Goal: Information Seeking & Learning: Learn about a topic

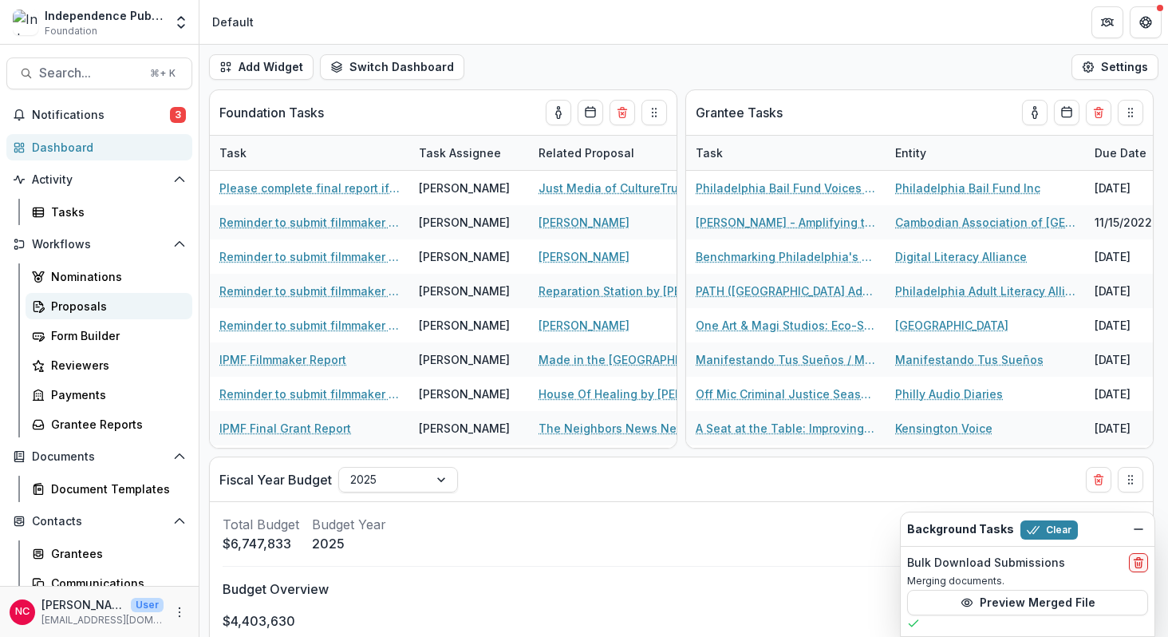
click at [104, 312] on div "Proposals" at bounding box center [115, 306] width 128 height 17
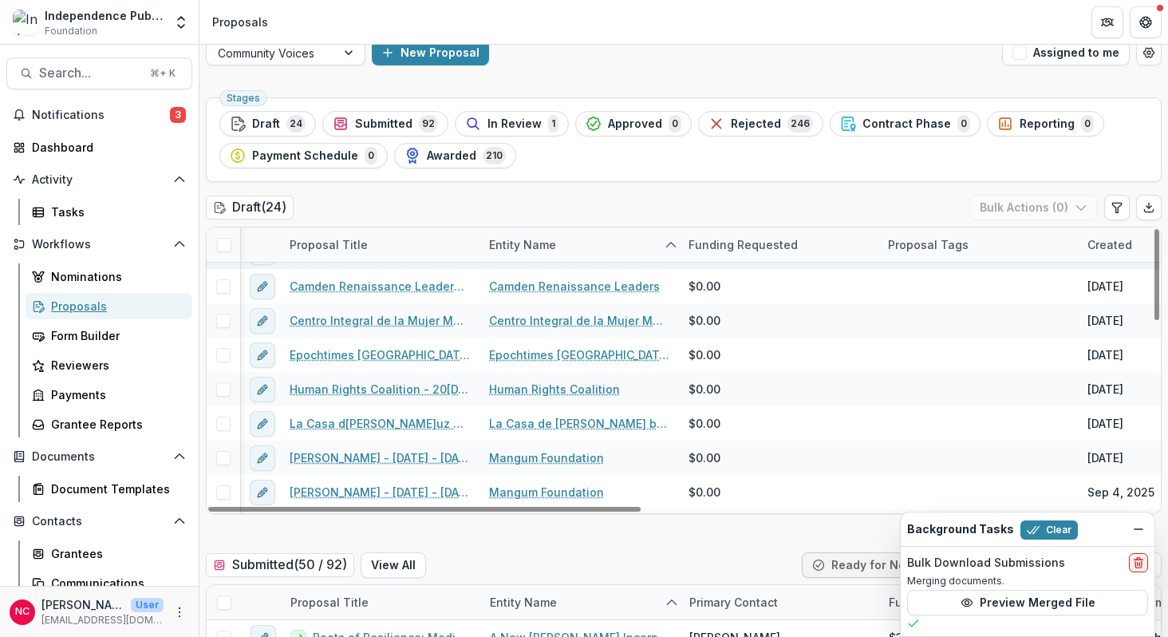
scroll to position [144, 1]
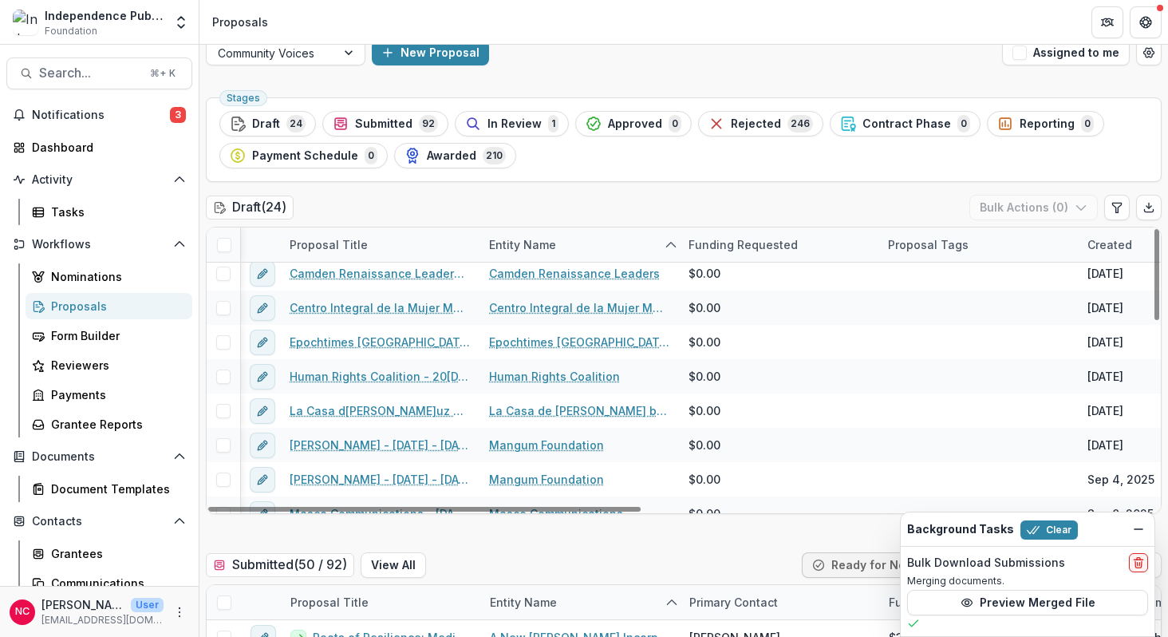
click at [356, 246] on div "Proposal Title" at bounding box center [328, 244] width 97 height 17
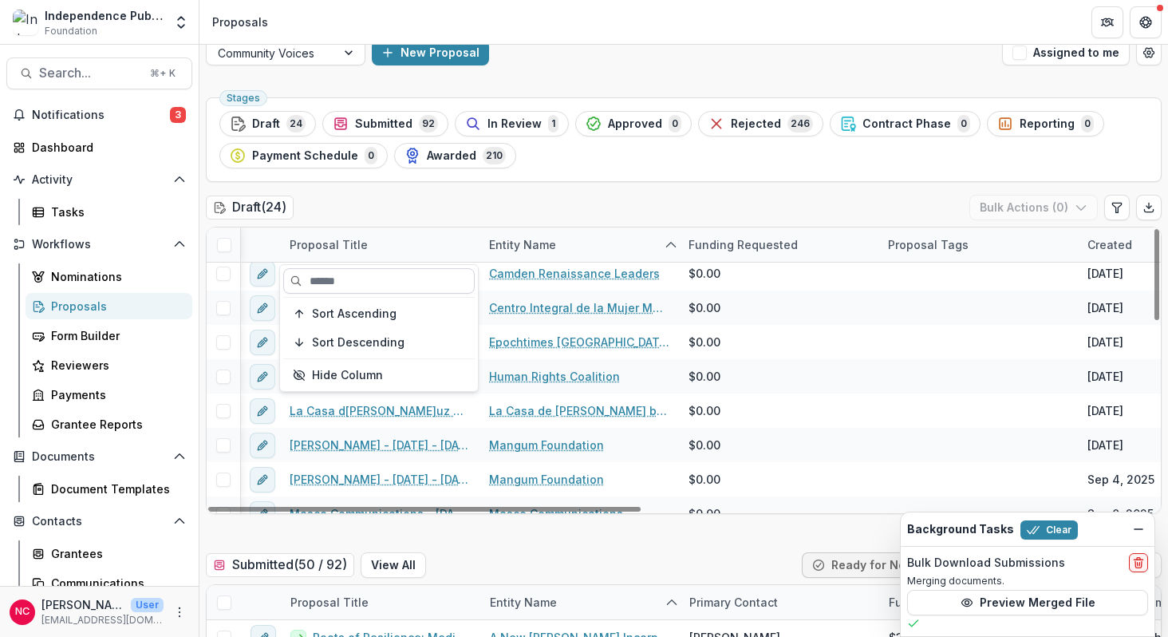
click at [349, 275] on input at bounding box center [378, 281] width 191 height 26
paste input "**********"
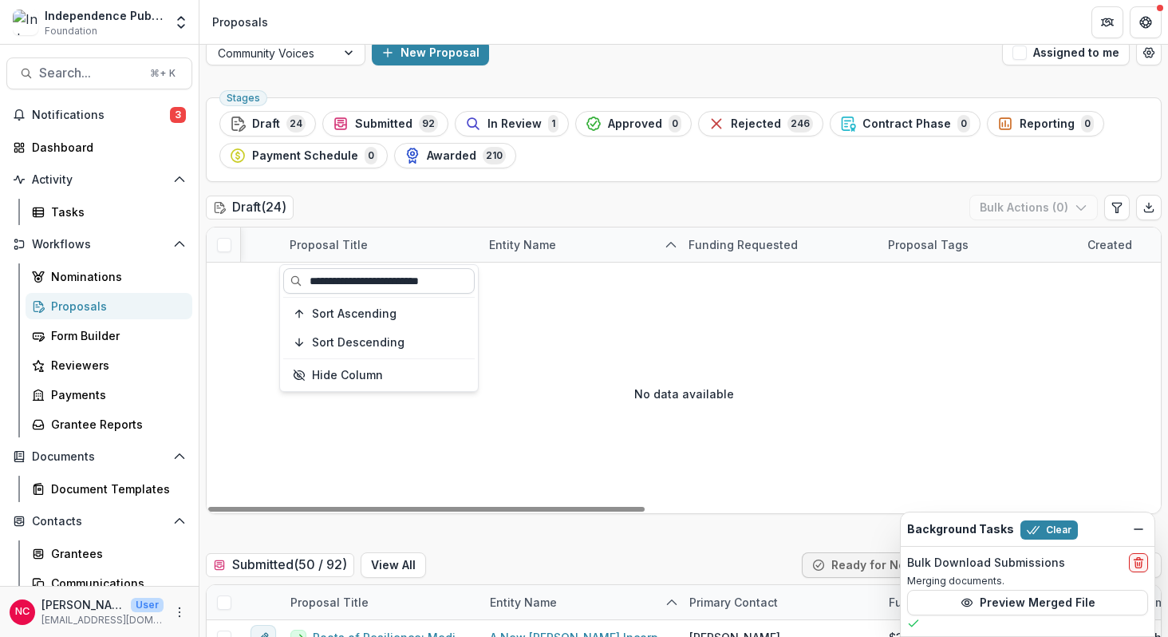
scroll to position [0, 1]
type input "**********"
click at [325, 245] on div "Proposal Title" at bounding box center [328, 244] width 97 height 17
click at [344, 290] on input "**********" at bounding box center [378, 281] width 191 height 26
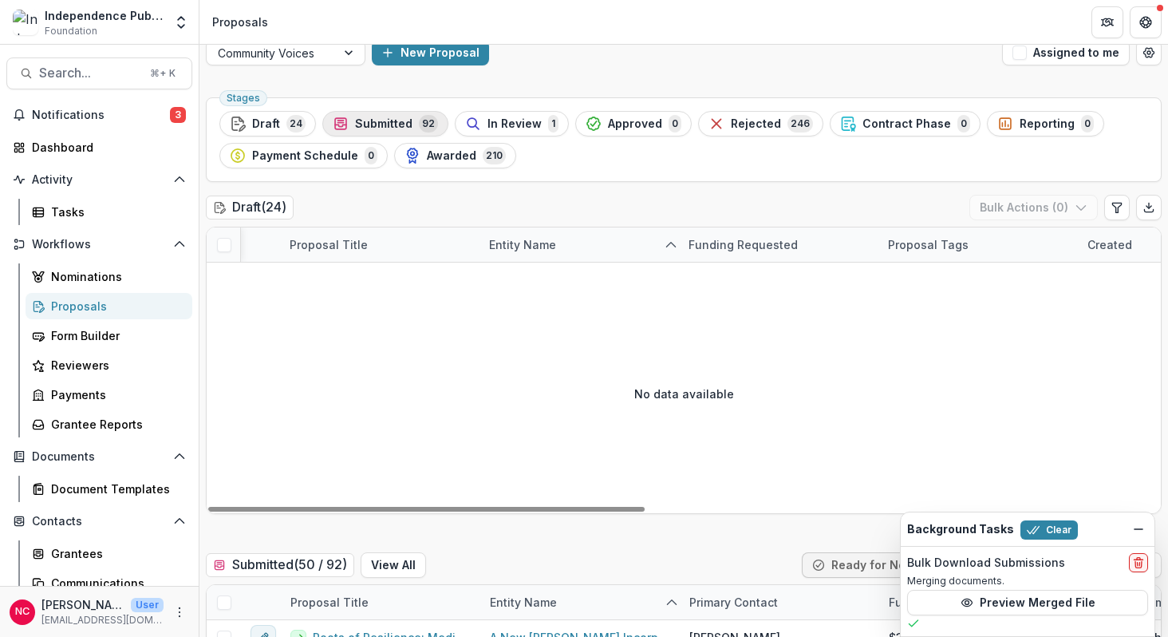
click at [386, 127] on span "Submitted" at bounding box center [383, 124] width 57 height 14
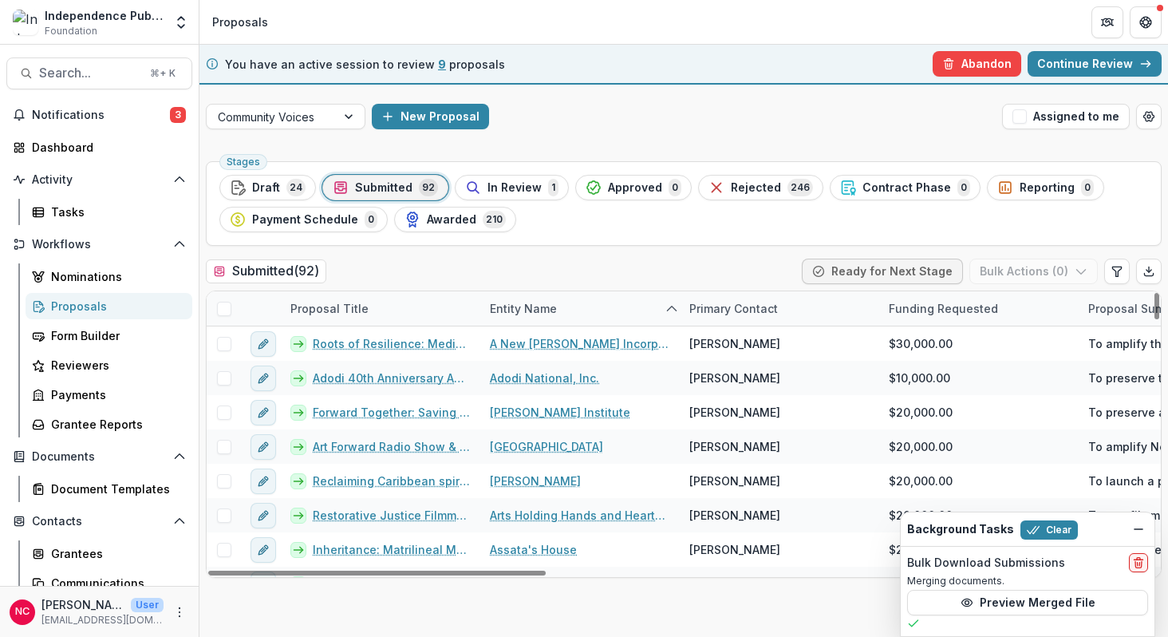
click at [347, 306] on div "Proposal Title" at bounding box center [329, 308] width 97 height 17
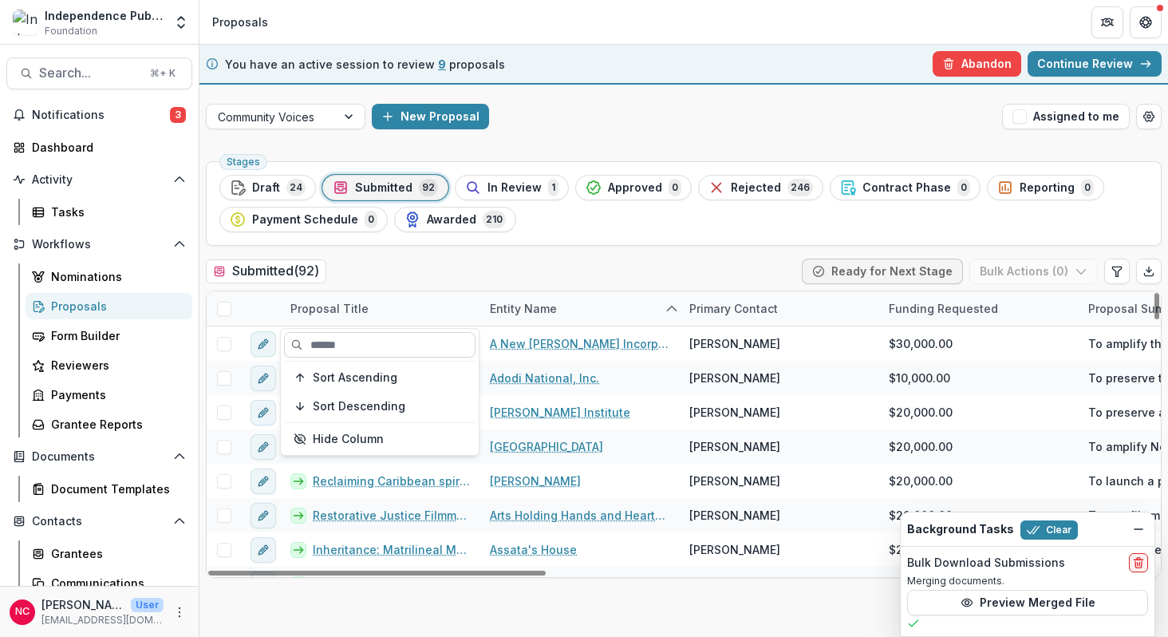
click at [329, 350] on input at bounding box center [379, 345] width 191 height 26
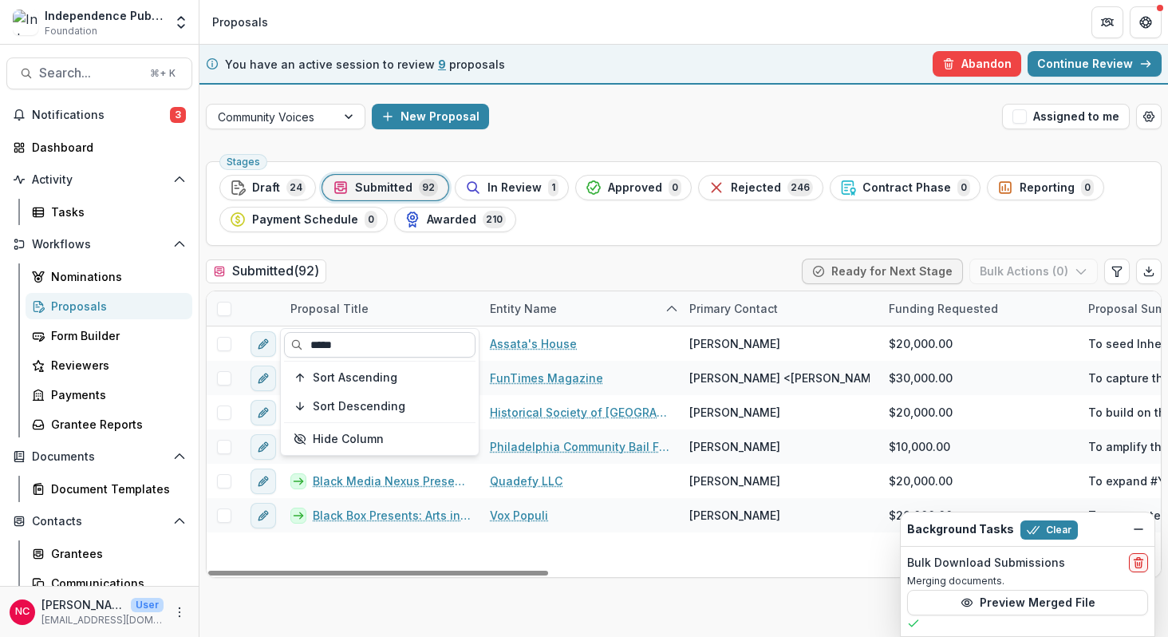
click at [325, 345] on input "*****" at bounding box center [379, 345] width 191 height 26
paste input "**********"
type input "**********"
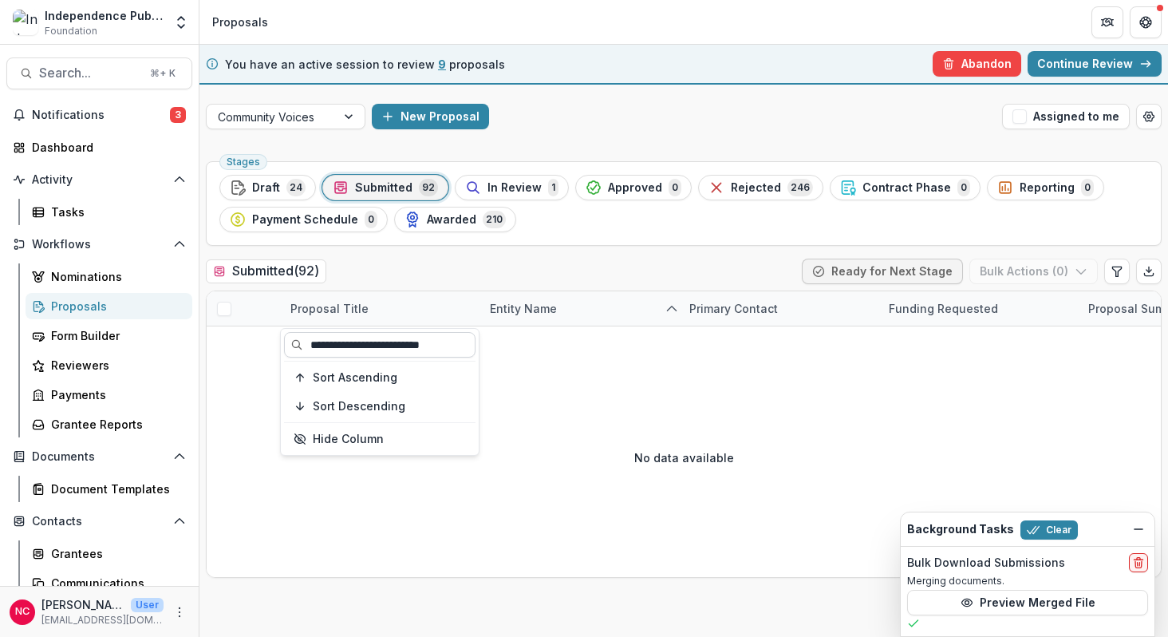
click at [324, 346] on input "**********" at bounding box center [379, 345] width 191 height 26
type input "*"
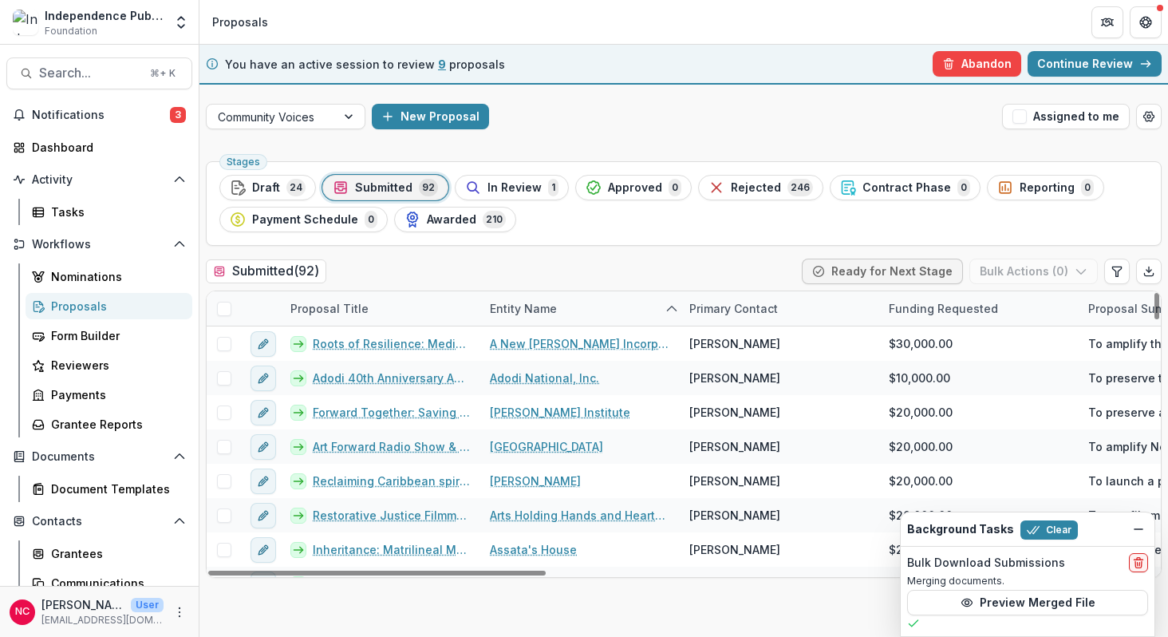
click at [440, 272] on div "Submitted ( 92 ) Ready for Next Stage Bulk Actions ( 0 )" at bounding box center [684, 274] width 956 height 32
click at [350, 310] on div "Proposal Title" at bounding box center [329, 308] width 97 height 17
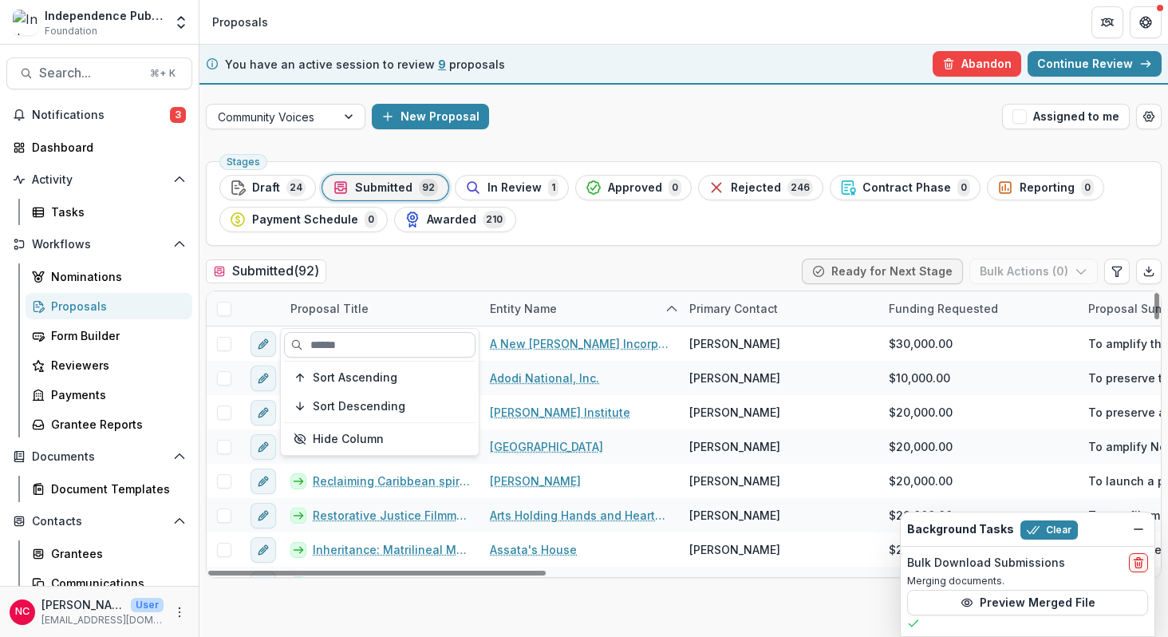
click at [348, 349] on input at bounding box center [379, 345] width 191 height 26
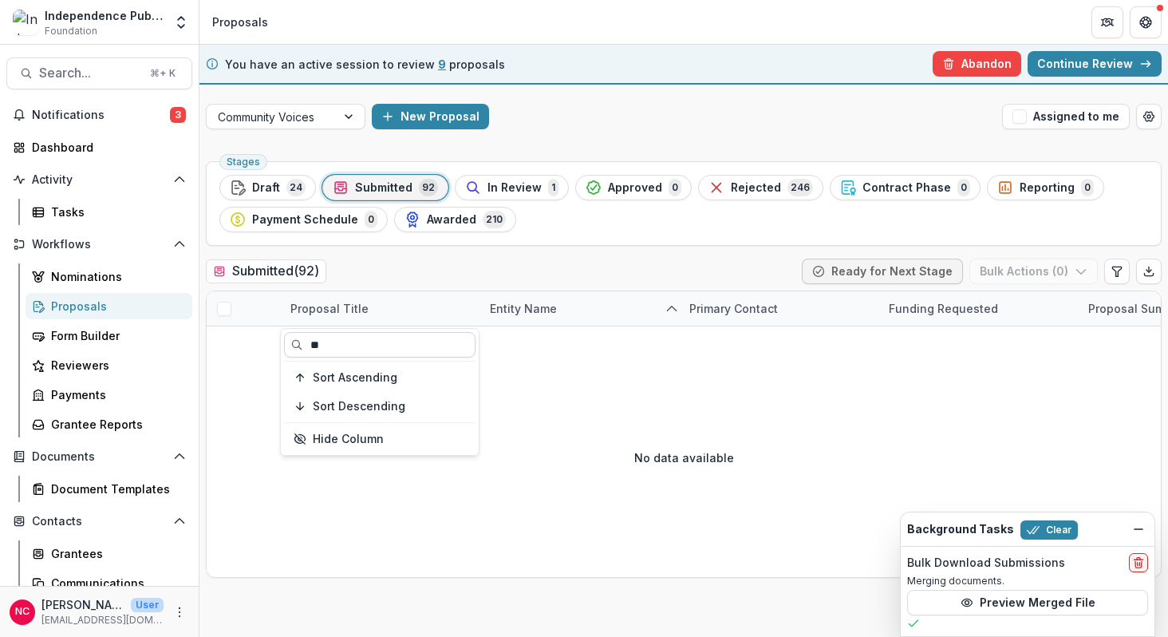
type input "*"
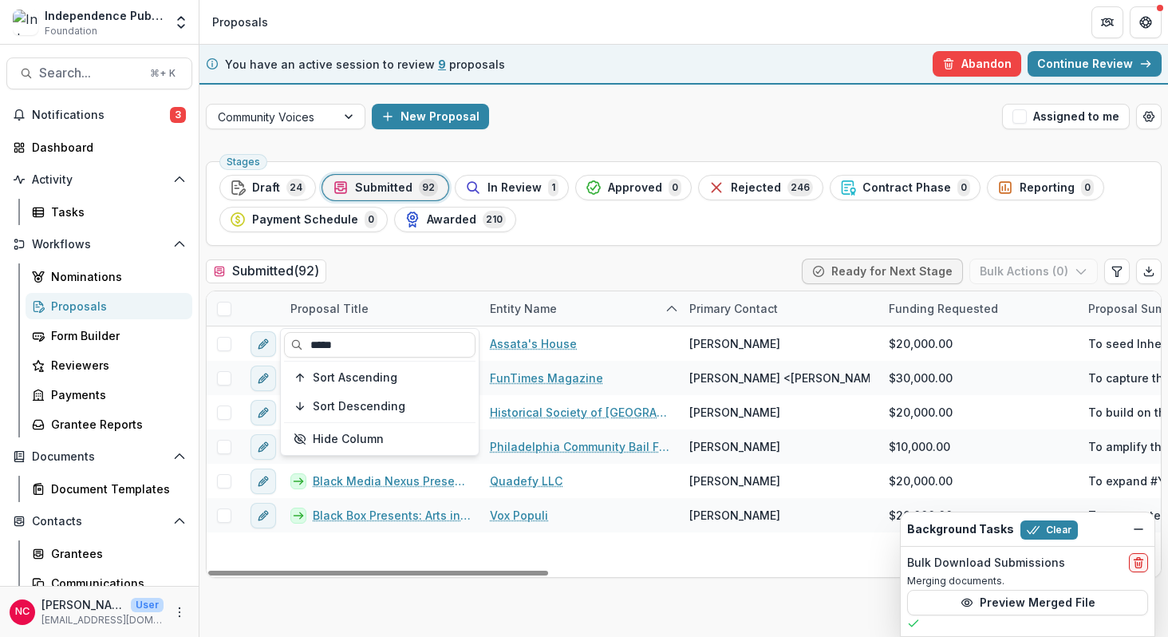
type input "*****"
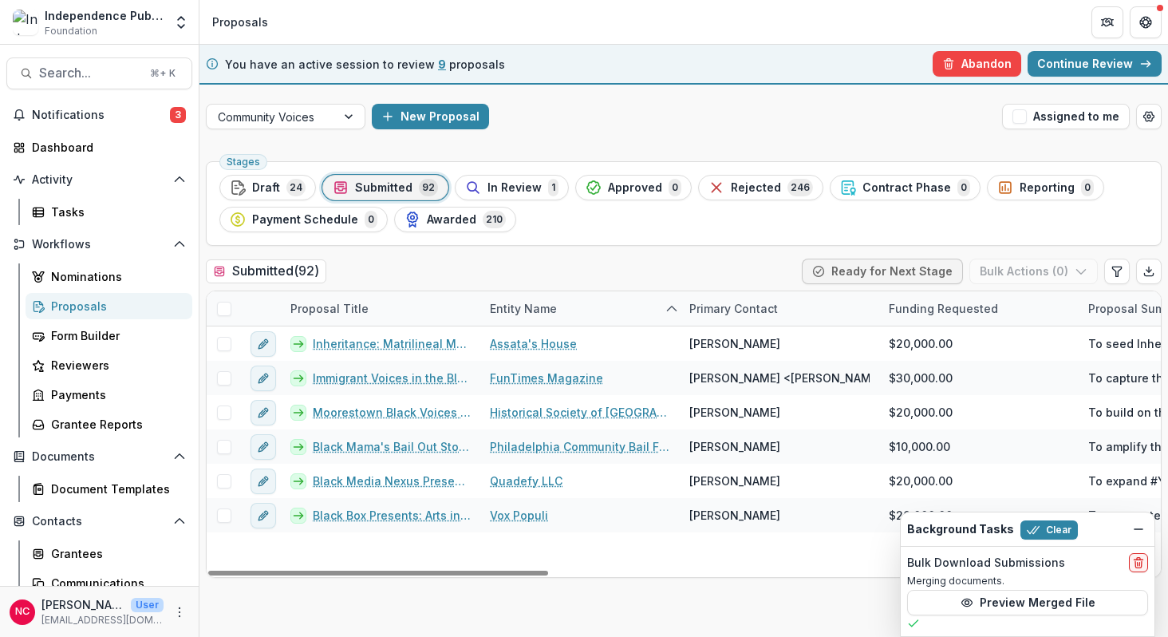
click at [519, 304] on div "Entity Name" at bounding box center [523, 308] width 86 height 17
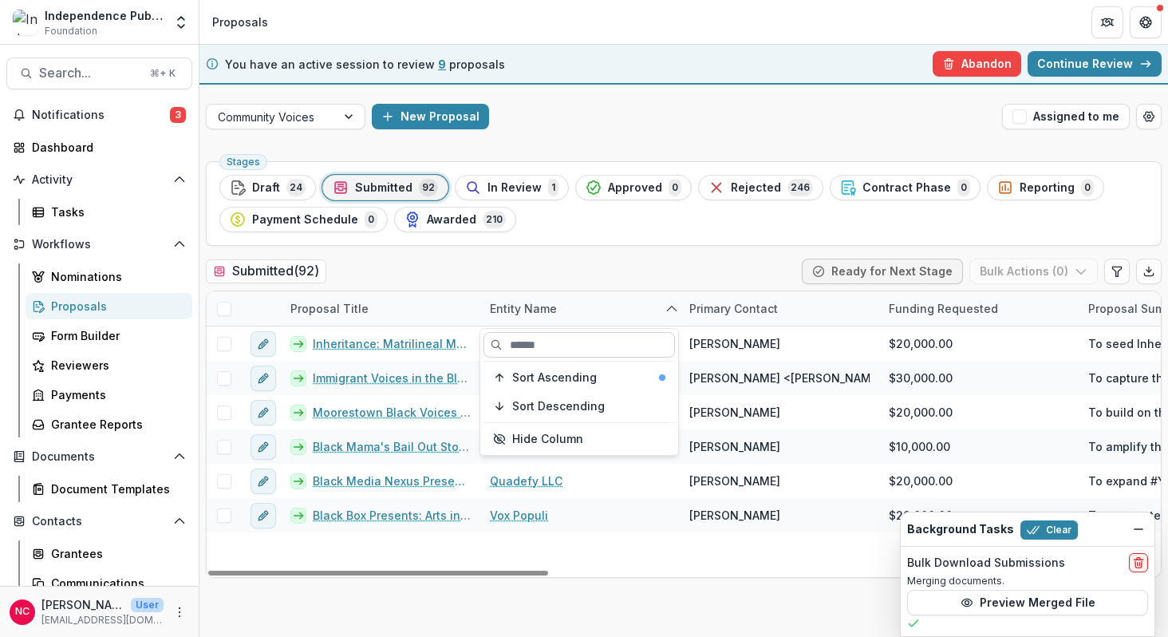
click at [531, 345] on input at bounding box center [578, 345] width 191 height 26
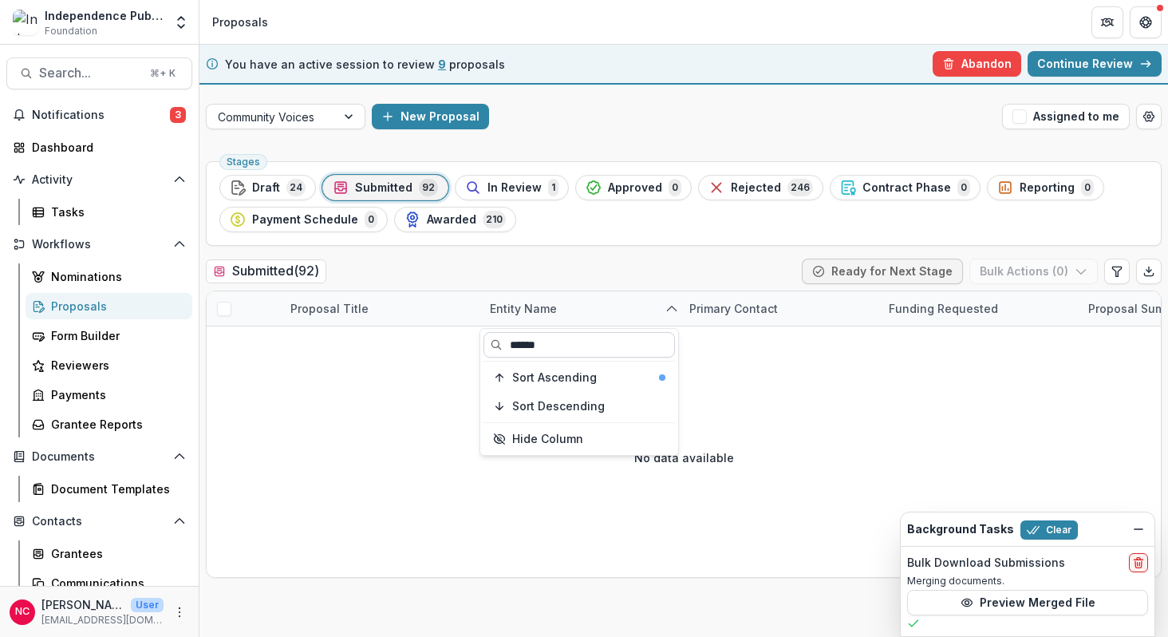
click at [525, 342] on input "******" at bounding box center [578, 345] width 191 height 26
type input "*****"
click at [523, 341] on input "*****" at bounding box center [578, 345] width 191 height 26
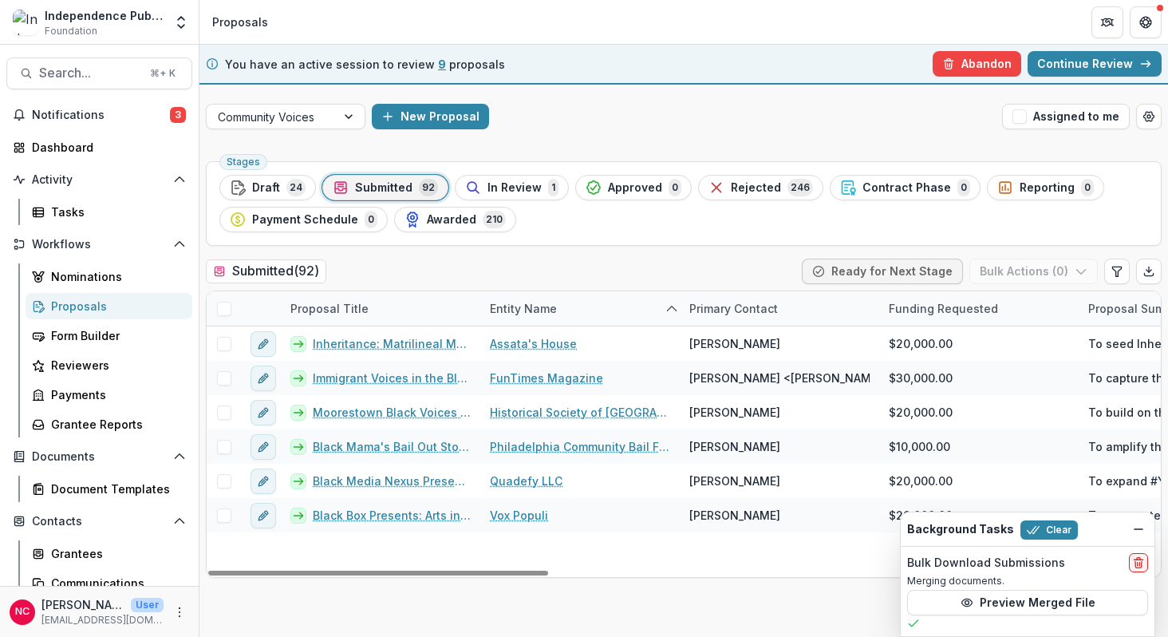
click at [608, 266] on div "Submitted ( 92 ) Ready for Next Stage Bulk Actions ( 0 )" at bounding box center [684, 274] width 956 height 32
click at [349, 309] on div "Proposal Title" at bounding box center [329, 308] width 97 height 17
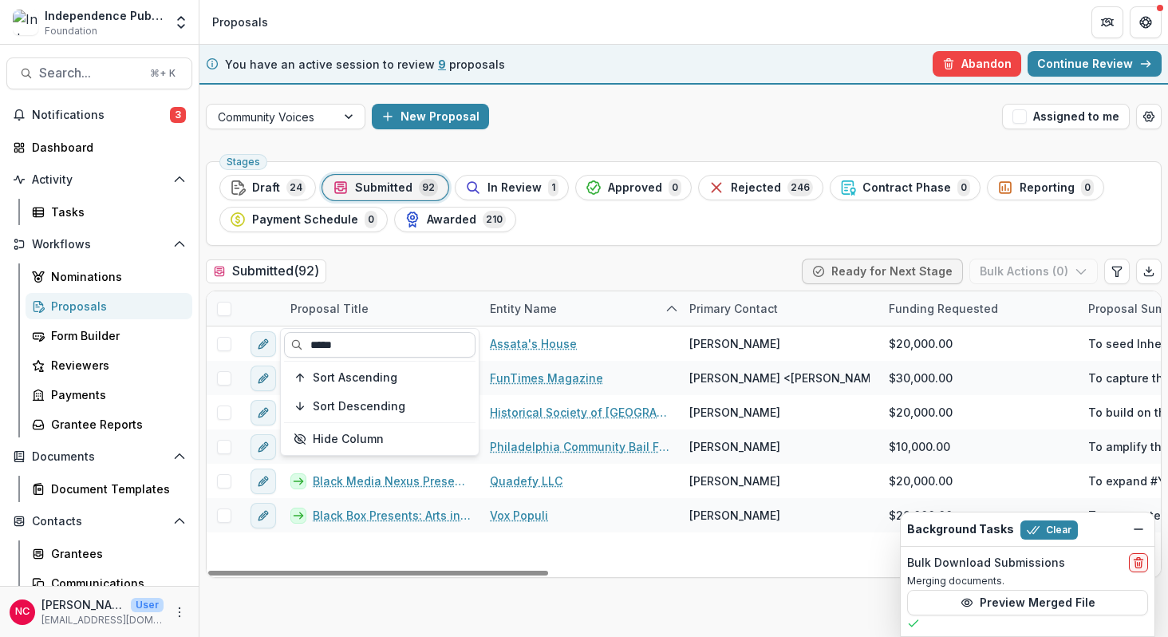
click at [330, 342] on input "*****" at bounding box center [379, 345] width 191 height 26
type input "********"
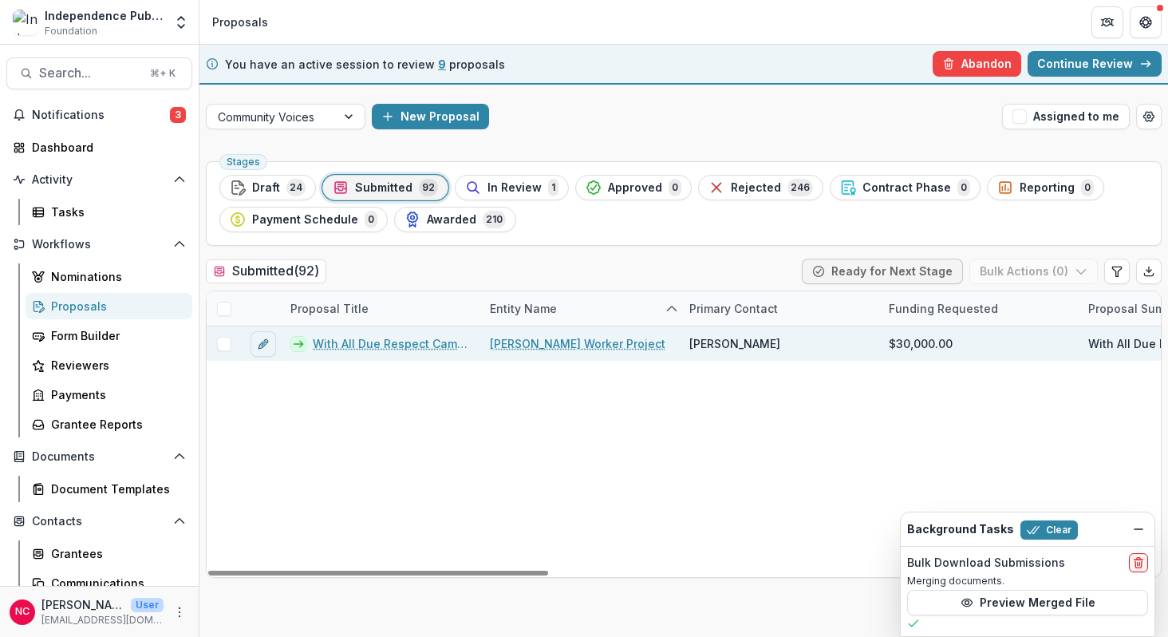
click at [410, 345] on link "With All Due Respect Campaign" at bounding box center [392, 343] width 158 height 17
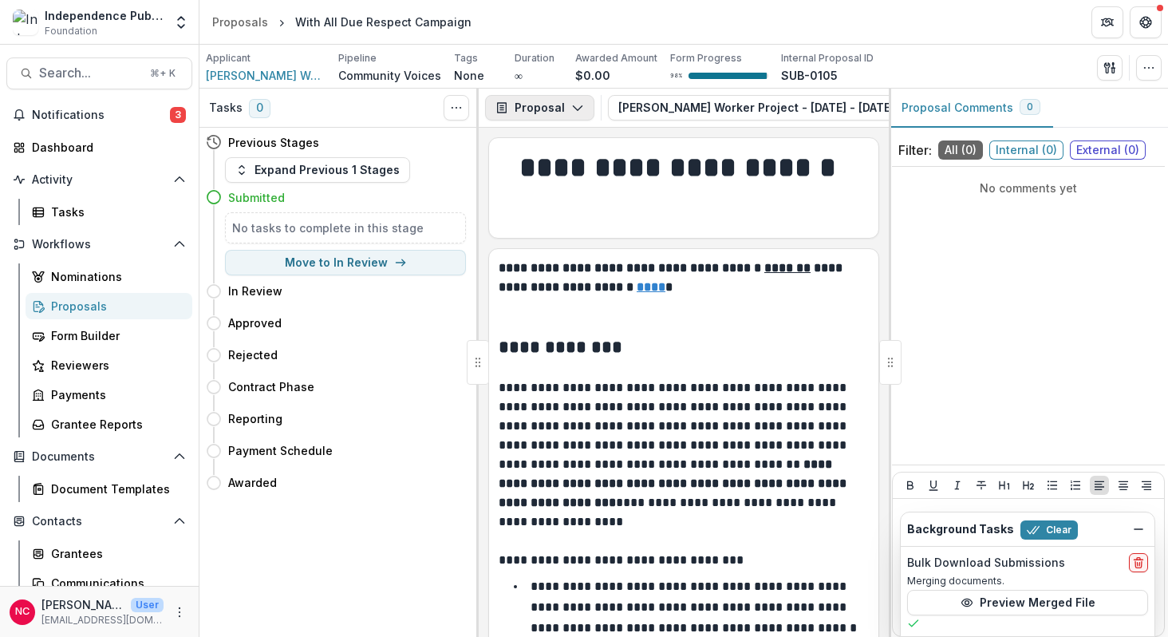
click at [580, 109] on icon "button" at bounding box center [577, 107] width 13 height 13
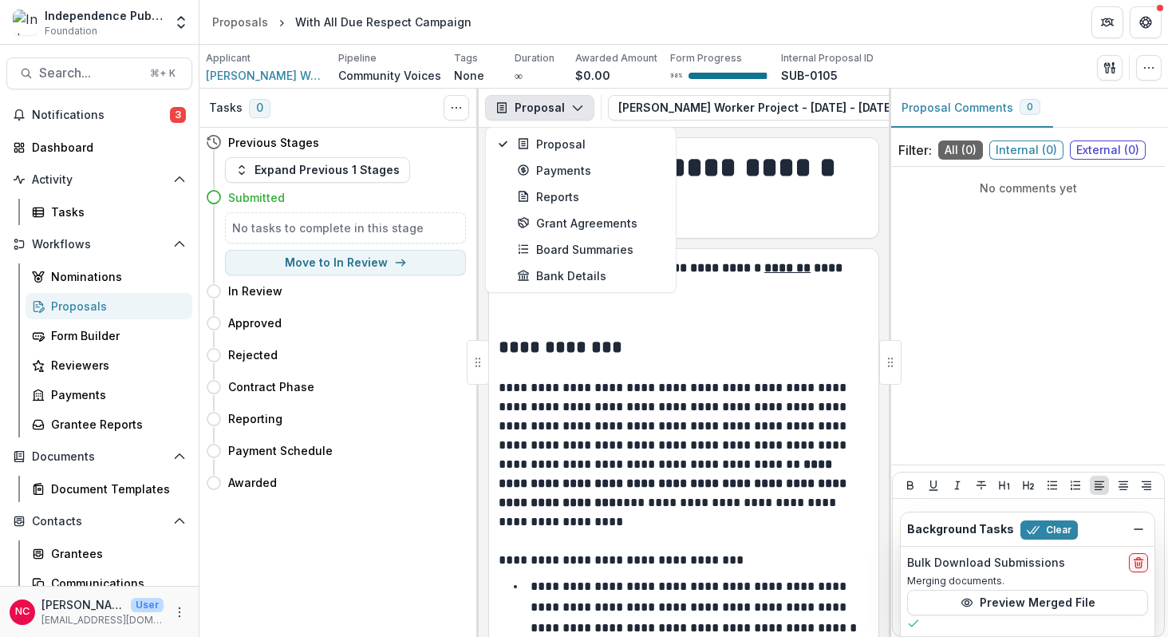
click at [792, 346] on h2 "**********" at bounding box center [681, 347] width 365 height 25
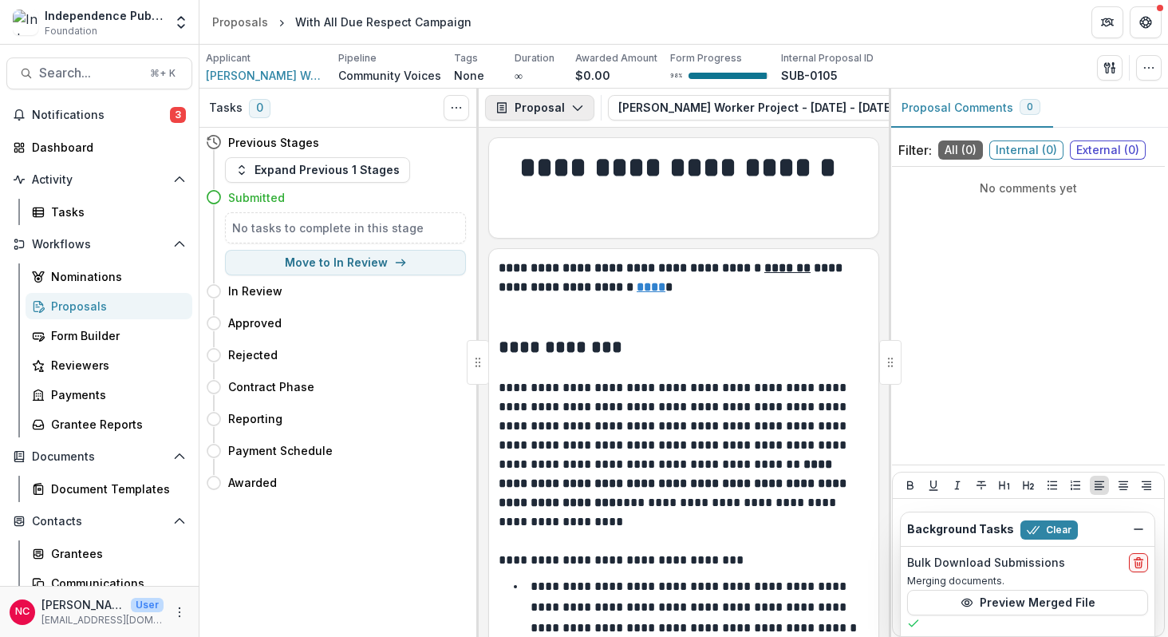
click at [578, 110] on icon "button" at bounding box center [577, 107] width 13 height 13
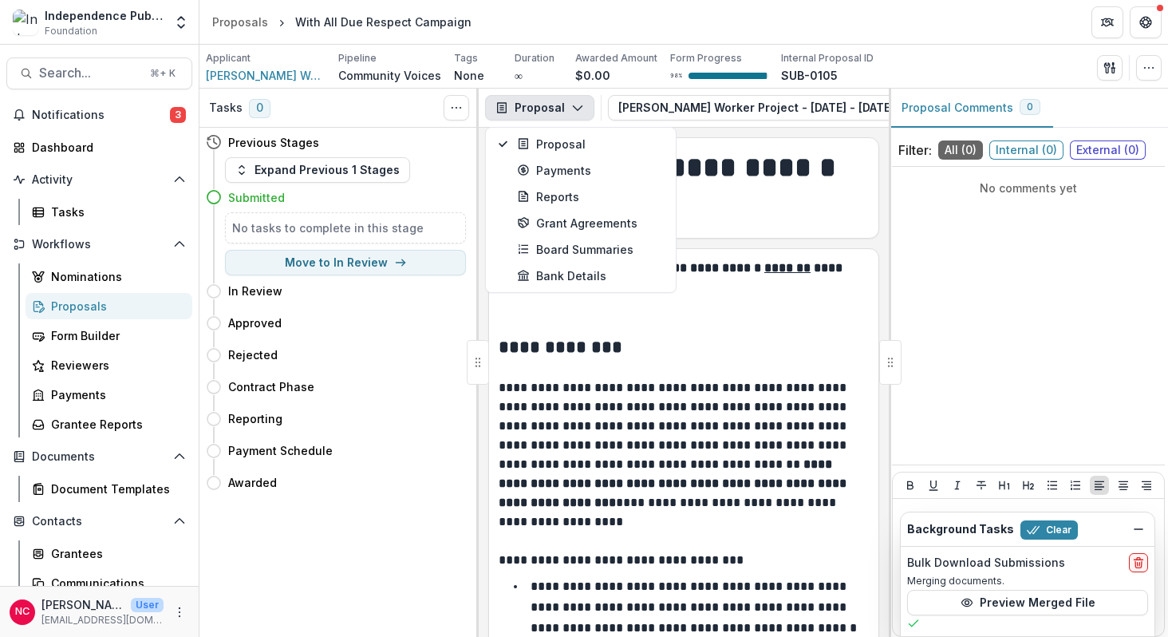
click at [670, 360] on h2 "**********" at bounding box center [681, 347] width 365 height 25
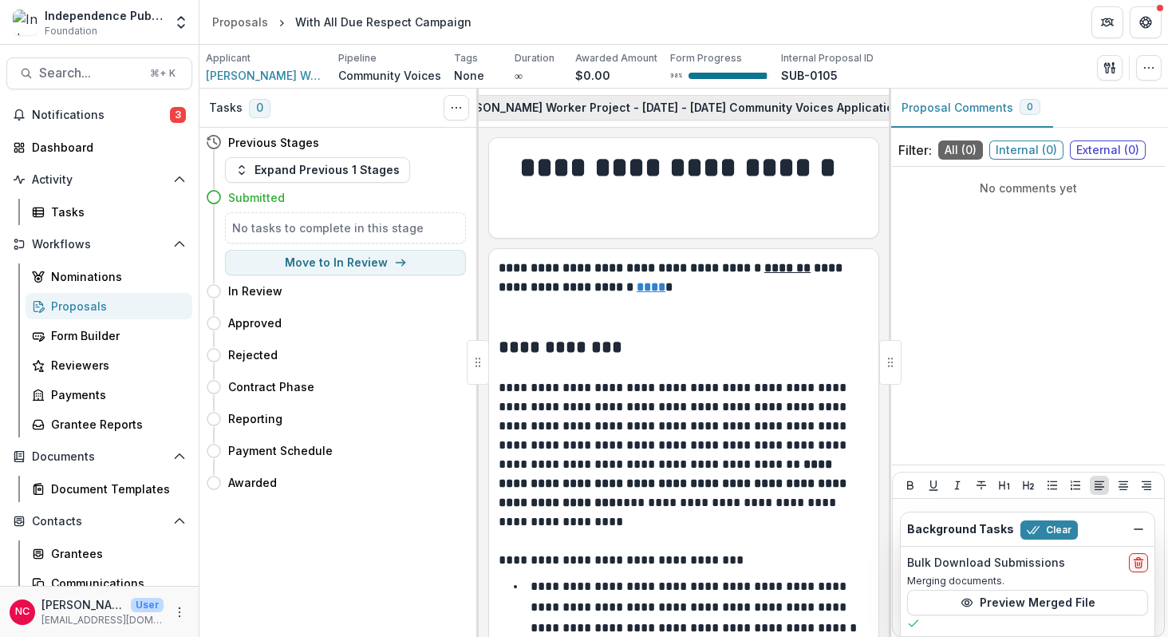
scroll to position [0, 310]
click at [718, 106] on button "Philly Black Worker Project - 2025 - 2025 Community Voices Application 1" at bounding box center [553, 108] width 510 height 26
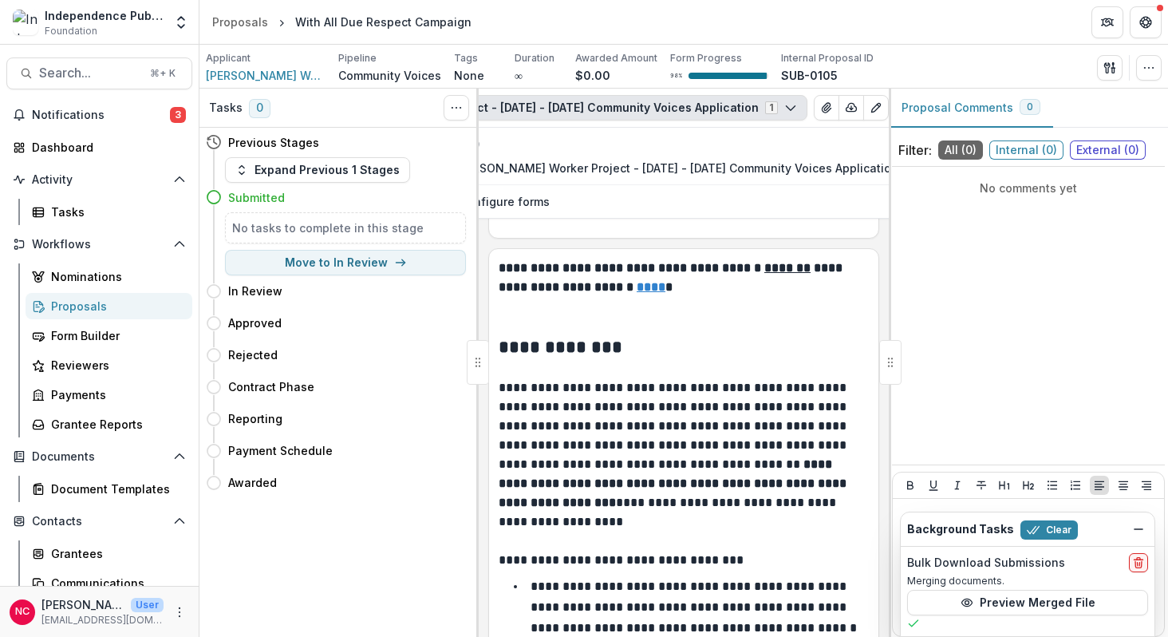
click at [717, 342] on h2 "**********" at bounding box center [681, 347] width 365 height 25
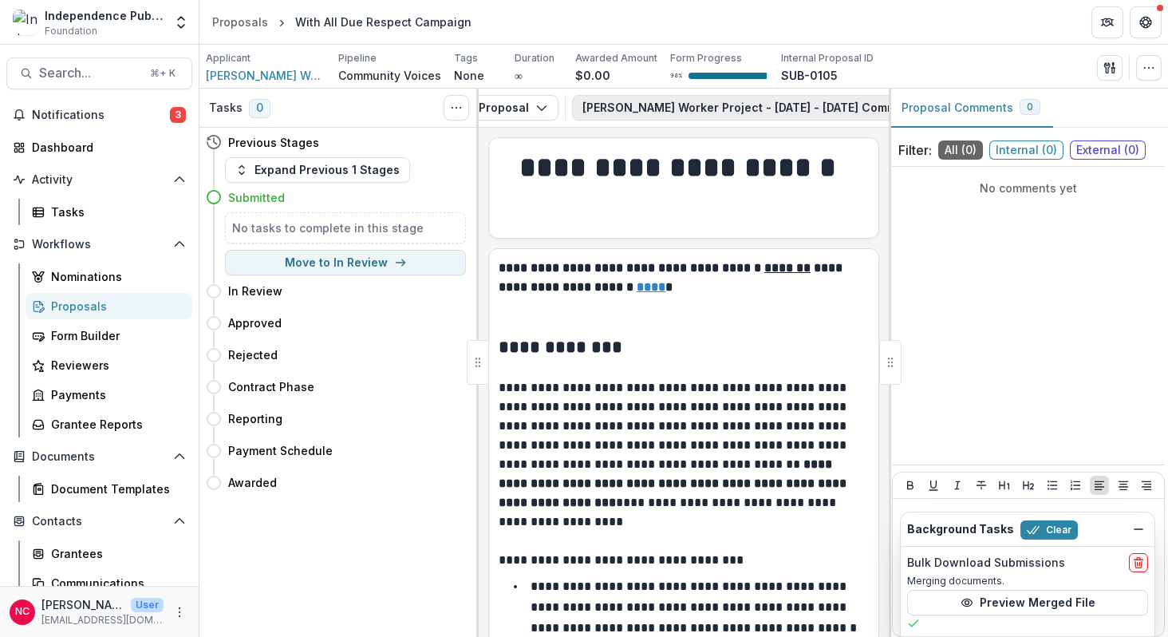
scroll to position [0, 0]
click at [576, 108] on polyline "button" at bounding box center [577, 108] width 9 height 5
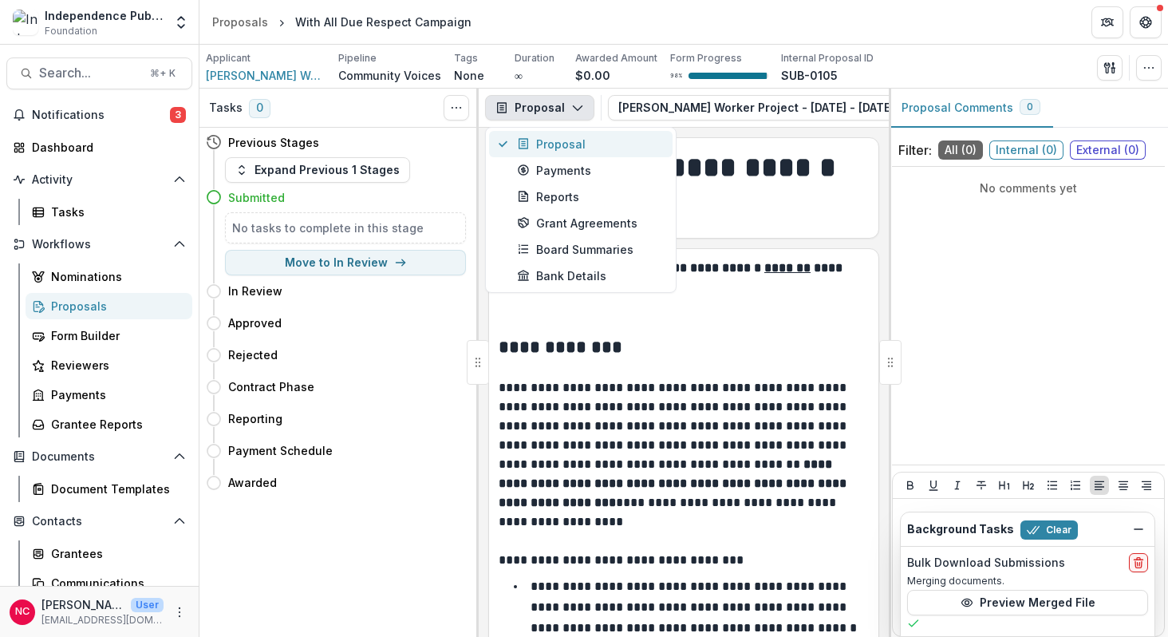
click at [590, 147] on div "Proposal" at bounding box center [590, 144] width 146 height 17
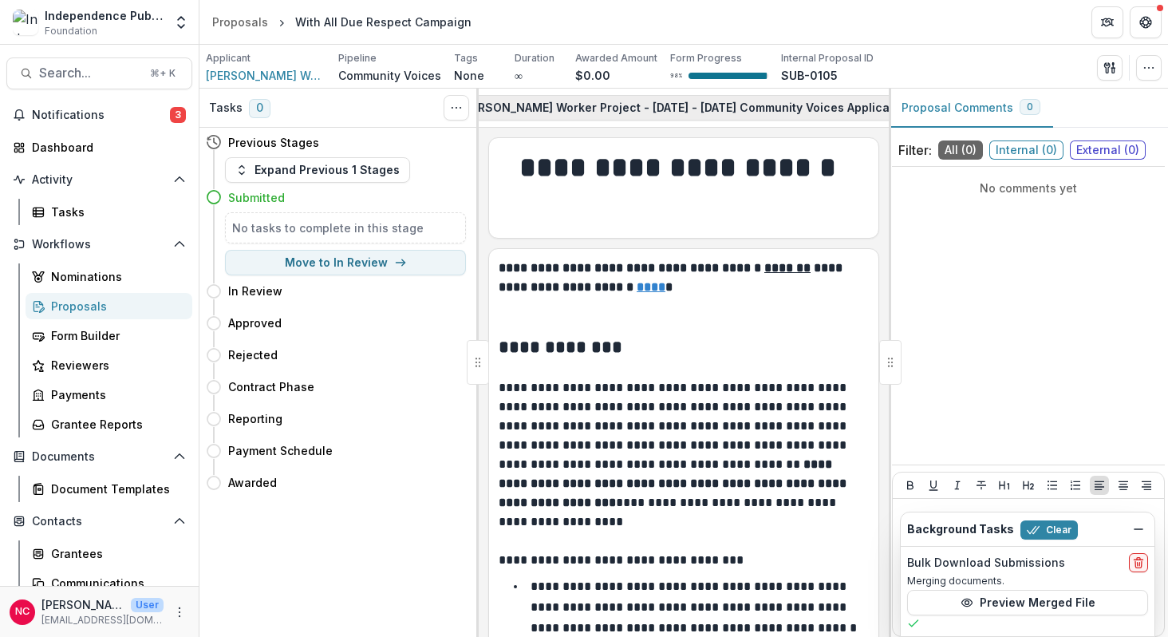
scroll to position [0, 170]
click at [673, 109] on button "Philly Black Worker Project - 2025 - 2025 Community Voices Application 1" at bounding box center [693, 108] width 510 height 26
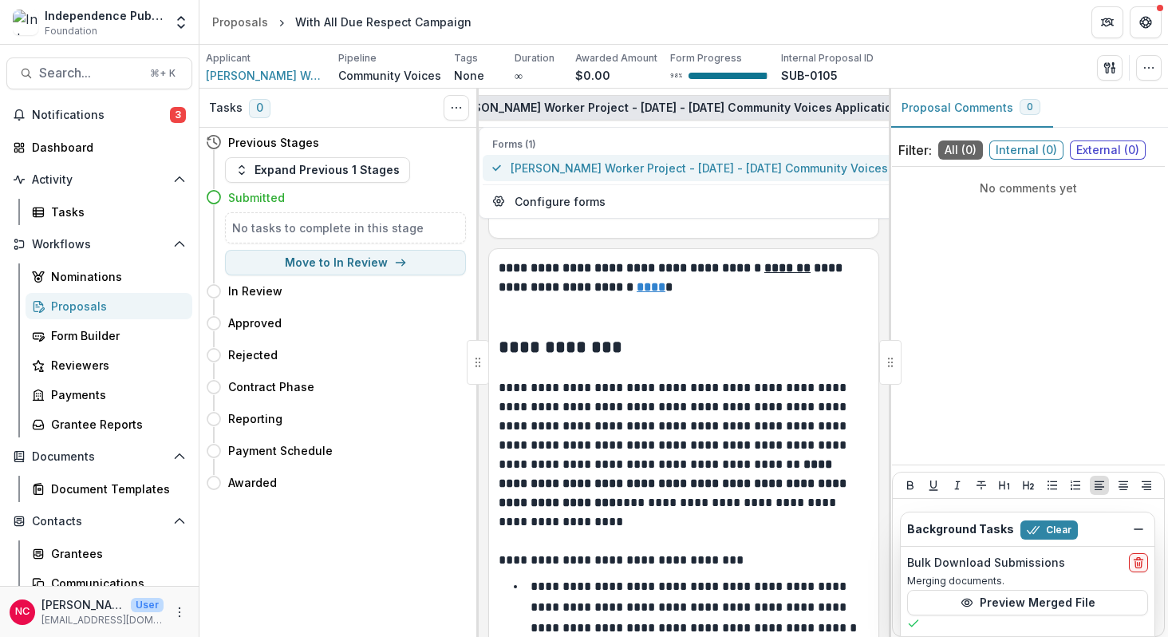
click at [666, 166] on span "Philly Black Worker Project - 2025 - 2025 Community Voices Application" at bounding box center [733, 168] width 444 height 17
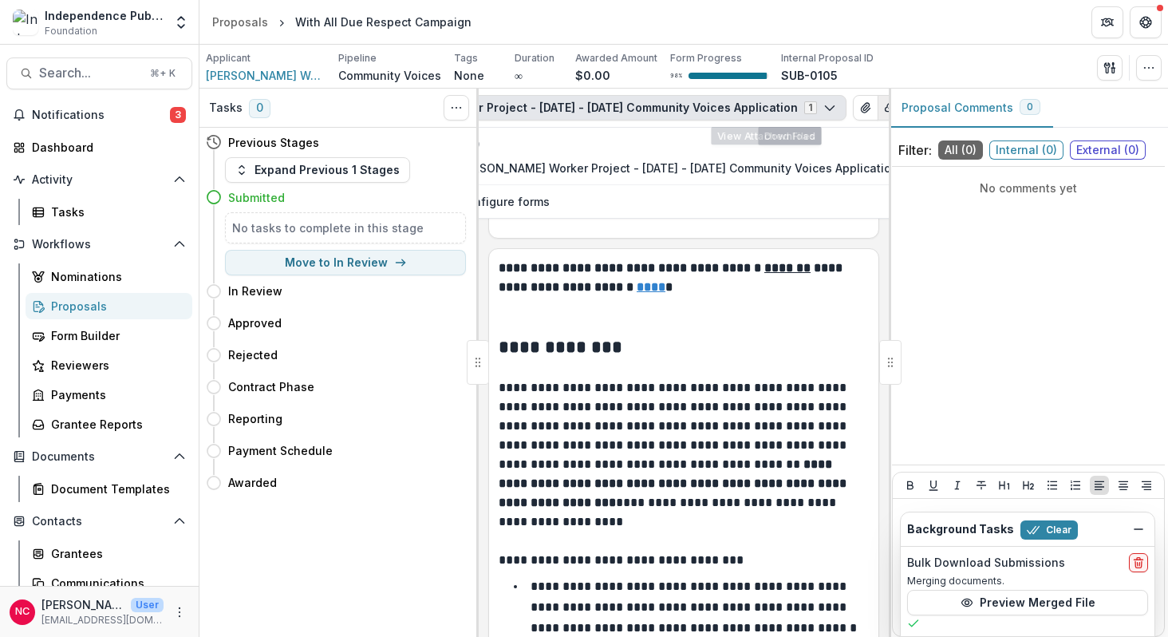
scroll to position [0, 310]
click at [851, 107] on line "button" at bounding box center [851, 107] width 0 height 3
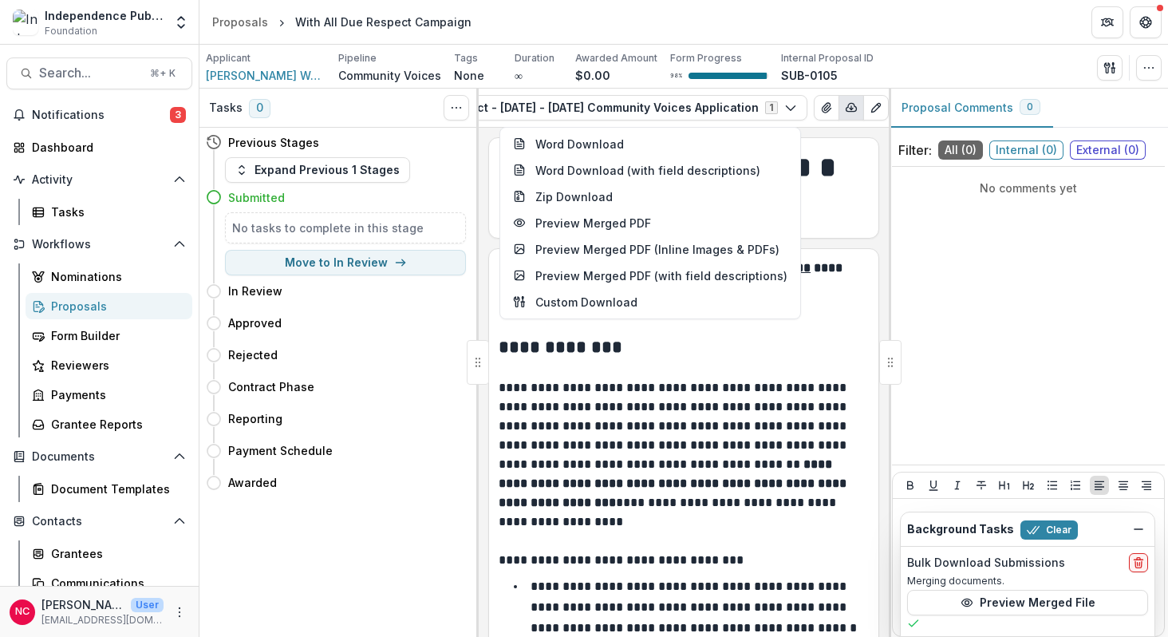
click at [903, 108] on circle "Plaintext view" at bounding box center [904, 108] width 2 height 2
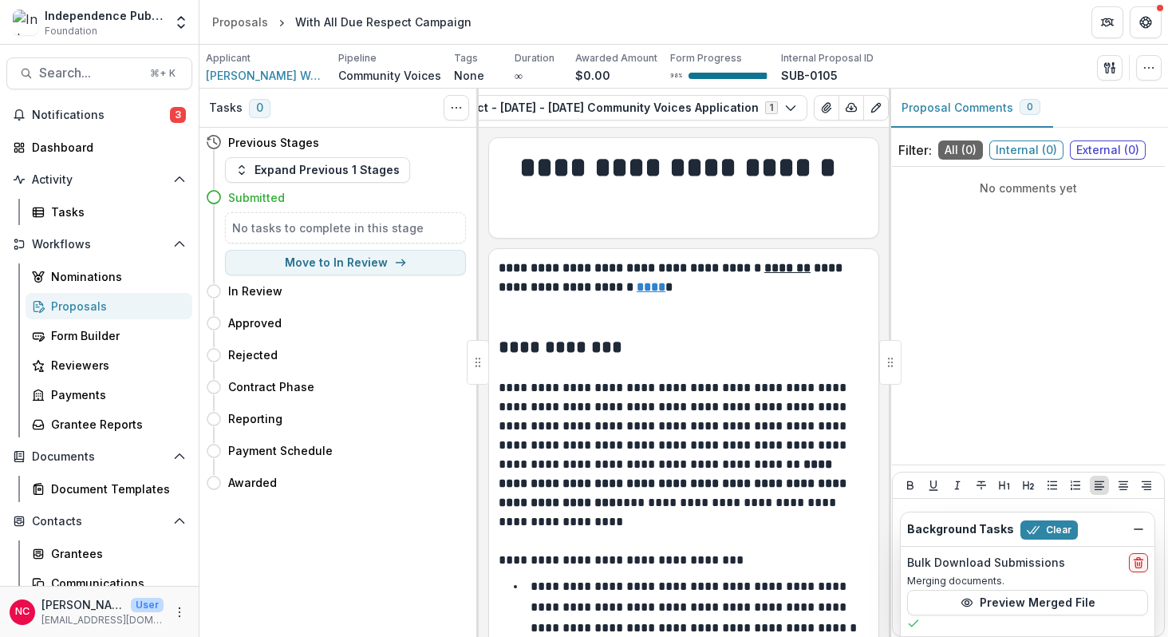
click at [926, 103] on icon "PDF view" at bounding box center [932, 107] width 13 height 13
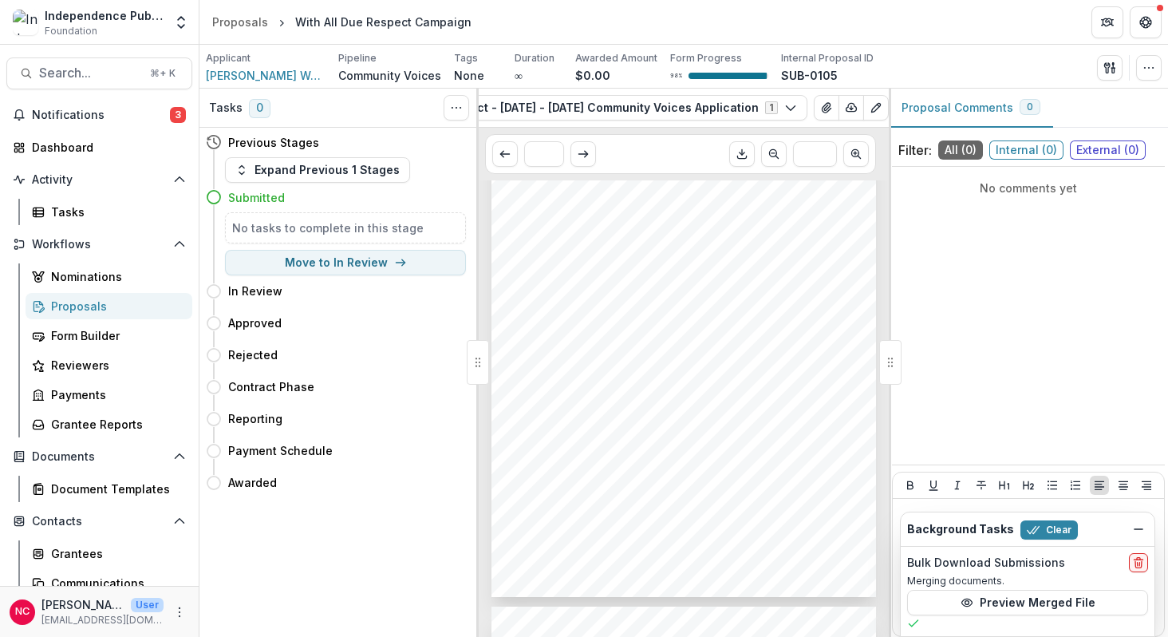
scroll to position [0, 0]
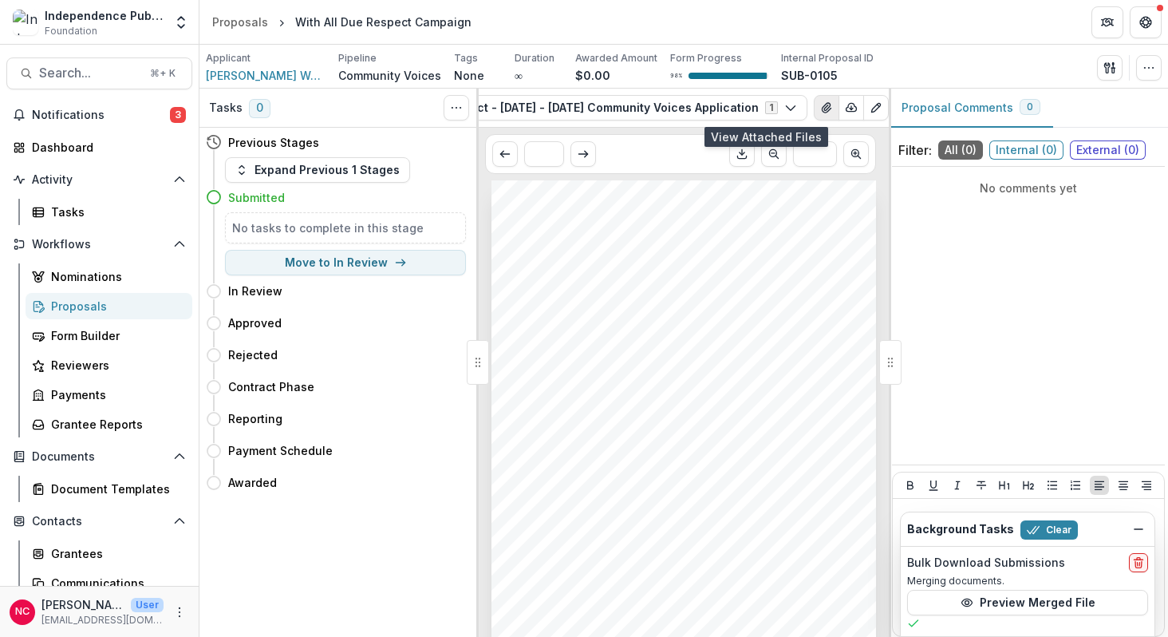
click at [822, 108] on icon "View Attached Files" at bounding box center [826, 108] width 9 height 10
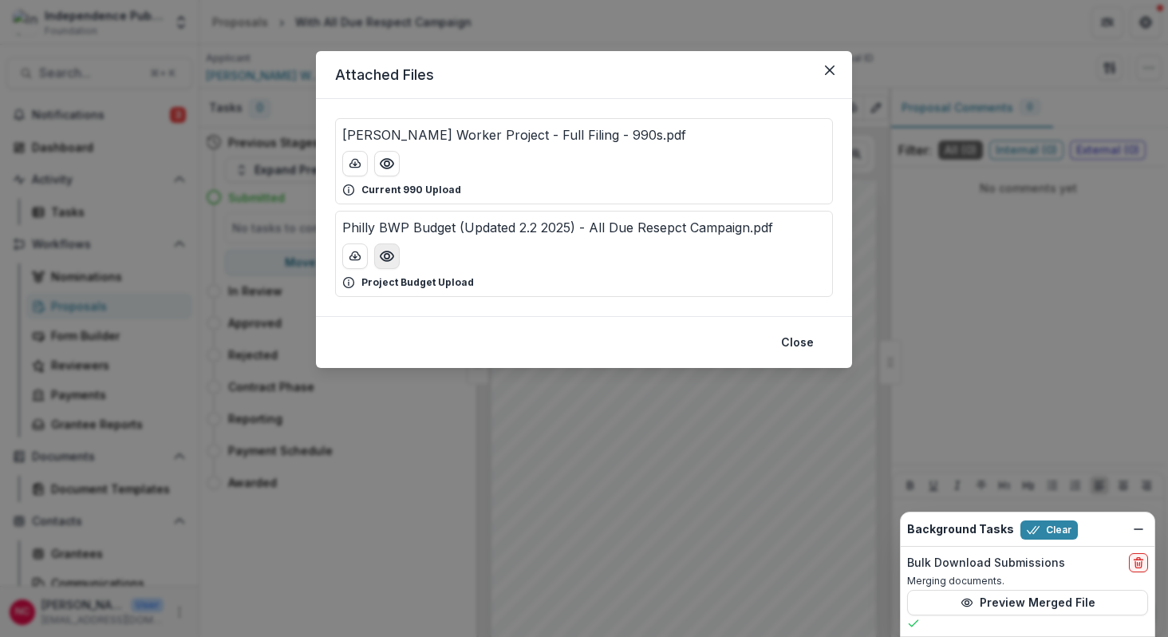
click at [385, 258] on circle "Preview Philly BWP Budget (Updated 2.2 2025) - All Due Resepct Campaign.pdf" at bounding box center [387, 256] width 5 height 5
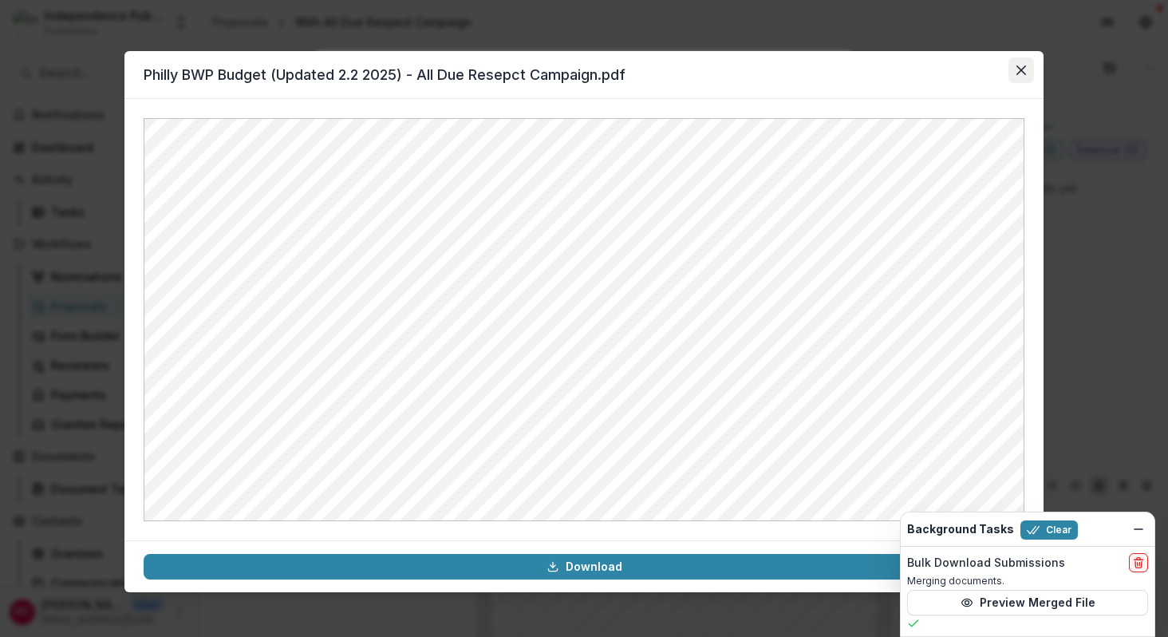
click at [1021, 70] on icon "Close" at bounding box center [1021, 70] width 10 height 10
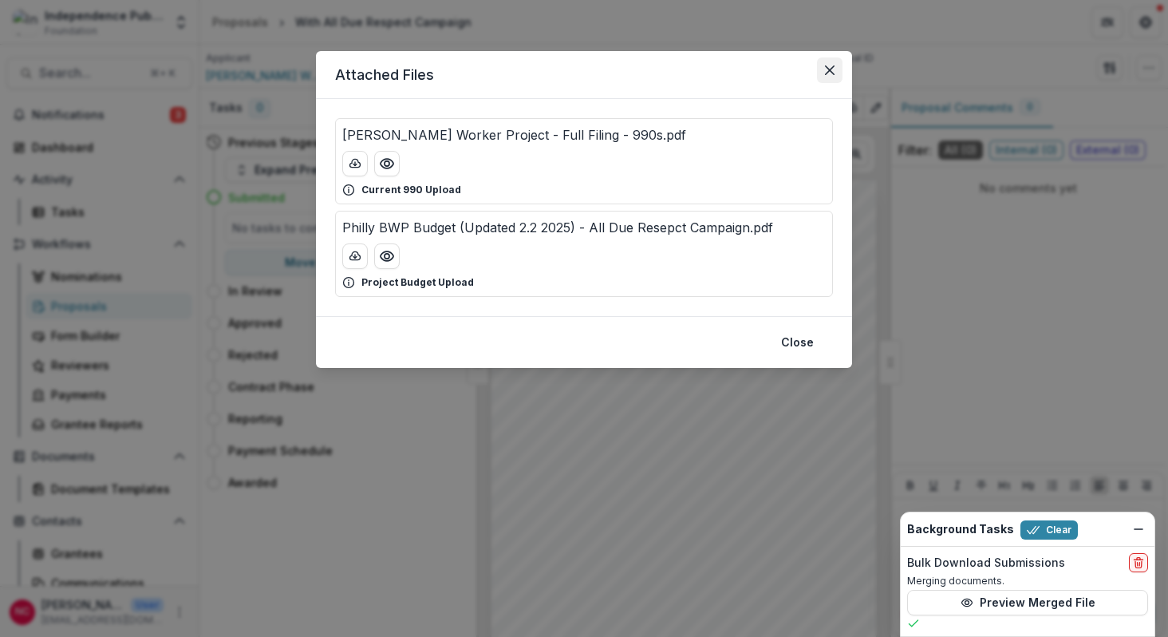
click at [836, 73] on button "Close" at bounding box center [830, 70] width 26 height 26
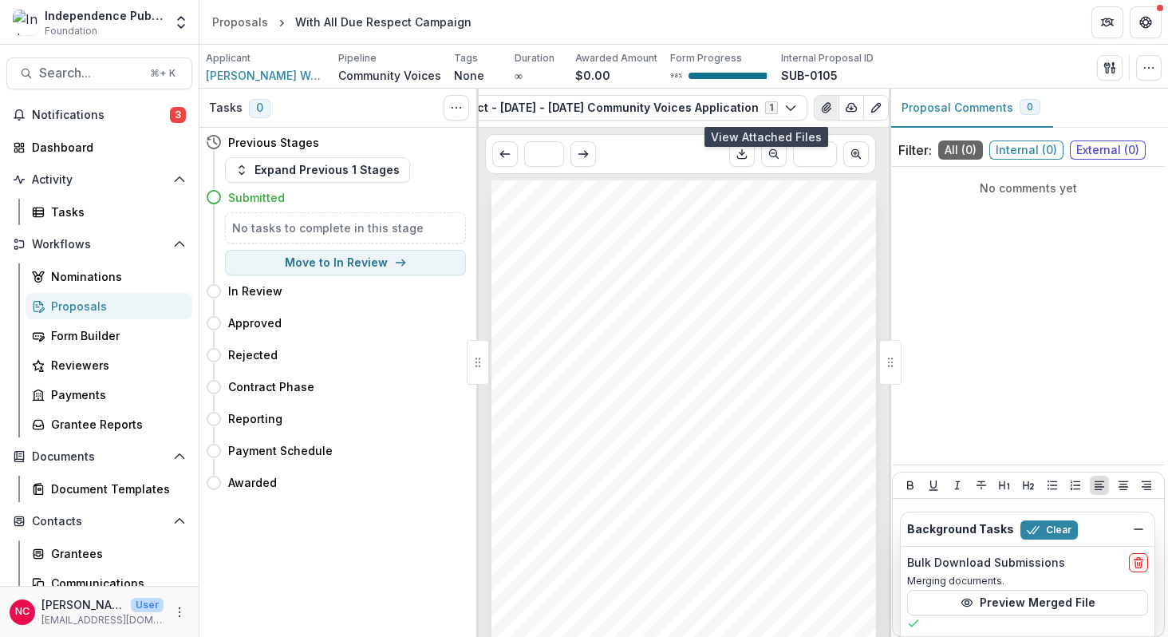
click at [822, 110] on icon "View Attached Files" at bounding box center [826, 108] width 9 height 10
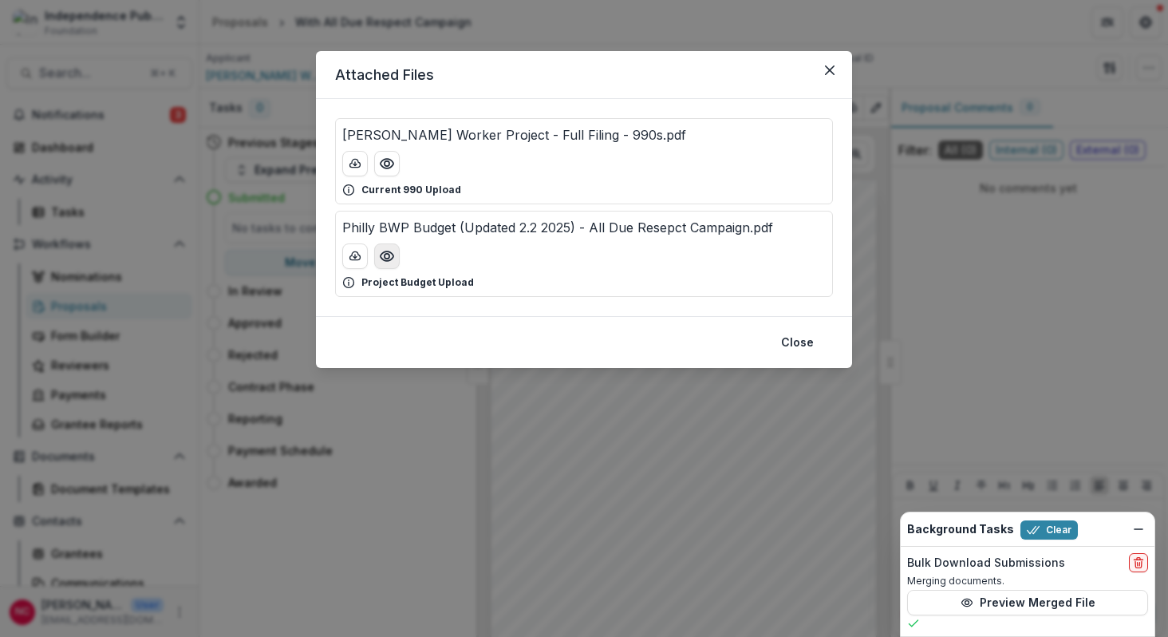
click at [389, 256] on circle "Preview Philly BWP Budget (Updated 2.2 2025) - All Due Resepct Campaign.pdf" at bounding box center [387, 256] width 5 height 5
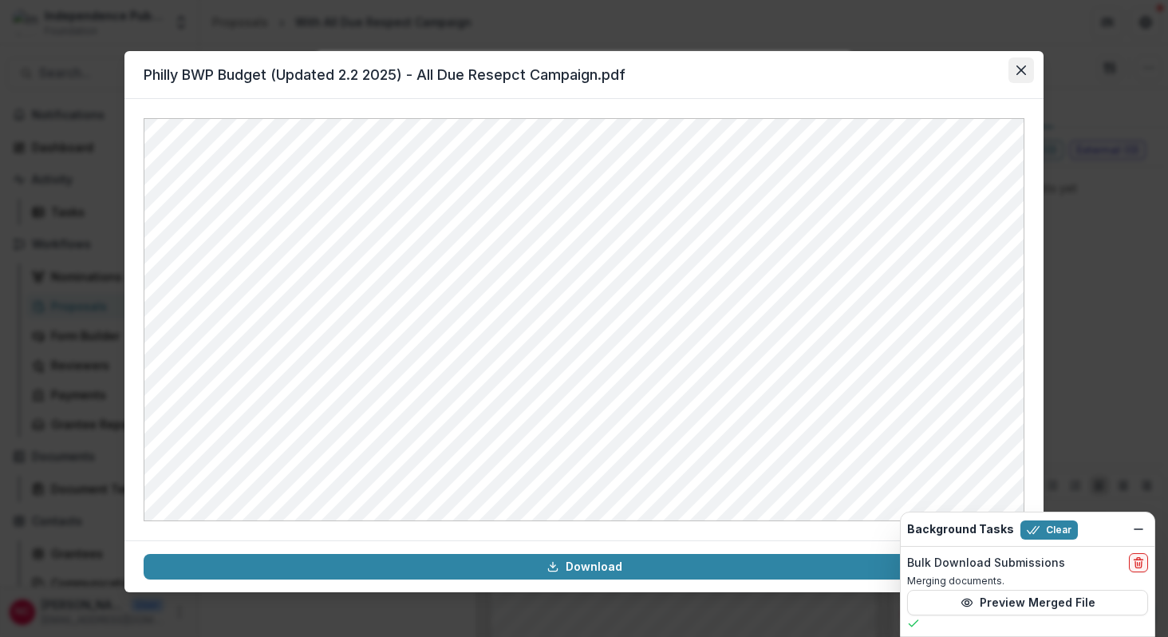
click at [1021, 64] on button "Close" at bounding box center [1021, 70] width 26 height 26
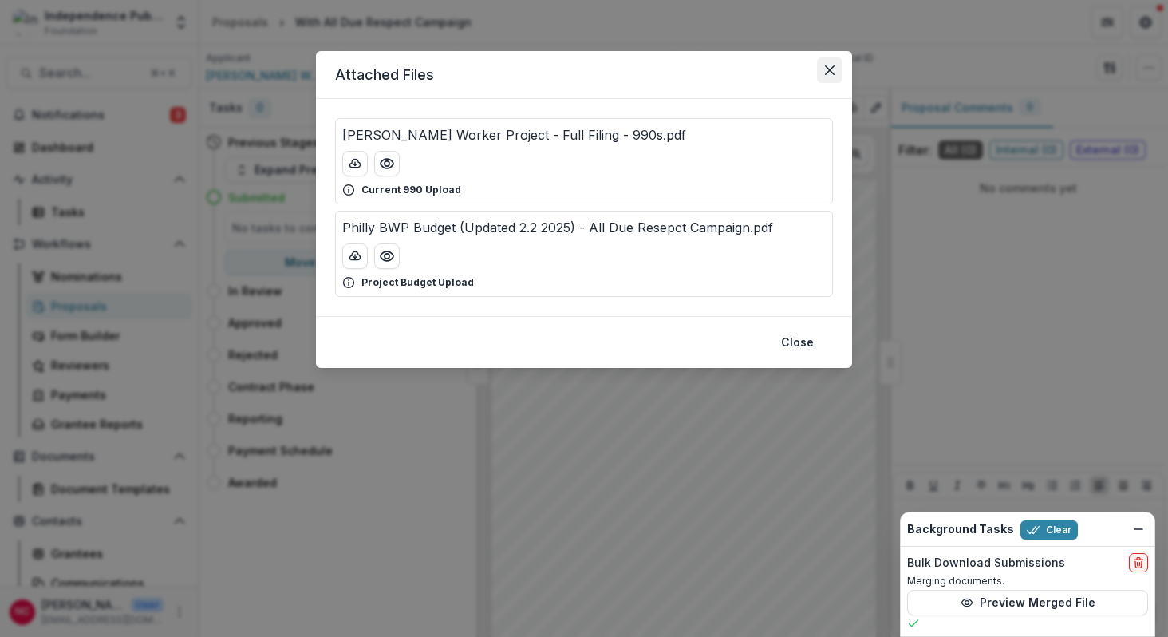
click at [828, 73] on icon "Close" at bounding box center [830, 70] width 10 height 10
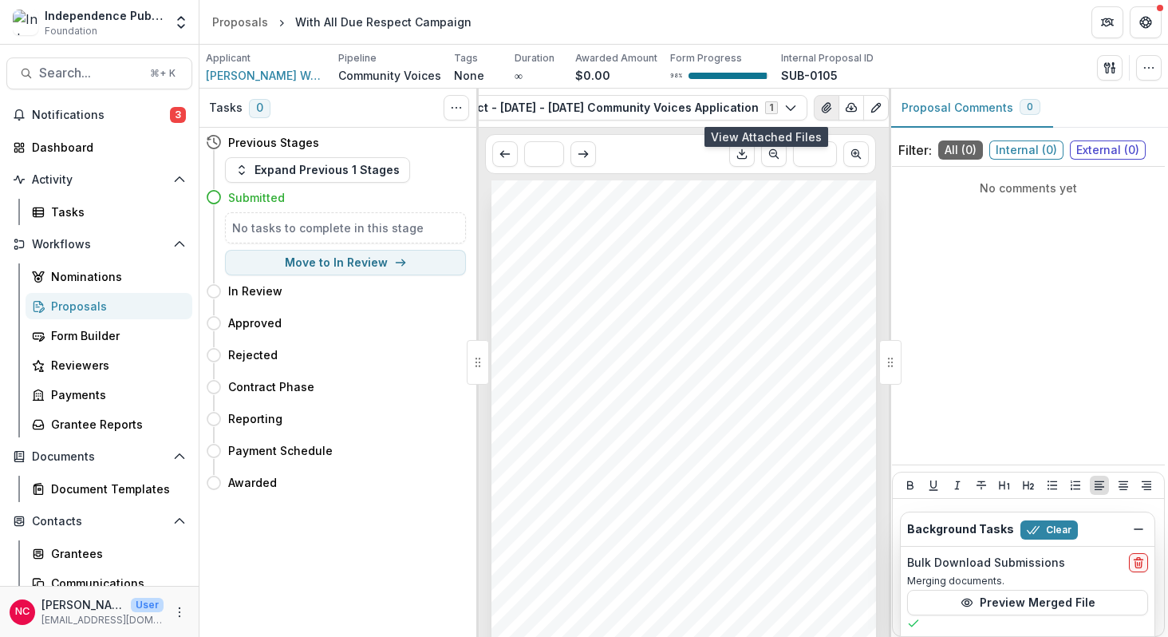
click at [822, 109] on icon "View Attached Files" at bounding box center [826, 108] width 9 height 10
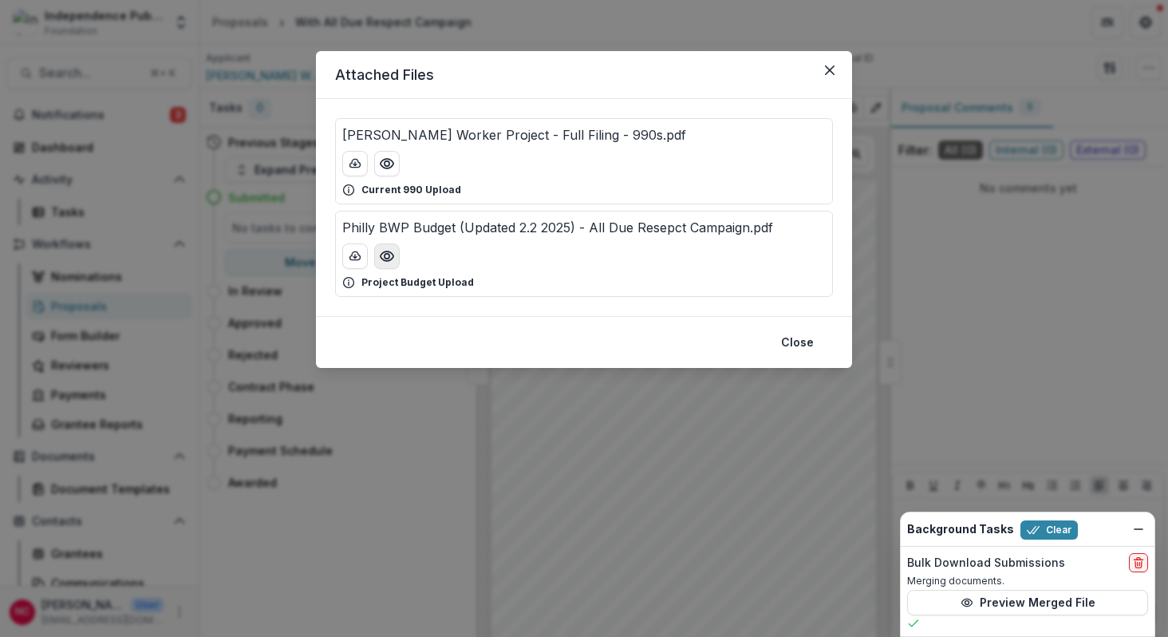
click at [388, 258] on circle "Preview Philly BWP Budget (Updated 2.2 2025) - All Due Resepct Campaign.pdf" at bounding box center [387, 256] width 5 height 5
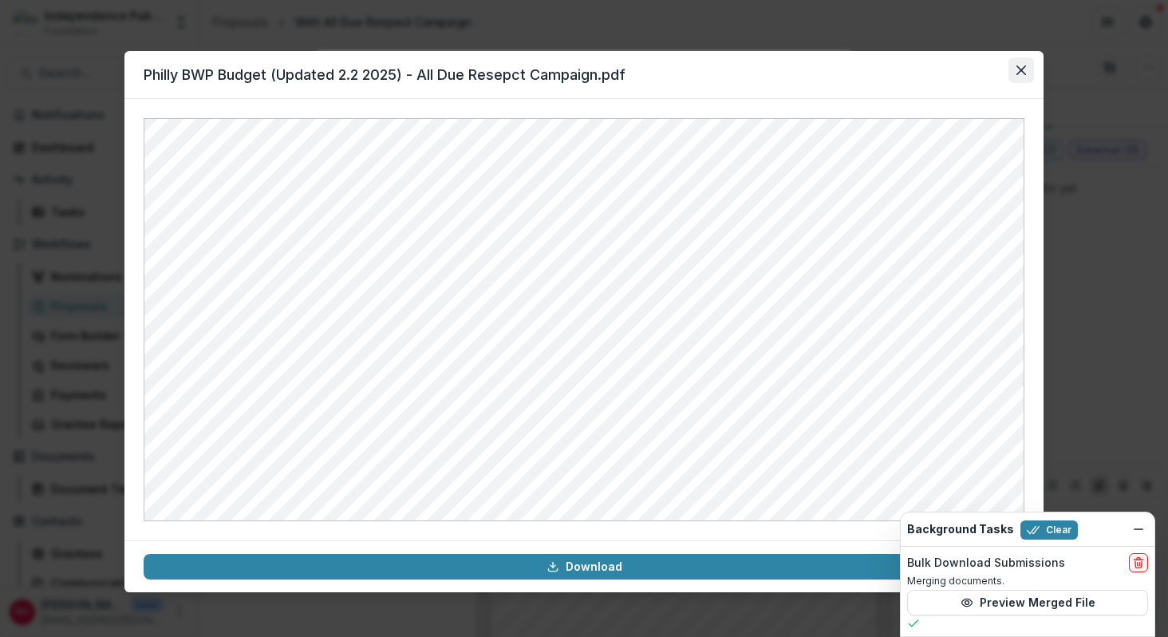
click at [1019, 73] on icon "Close" at bounding box center [1021, 70] width 10 height 10
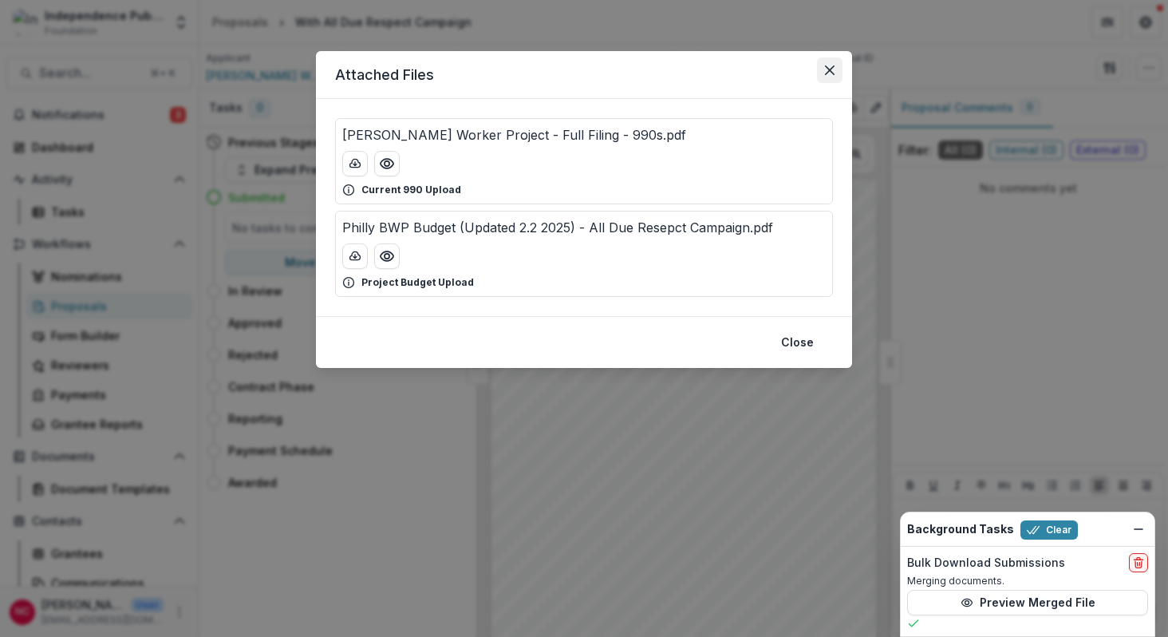
click at [830, 76] on button "Close" at bounding box center [830, 70] width 26 height 26
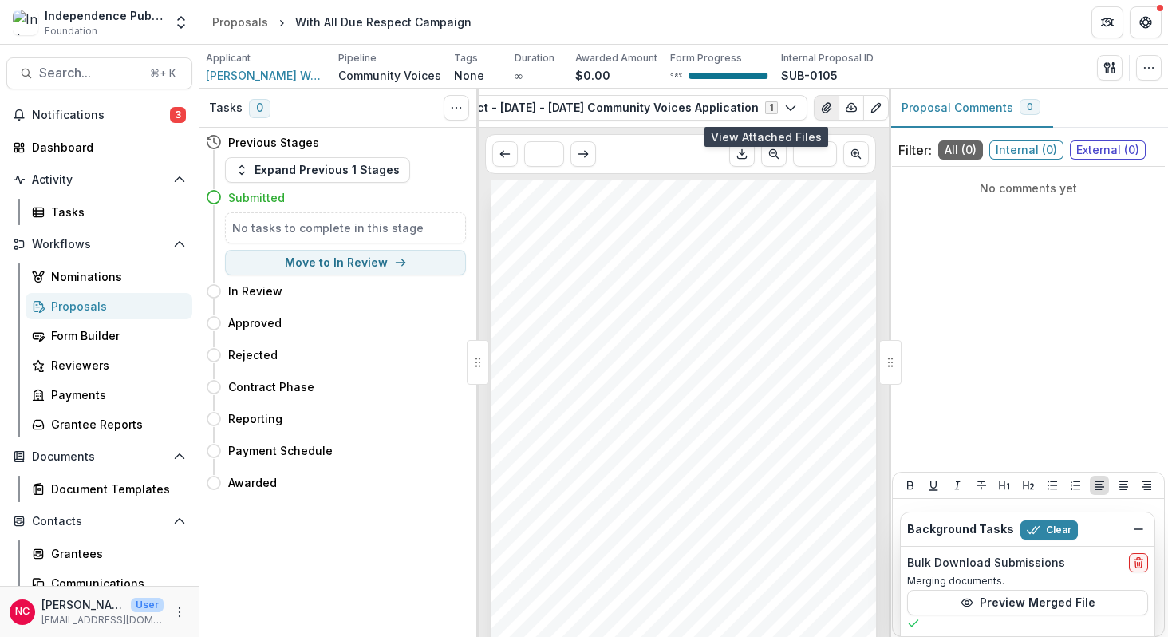
click at [822, 110] on icon "View Attached Files" at bounding box center [826, 108] width 9 height 10
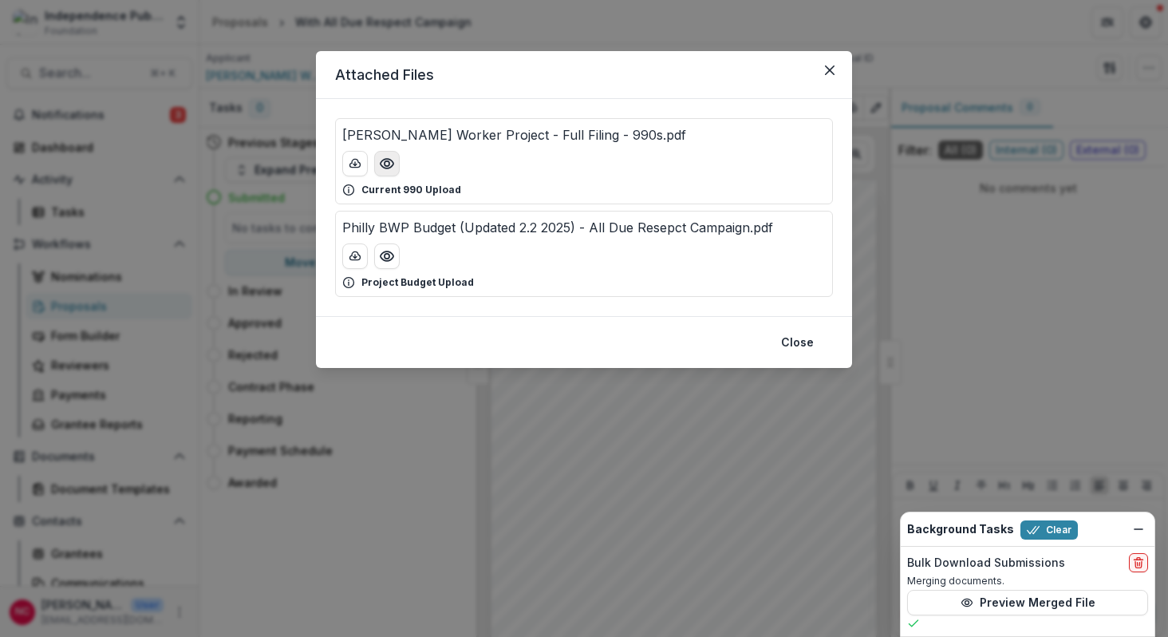
click at [385, 163] on icon "Preview Philly Black Worker Project - Full Filing - 990s.pdf" at bounding box center [387, 164] width 16 height 16
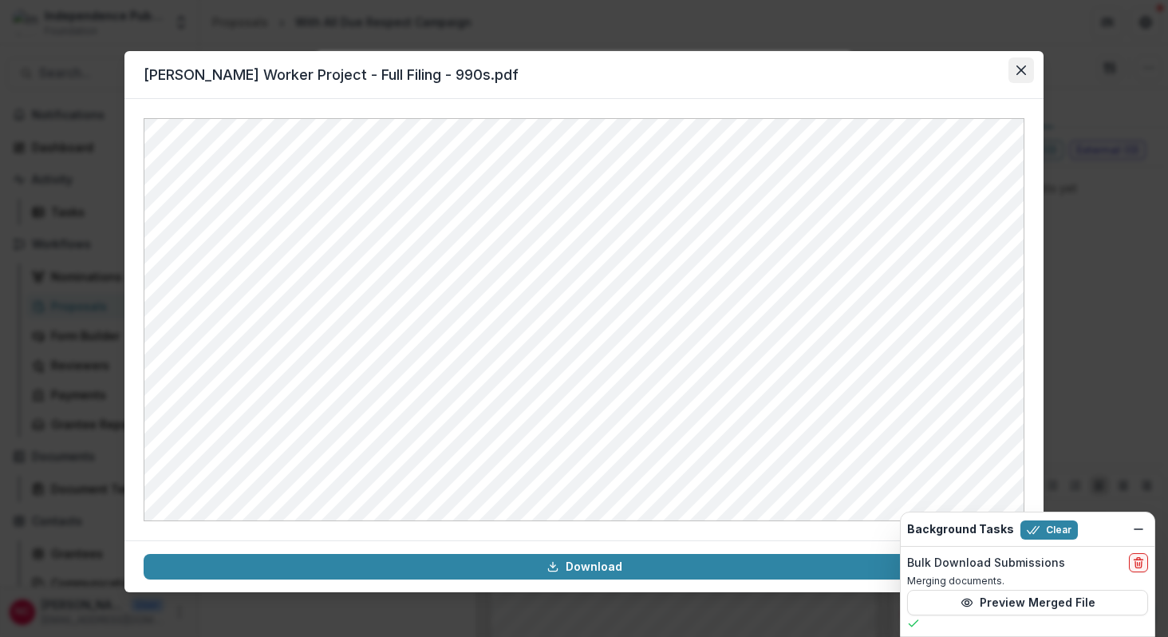
click at [1024, 70] on icon "Close" at bounding box center [1021, 70] width 10 height 10
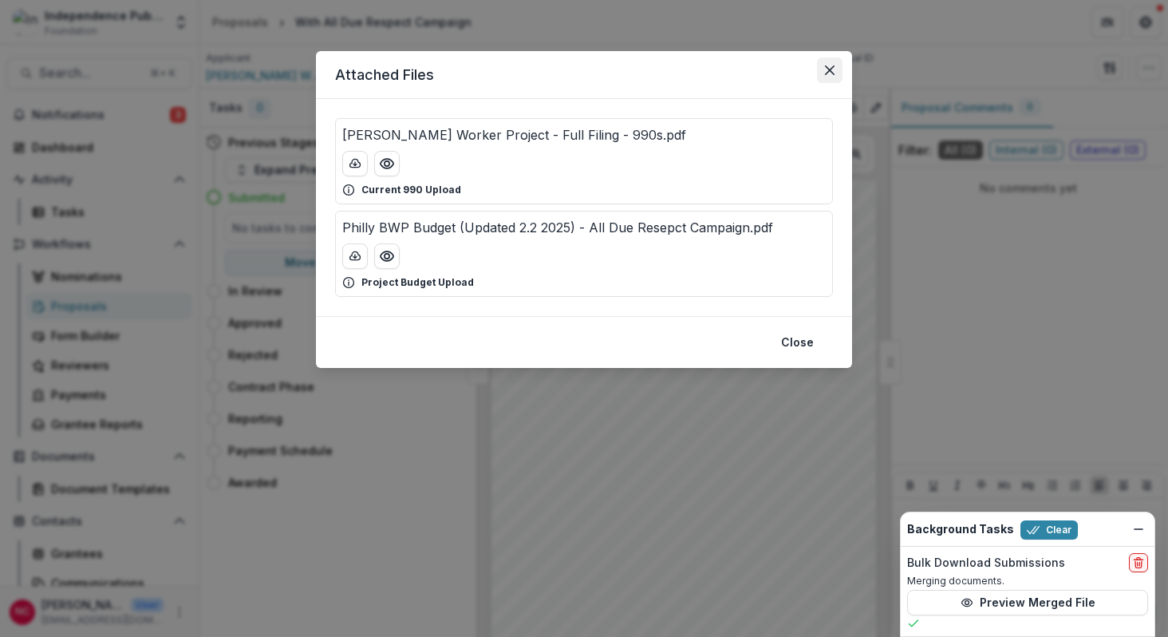
click at [830, 60] on button "Close" at bounding box center [830, 70] width 26 height 26
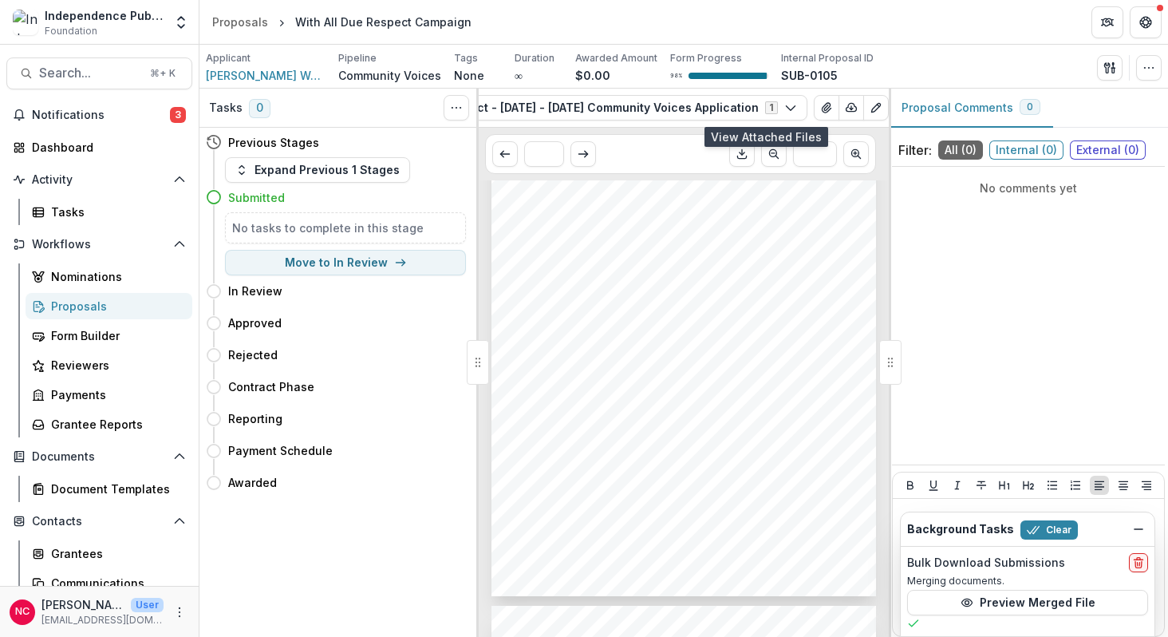
scroll to position [2316, 0]
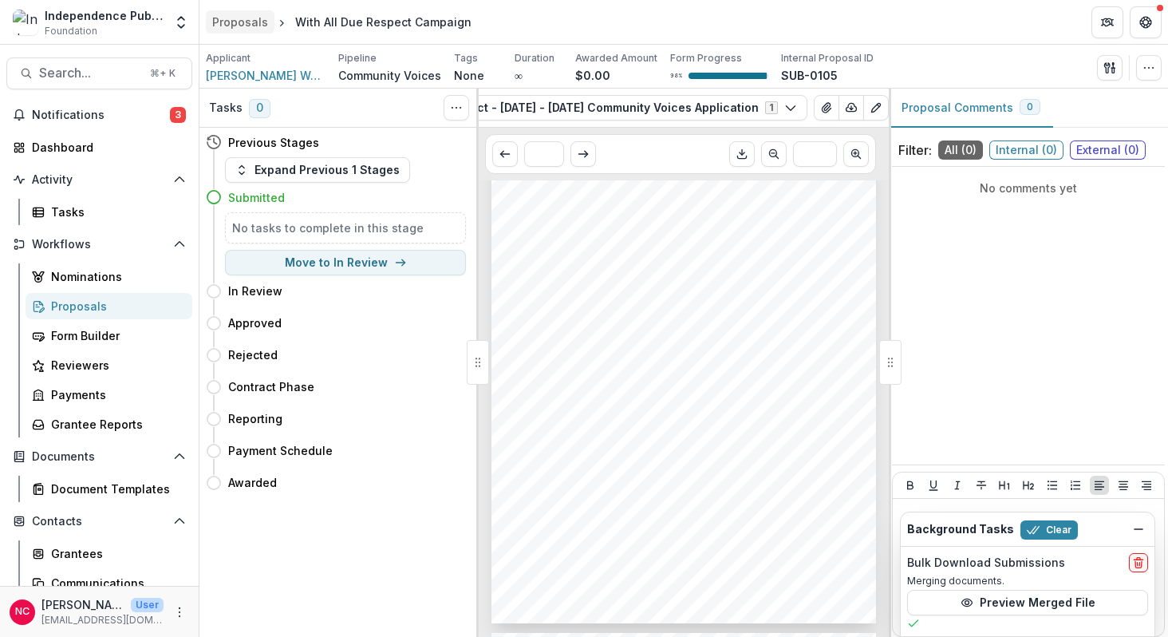
click at [250, 25] on div "Proposals" at bounding box center [240, 22] width 56 height 17
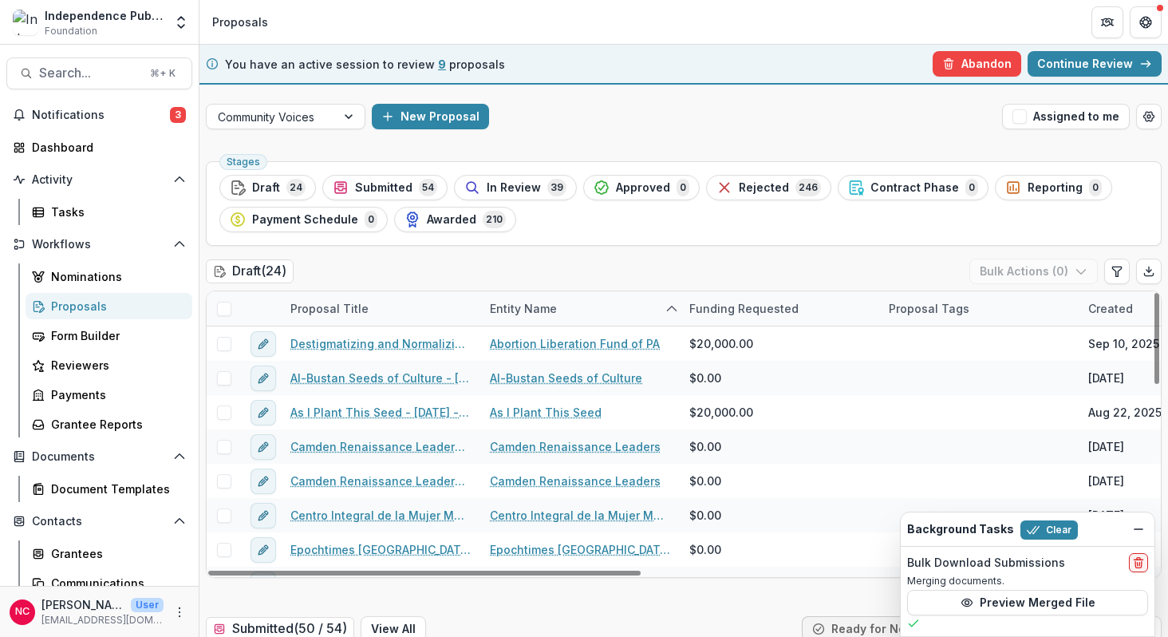
click at [357, 312] on div "Proposal Title" at bounding box center [329, 308] width 97 height 17
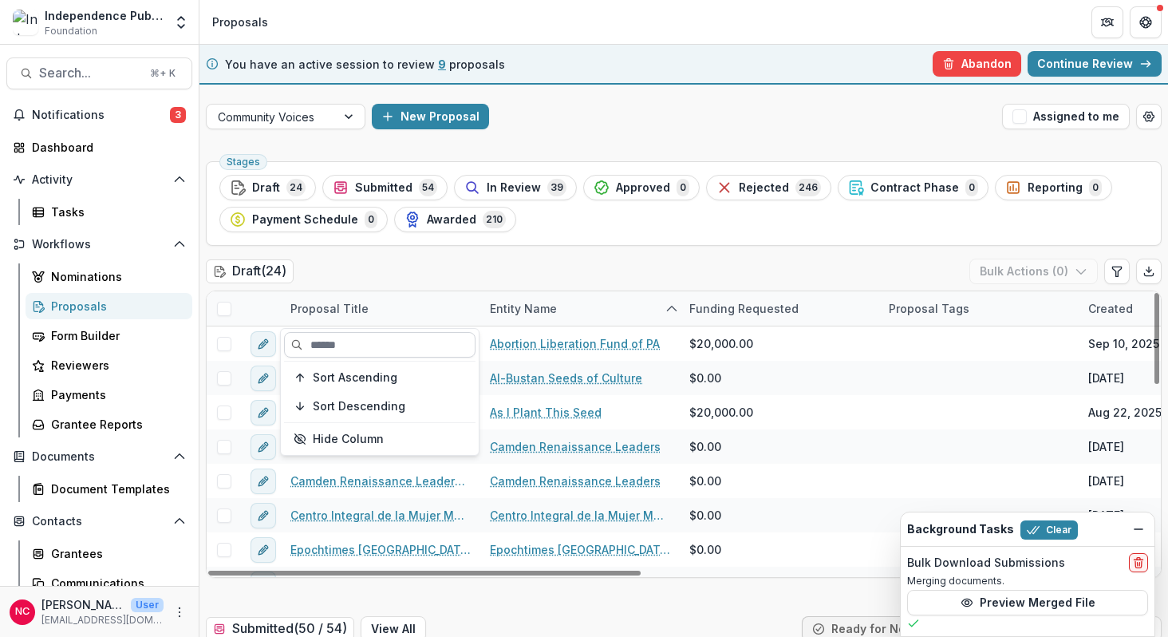
click at [353, 346] on input at bounding box center [379, 345] width 191 height 26
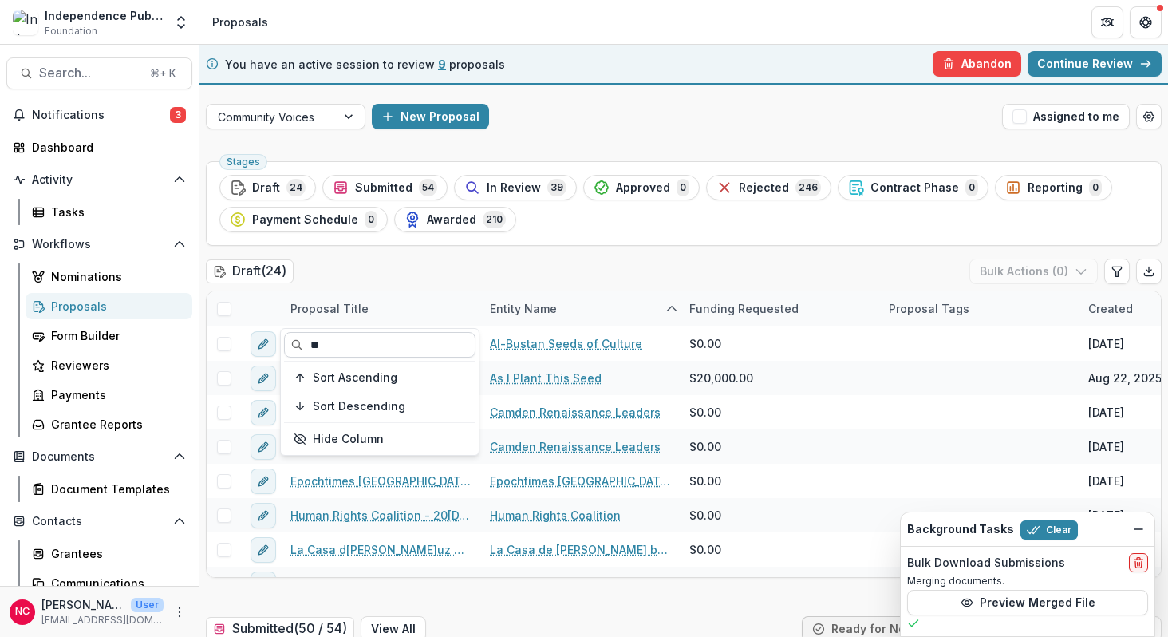
type input "*"
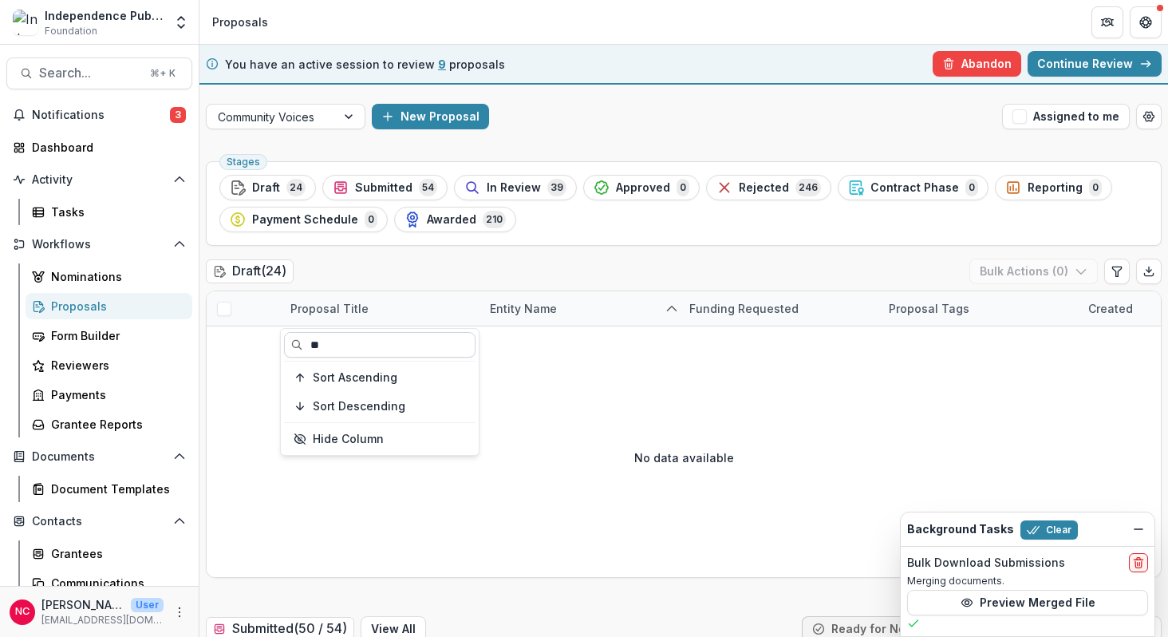
type input "*"
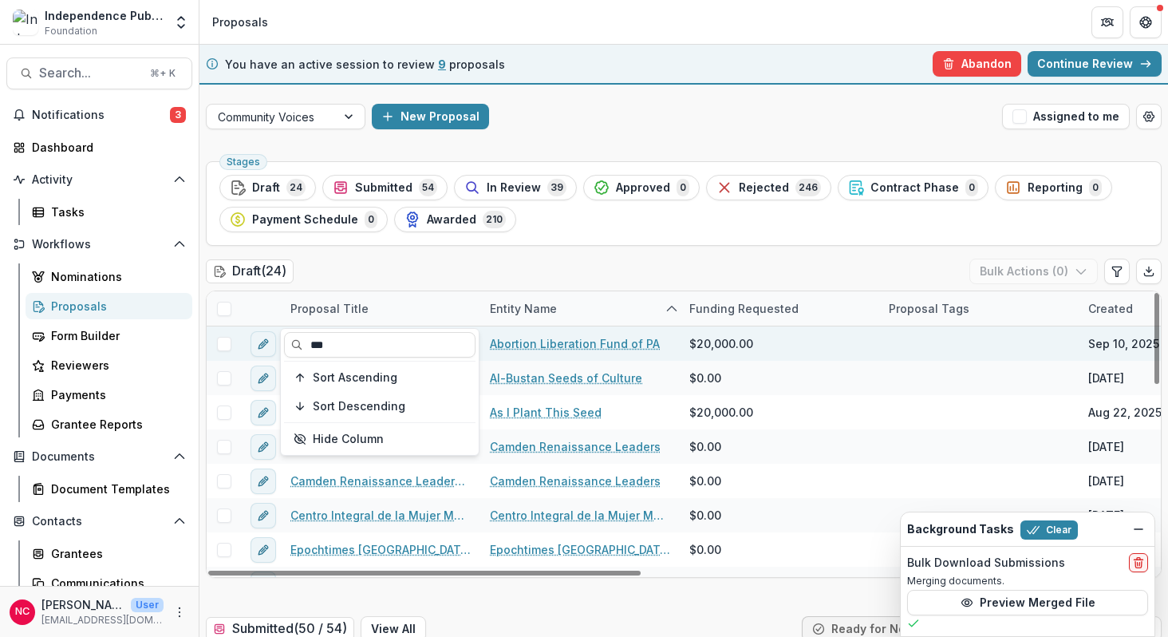
type input "****"
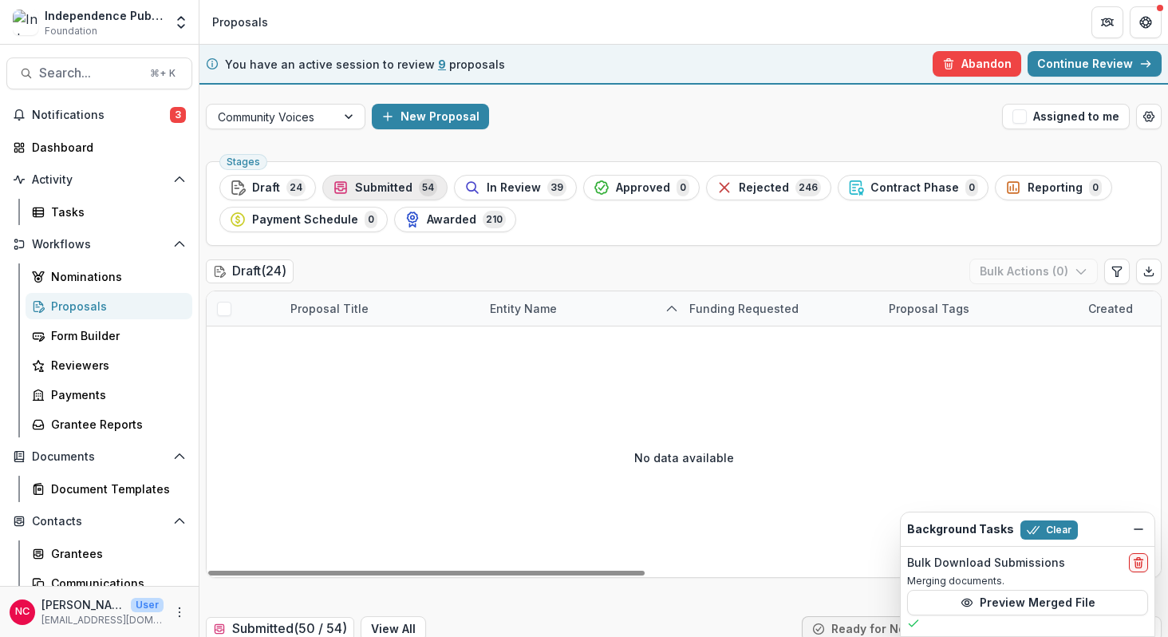
click at [397, 181] on span "Submitted" at bounding box center [383, 188] width 57 height 14
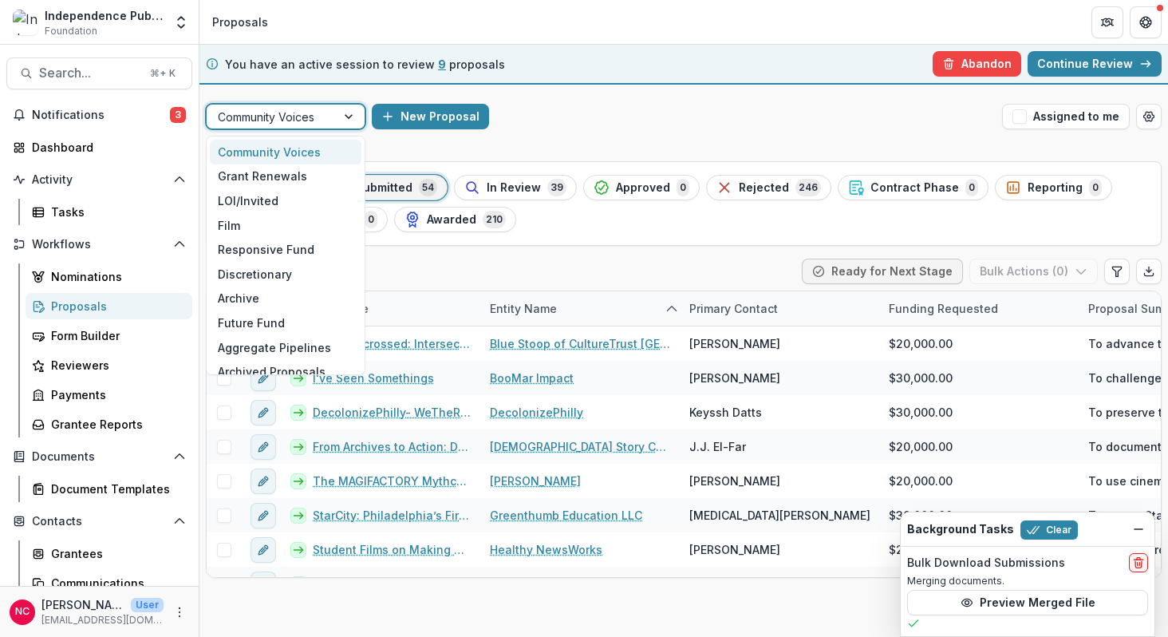
click at [350, 117] on div at bounding box center [350, 117] width 29 height 24
click at [292, 156] on div "Community Voices" at bounding box center [286, 152] width 152 height 25
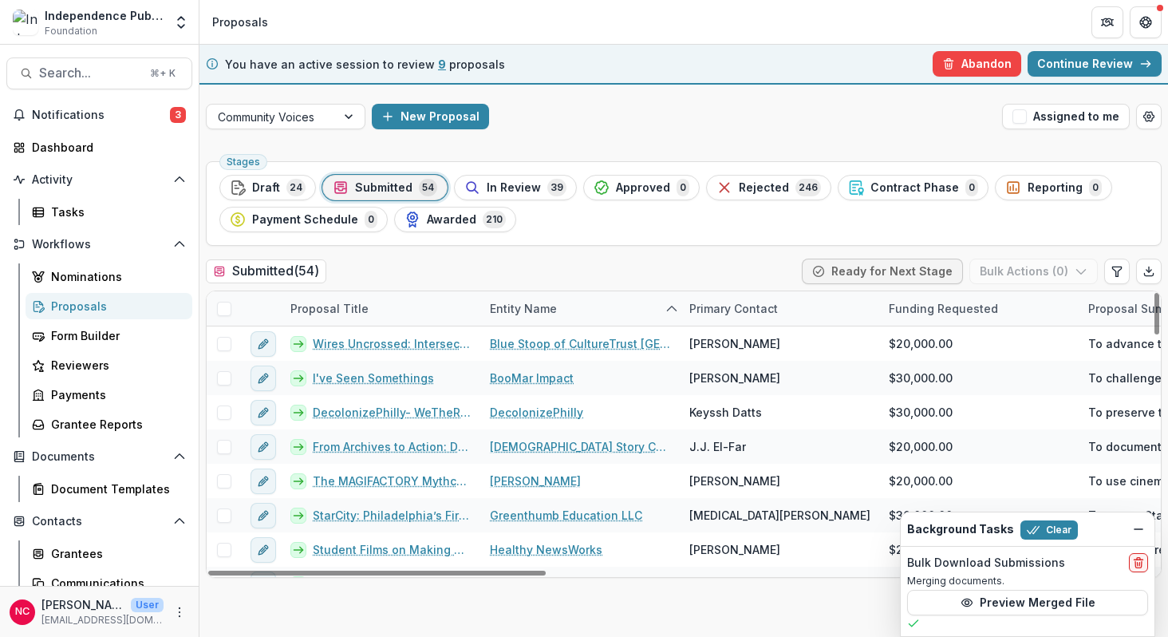
click at [357, 305] on div "Proposal Title" at bounding box center [329, 308] width 97 height 17
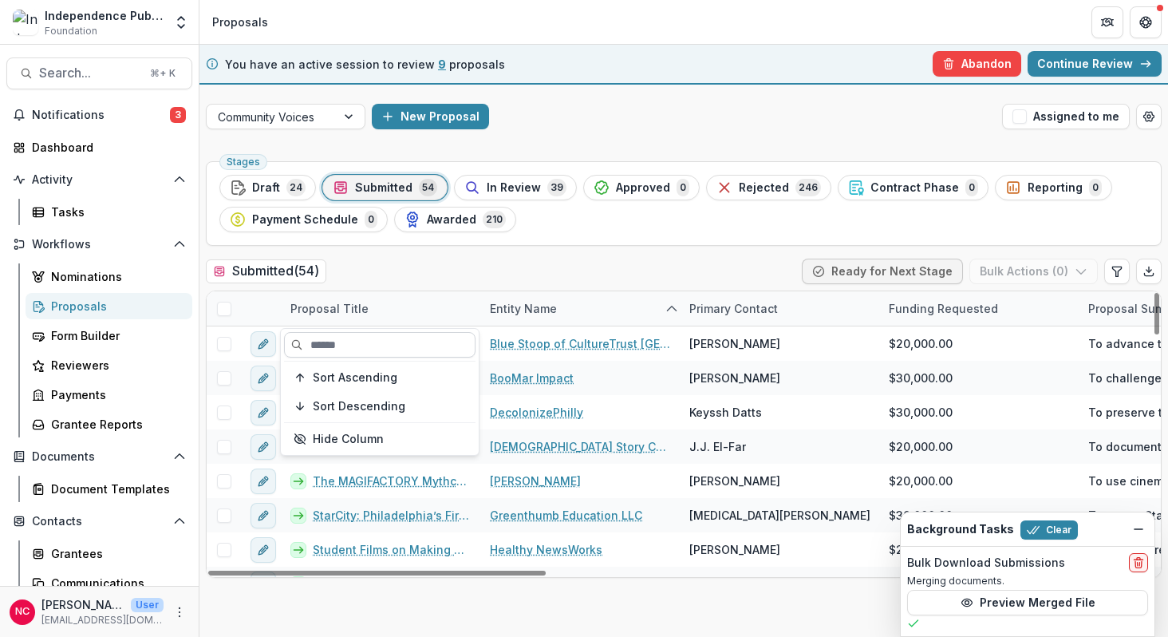
click at [361, 340] on input at bounding box center [379, 345] width 191 height 26
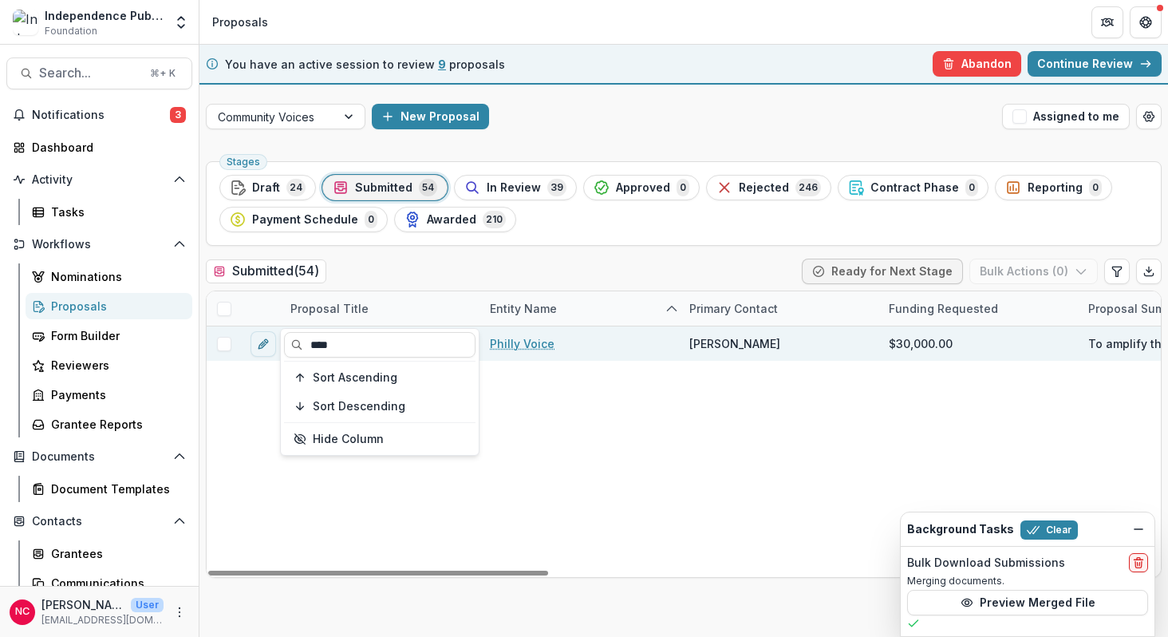
type input "****"
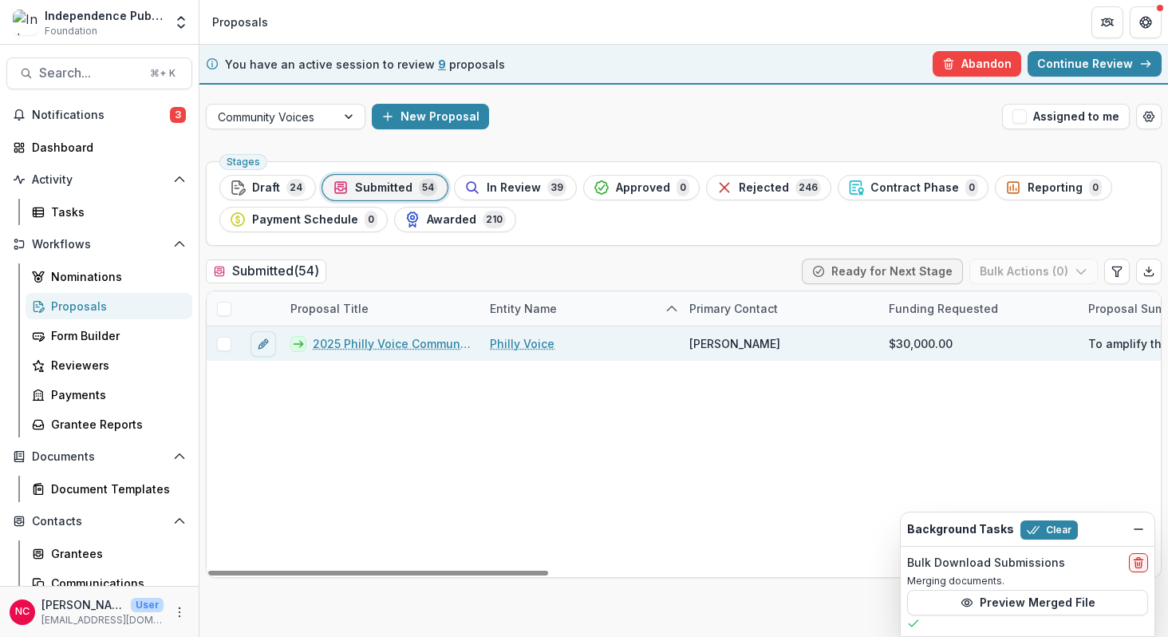
click at [533, 343] on link "Philly Voice" at bounding box center [522, 343] width 65 height 17
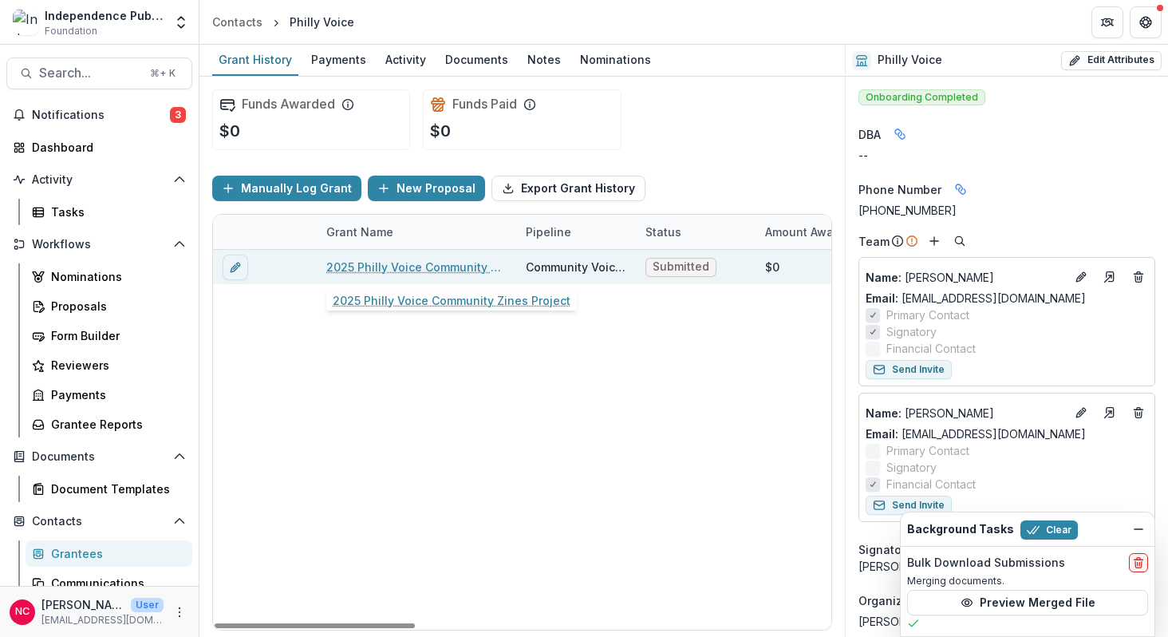
click at [448, 265] on link "2025 Philly Voice Community Zines Project" at bounding box center [416, 266] width 180 height 17
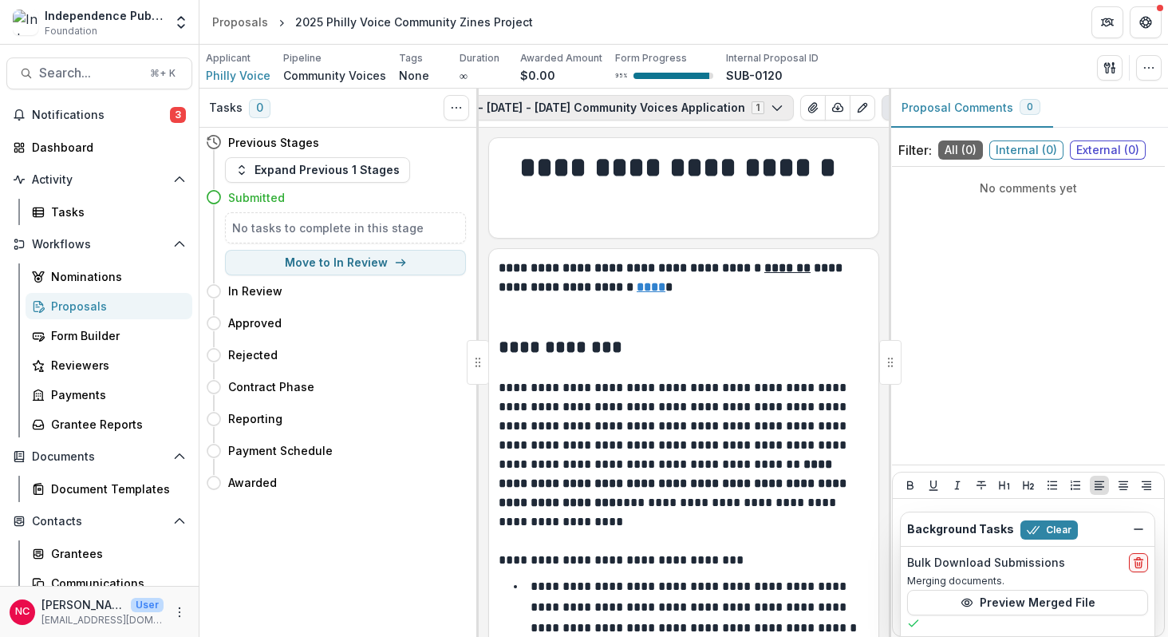
scroll to position [0, 228]
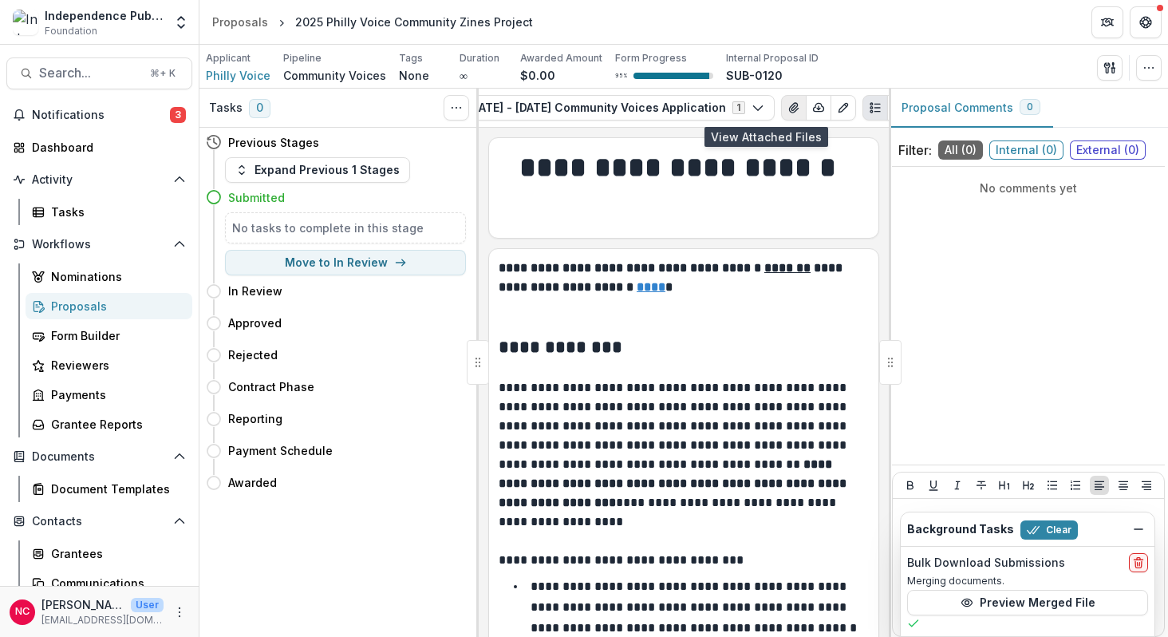
click at [787, 108] on icon "View Attached Files" at bounding box center [793, 107] width 13 height 13
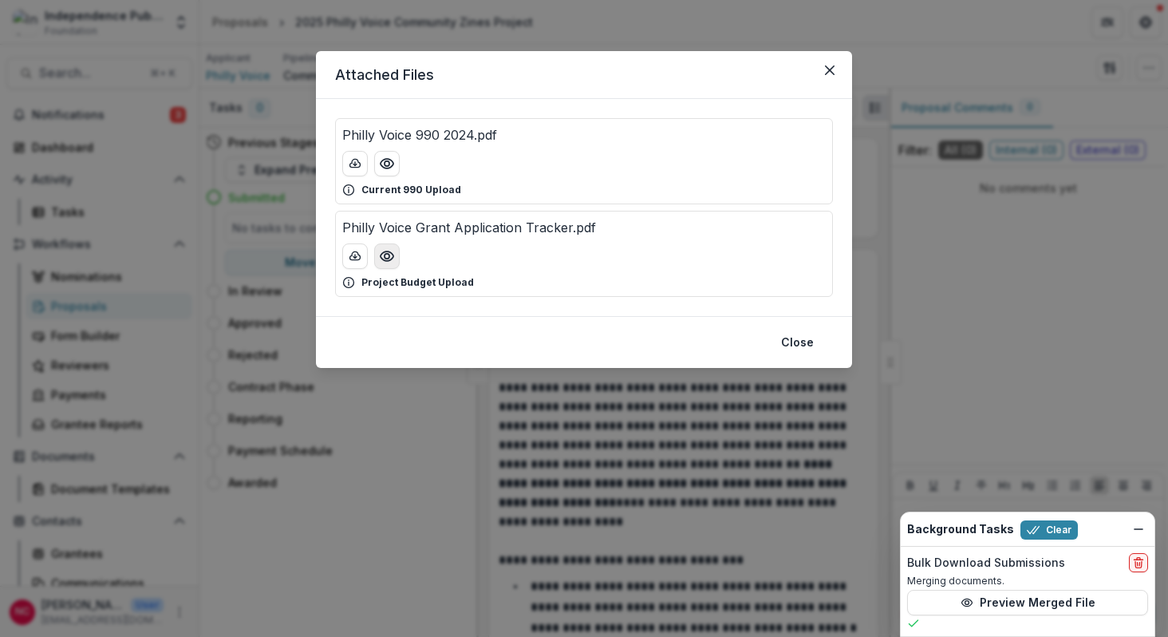
click at [385, 252] on icon "Preview Philly Voice Grant Application Tracker.pdf" at bounding box center [387, 256] width 16 height 16
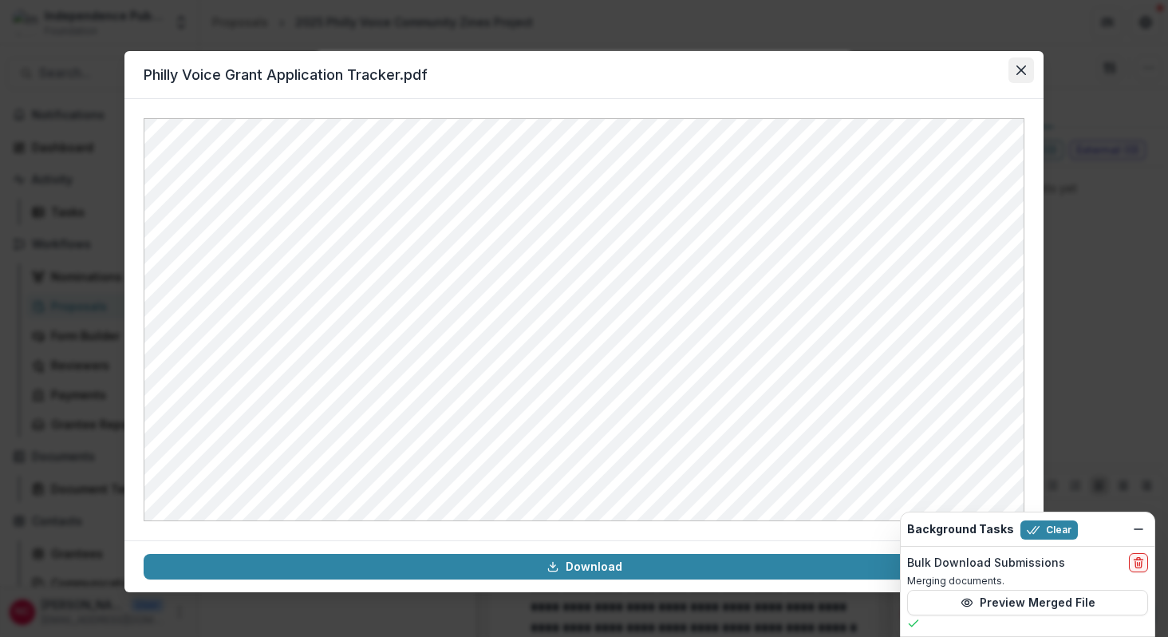
click at [1020, 65] on icon "Close" at bounding box center [1021, 70] width 10 height 10
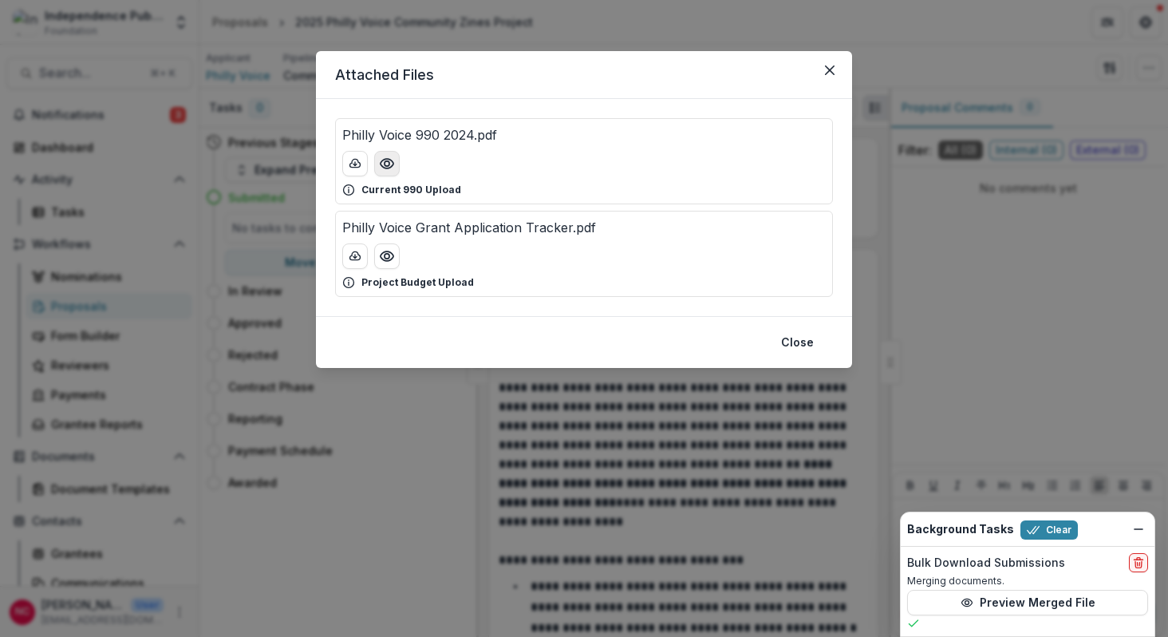
click at [385, 164] on icon "Preview Philly Voice 990 2024.pdf" at bounding box center [387, 164] width 16 height 16
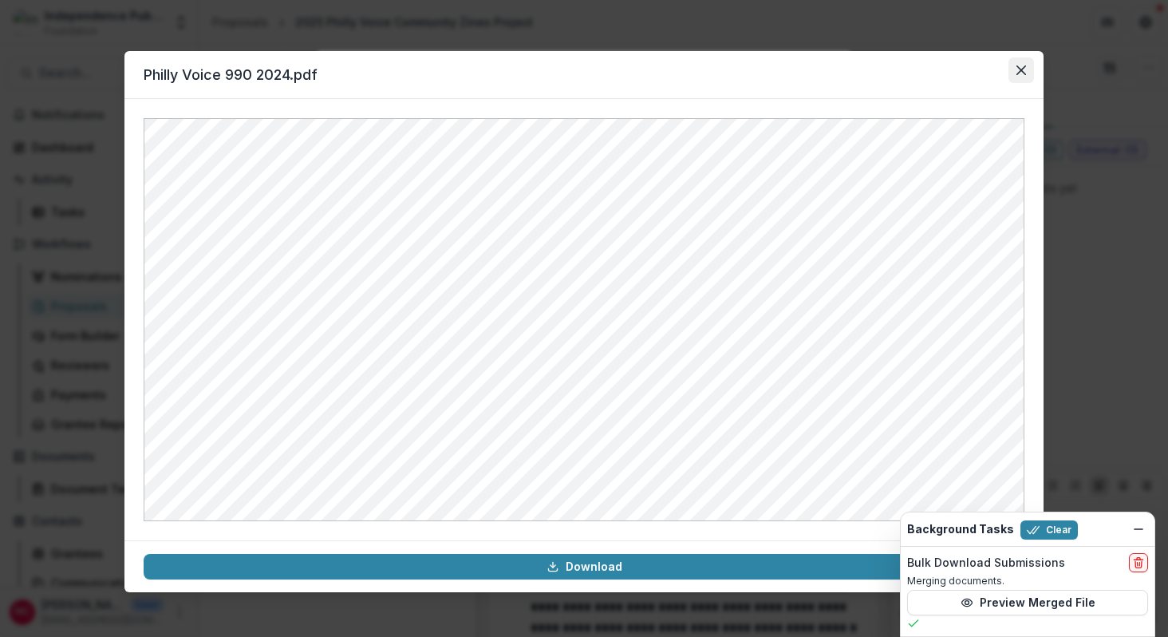
click at [1023, 69] on icon "Close" at bounding box center [1021, 70] width 10 height 10
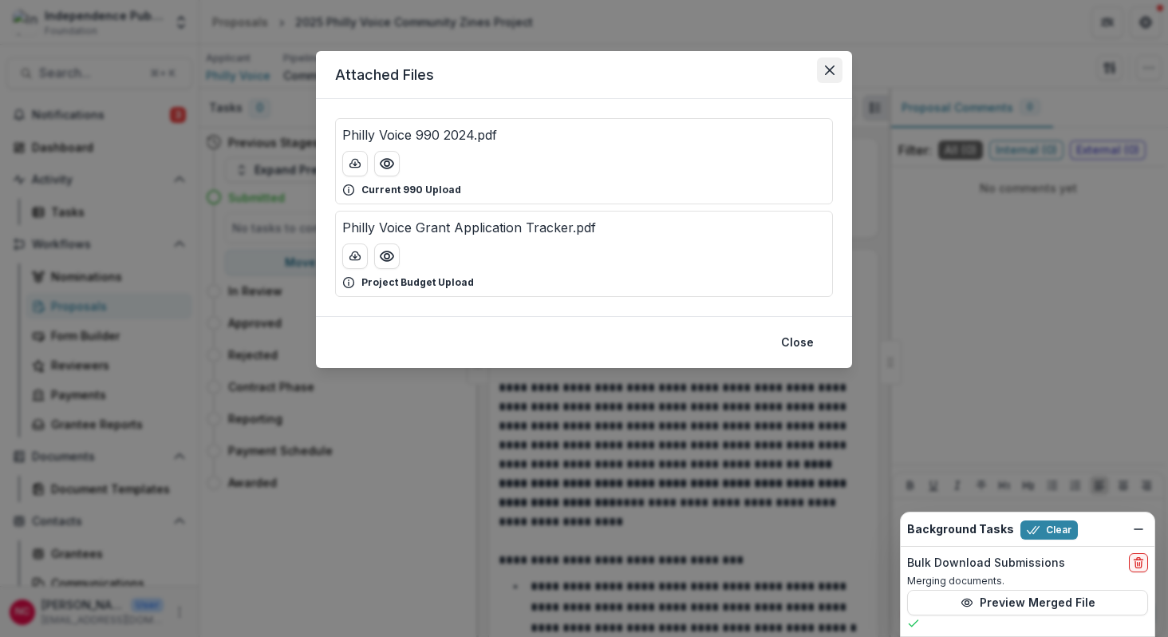
click at [830, 75] on button "Close" at bounding box center [830, 70] width 26 height 26
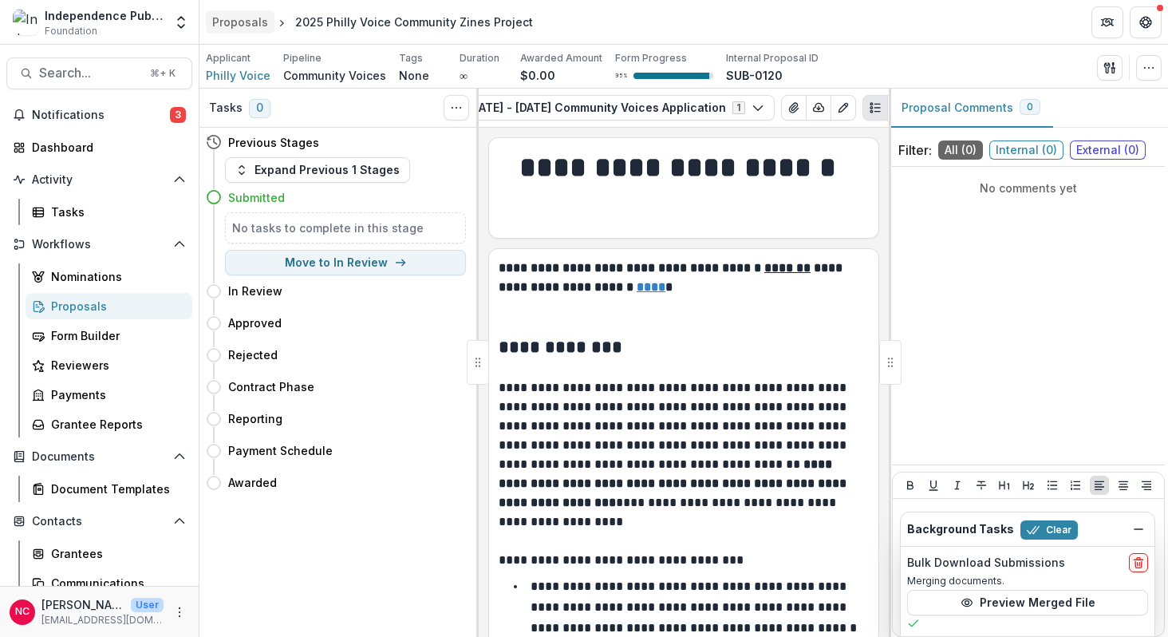
click at [235, 18] on div "Proposals" at bounding box center [240, 22] width 56 height 17
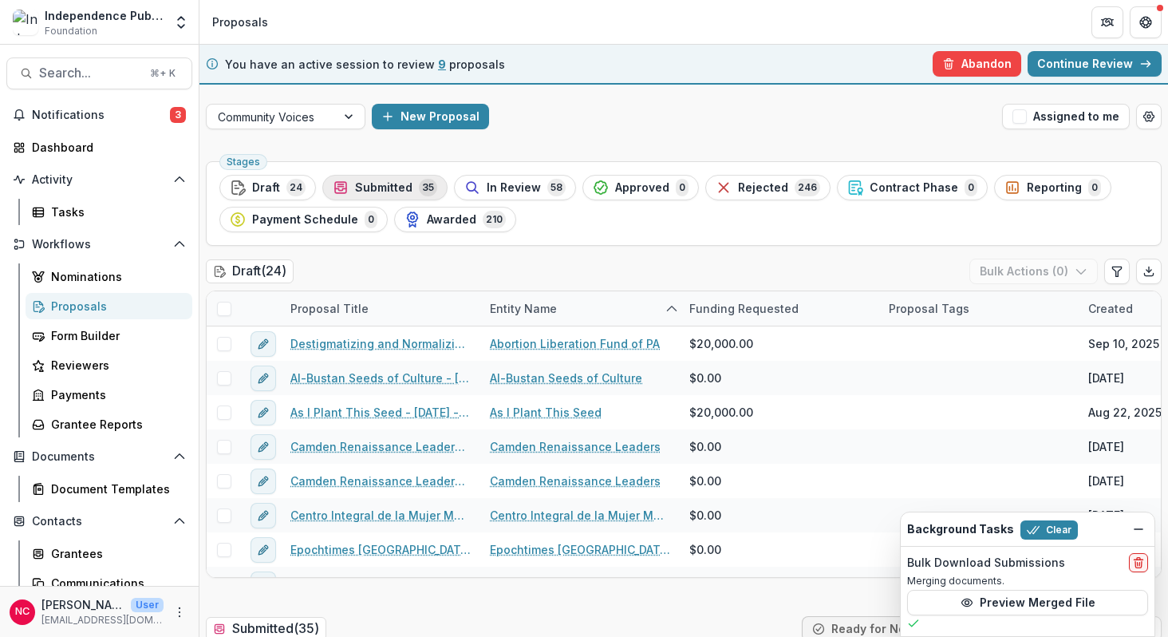
click at [349, 186] on div "Submitted 35" at bounding box center [385, 188] width 105 height 18
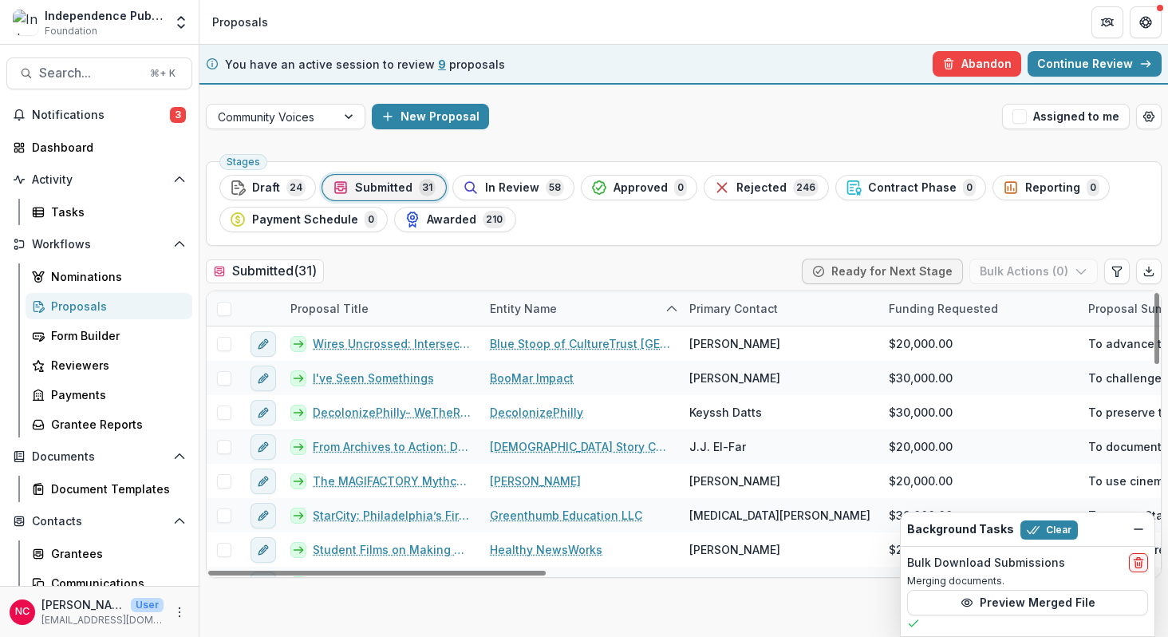
click at [352, 308] on div "Proposal Title" at bounding box center [329, 308] width 97 height 17
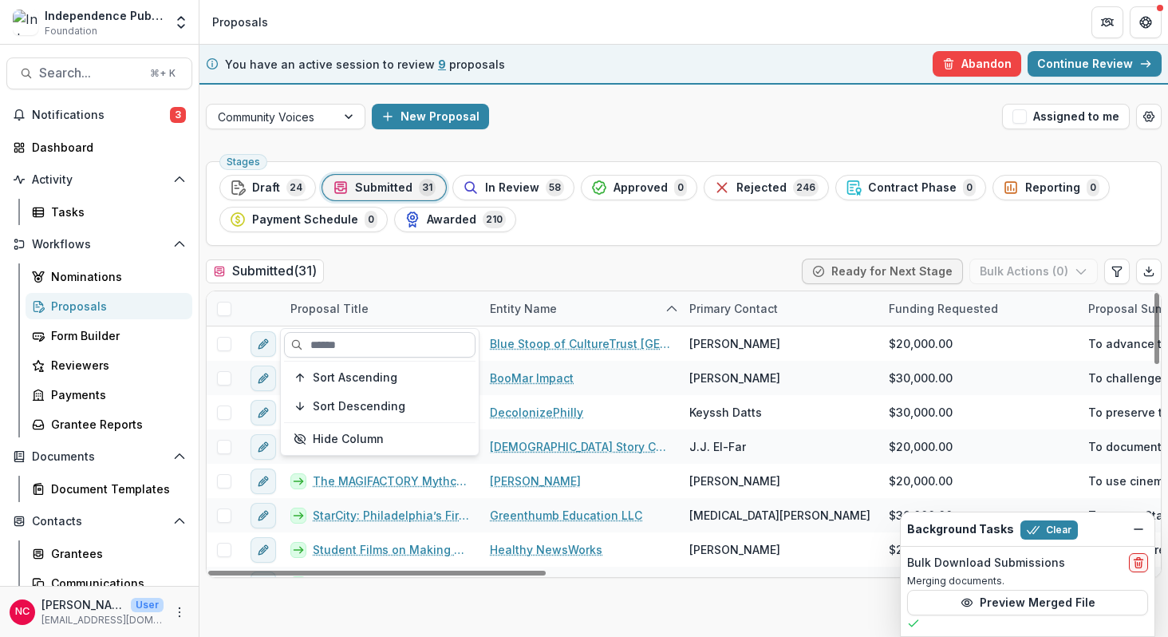
click at [357, 341] on input at bounding box center [379, 345] width 191 height 26
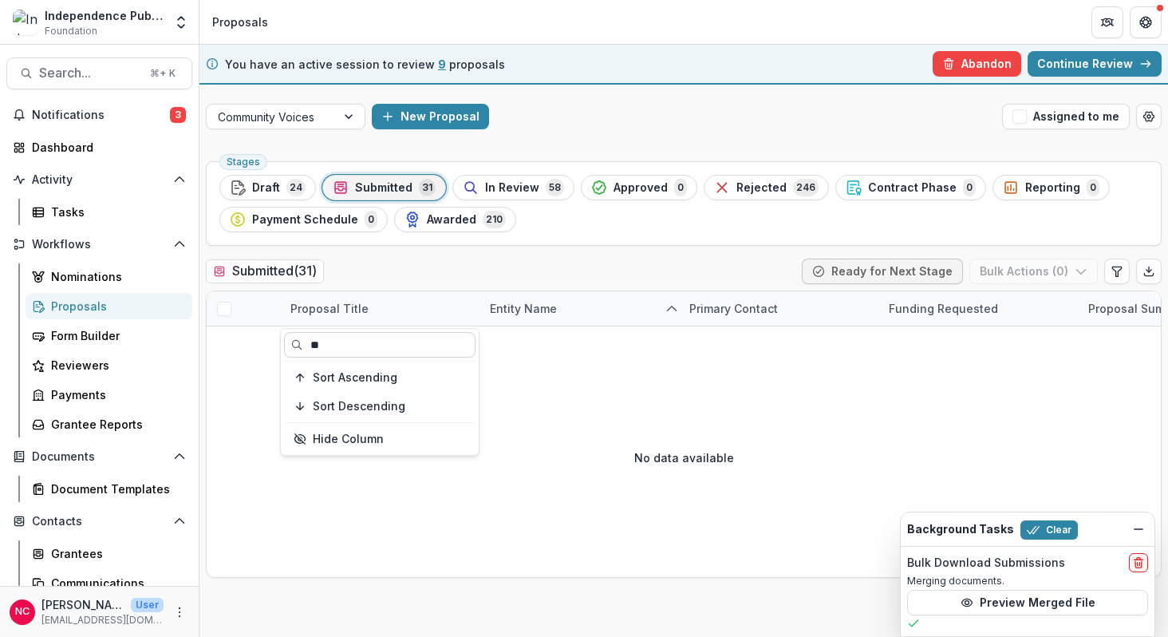
type input "*"
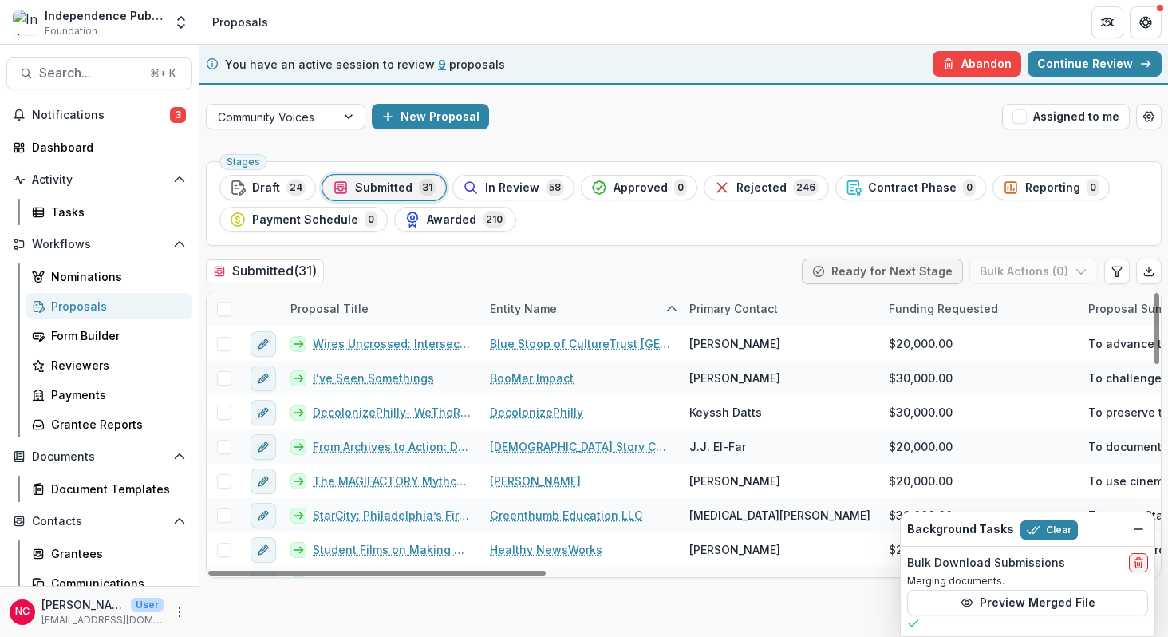
click at [543, 308] on div "Entity Name" at bounding box center [523, 308] width 86 height 17
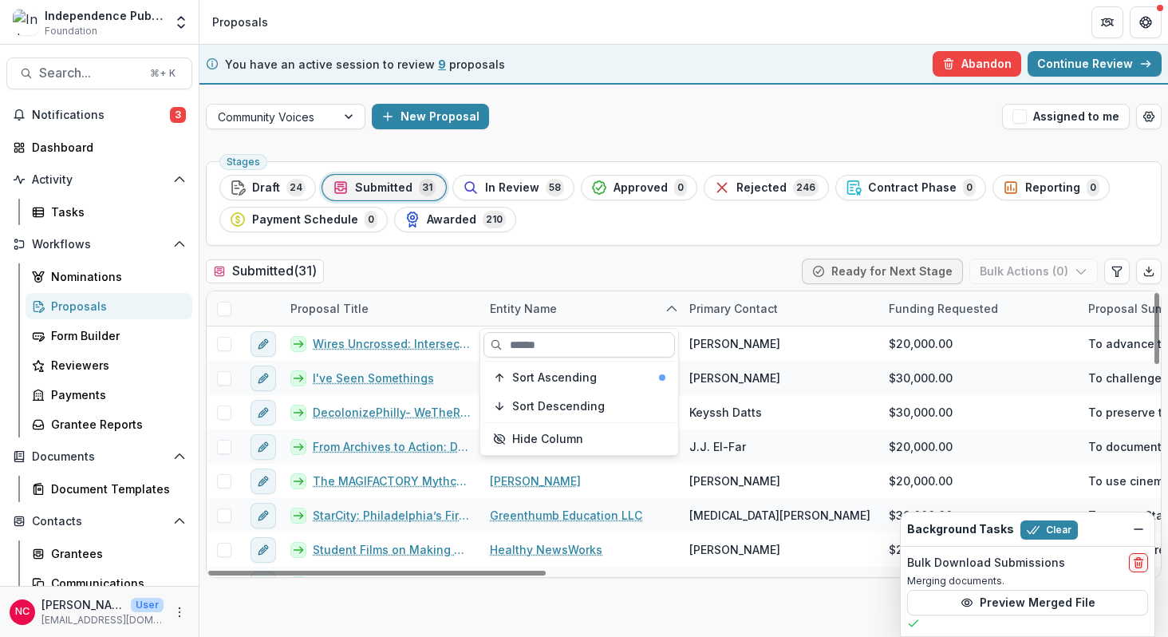
click at [538, 347] on input at bounding box center [578, 345] width 191 height 26
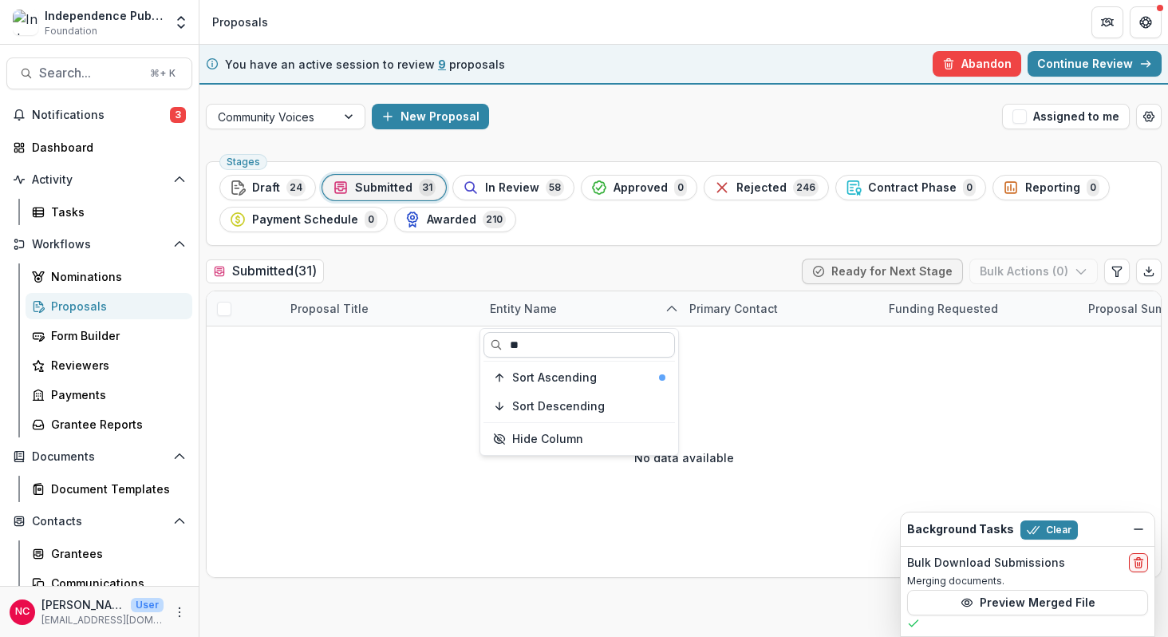
type input "*"
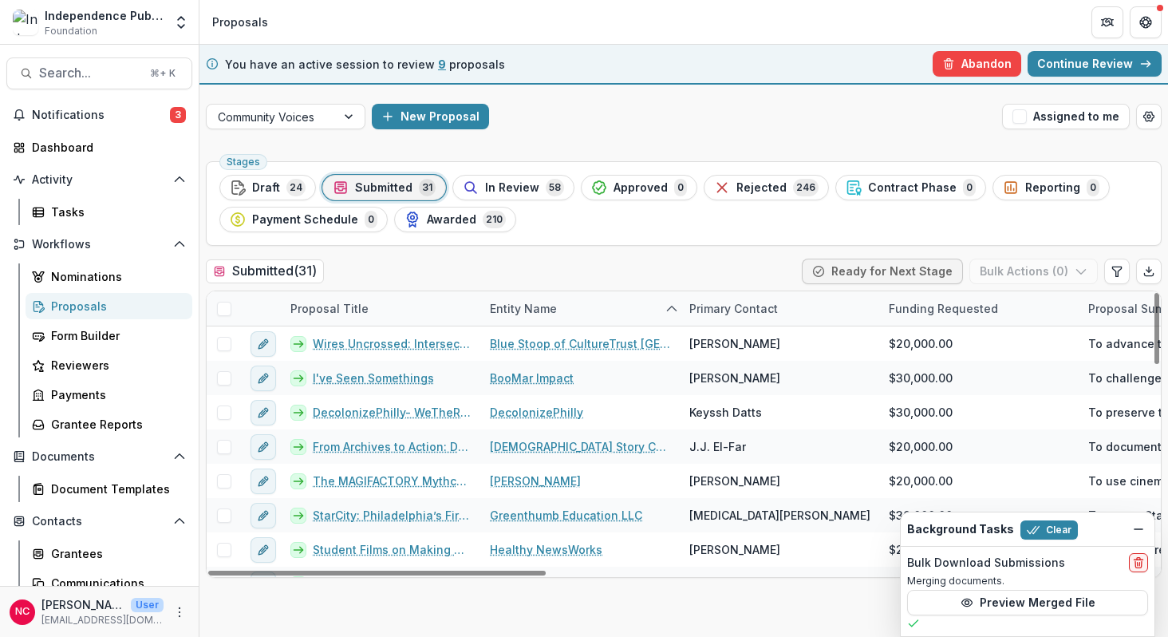
click at [353, 312] on div "Proposal Title" at bounding box center [329, 308] width 97 height 17
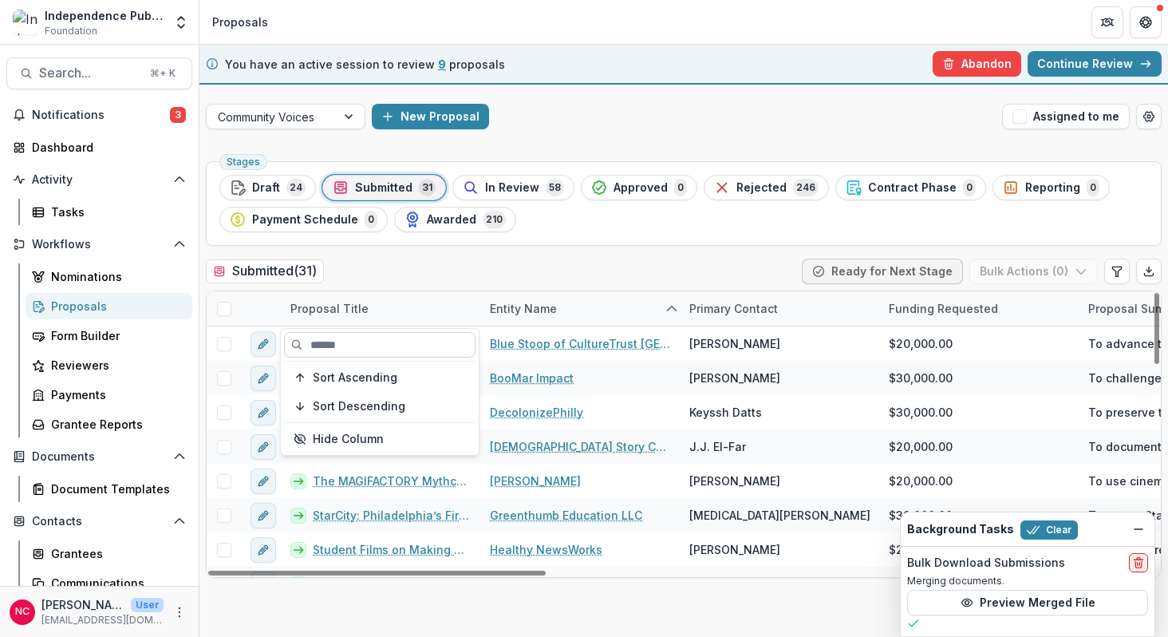
click at [347, 351] on input at bounding box center [379, 345] width 191 height 26
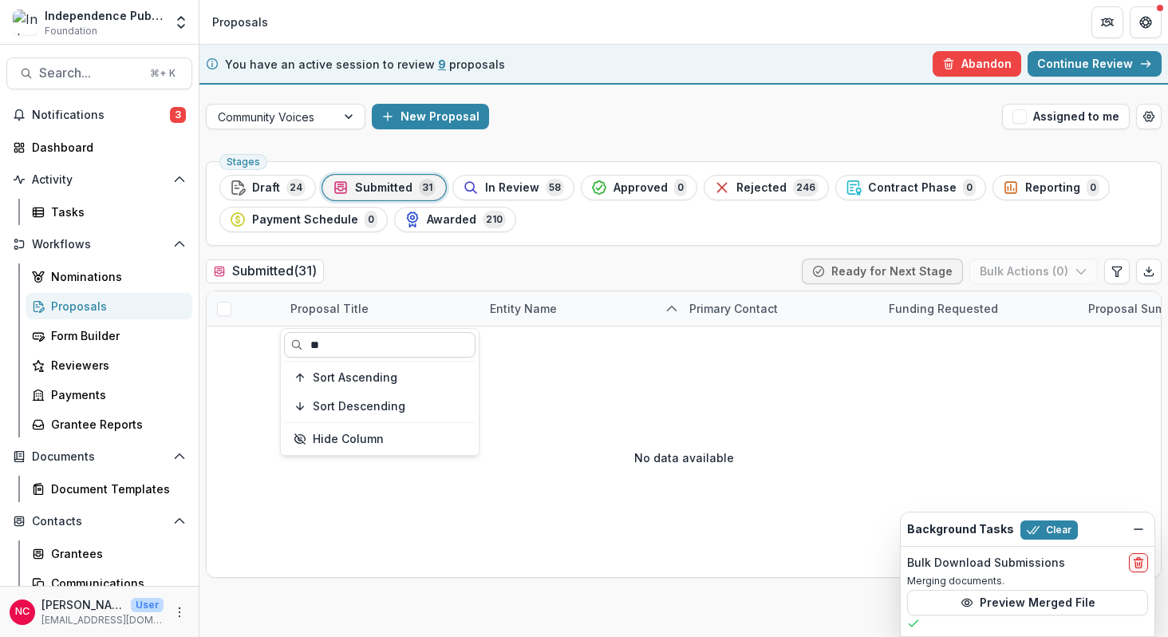
type input "*"
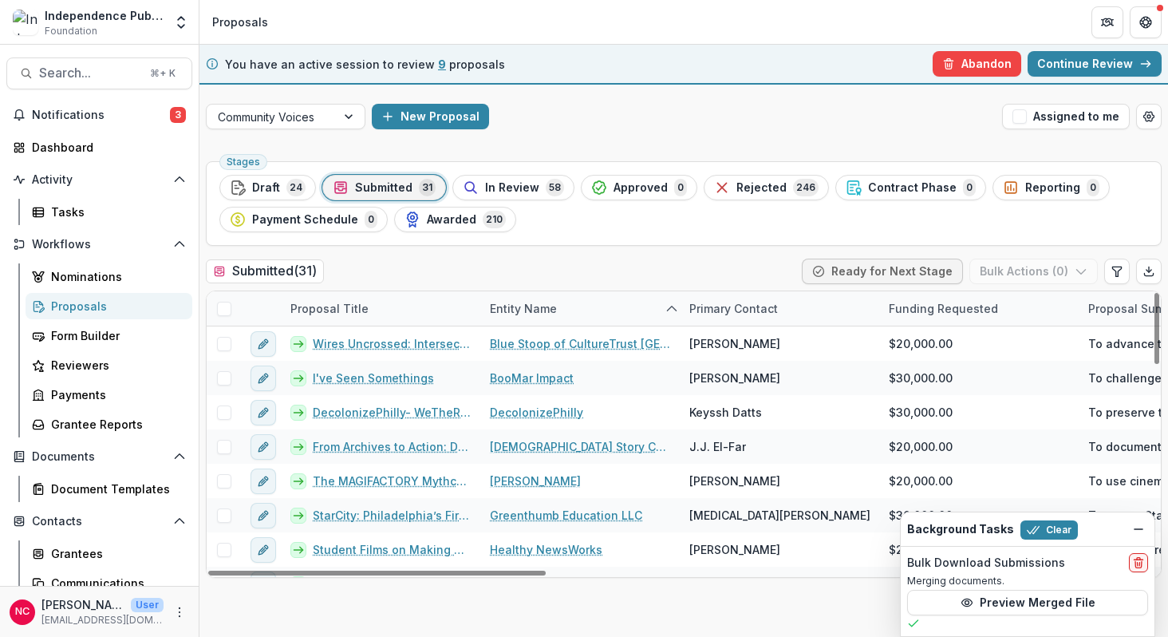
click at [602, 265] on div "Submitted ( 31 ) Ready for Next Stage Bulk Actions ( 0 )" at bounding box center [684, 274] width 956 height 32
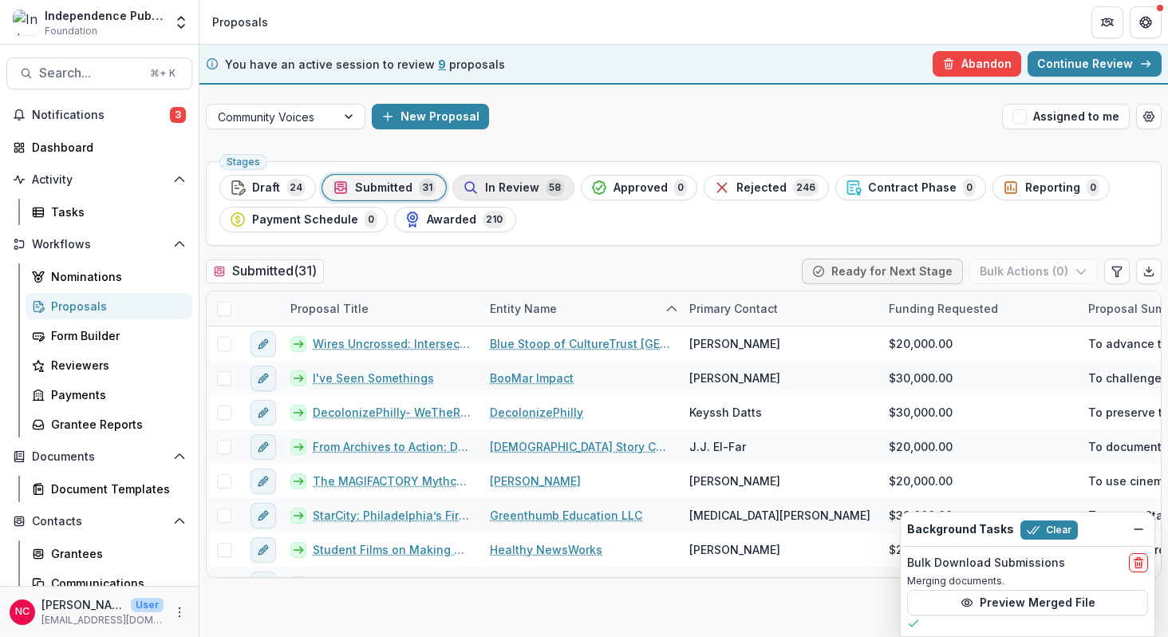
click at [521, 192] on span "In Review" at bounding box center [512, 188] width 54 height 14
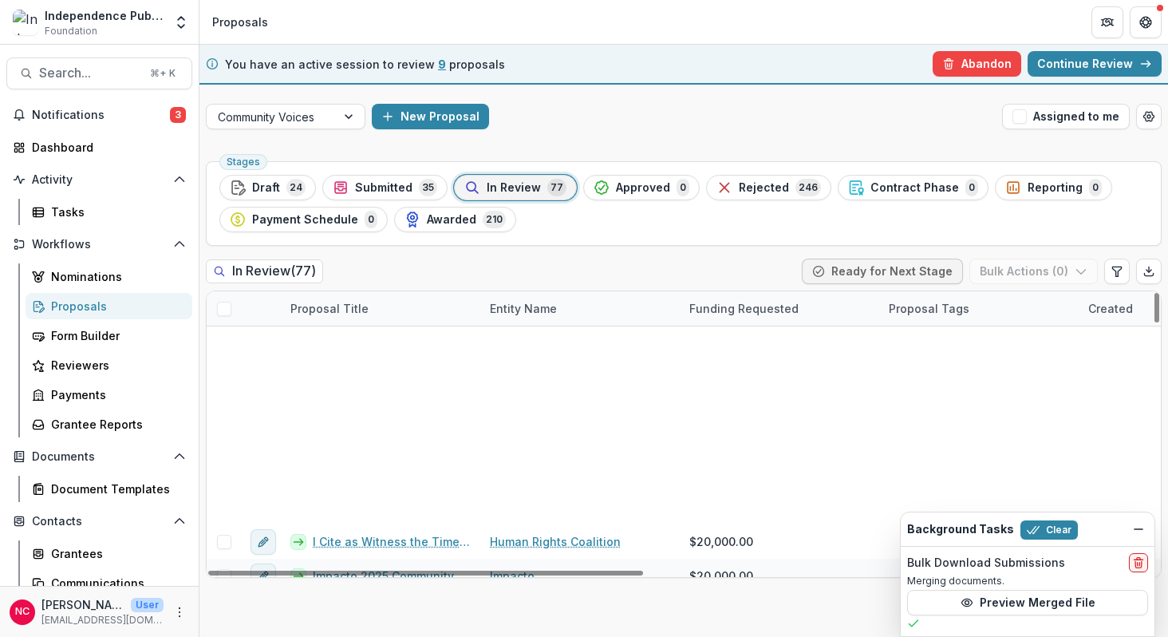
scroll to position [1448, 0]
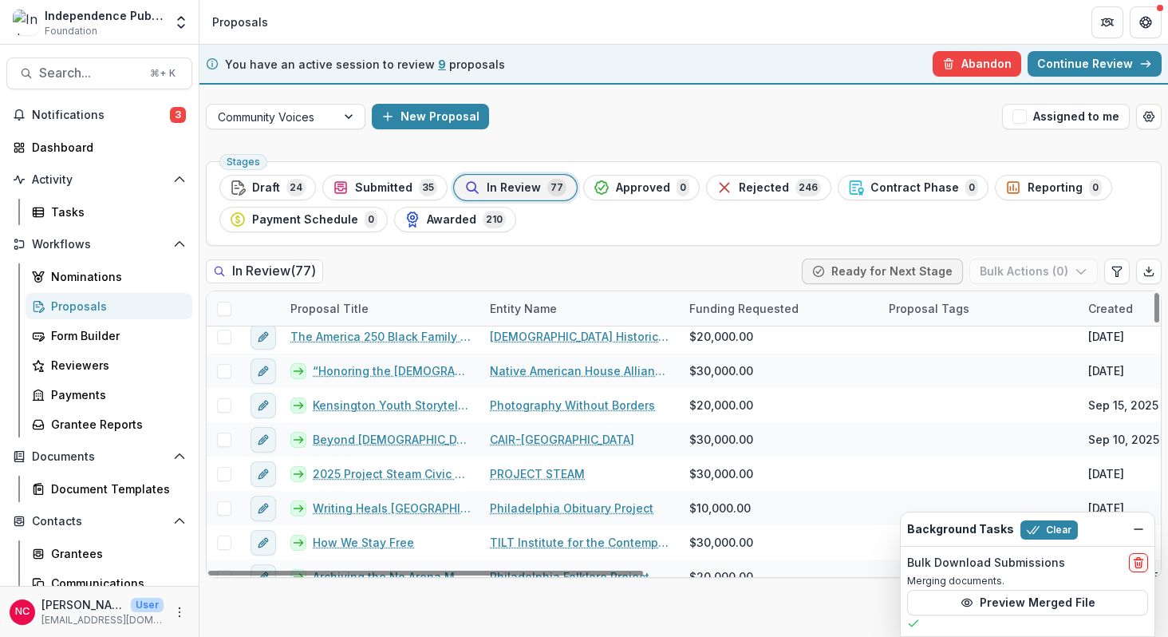
click at [519, 310] on div "Entity Name" at bounding box center [523, 308] width 86 height 17
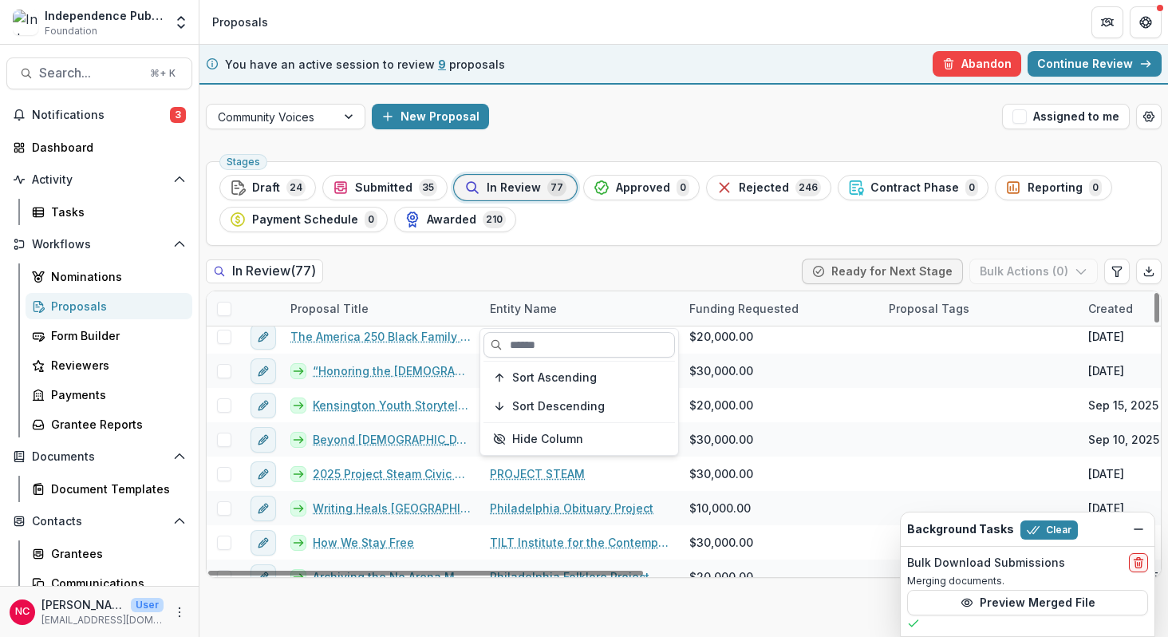
click at [534, 343] on input at bounding box center [578, 345] width 191 height 26
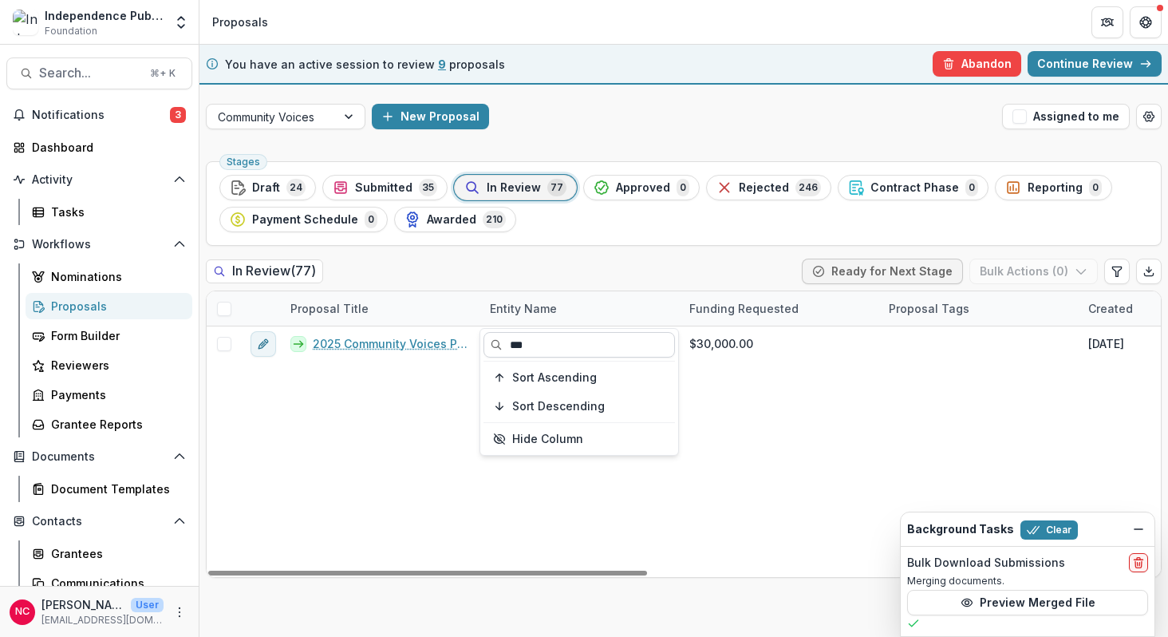
scroll to position [0, 0]
type input "***"
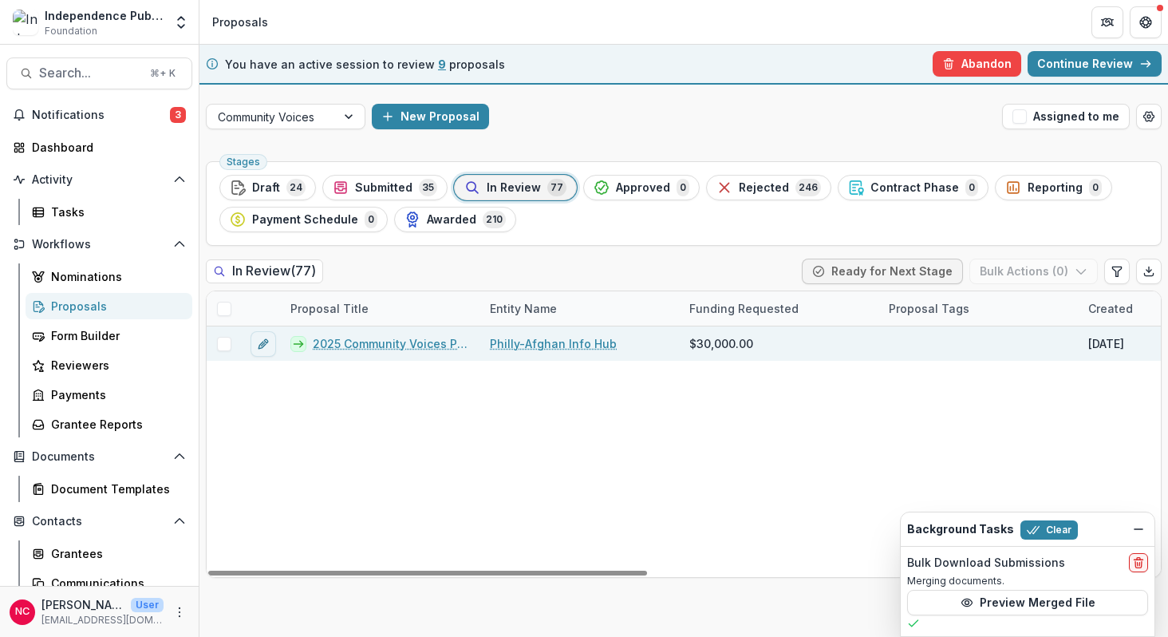
click at [531, 344] on link "Philly-Afghan Info Hub" at bounding box center [553, 343] width 127 height 17
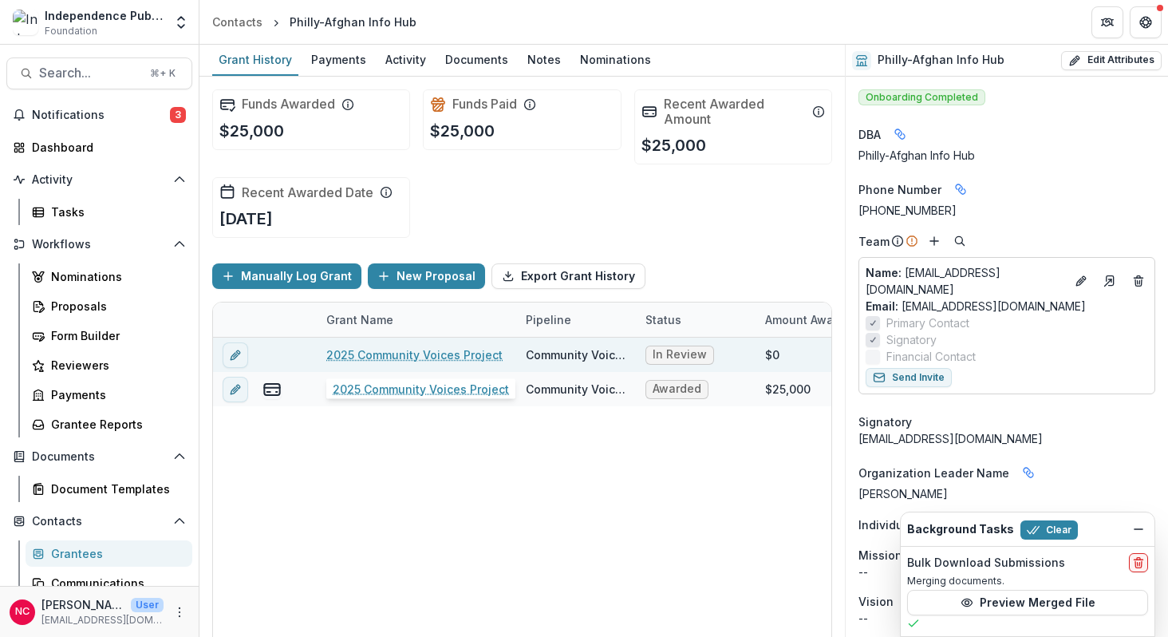
click at [436, 350] on link "2025 Community Voices Project" at bounding box center [414, 354] width 176 height 17
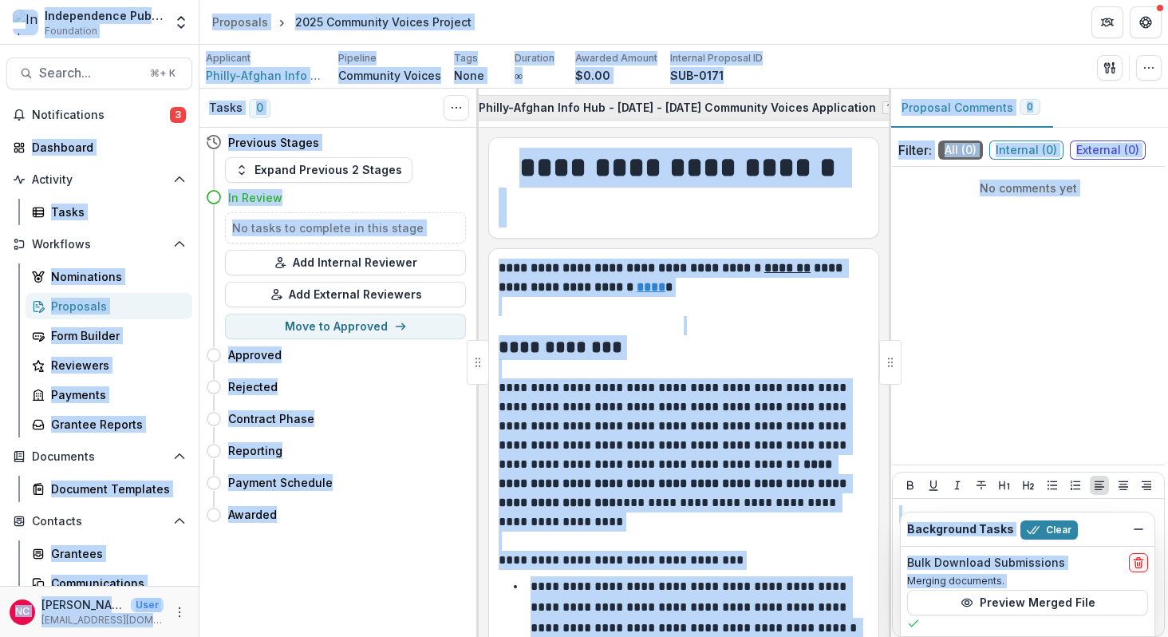
scroll to position [0, 287]
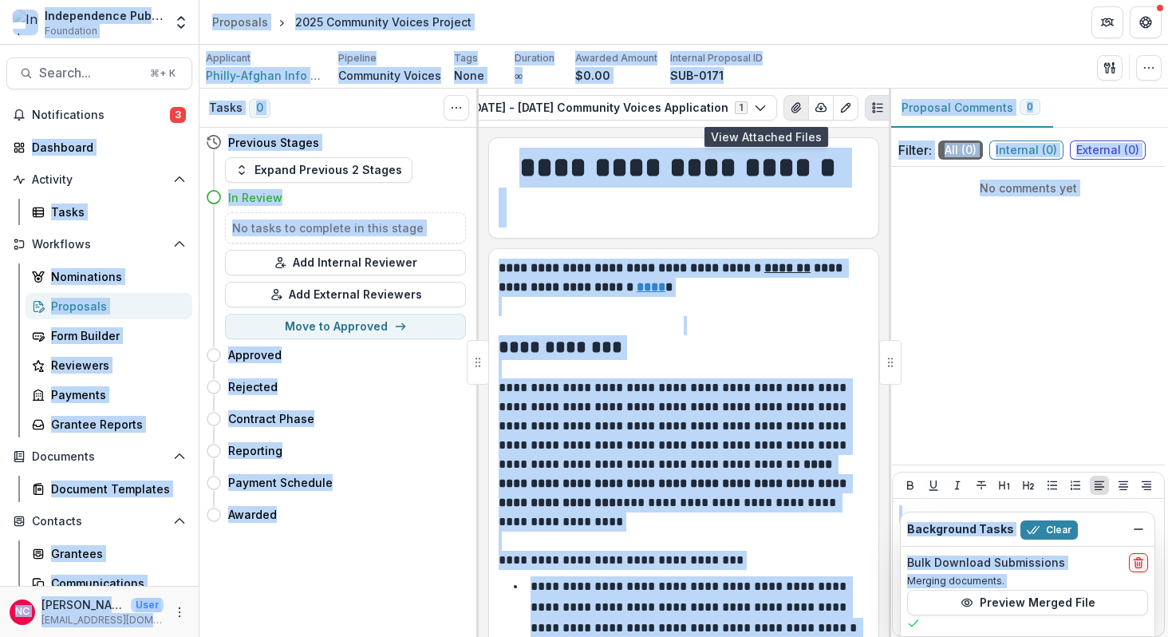
click at [790, 108] on icon "View Attached Files" at bounding box center [796, 107] width 13 height 13
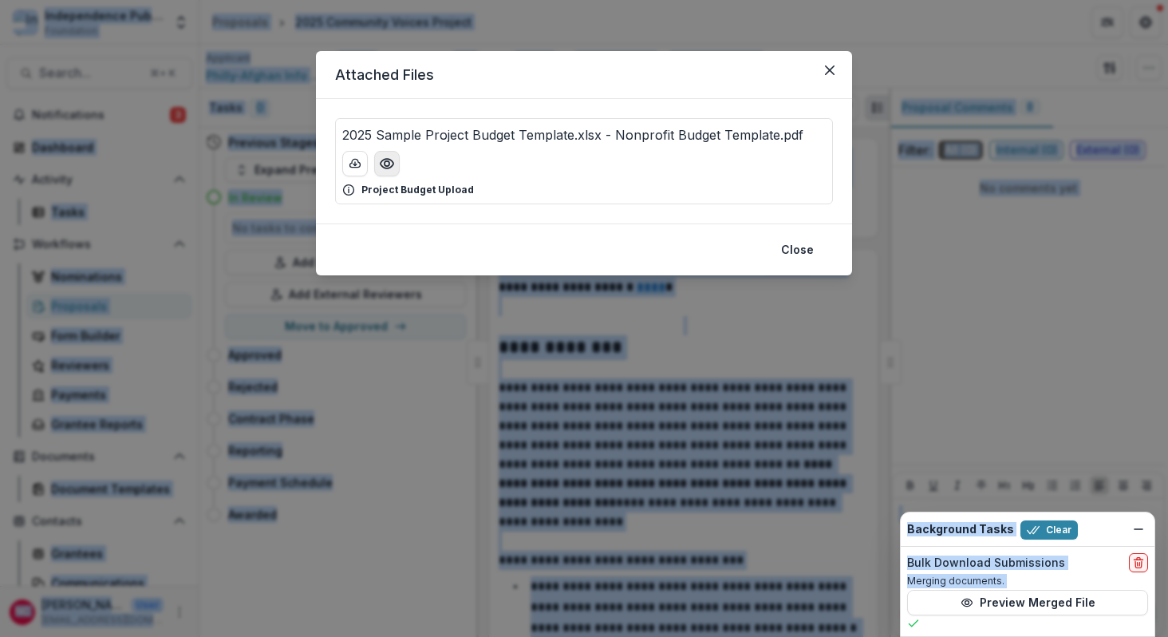
click at [383, 166] on icon "Preview 2025 Sample Project Budget Template.xlsx - Nonprofit Budget Template.pdf" at bounding box center [387, 164] width 16 height 16
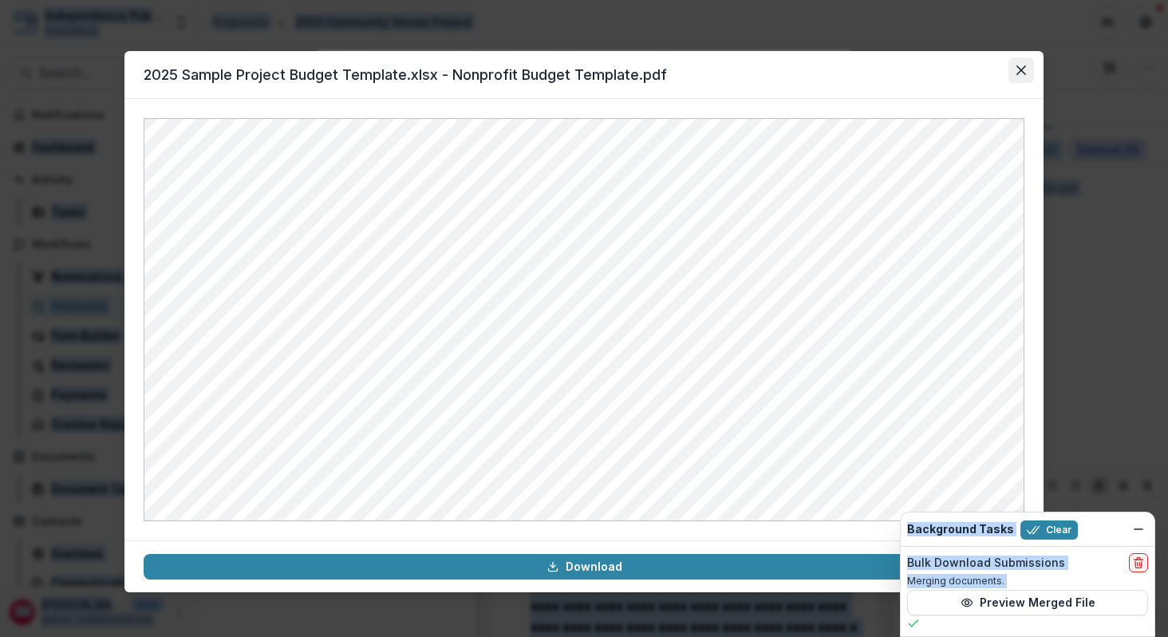
click at [1020, 65] on icon "Close" at bounding box center [1021, 70] width 10 height 10
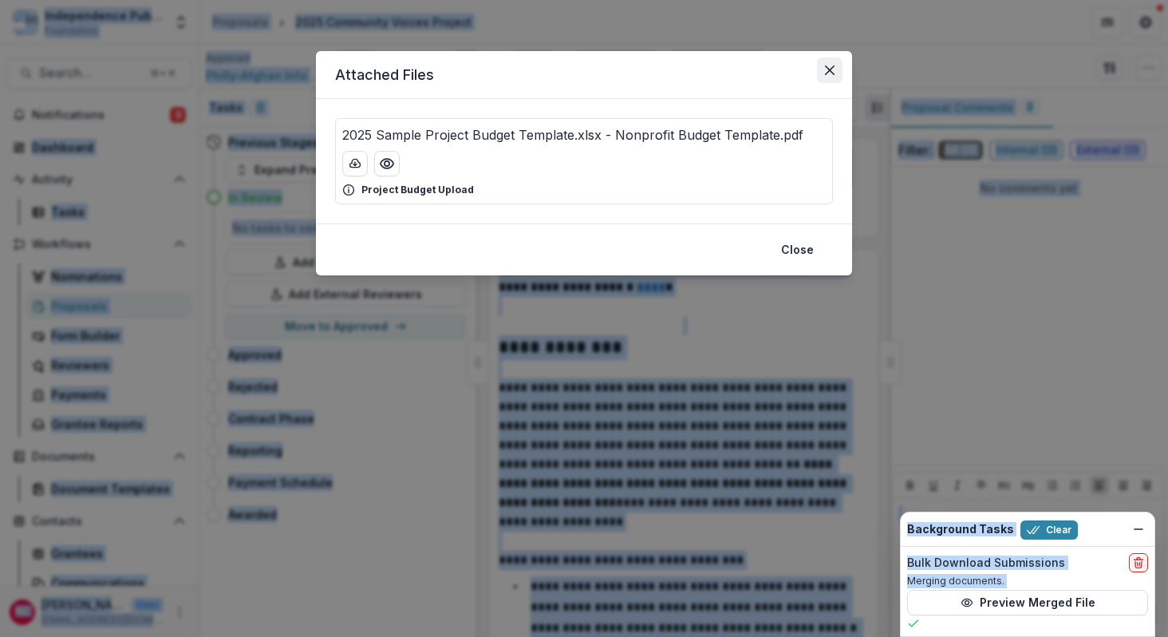
click at [830, 70] on icon "Close" at bounding box center [830, 70] width 10 height 10
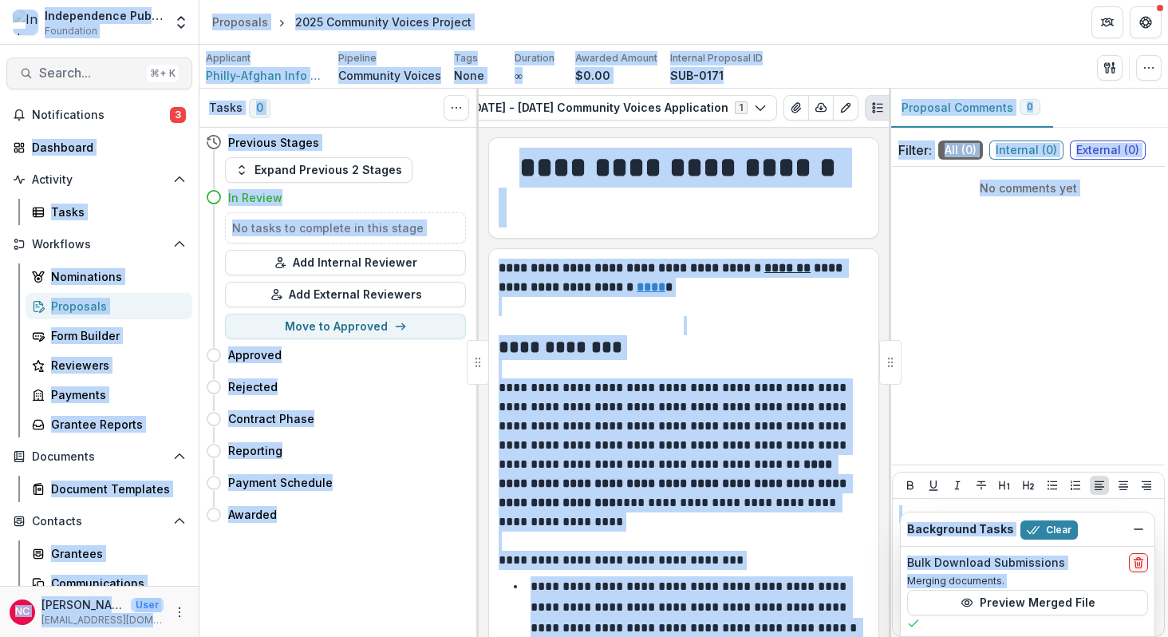
click at [96, 73] on span "Search..." at bounding box center [89, 72] width 101 height 15
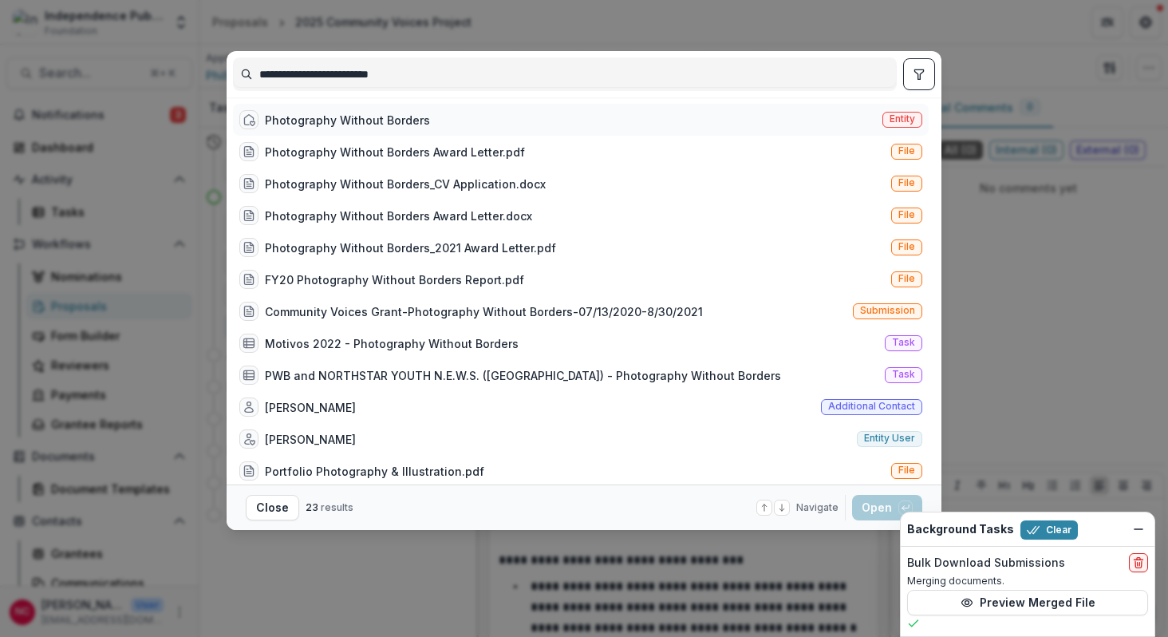
type input "**********"
click at [326, 127] on div "Photography Without Borders" at bounding box center [347, 120] width 165 height 17
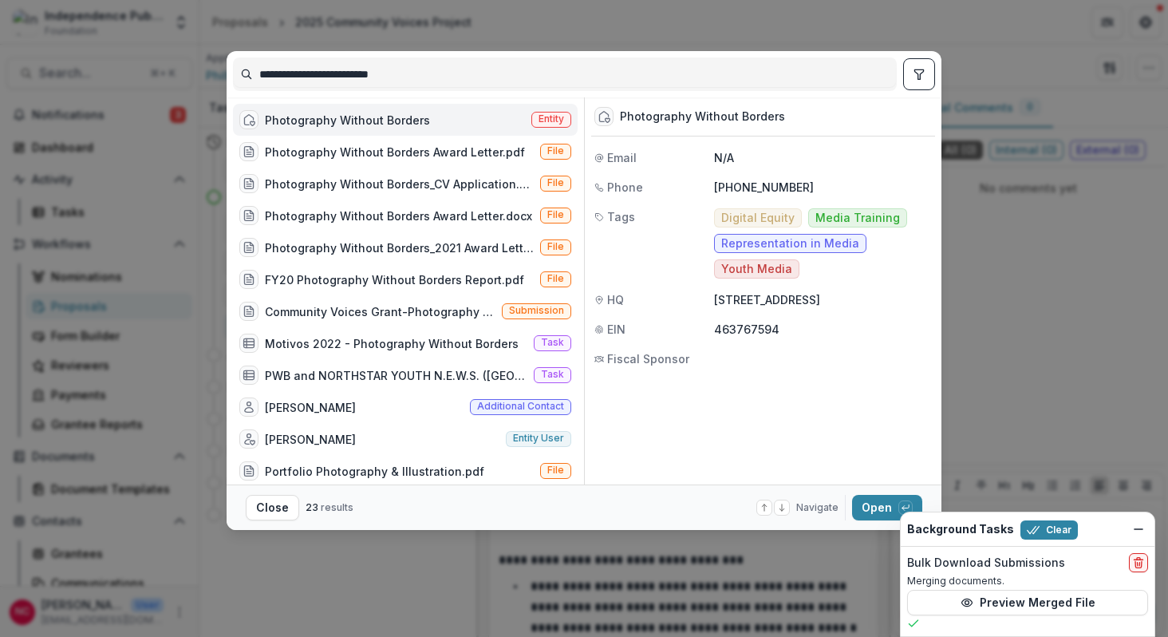
click at [326, 127] on div "Photography Without Borders" at bounding box center [347, 120] width 165 height 17
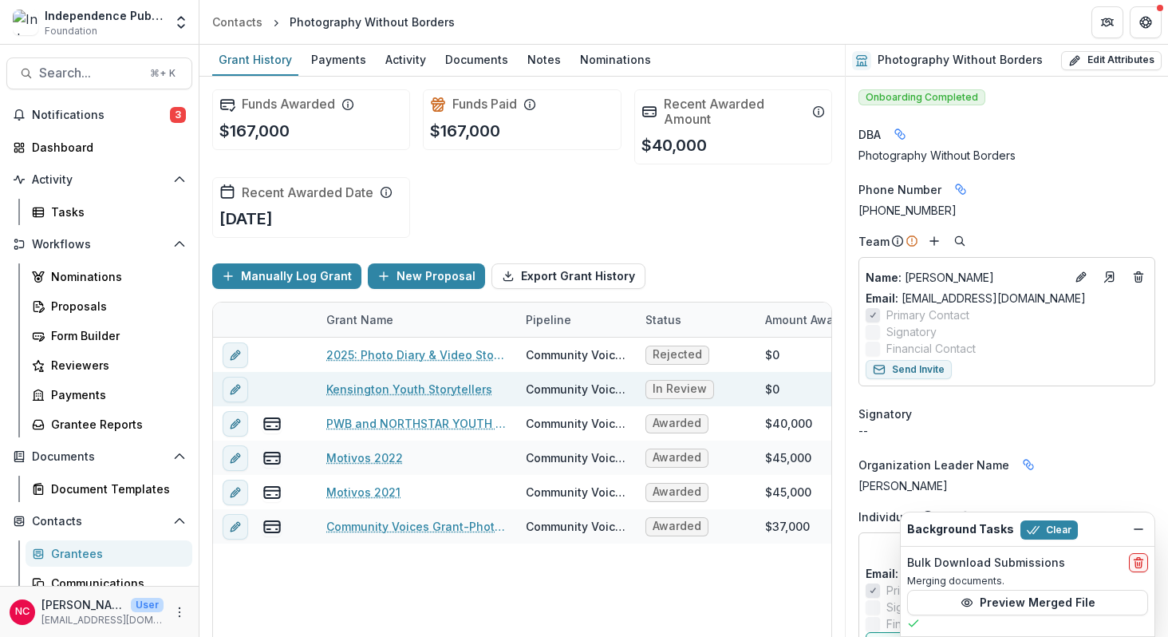
click at [420, 389] on link "Kensington Youth Storytellers" at bounding box center [409, 389] width 166 height 17
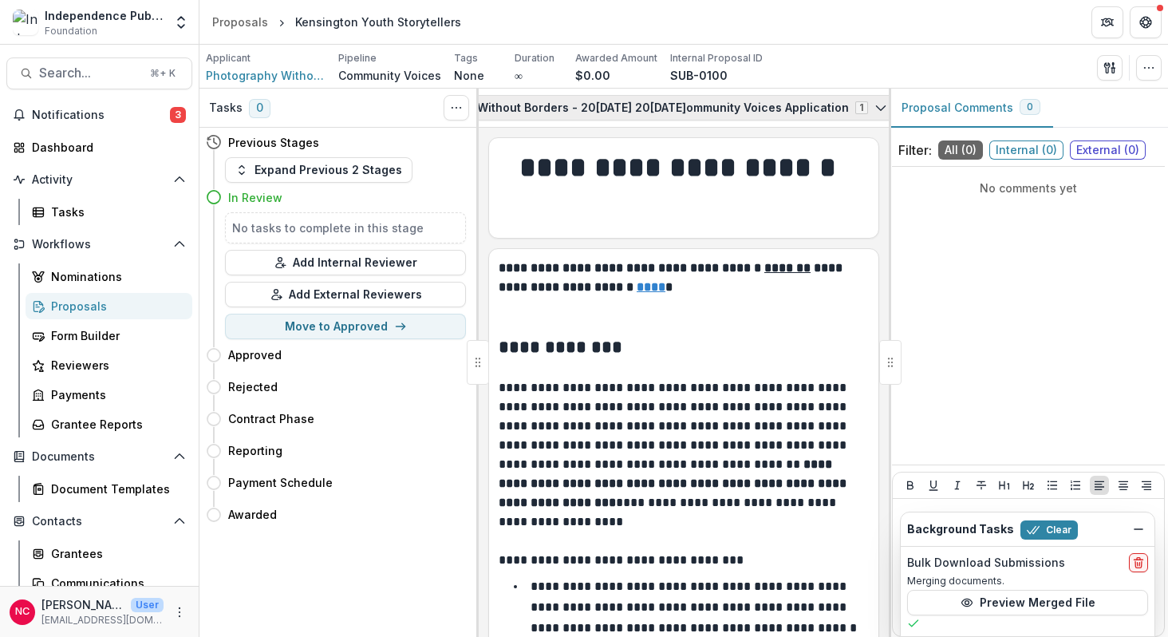
scroll to position [0, 325]
click at [802, 108] on icon "View Attached Files" at bounding box center [808, 107] width 13 height 13
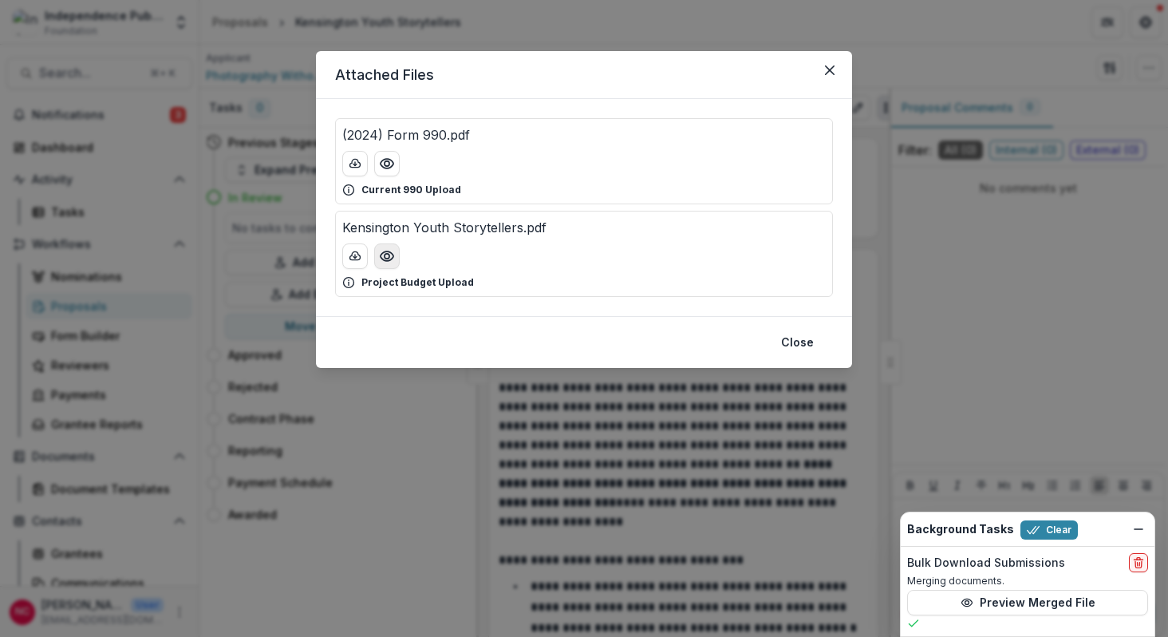
click at [384, 262] on icon "Preview Kensington Youth Storytellers.pdf" at bounding box center [387, 256] width 16 height 16
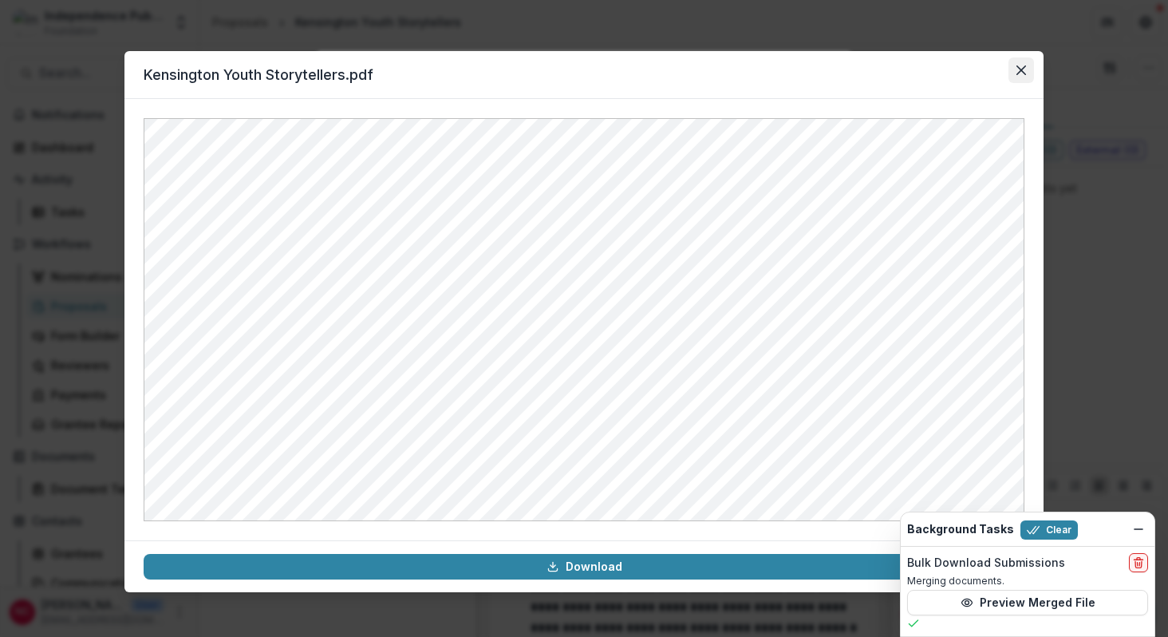
click at [1016, 71] on icon "Close" at bounding box center [1021, 70] width 10 height 10
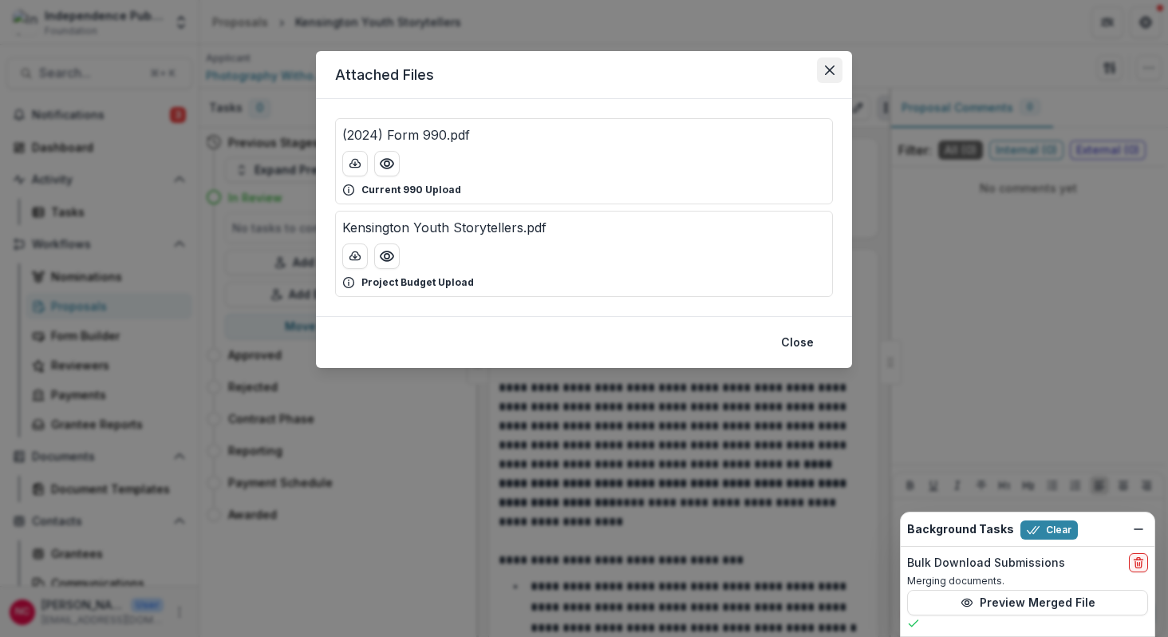
click at [826, 70] on icon "Close" at bounding box center [830, 70] width 10 height 10
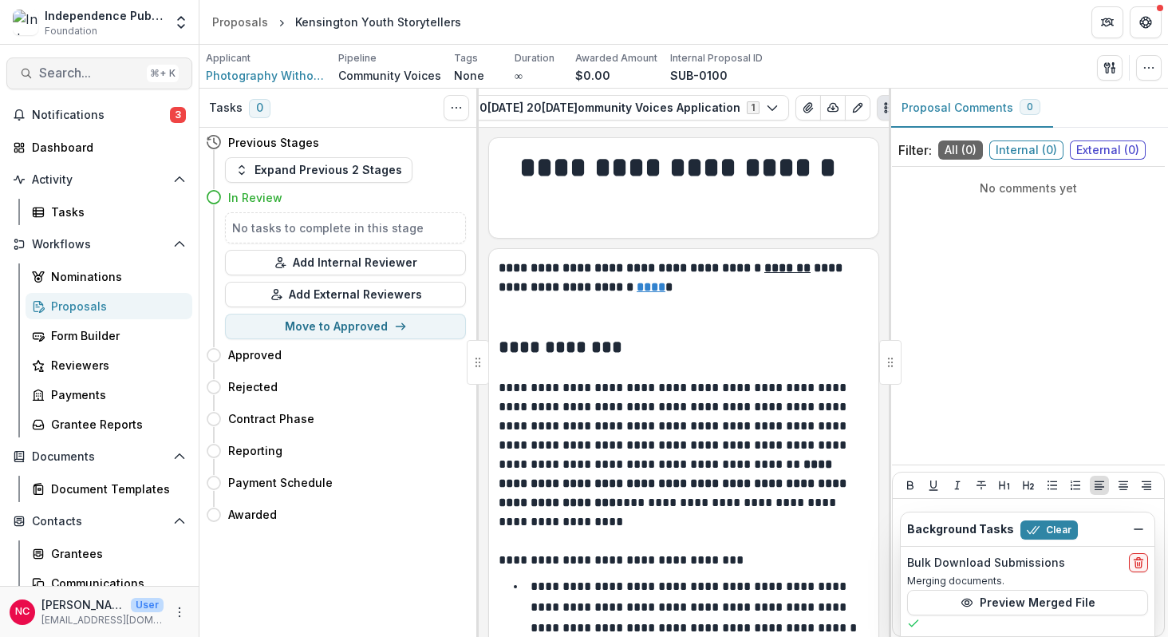
click at [92, 76] on span "Search..." at bounding box center [89, 72] width 101 height 15
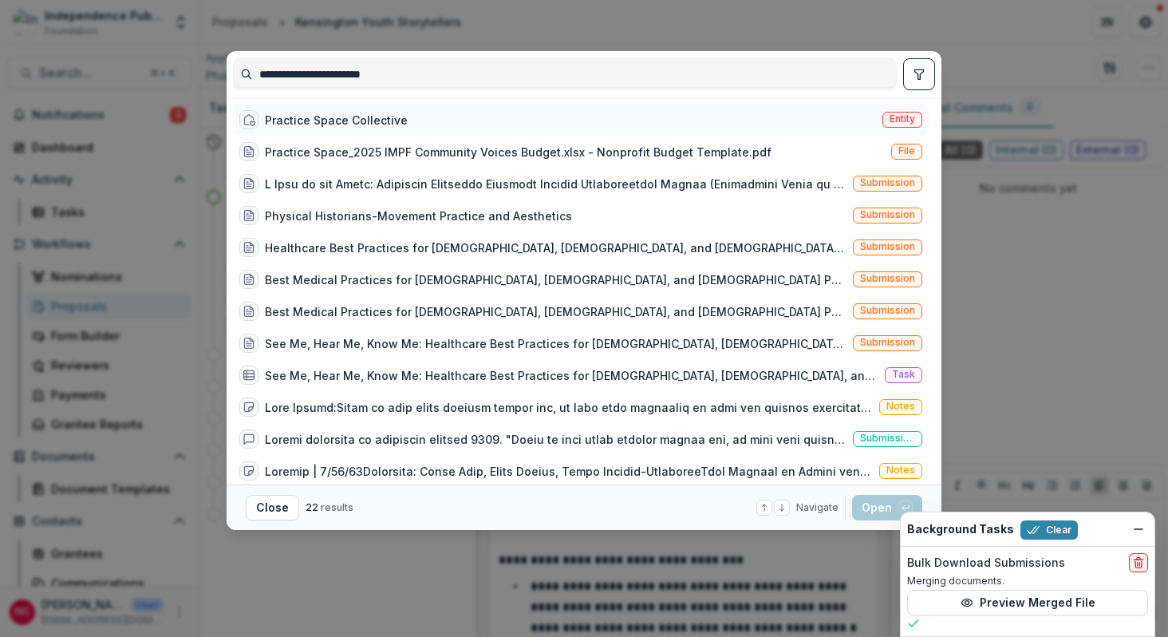
type input "**********"
click at [277, 120] on div "Practice Space Collective" at bounding box center [336, 120] width 143 height 17
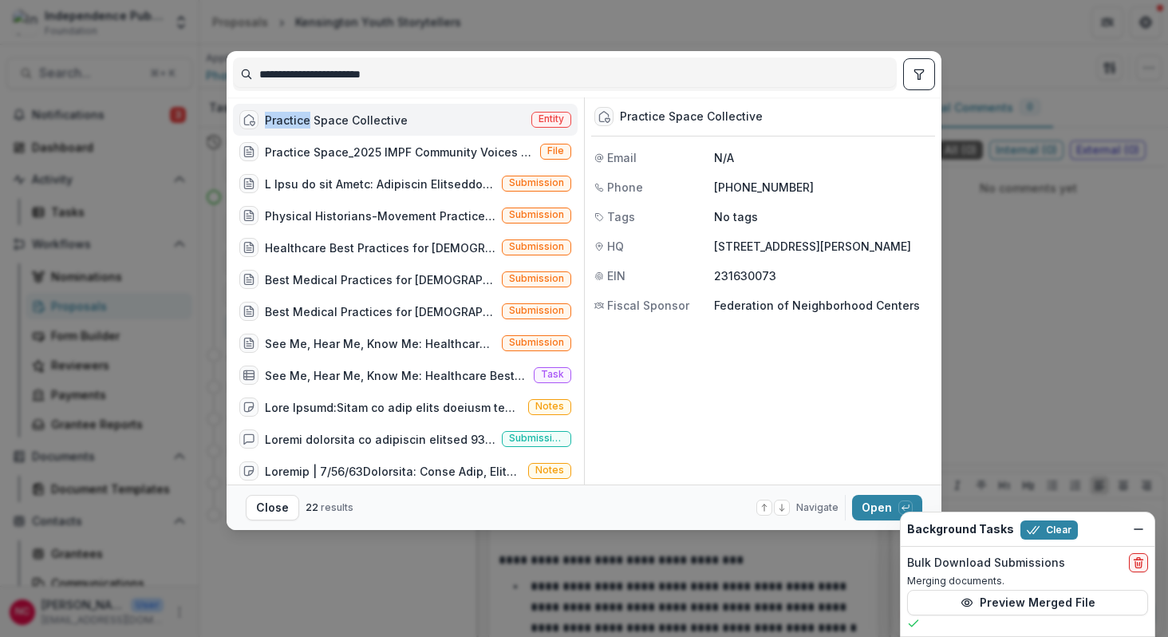
click at [277, 120] on div "Practice Space Collective" at bounding box center [336, 120] width 143 height 17
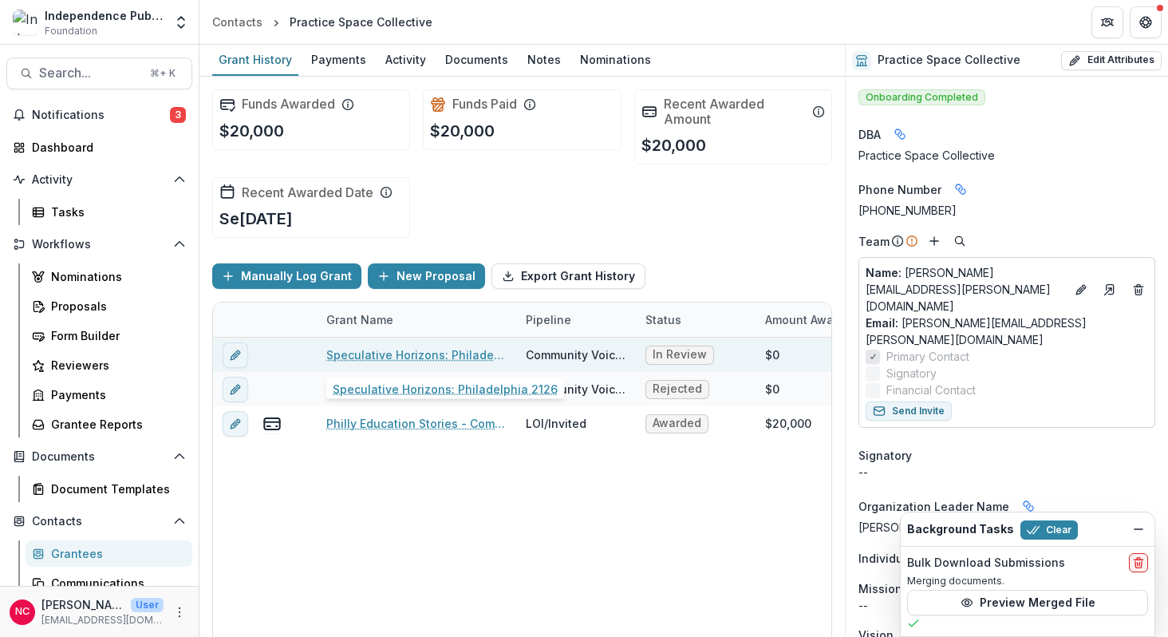
click at [397, 356] on link "Speculative Horizons: Philadelphia 2126" at bounding box center [416, 354] width 180 height 17
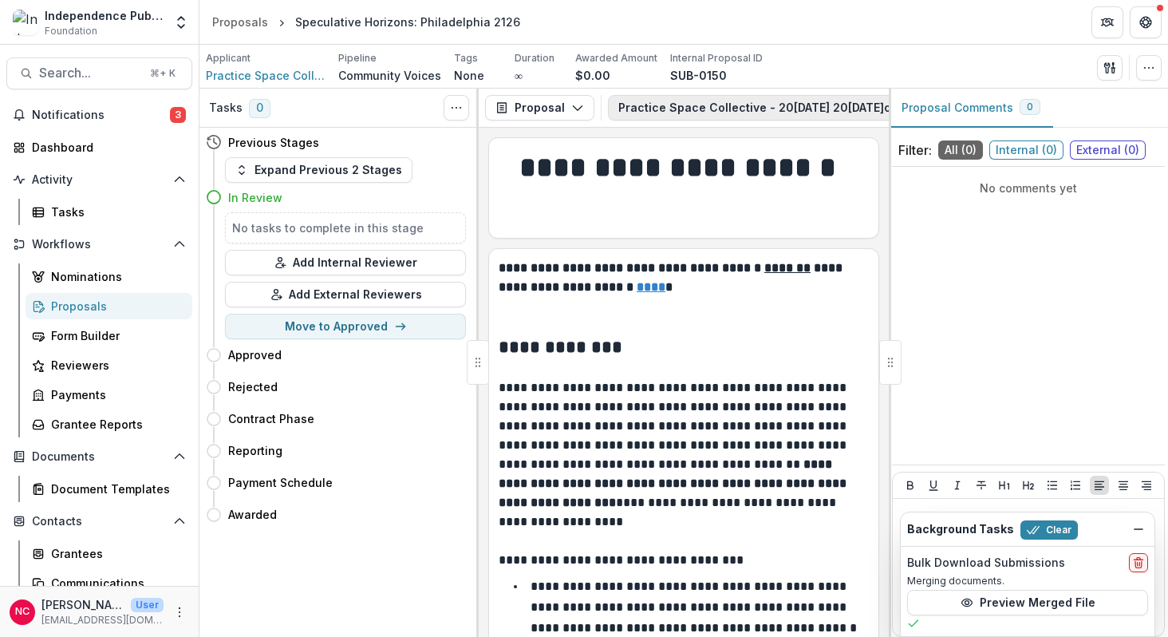
scroll to position [0, 303]
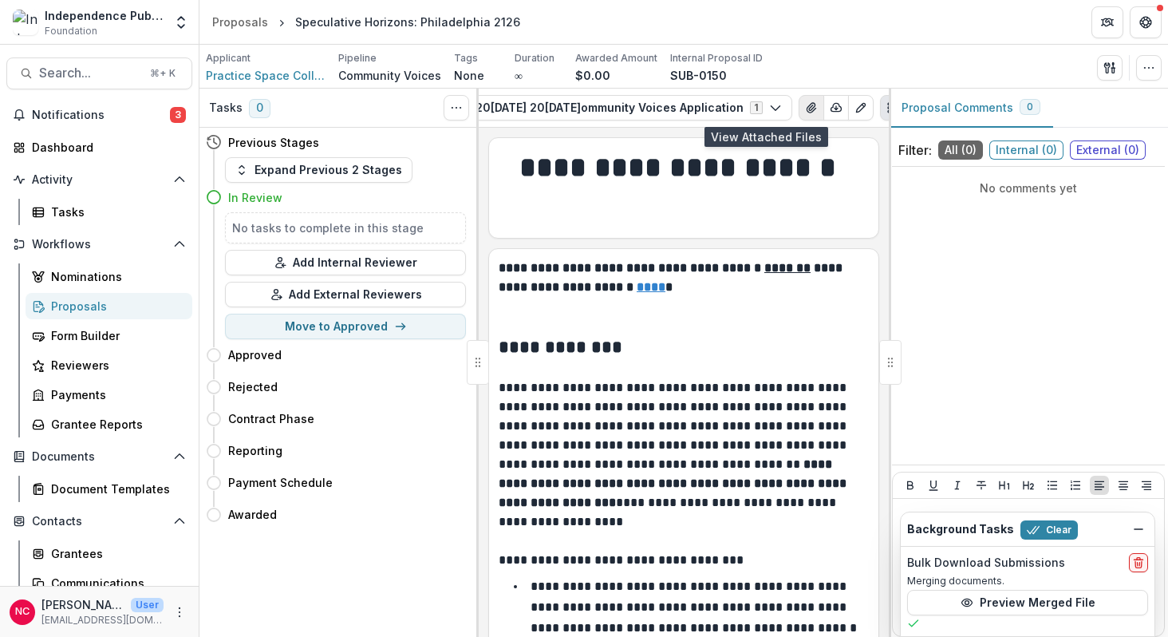
click at [805, 109] on icon "View Attached Files" at bounding box center [811, 107] width 13 height 13
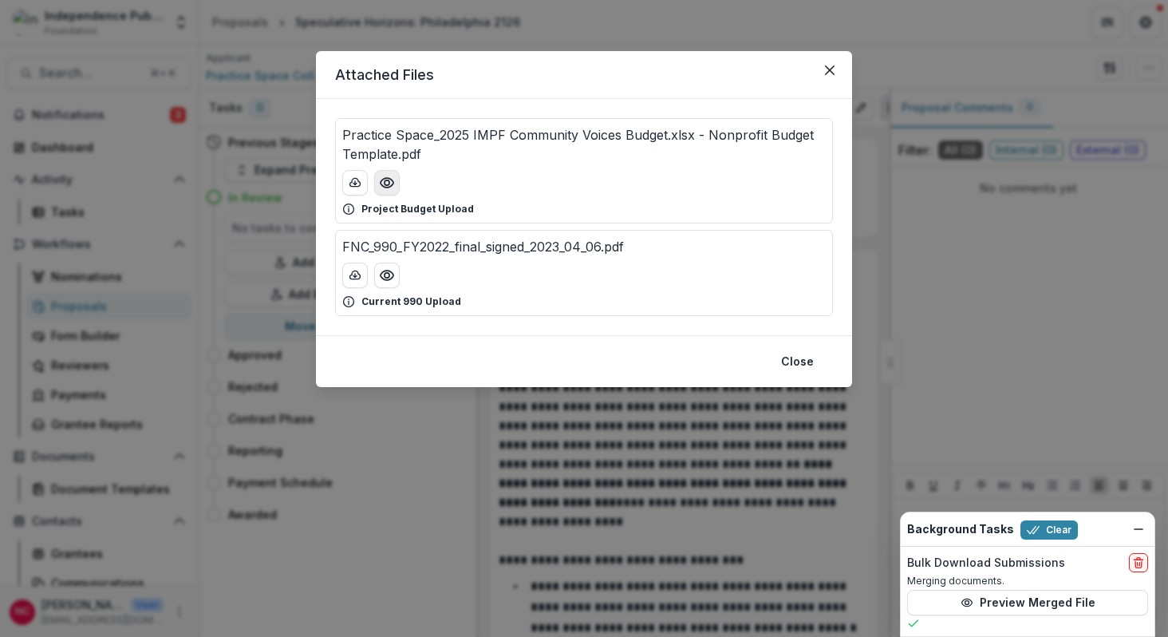
click at [388, 179] on icon "Preview Practice Space_2025 IMPF Community Voices Budget.xlsx - Nonprofit Budge…" at bounding box center [387, 183] width 16 height 16
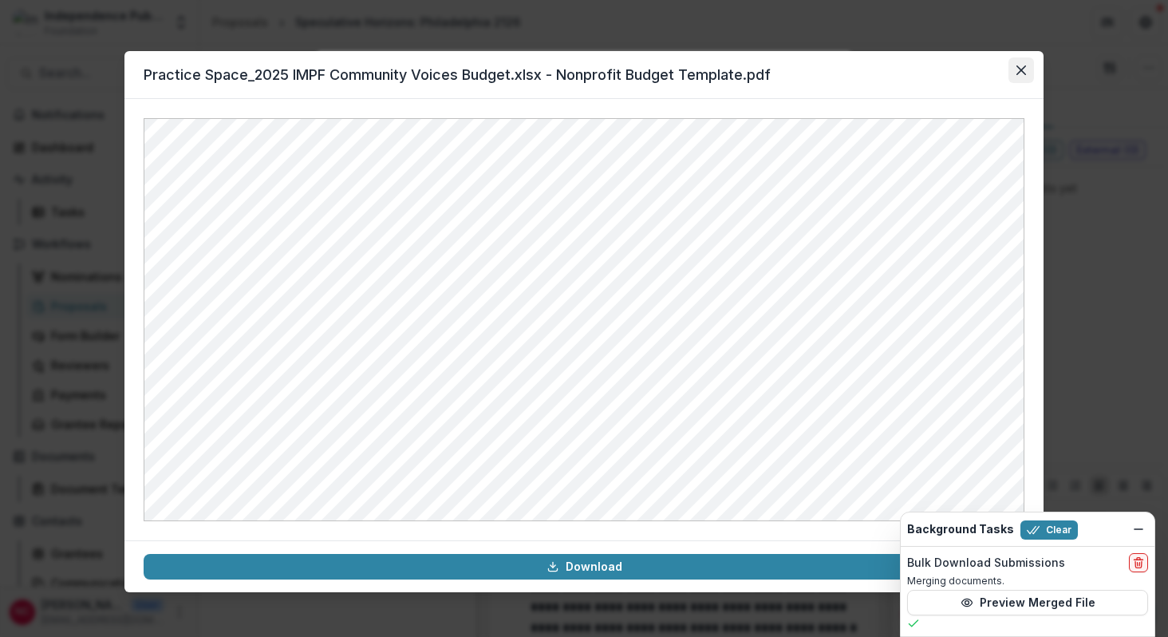
click at [1022, 68] on icon "Close" at bounding box center [1021, 70] width 10 height 10
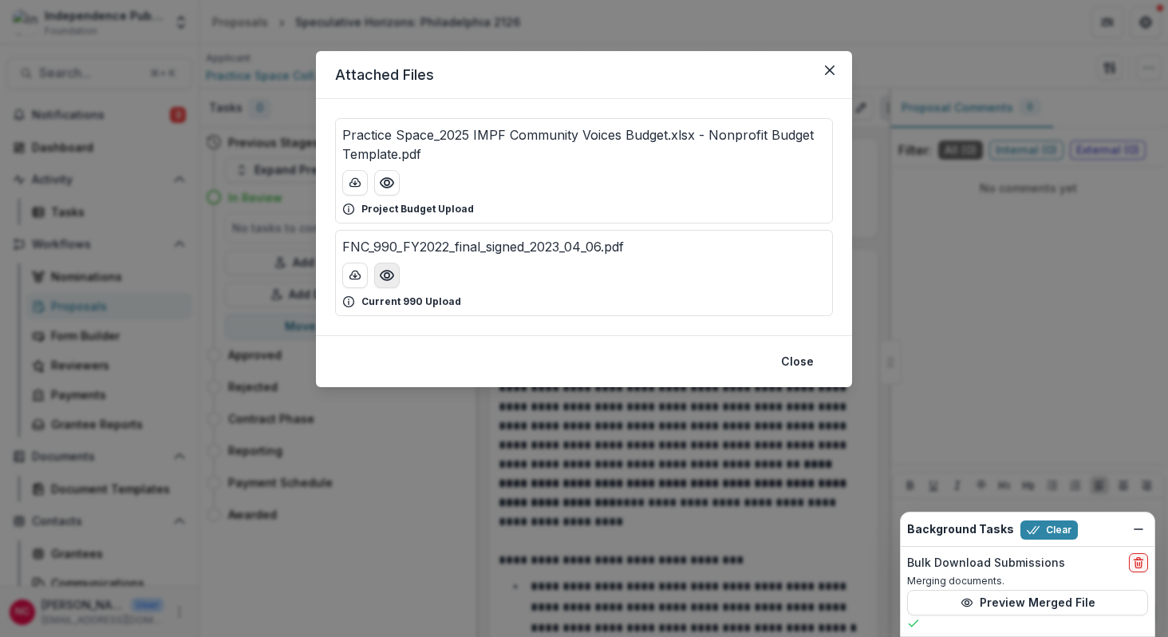
click at [384, 272] on icon "Preview FNC_990_FY2022_final_signed_2023_04_06.pdf" at bounding box center [387, 275] width 16 height 16
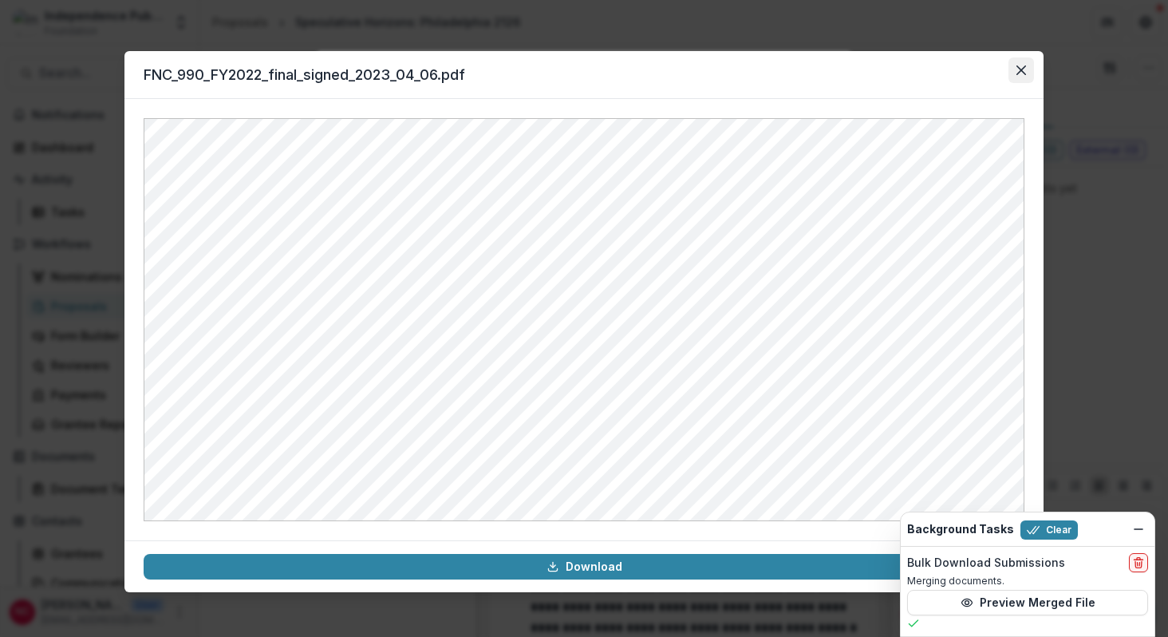
click at [1023, 72] on icon "Close" at bounding box center [1021, 70] width 10 height 10
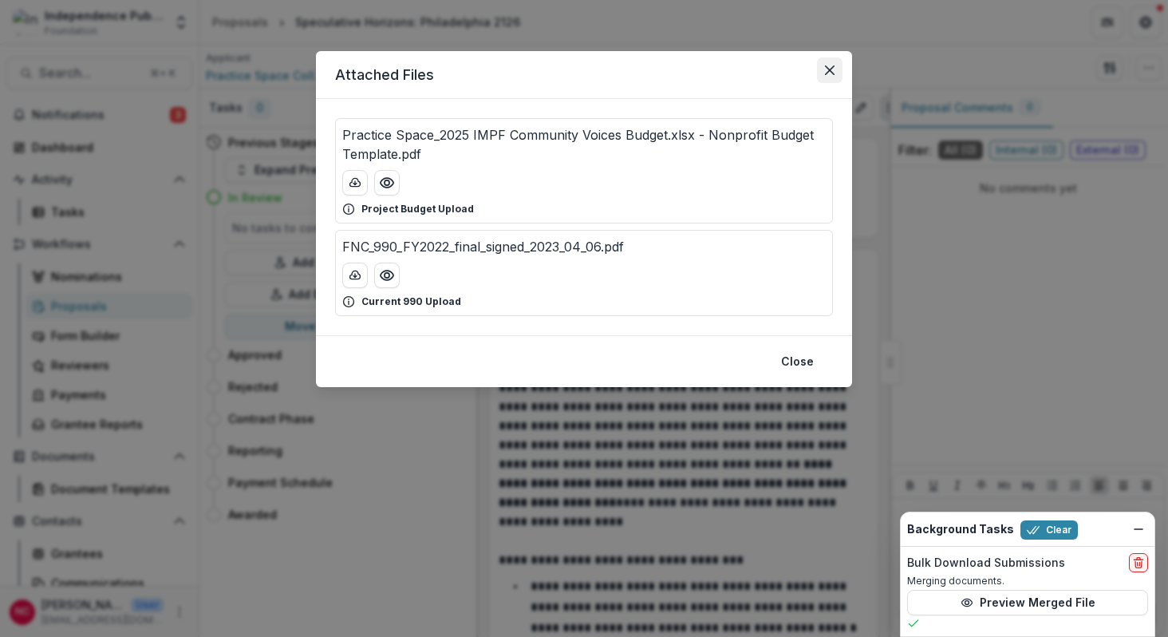
click at [834, 68] on icon "Close" at bounding box center [830, 70] width 10 height 10
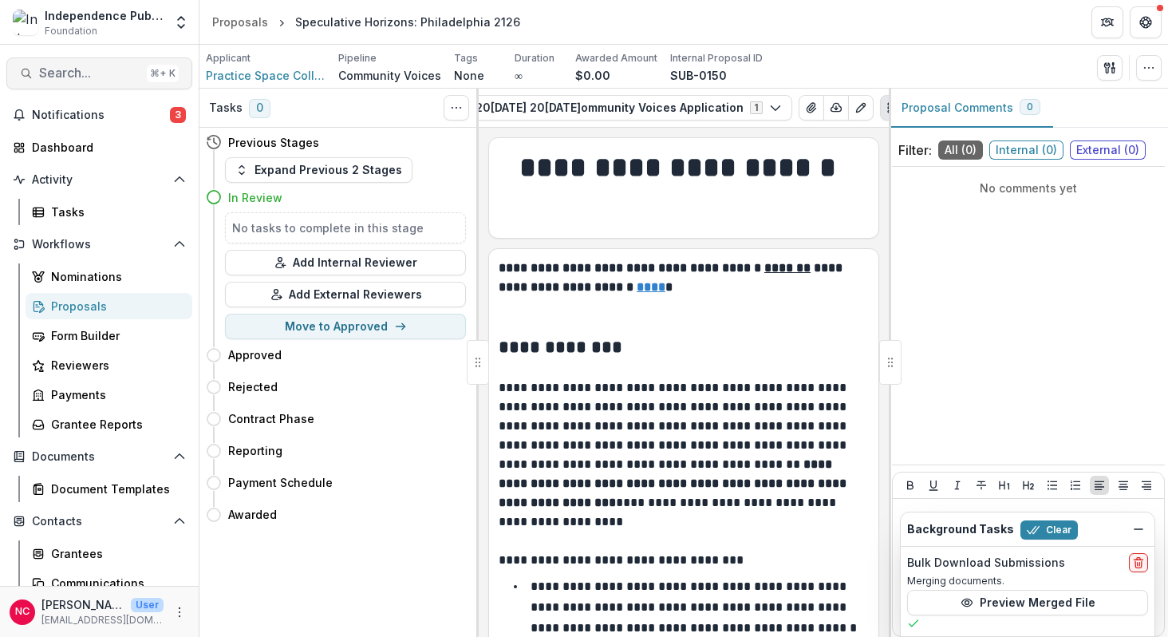
click at [93, 77] on span "Search..." at bounding box center [89, 72] width 101 height 15
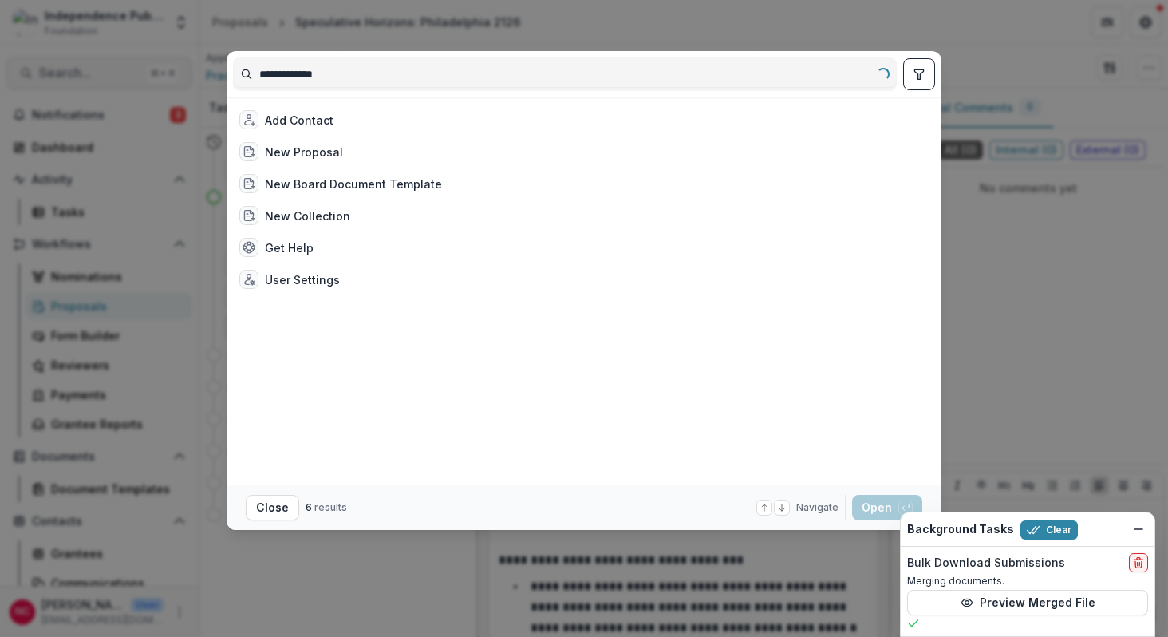
type input "**********"
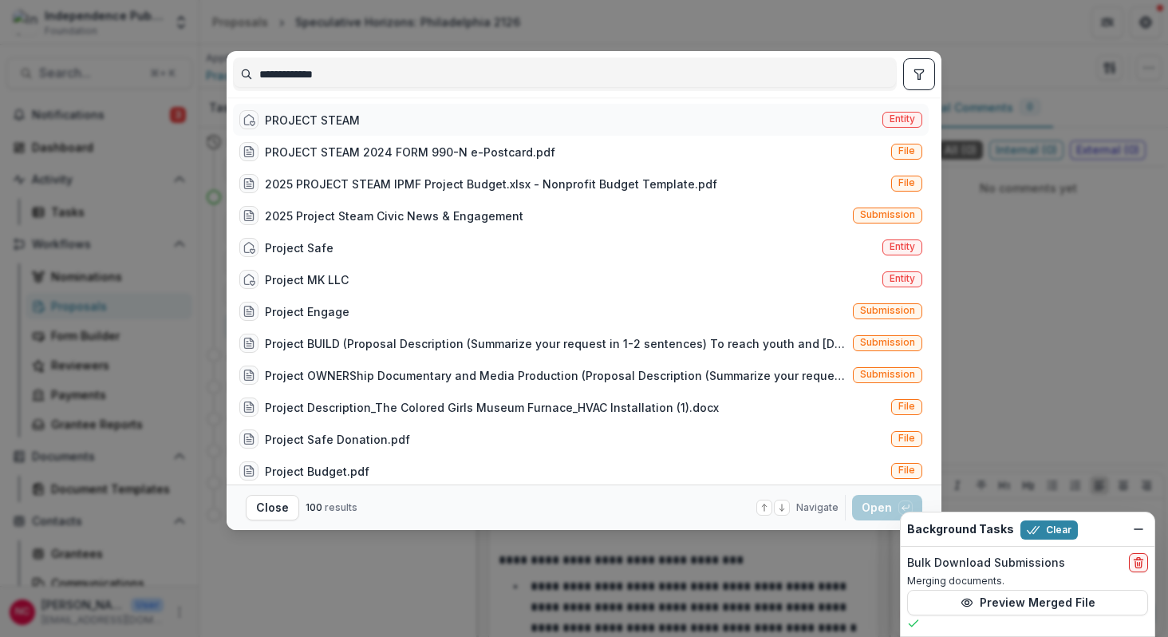
click at [299, 120] on div "PROJECT STEAM" at bounding box center [312, 120] width 95 height 17
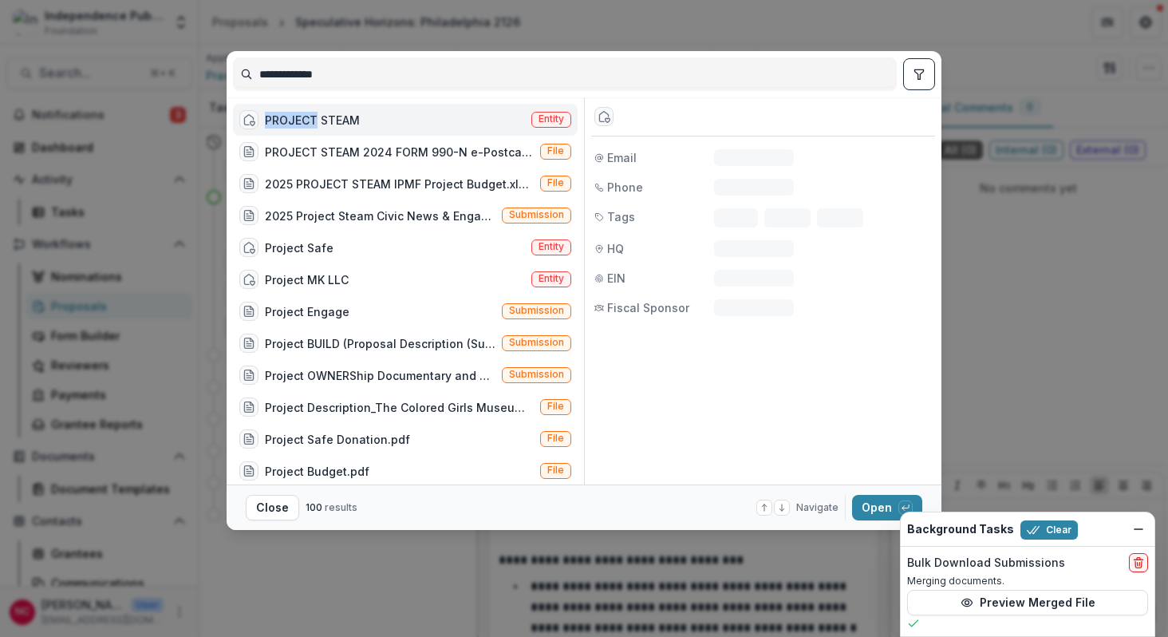
click at [299, 120] on div "PROJECT STEAM" at bounding box center [312, 120] width 95 height 17
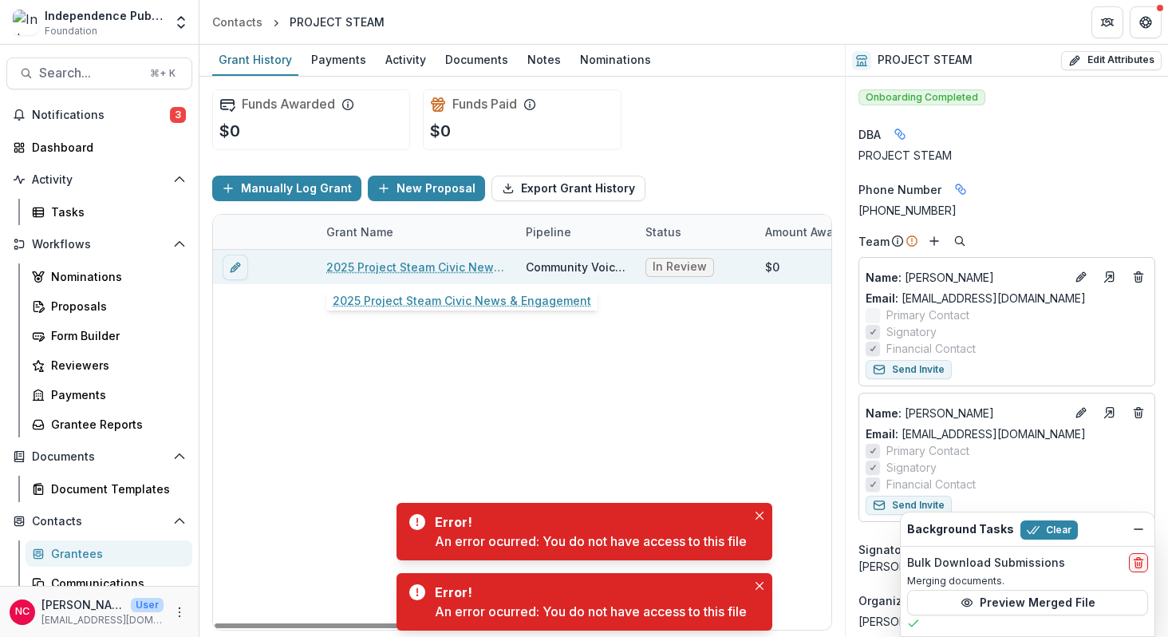
click at [435, 263] on link "2025 Project Steam Civic News & Engagement" at bounding box center [416, 266] width 180 height 17
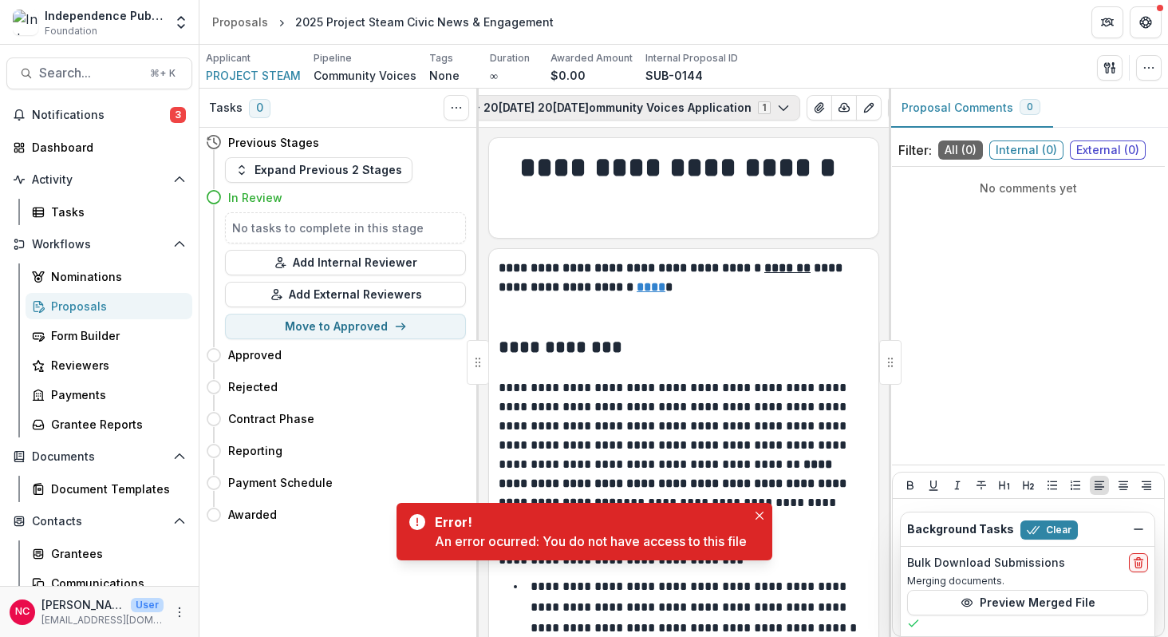
scroll to position [0, 260]
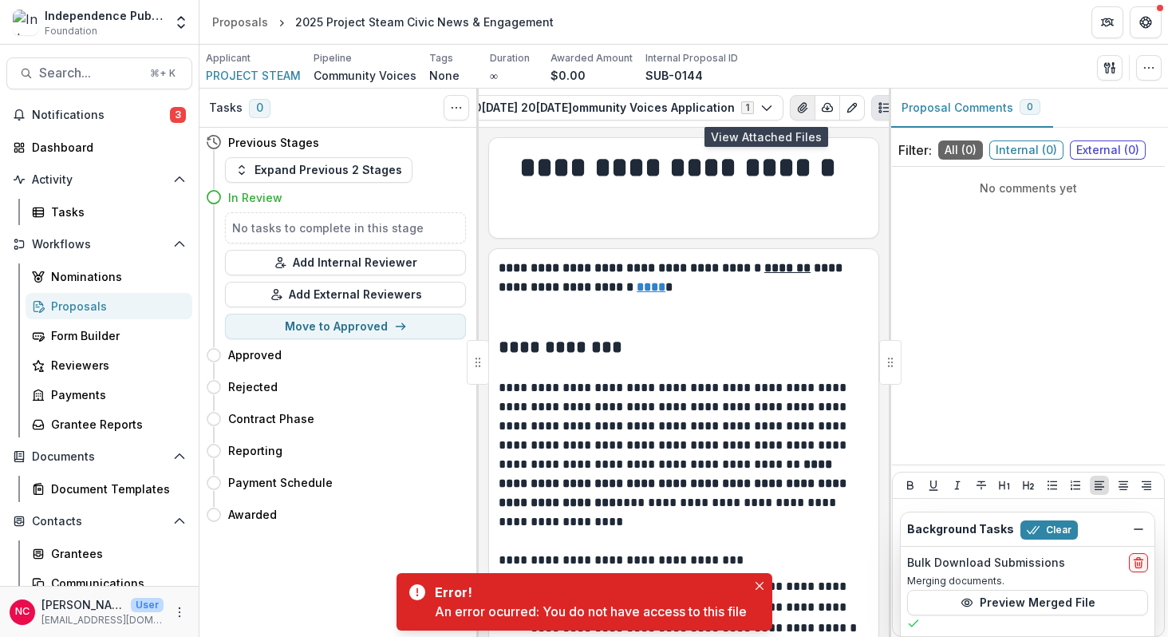
click at [796, 110] on icon "View Attached Files" at bounding box center [802, 107] width 13 height 13
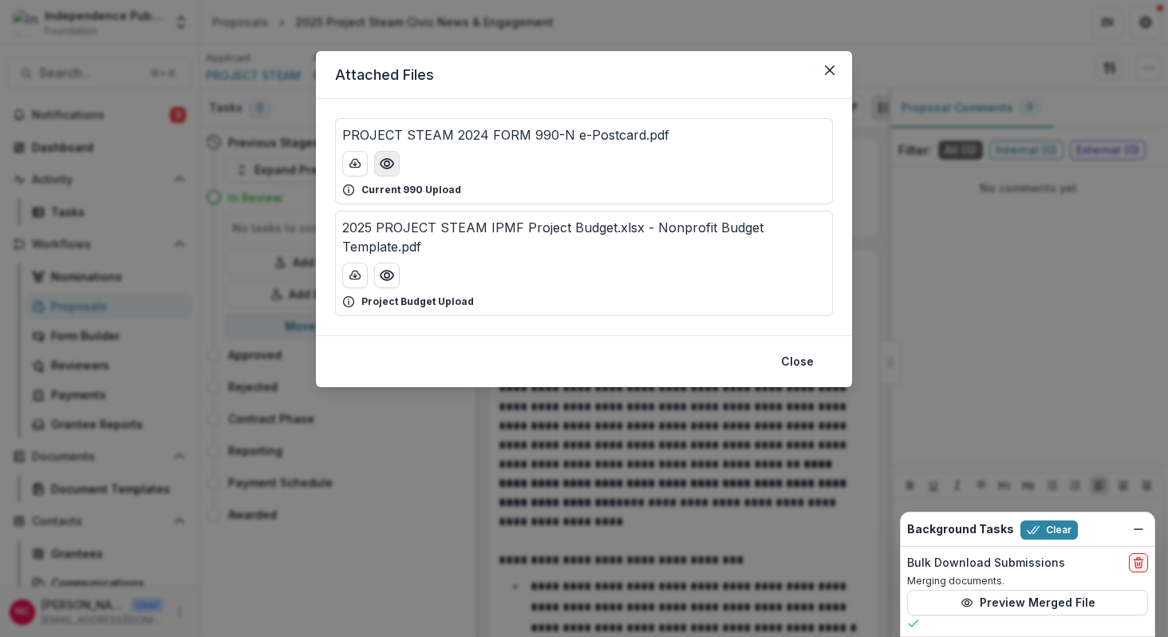
click at [387, 162] on icon "Preview PROJECT STEAM 2024 FORM 990-N e-Postcard.pdf" at bounding box center [387, 164] width 16 height 16
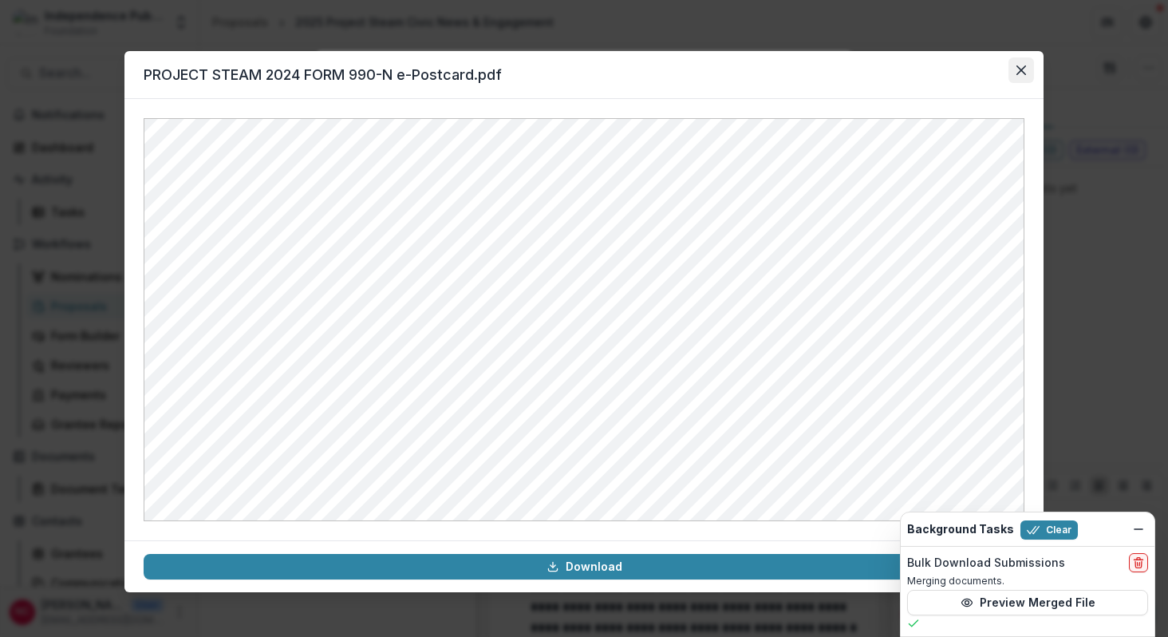
click at [1023, 71] on icon "Close" at bounding box center [1021, 70] width 10 height 10
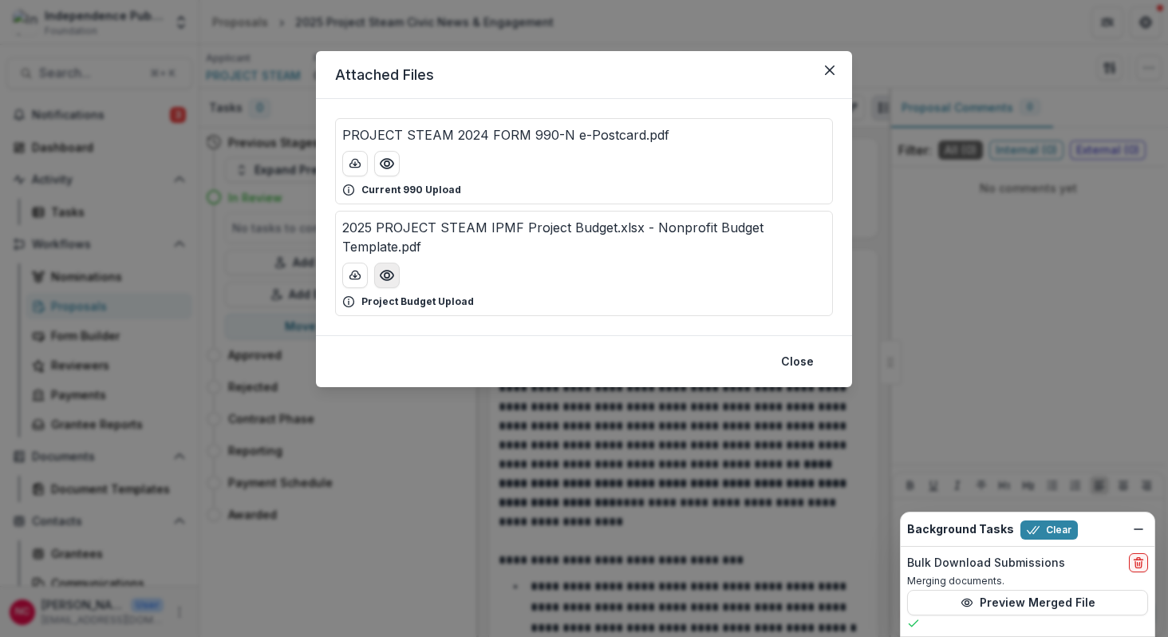
click at [384, 268] on icon "Preview 2025 PROJECT STEAM IPMF Project Budget.xlsx - Nonprofit Budget Template…" at bounding box center [387, 275] width 16 height 16
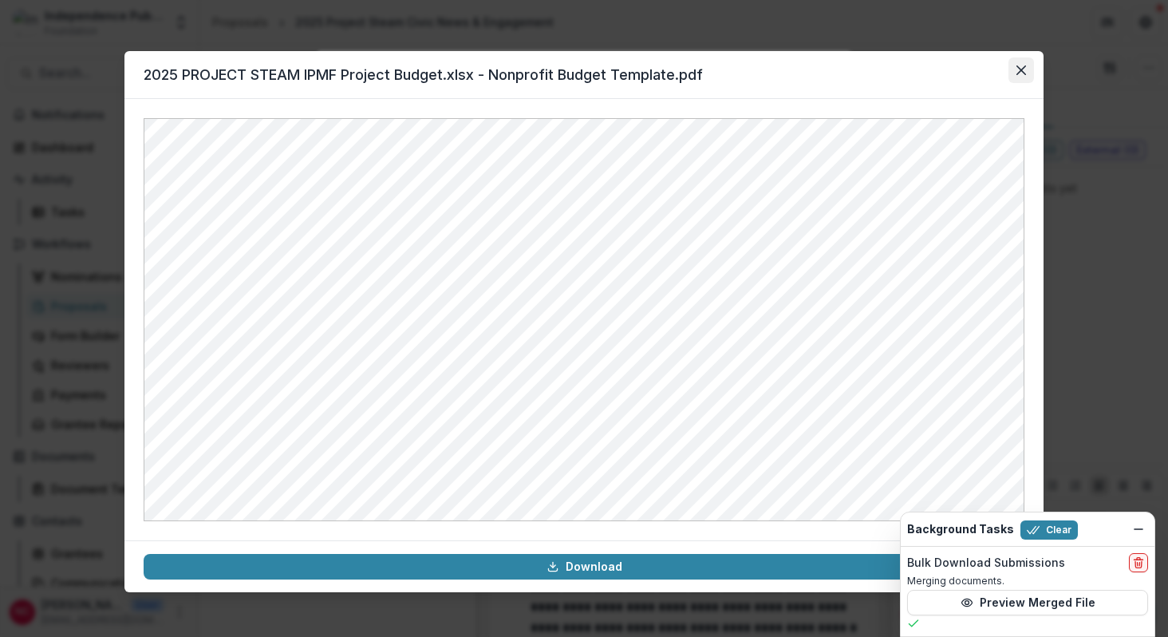
click at [1020, 69] on icon "Close" at bounding box center [1021, 70] width 10 height 10
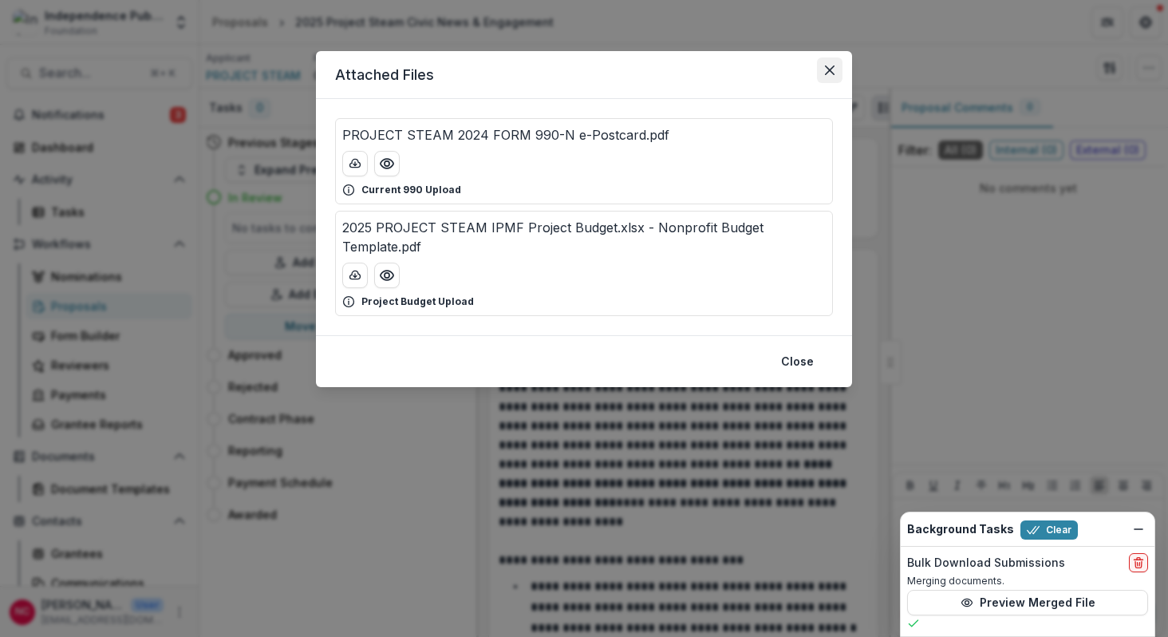
click at [827, 69] on icon "Close" at bounding box center [830, 70] width 10 height 10
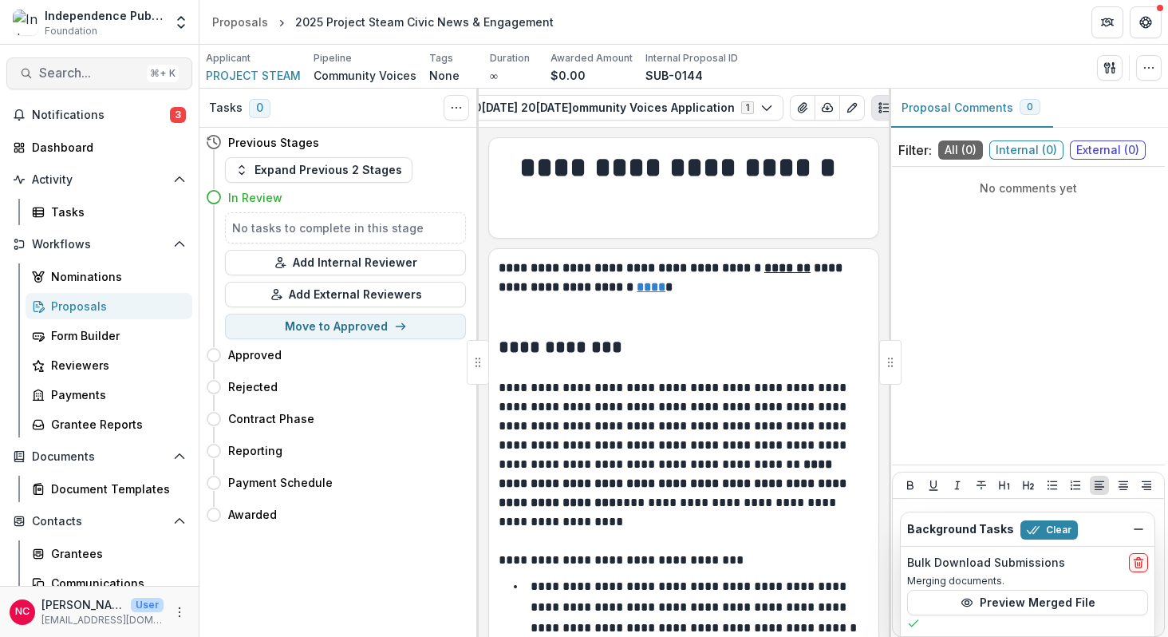
click at [52, 77] on span "Search..." at bounding box center [89, 72] width 101 height 15
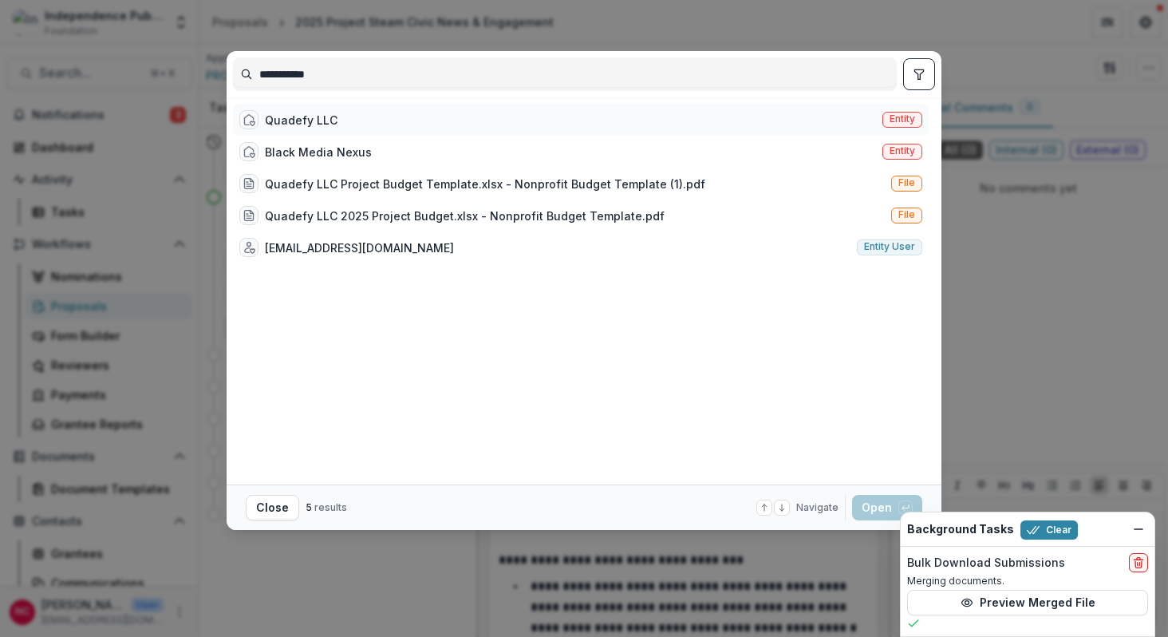
type input "**********"
click at [321, 122] on div "Quadefy LLC" at bounding box center [301, 120] width 73 height 17
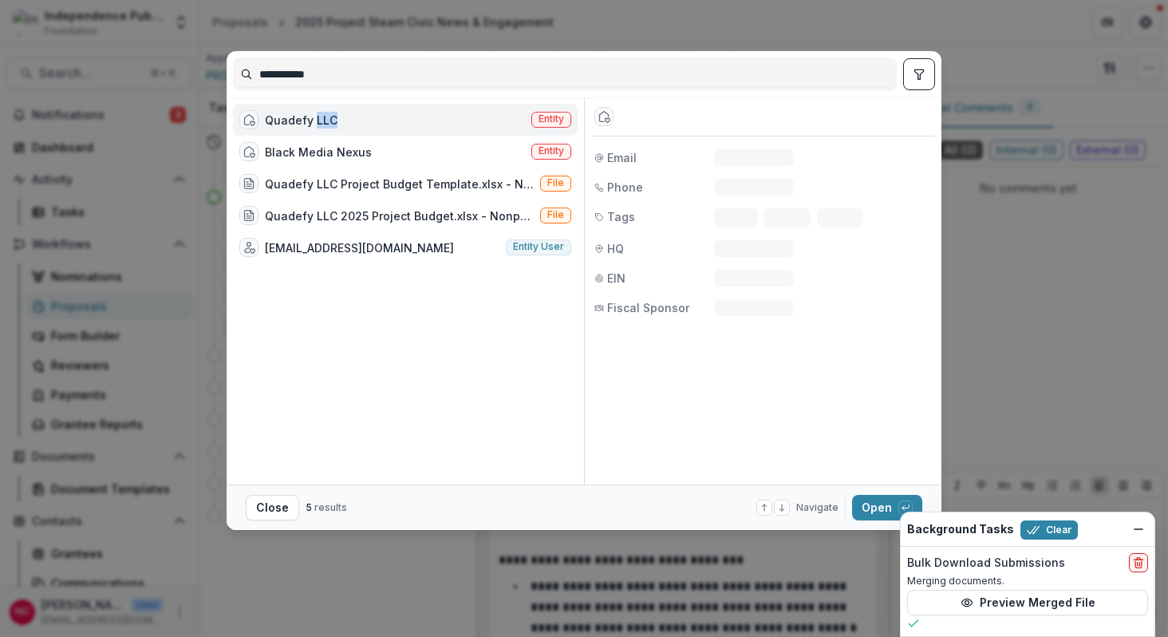
click at [321, 122] on div "Quadefy LLC" at bounding box center [301, 120] width 73 height 17
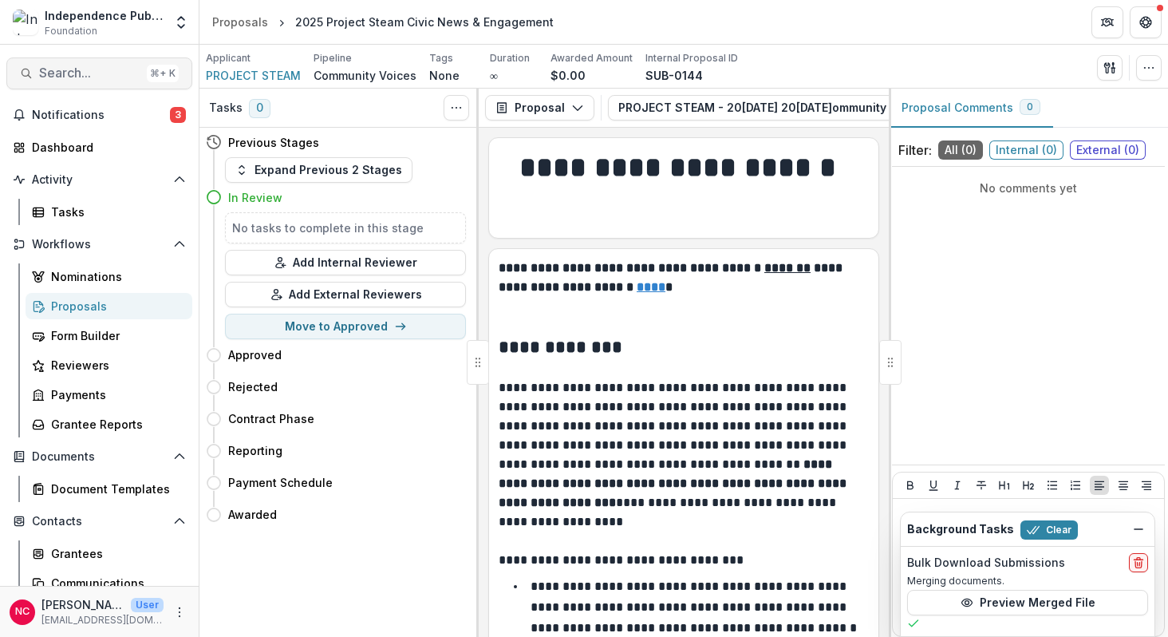
click at [93, 65] on span "Search..." at bounding box center [89, 72] width 101 height 15
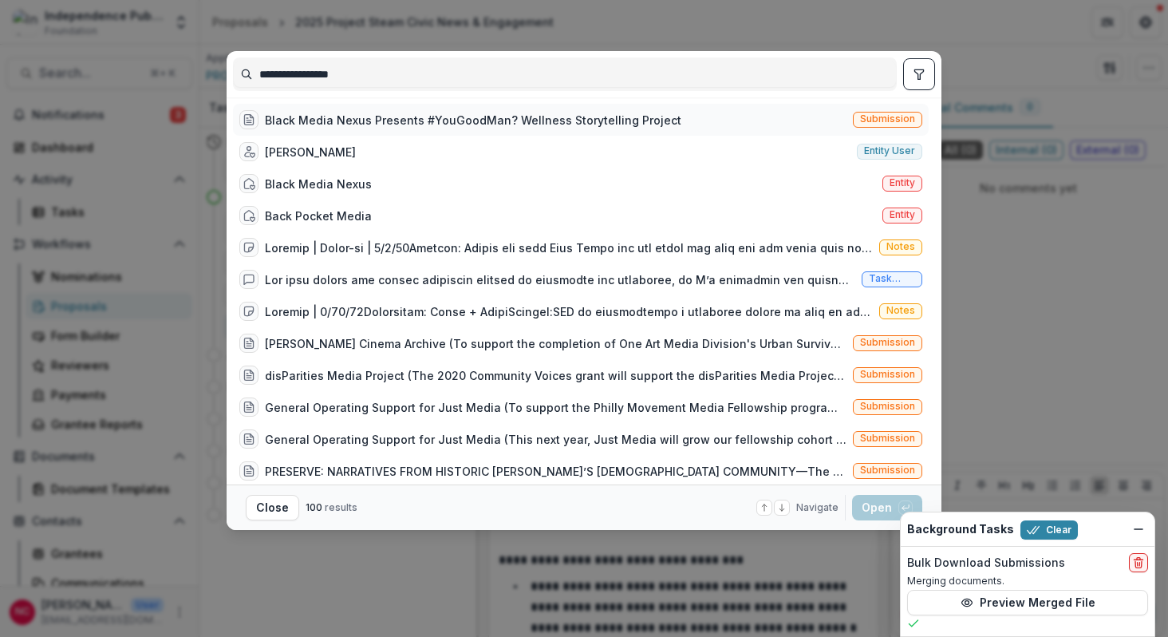
type input "**********"
click at [434, 120] on div "Black Media Nexus Presents #YouGoodMan? Wellness Storytelling Project" at bounding box center [473, 120] width 416 height 17
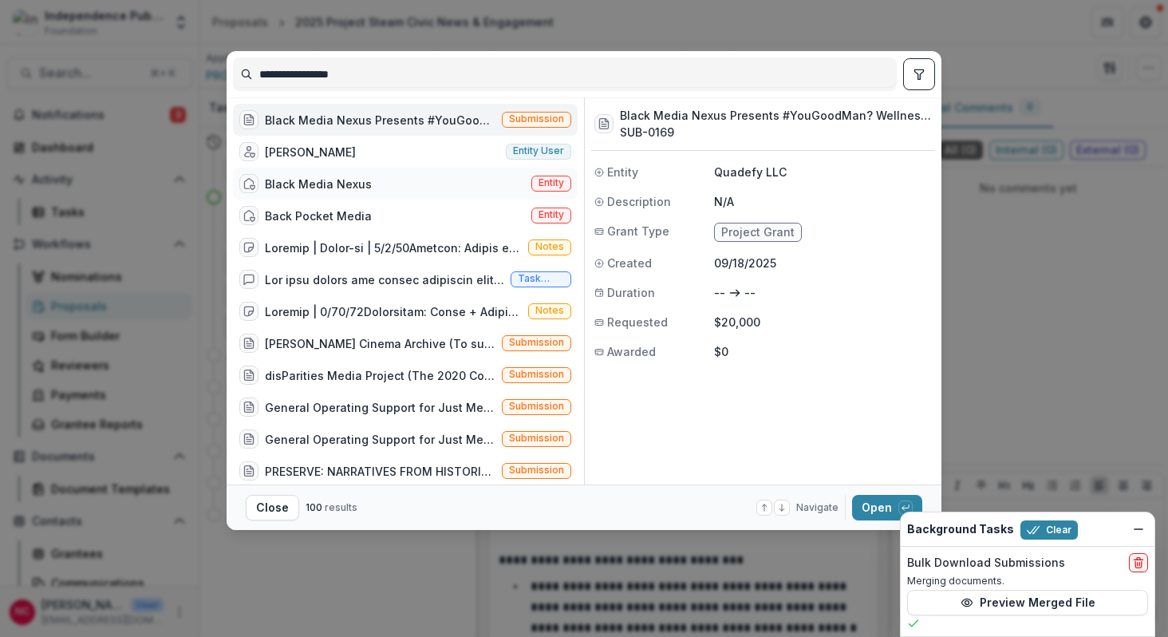
click at [343, 186] on div "Black Media Nexus" at bounding box center [318, 184] width 107 height 17
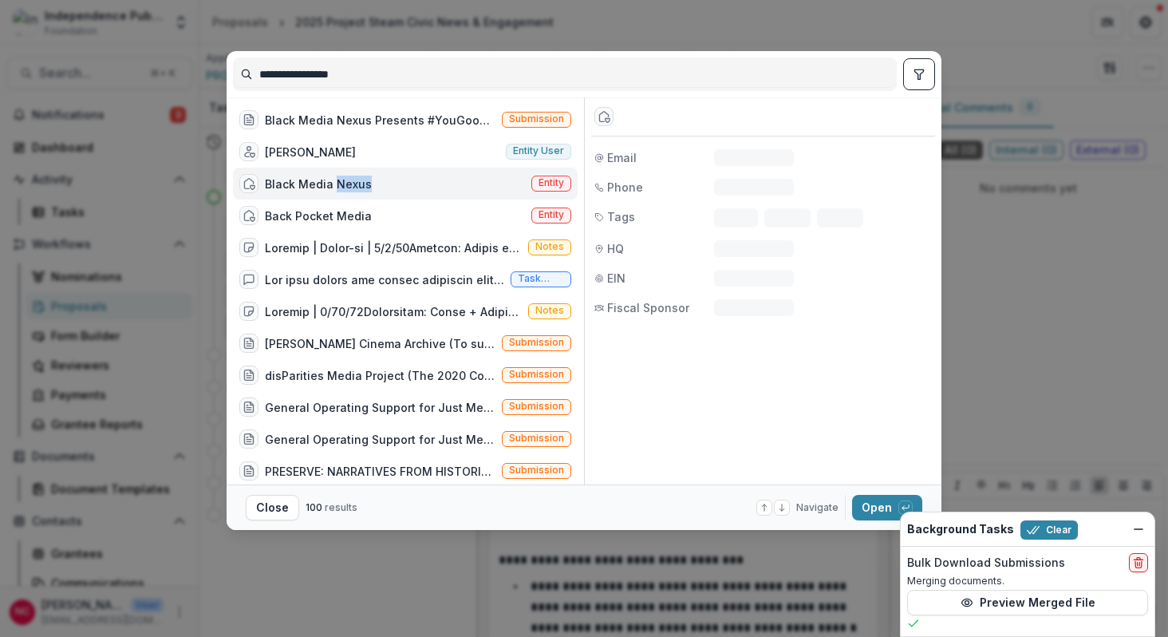
click at [343, 186] on div "Black Media Nexus" at bounding box center [318, 184] width 107 height 17
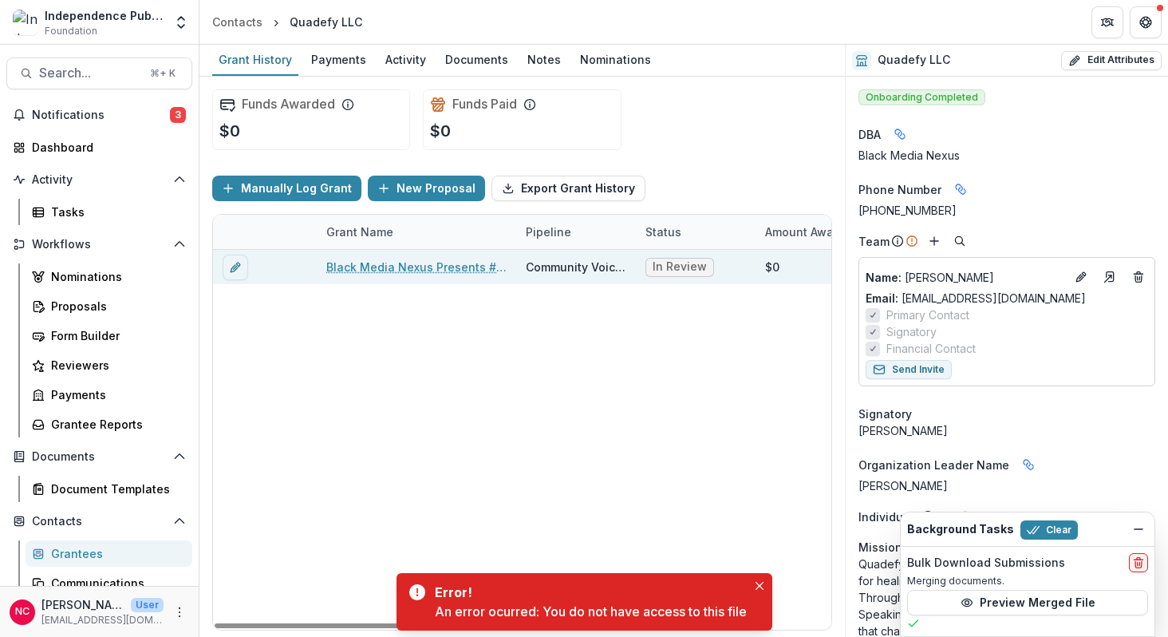
click at [431, 264] on link "Black Media Nexus Presents #YouGoodMan? Wellness Storytelling Project" at bounding box center [416, 266] width 180 height 17
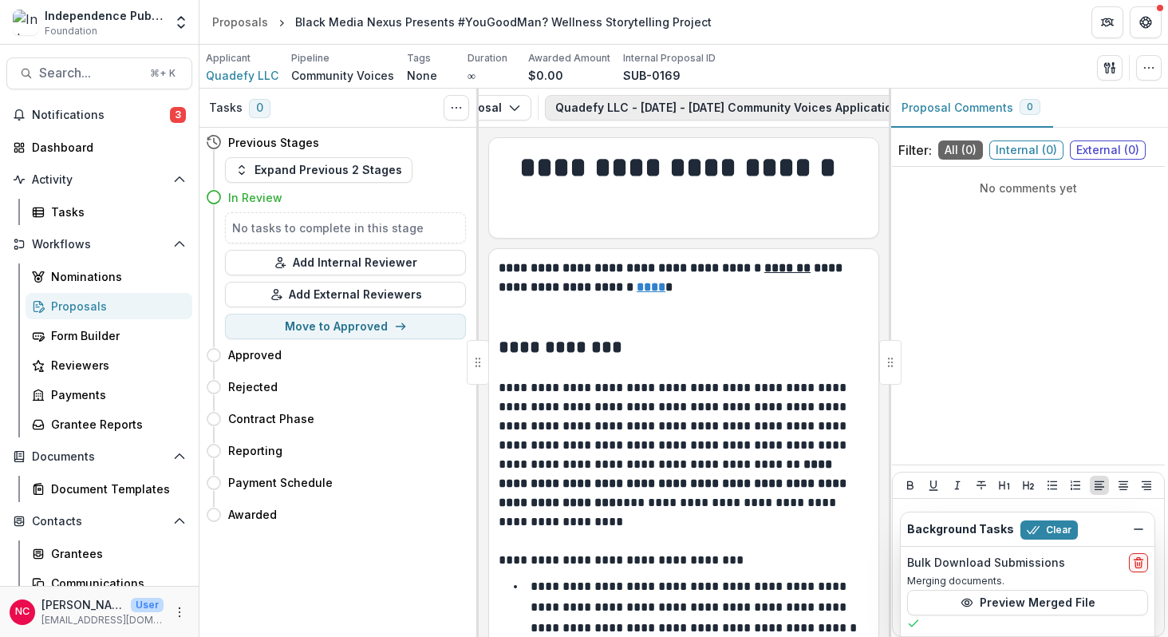
scroll to position [0, 235]
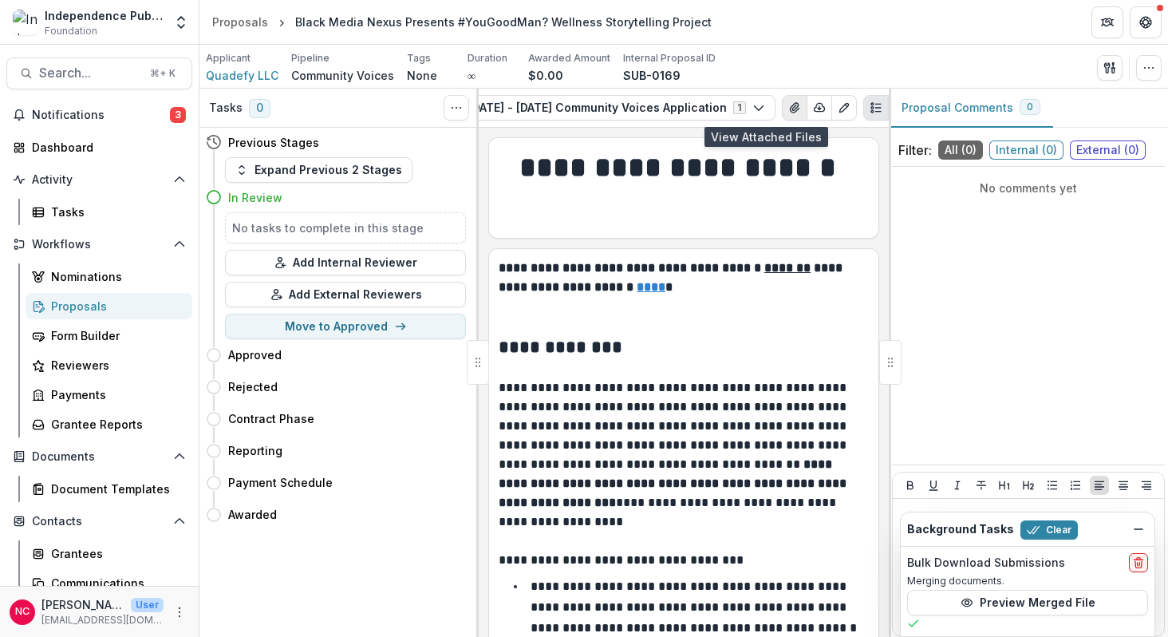
click at [790, 105] on icon "View Attached Files" at bounding box center [794, 108] width 9 height 10
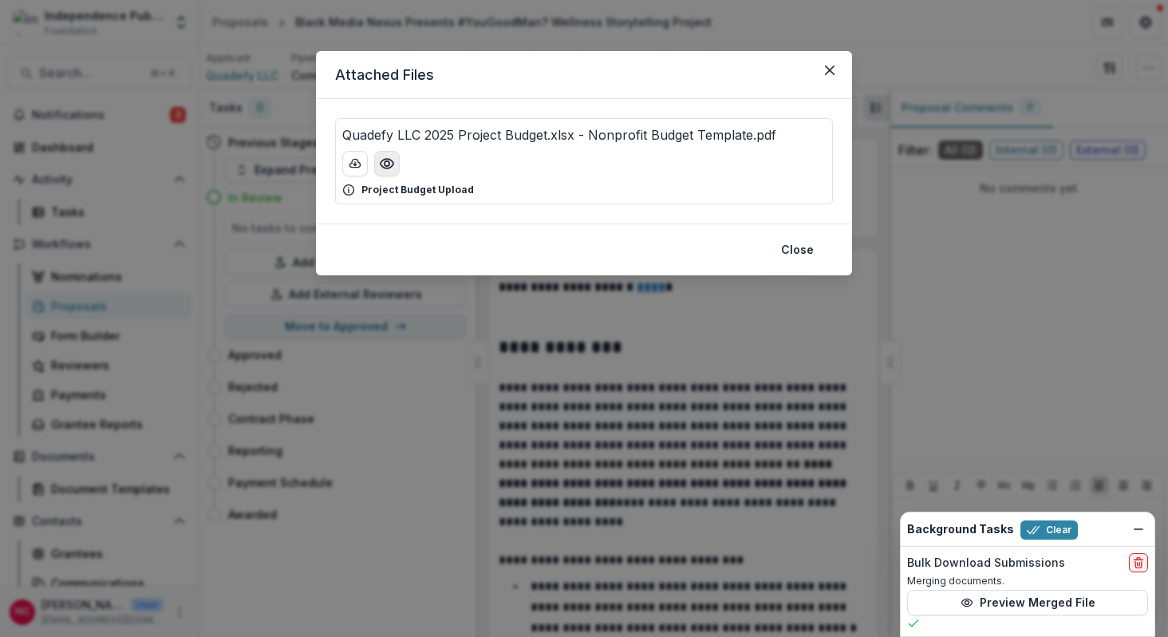
click at [385, 164] on icon "Preview Quadefy LLC 2025 Project Budget.xlsx - Nonprofit Budget Template.pdf" at bounding box center [387, 164] width 16 height 16
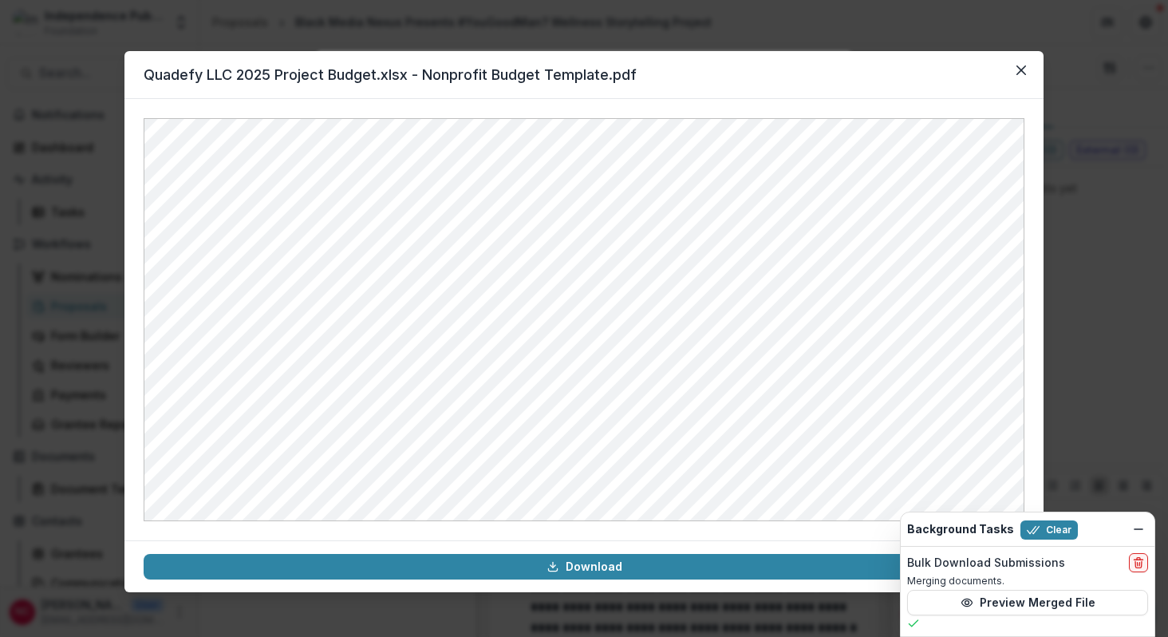
click at [239, 37] on div "Quadefy LLC 2025 Project Budget.xlsx - Nonprofit Budget Template.pdf Download" at bounding box center [584, 318] width 1168 height 637
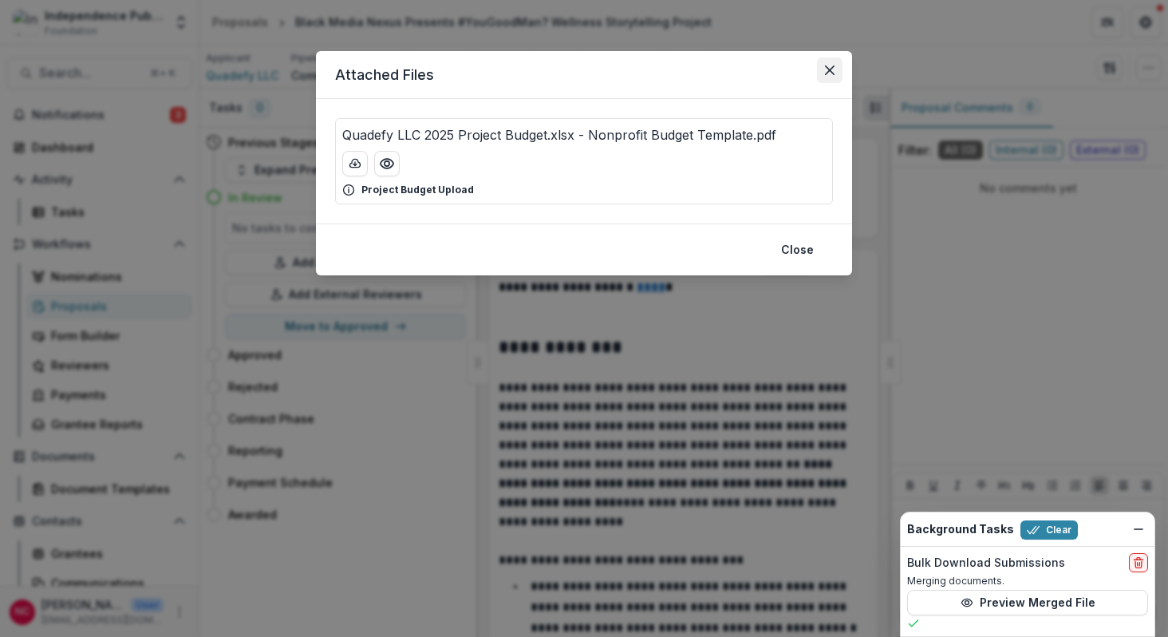
click at [834, 73] on button "Close" at bounding box center [830, 70] width 26 height 26
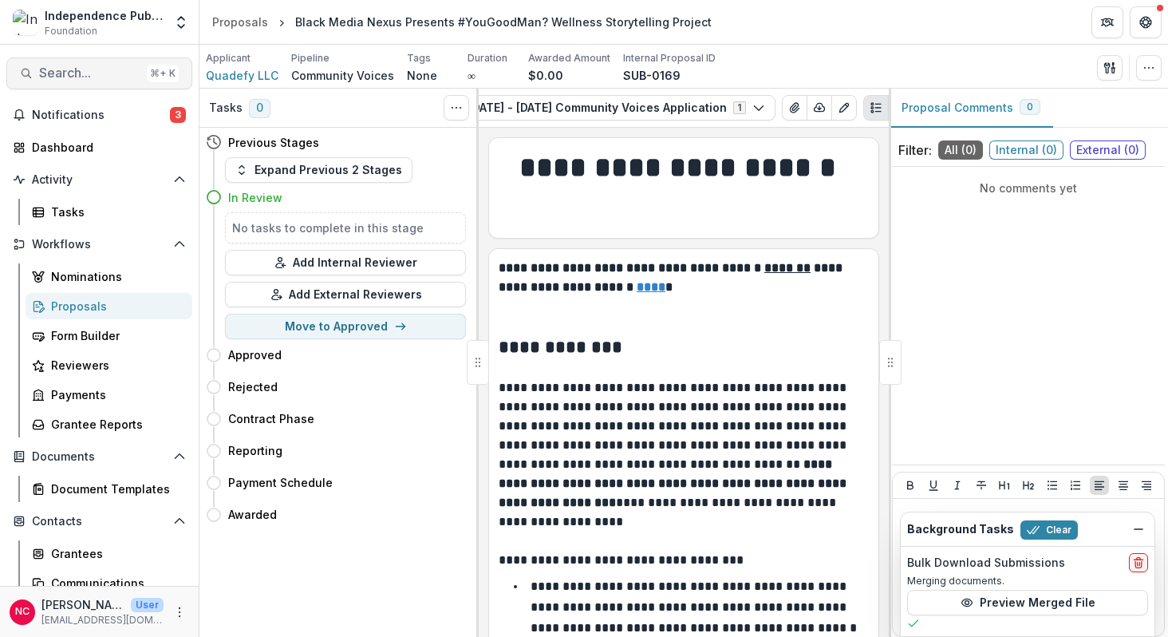
click at [96, 73] on span "Search..." at bounding box center [89, 72] width 101 height 15
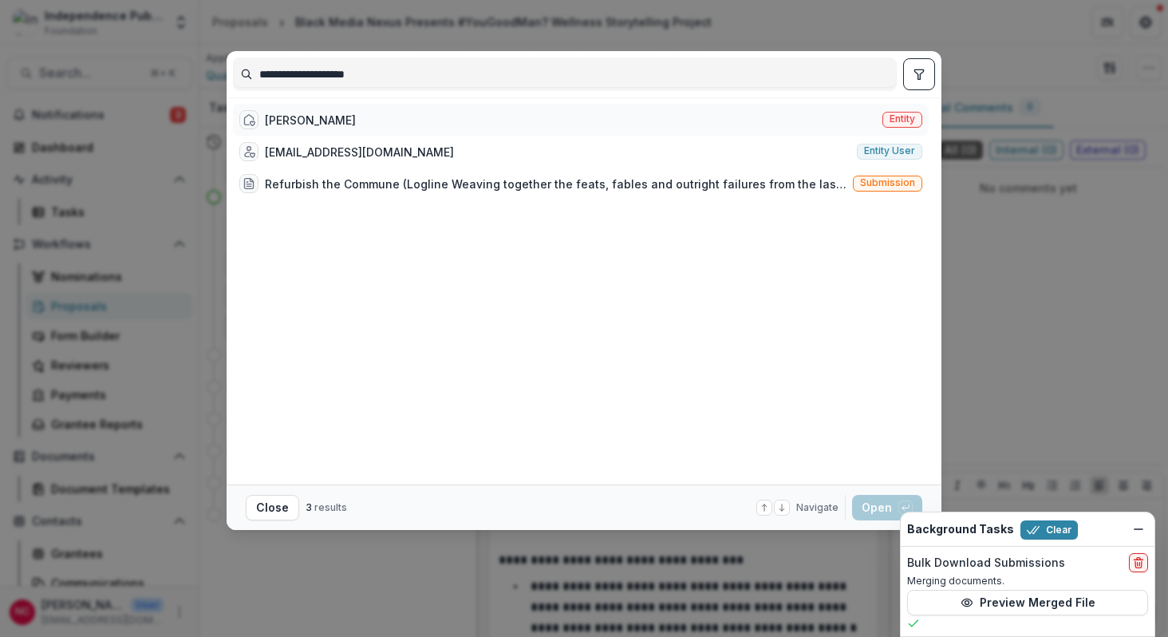
type input "**********"
click at [314, 120] on div "TAMARA RUSSELL" at bounding box center [310, 120] width 91 height 17
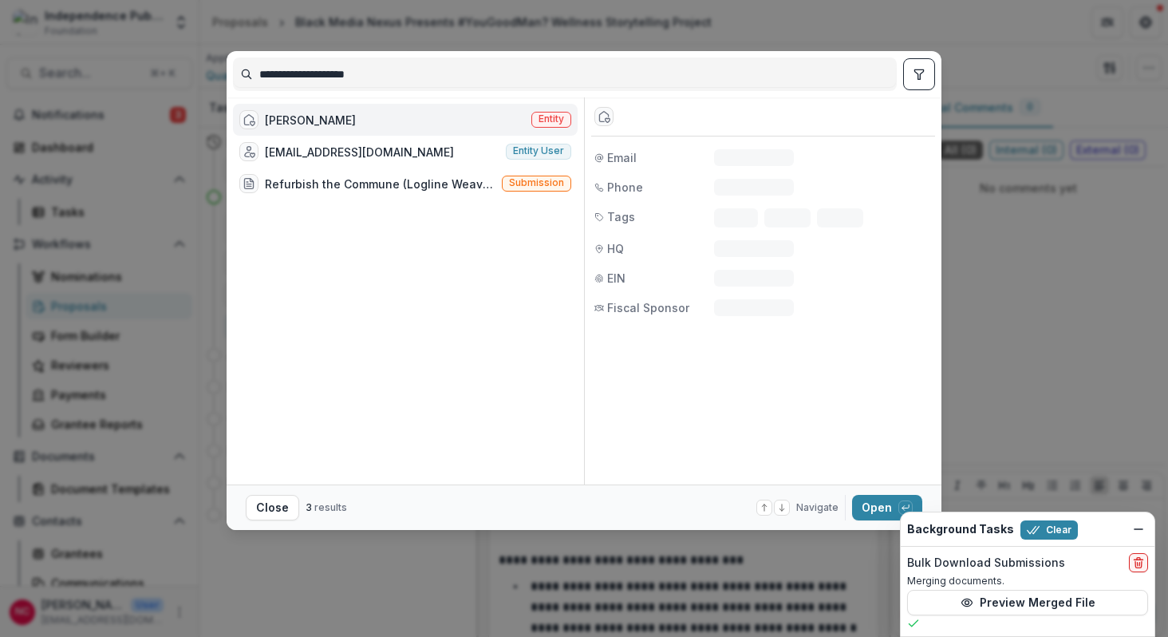
click at [314, 120] on div "TAMARA RUSSELL" at bounding box center [310, 120] width 91 height 17
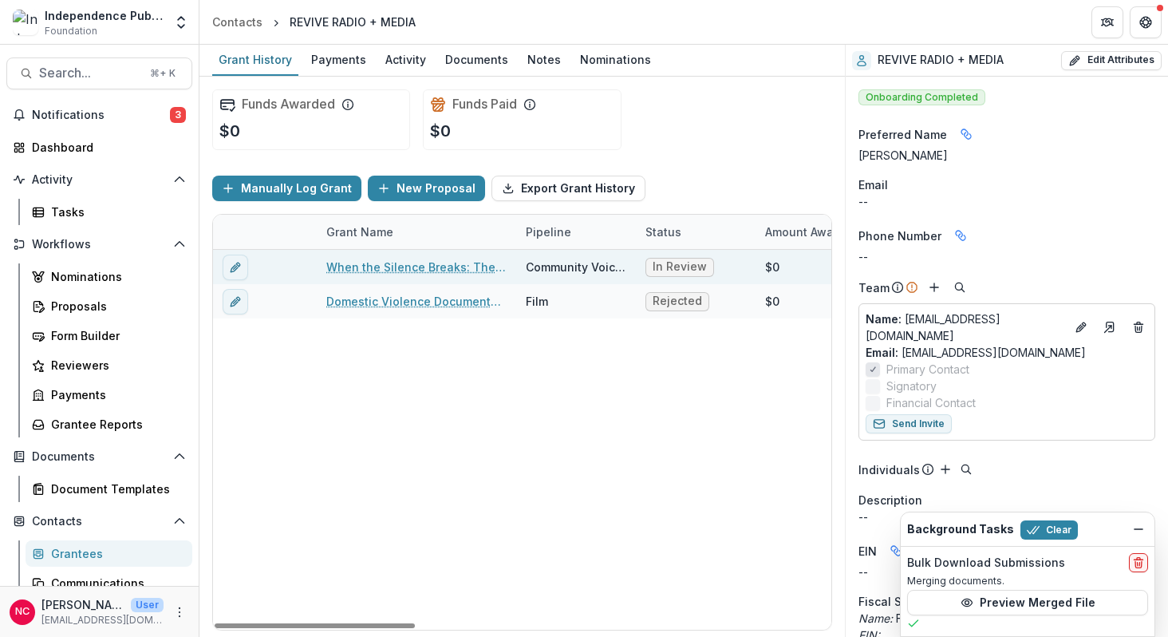
click at [387, 270] on link "When the Silence Breaks: The Weight Survivors Carry" at bounding box center [416, 266] width 180 height 17
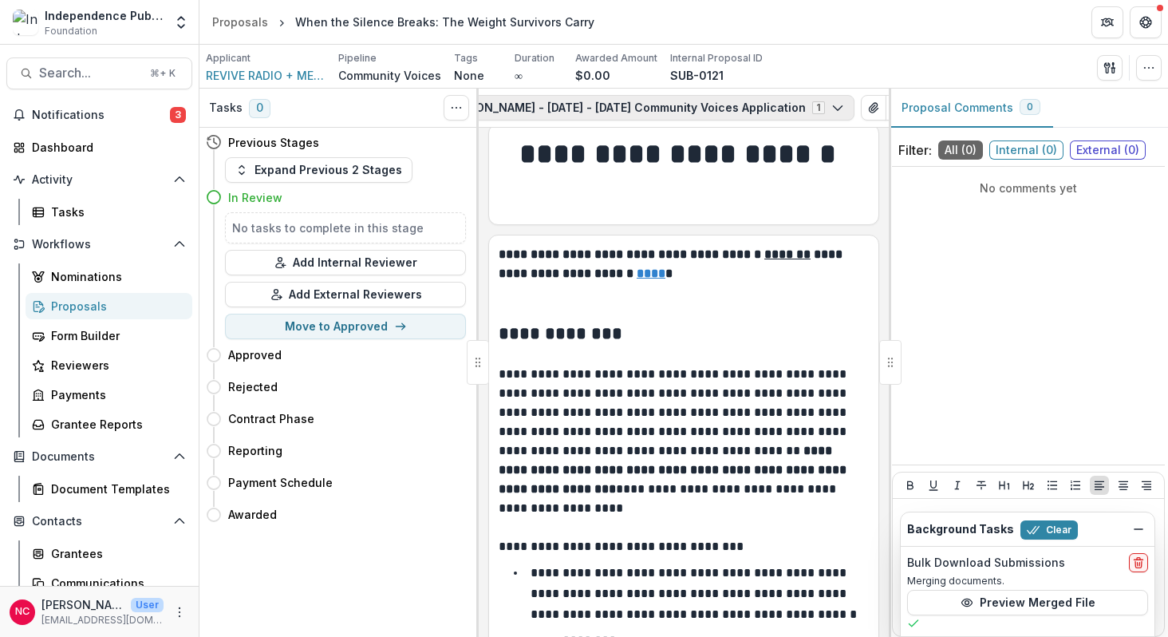
scroll to position [0, 266]
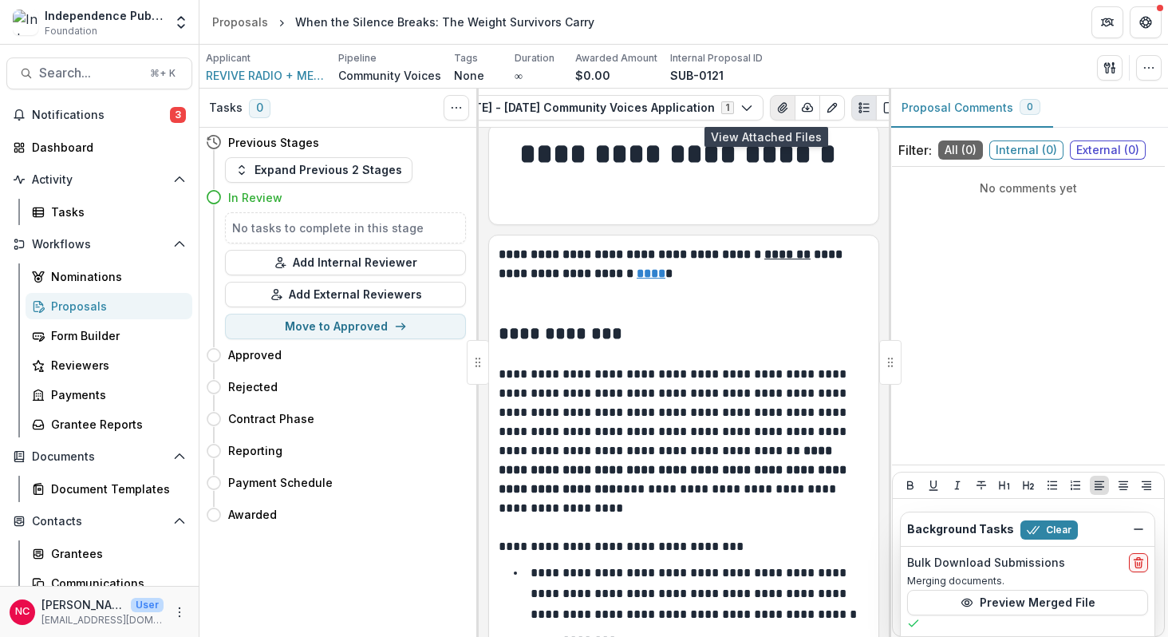
click at [776, 105] on icon "View Attached Files" at bounding box center [782, 107] width 13 height 13
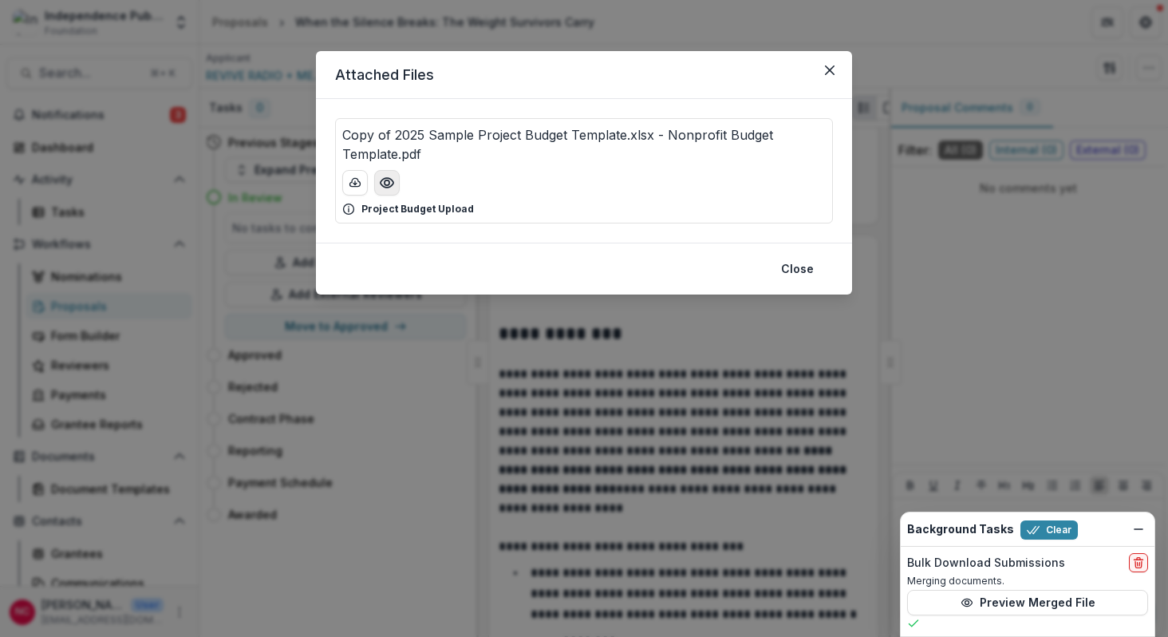
click at [391, 185] on icon "Preview Copy of 2025 Sample Project Budget Template.xlsx - Nonprofit Budget Tem…" at bounding box center [387, 183] width 13 height 10
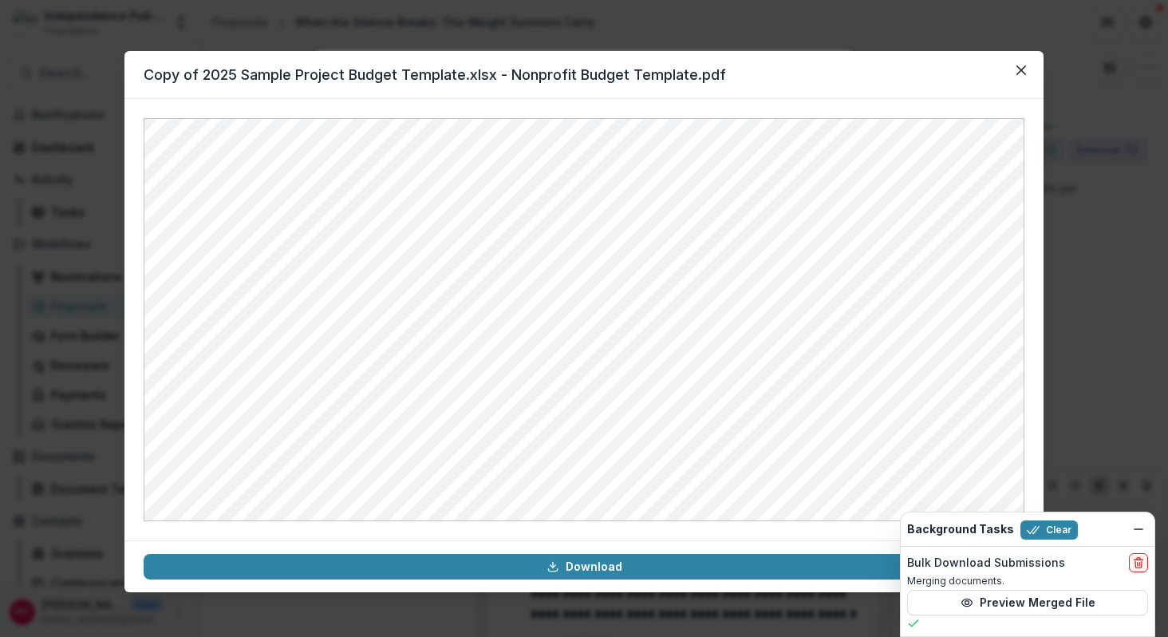
click at [96, 89] on div "Copy of 2025 Sample Project Budget Template.xlsx - Nonprofit Budget Template.pd…" at bounding box center [584, 318] width 1168 height 637
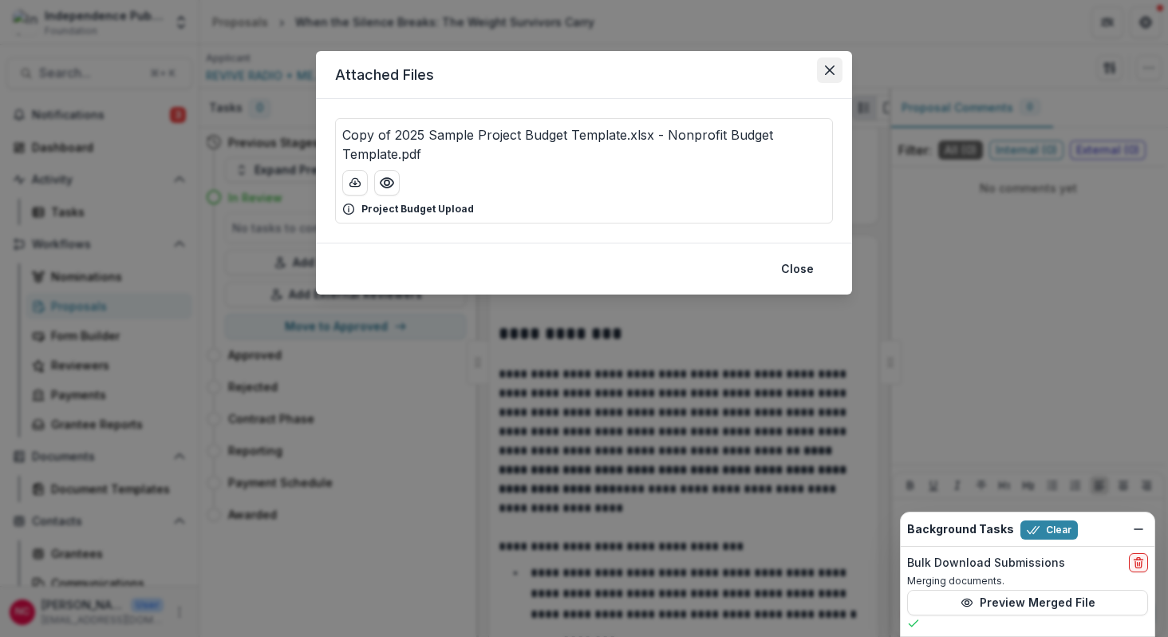
click at [832, 70] on icon "Close" at bounding box center [830, 70] width 10 height 10
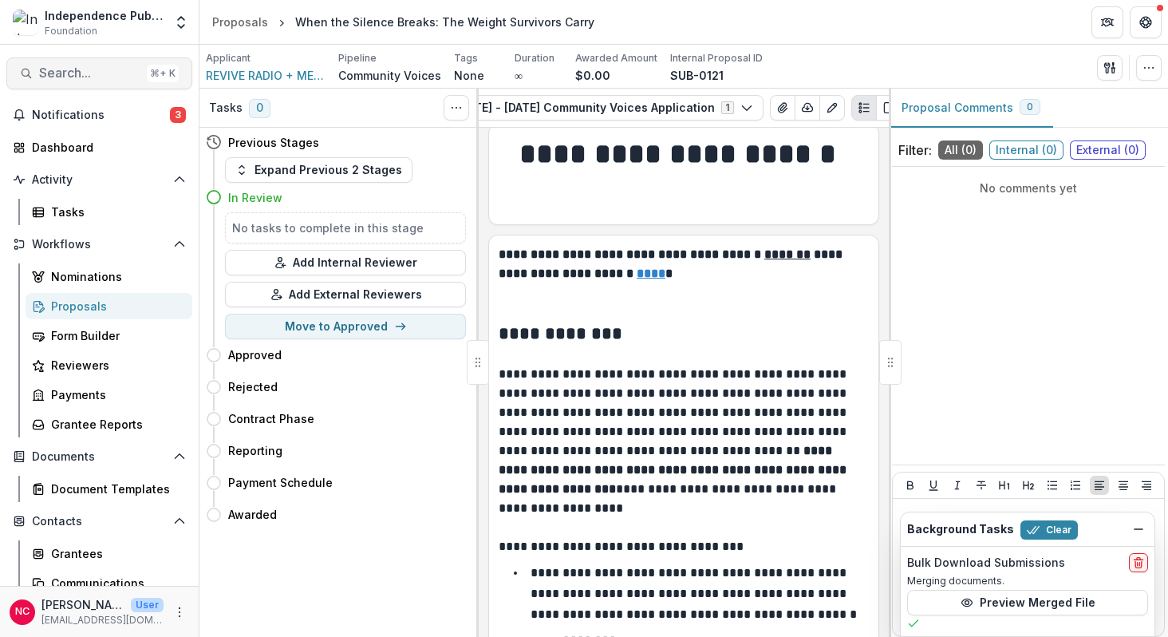
click at [109, 74] on span "Search..." at bounding box center [89, 72] width 101 height 15
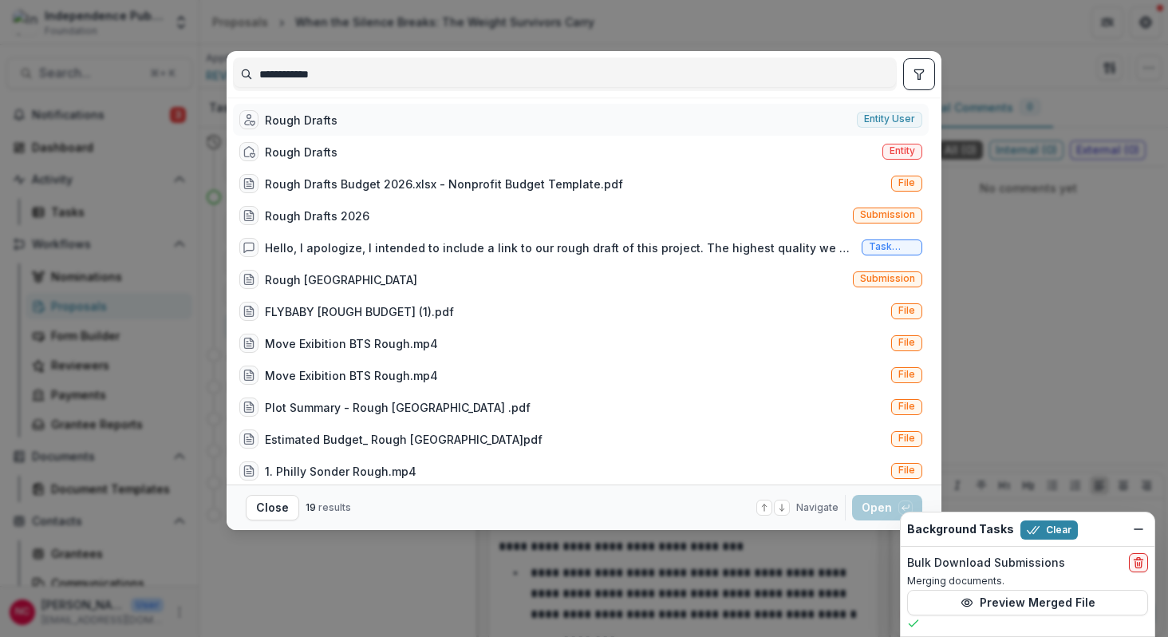
type input "**********"
click at [348, 128] on div "Rough Drafts Entity user" at bounding box center [581, 120] width 696 height 32
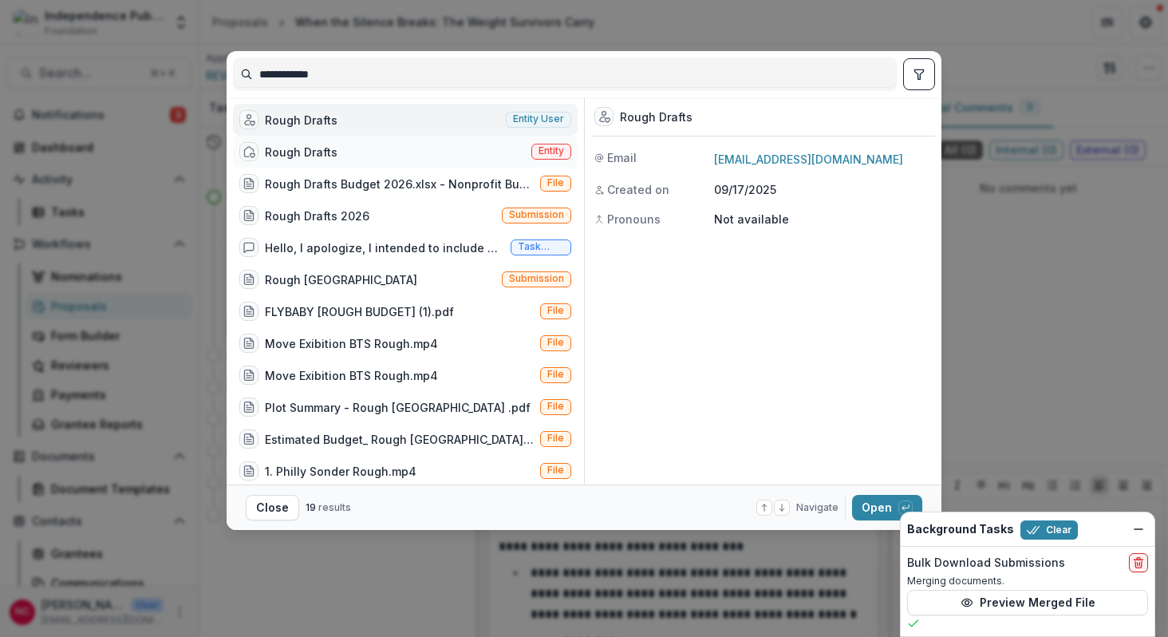
click at [338, 144] on div "Rough Drafts Entity" at bounding box center [405, 152] width 345 height 32
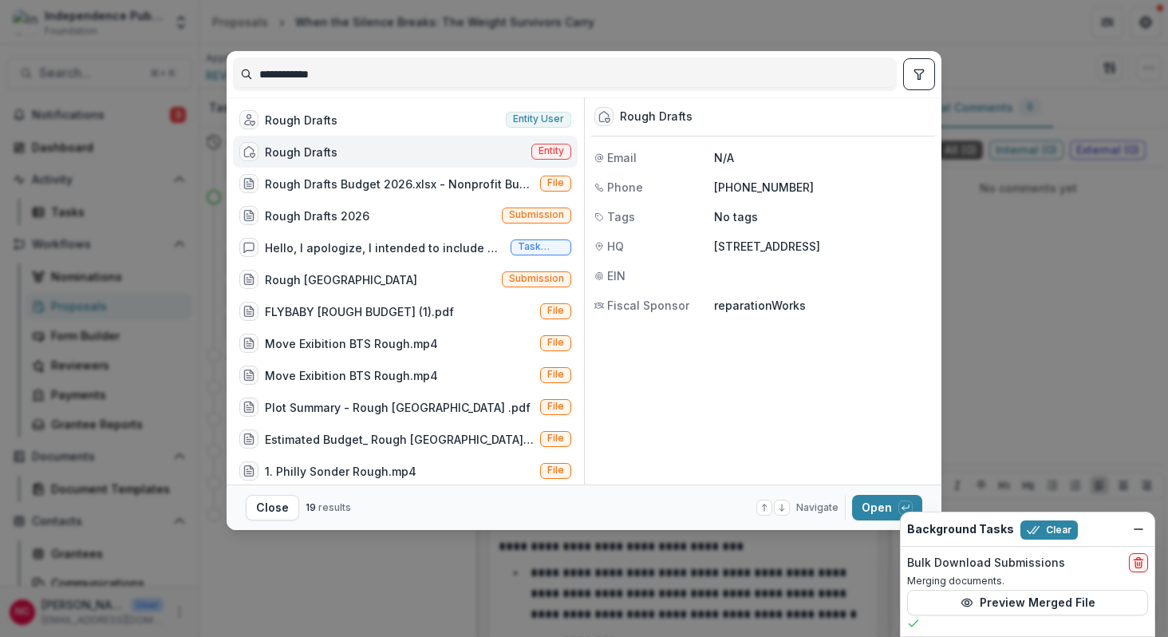
click at [334, 148] on div "Rough Drafts Entity" at bounding box center [405, 152] width 345 height 32
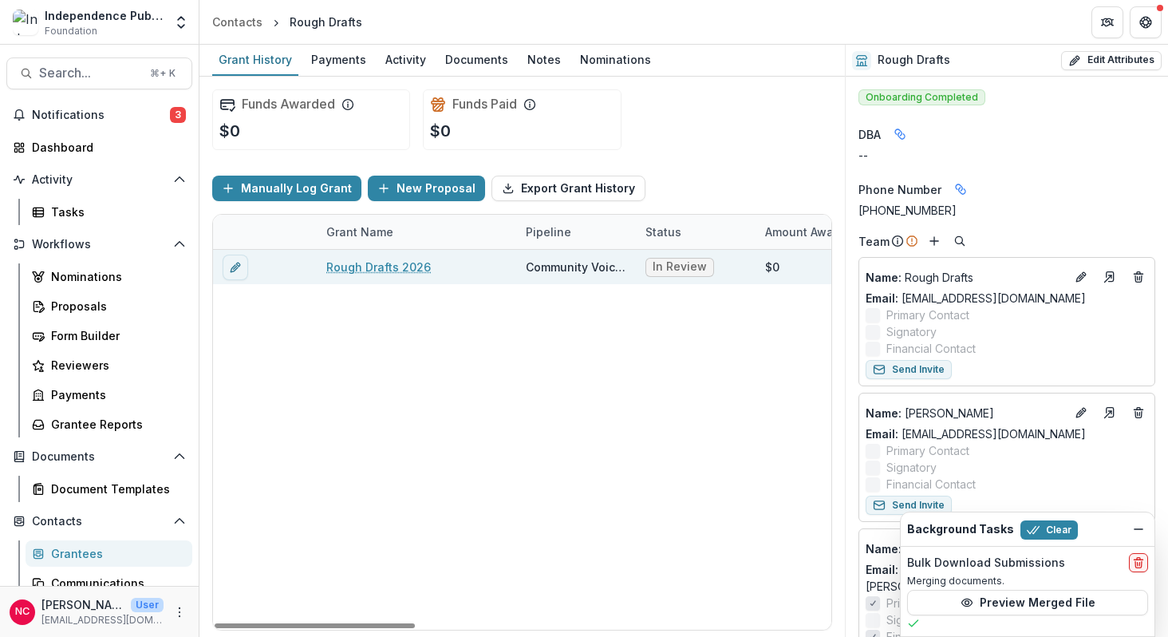
click at [570, 270] on div "Community Voices" at bounding box center [576, 266] width 101 height 17
click at [392, 266] on link "Rough Drafts 2026" at bounding box center [378, 266] width 105 height 17
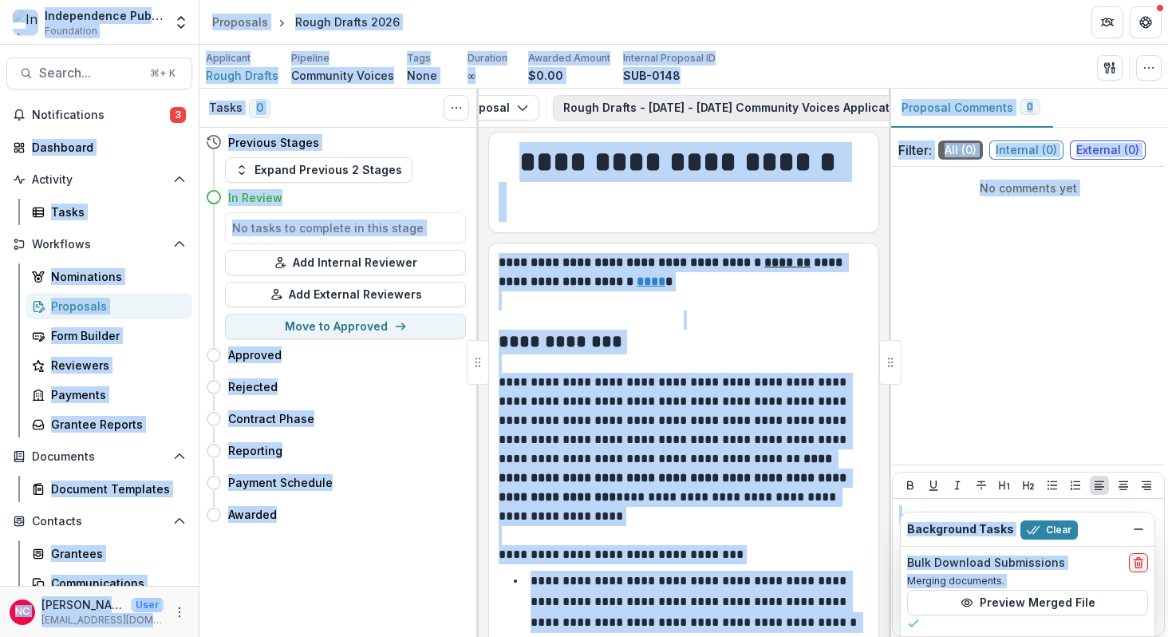
scroll to position [0, 236]
click at [787, 105] on icon "View Attached Files" at bounding box center [793, 107] width 13 height 13
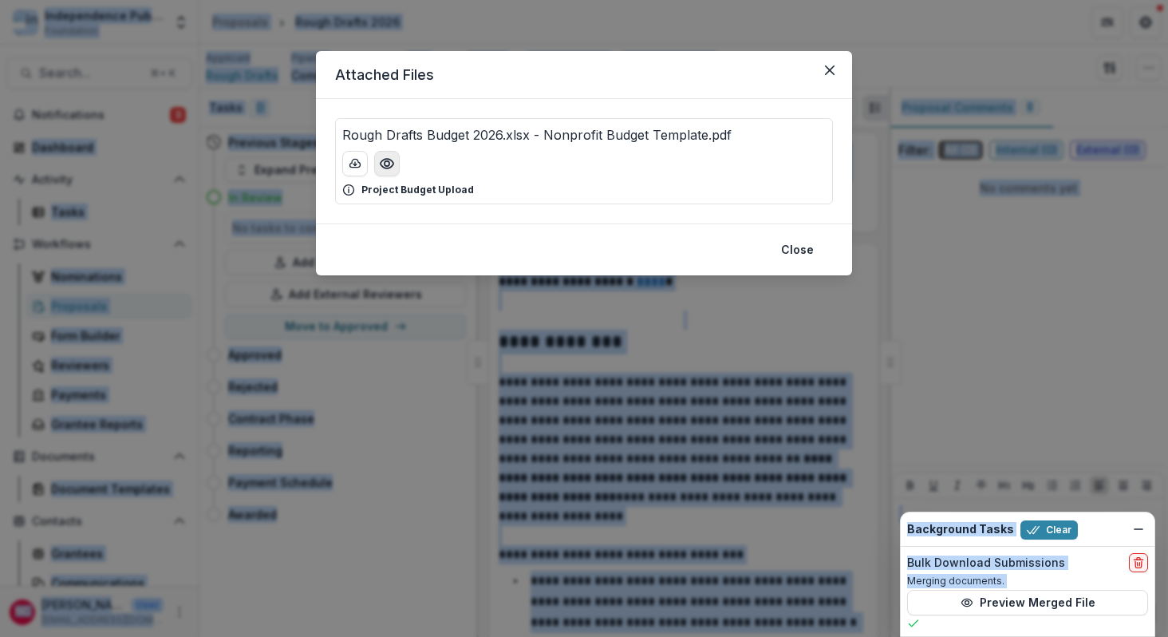
click at [392, 162] on icon "Preview Rough Drafts Budget 2026.xlsx - Nonprofit Budget Template.pdf" at bounding box center [387, 164] width 16 height 16
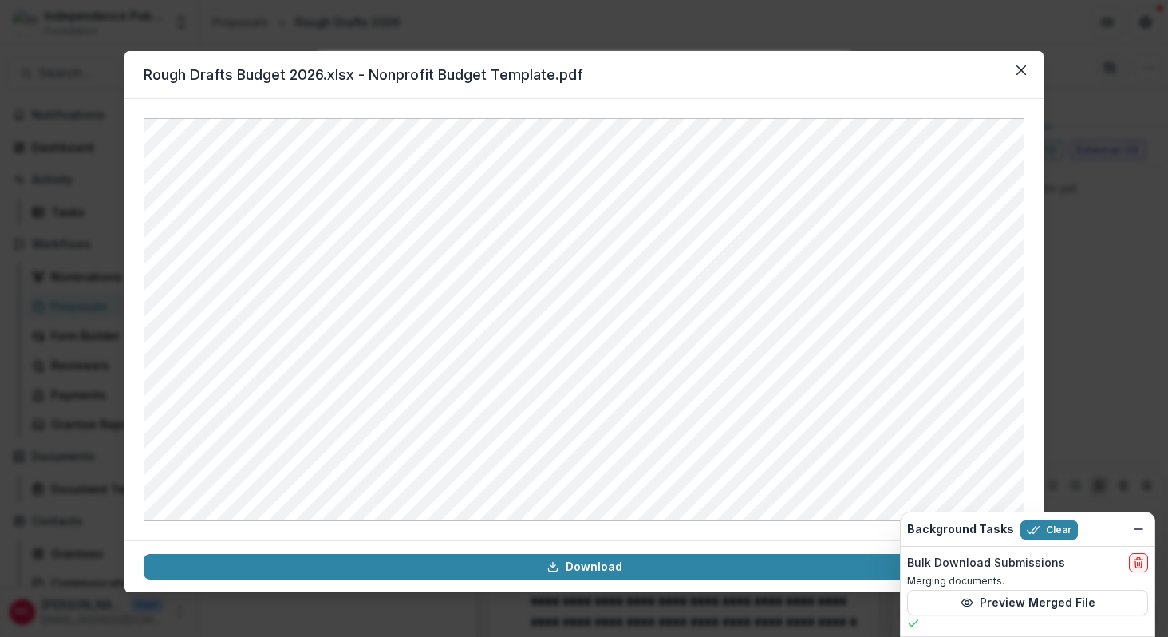
click at [83, 58] on div "Rough Drafts Budget 2026.xlsx - Nonprofit Budget Template.pdf Download" at bounding box center [584, 318] width 1168 height 637
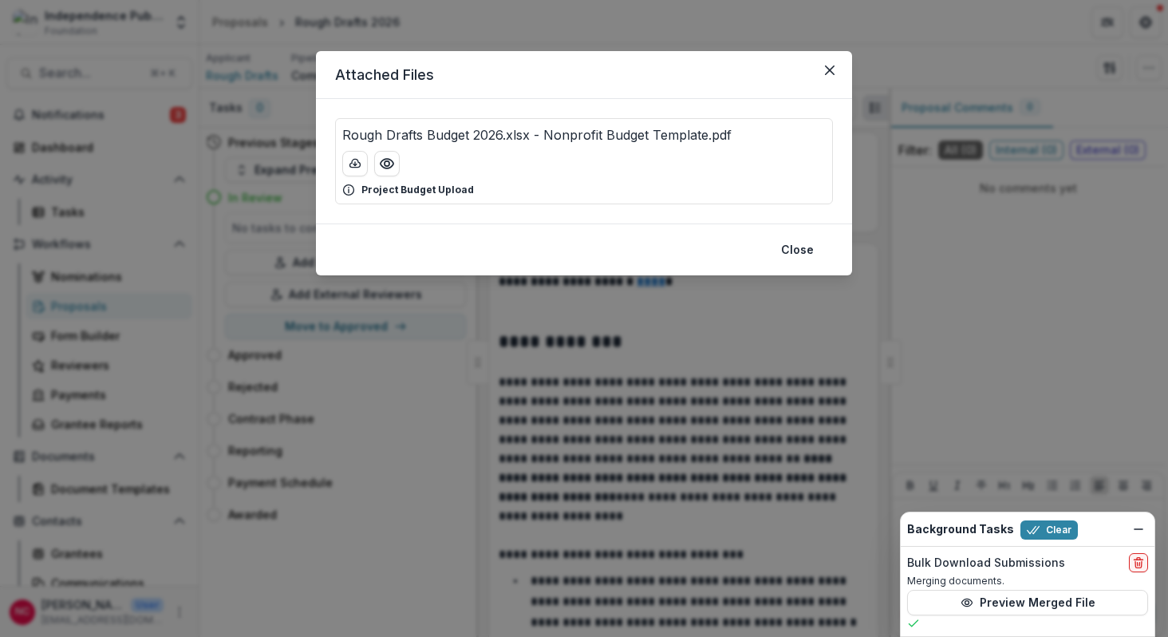
click at [64, 77] on div "Attached Files Rough Drafts Budget 2026.xlsx - Nonprofit Budget Template.pdf Pr…" at bounding box center [584, 318] width 1168 height 637
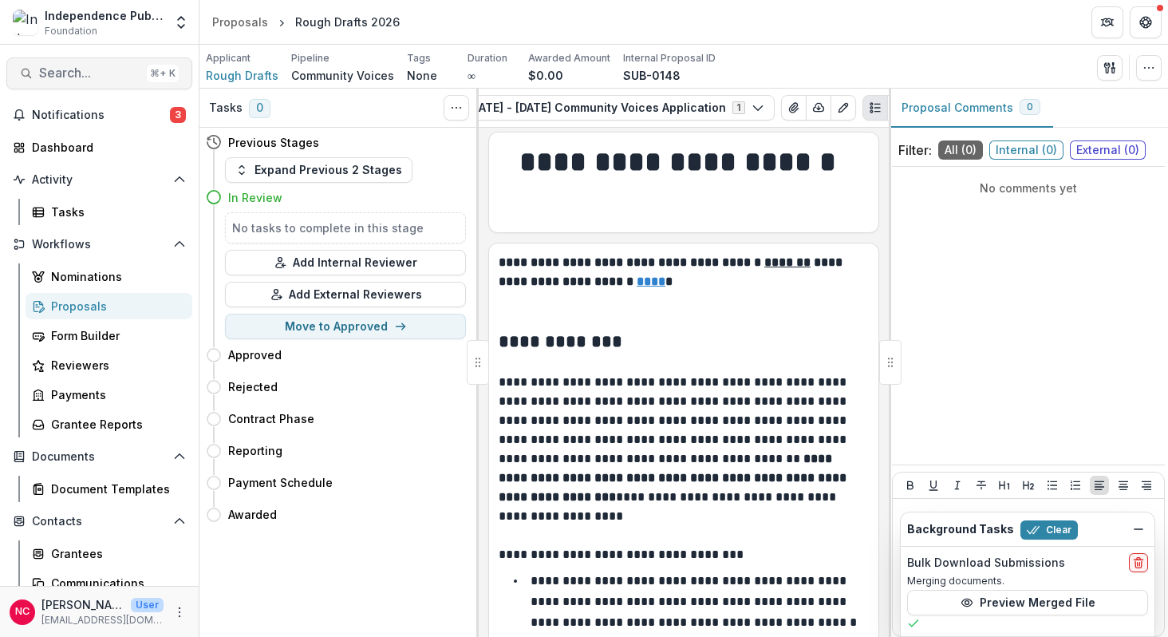
click at [91, 75] on span "Search..." at bounding box center [89, 72] width 101 height 15
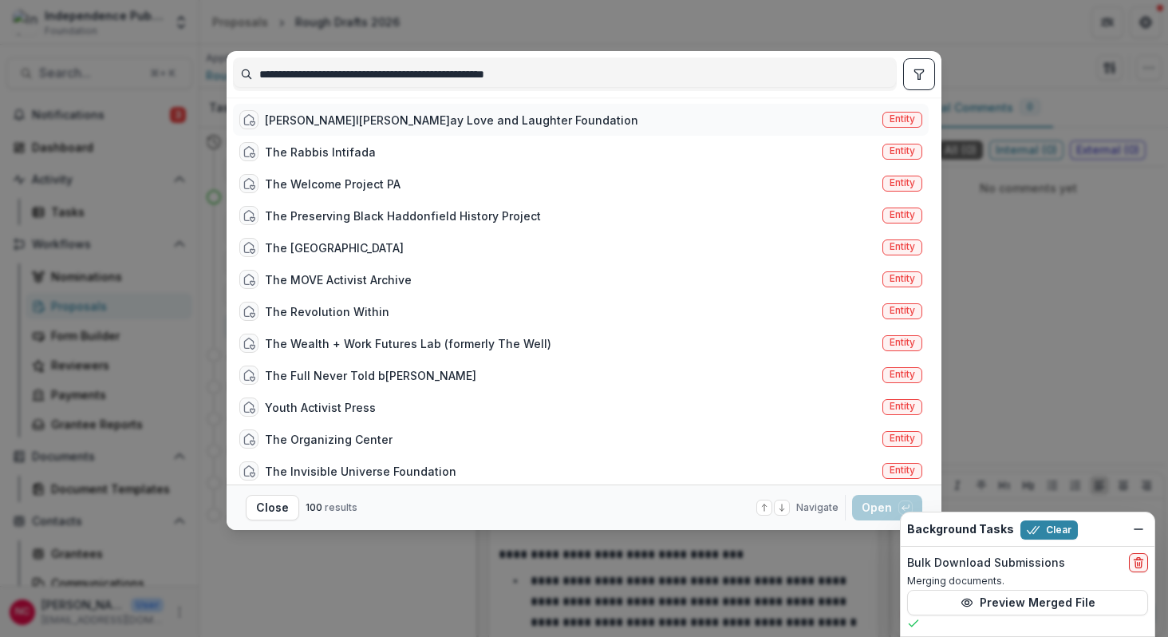
type input "**********"
click at [456, 115] on div "Jarell Christopher Seay Love and Laughter Foundation" at bounding box center [451, 120] width 373 height 17
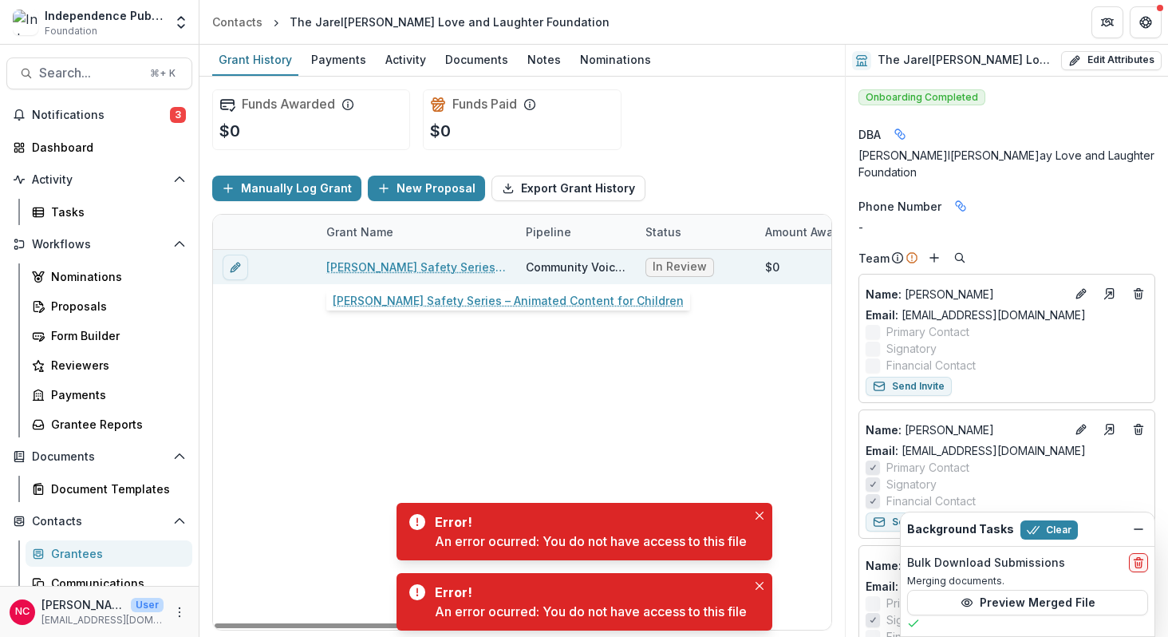
click at [449, 265] on link "Seay Safety Series – Animated Content for Children" at bounding box center [416, 266] width 180 height 17
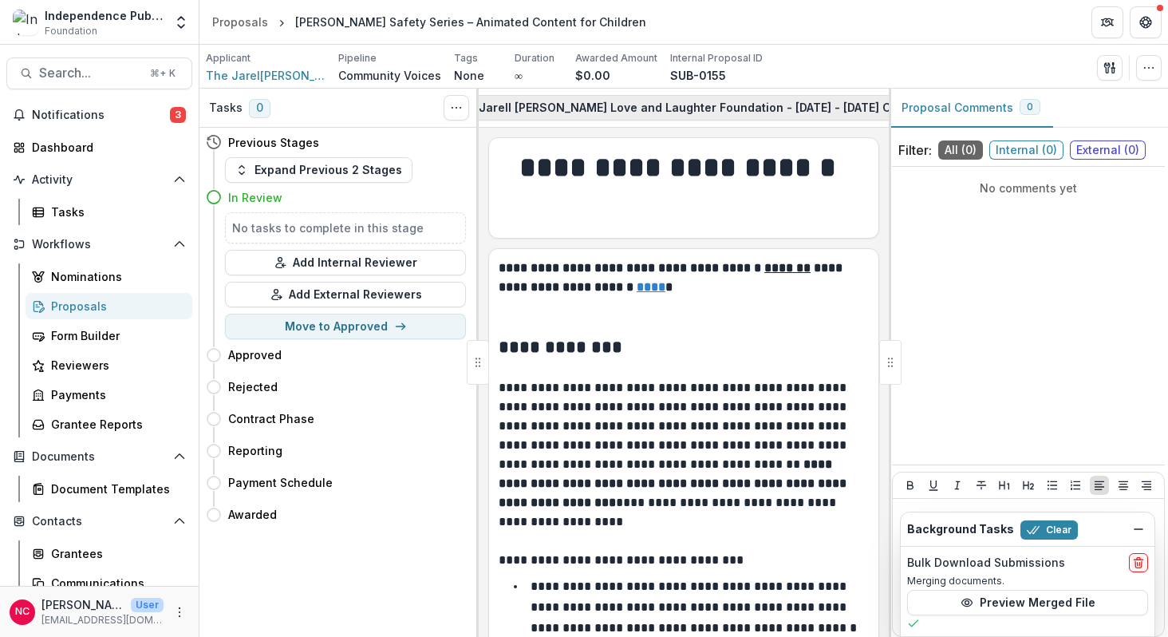
scroll to position [0, 482]
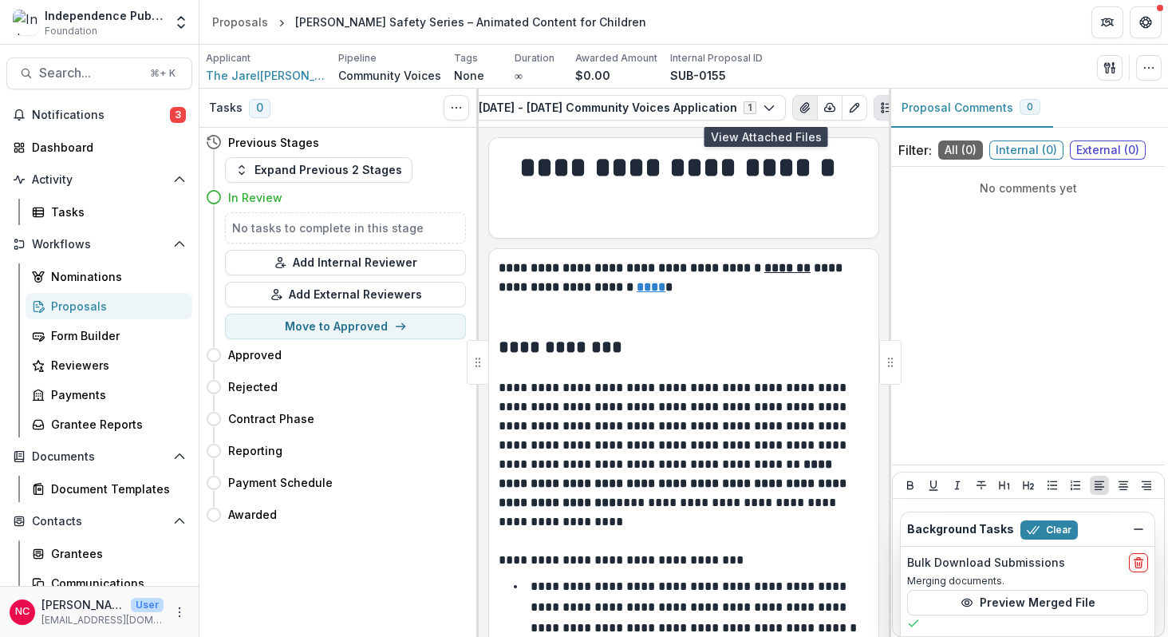
click at [800, 109] on icon "View Attached Files" at bounding box center [804, 108] width 9 height 10
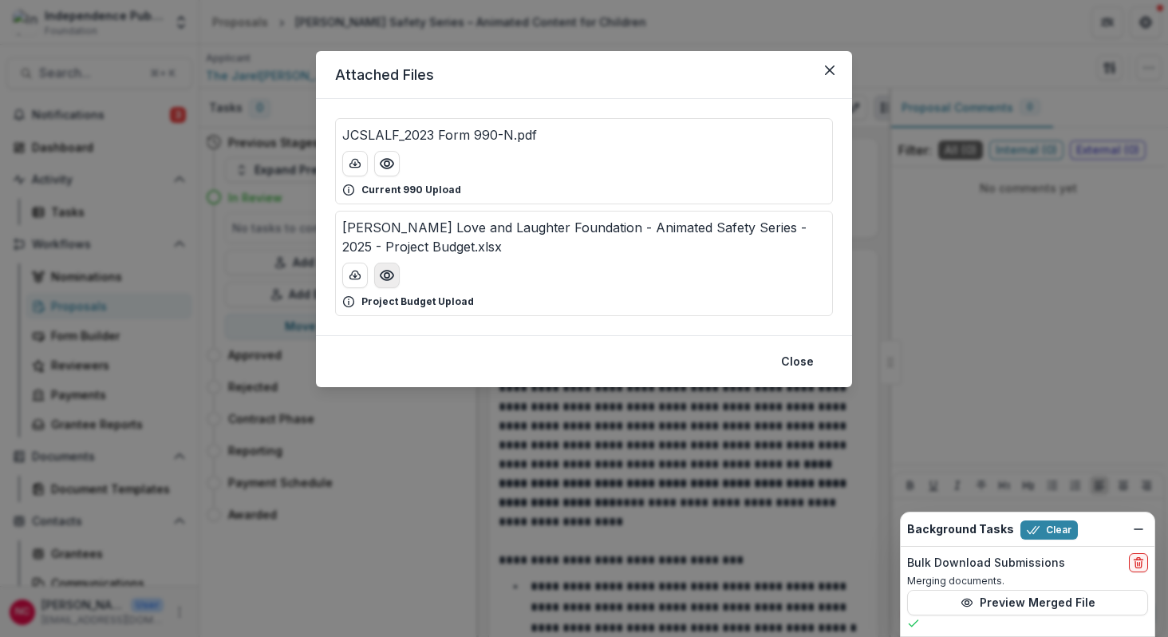
click at [386, 272] on icon "Preview Jarell Seay Love and Laughter Foundation - Animated Safety Series - 202…" at bounding box center [387, 275] width 16 height 16
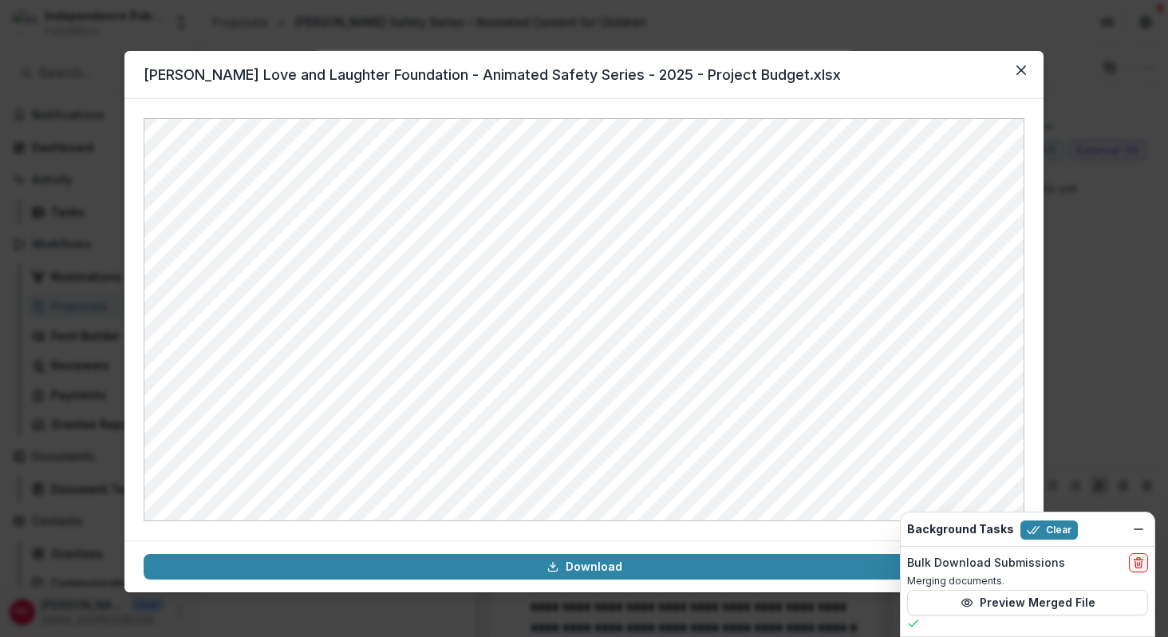
click at [105, 29] on div "Jarell Seay Love and Laughter Foundation - Animated Safety Series - 2025 - Proj…" at bounding box center [584, 318] width 1168 height 637
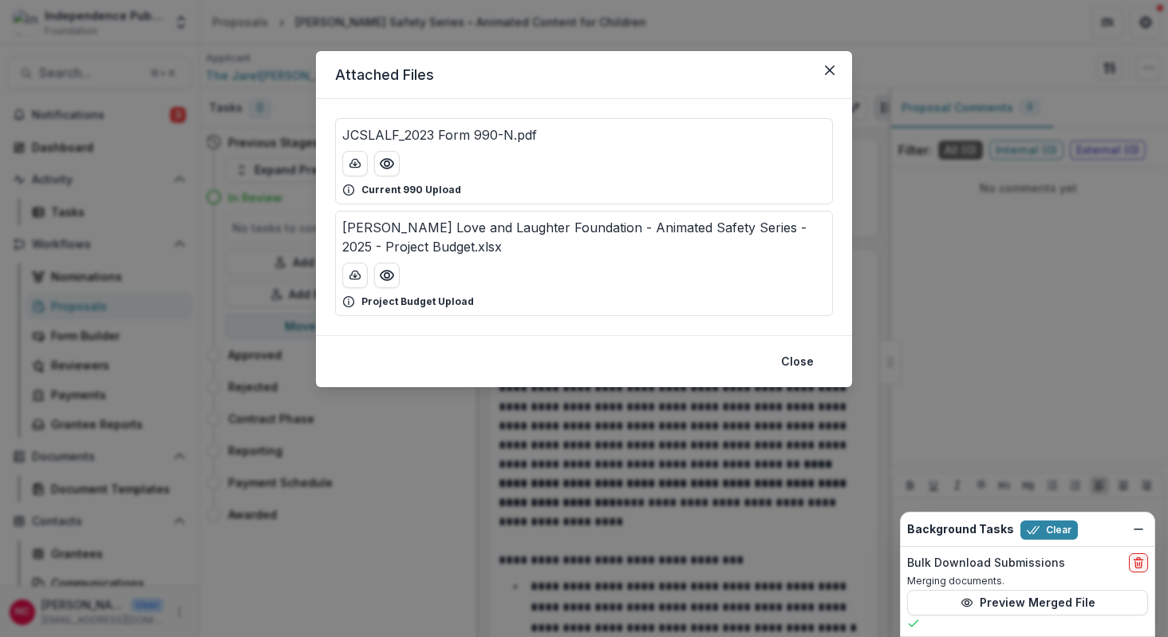
click at [105, 30] on div "Attached Files JCSLALF_2023 Form 990-N.pdf Current 990 Upload Jarell Seay Love …" at bounding box center [584, 318] width 1168 height 637
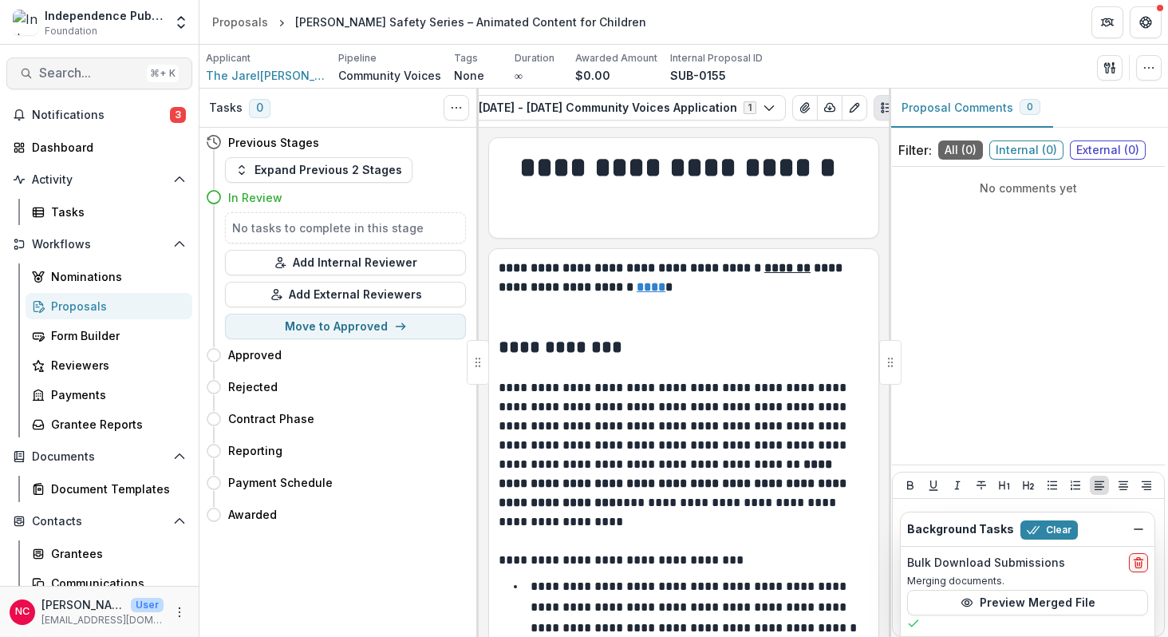
click at [82, 77] on span "Search..." at bounding box center [89, 72] width 101 height 15
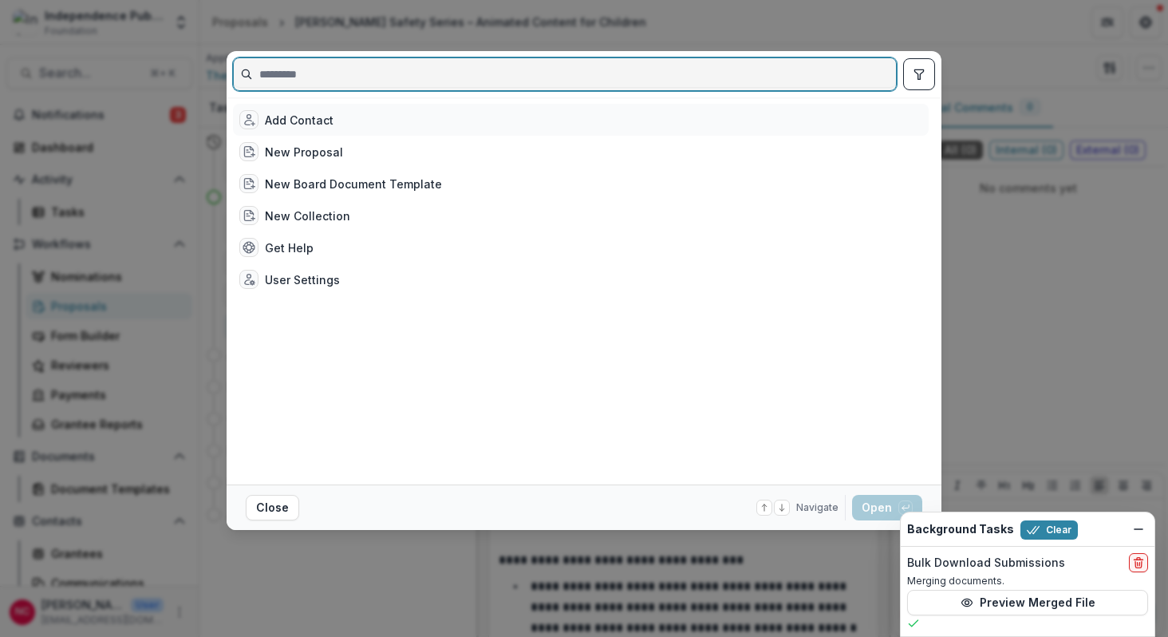
paste input "**********"
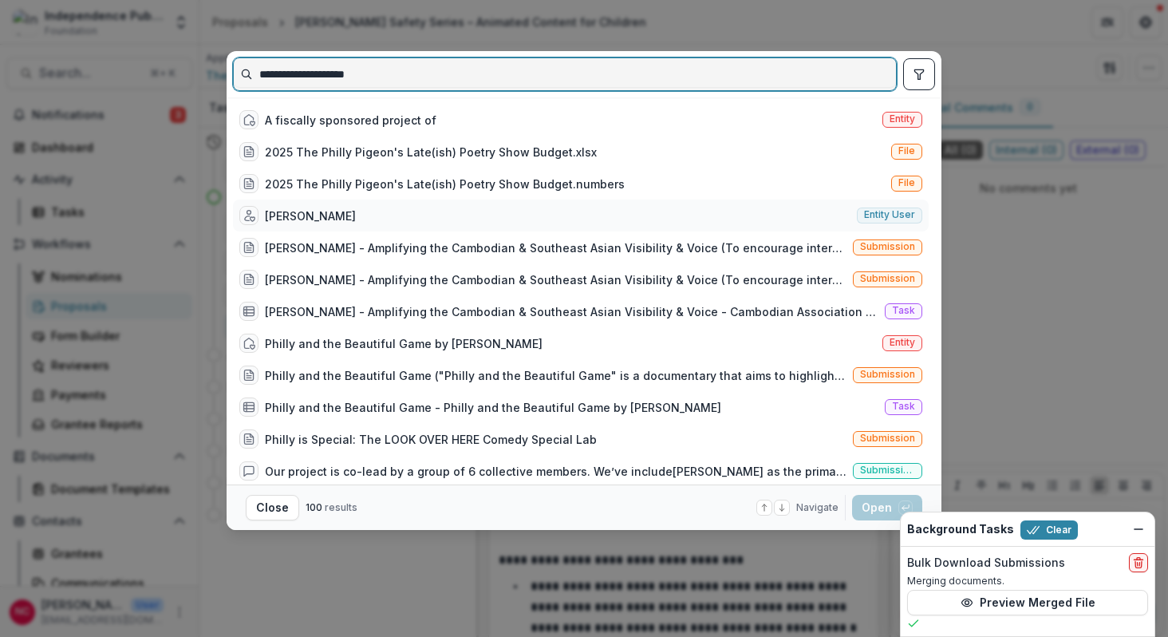
type input "**********"
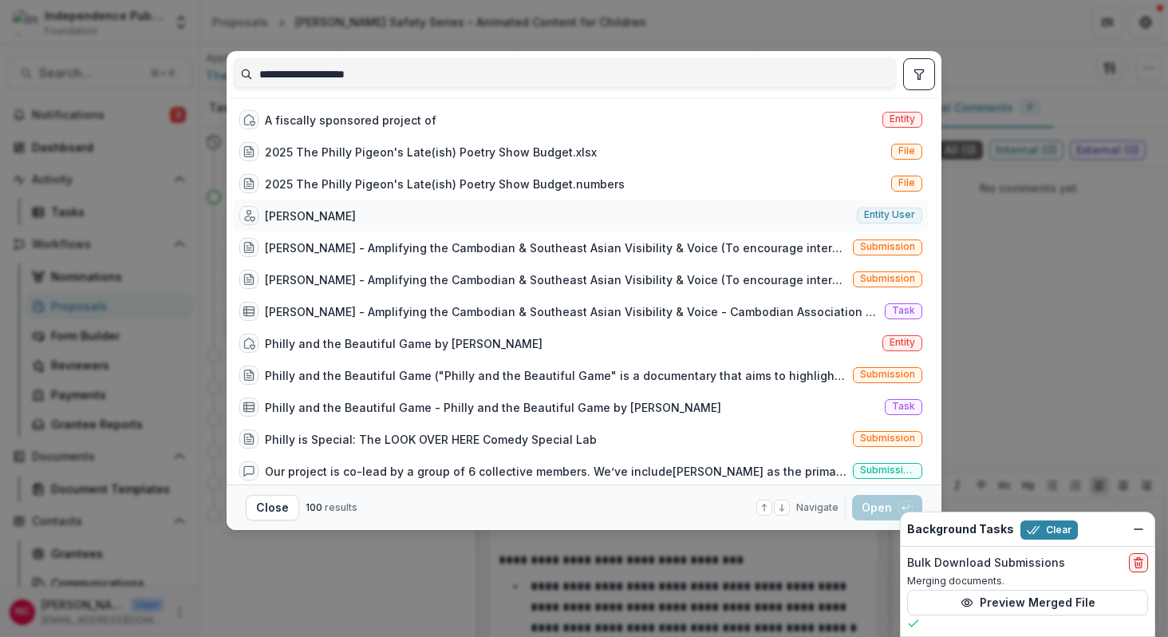
click at [379, 213] on div "Jacob Winterstein Entity user" at bounding box center [581, 215] width 696 height 32
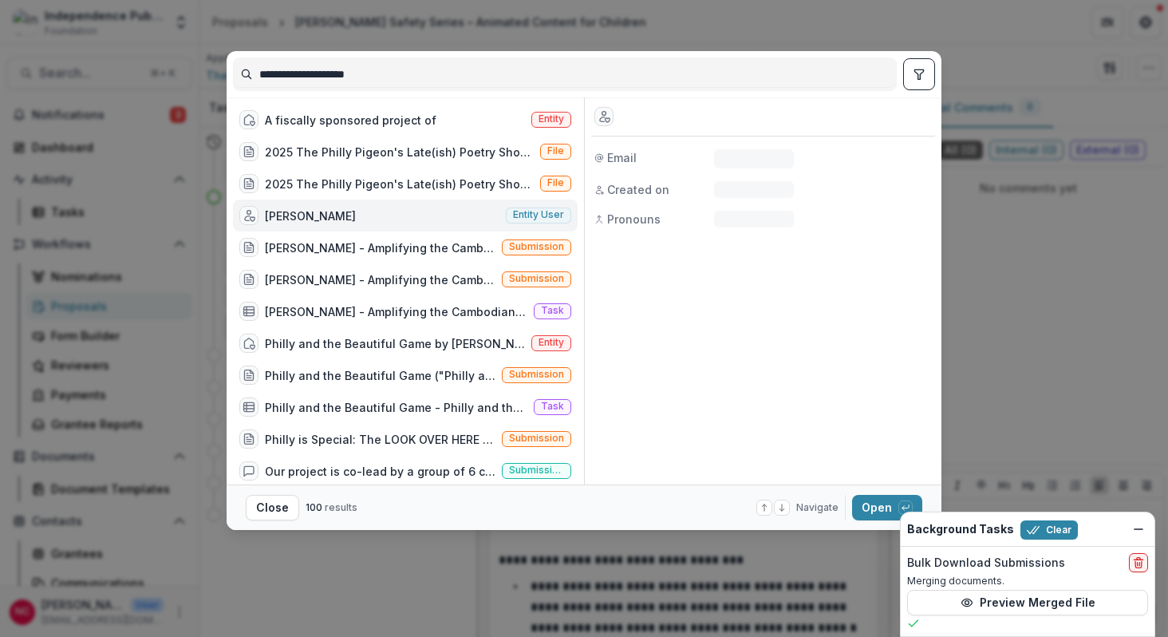
click at [379, 213] on div "Jacob Winterstein Entity user" at bounding box center [405, 215] width 345 height 32
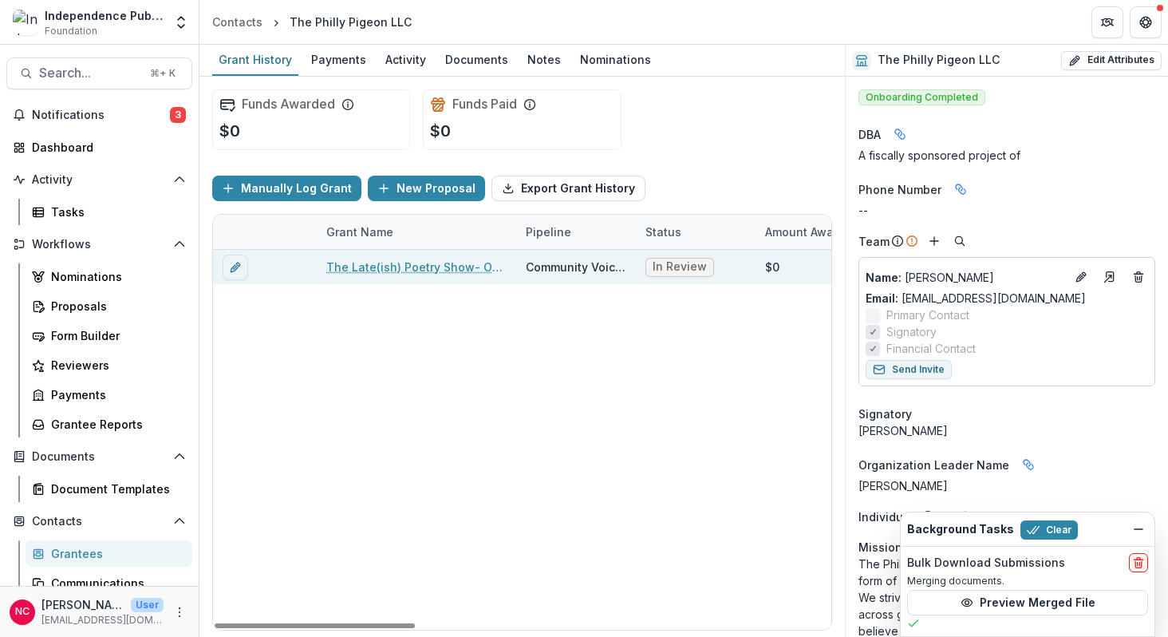
click at [443, 266] on link "The Late(ish) Poetry Show- Online Edition" at bounding box center [416, 266] width 180 height 17
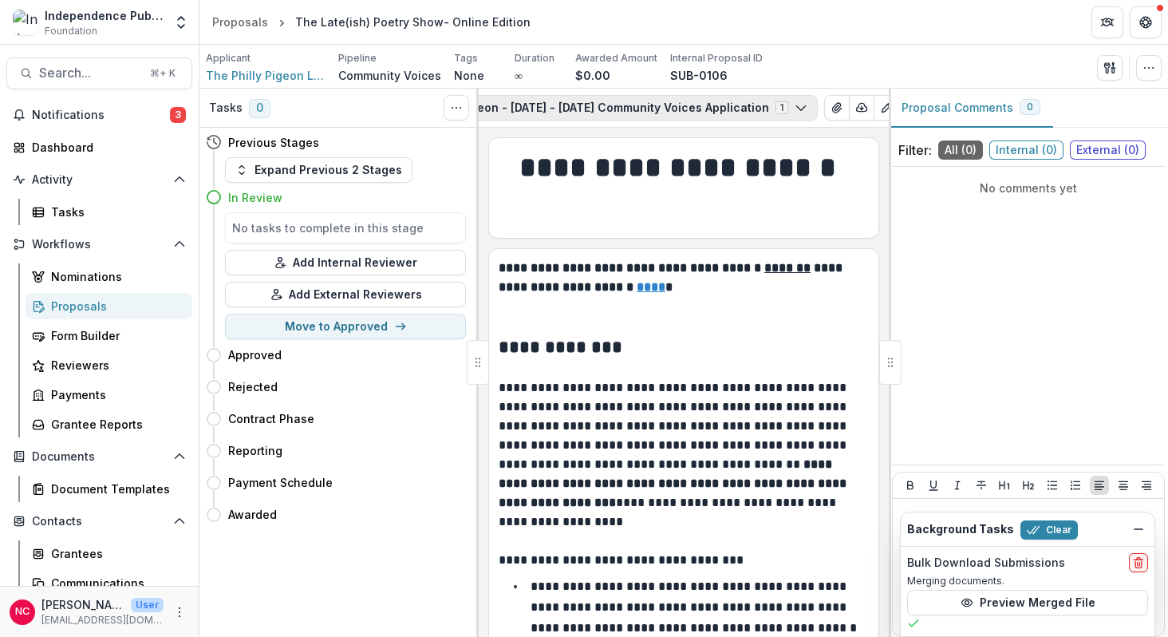
scroll to position [0, 259]
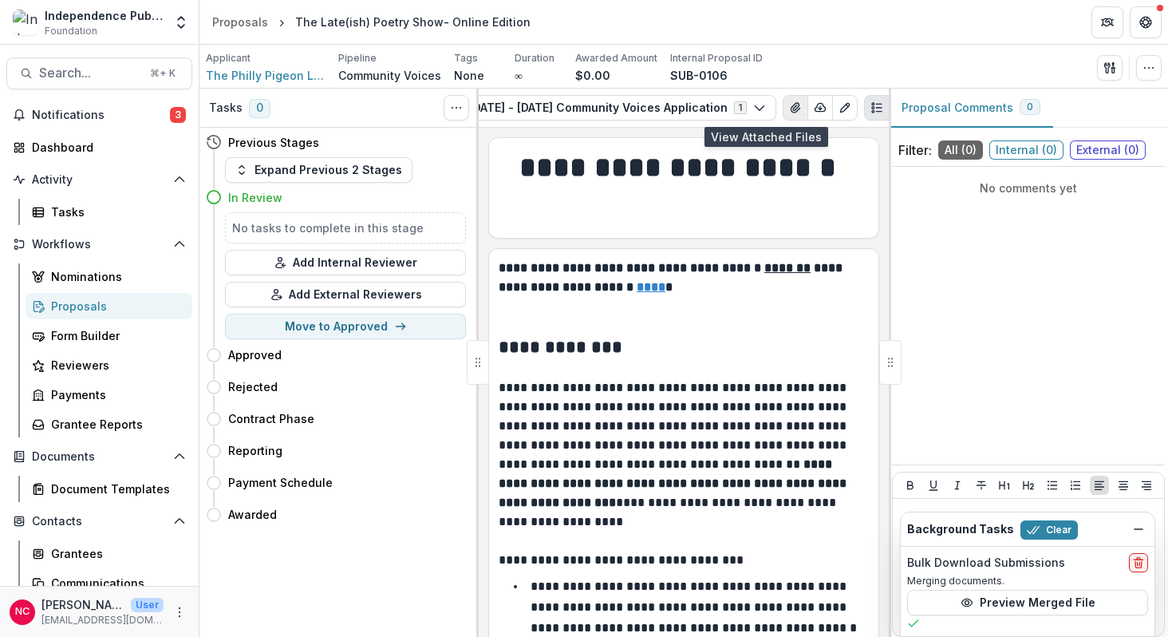
click at [789, 108] on icon "View Attached Files" at bounding box center [795, 107] width 13 height 13
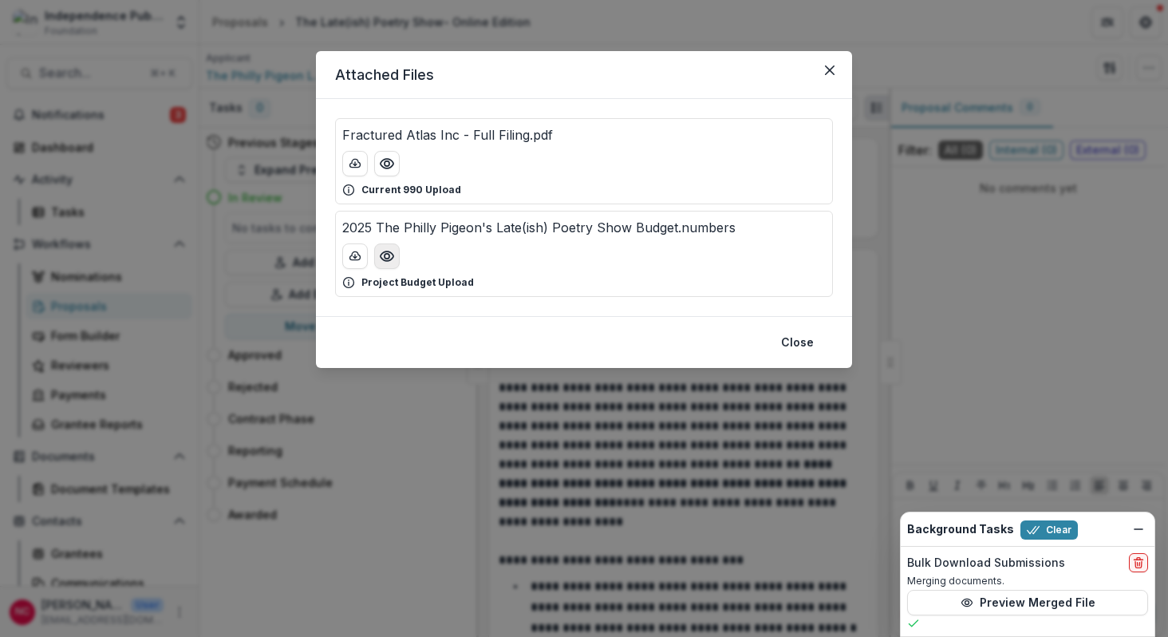
click at [386, 255] on icon "Preview 2025 The Philly Pigeon's Late(ish) Poetry Show Budget.numbers" at bounding box center [387, 256] width 16 height 16
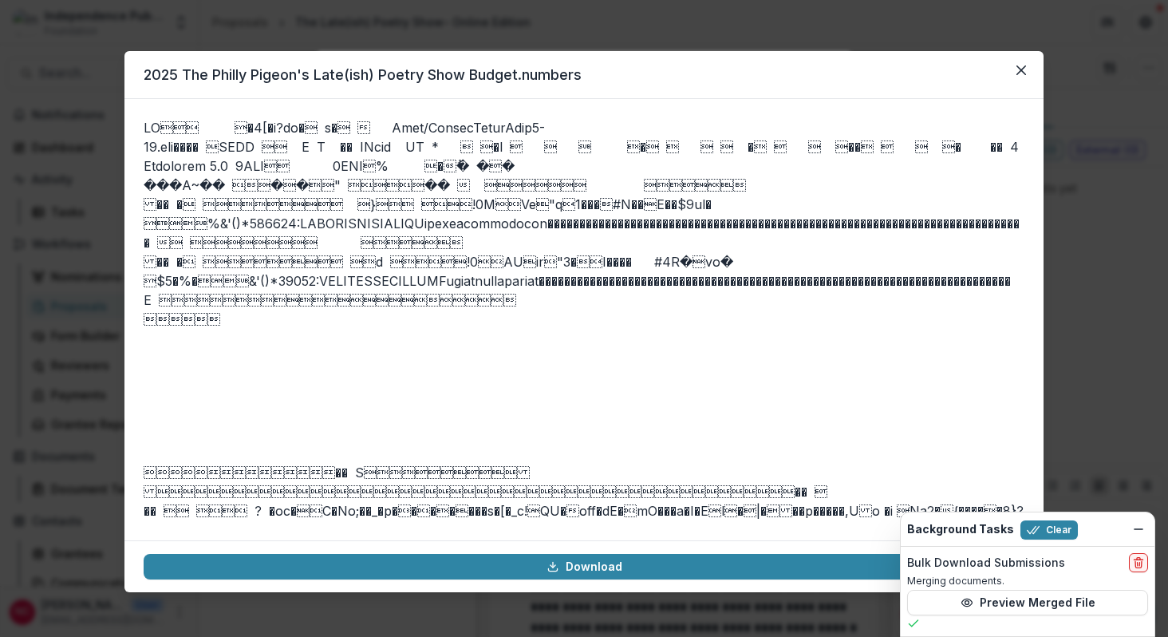
click at [103, 60] on div "2025 The Philly Pigeon's Late(ish) Poetry Show Budget.numbers Download" at bounding box center [584, 318] width 1168 height 637
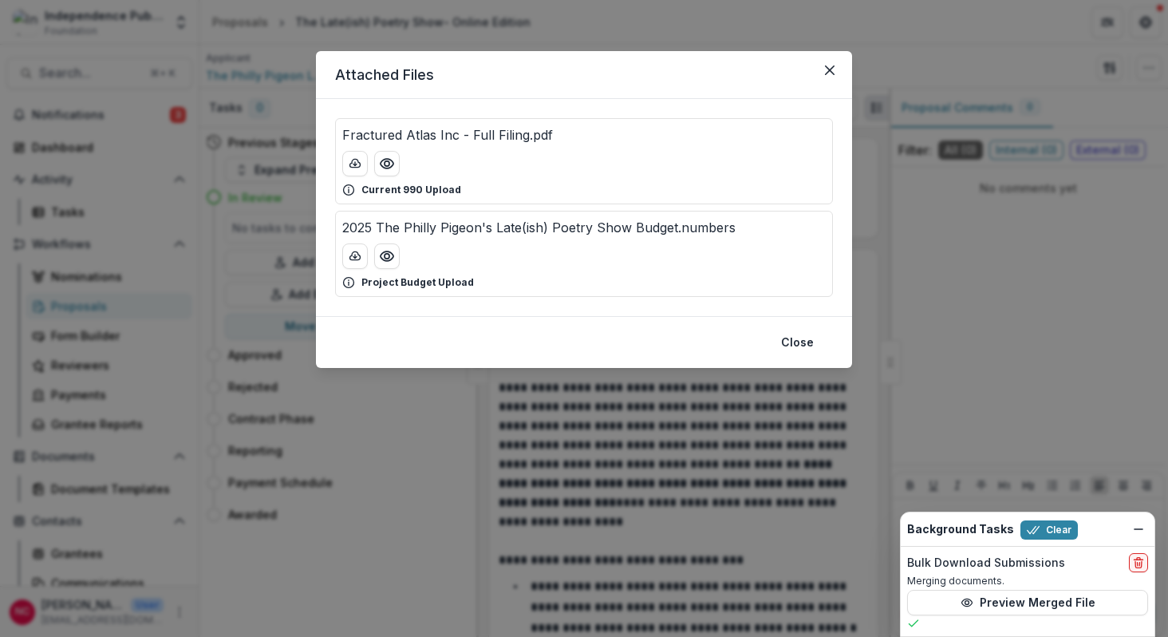
click at [300, 138] on div "Attached Files Fractured Atlas Inc - Full Filing.pdf Current 990 Upload 2025 Th…" at bounding box center [584, 318] width 1168 height 637
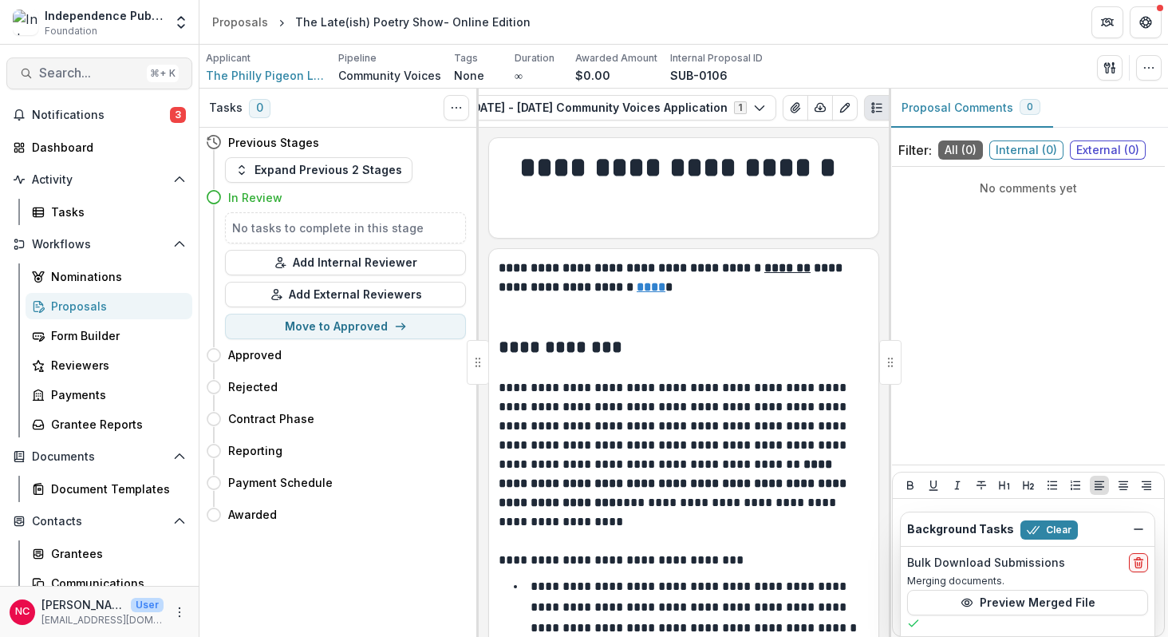
click at [77, 67] on span "Search..." at bounding box center [89, 72] width 101 height 15
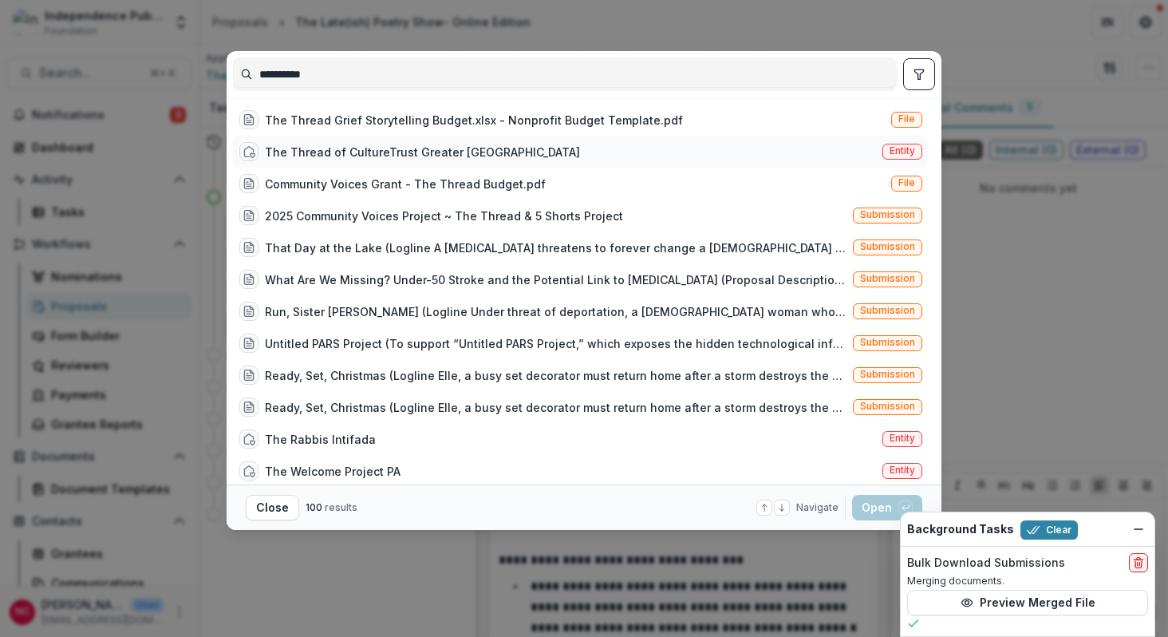
type input "**********"
click at [340, 156] on div "The Thread of CultureTrust Greater Philadelphia" at bounding box center [422, 152] width 315 height 17
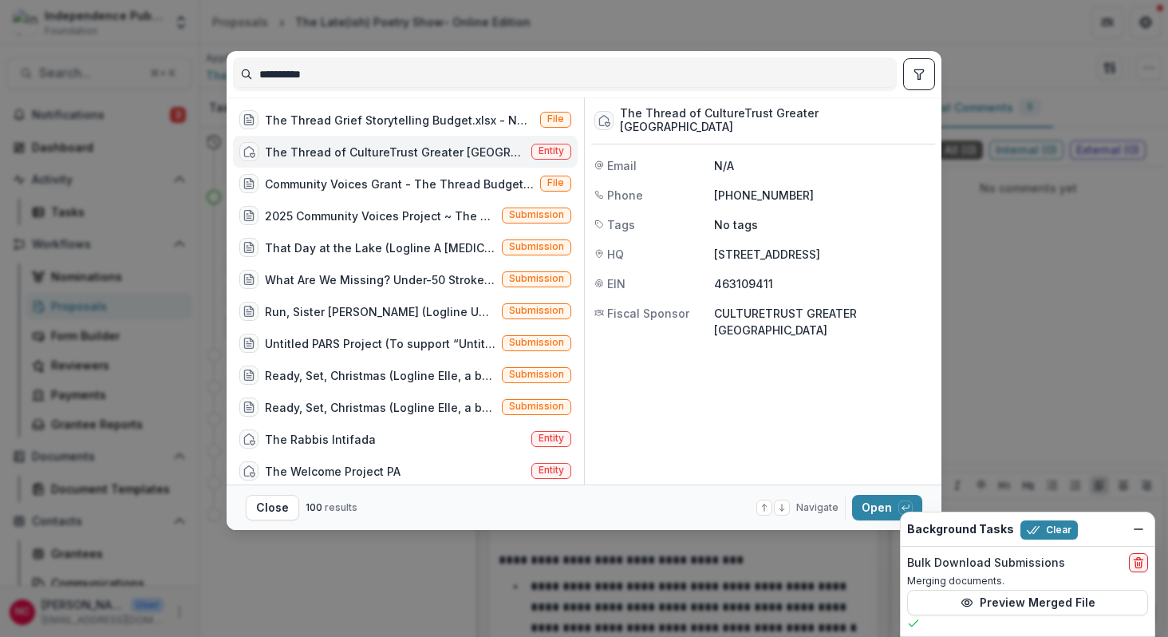
click at [340, 156] on div "The Thread of CultureTrust Greater Philadelphia" at bounding box center [395, 152] width 260 height 17
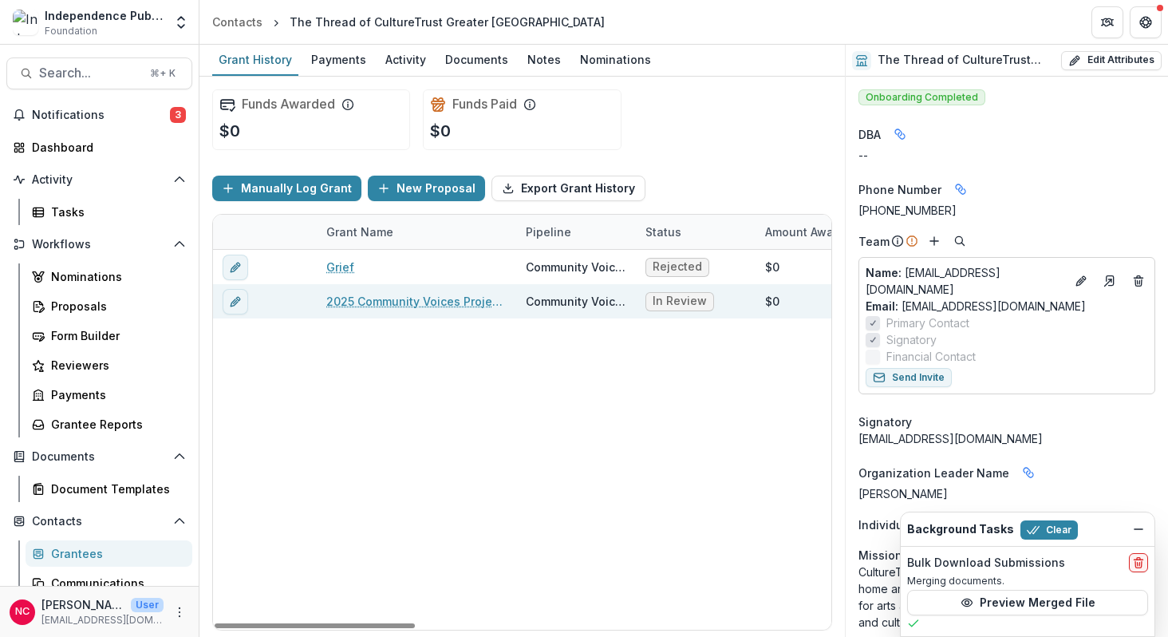
click at [371, 298] on link "2025 Community Voices Project ~ The Thread & 5 Shorts Project" at bounding box center [416, 301] width 180 height 17
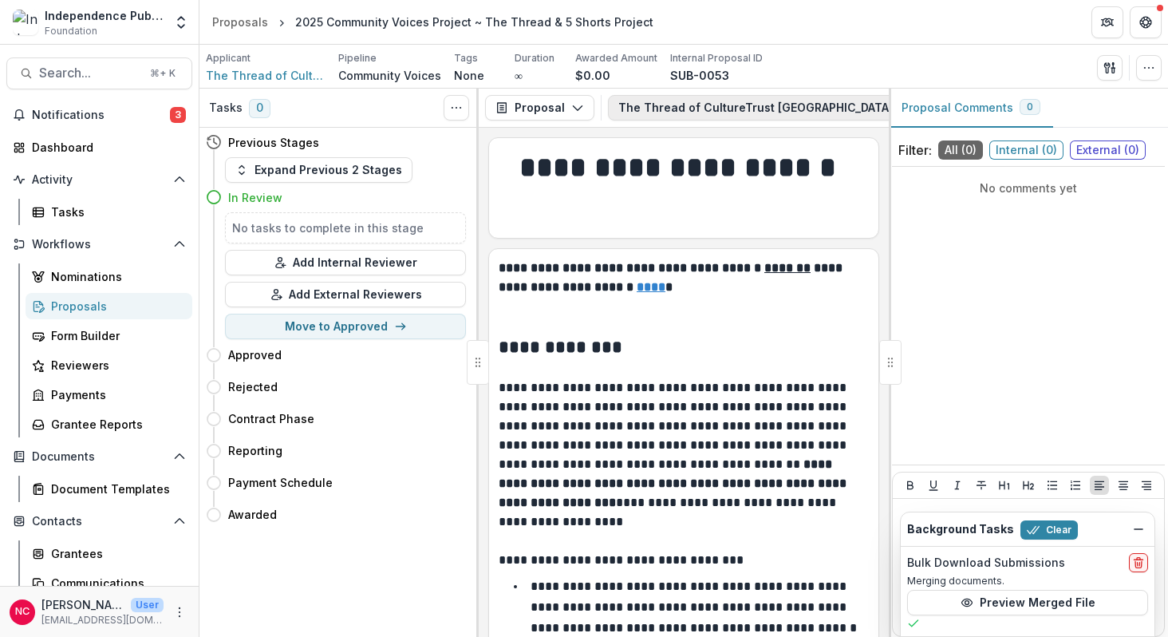
scroll to position [0, 424]
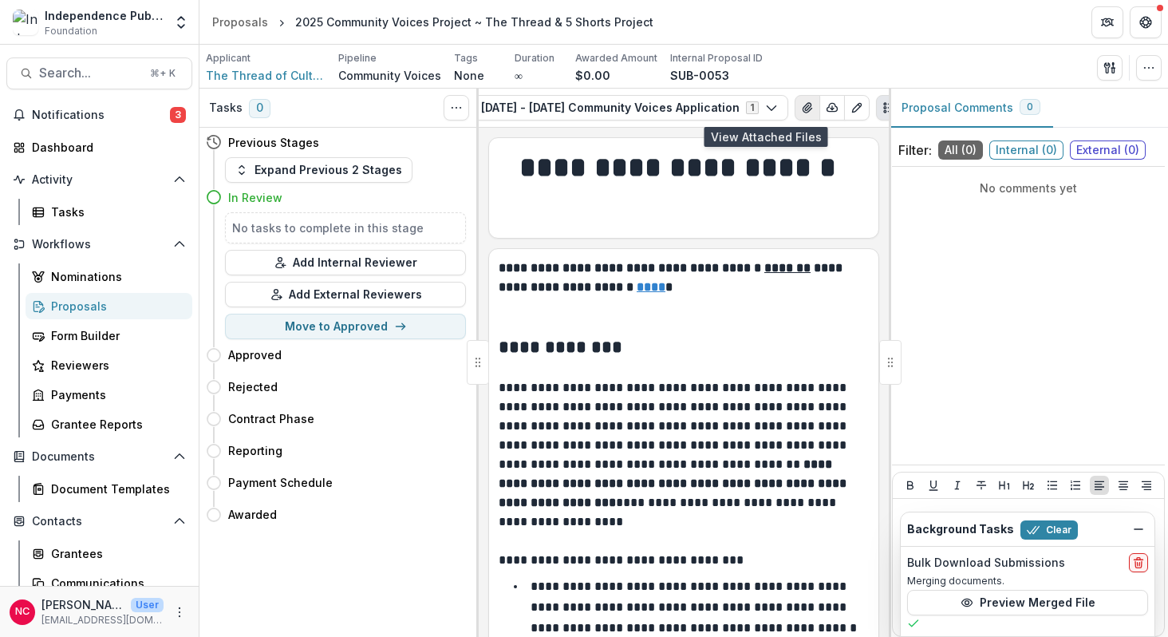
click at [801, 108] on icon "View Attached Files" at bounding box center [807, 107] width 13 height 13
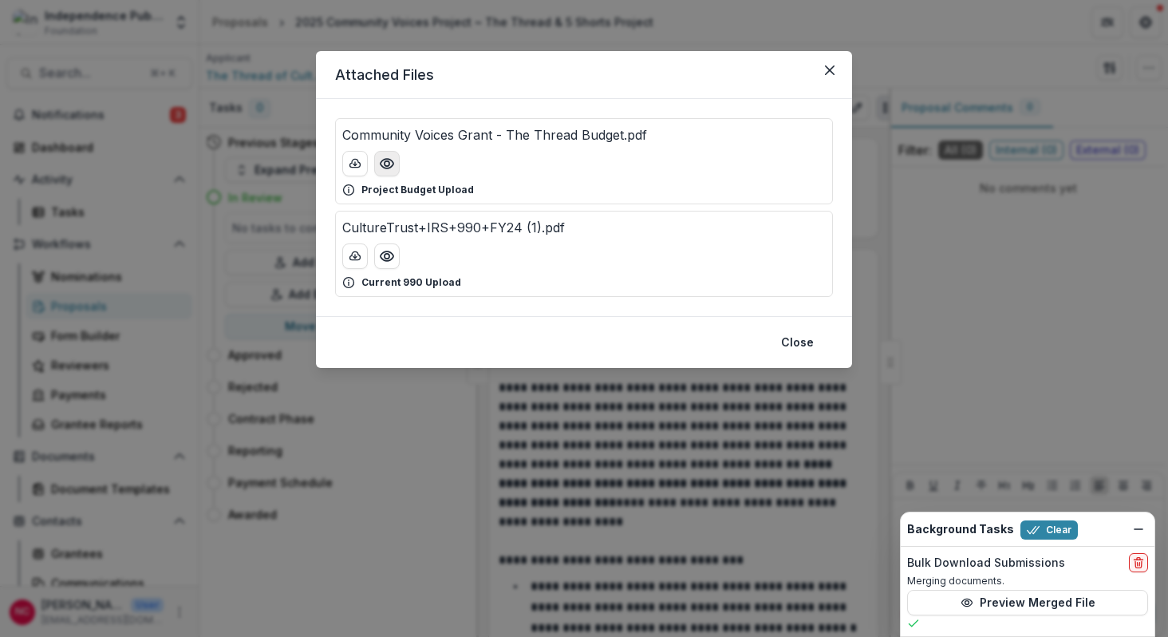
click at [385, 162] on circle "Preview Community Voices Grant - The Thread Budget.pdf" at bounding box center [387, 163] width 5 height 5
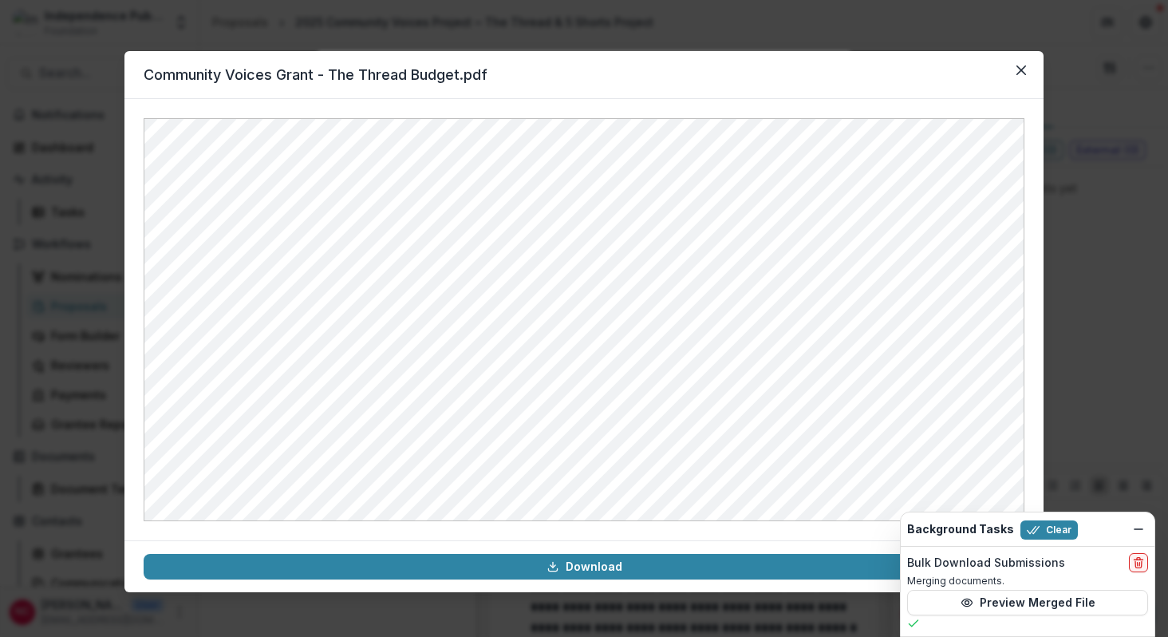
click at [87, 48] on div "Community Voices Grant - The Thread Budget.pdf Download" at bounding box center [584, 318] width 1168 height 637
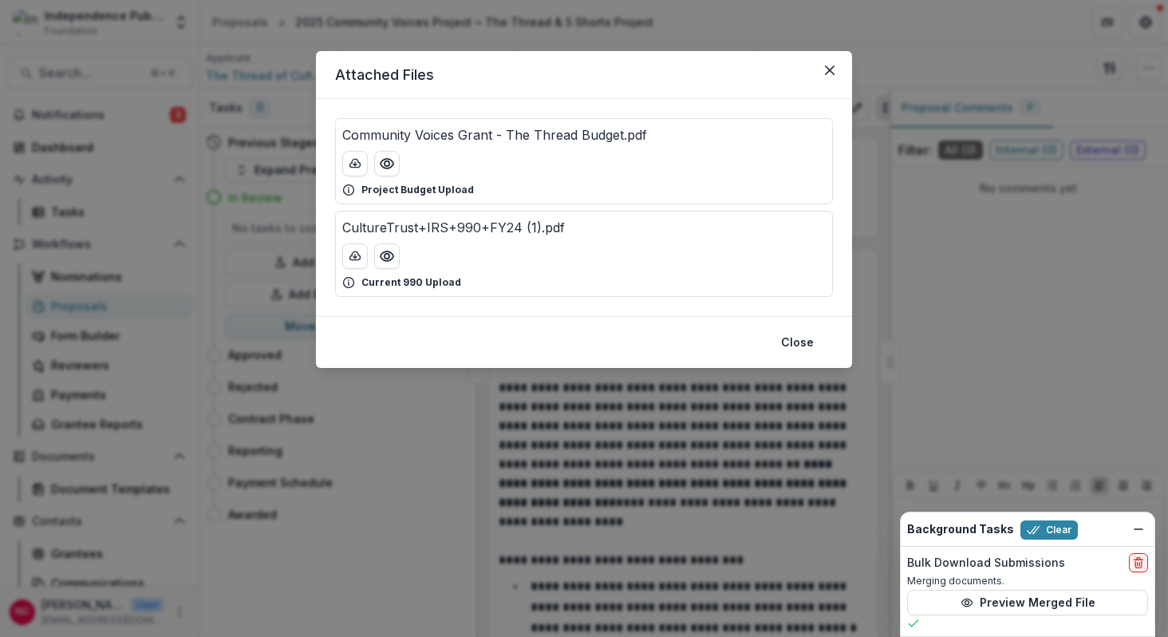
click at [98, 53] on div "Attached Files Community Voices Grant - The Thread Budget.pdf Project Budget Up…" at bounding box center [584, 318] width 1168 height 637
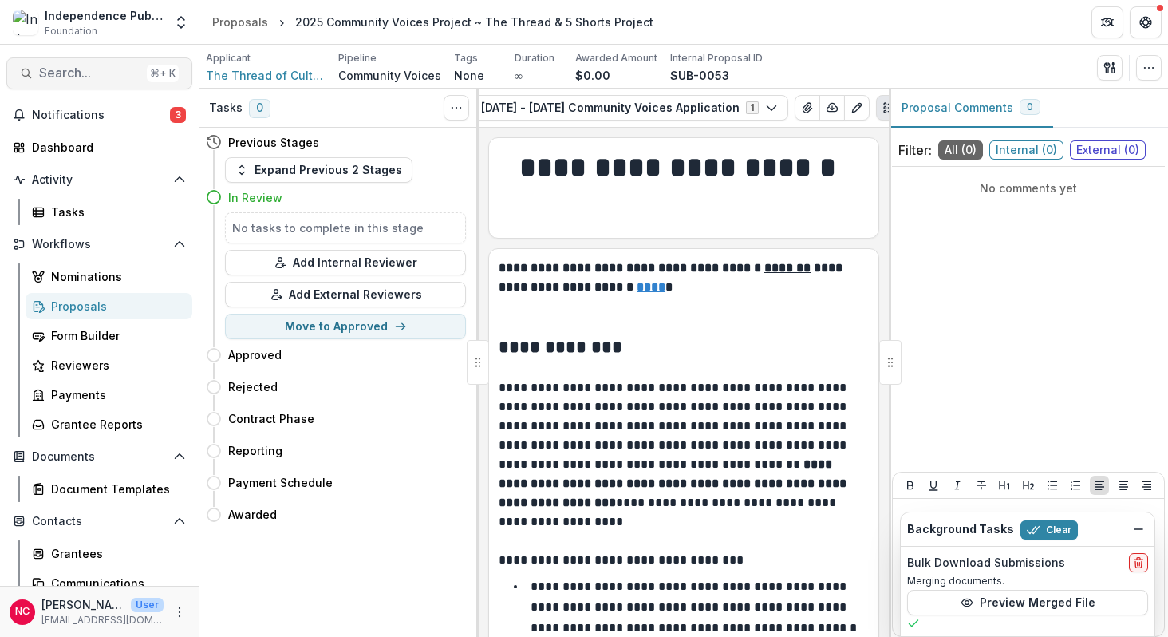
click at [81, 77] on span "Search..." at bounding box center [89, 72] width 101 height 15
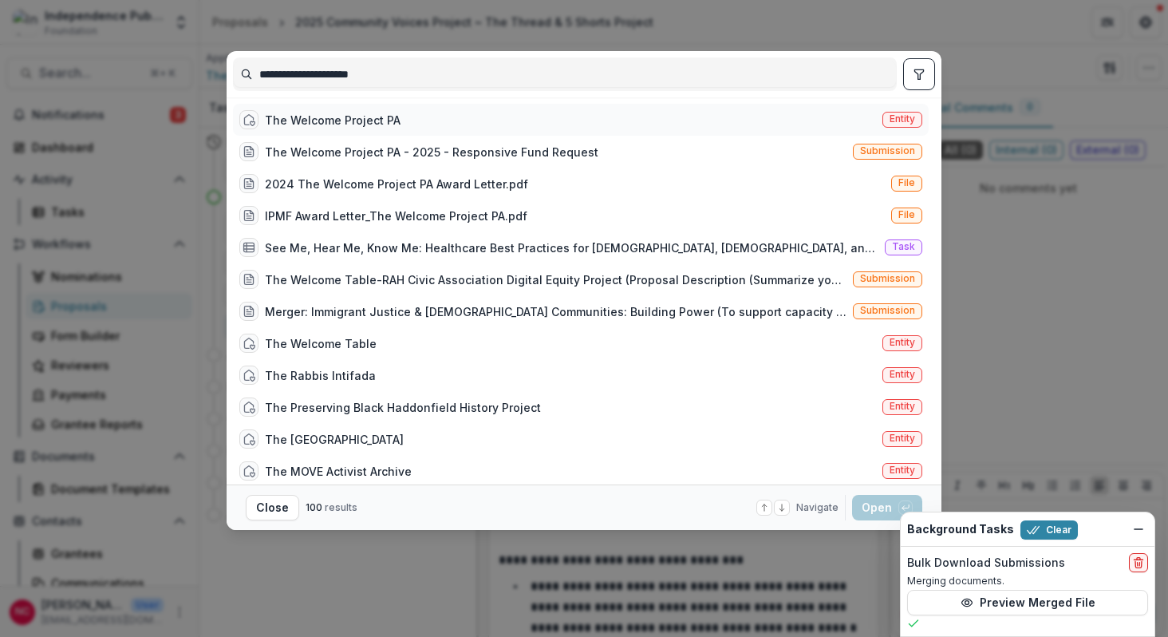
type input "**********"
click at [356, 120] on div "The Welcome Project PA" at bounding box center [333, 120] width 136 height 17
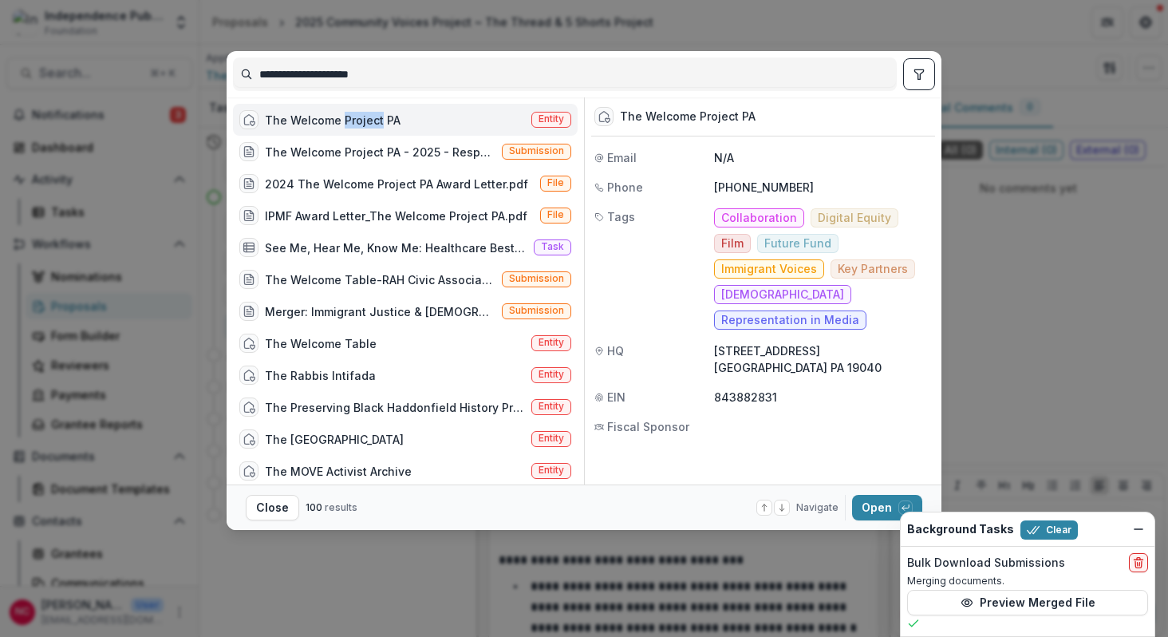
click at [356, 120] on div "The Welcome Project PA" at bounding box center [333, 120] width 136 height 17
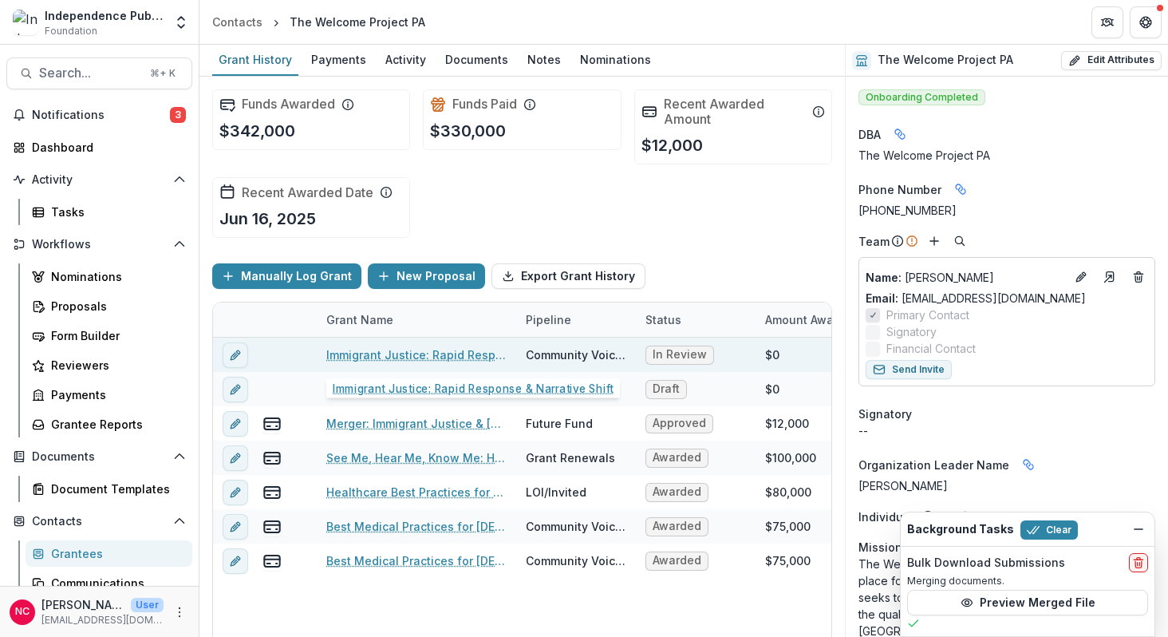
click at [407, 358] on link "Immigrant Justice: Rapid Response & Narrative Shift" at bounding box center [416, 354] width 180 height 17
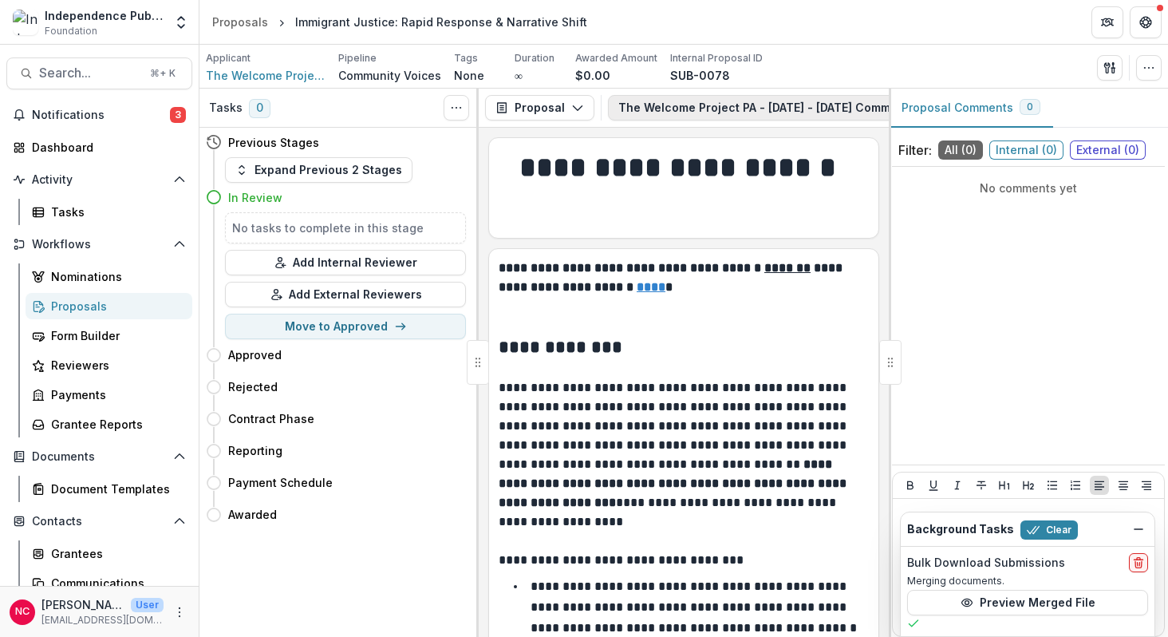
scroll to position [0, 298]
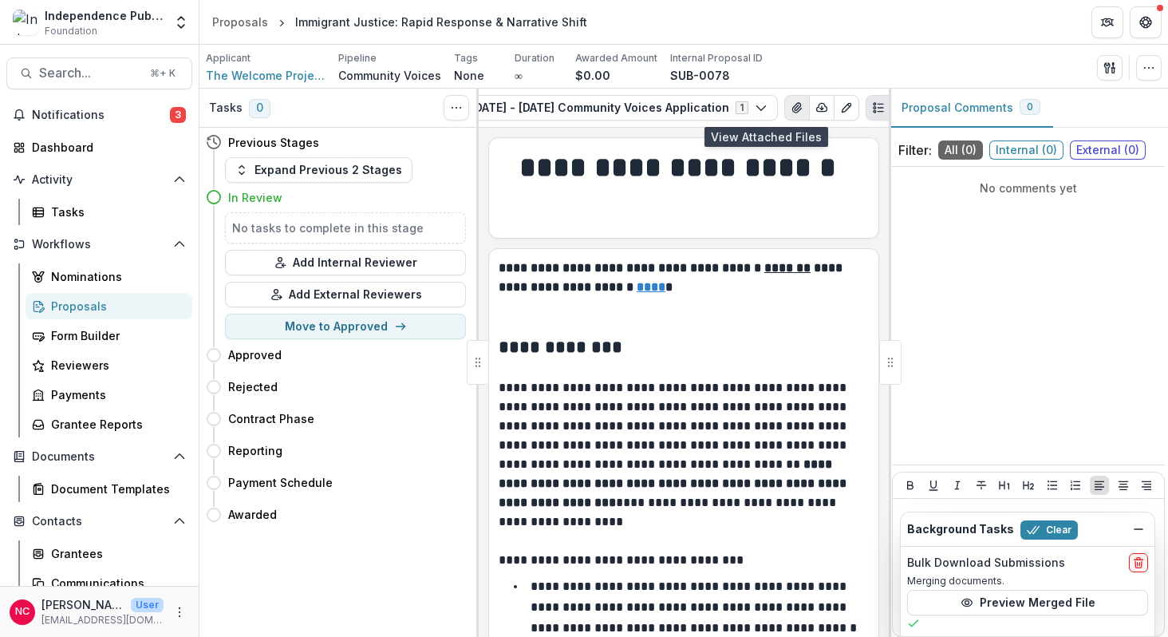
click at [791, 105] on icon "View Attached Files" at bounding box center [797, 107] width 13 height 13
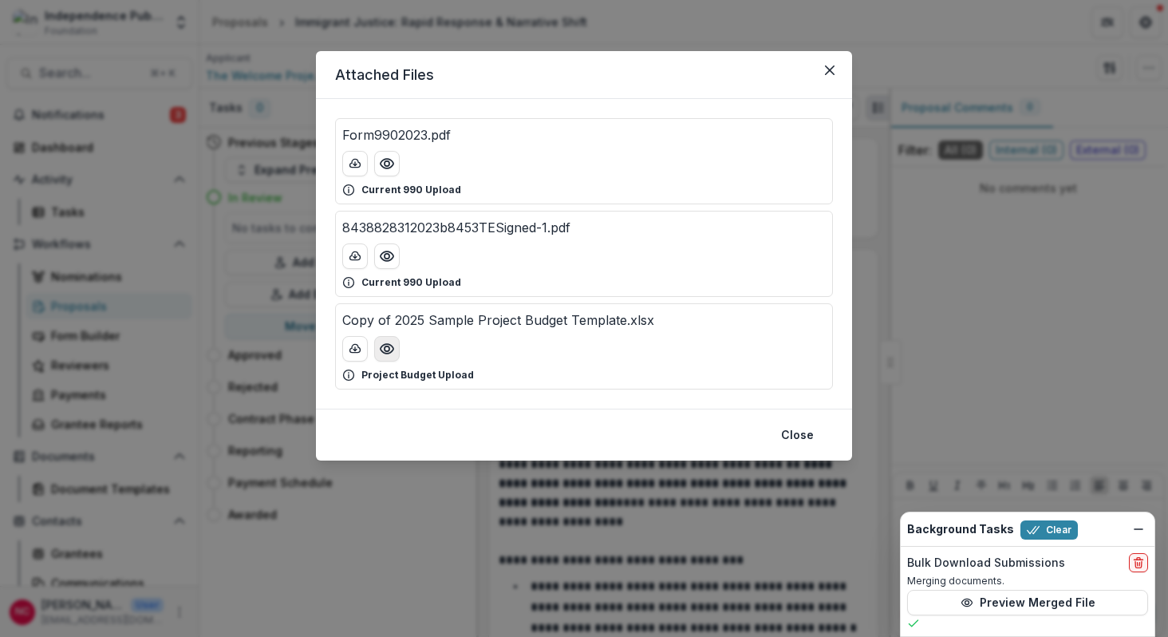
click at [388, 350] on circle "Preview Copy of 2025 Sample Project Budget Template.xlsx" at bounding box center [387, 348] width 5 height 5
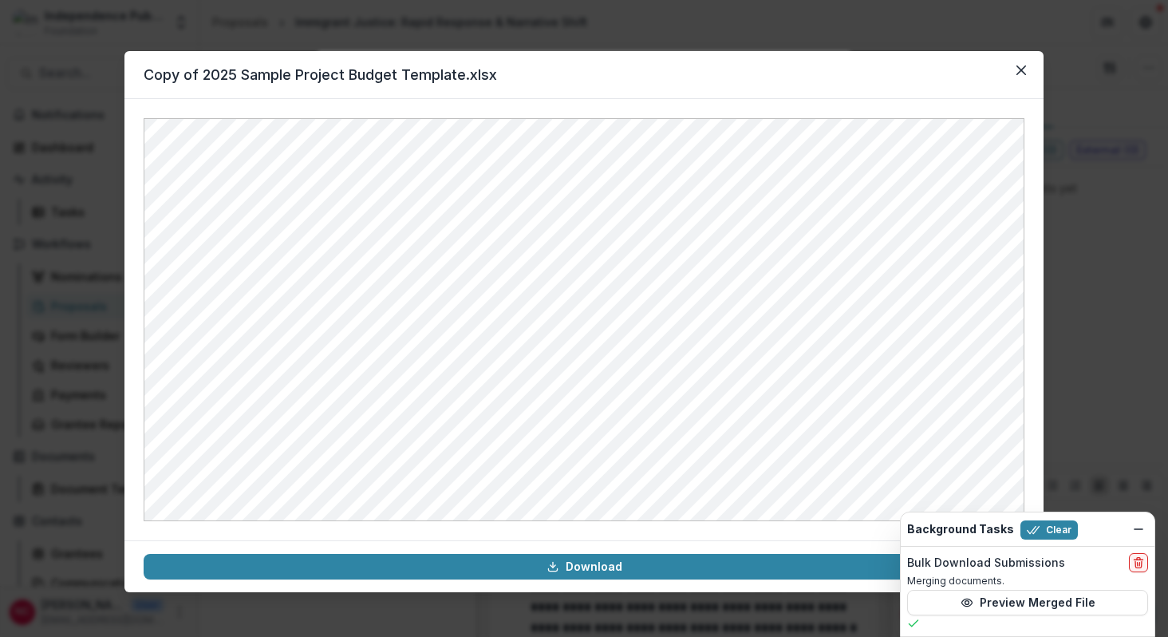
click at [110, 207] on div "Copy of 2025 Sample Project Budget Template.xlsx Download" at bounding box center [584, 318] width 1168 height 637
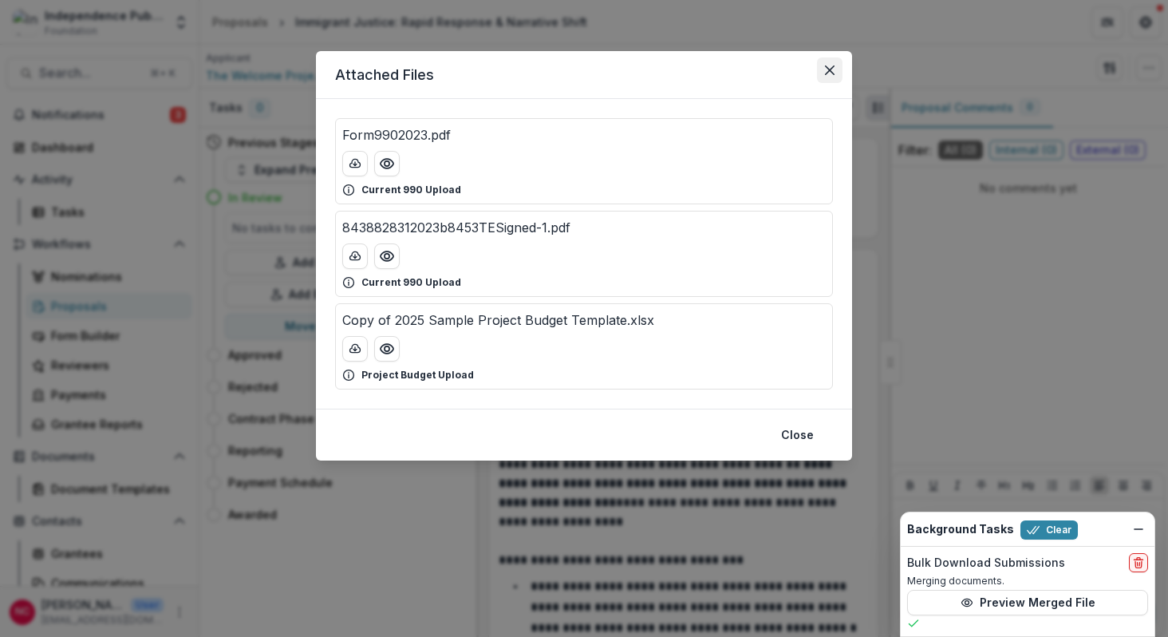
click at [833, 73] on icon "Close" at bounding box center [830, 70] width 10 height 10
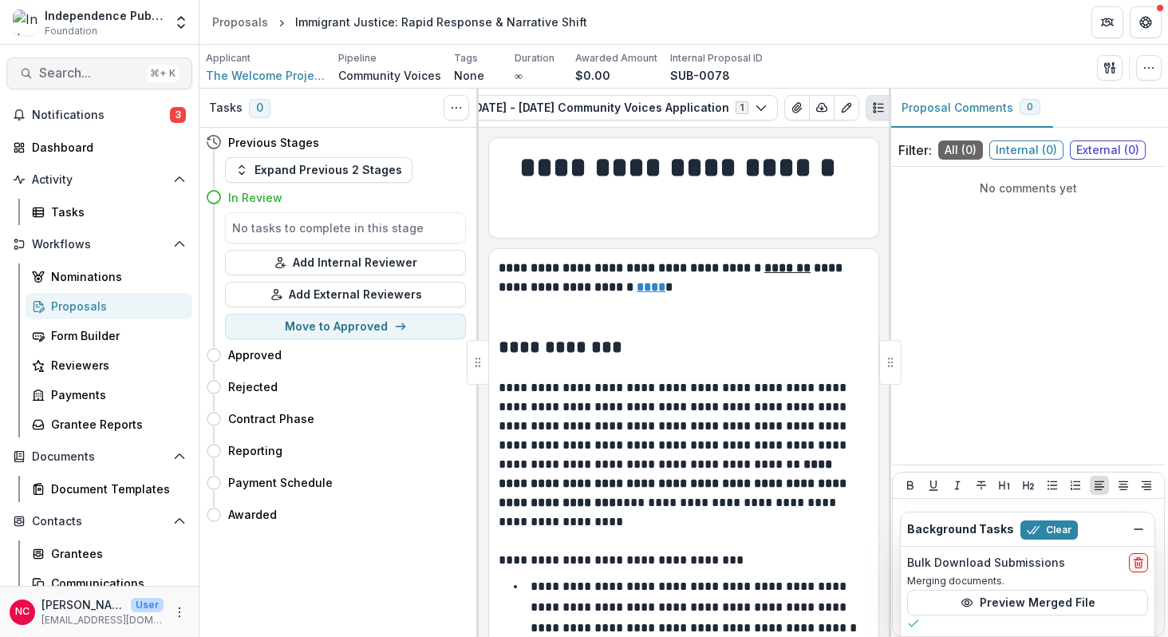
click at [77, 73] on span "Search..." at bounding box center [89, 72] width 101 height 15
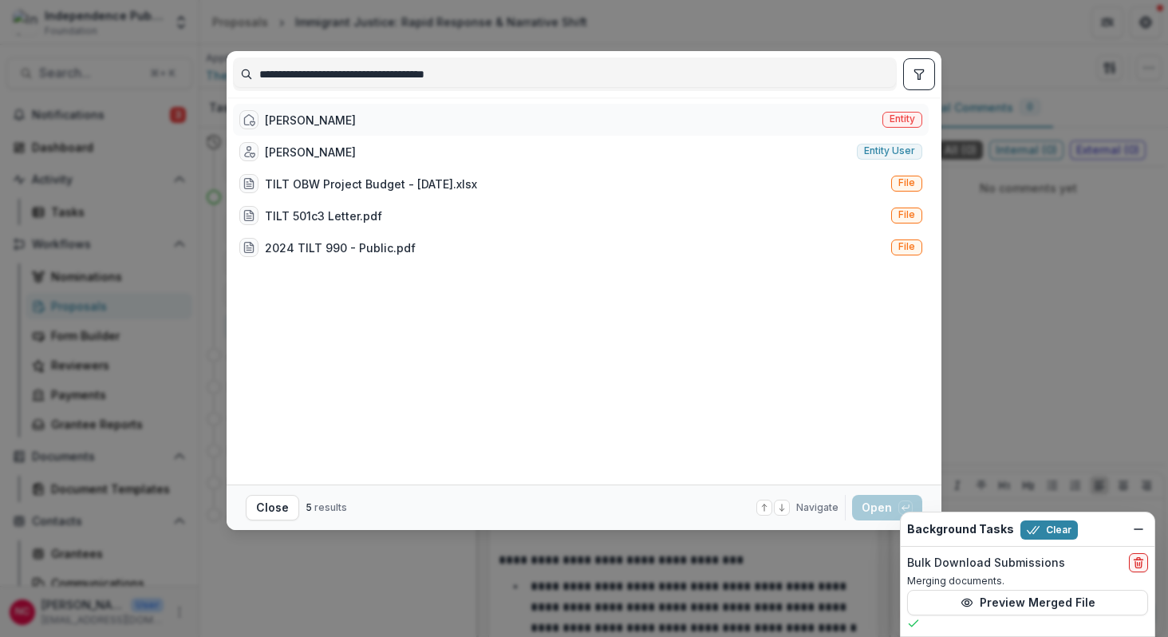
type input "**********"
click at [387, 114] on div "James Britt Entity" at bounding box center [581, 120] width 696 height 32
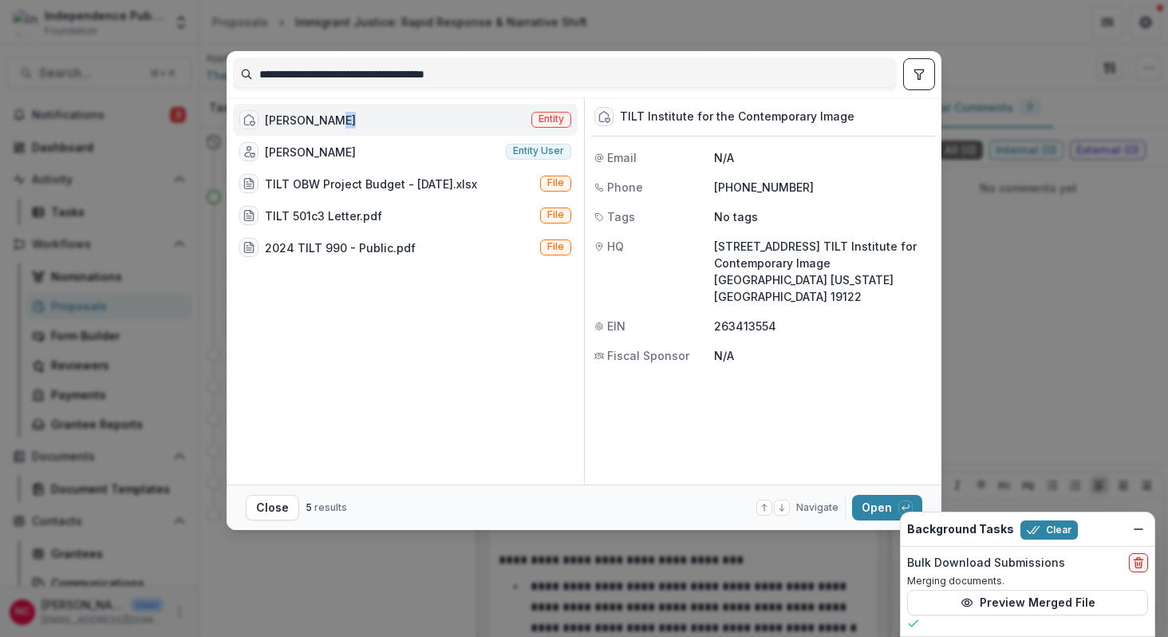
click at [387, 114] on div "James Britt Entity" at bounding box center [405, 120] width 345 height 32
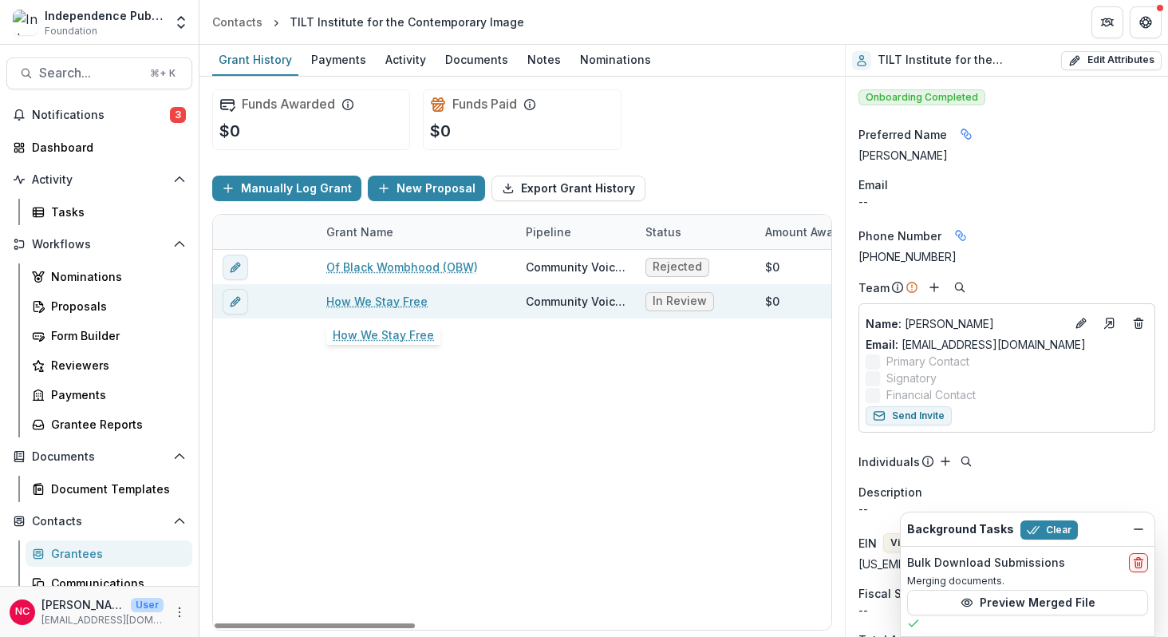
click at [373, 298] on link "How We Stay Free" at bounding box center [376, 301] width 101 height 17
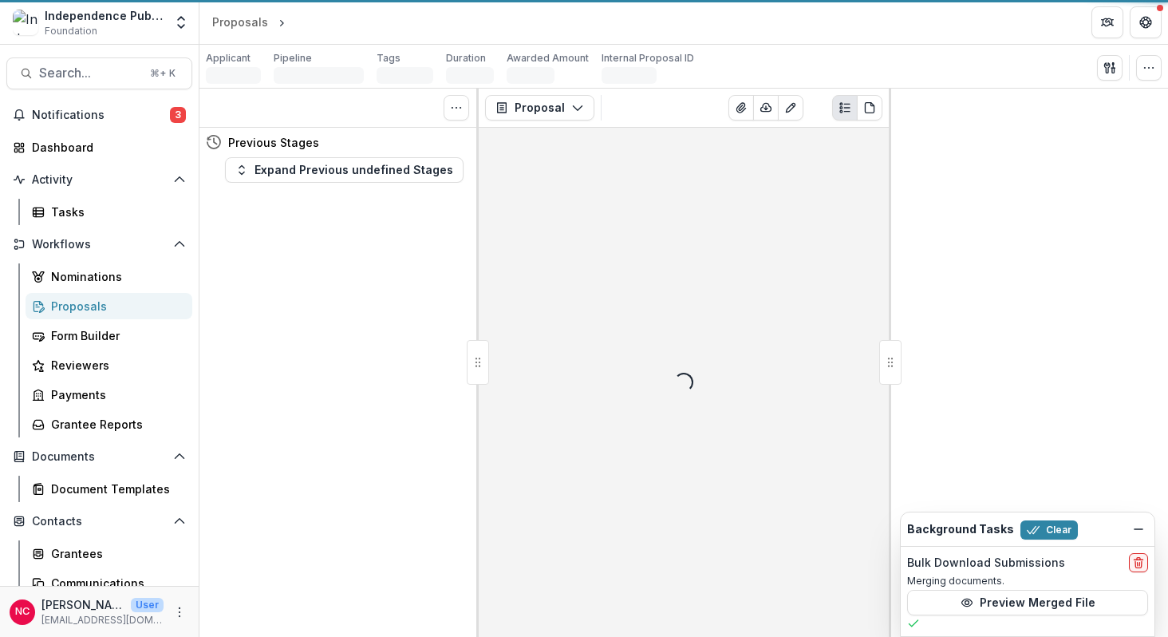
click at [373, 298] on div "Tasks 0 Show Cancelled Tasks Previous Stages Expand Previous undefined Stages" at bounding box center [338, 363] width 279 height 548
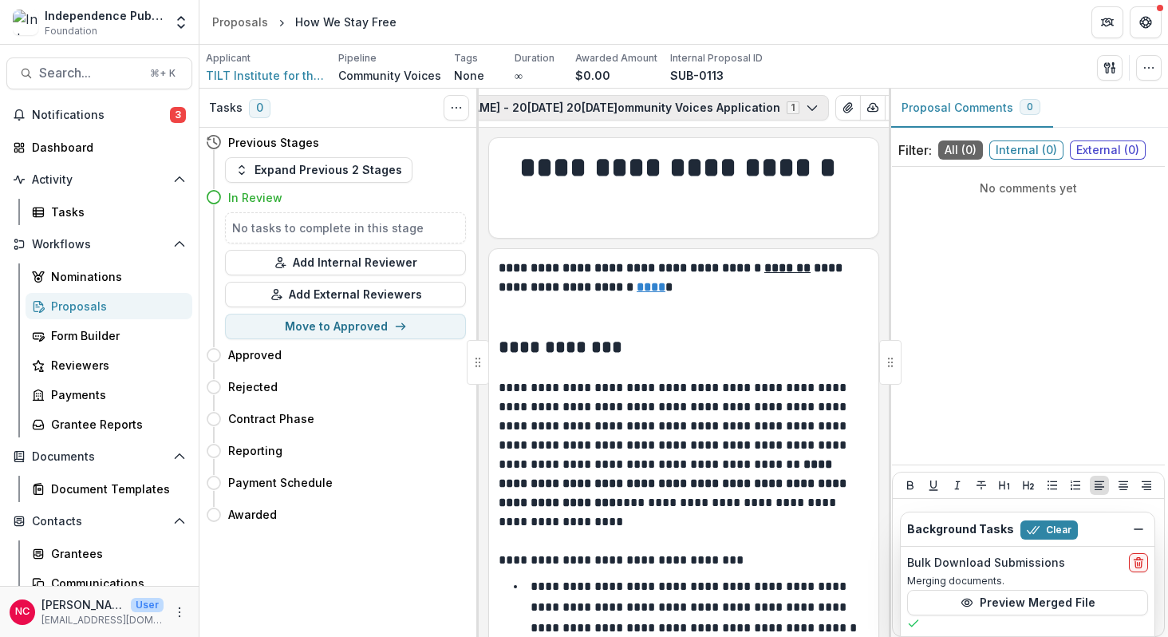
scroll to position [0, 227]
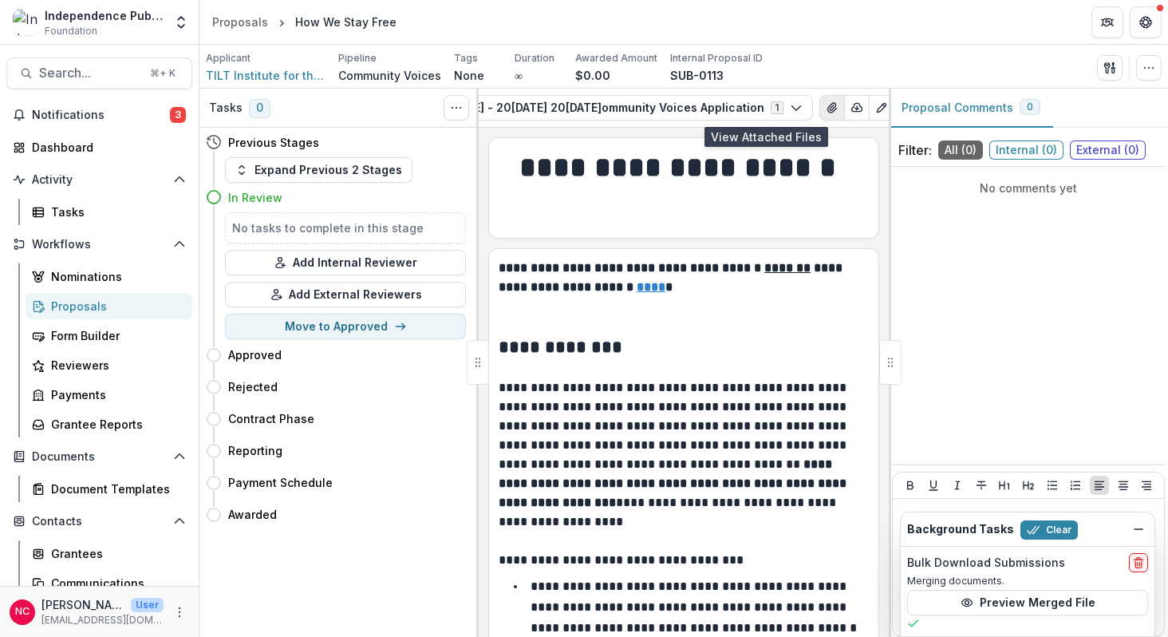
click at [827, 109] on icon "View Attached Files" at bounding box center [831, 108] width 9 height 10
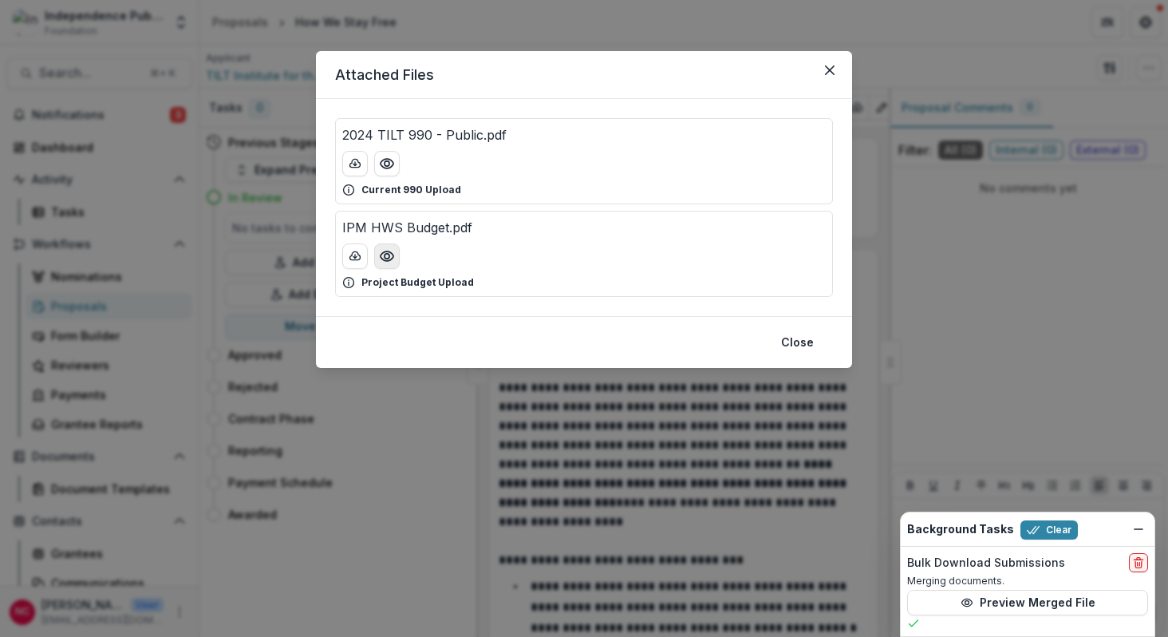
click at [387, 254] on circle "Preview IPM HWS Budget.pdf" at bounding box center [387, 256] width 5 height 5
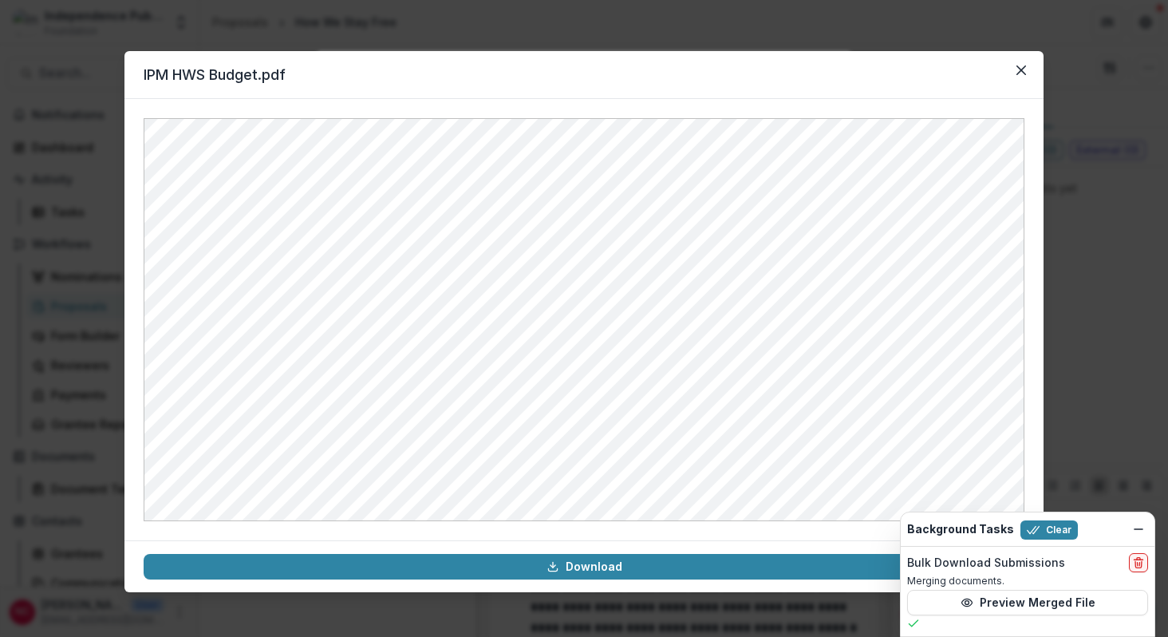
click at [110, 67] on div "IPM HWS Budget.pdf Download" at bounding box center [584, 318] width 1168 height 637
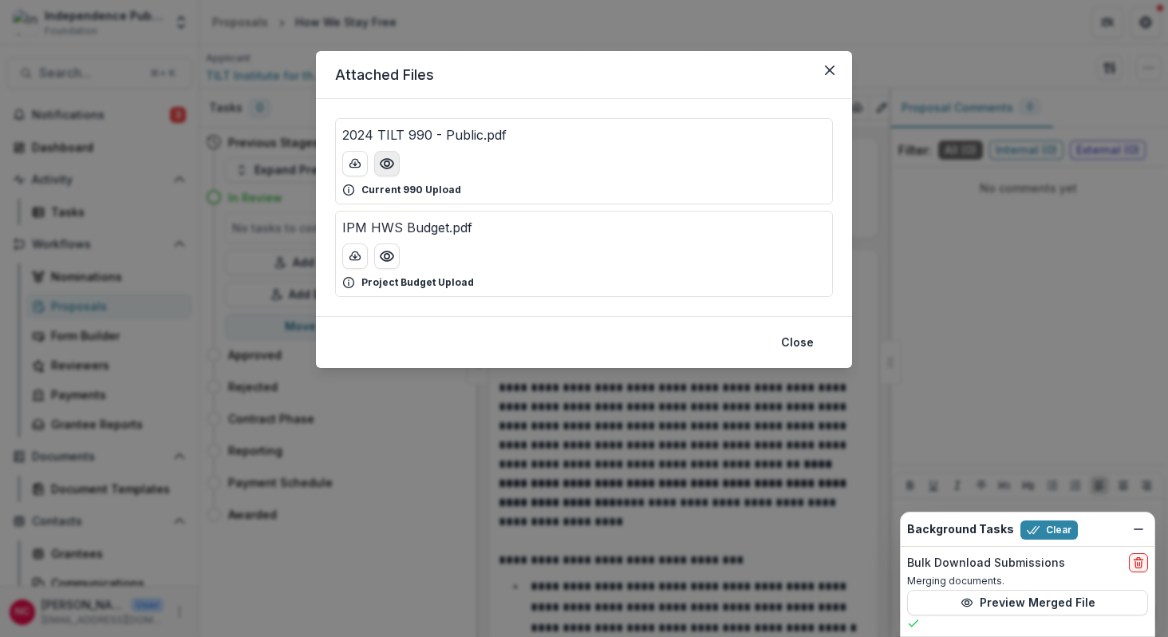
click at [383, 166] on icon "Preview 2024 TILT 990 - Public.pdf" at bounding box center [387, 164] width 13 height 10
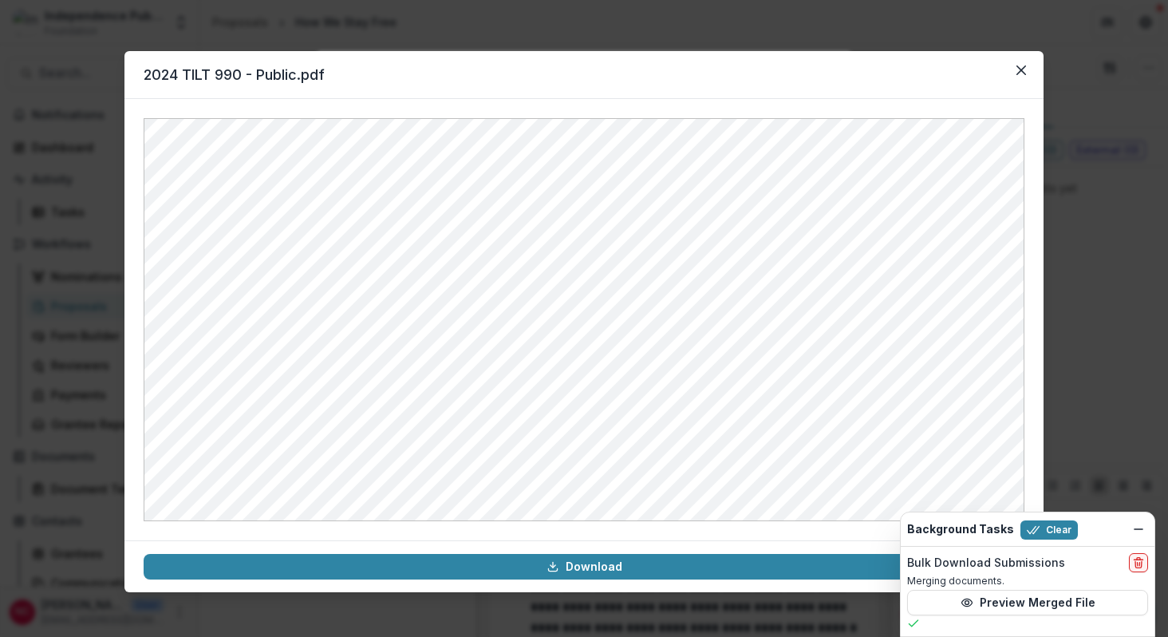
click at [111, 41] on div "2024 TILT 990 - Public.pdf Download" at bounding box center [584, 318] width 1168 height 637
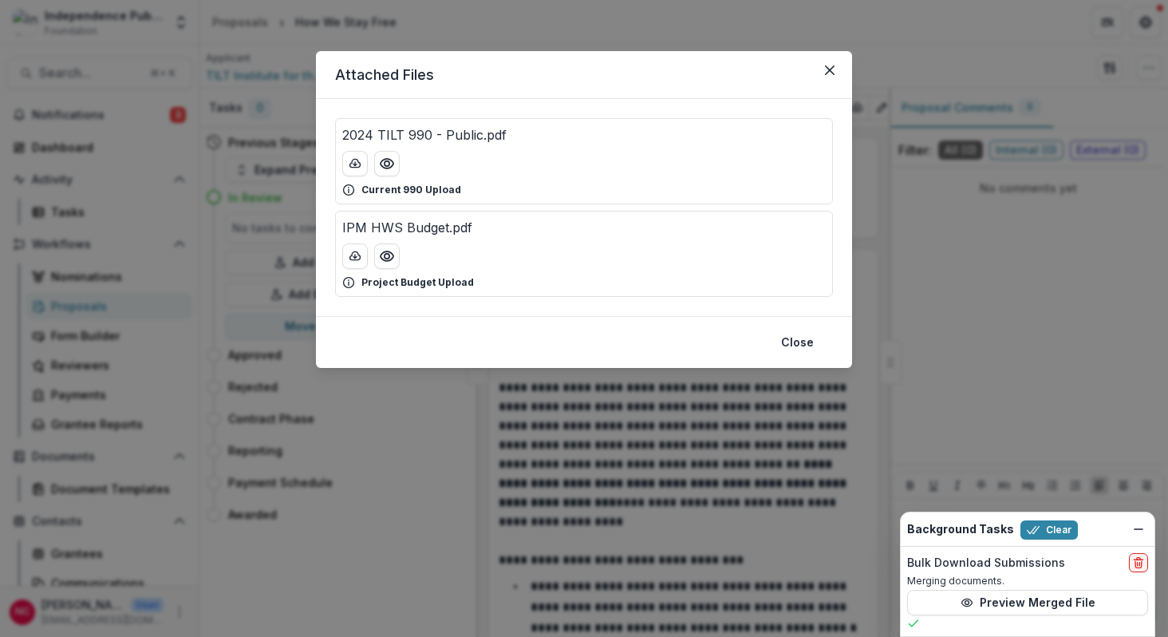
click at [84, 72] on div "Attached Files 2024 TILT 990 - Public.pdf Current 990 Upload IPM HWS Budget.pdf…" at bounding box center [584, 318] width 1168 height 637
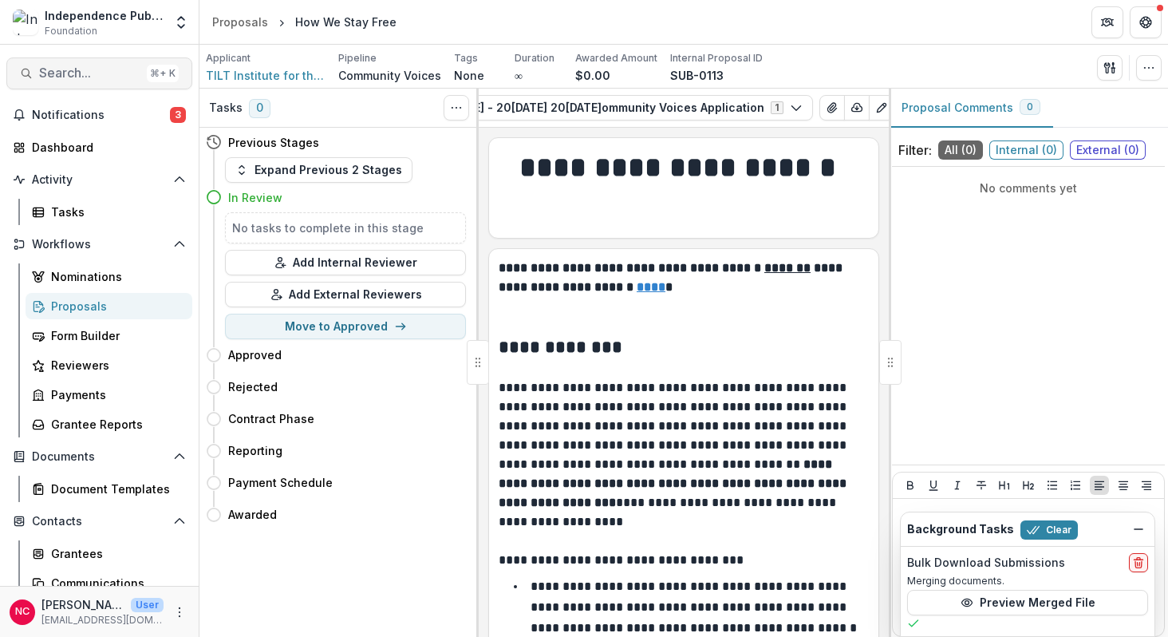
click at [83, 75] on span "Search..." at bounding box center [89, 72] width 101 height 15
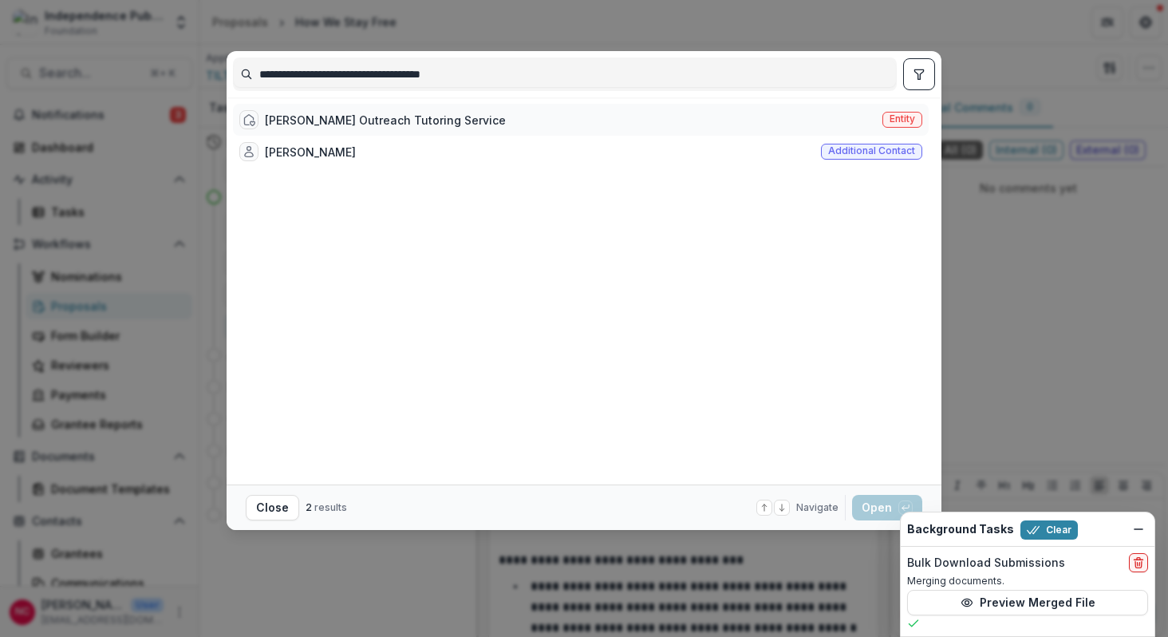
type input "**********"
click at [390, 120] on div "Victoria Urban Outreach Tutoring Service" at bounding box center [385, 120] width 241 height 17
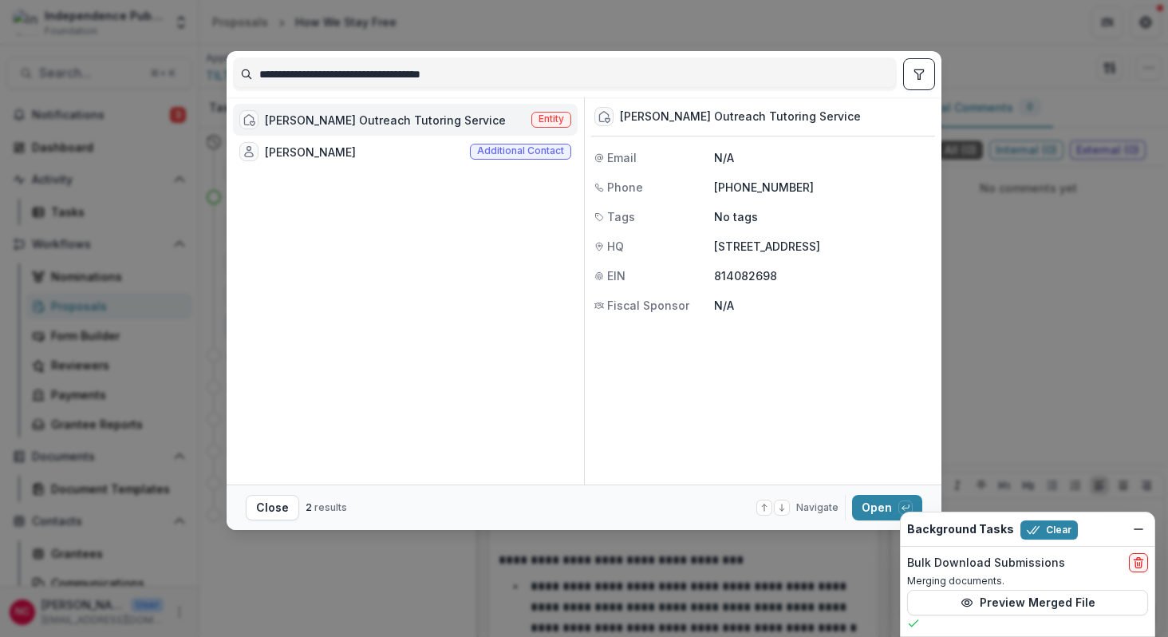
click at [390, 120] on div "Victoria Urban Outreach Tutoring Service" at bounding box center [385, 120] width 241 height 17
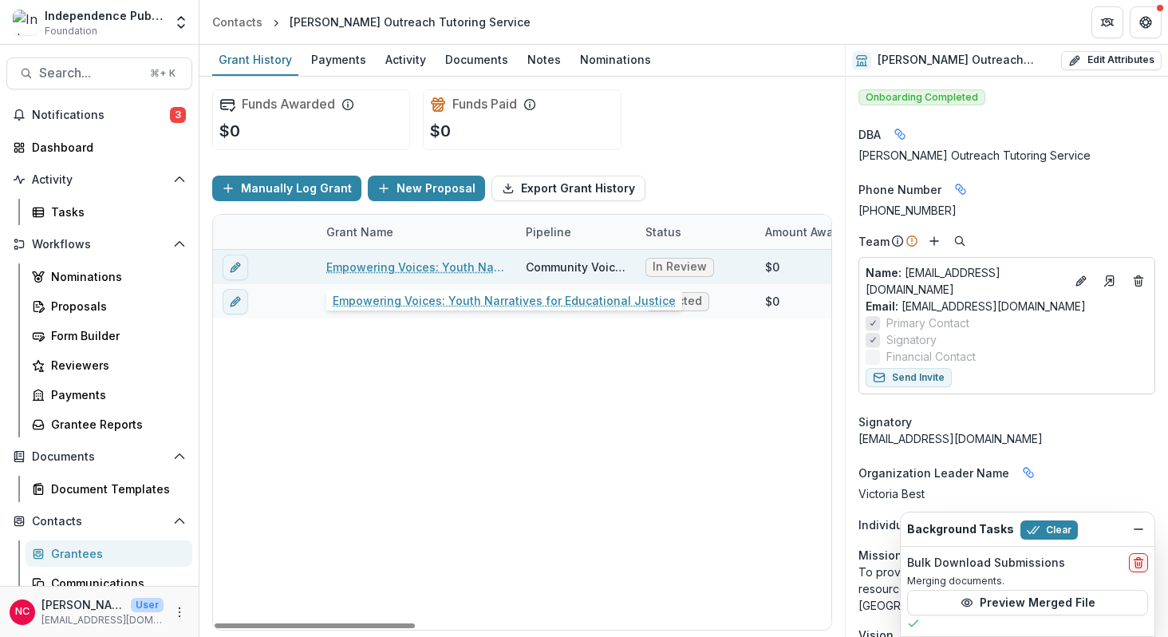
click at [451, 267] on link "Empowering Voices: Youth Narratives for Educational Justice" at bounding box center [416, 266] width 180 height 17
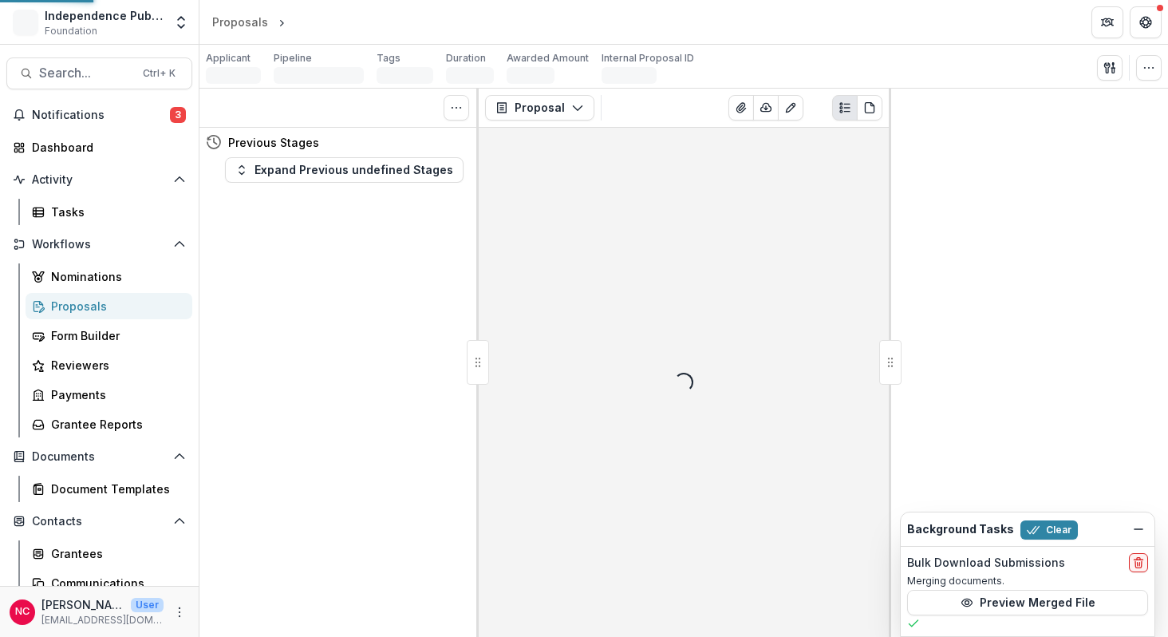
click at [451, 267] on div "Tasks 0 Show Cancelled Tasks Previous Stages Expand Previous undefined Stages" at bounding box center [338, 363] width 279 height 548
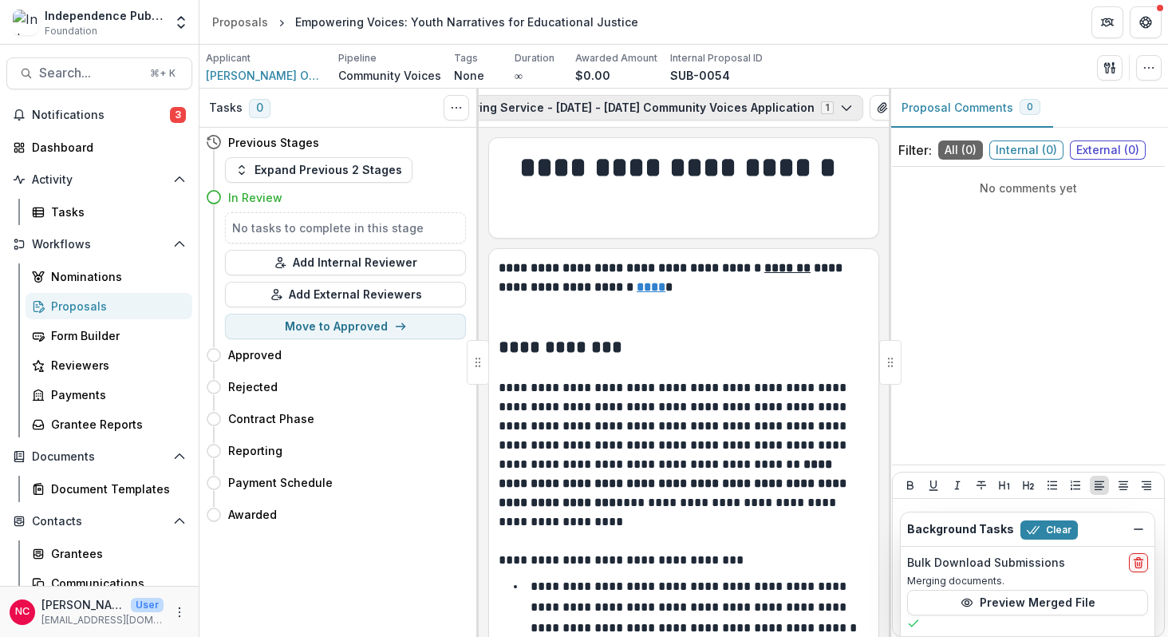
scroll to position [0, 389]
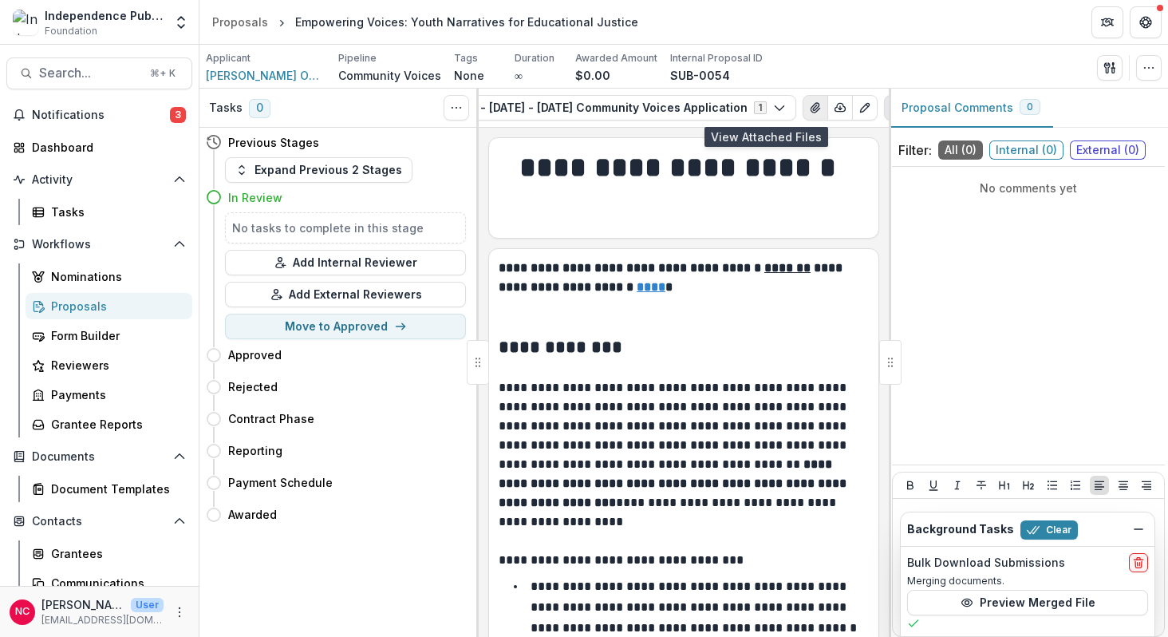
click at [803, 105] on button "View Attached Files" at bounding box center [816, 108] width 26 height 26
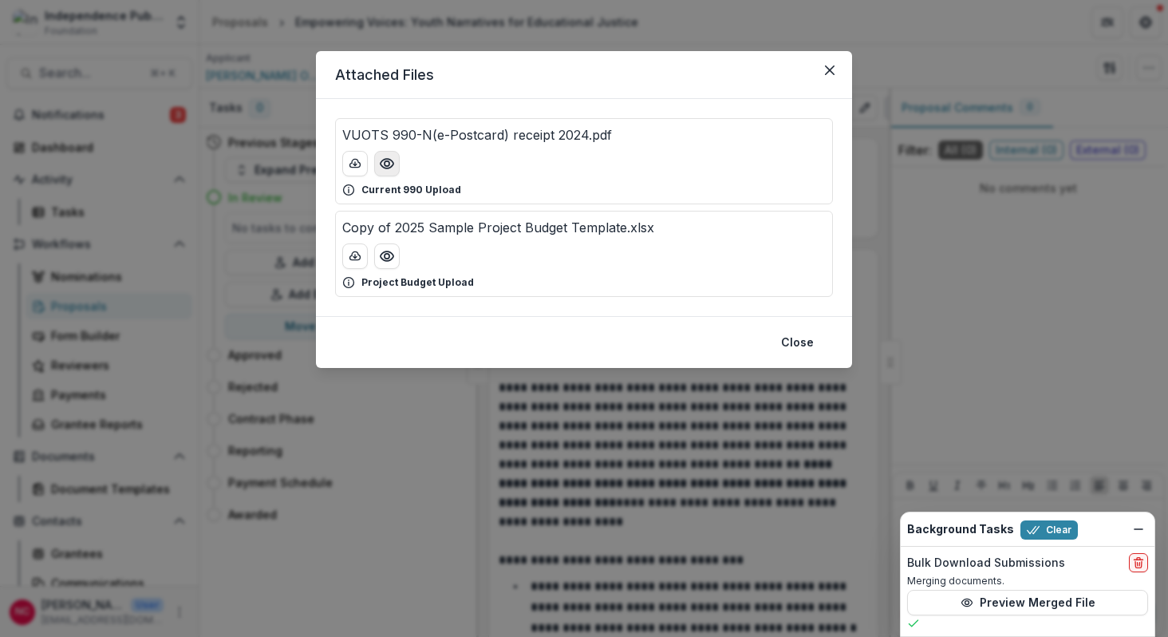
click at [387, 165] on circle "Preview VUOTS 990-N(e-Postcard) receipt 2024.pdf" at bounding box center [387, 163] width 5 height 5
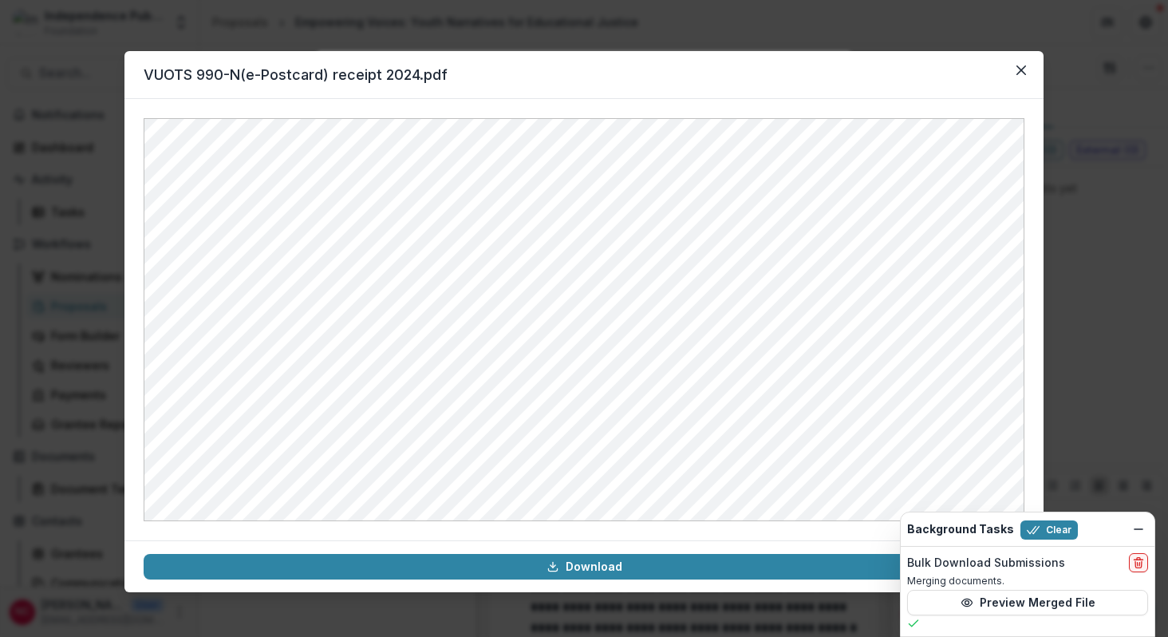
click at [271, 26] on div "VUOTS 990-N(e-Postcard) receipt 2024.pdf Download" at bounding box center [584, 318] width 1168 height 637
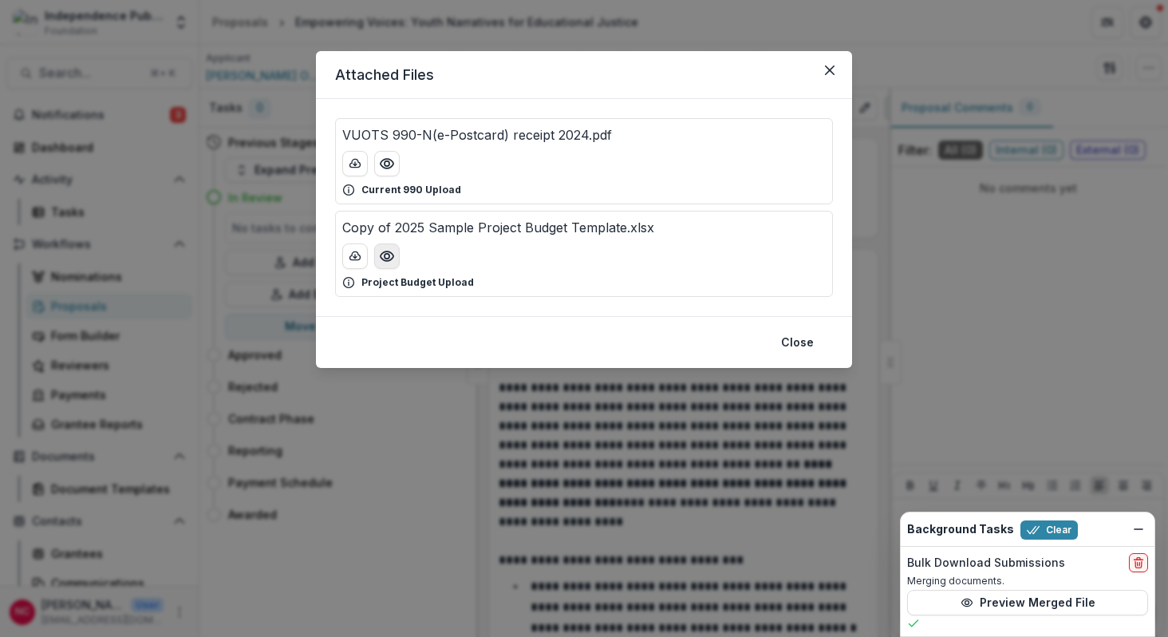
click at [390, 254] on icon "Preview Copy of 2025 Sample Project Budget Template.xlsx" at bounding box center [387, 256] width 16 height 16
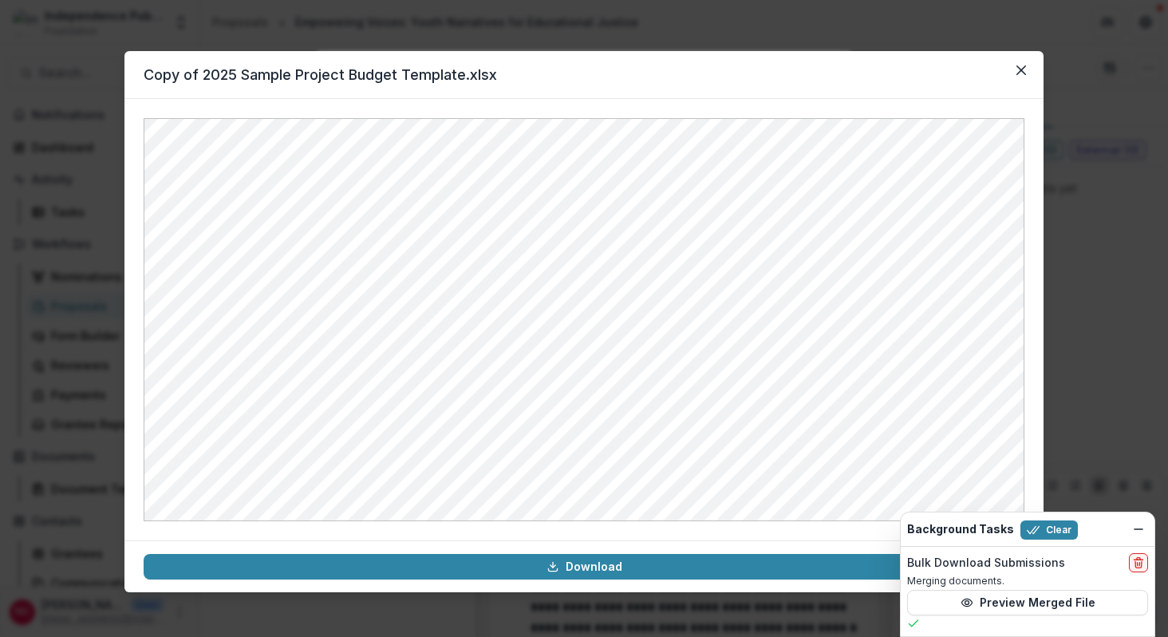
click at [98, 44] on div "Copy of 2025 Sample Project Budget Template.xlsx Download" at bounding box center [584, 318] width 1168 height 637
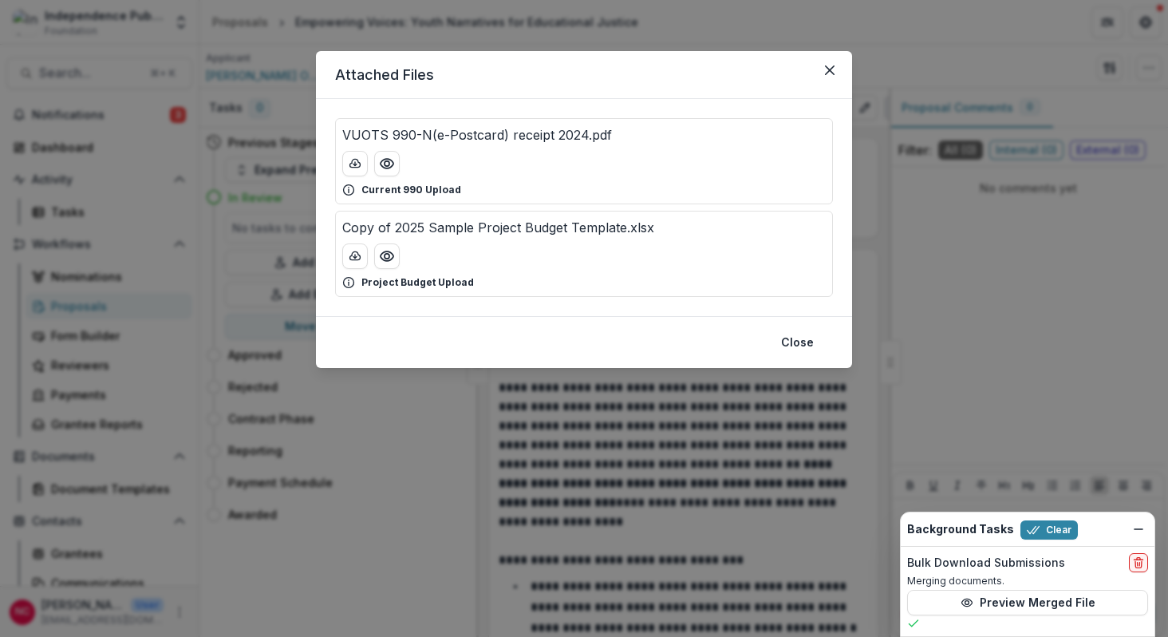
click at [77, 77] on div "Attached Files VUOTS 990-N(e-Postcard) receipt 2024.pdf Current 990 Upload Copy…" at bounding box center [584, 318] width 1168 height 637
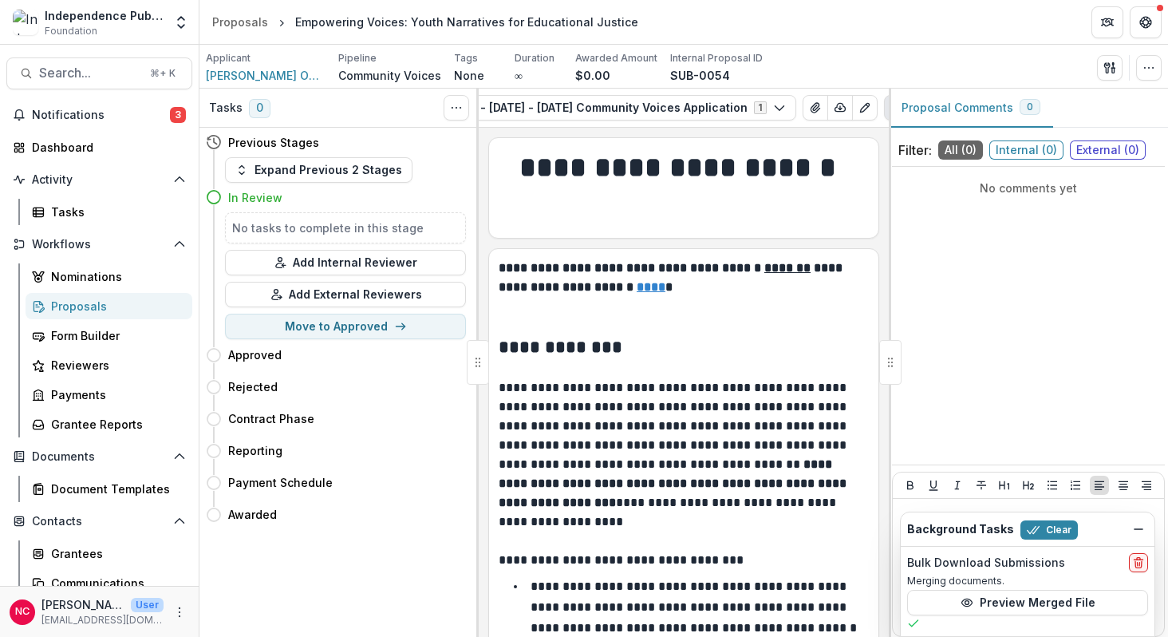
click at [77, 77] on span "Search..." at bounding box center [89, 72] width 101 height 15
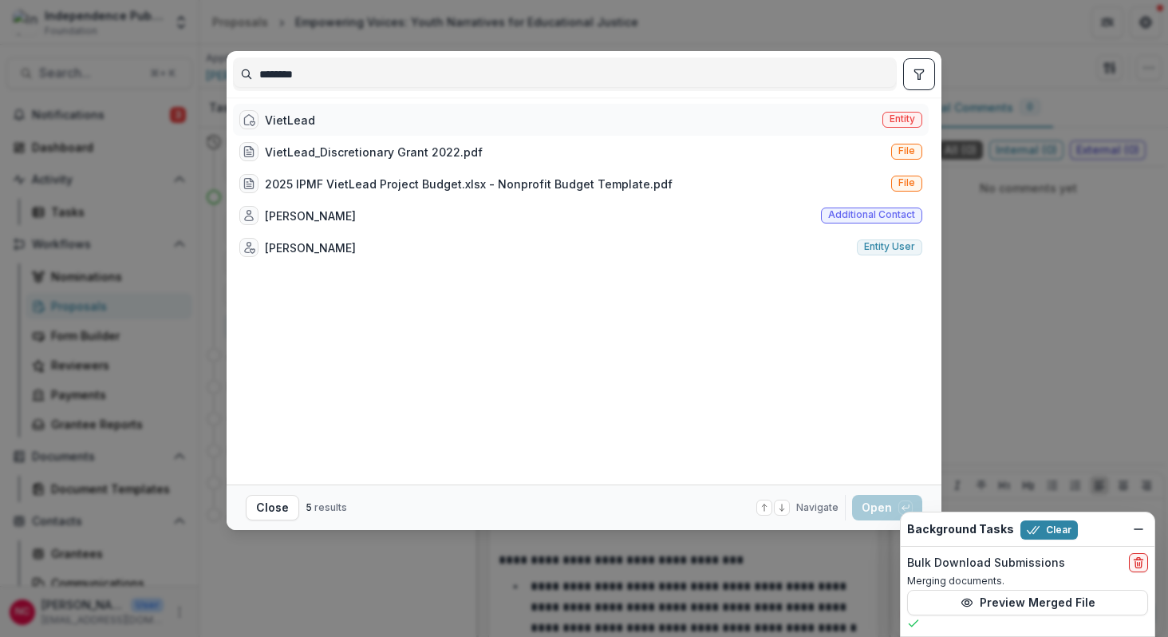
type input "********"
click at [315, 123] on div "VietLead Entity" at bounding box center [581, 120] width 696 height 32
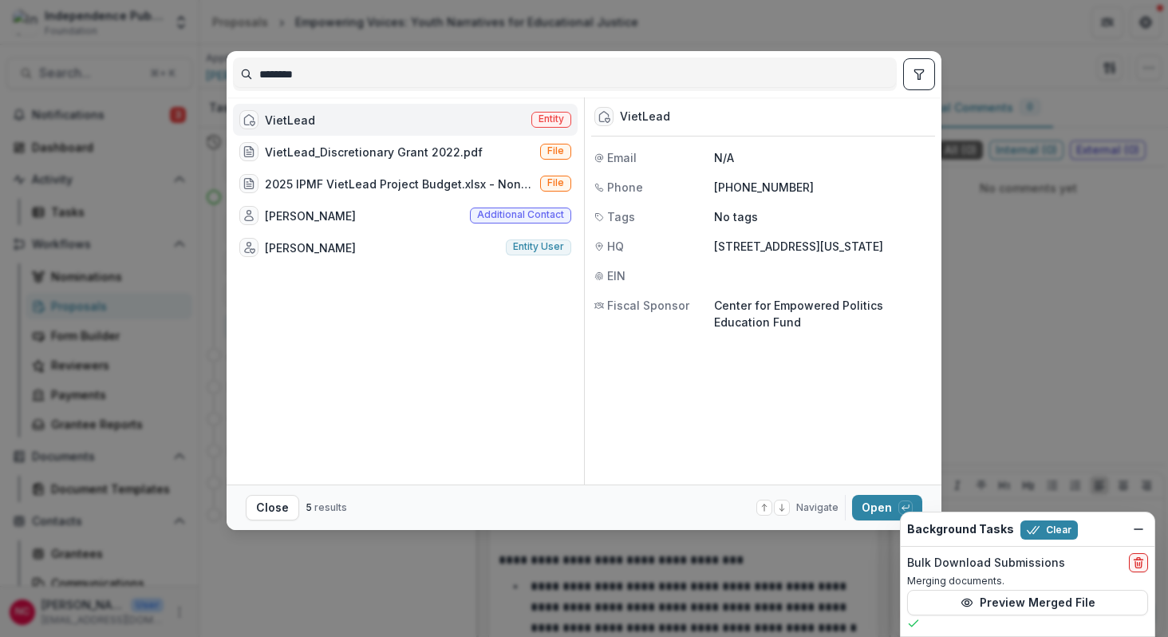
click at [315, 123] on div "VietLead Entity" at bounding box center [405, 120] width 345 height 32
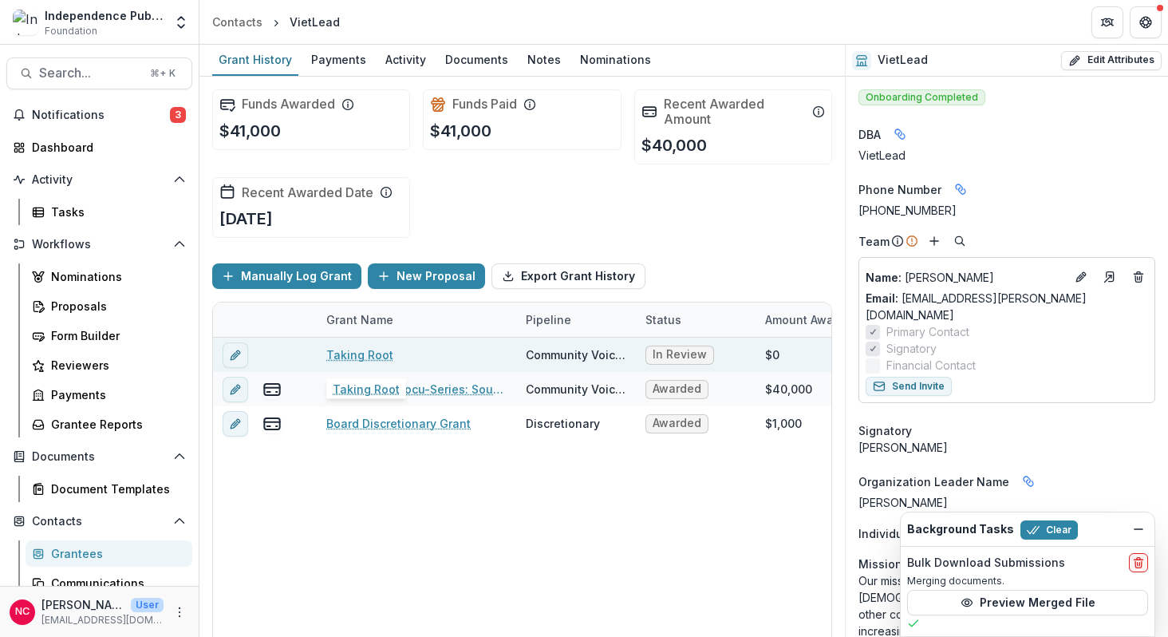
click at [372, 352] on link "Taking Root" at bounding box center [359, 354] width 67 height 17
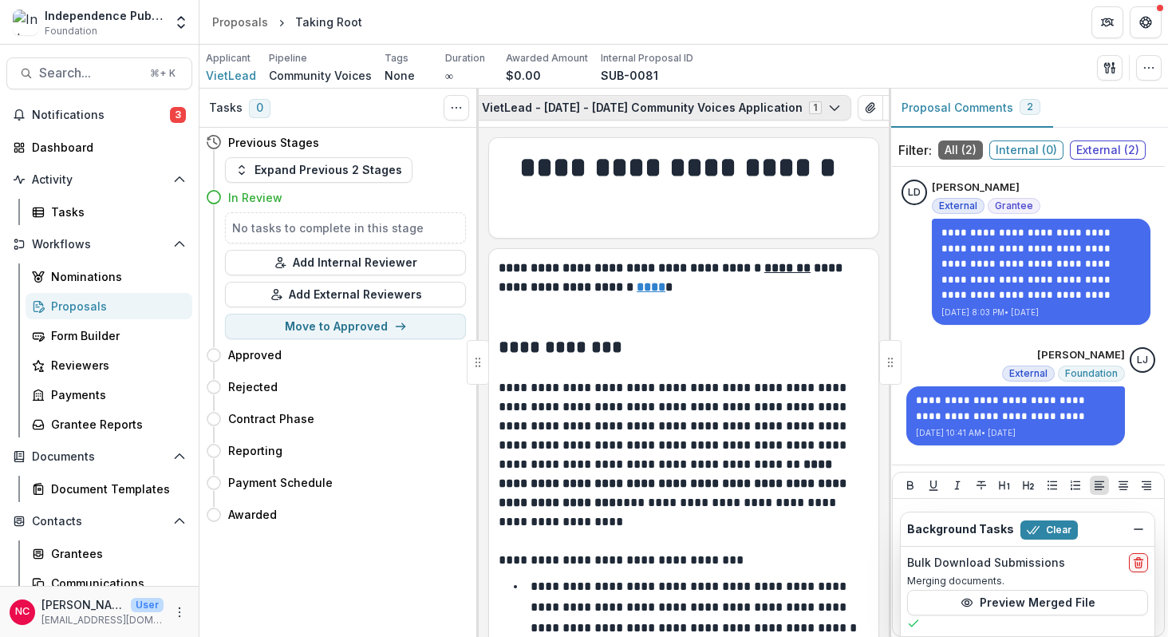
scroll to position [0, 214]
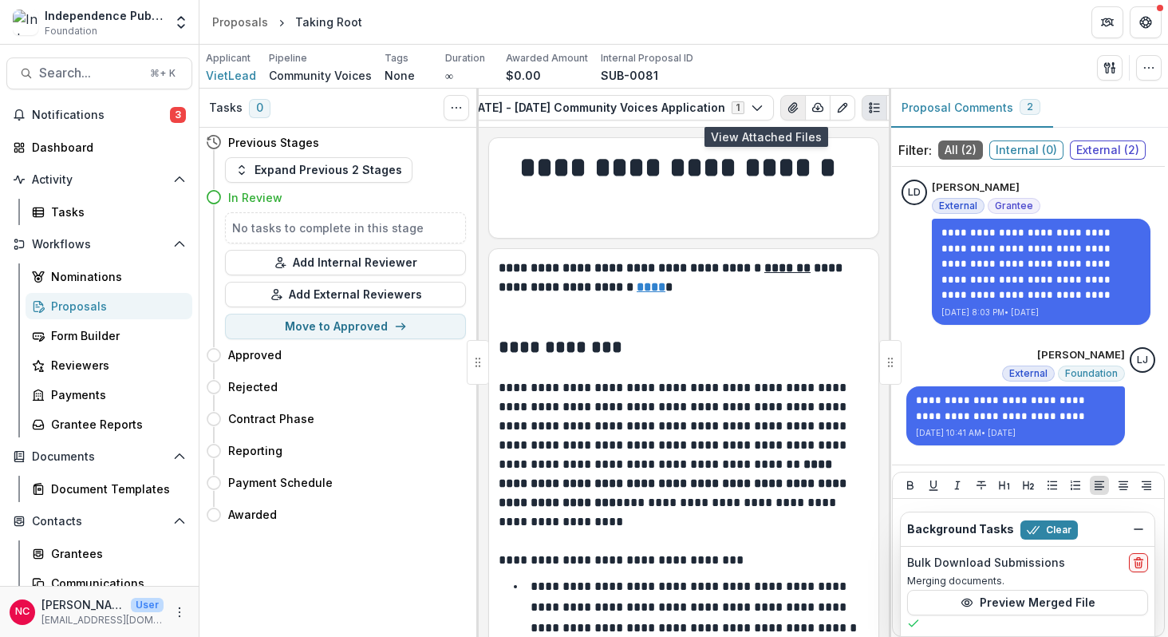
click at [788, 112] on icon "View Attached Files" at bounding box center [792, 108] width 9 height 10
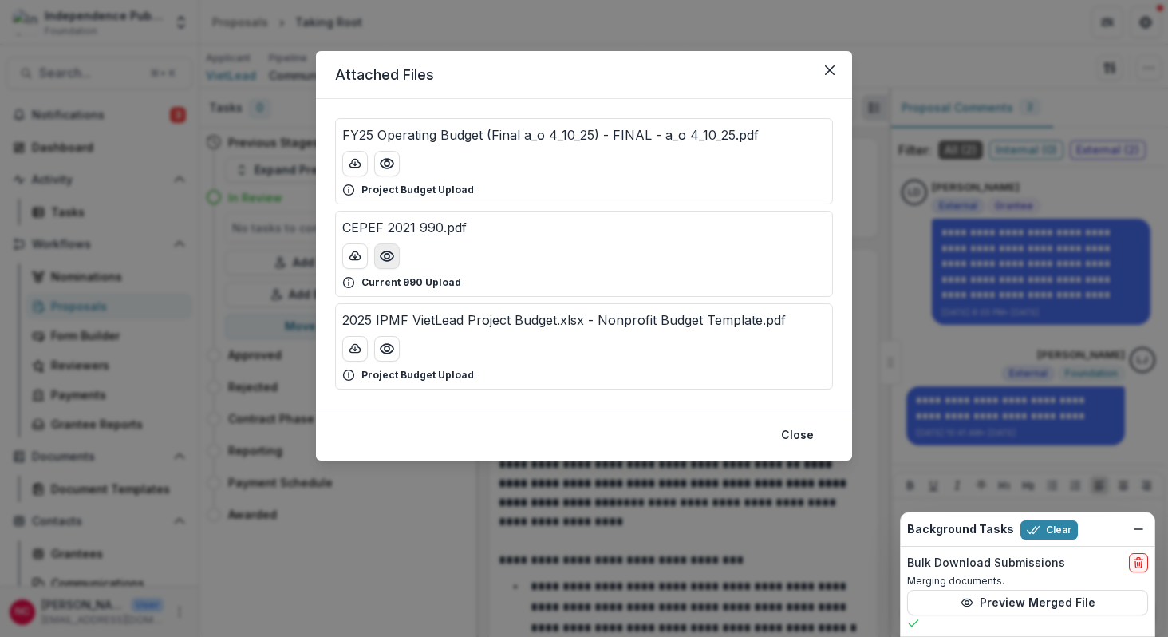
click at [391, 260] on icon "Preview CEPEF 2021 990.pdf" at bounding box center [387, 256] width 16 height 16
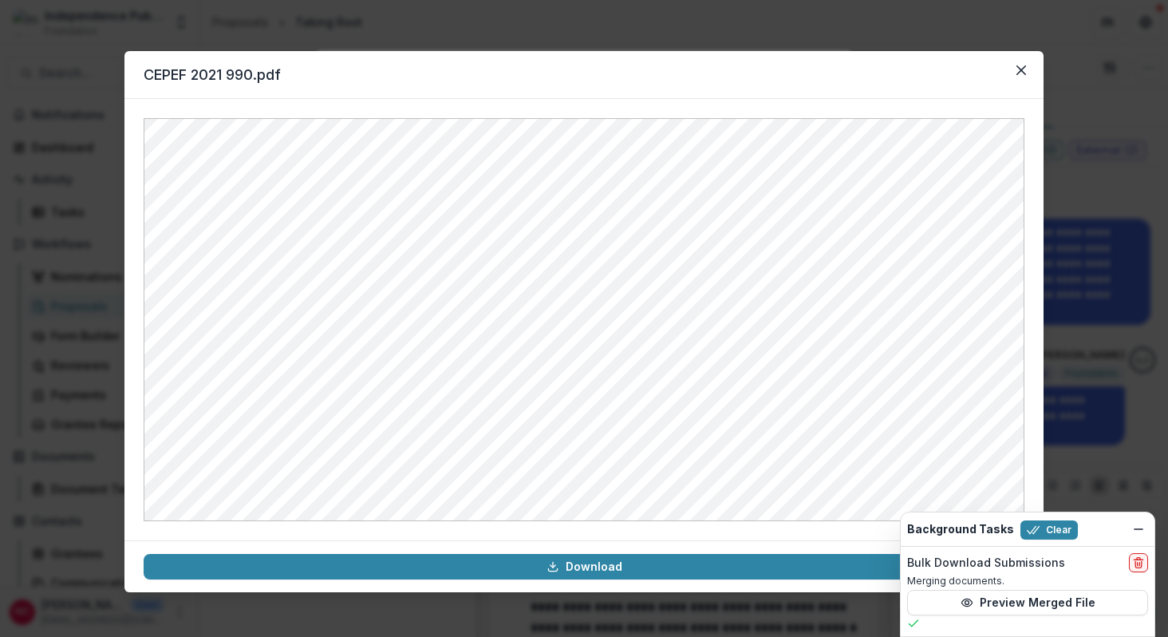
click at [85, 62] on div "CEPEF 2021 990.pdf Download" at bounding box center [584, 318] width 1168 height 637
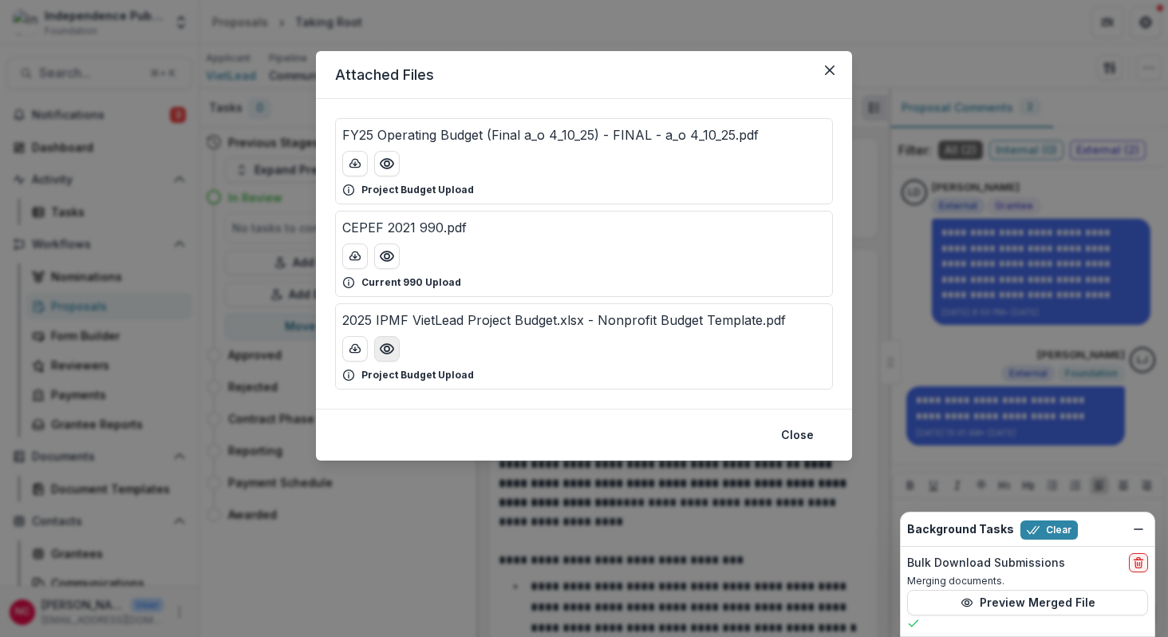
click at [382, 354] on icon "Preview 2025 IPMF VietLead Project Budget.xlsx - Nonprofit Budget Template.pdf" at bounding box center [387, 349] width 16 height 16
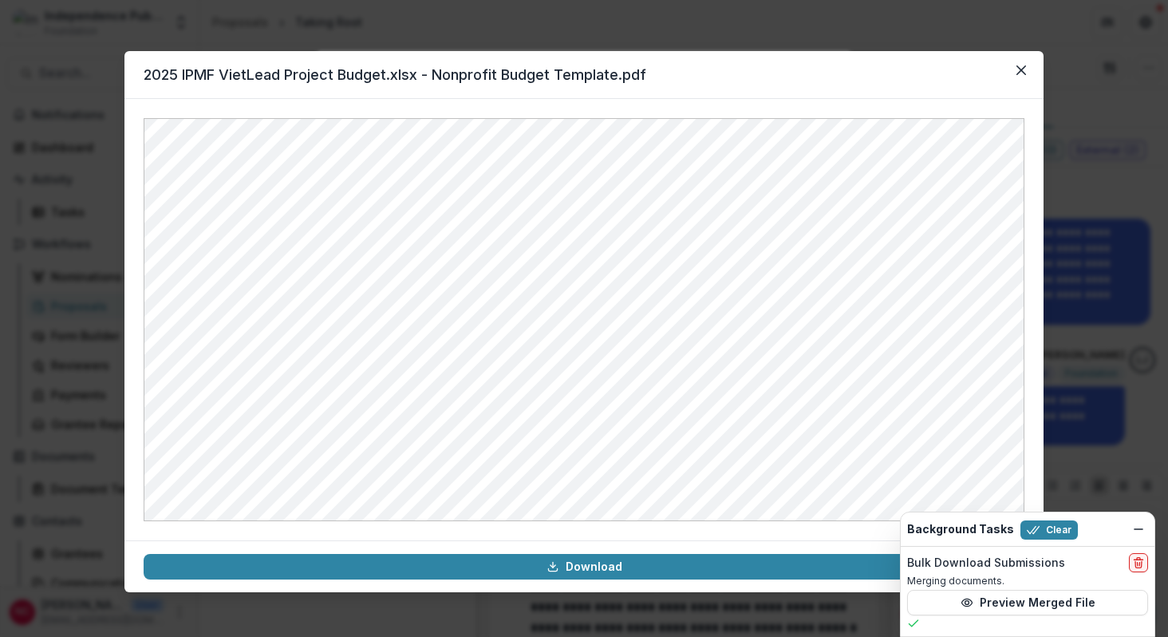
click at [75, 49] on div "2025 IPMF VietLead Project Budget.xlsx - Nonprofit Budget Template.pdf Download" at bounding box center [584, 318] width 1168 height 637
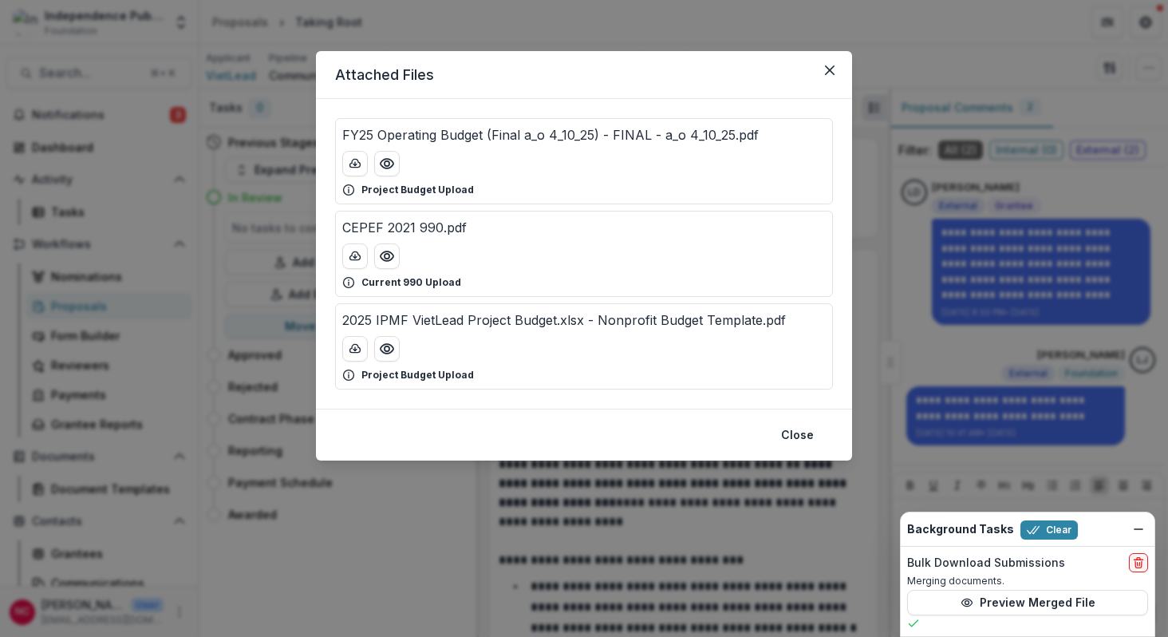
click at [72, 68] on div "Attached Files FY25 Operating Budget (Final a_o 4_10_25) - FINAL - a_o 4_10_25.…" at bounding box center [584, 318] width 1168 height 637
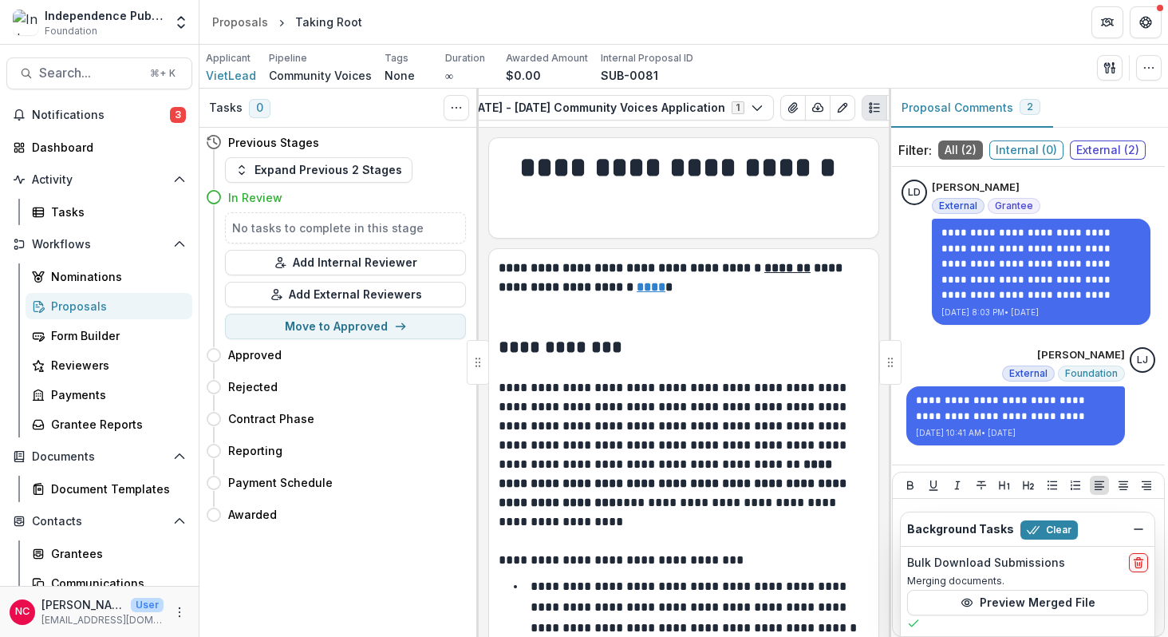
click at [72, 68] on span "Search..." at bounding box center [89, 72] width 101 height 15
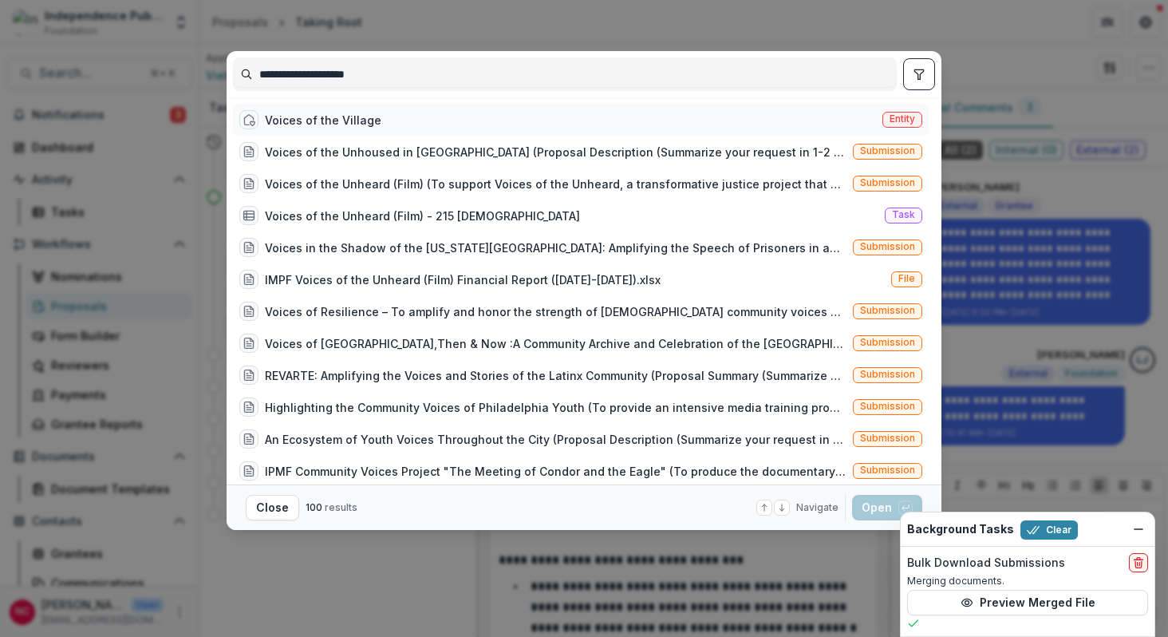
type input "**********"
click at [335, 118] on div "Voices of the Village" at bounding box center [323, 120] width 116 height 17
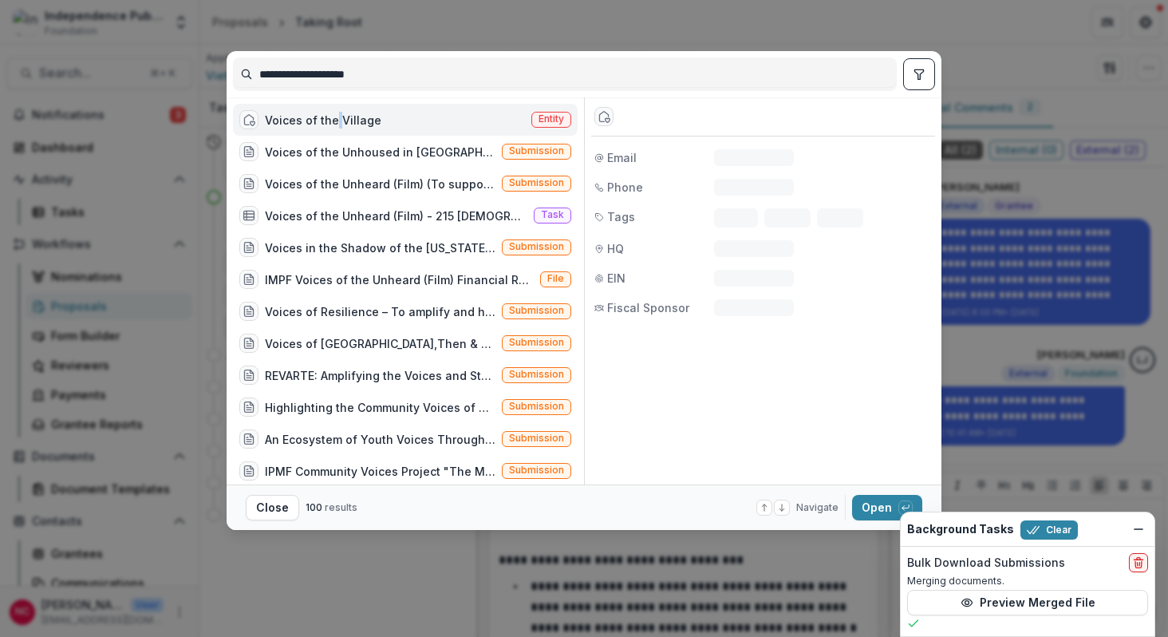
click at [335, 118] on div "Voices of the Village" at bounding box center [323, 120] width 116 height 17
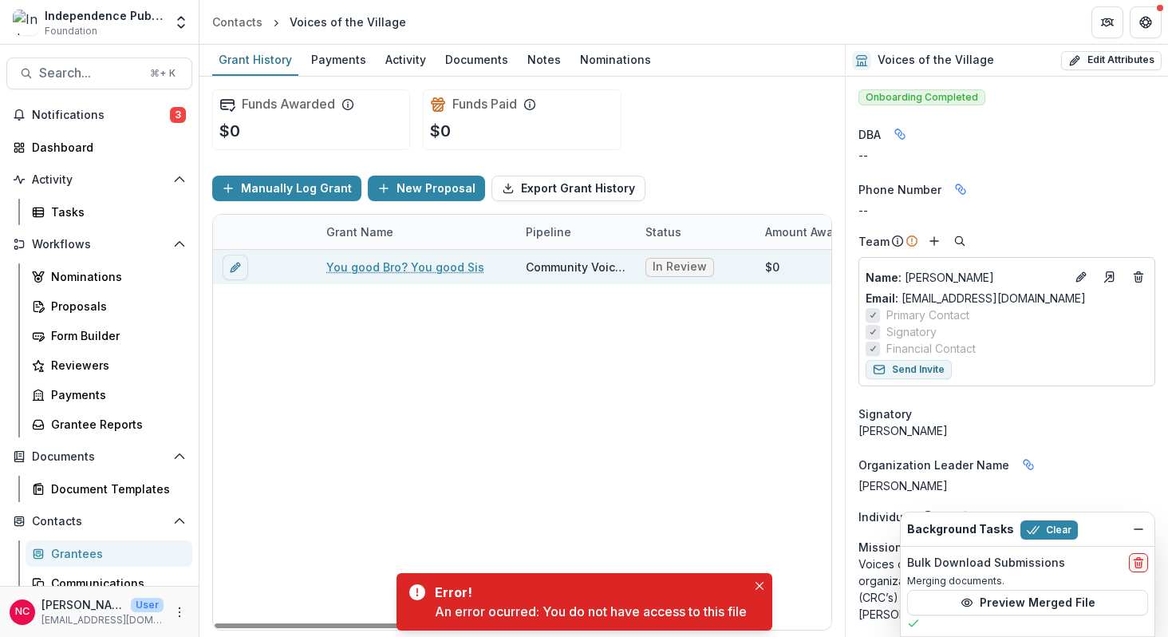
click at [583, 266] on div "Community Voices" at bounding box center [576, 266] width 101 height 17
click at [405, 270] on link "You good Bro? You good Sis" at bounding box center [405, 266] width 158 height 17
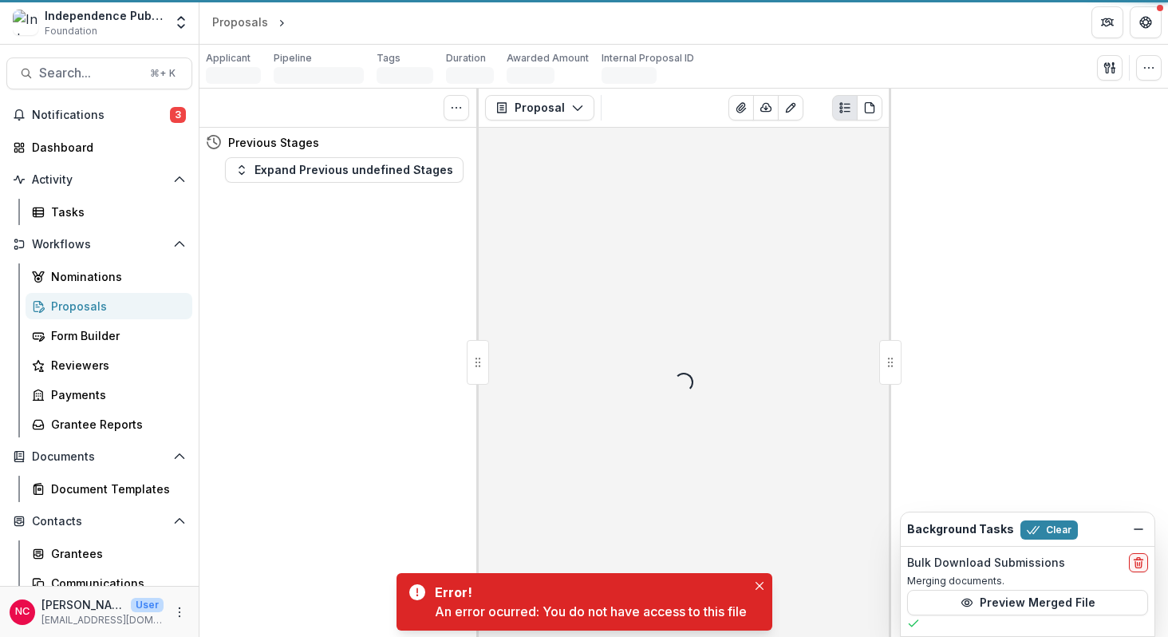
click at [405, 270] on div "Tasks 0 Show Cancelled Tasks Previous Stages Expand Previous undefined Stages" at bounding box center [338, 363] width 279 height 548
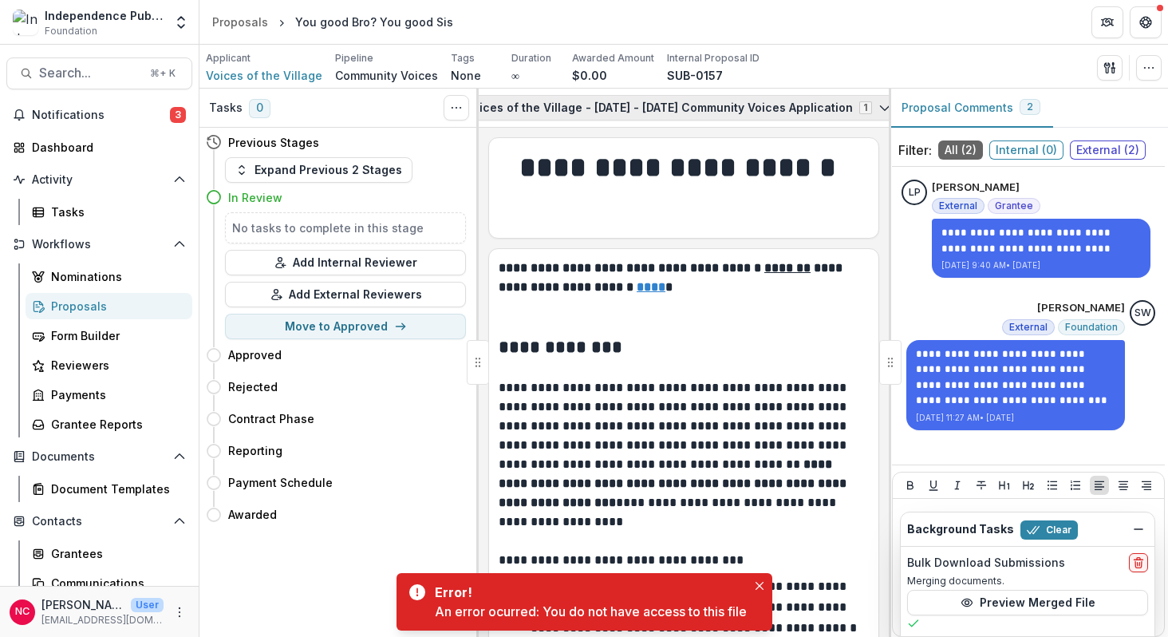
scroll to position [0, 276]
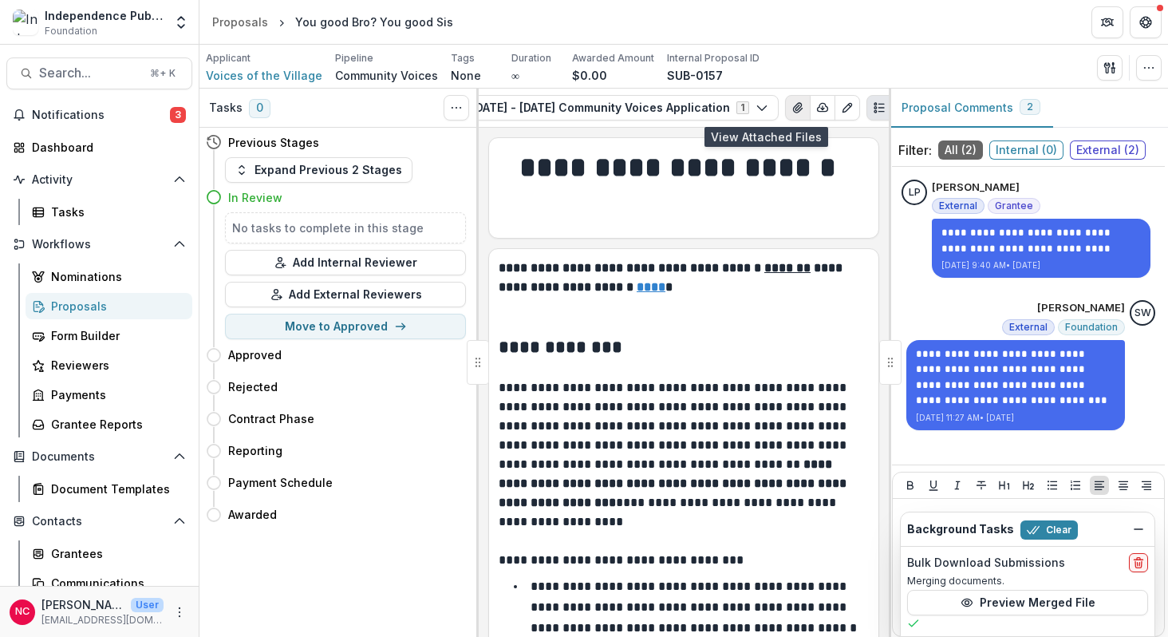
click at [793, 107] on icon "View Attached Files" at bounding box center [797, 108] width 9 height 10
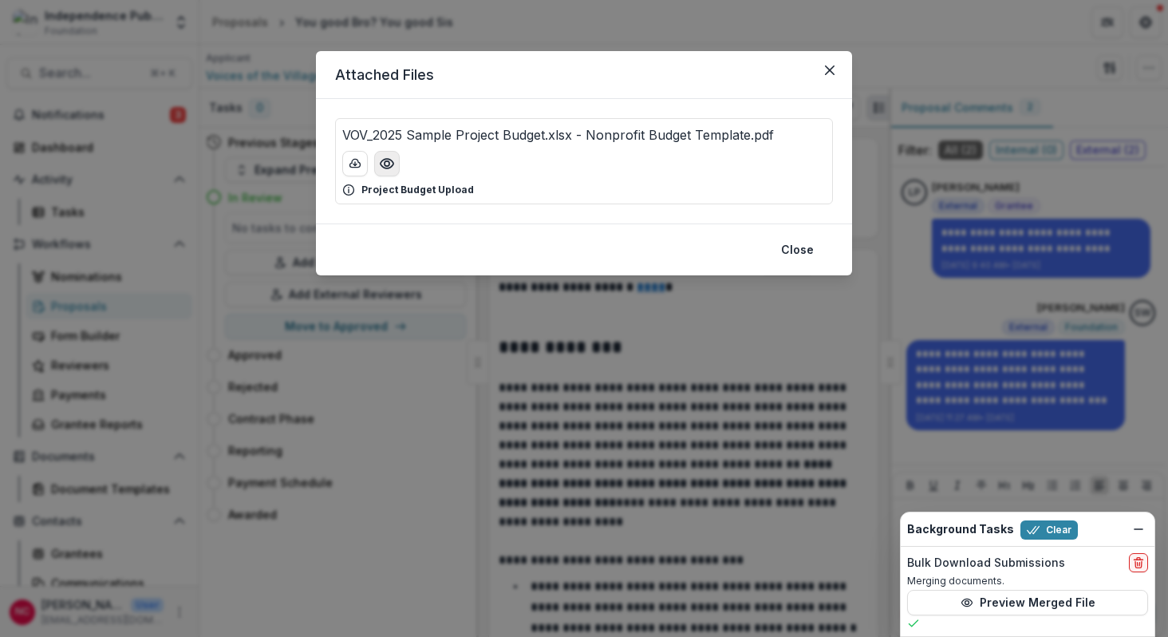
click at [384, 161] on icon "Preview VOV_2025 Sample Project Budget.xlsx - Nonprofit Budget Template.pdf" at bounding box center [387, 164] width 16 height 16
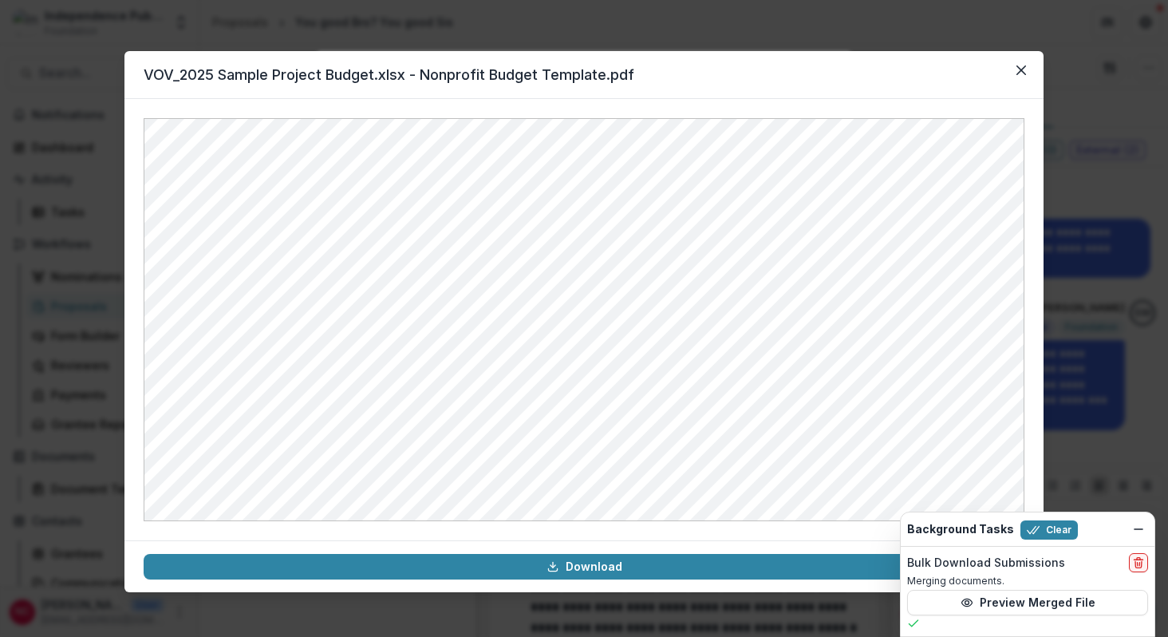
click at [77, 41] on div "VOV_2025 Sample Project Budget.xlsx - Nonprofit Budget Template.pdf Download" at bounding box center [584, 318] width 1168 height 637
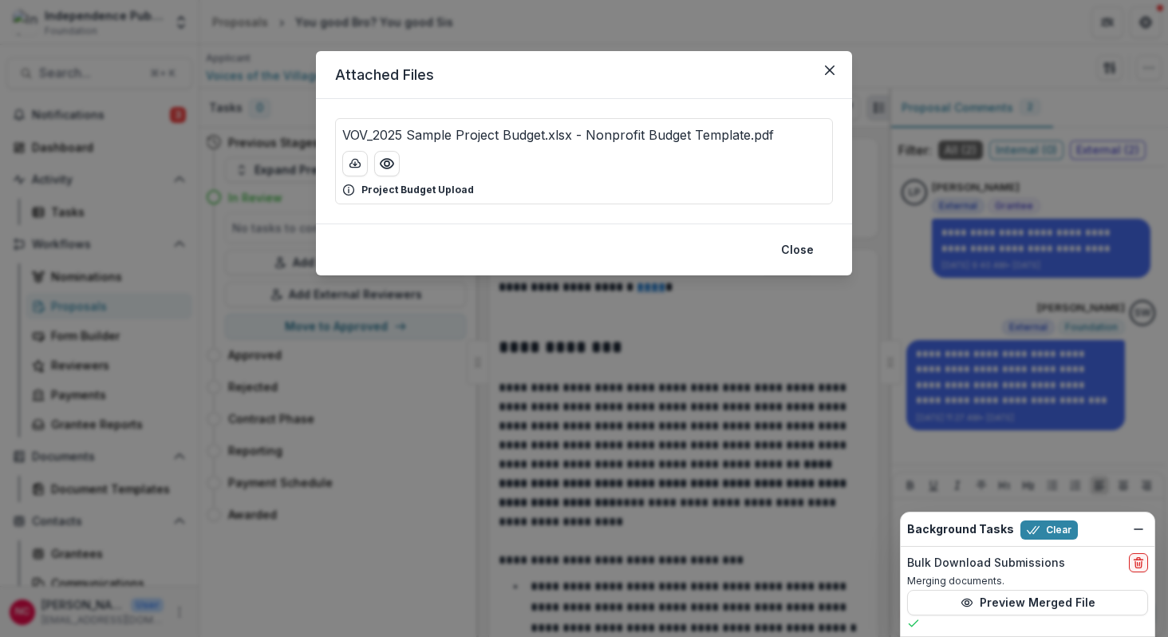
click at [77, 73] on div "Attached Files VOV_2025 Sample Project Budget.xlsx - Nonprofit Budget Template.…" at bounding box center [584, 318] width 1168 height 637
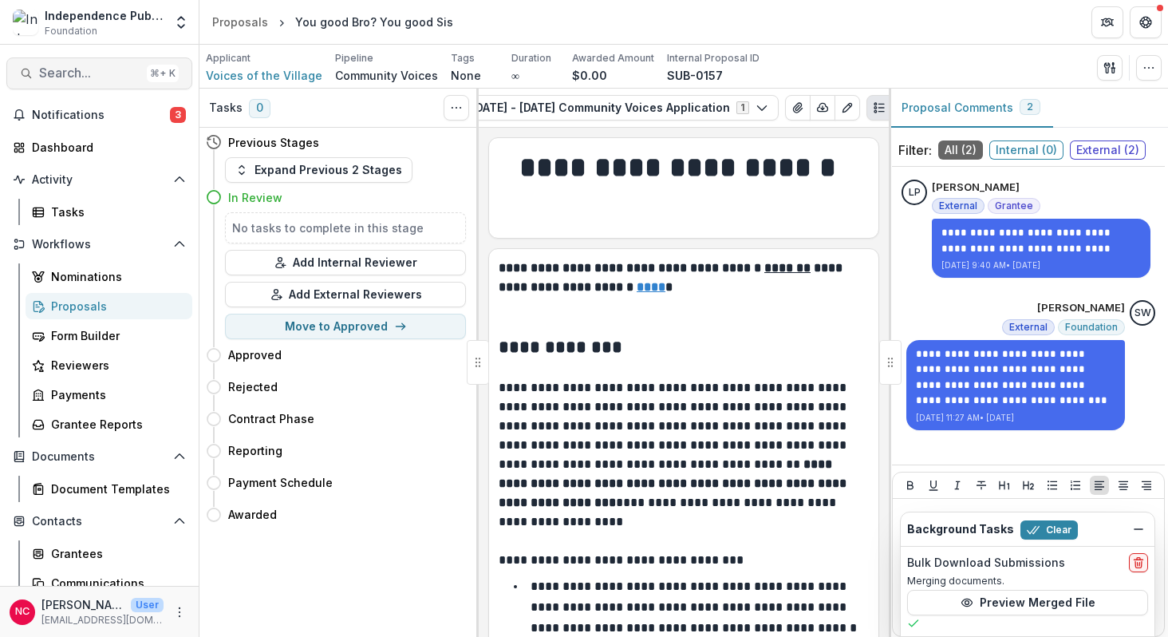
click at [77, 76] on span "Search..." at bounding box center [89, 72] width 101 height 15
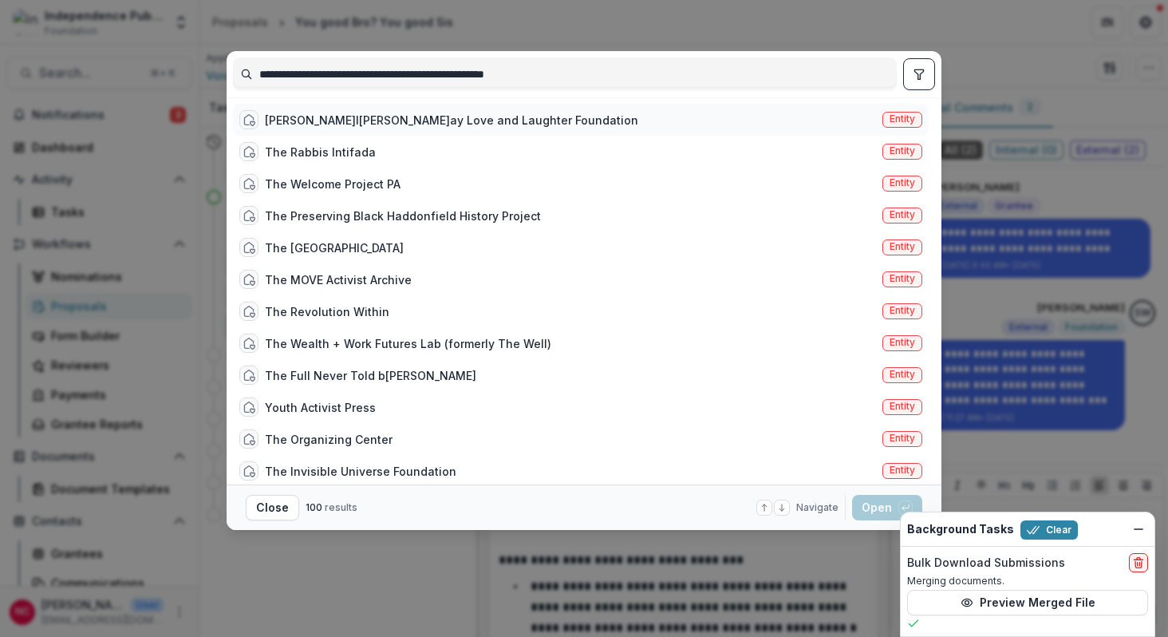
type input "**********"
click at [360, 117] on div "Jarell Christopher Seay Love and Laughter Foundation" at bounding box center [451, 120] width 373 height 17
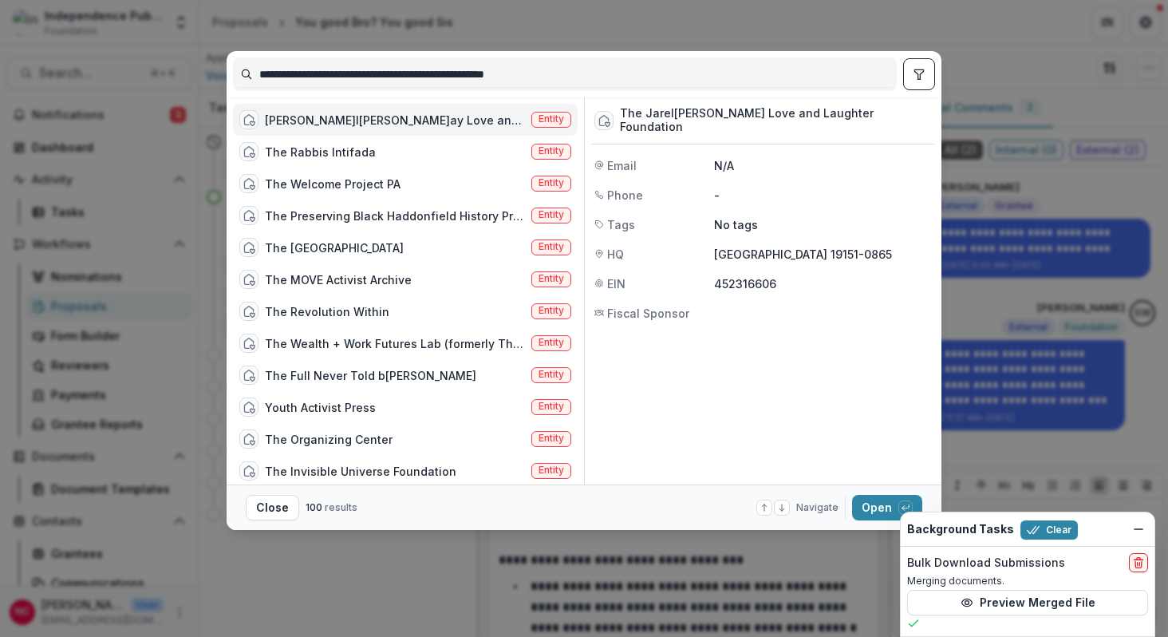
click at [360, 117] on div "Jarell Christopher Seay Love and Laughter Foundation" at bounding box center [395, 120] width 260 height 17
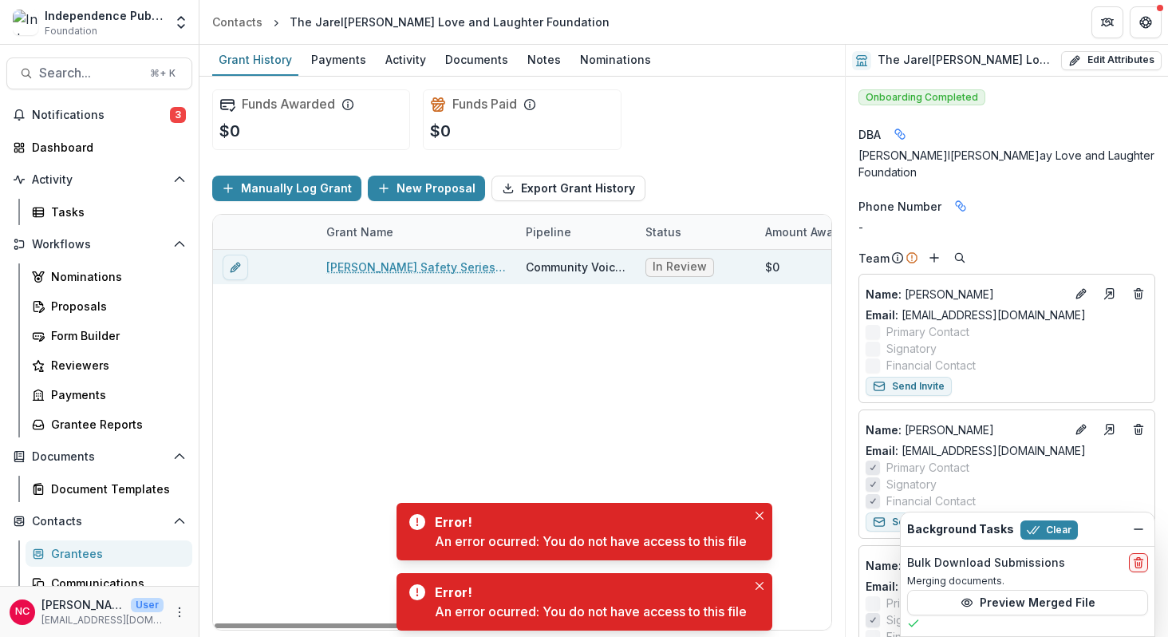
click at [451, 259] on link "Seay Safety Series – Animated Content for Children" at bounding box center [416, 266] width 180 height 17
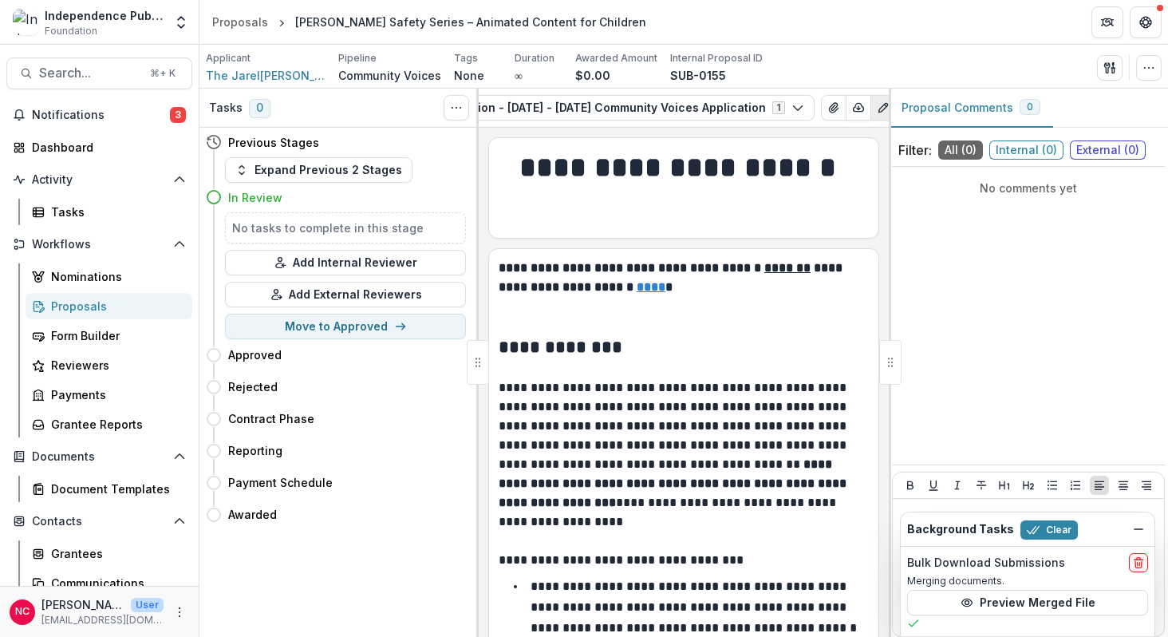
scroll to position [0, 459]
click at [823, 111] on icon "View Attached Files" at bounding box center [827, 108] width 9 height 10
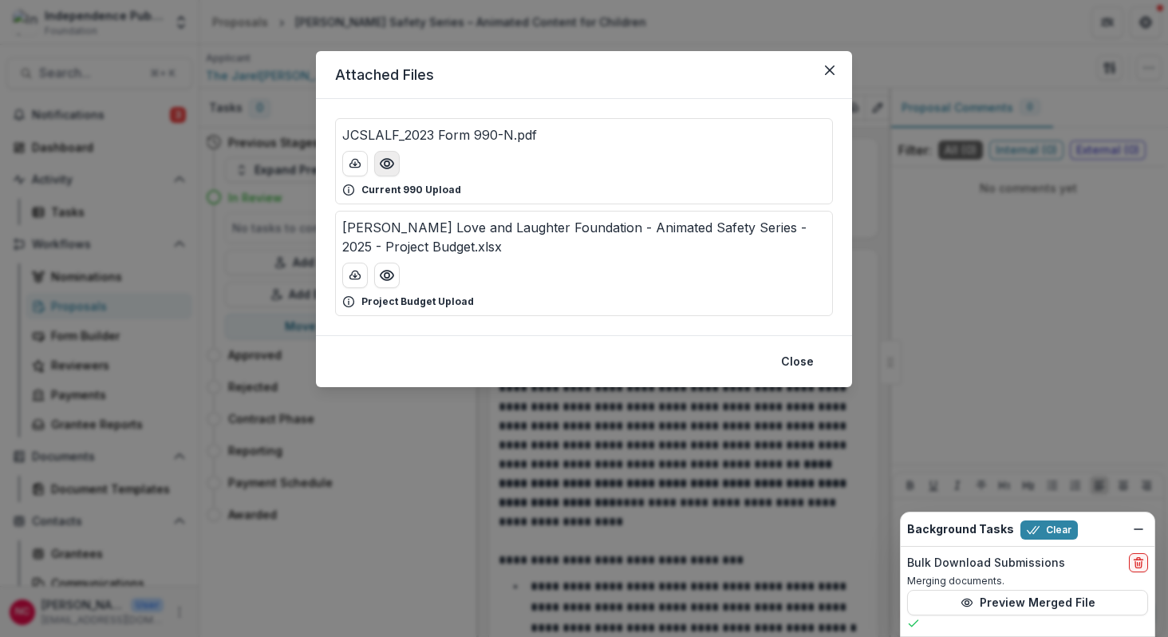
click at [386, 168] on icon "Preview JCSLALF_2023 Form 990-N.pdf" at bounding box center [387, 164] width 13 height 10
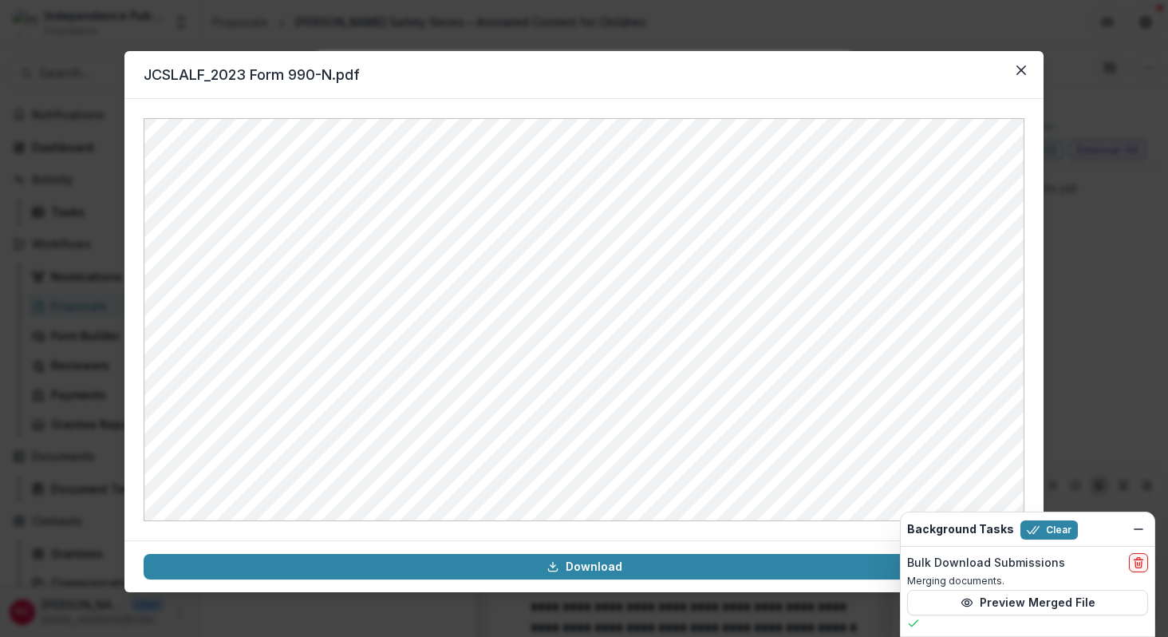
click at [73, 77] on div "JCSLALF_2023 Form 990-N.pdf Download" at bounding box center [584, 318] width 1168 height 637
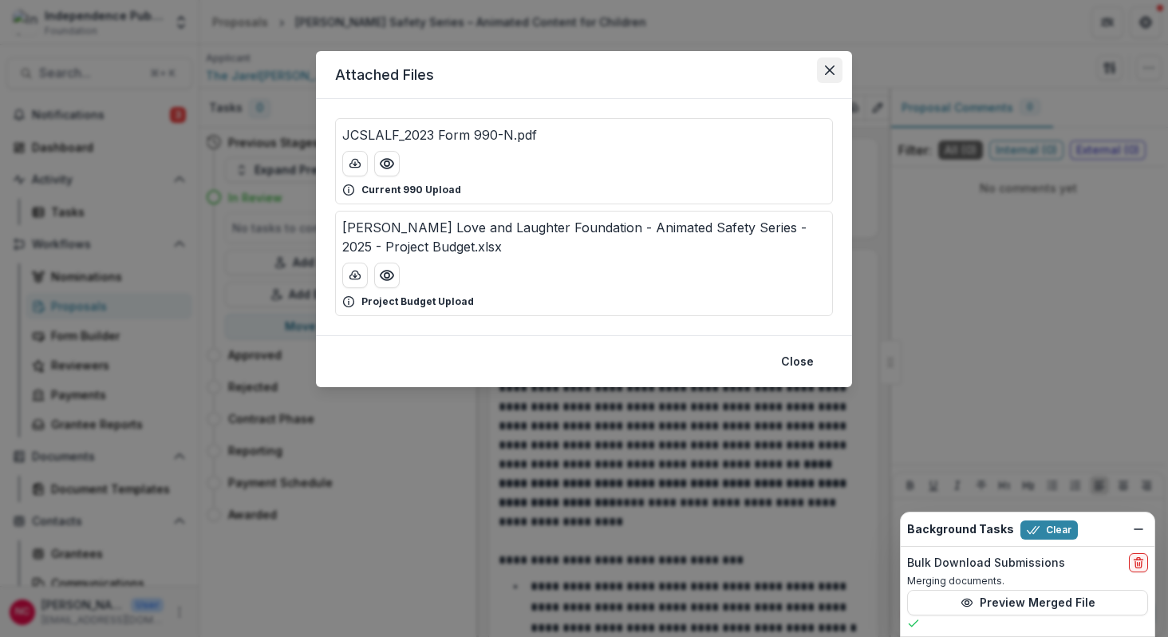
click at [829, 70] on icon "Close" at bounding box center [830, 70] width 10 height 10
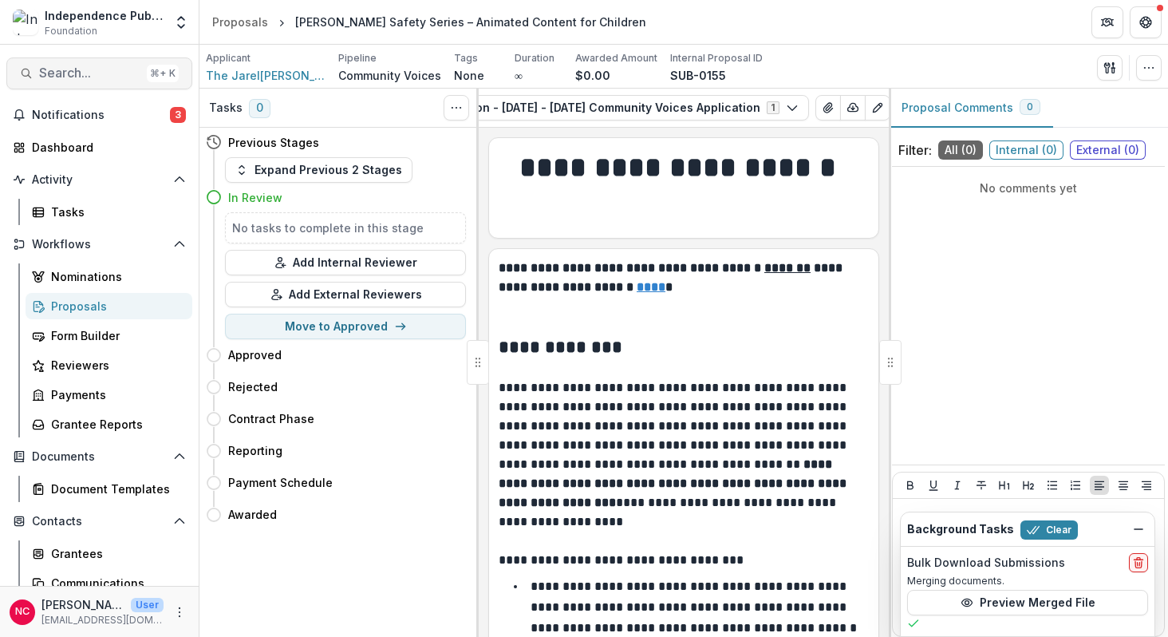
click at [85, 72] on span "Search..." at bounding box center [89, 72] width 101 height 15
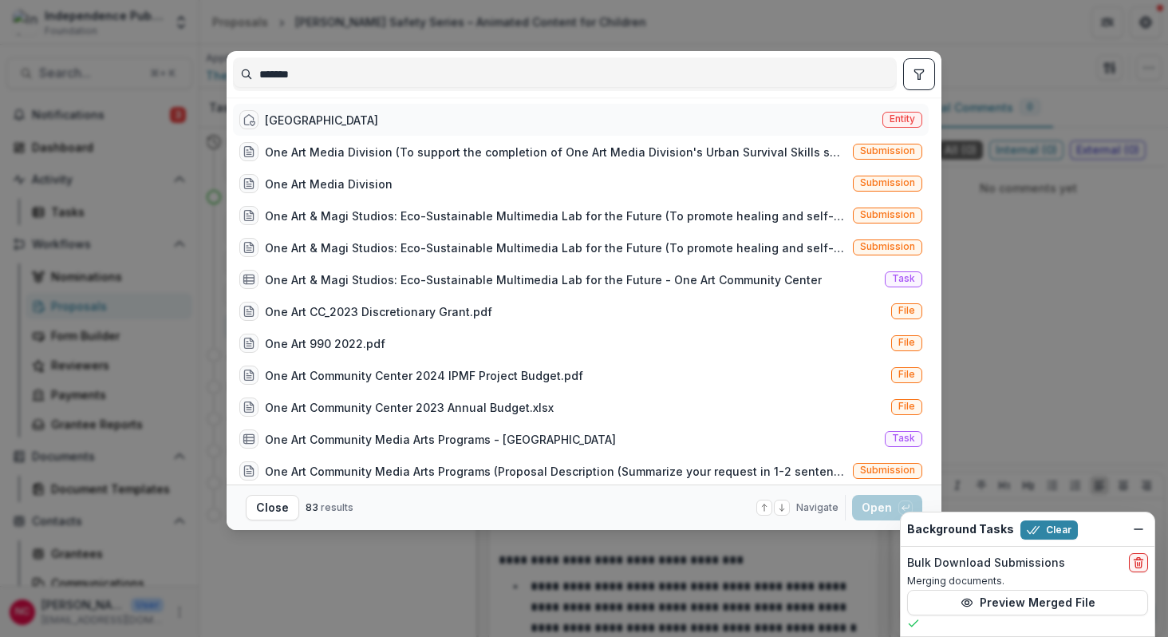
type input "*******"
click at [356, 116] on div "One Art Community Center" at bounding box center [321, 120] width 113 height 17
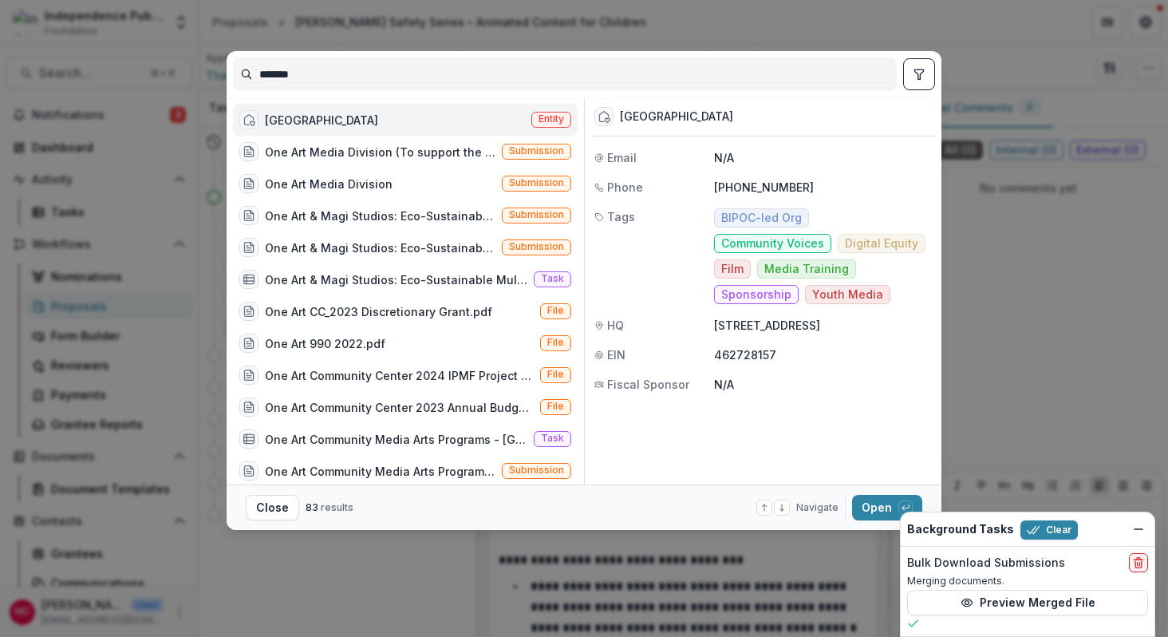
click at [356, 116] on div "One Art Community Center" at bounding box center [321, 120] width 113 height 17
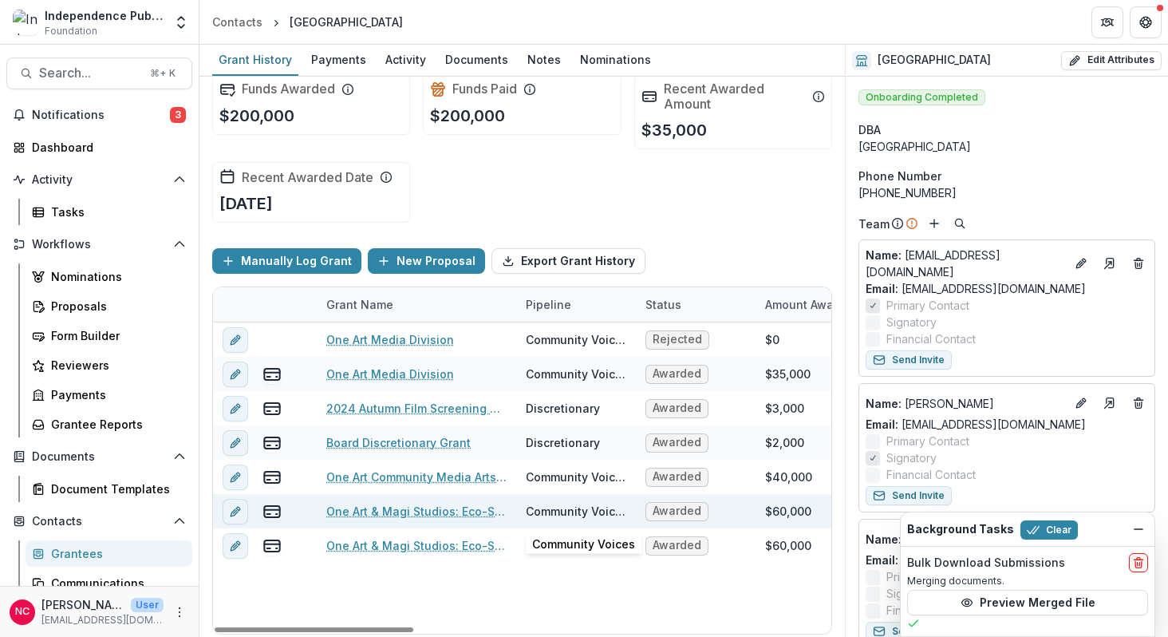
scroll to position [17, 0]
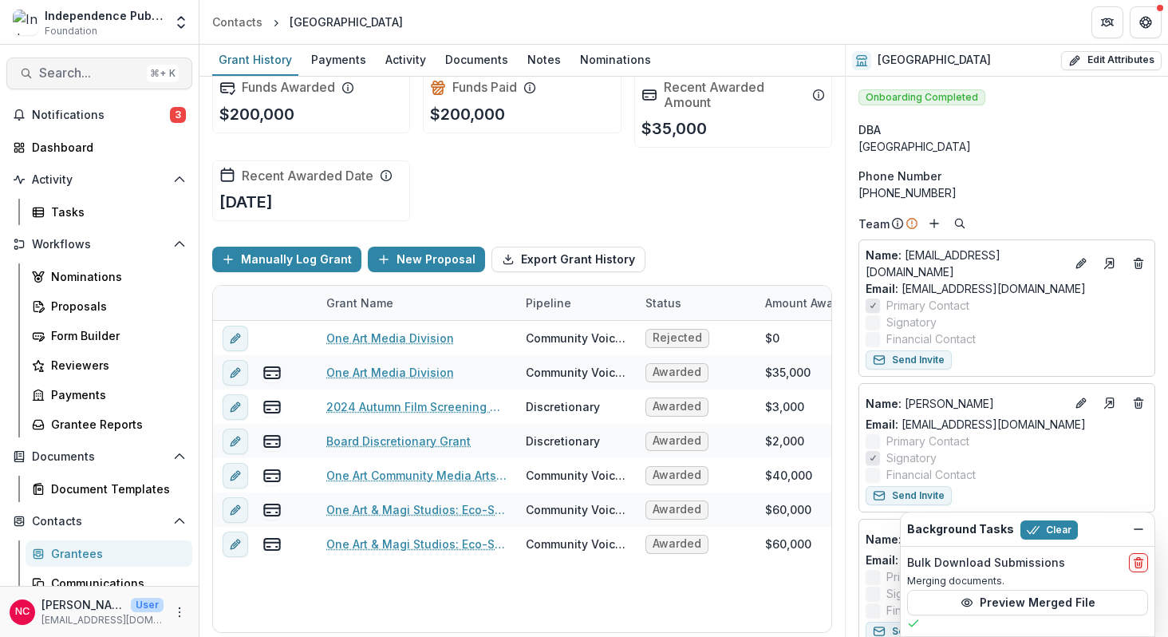
click at [77, 77] on span "Search..." at bounding box center [89, 72] width 101 height 15
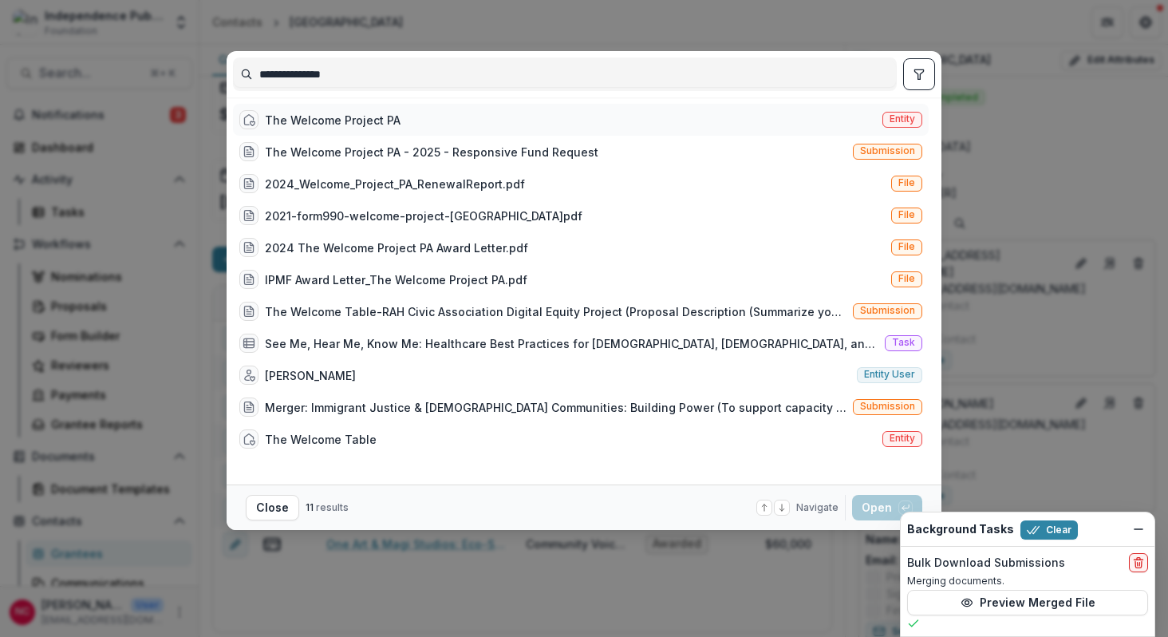
type input "**********"
click at [332, 127] on div "The Welcome Project PA" at bounding box center [333, 120] width 136 height 17
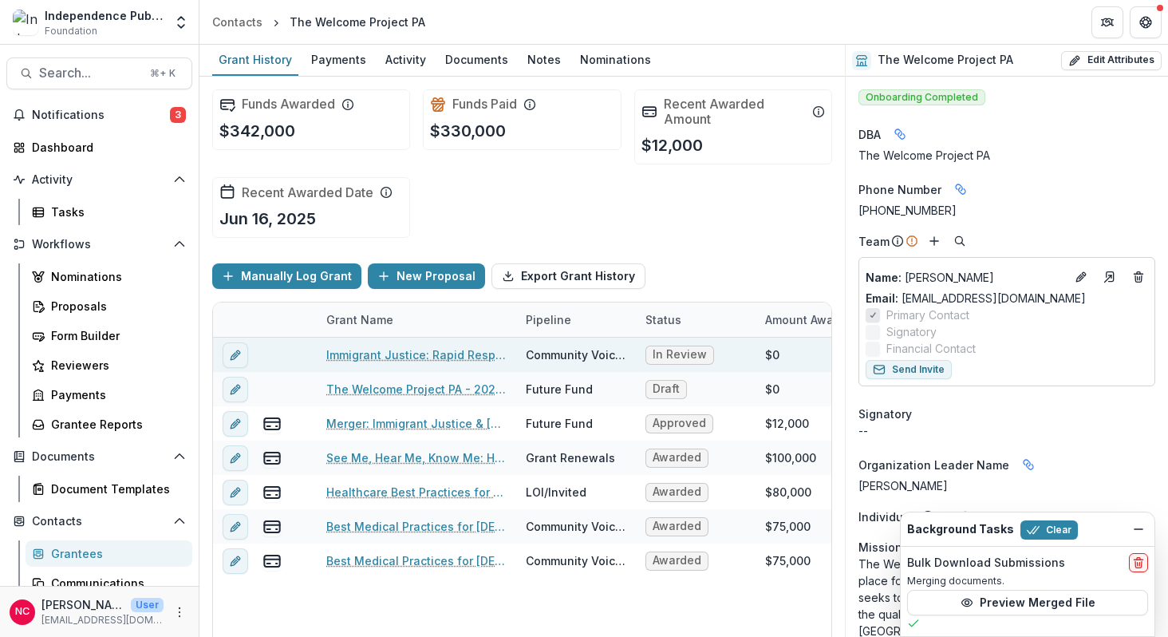
click at [435, 357] on link "Immigrant Justice: Rapid Response & Narrative Shift" at bounding box center [416, 354] width 180 height 17
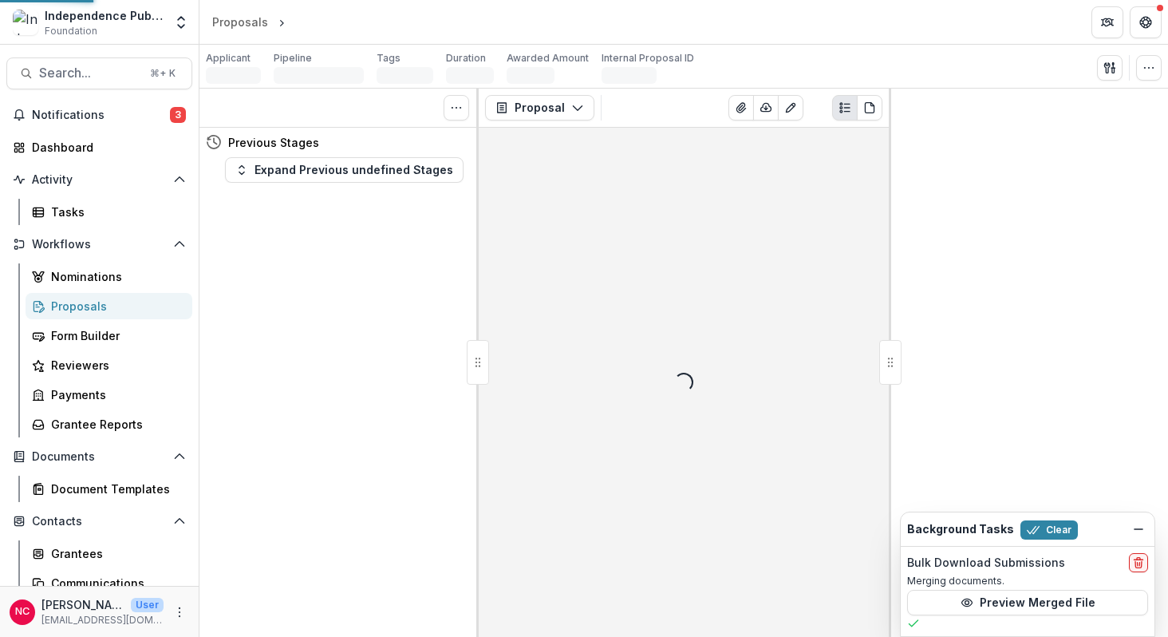
click at [435, 357] on div "Tasks 0 Show Cancelled Tasks Previous Stages Expand Previous undefined Stages" at bounding box center [338, 363] width 279 height 548
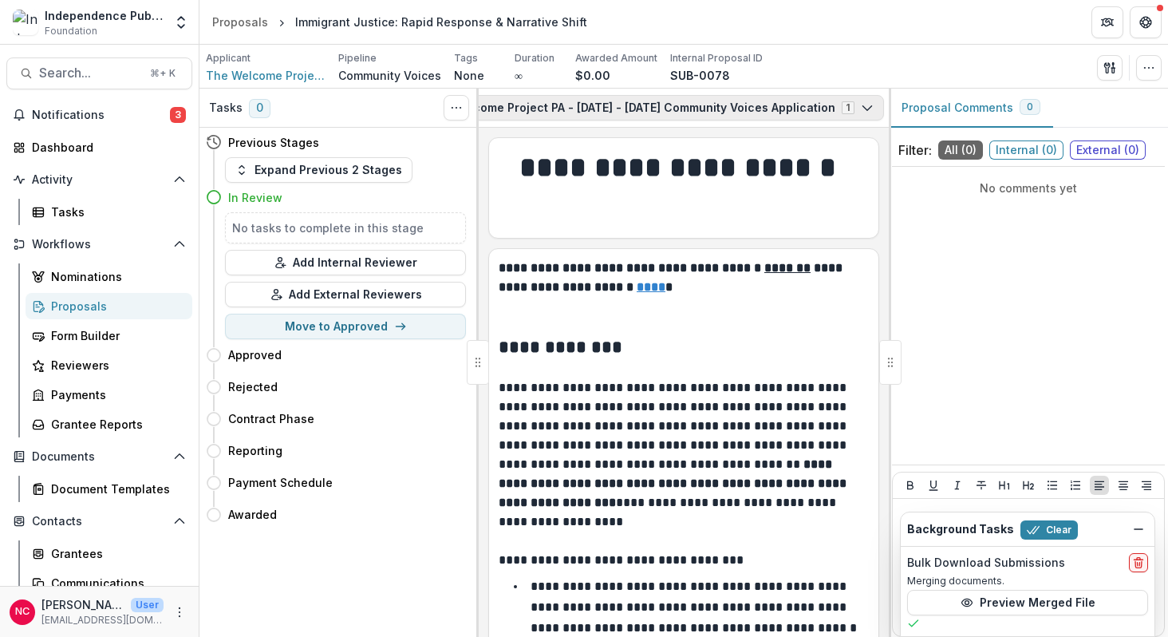
scroll to position [0, 298]
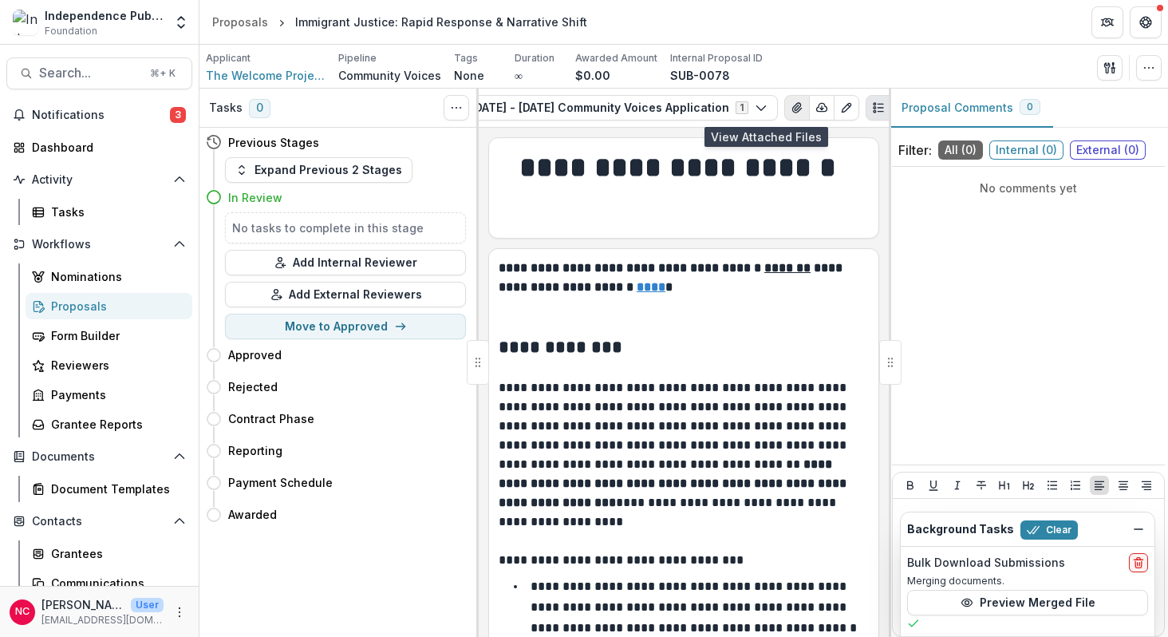
click at [791, 104] on icon "View Attached Files" at bounding box center [797, 107] width 13 height 13
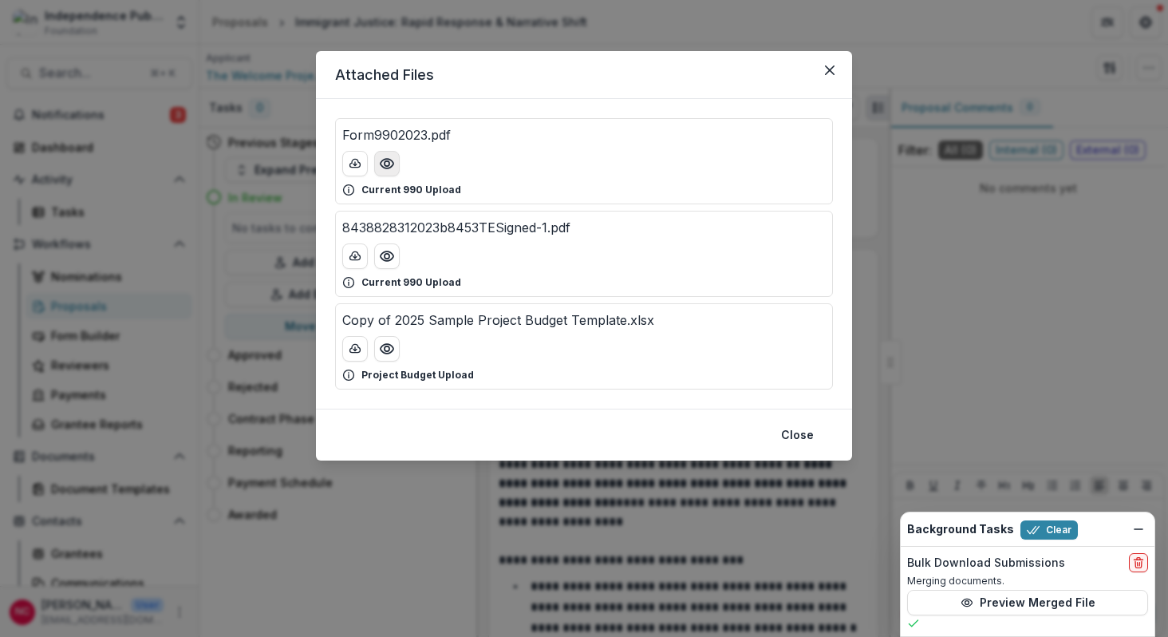
click at [385, 164] on circle "Preview Form9902023.pdf" at bounding box center [387, 163] width 5 height 5
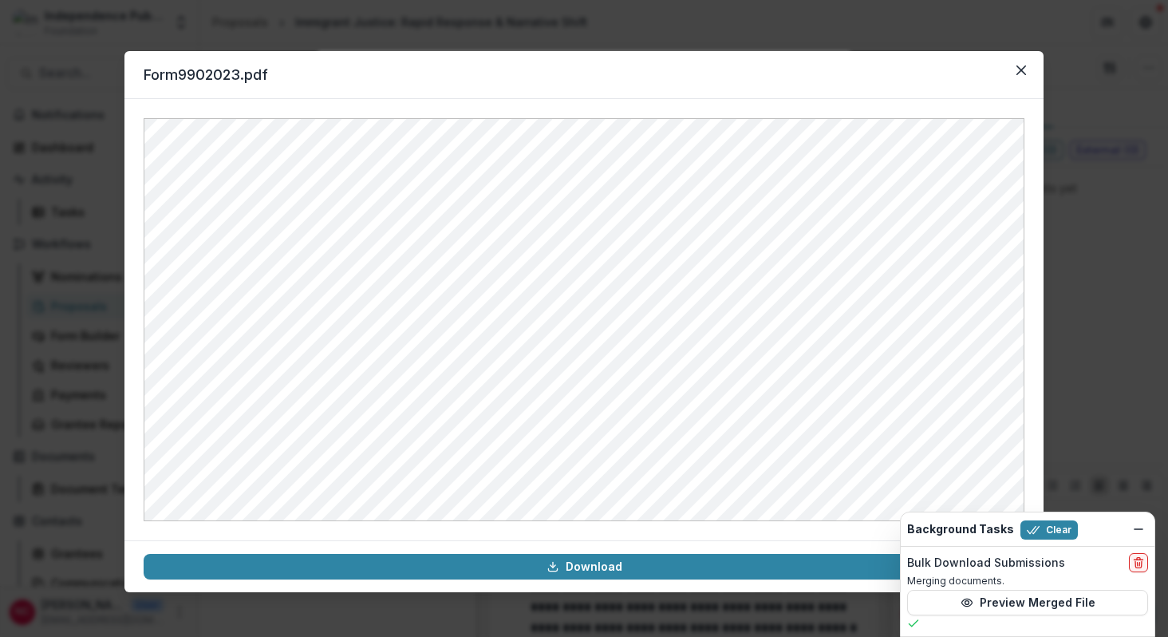
click at [108, 28] on div "Form9902023.pdf Download" at bounding box center [584, 318] width 1168 height 637
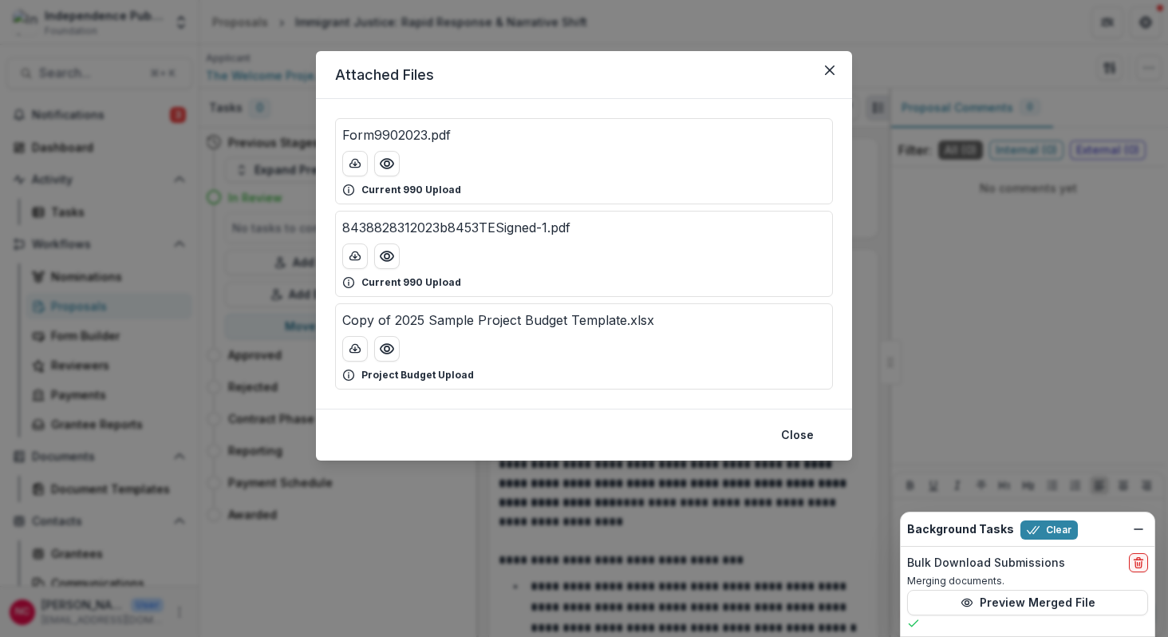
click at [130, 104] on div "Attached Files Form9902023.pdf Current 990 Upload 8438828312023b8453TESigned-1.…" at bounding box center [584, 318] width 1168 height 637
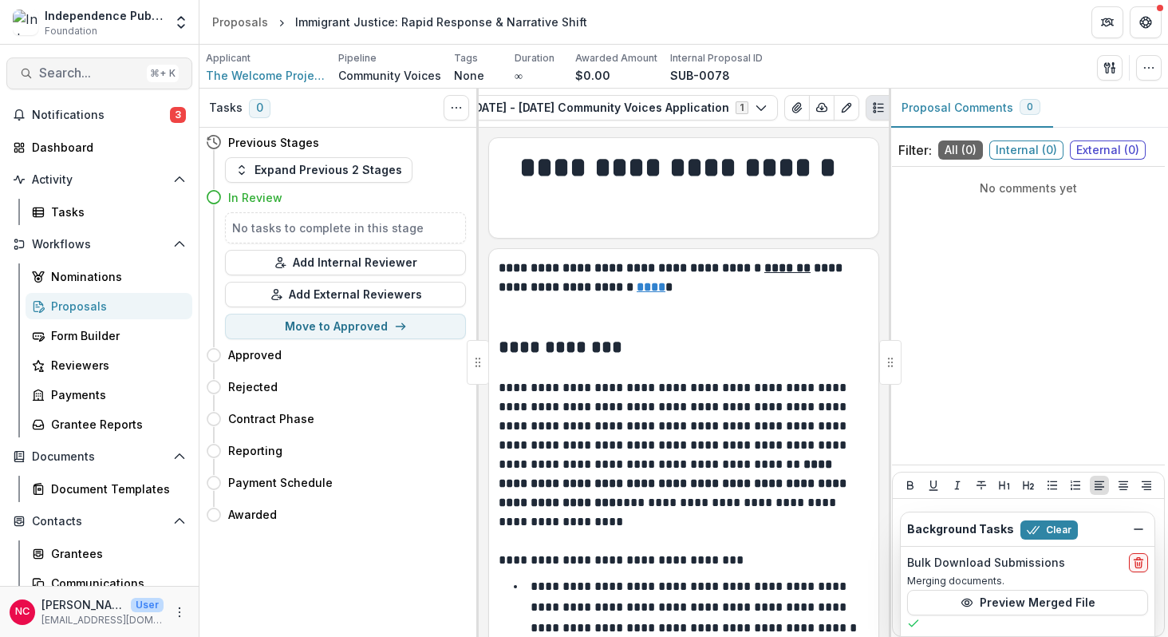
click at [74, 75] on span "Search..." at bounding box center [89, 72] width 101 height 15
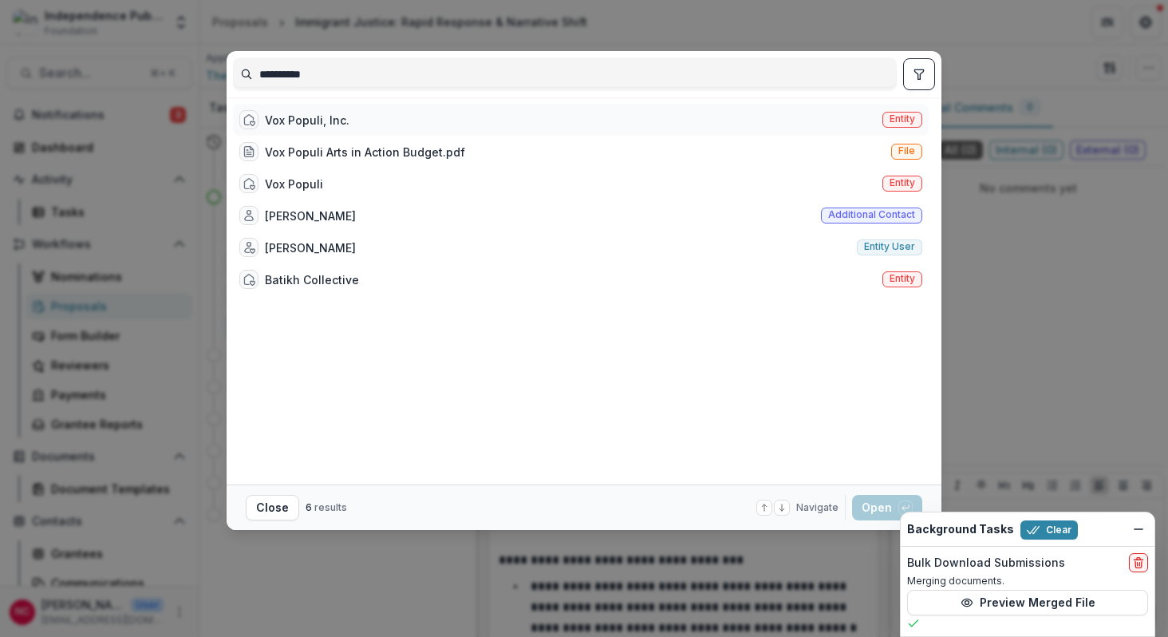
type input "**********"
click at [359, 120] on div "Vox Populi, Inc. Entity" at bounding box center [581, 120] width 696 height 32
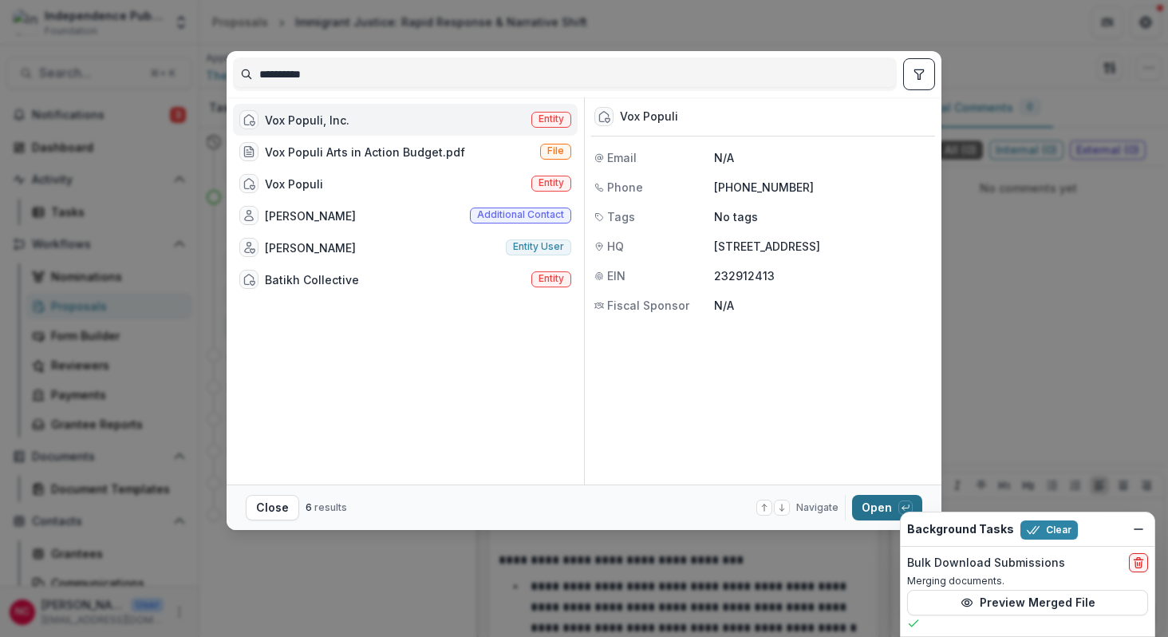
click at [869, 513] on button "Open with enter key" at bounding box center [887, 508] width 70 height 26
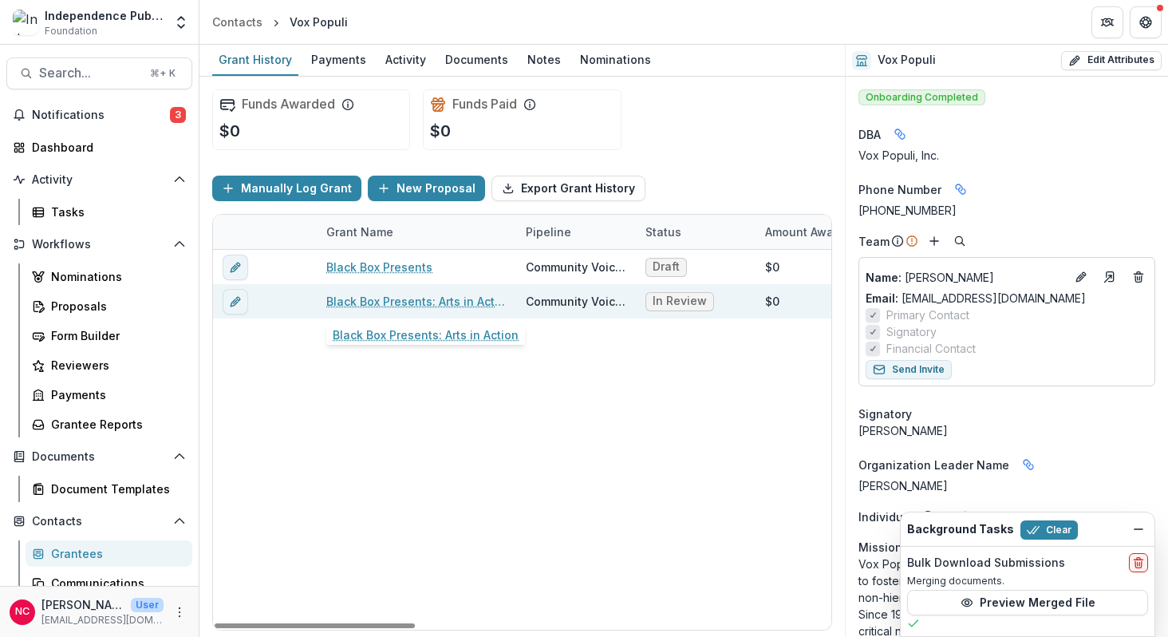
click at [365, 305] on link "Black Box Presents: Arts in Action" at bounding box center [416, 301] width 180 height 17
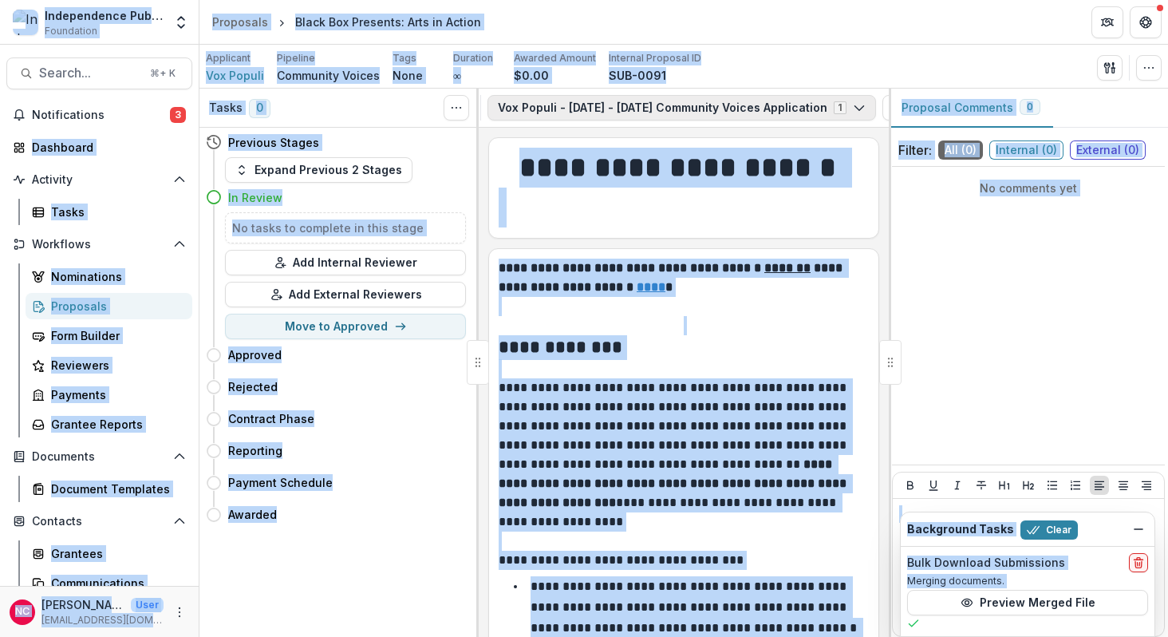
scroll to position [0, 223]
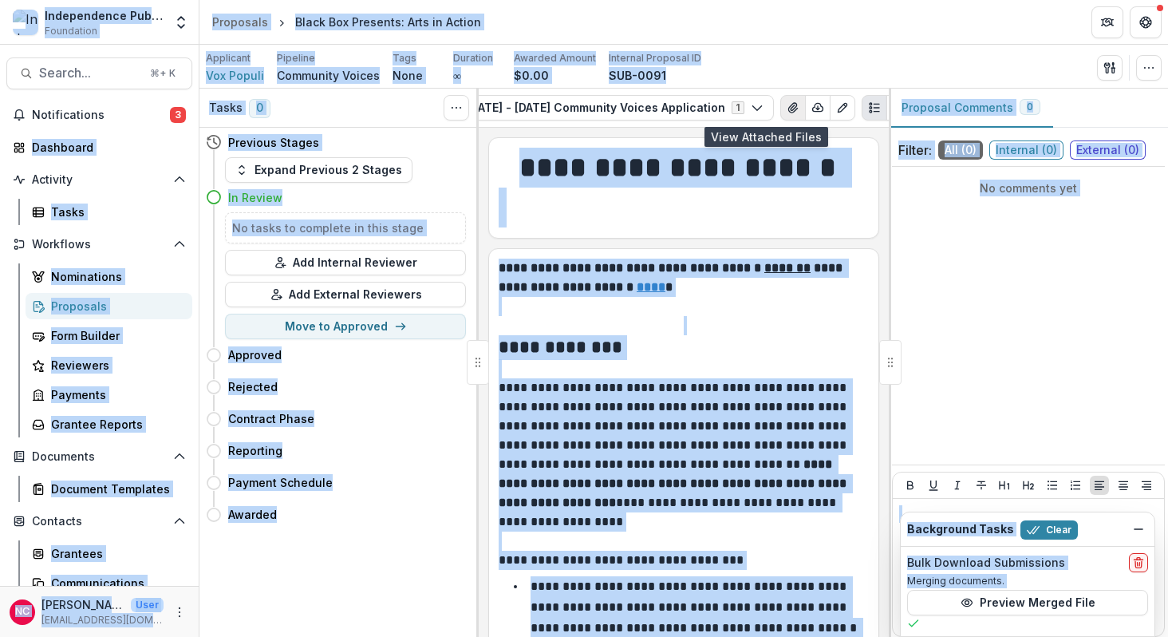
click at [787, 105] on icon "View Attached Files" at bounding box center [793, 107] width 13 height 13
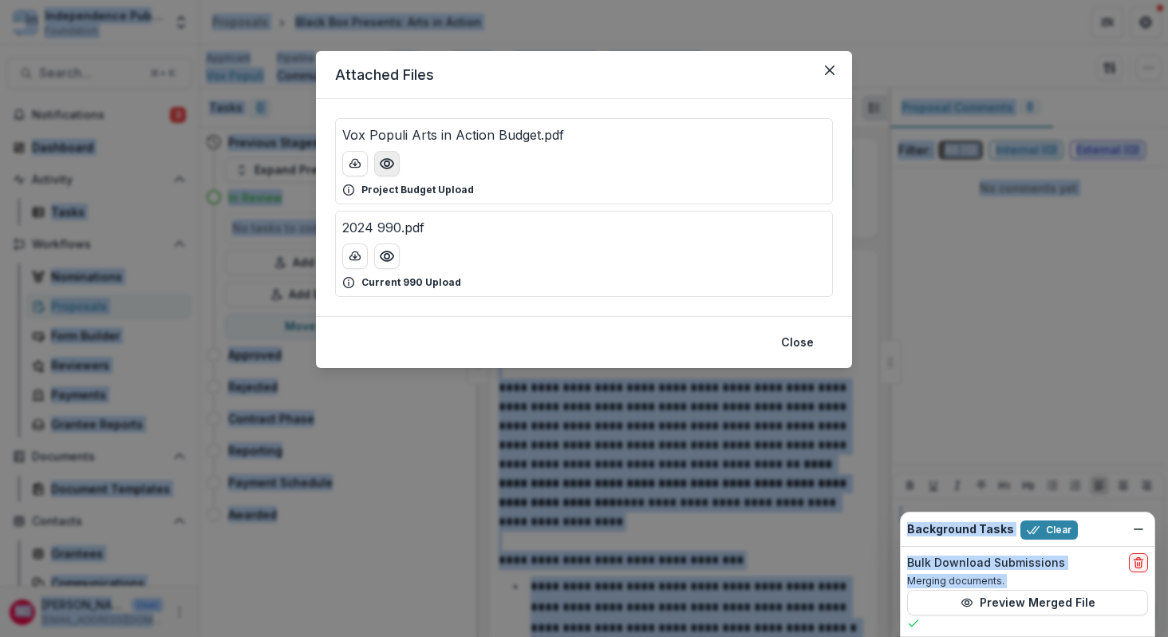
click at [383, 166] on icon "Preview Vox Populi Arts in Action Budget.pdf" at bounding box center [387, 164] width 13 height 10
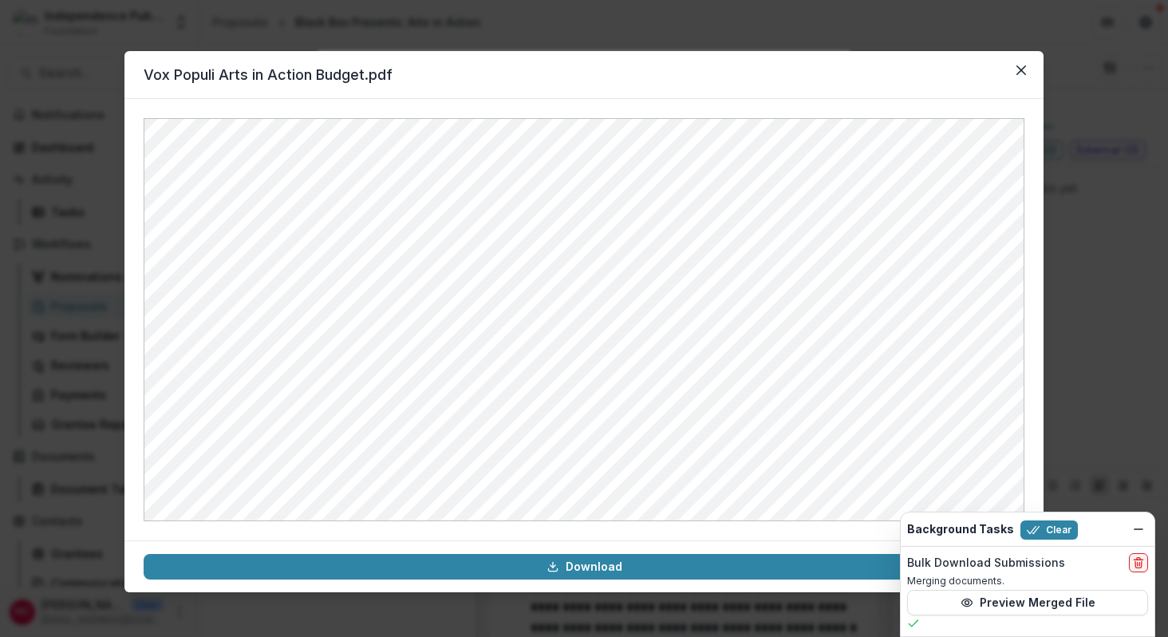
click at [112, 80] on div "Vox Populi Arts in Action Budget.pdf Download" at bounding box center [584, 318] width 1168 height 637
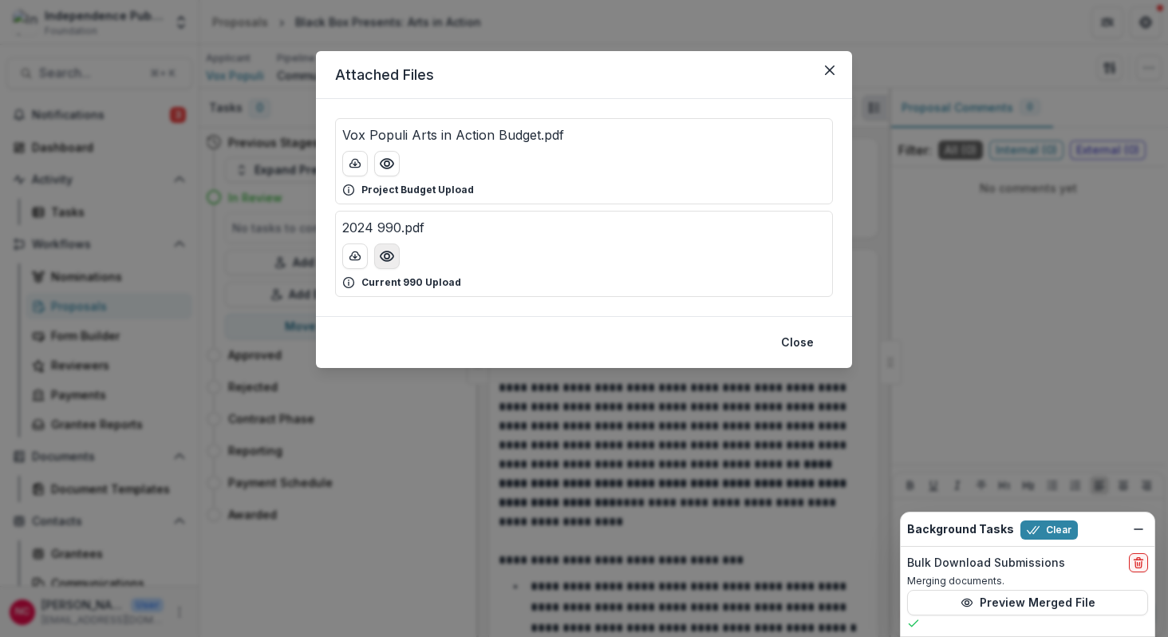
click at [393, 251] on icon "Preview 2024 990.pdf" at bounding box center [387, 256] width 16 height 16
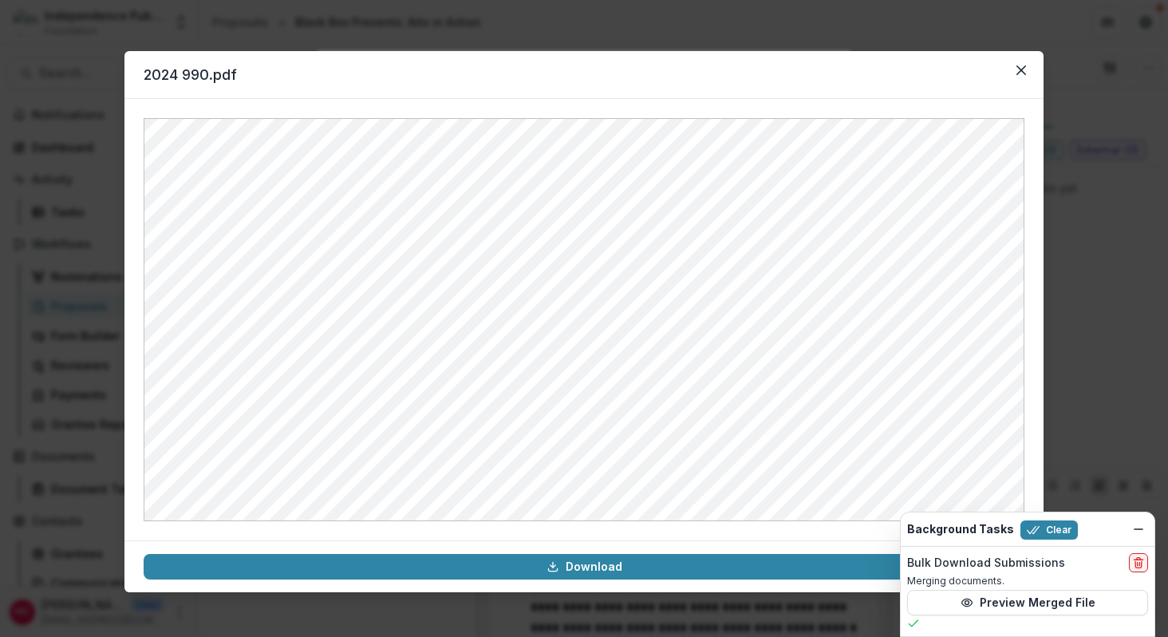
click at [76, 54] on div "2024 990.pdf Download" at bounding box center [584, 318] width 1168 height 637
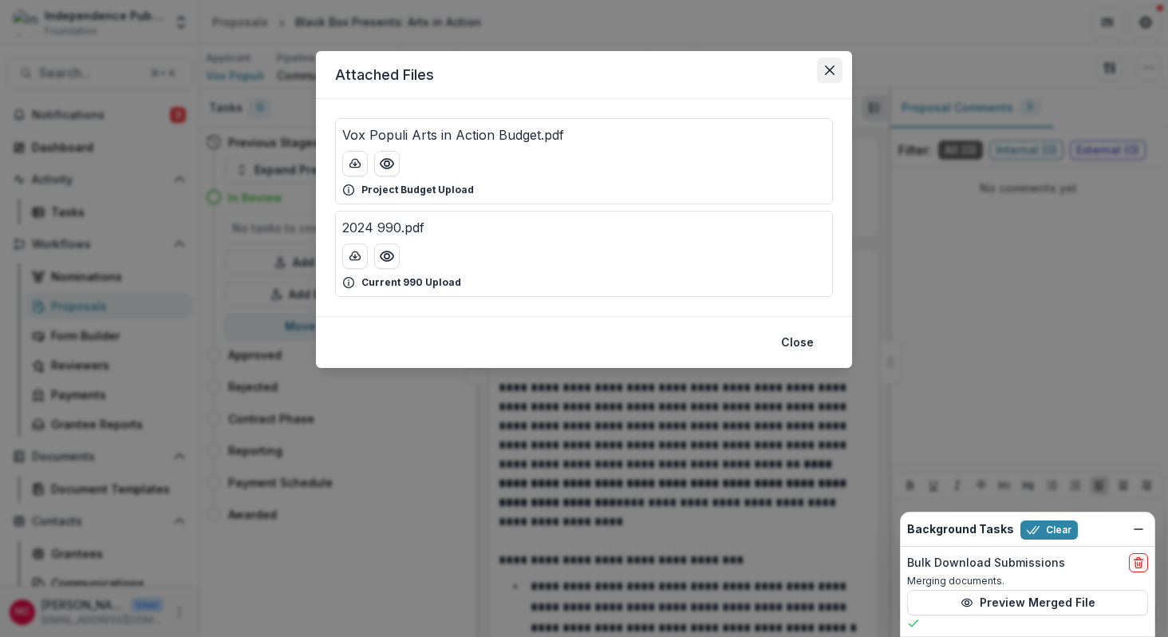
click at [836, 69] on button "Close" at bounding box center [830, 70] width 26 height 26
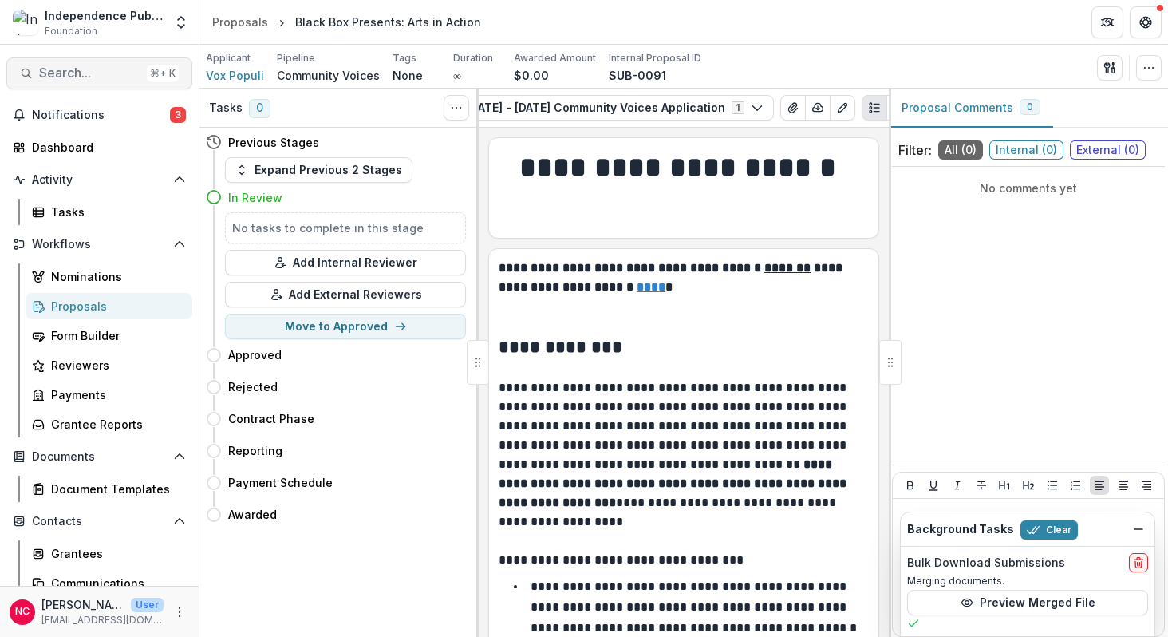
click at [94, 73] on span "Search..." at bounding box center [89, 72] width 101 height 15
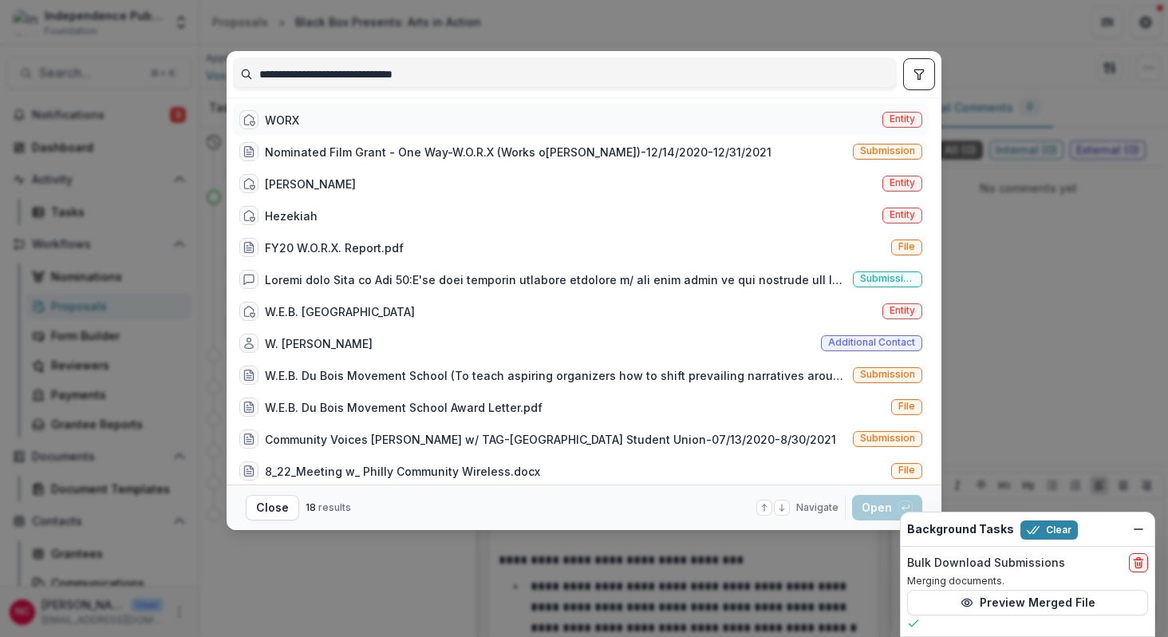
type input "**********"
click at [354, 119] on div "WORX Entity" at bounding box center [581, 120] width 696 height 32
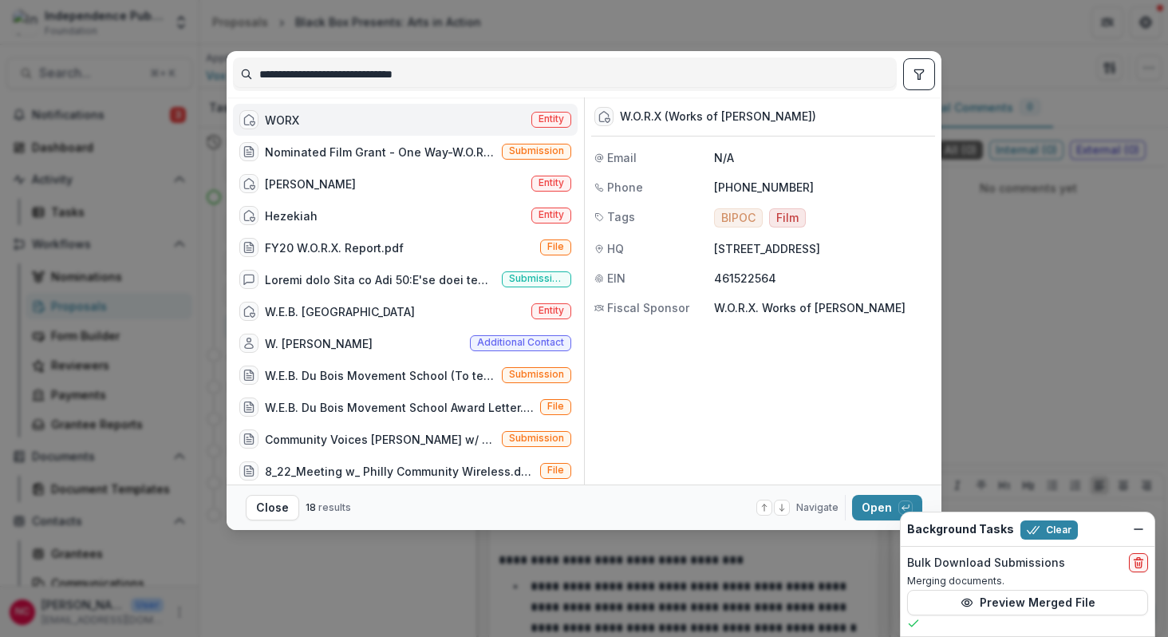
click at [354, 119] on div "WORX Entity" at bounding box center [405, 120] width 345 height 32
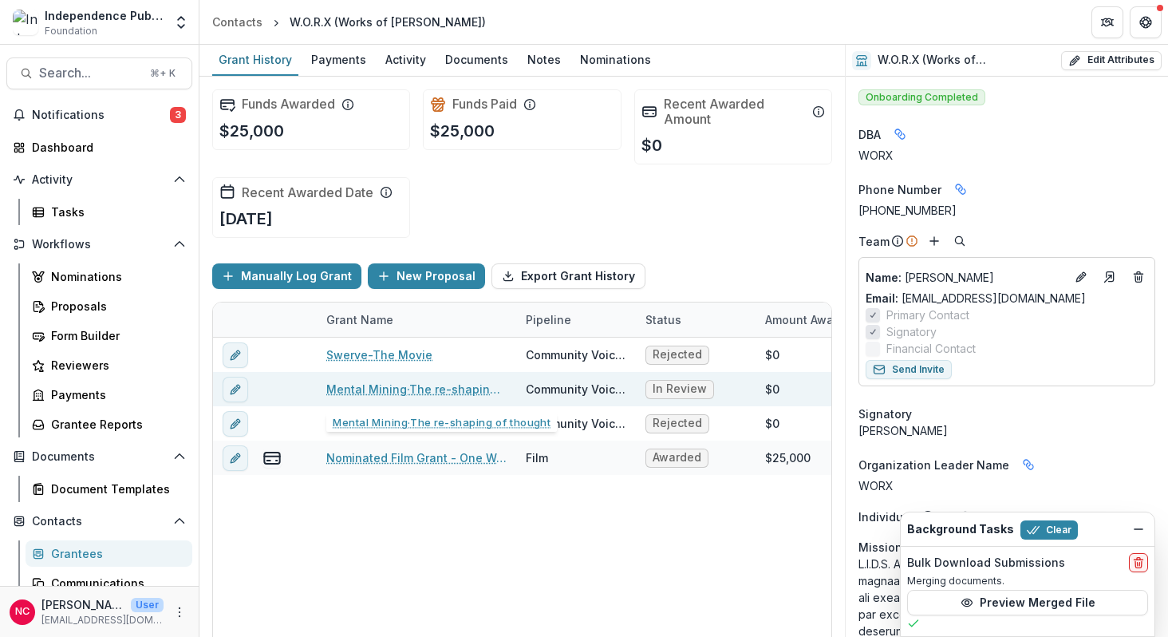
click at [375, 389] on link "Mental Mining·The re-shaping of thought" at bounding box center [416, 389] width 180 height 17
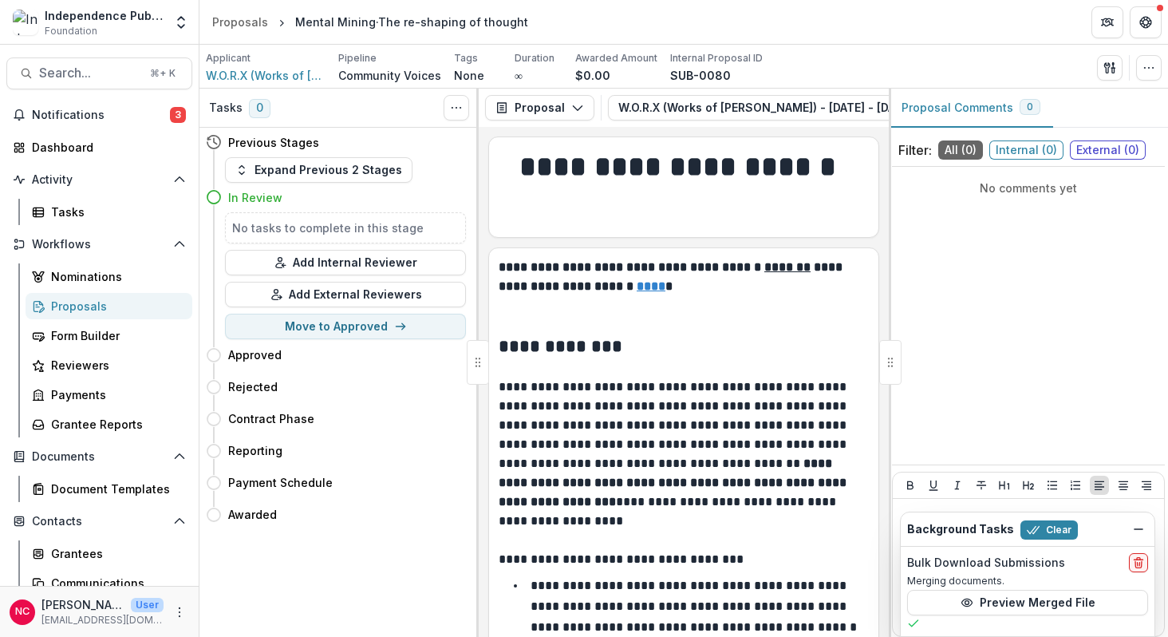
scroll to position [0, 353]
click at [796, 103] on icon "View Attached Files" at bounding box center [802, 107] width 13 height 13
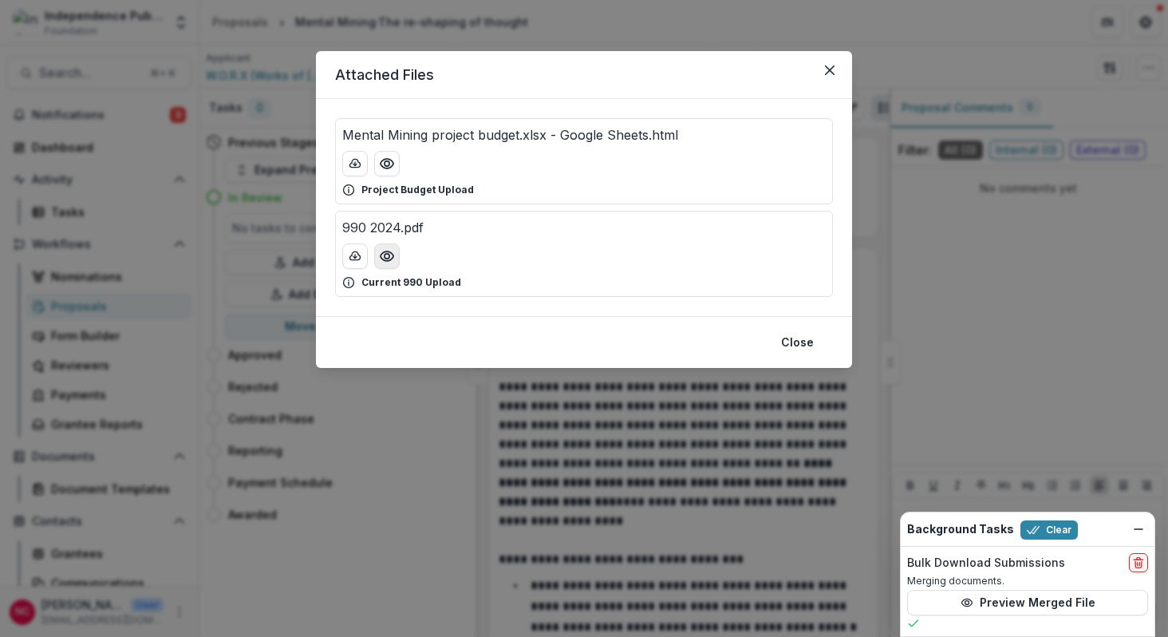
click at [384, 259] on icon "Preview 990 2024.pdf" at bounding box center [387, 256] width 16 height 16
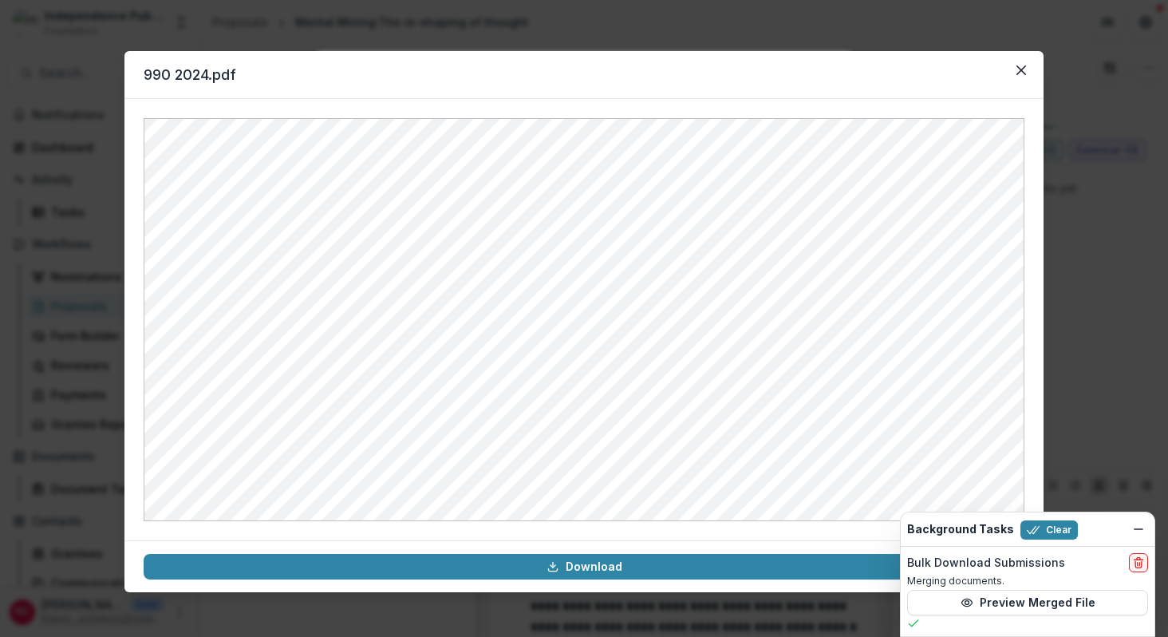
click at [112, 87] on div "990 2024.pdf Download" at bounding box center [584, 318] width 1168 height 637
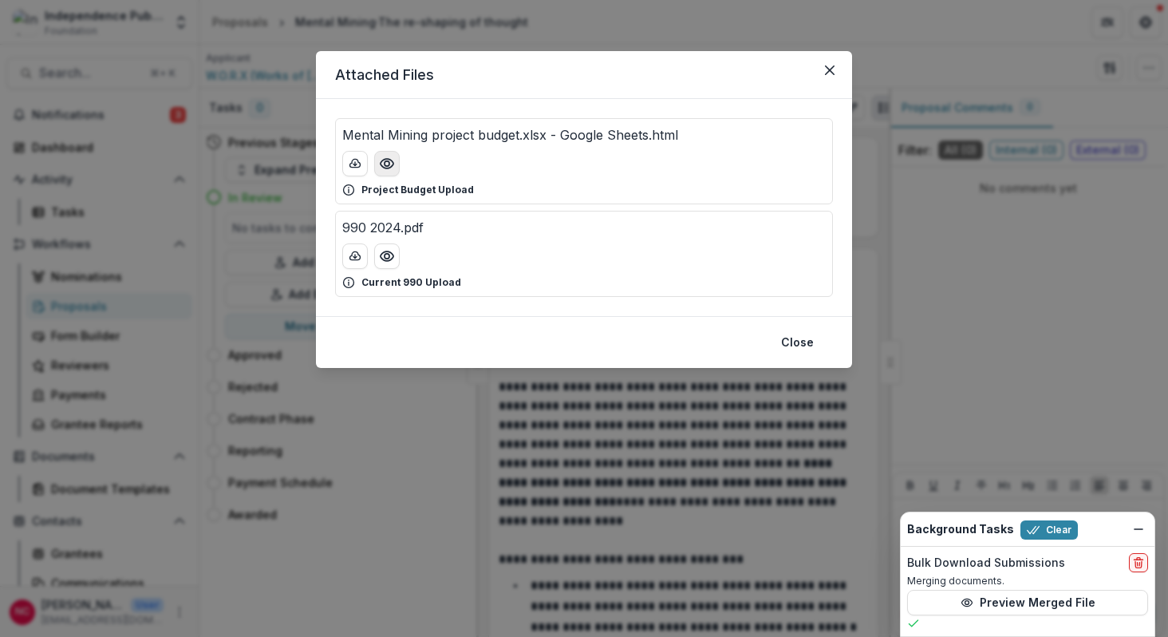
click at [385, 163] on icon "Preview Mental Mining project budget.xlsx - Google Sheets.html" at bounding box center [387, 164] width 16 height 16
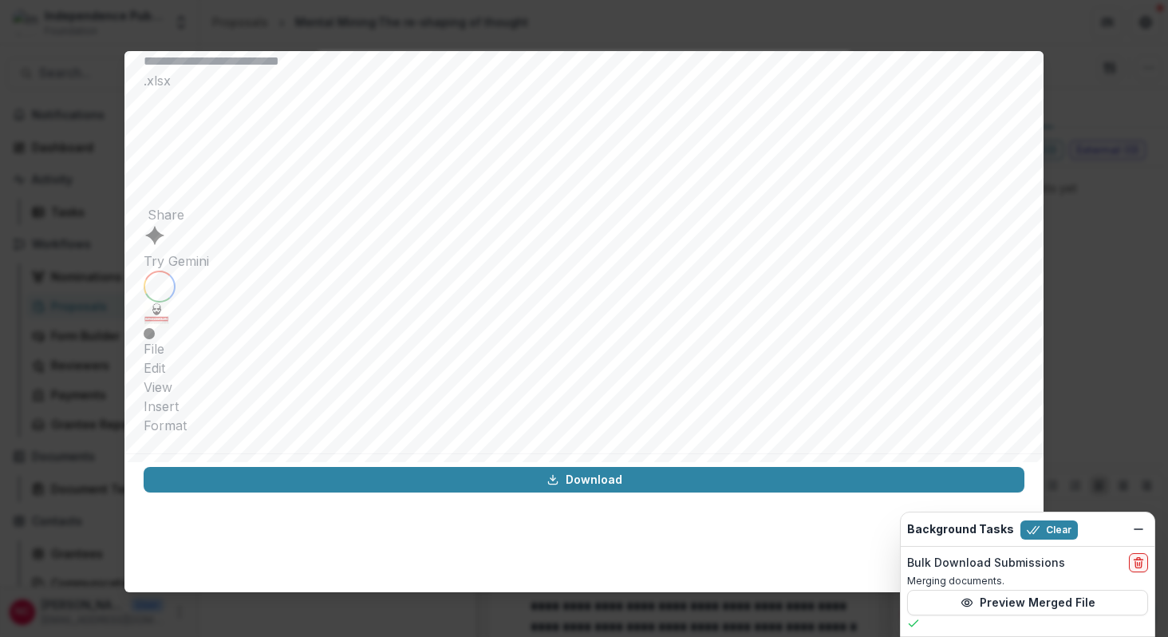
scroll to position [0, 0]
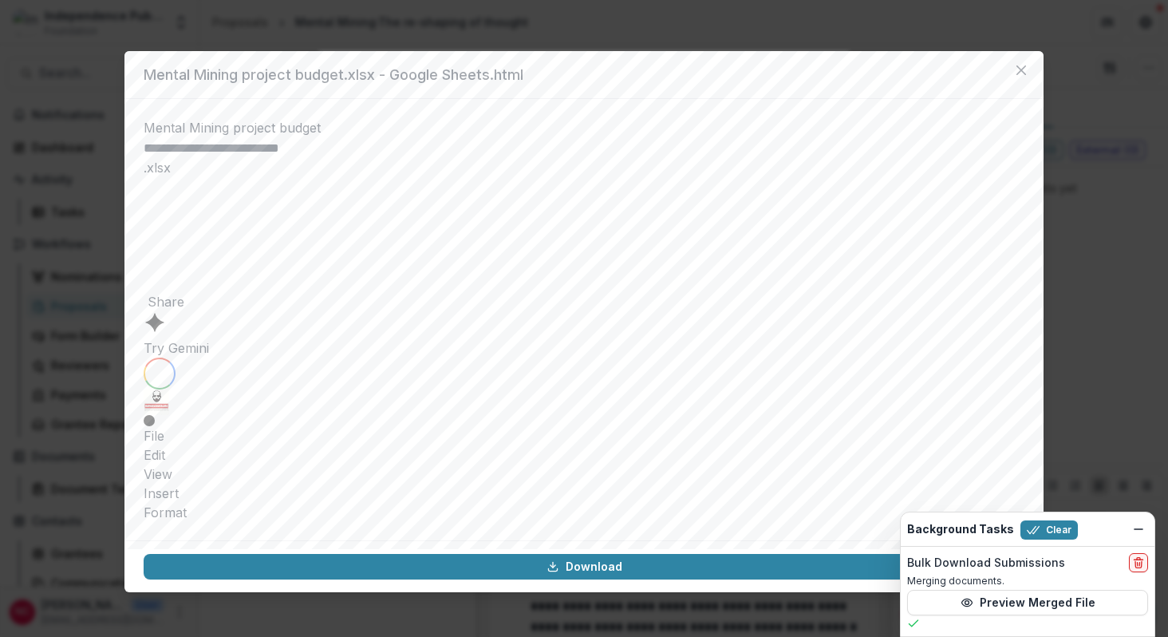
click at [102, 99] on div "**********" at bounding box center [584, 318] width 1168 height 637
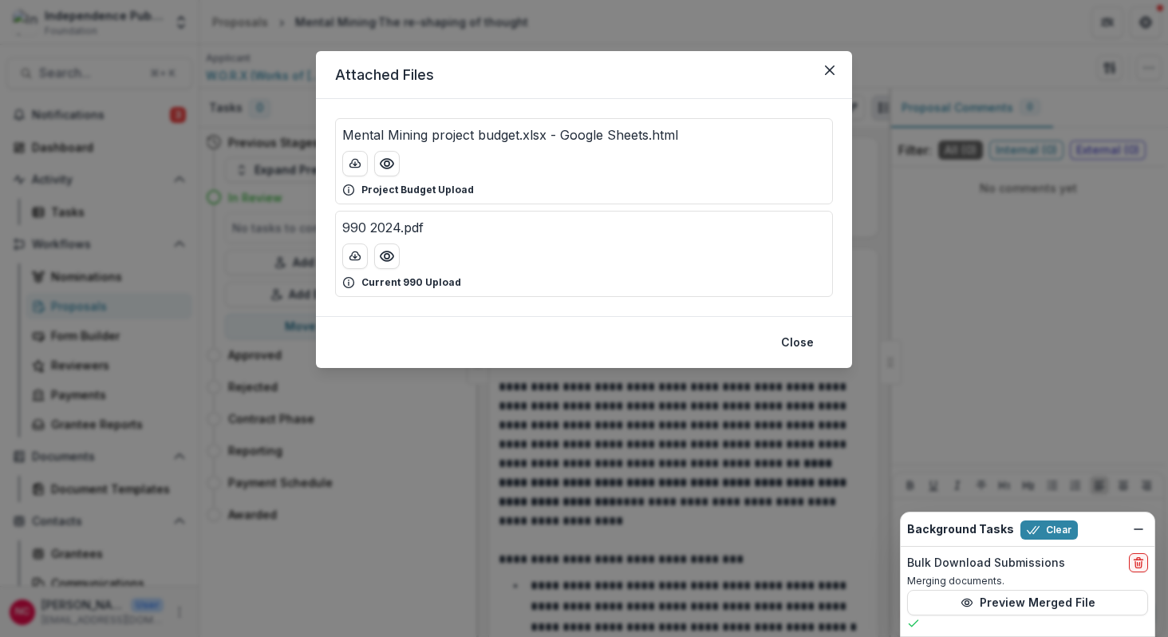
click at [247, 53] on div "Attached Files Mental Mining project budget.xlsx - Google Sheets.html Project B…" at bounding box center [584, 318] width 1168 height 637
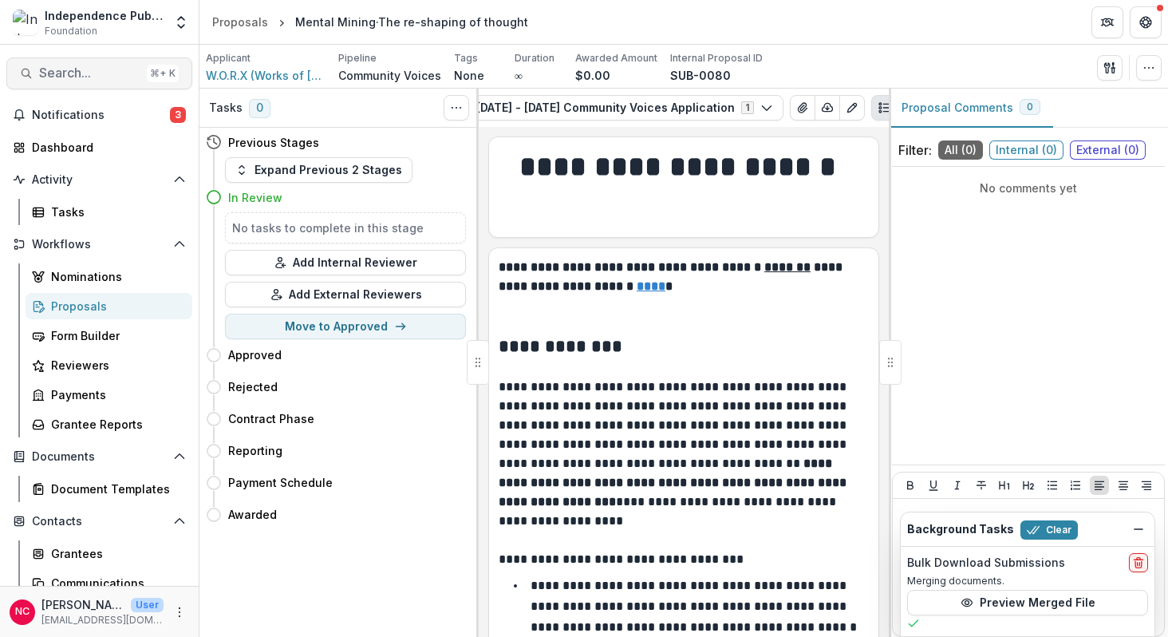
click at [94, 75] on span "Search..." at bounding box center [89, 72] width 101 height 15
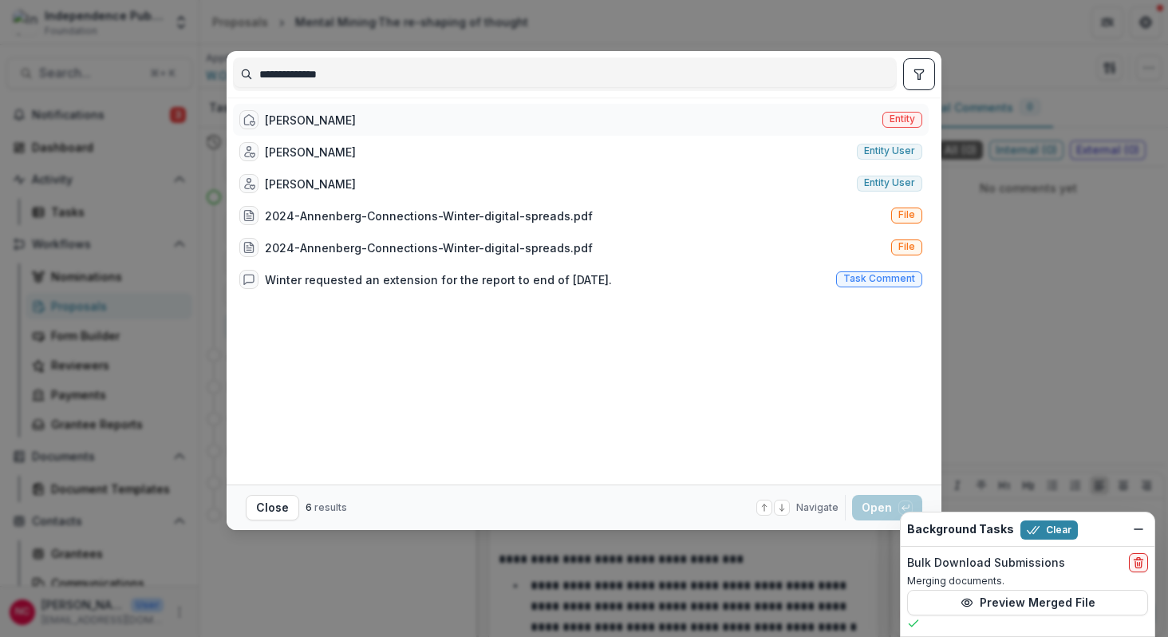
type input "**********"
click at [325, 125] on div "[PERSON_NAME]" at bounding box center [310, 120] width 91 height 17
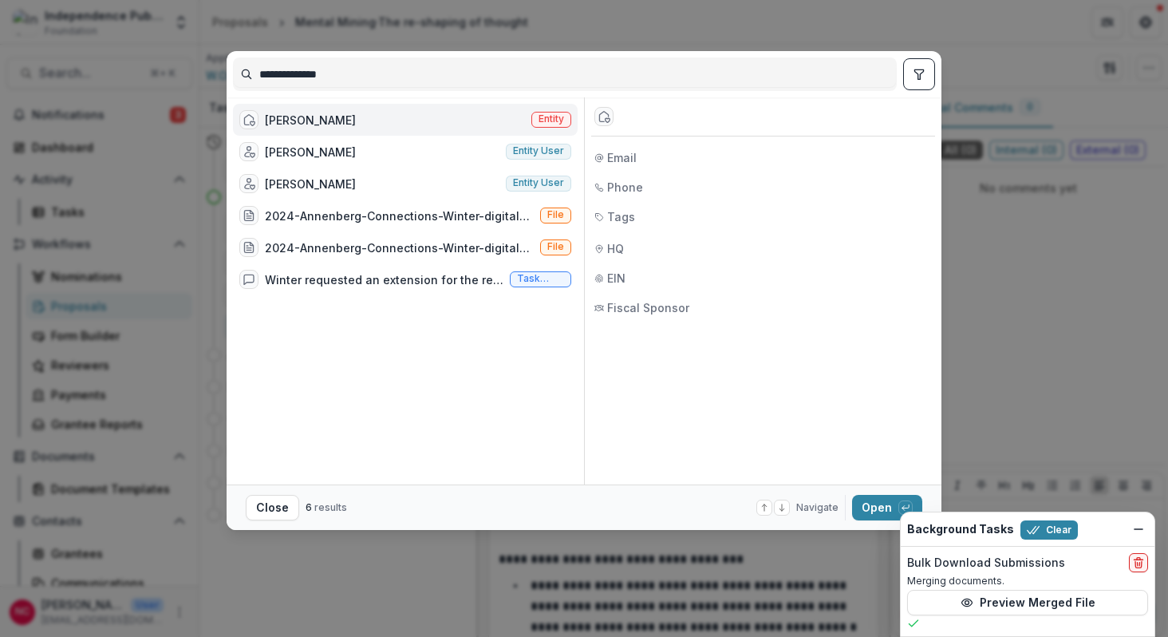
click at [325, 125] on div "[PERSON_NAME]" at bounding box center [310, 120] width 91 height 17
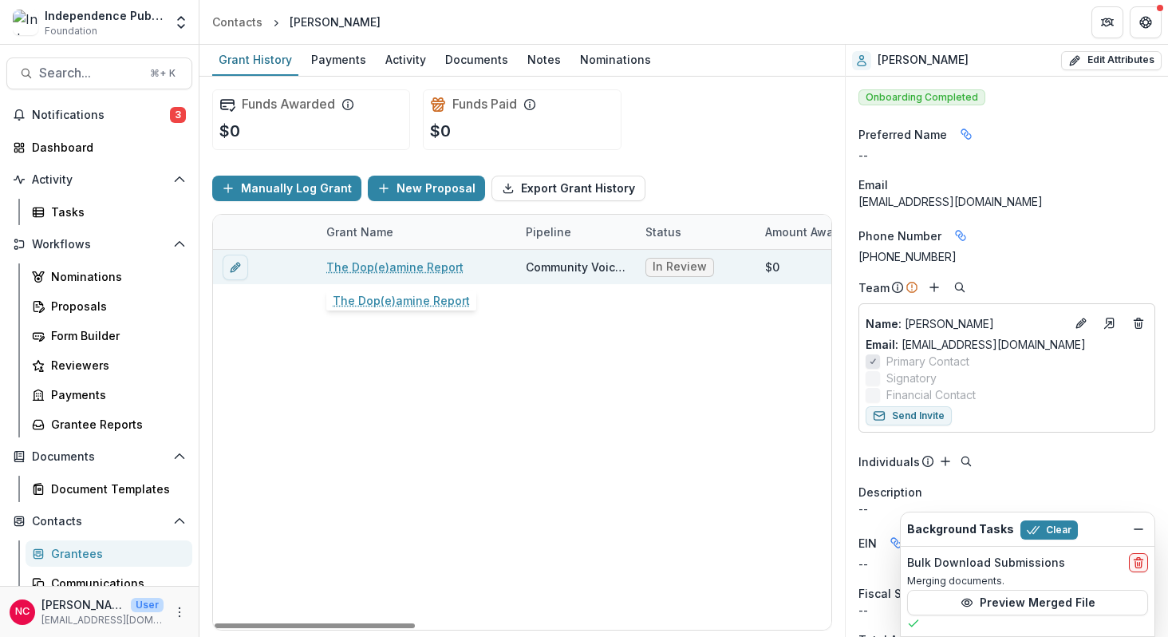
click at [418, 271] on link "The Dop(e)amine Report" at bounding box center [394, 266] width 137 height 17
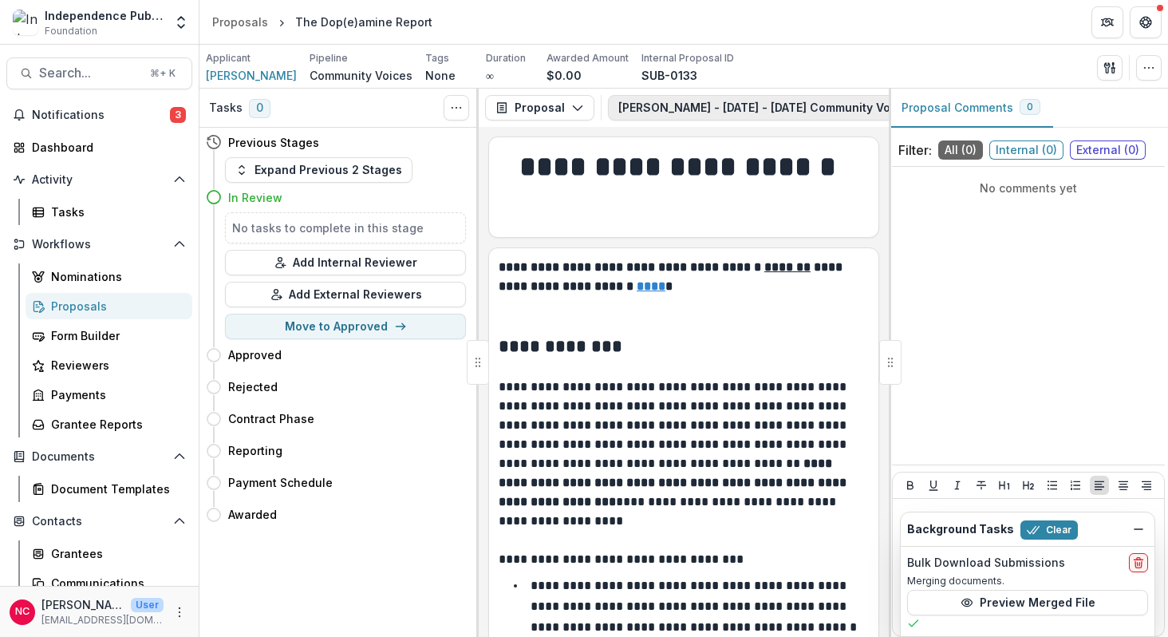
scroll to position [0, 256]
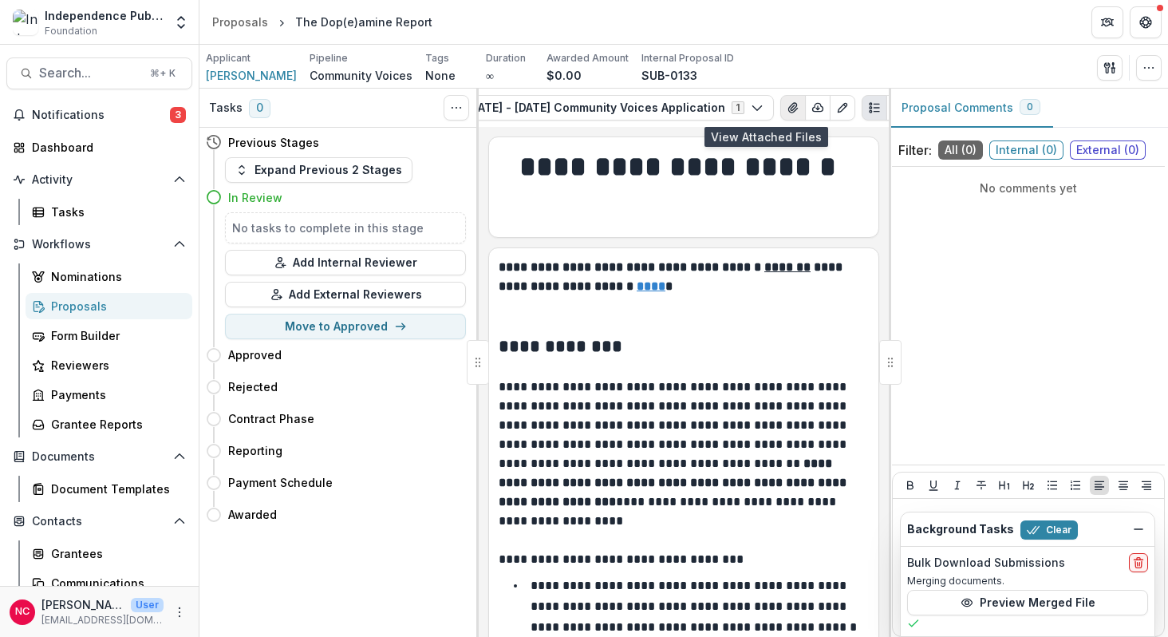
click at [788, 106] on icon "View Attached Files" at bounding box center [792, 108] width 9 height 10
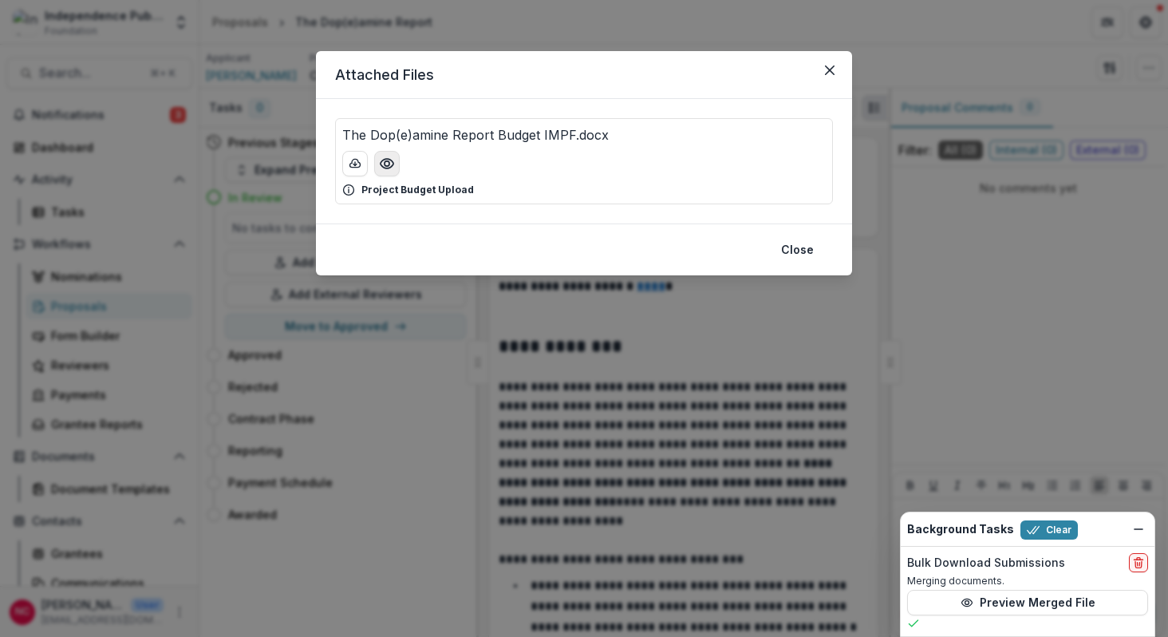
click at [387, 163] on icon "Preview The Dop(e)amine Report Budget IMPF.docx" at bounding box center [387, 164] width 16 height 16
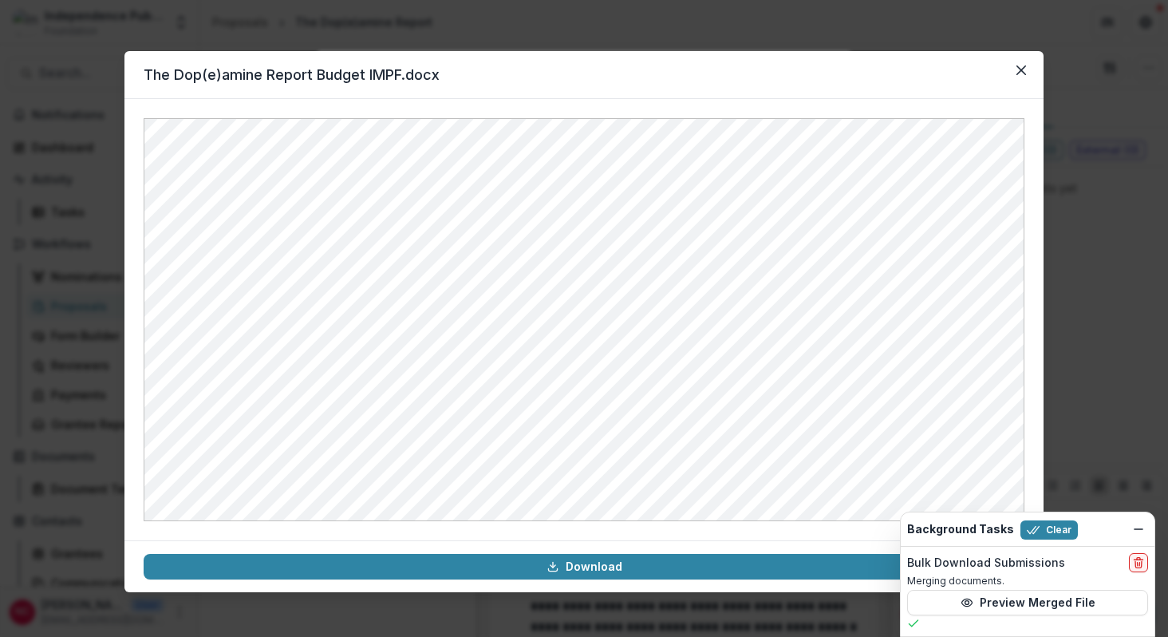
click at [88, 83] on div "The Dop(e)amine Report Budget IMPF.docx Download" at bounding box center [584, 318] width 1168 height 637
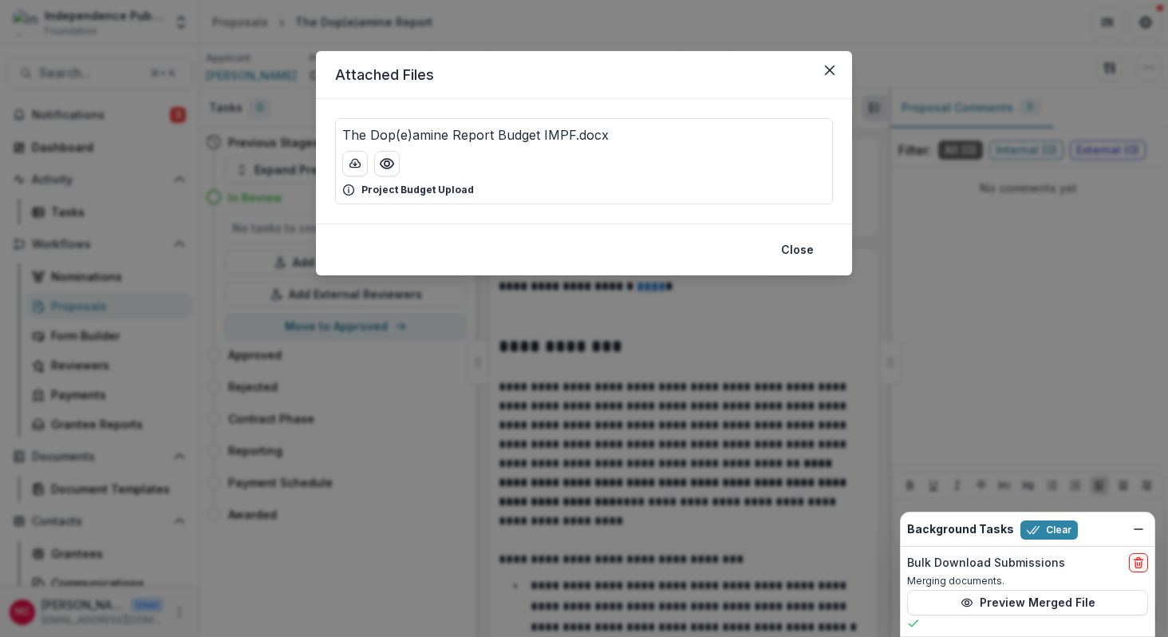
click at [146, 99] on div "Attached Files The Dop(e)amine Report Budget IMPF.docx Project Budget Upload Cl…" at bounding box center [584, 318] width 1168 height 637
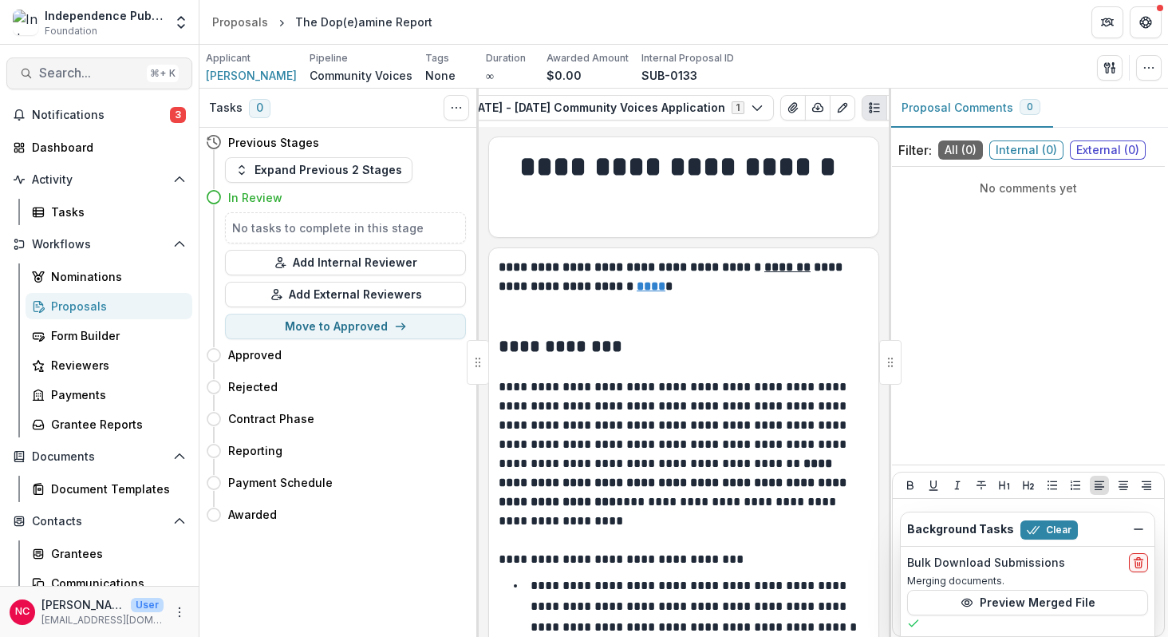
click at [81, 69] on span "Search..." at bounding box center [89, 72] width 101 height 15
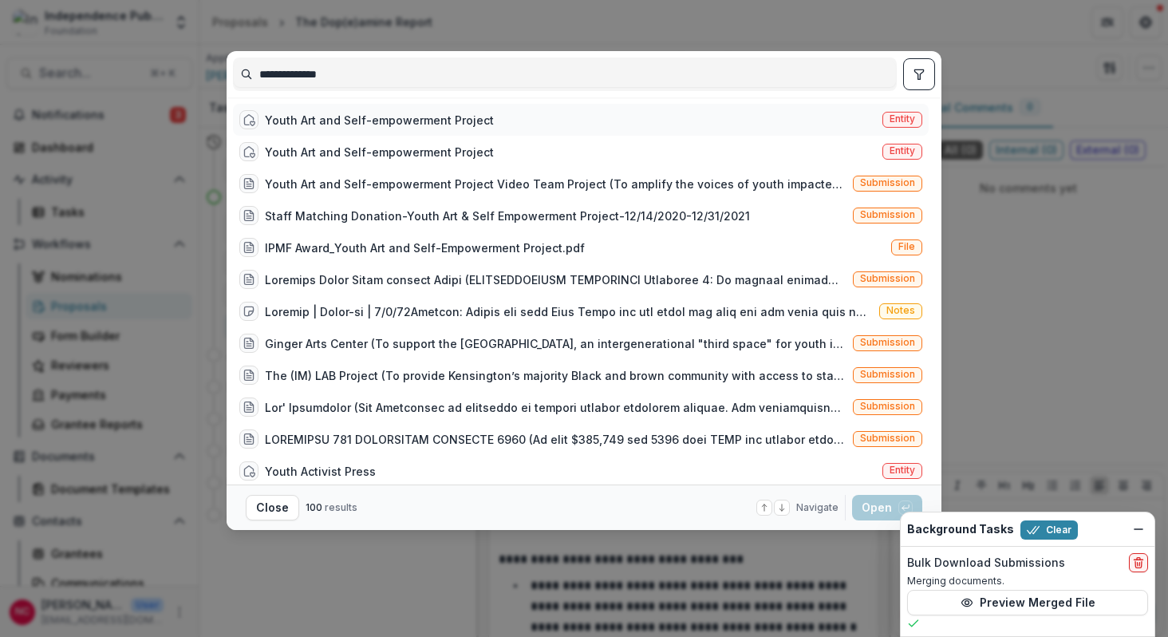
type input "**********"
click at [357, 121] on div "Youth Art and Self-empowerment Project" at bounding box center [379, 120] width 229 height 17
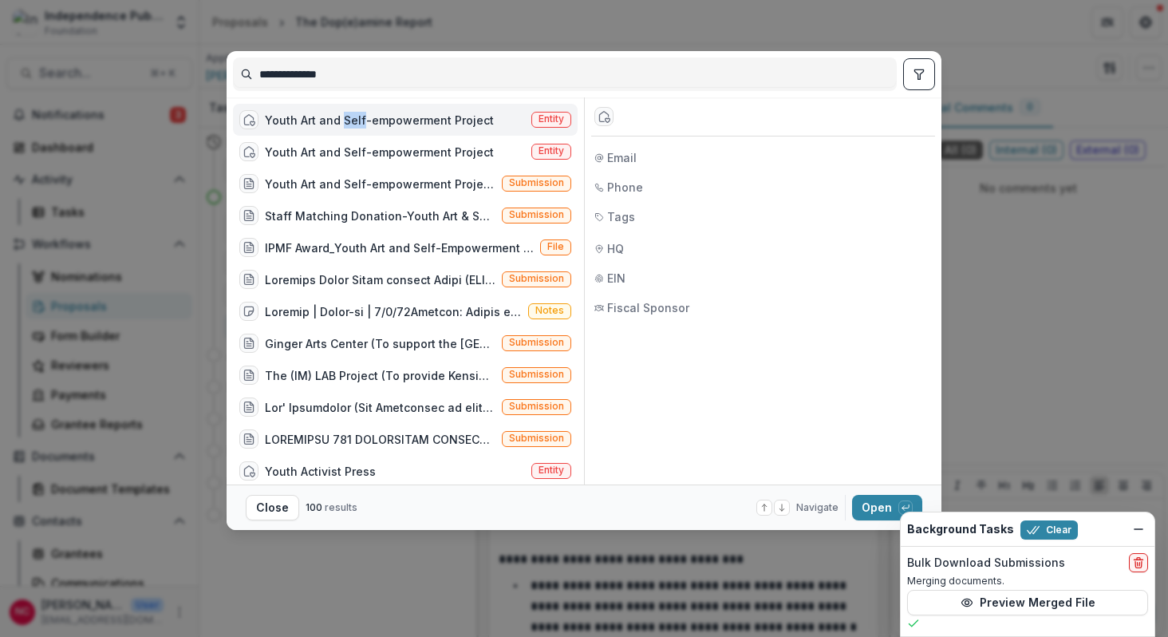
click at [357, 121] on div "Youth Art and Self-empowerment Project" at bounding box center [379, 120] width 229 height 17
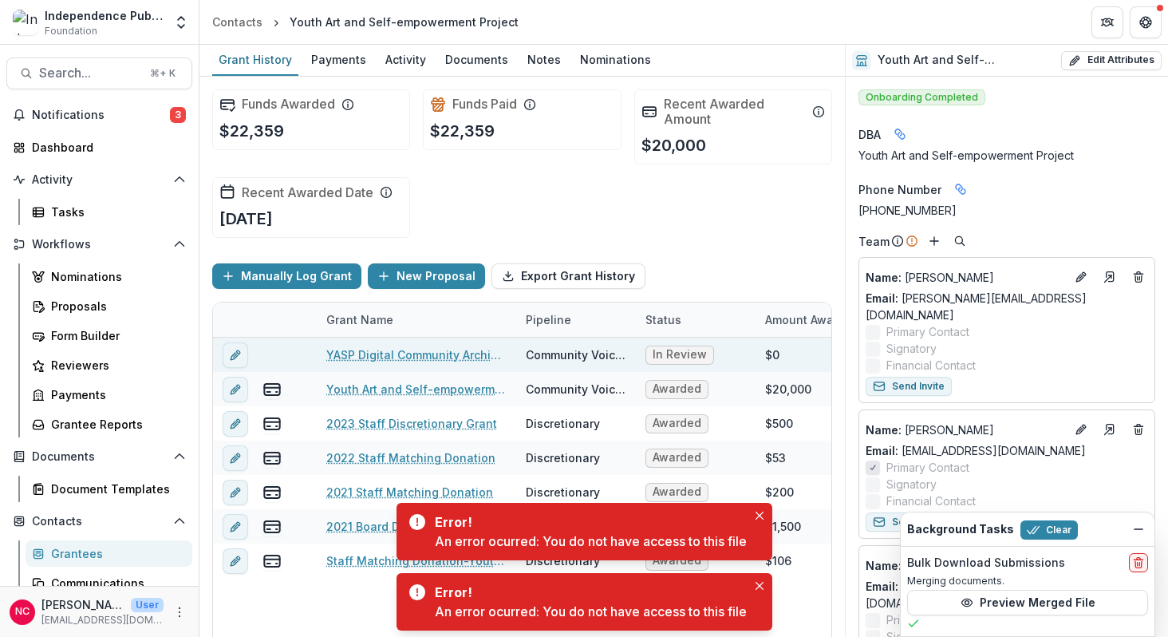
click at [389, 355] on link "YASP Digital Community Archives" at bounding box center [416, 354] width 180 height 17
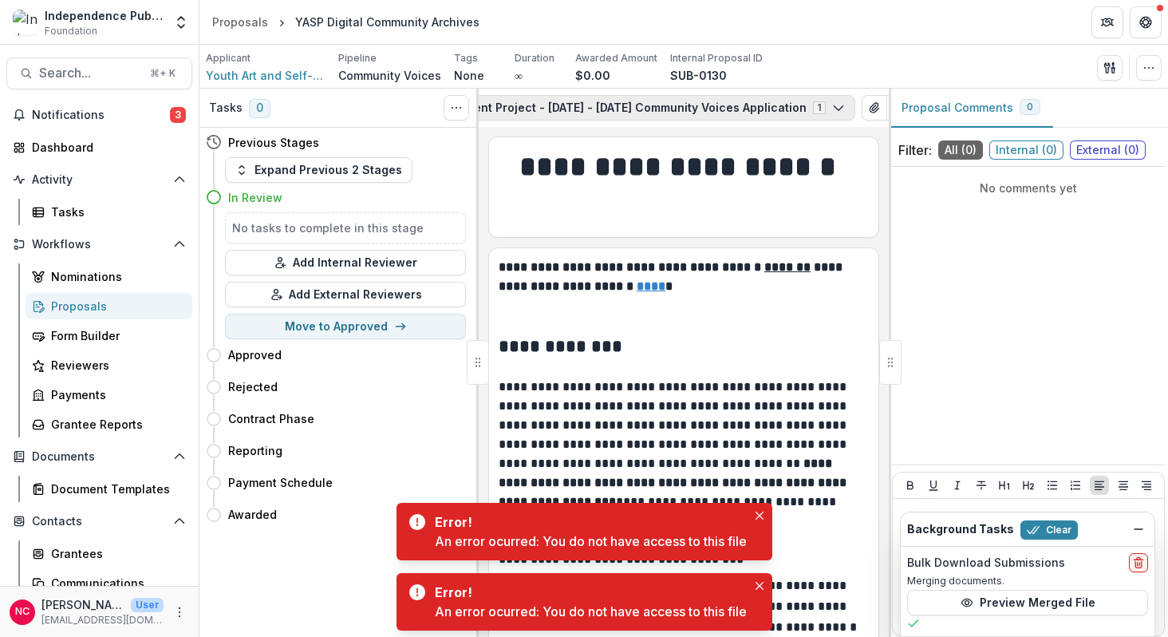
scroll to position [0, 388]
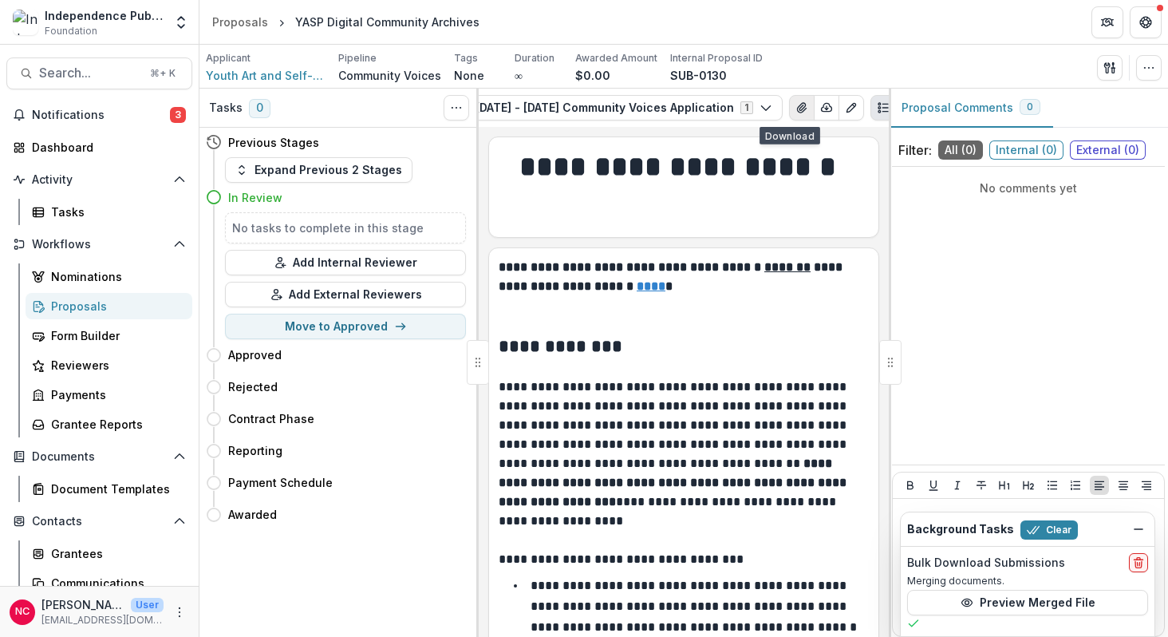
click at [795, 103] on icon "View Attached Files" at bounding box center [801, 107] width 13 height 13
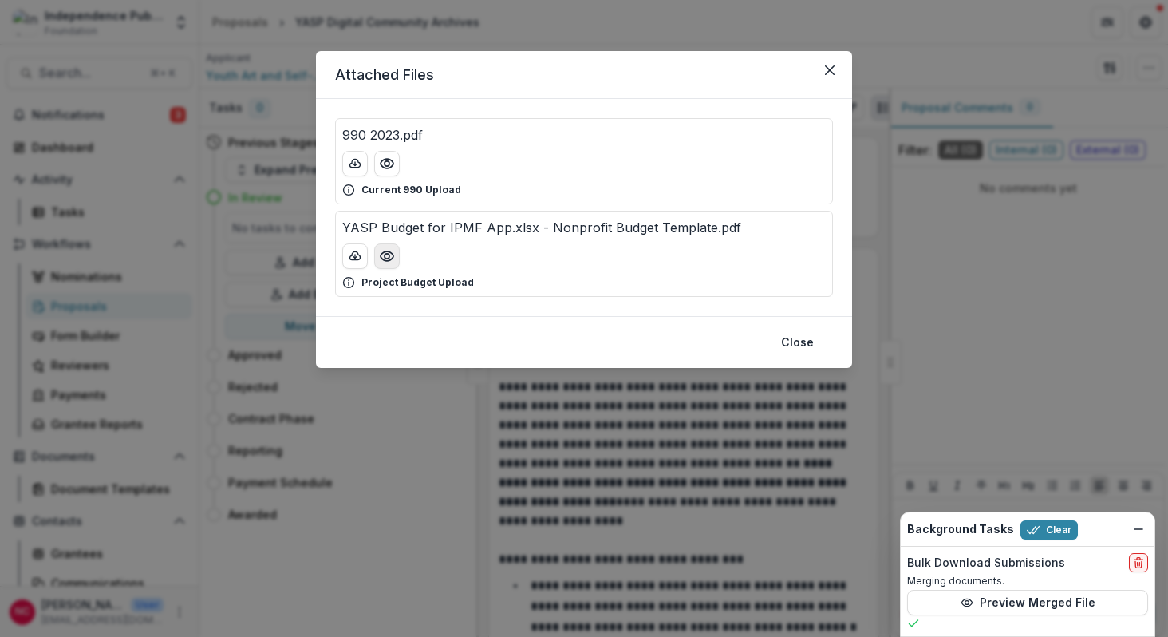
click at [389, 258] on icon "Preview YASP Budget for IPMF App.xlsx - Nonprofit Budget Template.pdf" at bounding box center [387, 256] width 16 height 16
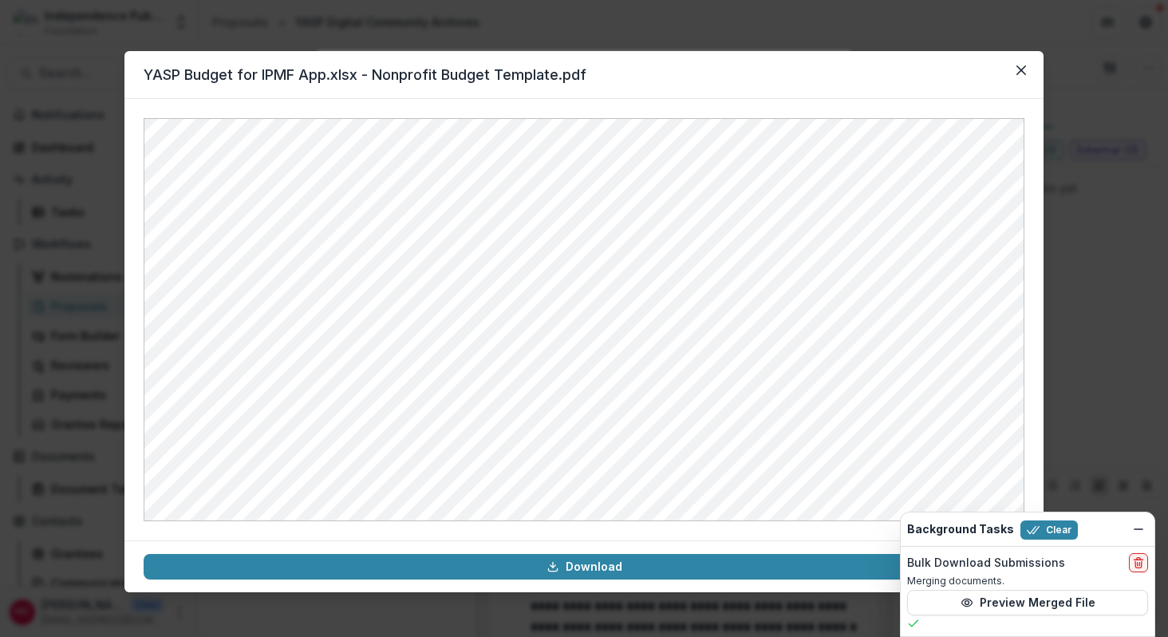
click at [90, 60] on div "YASP Budget for IPMF App.xlsx - Nonprofit Budget Template.pdf Download" at bounding box center [584, 318] width 1168 height 637
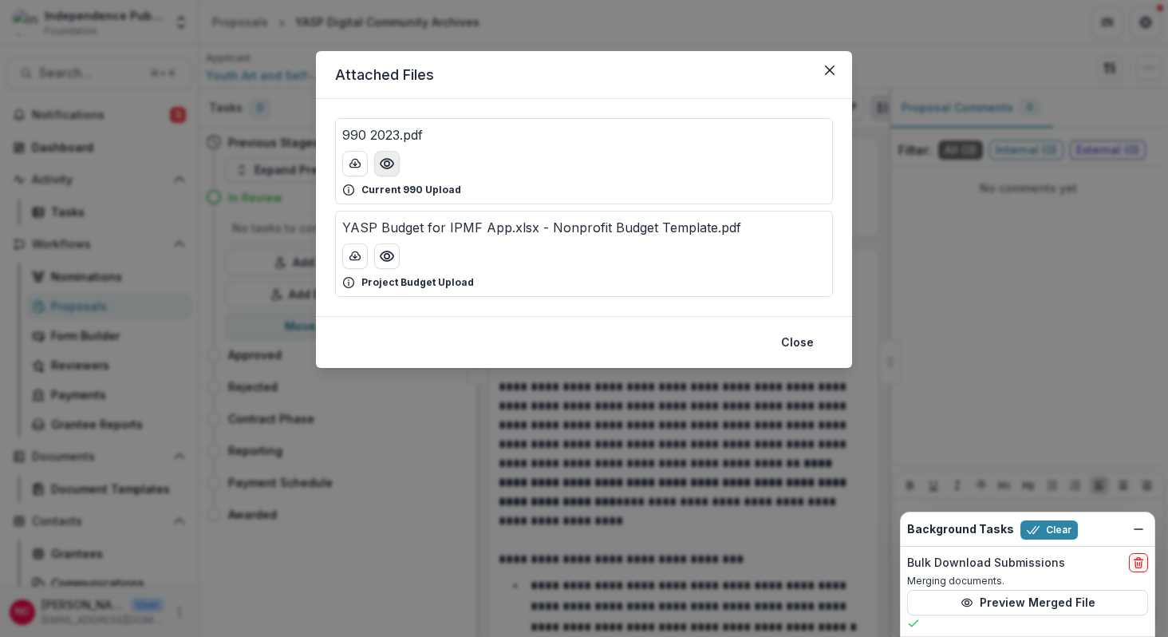
click at [390, 159] on icon "Preview 990 2023.pdf" at bounding box center [387, 164] width 16 height 16
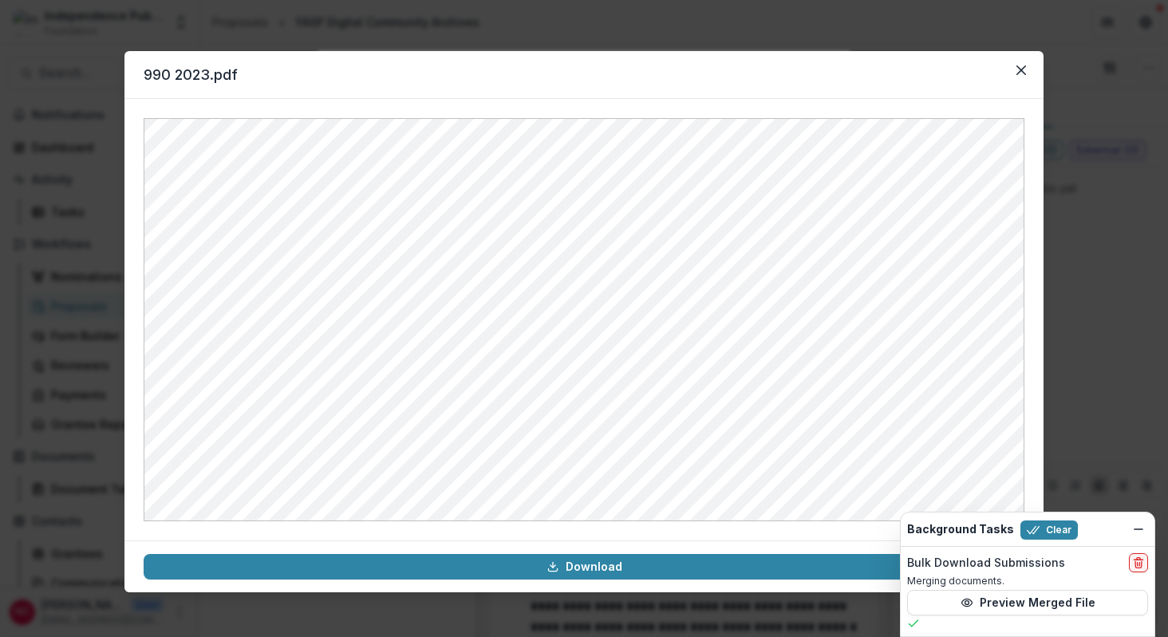
click at [96, 153] on div "990 2023.pdf Download" at bounding box center [584, 318] width 1168 height 637
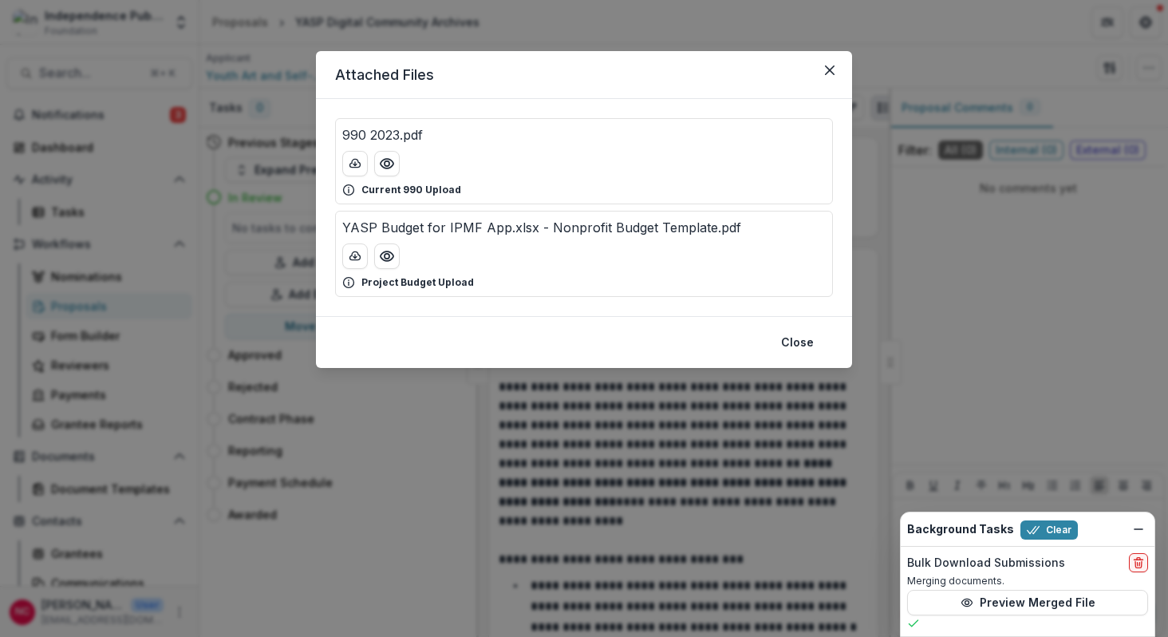
click at [150, 120] on div "Attached Files 990 2023.pdf Current 990 Upload YASP Budget for IPMF App.xlsx - …" at bounding box center [584, 318] width 1168 height 637
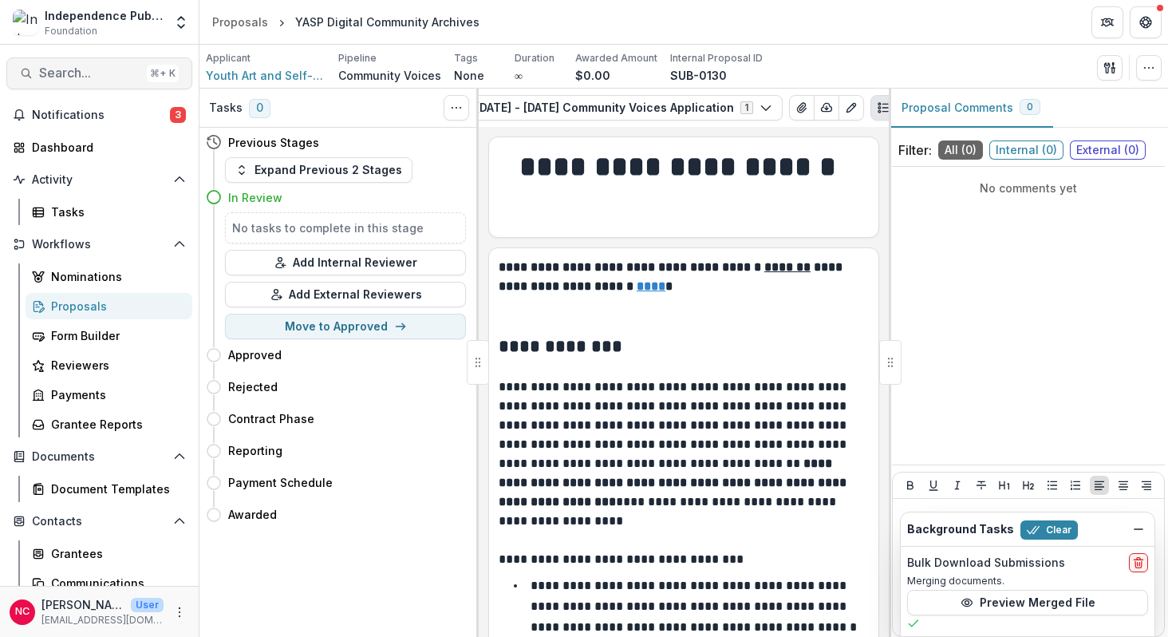
click at [97, 77] on span "Search..." at bounding box center [89, 72] width 101 height 15
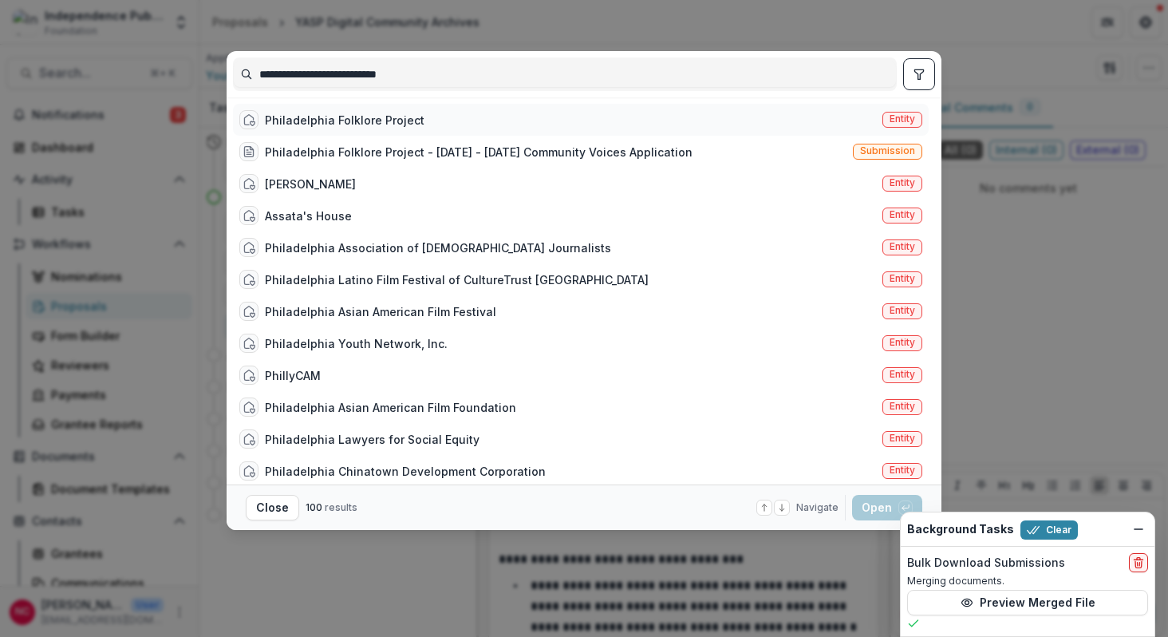
type input "**********"
click at [298, 118] on div "Philadelphia Folklore Project" at bounding box center [345, 120] width 160 height 17
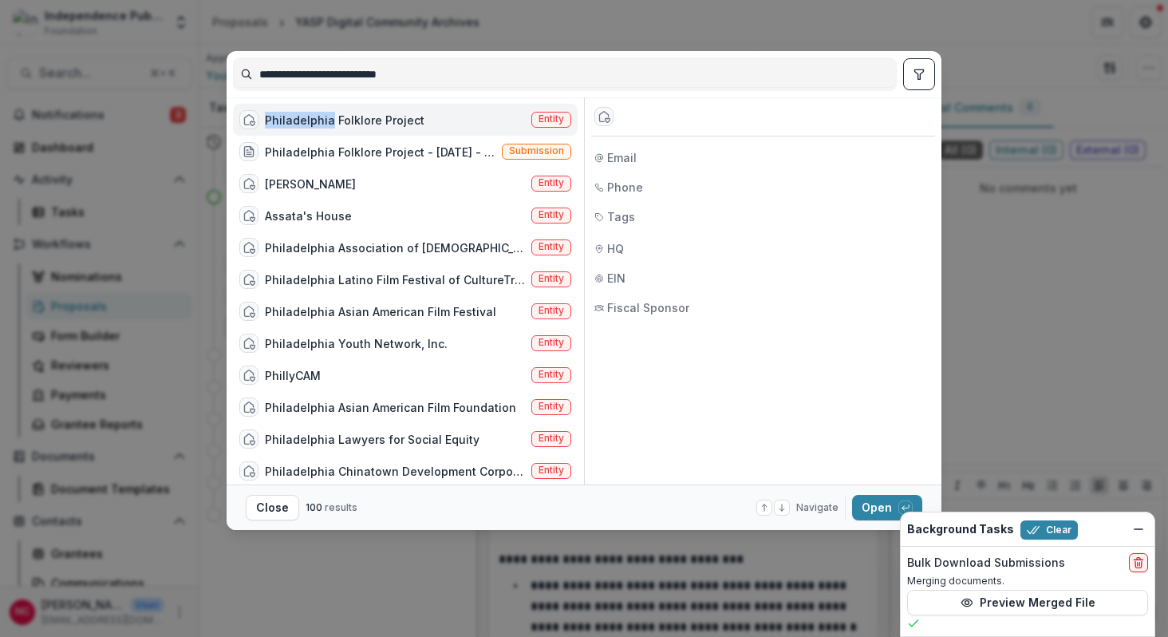
click at [298, 118] on div "Philadelphia Folklore Project" at bounding box center [345, 120] width 160 height 17
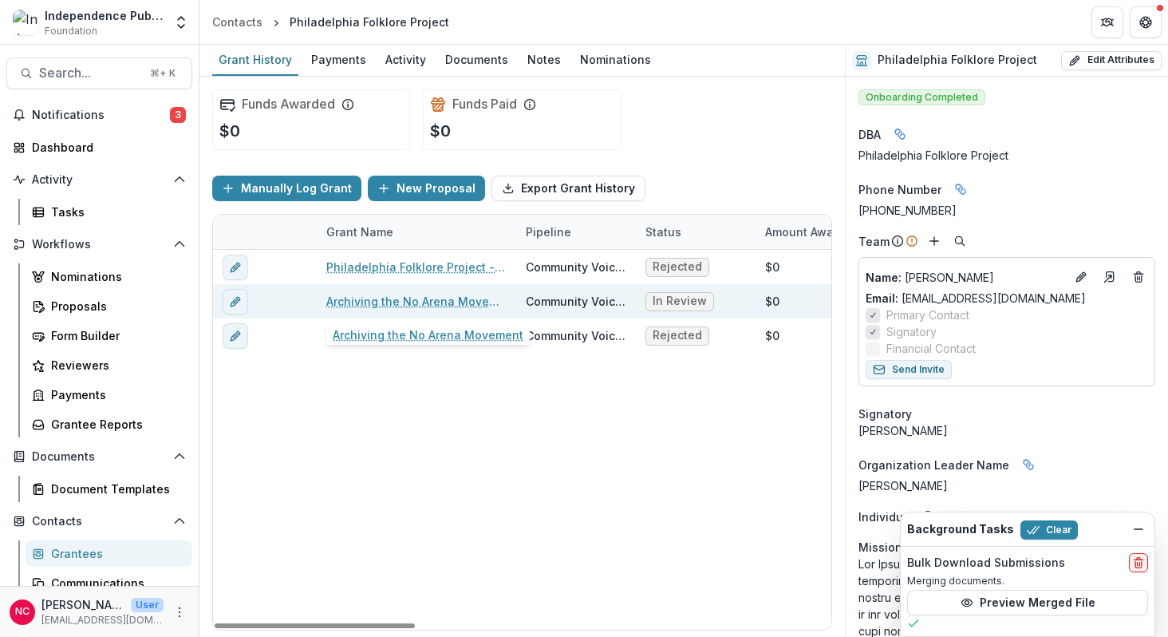
click at [400, 302] on link "Archiving the No Arena Movement" at bounding box center [416, 301] width 180 height 17
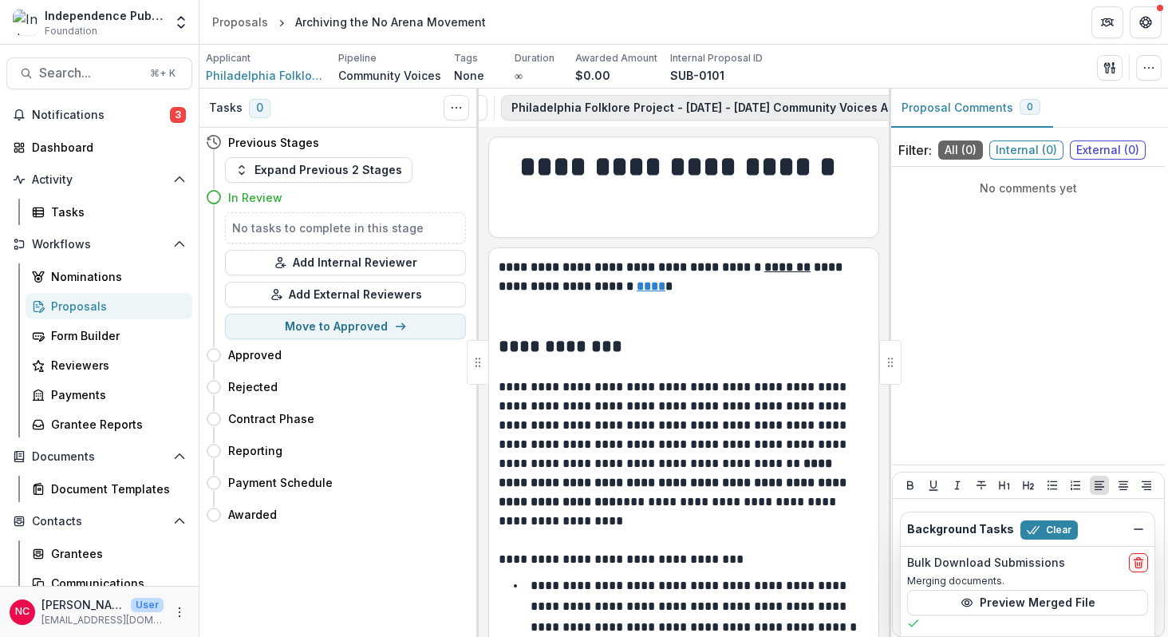
scroll to position [0, 318]
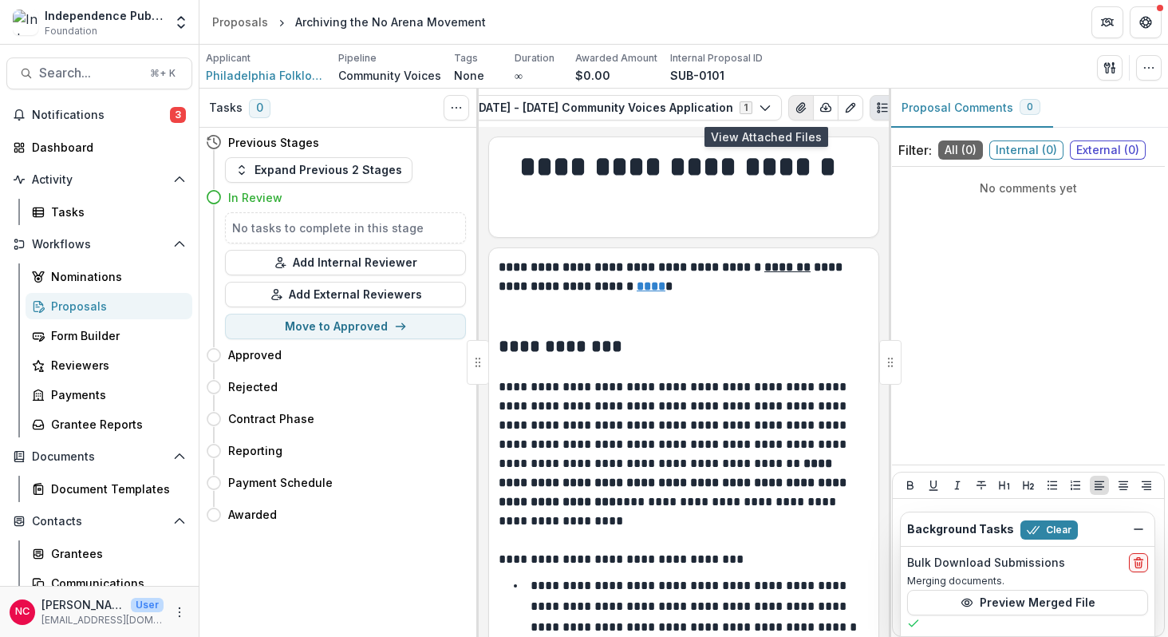
click at [795, 108] on icon "View Attached Files" at bounding box center [801, 107] width 13 height 13
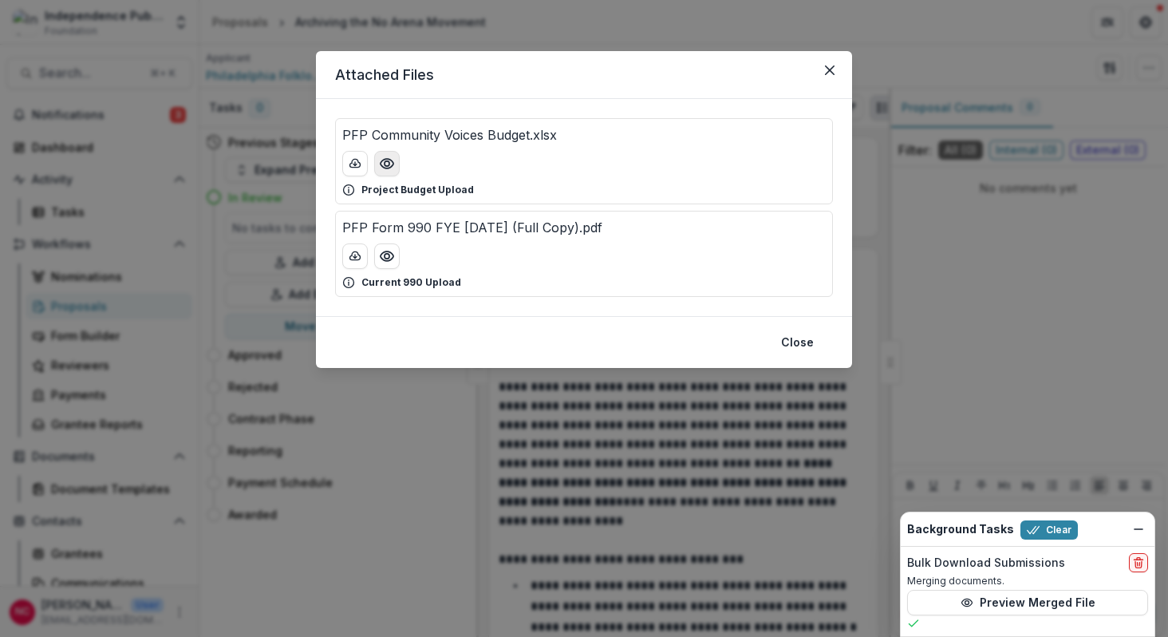
click at [387, 164] on icon "Preview PFP Community Voices Budget.xlsx" at bounding box center [387, 164] width 16 height 16
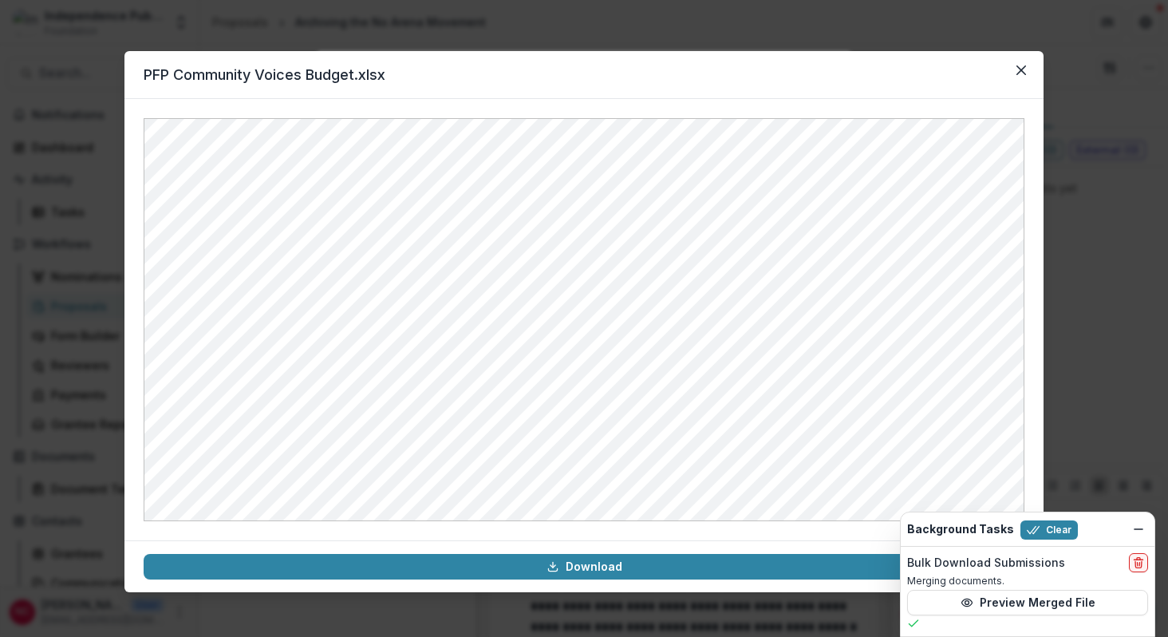
click at [100, 343] on div "PFP Community Voices Budget.xlsx Download" at bounding box center [584, 318] width 1168 height 637
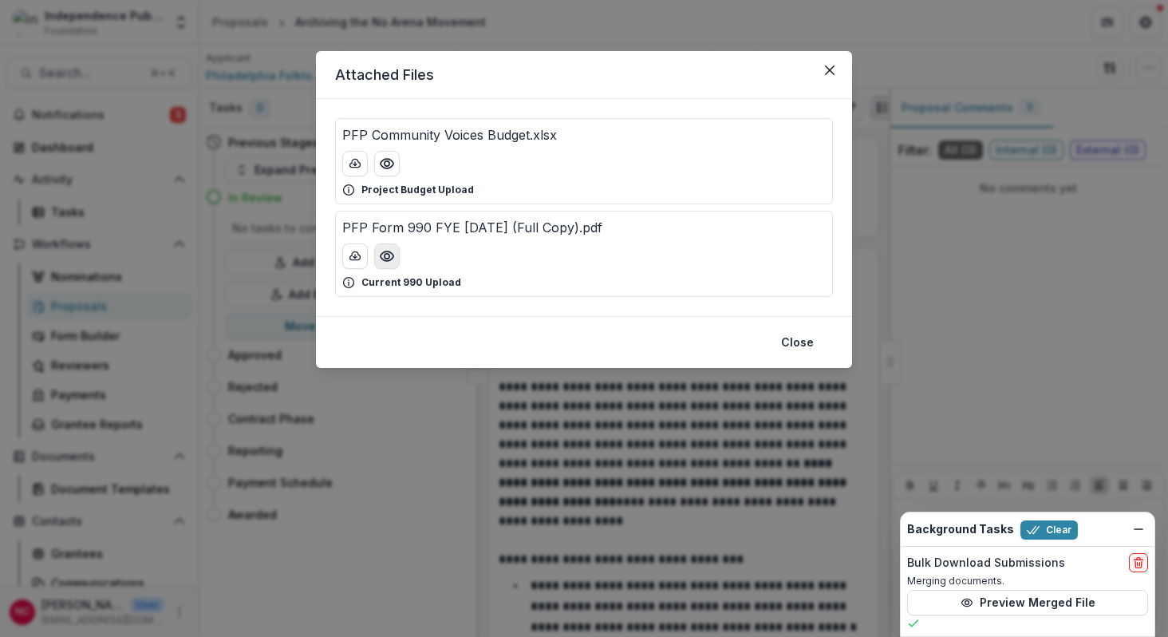
click at [385, 258] on circle "Preview PFP Form 990 FYE 8.31.2024 (Full Copy).pdf" at bounding box center [387, 256] width 5 height 5
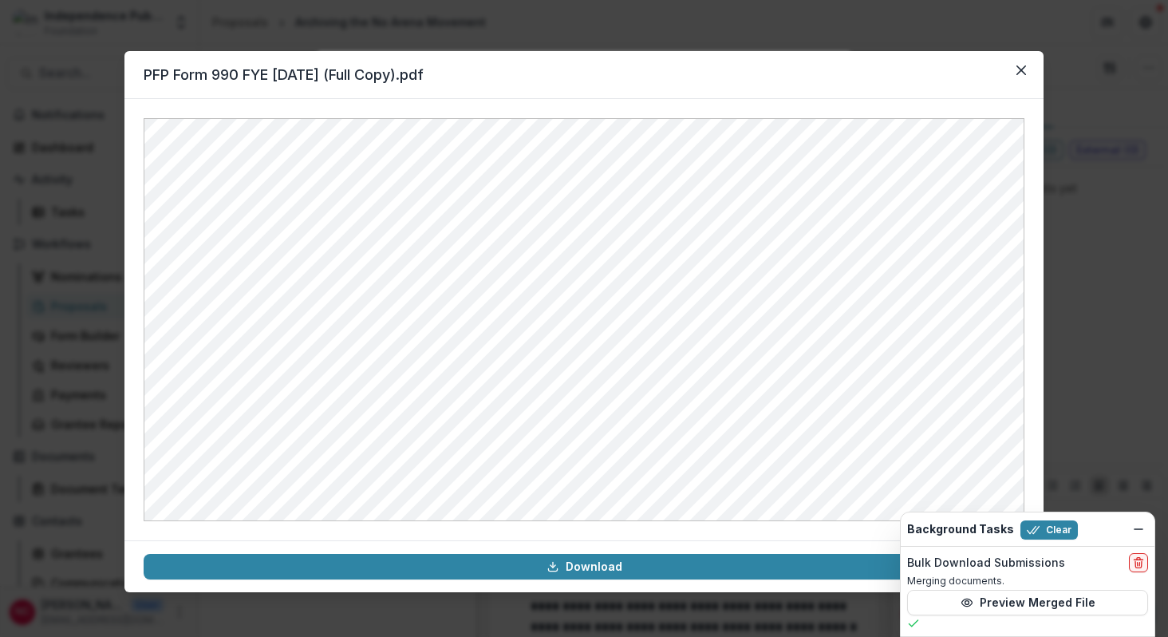
click at [45, 373] on div "PFP Form 990 FYE [DATE] (Full Copy).pdf Download" at bounding box center [584, 318] width 1168 height 637
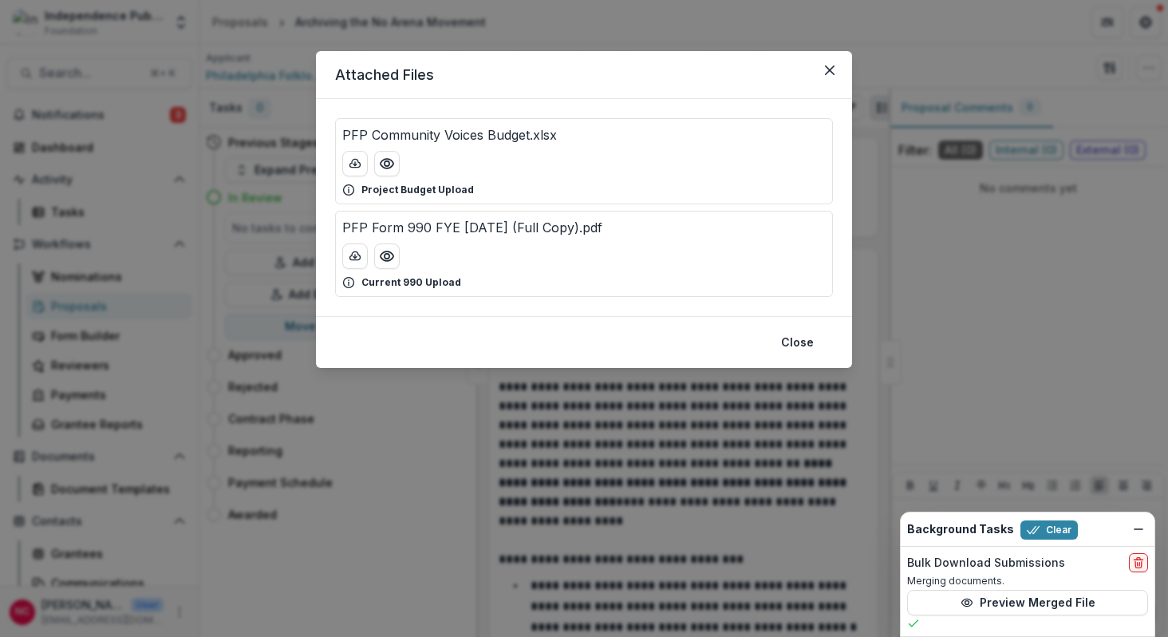
click at [157, 76] on div "Attached Files PFP Community Voices Budget.xlsx Project Budget Upload PFP Form …" at bounding box center [584, 318] width 1168 height 637
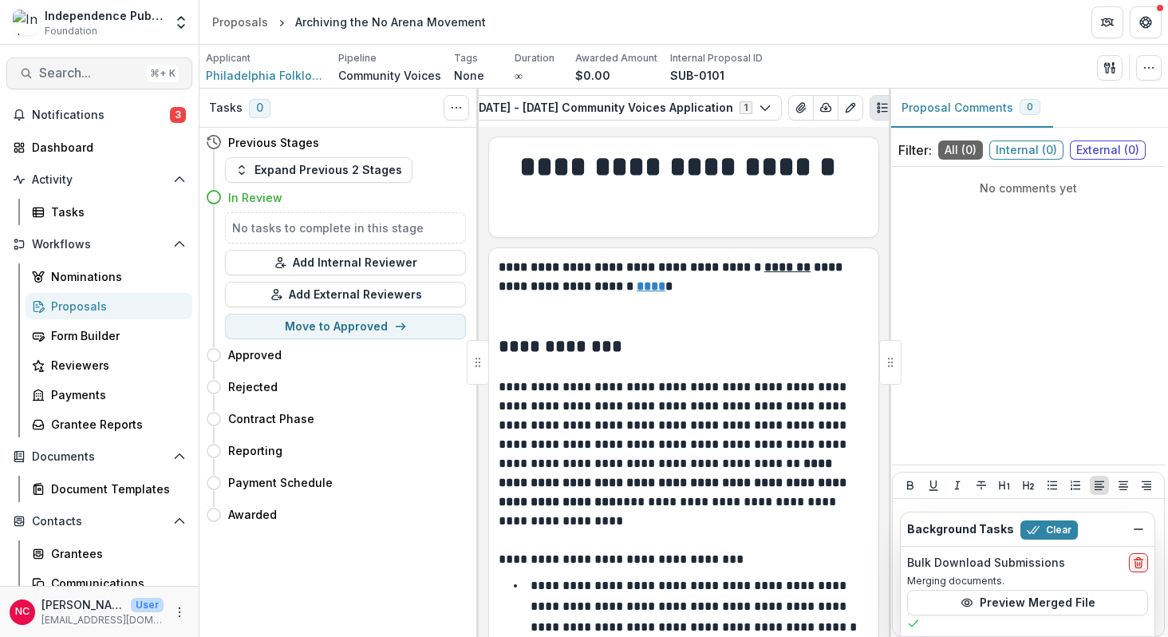
click at [61, 75] on span "Search..." at bounding box center [89, 72] width 101 height 15
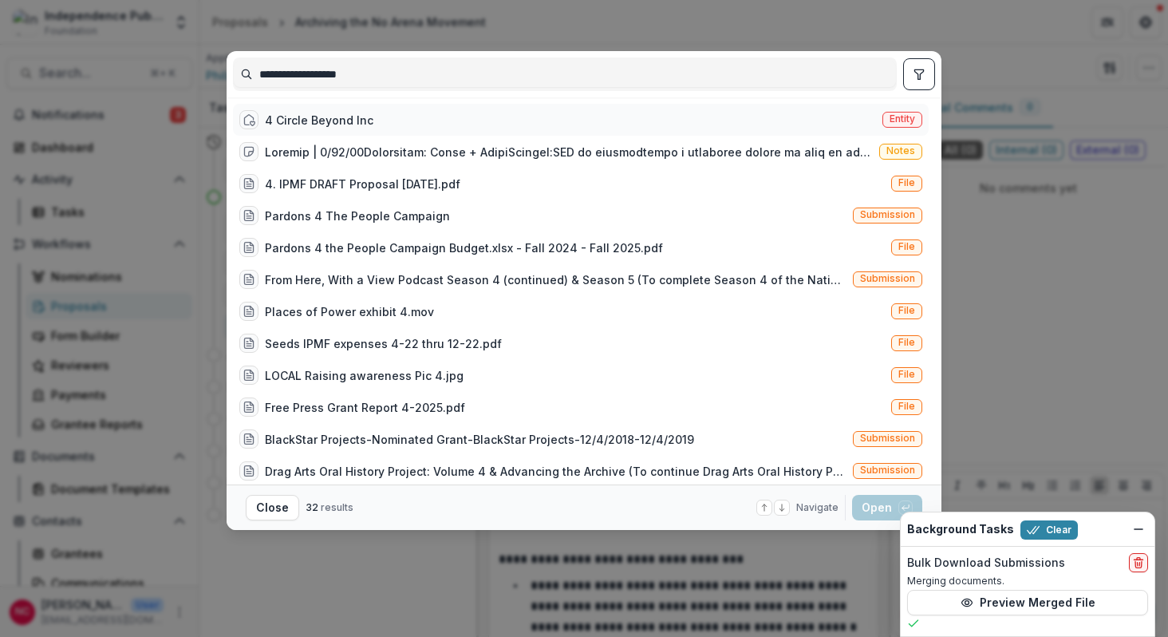
type input "**********"
click at [278, 116] on div "4 Circle Beyond Inc" at bounding box center [319, 120] width 108 height 17
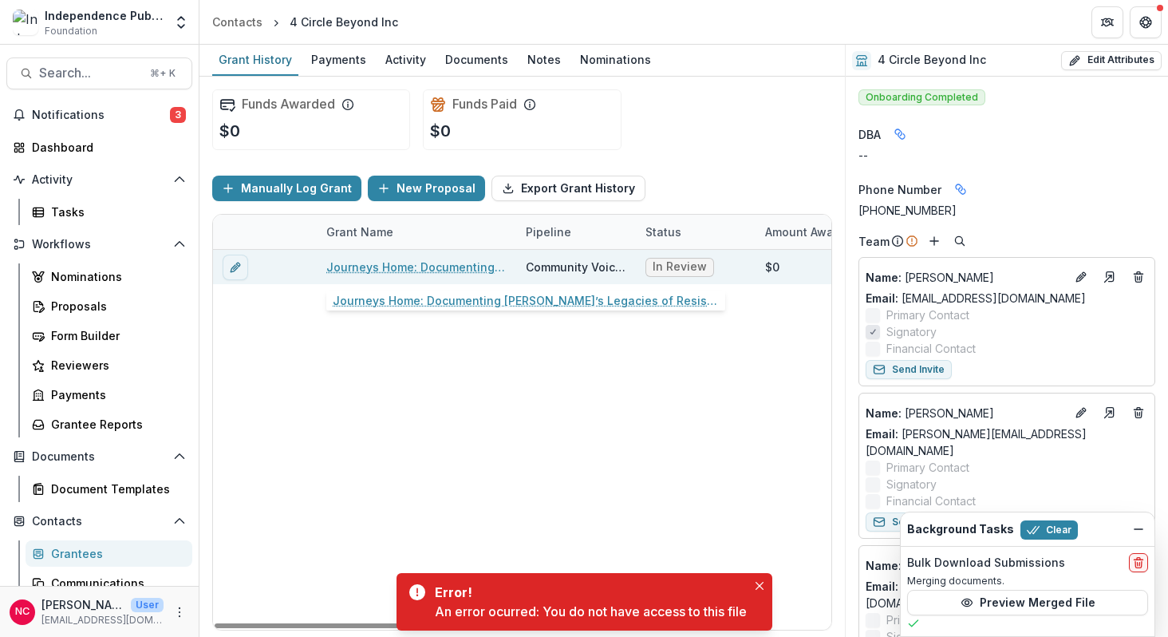
click at [420, 269] on link "Journeys Home: Documenting [PERSON_NAME]’s Legacies of Resistance, Transformati…" at bounding box center [416, 266] width 180 height 17
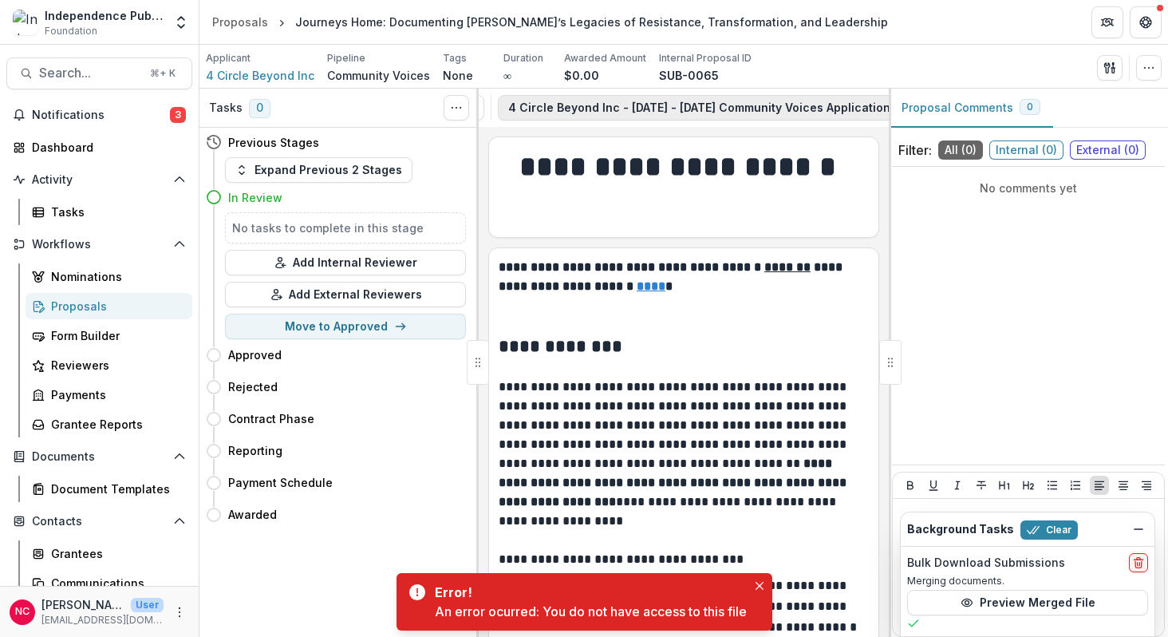
scroll to position [0, 270]
click at [791, 109] on icon "View Attached Files" at bounding box center [797, 107] width 13 height 13
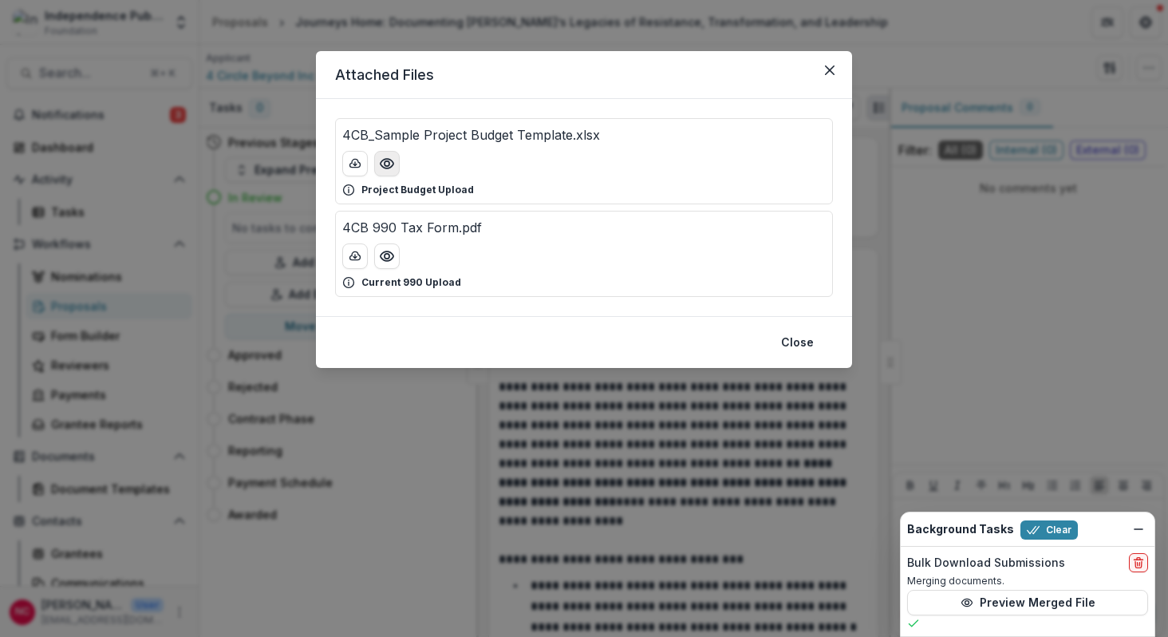
click at [389, 164] on circle "Preview 4CB_Sample Project Budget Template.xlsx" at bounding box center [387, 163] width 5 height 5
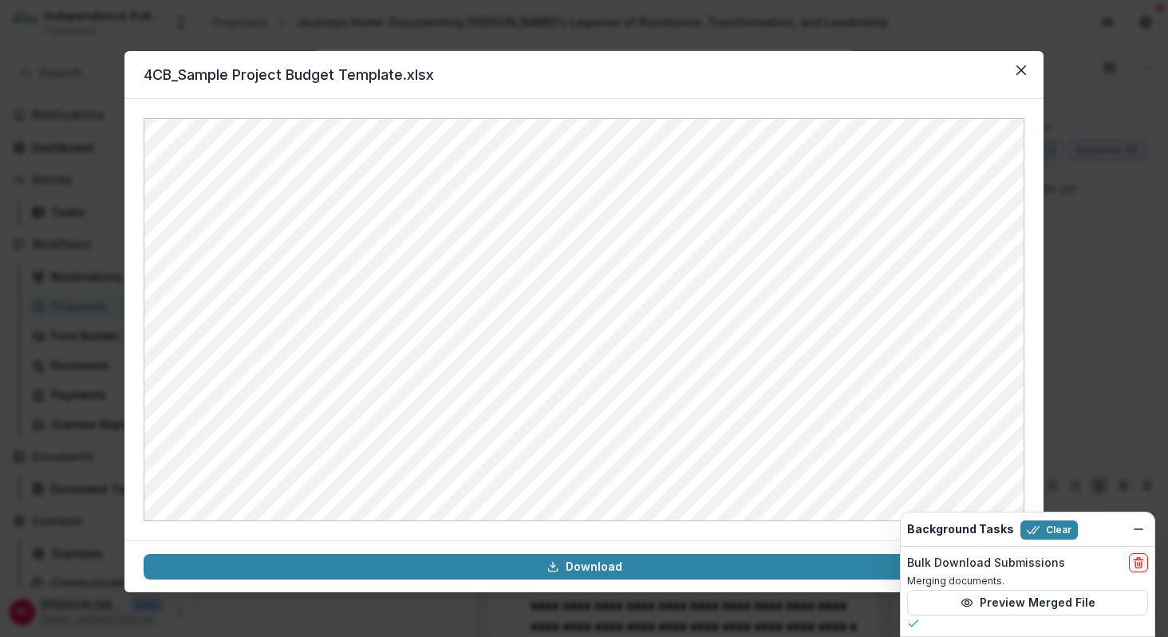
click at [98, 218] on div "4CB_Sample Project Budget Template.xlsx Download" at bounding box center [584, 318] width 1168 height 637
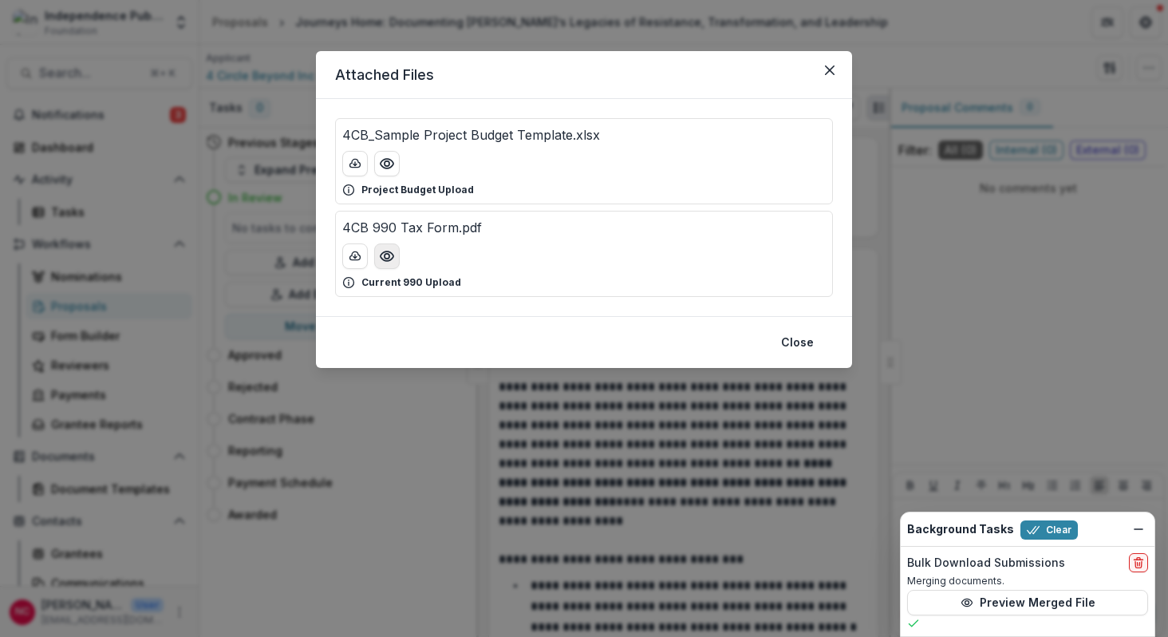
click at [383, 258] on icon "Preview 4CB 990 Tax Form.pdf" at bounding box center [387, 256] width 16 height 16
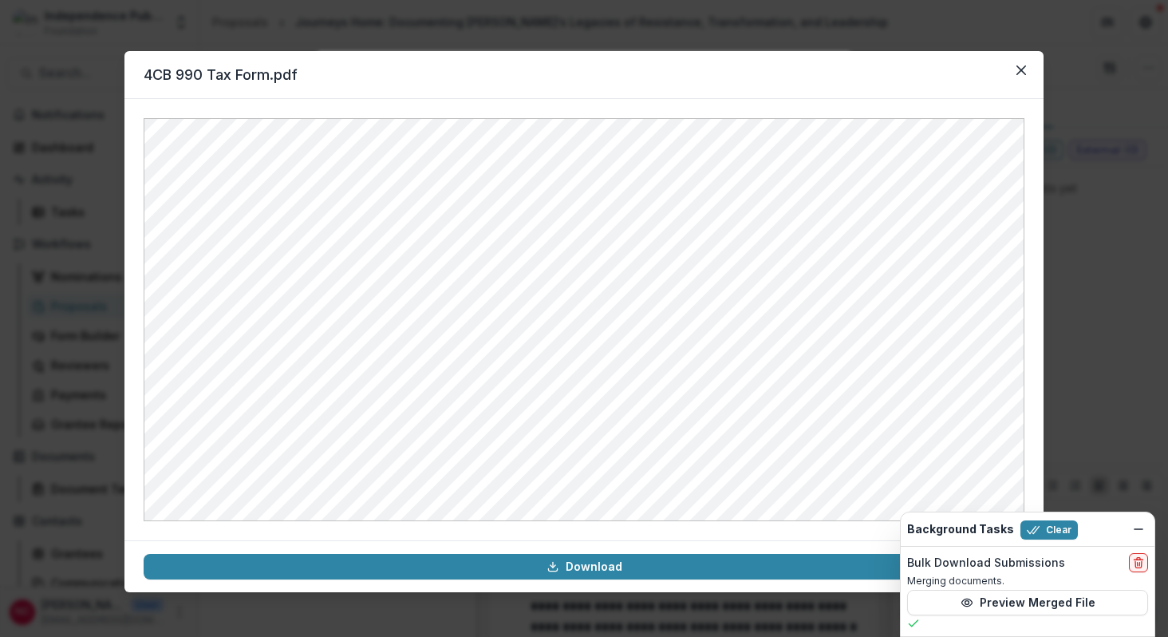
click at [93, 60] on div "4CB 990 Tax Form.pdf Download" at bounding box center [584, 318] width 1168 height 637
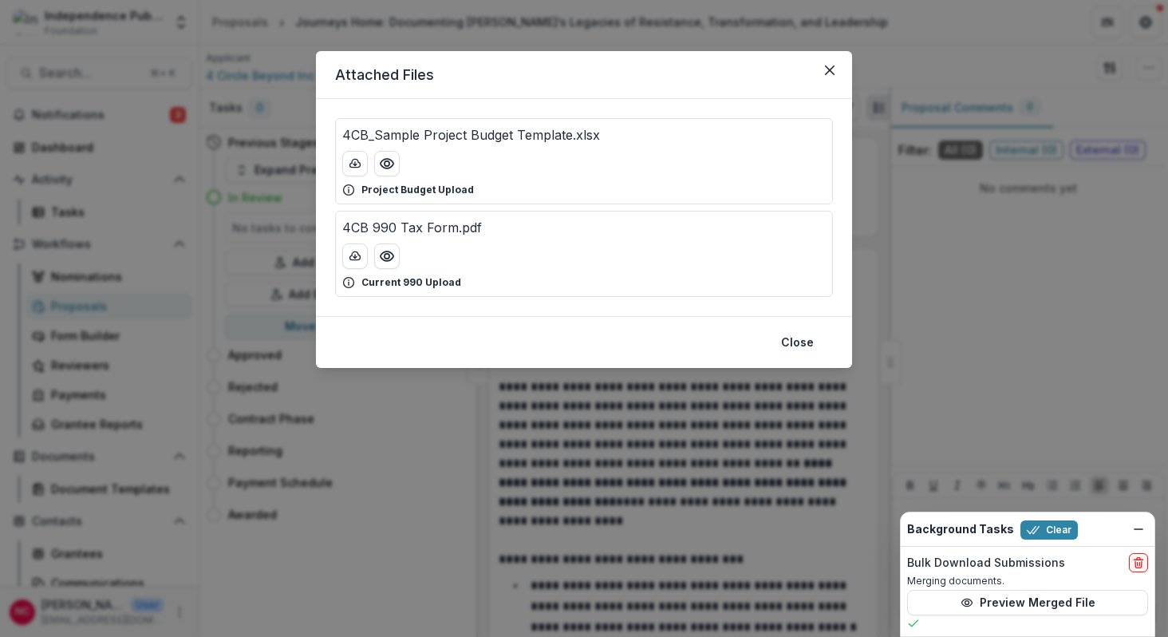
click at [72, 73] on div "Attached Files 4CB_Sample Project Budget Template.xlsx Project Budget Upload 4C…" at bounding box center [584, 318] width 1168 height 637
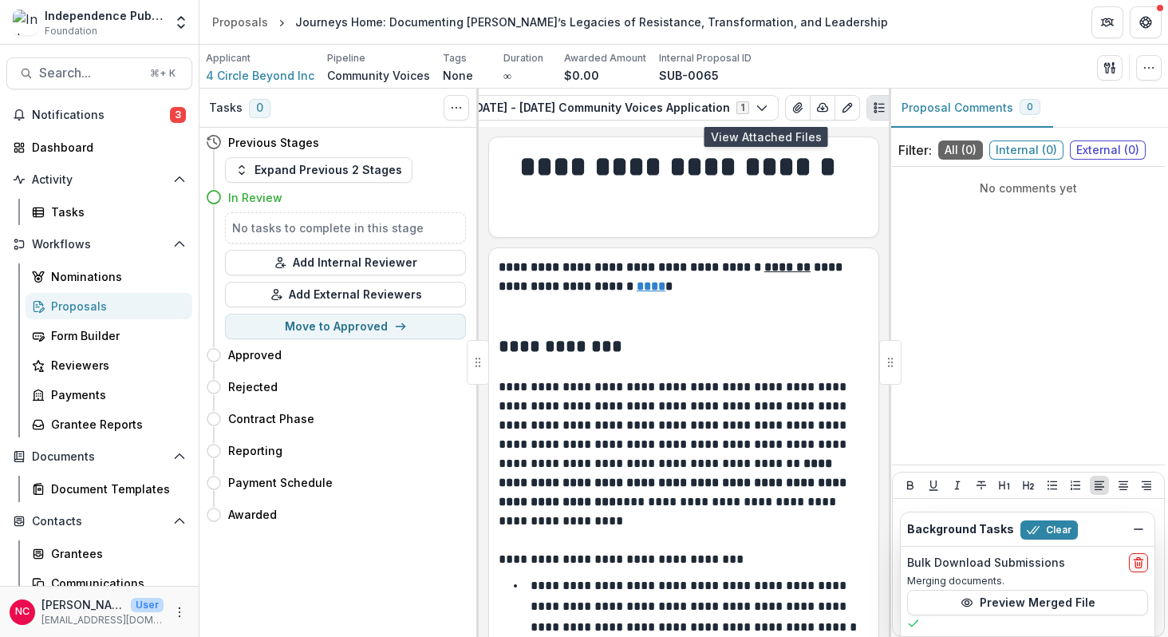
click at [72, 73] on span "Search..." at bounding box center [89, 72] width 101 height 15
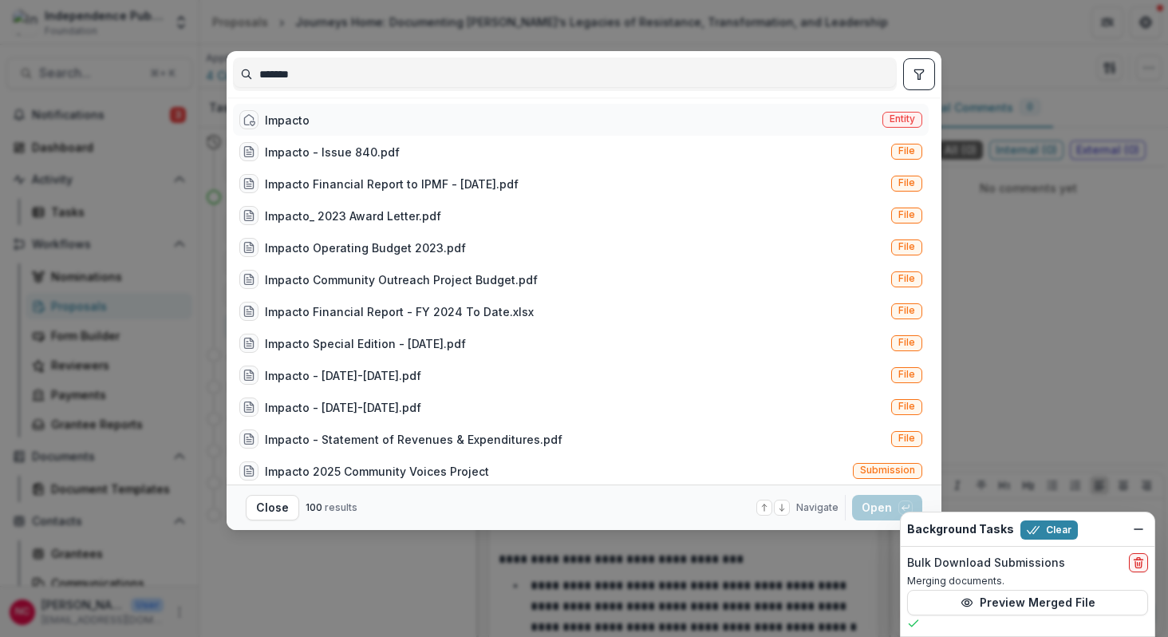
type input "*******"
click at [294, 116] on div "Impacto" at bounding box center [287, 120] width 45 height 17
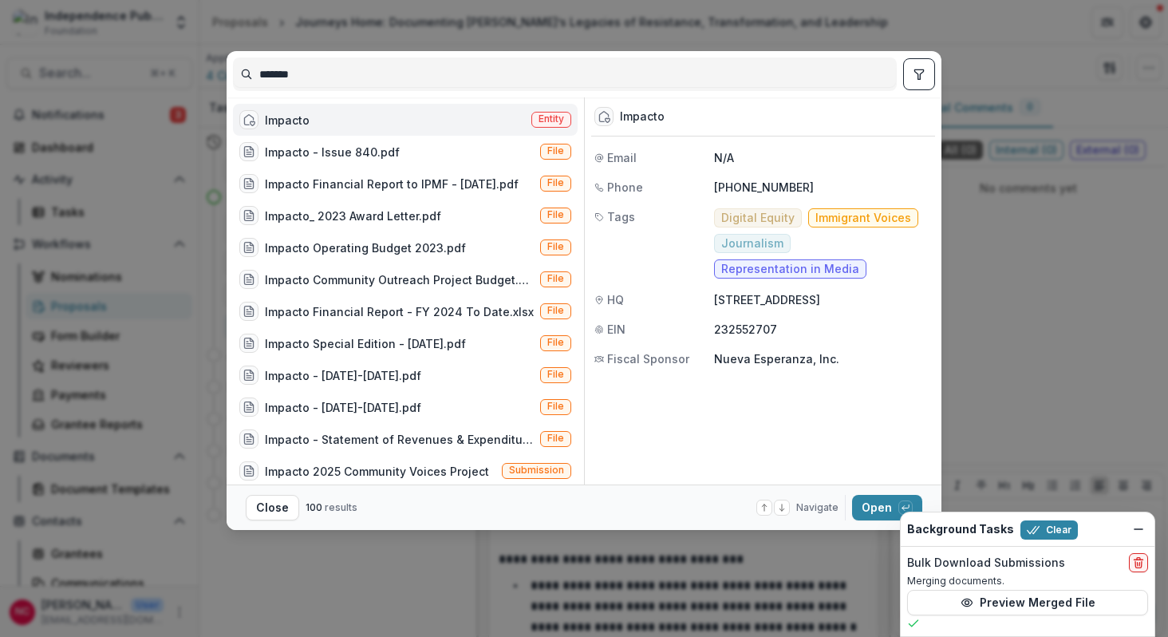
click at [294, 116] on div "Impacto" at bounding box center [287, 120] width 45 height 17
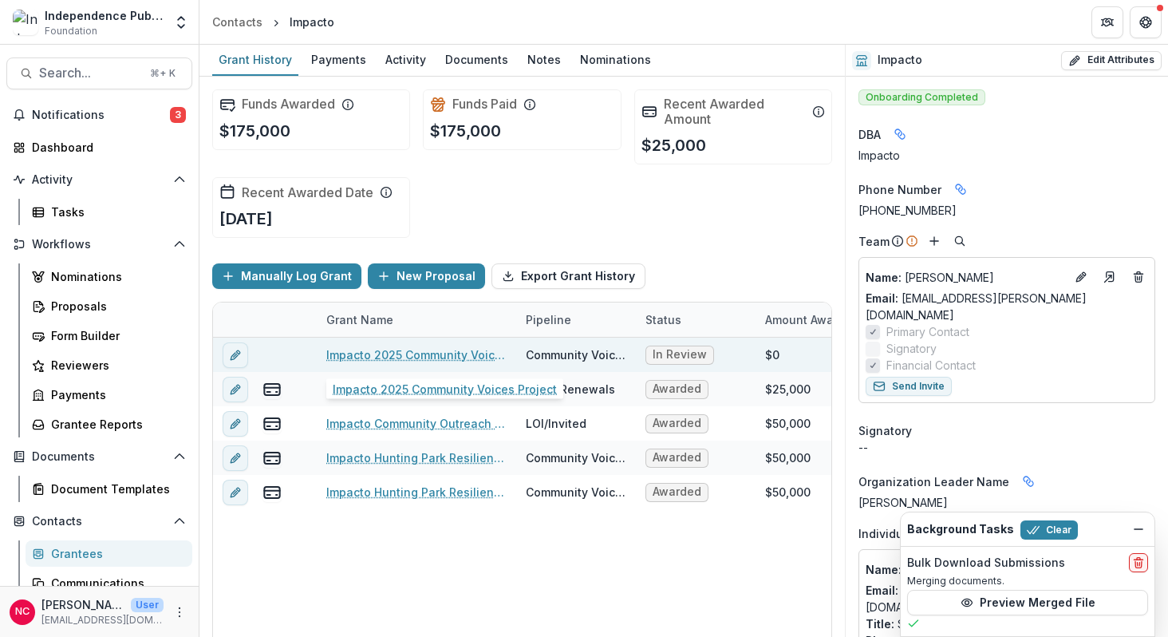
click at [385, 349] on link "Impacto 2025 Community Voices Project" at bounding box center [416, 354] width 180 height 17
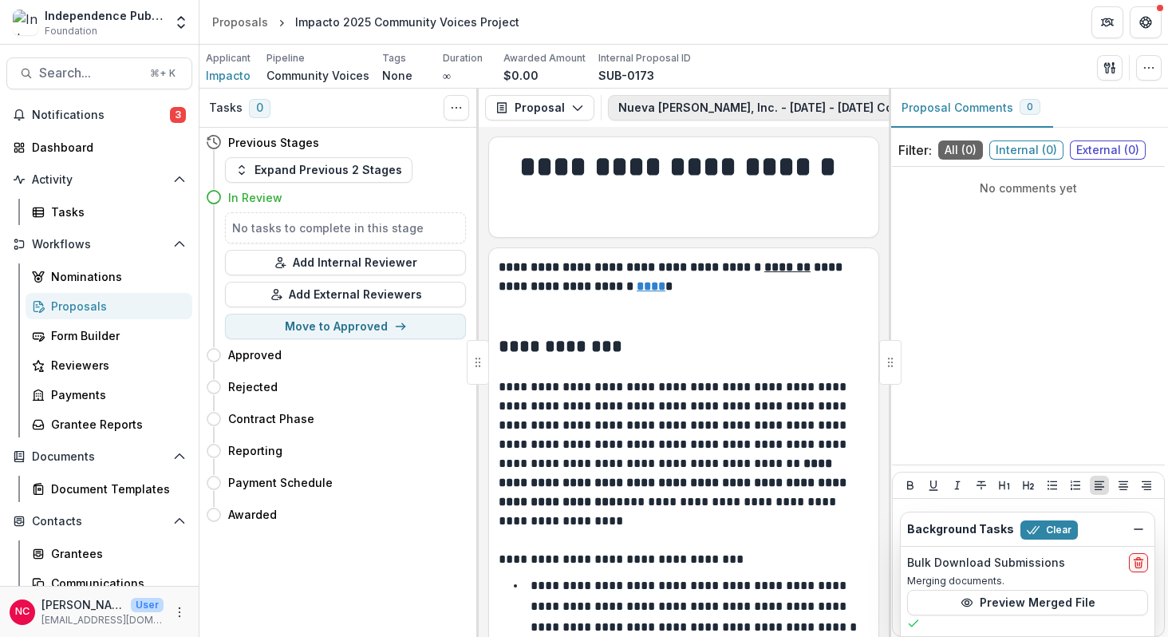
scroll to position [0, 286]
click at [824, 108] on icon "View Attached Files" at bounding box center [830, 107] width 13 height 13
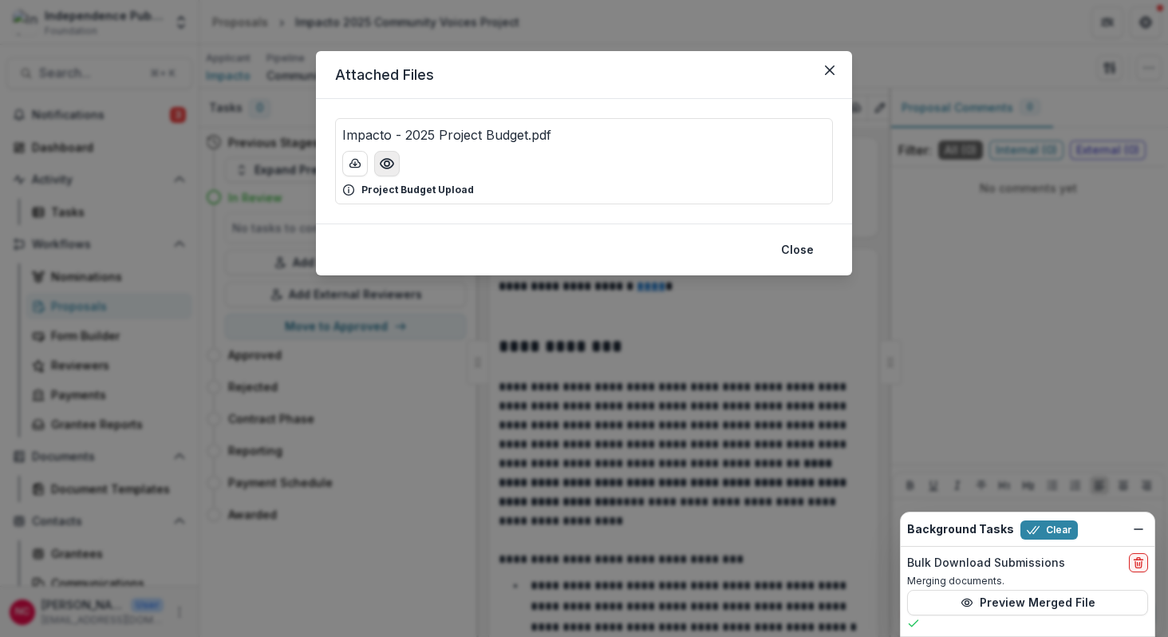
click at [392, 164] on icon "Preview Impacto - 2025 Project Budget.pdf" at bounding box center [387, 164] width 16 height 16
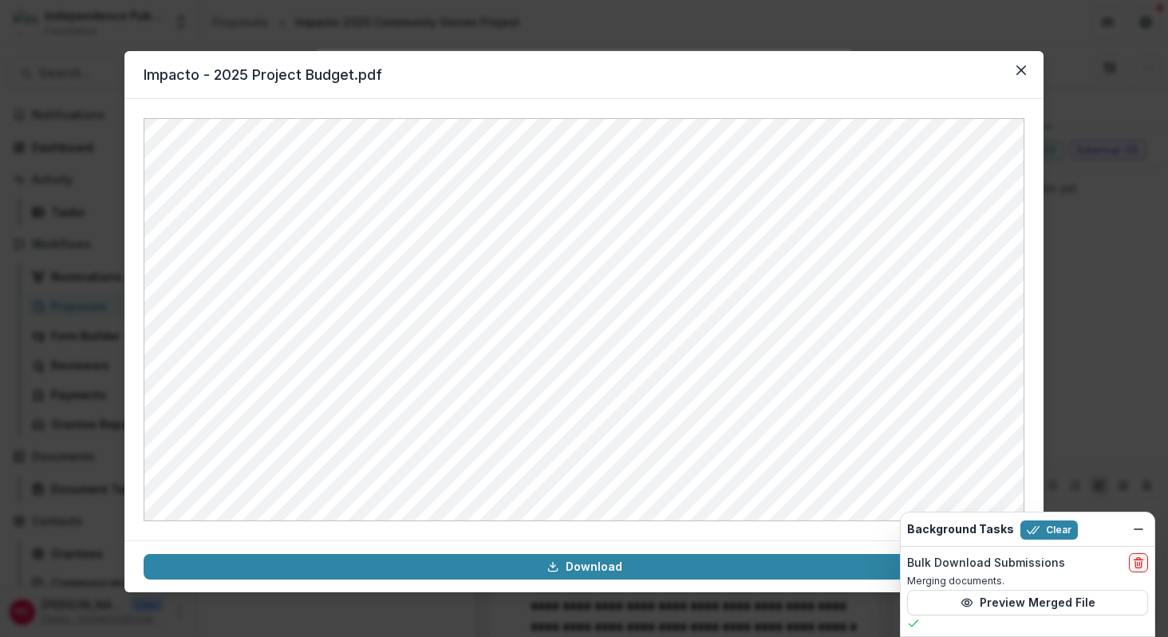
click at [74, 72] on div "Impacto - 2025 Project Budget.pdf Download" at bounding box center [584, 318] width 1168 height 637
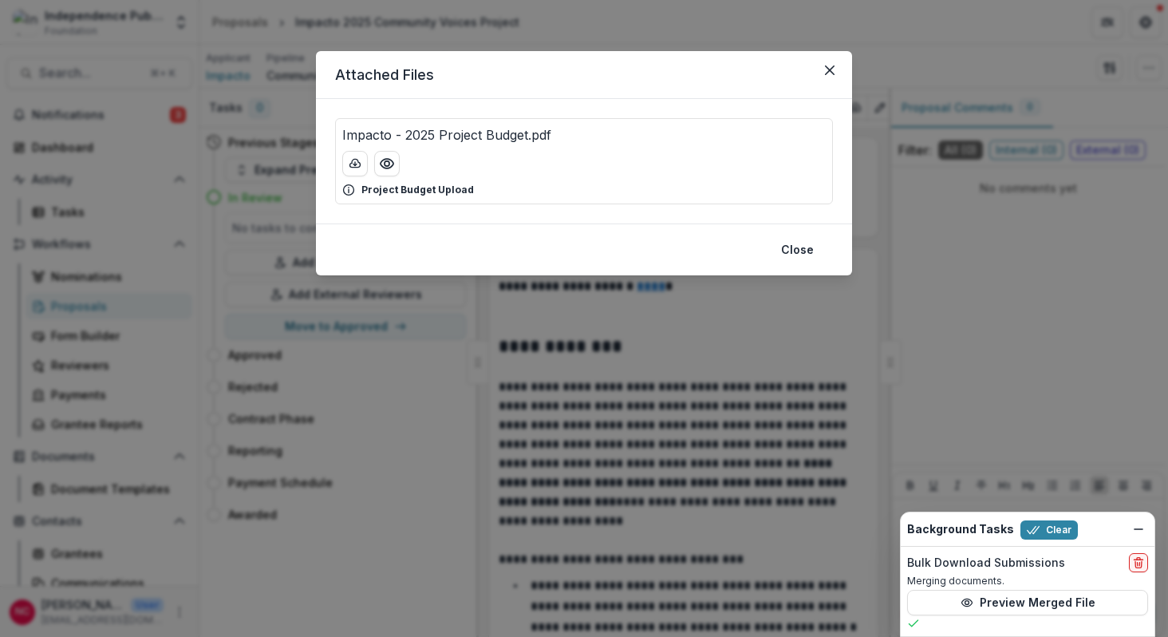
click at [70, 75] on div "Attached Files Impacto - 2025 Project Budget.pdf Project Budget Upload Close" at bounding box center [584, 318] width 1168 height 637
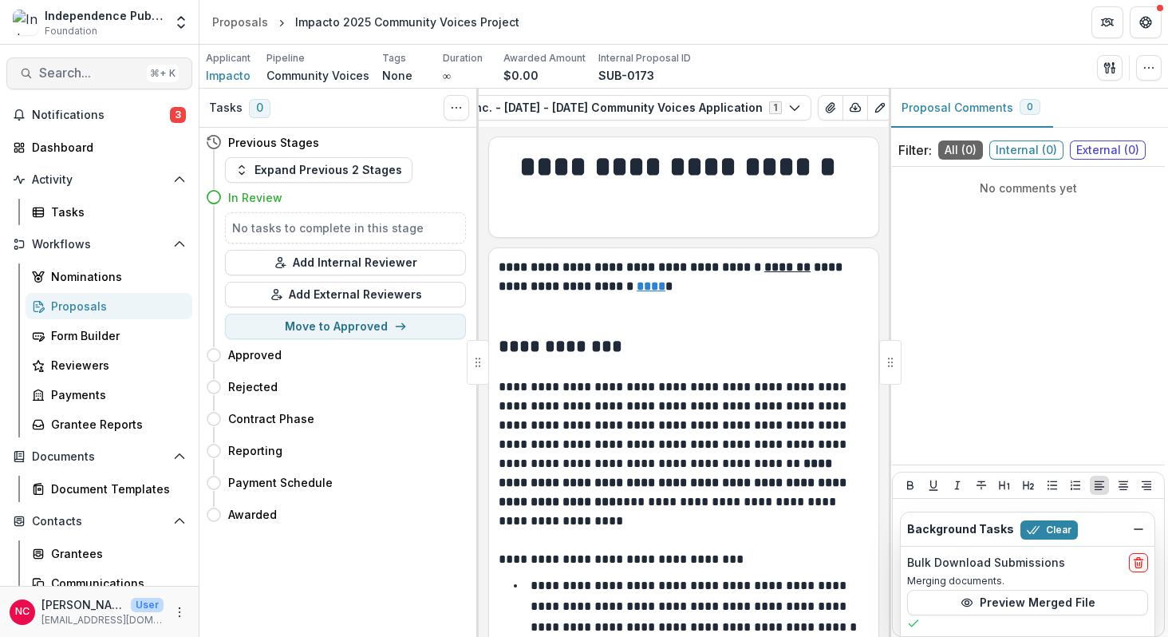
click at [70, 75] on span "Search..." at bounding box center [89, 72] width 101 height 15
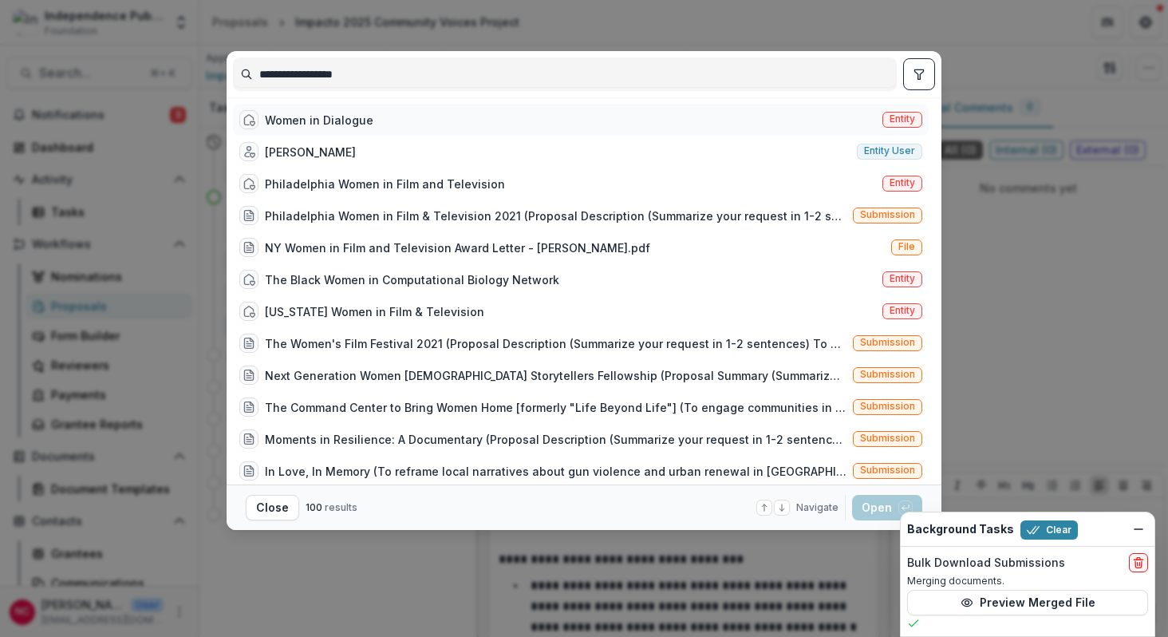
type input "**********"
click at [304, 123] on div "Women in Dialogue" at bounding box center [319, 120] width 108 height 17
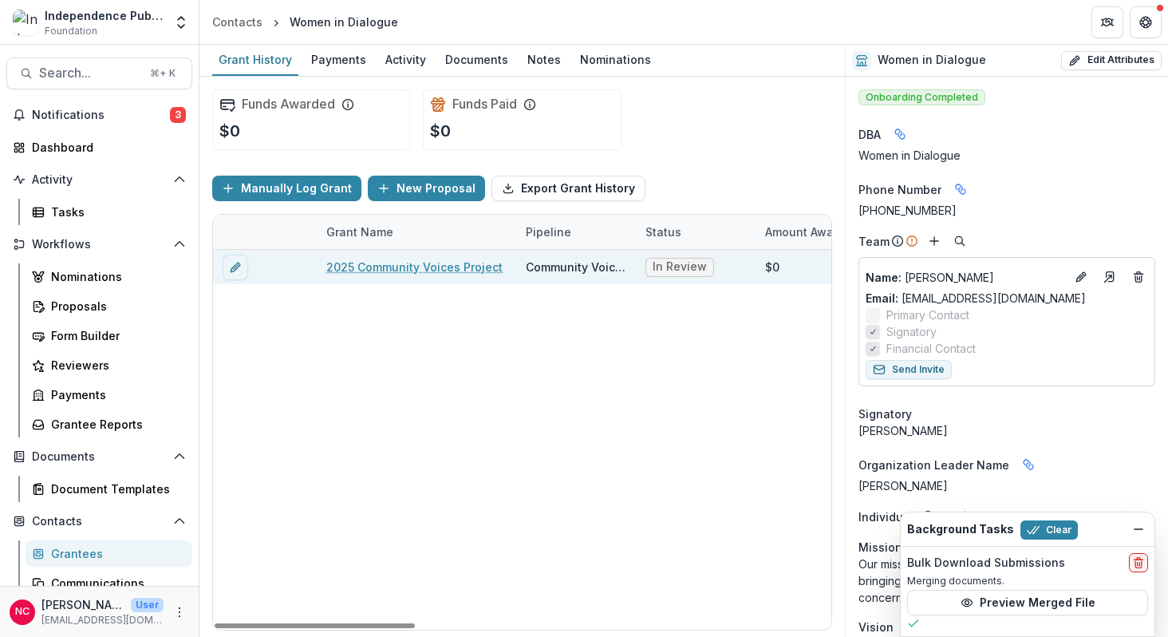
click at [465, 273] on link "2025 Community Voices Project" at bounding box center [414, 266] width 176 height 17
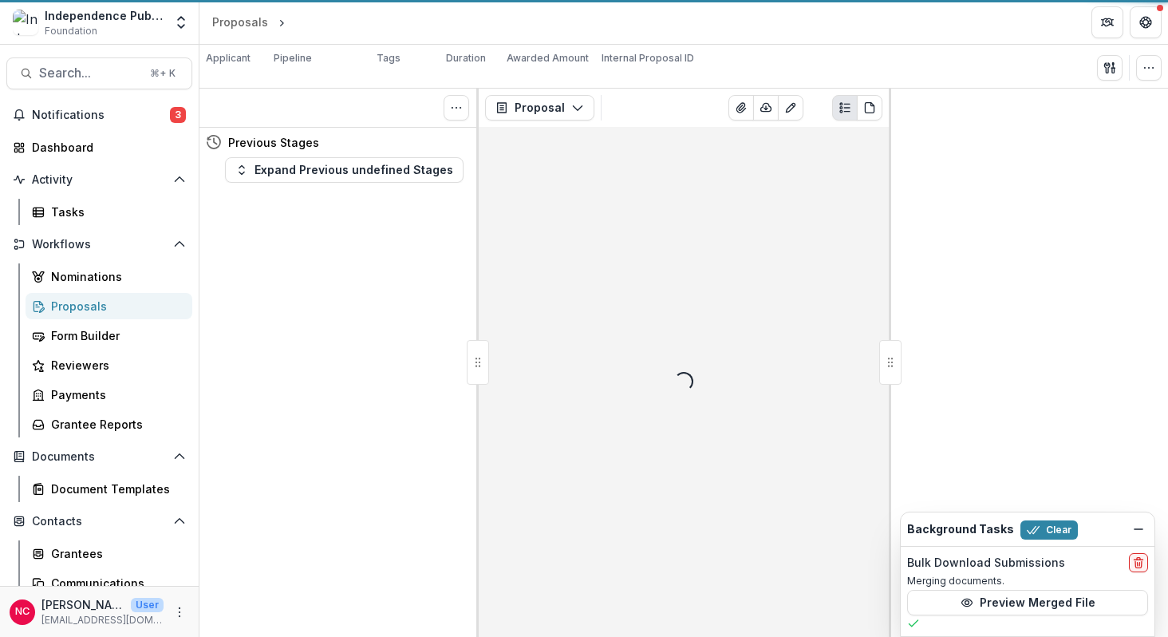
click at [465, 273] on div "Tasks 0 Show Cancelled Tasks Previous Stages Expand Previous undefined Stages" at bounding box center [338, 363] width 279 height 548
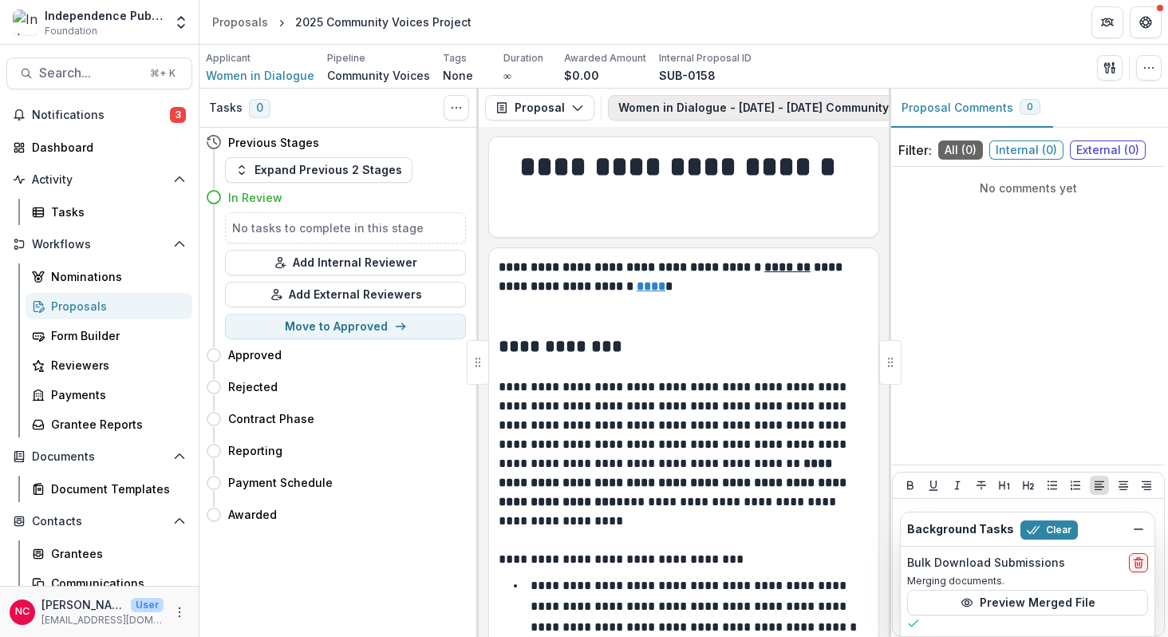
scroll to position [0, 270]
click at [789, 108] on icon "View Attached Files" at bounding box center [795, 107] width 13 height 13
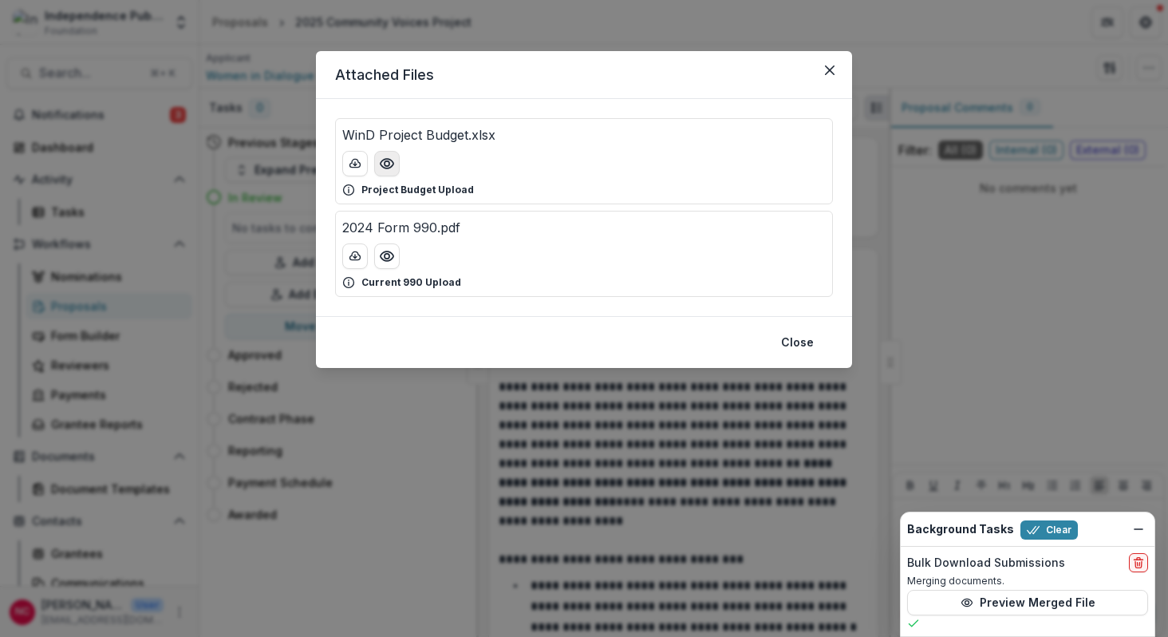
click at [386, 166] on circle "Preview WinD Project Budget.xlsx" at bounding box center [387, 163] width 5 height 5
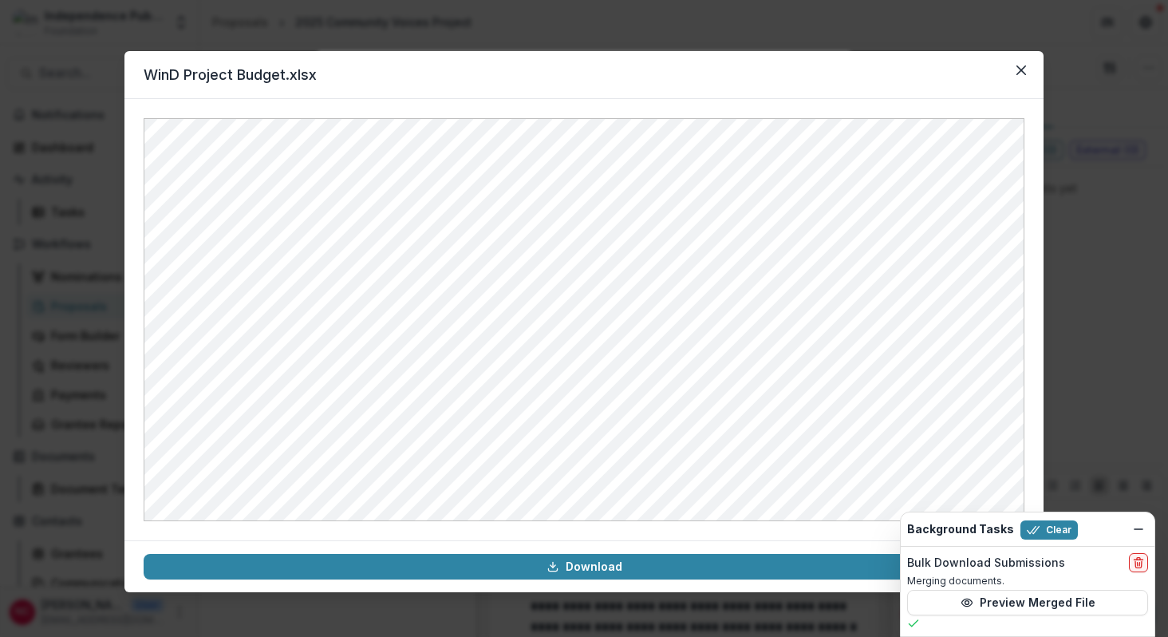
click at [105, 70] on div "WinD Project Budget.xlsx Download" at bounding box center [584, 318] width 1168 height 637
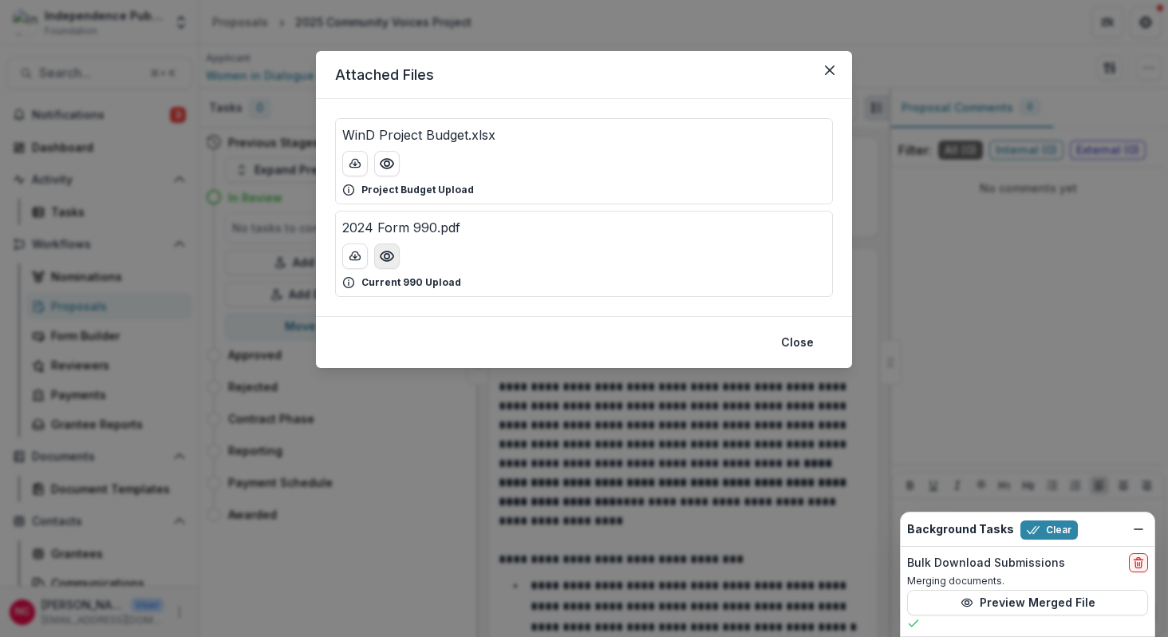
click at [387, 263] on icon "Preview 2024 Form 990.pdf" at bounding box center [387, 256] width 16 height 16
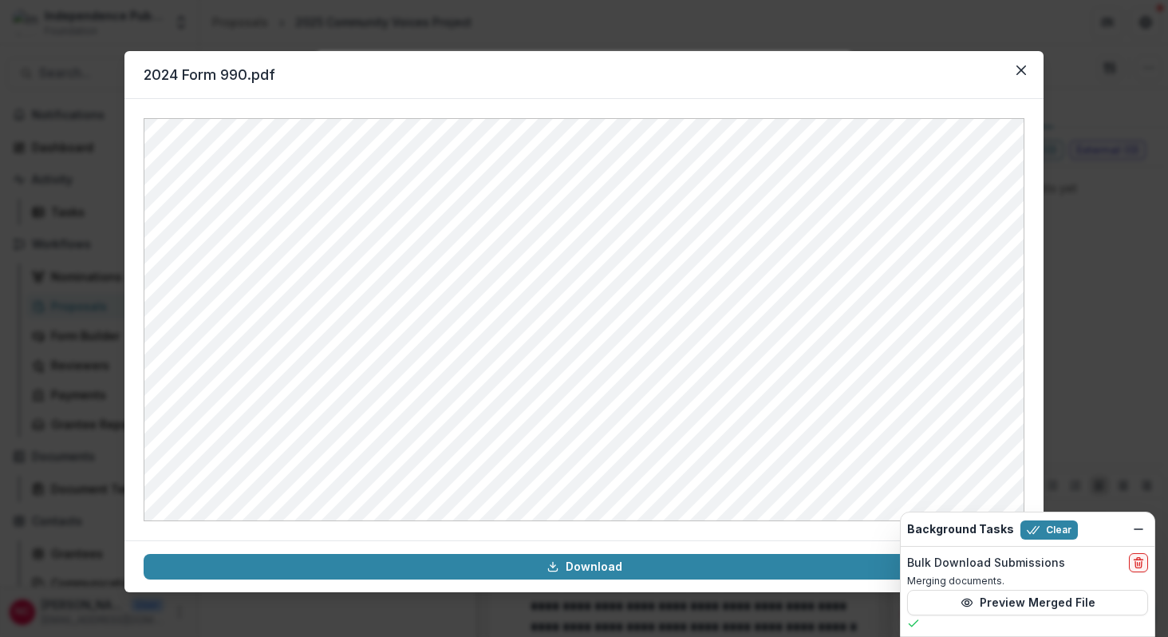
click at [98, 152] on div "2024 Form 990.pdf Download" at bounding box center [584, 318] width 1168 height 637
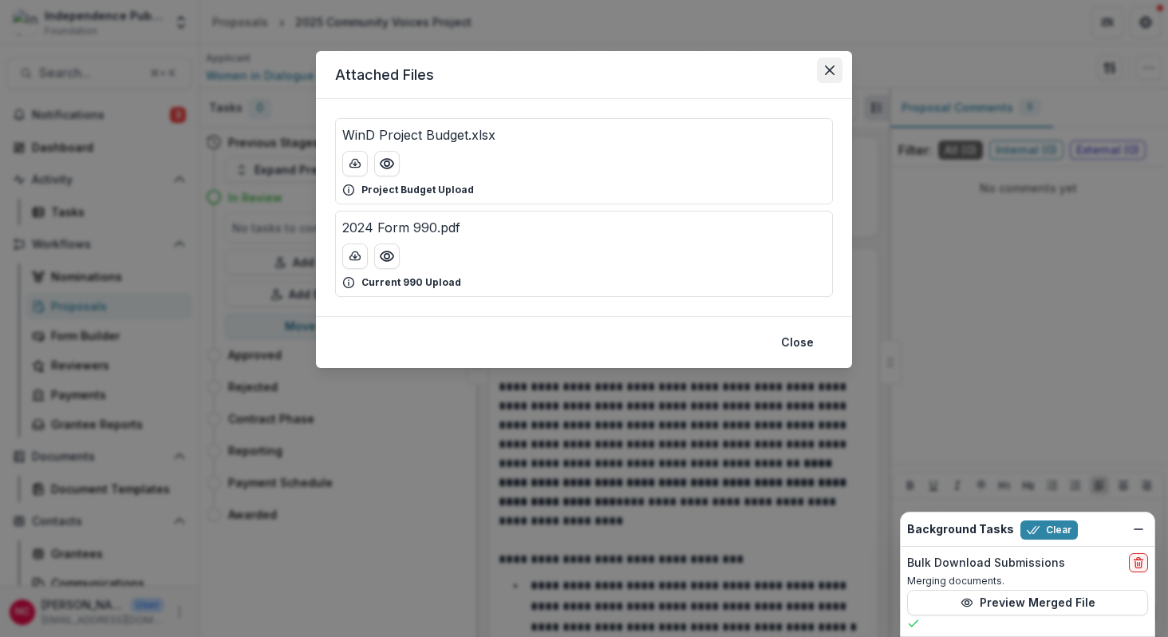
click at [830, 71] on icon "Close" at bounding box center [830, 70] width 10 height 10
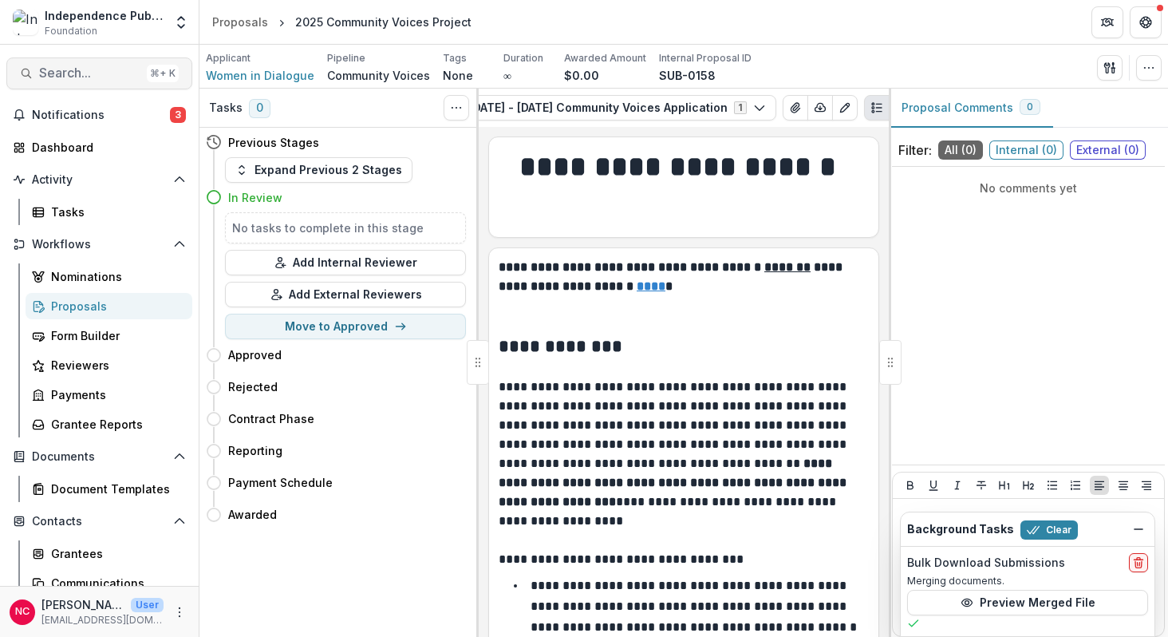
click at [85, 77] on span "Search..." at bounding box center [89, 72] width 101 height 15
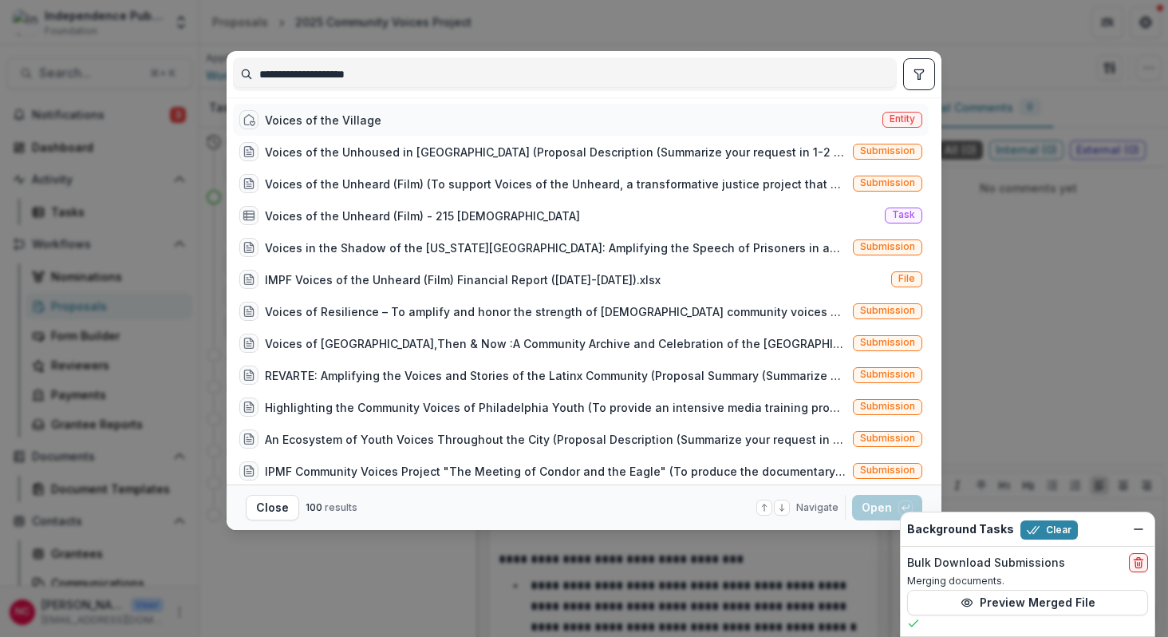
type input "**********"
click at [278, 125] on div "Voices of the Village" at bounding box center [323, 120] width 116 height 17
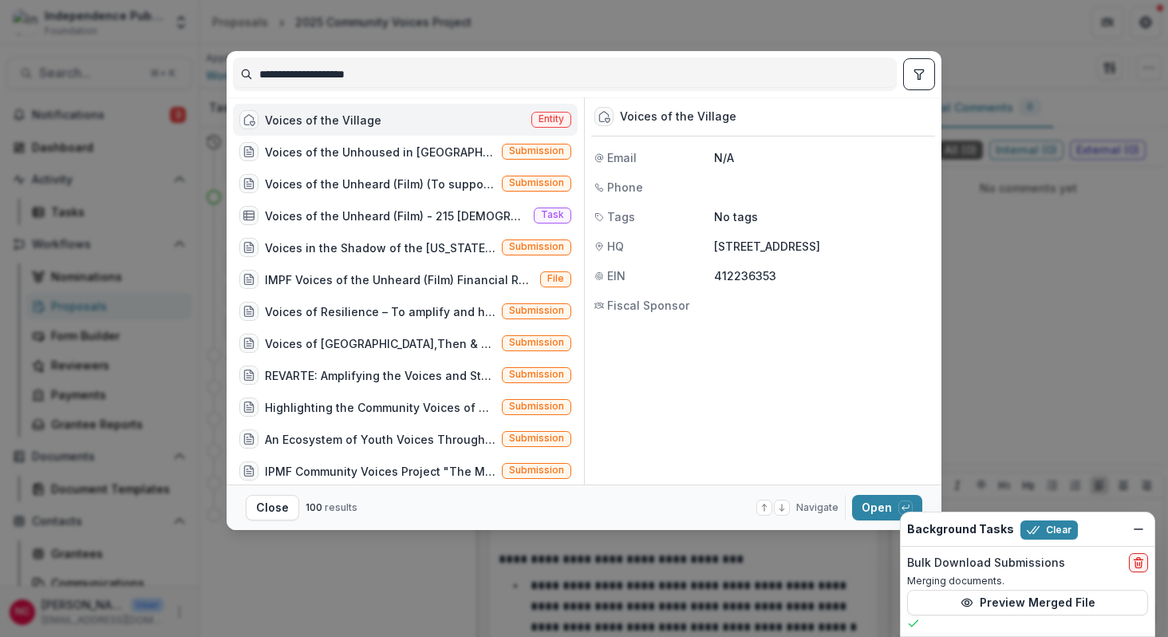
click at [278, 125] on div "Voices of the Village" at bounding box center [323, 120] width 116 height 17
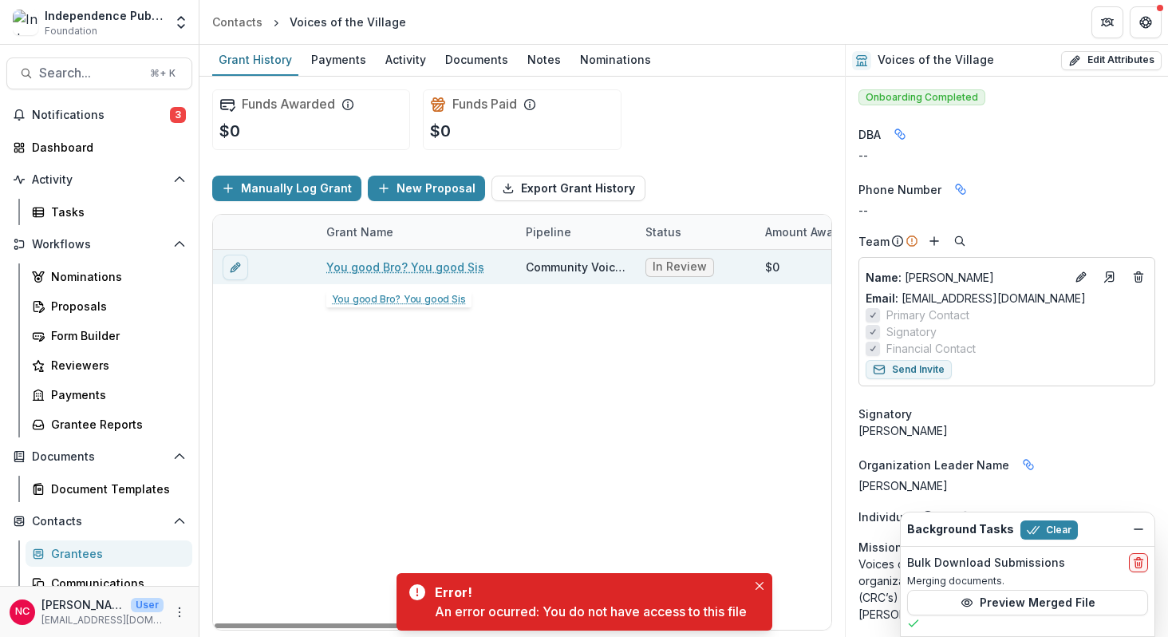
click at [383, 270] on link "You good Bro? You good Sis" at bounding box center [405, 266] width 158 height 17
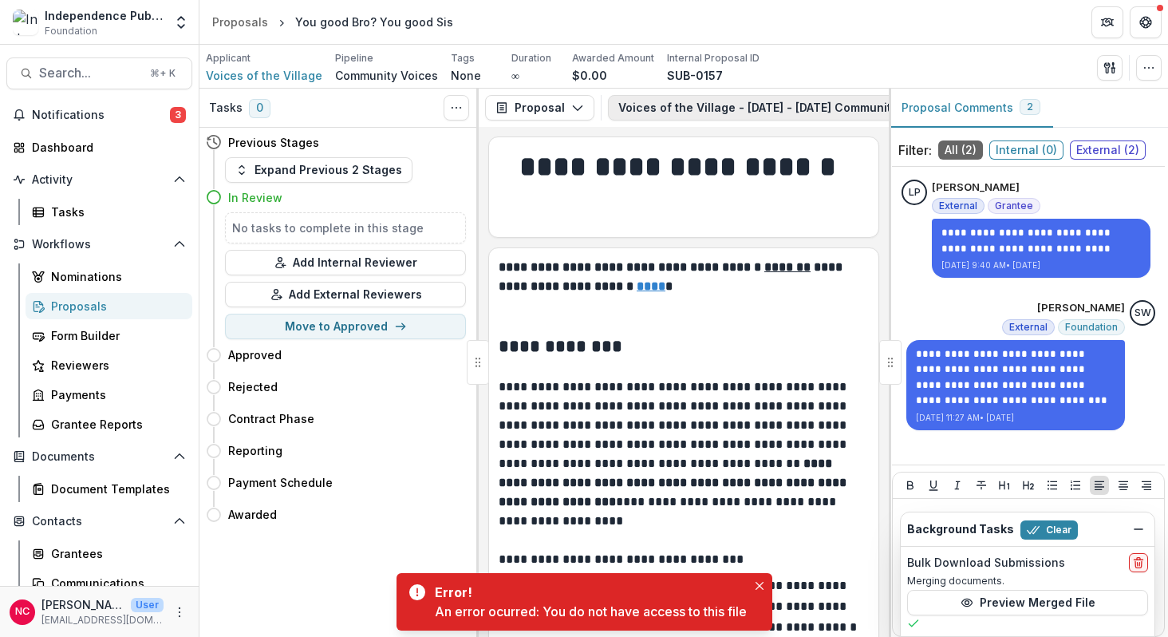
scroll to position [0, 276]
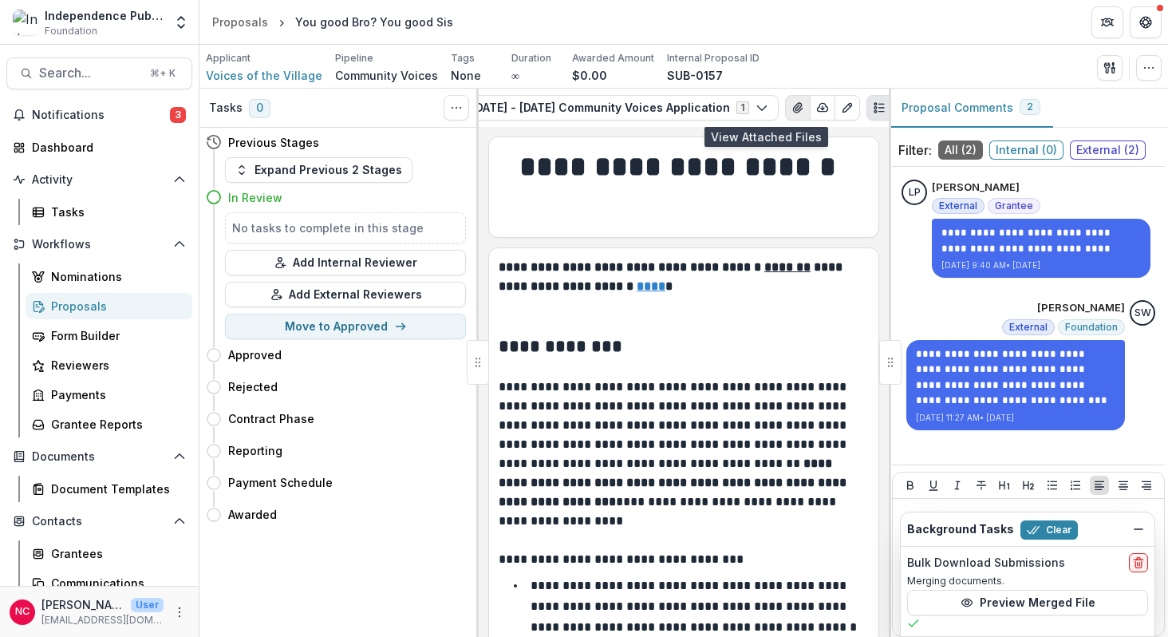
click at [791, 103] on icon "View Attached Files" at bounding box center [797, 107] width 13 height 13
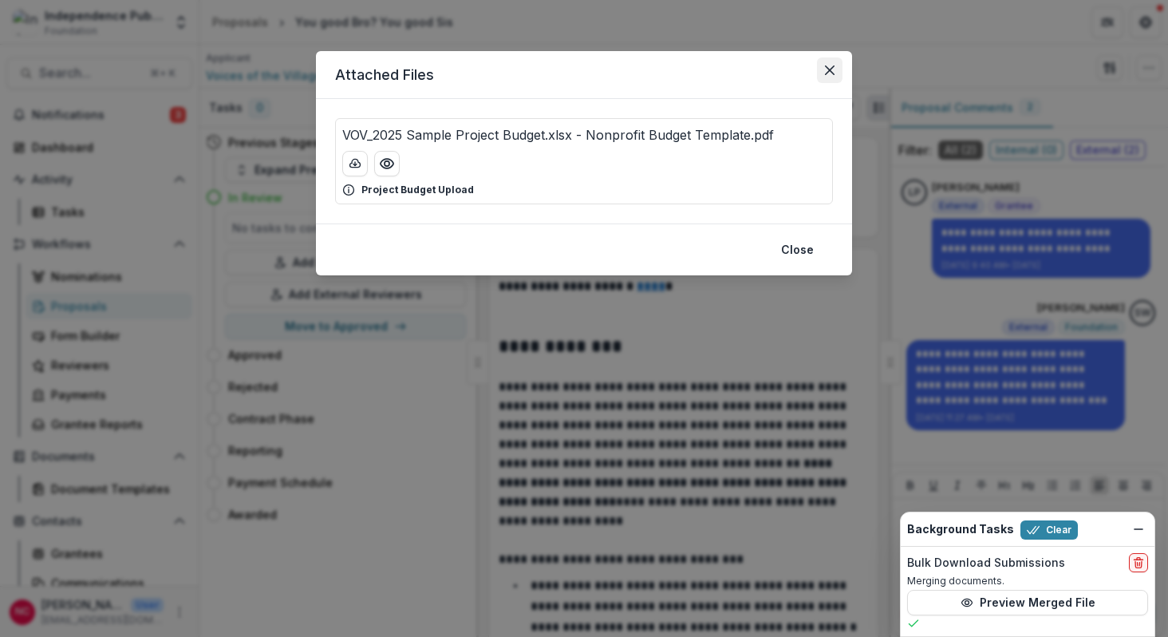
click at [830, 72] on icon "Close" at bounding box center [830, 70] width 10 height 10
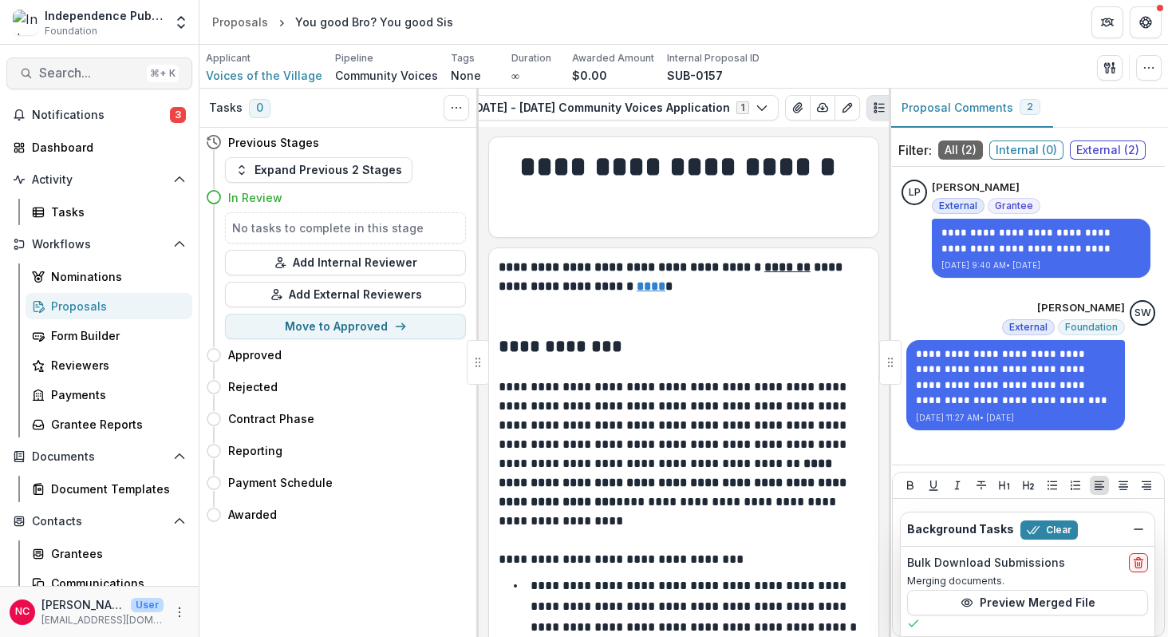
click at [77, 74] on span "Search..." at bounding box center [89, 72] width 101 height 15
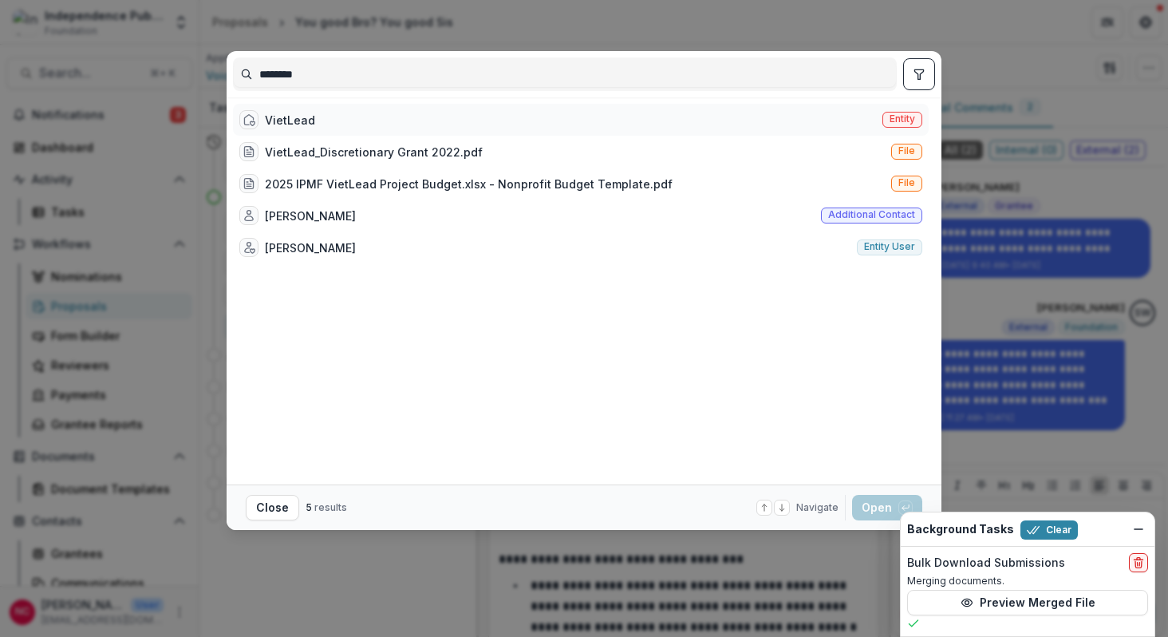
type input "********"
click at [277, 113] on div "VietLead" at bounding box center [290, 120] width 50 height 17
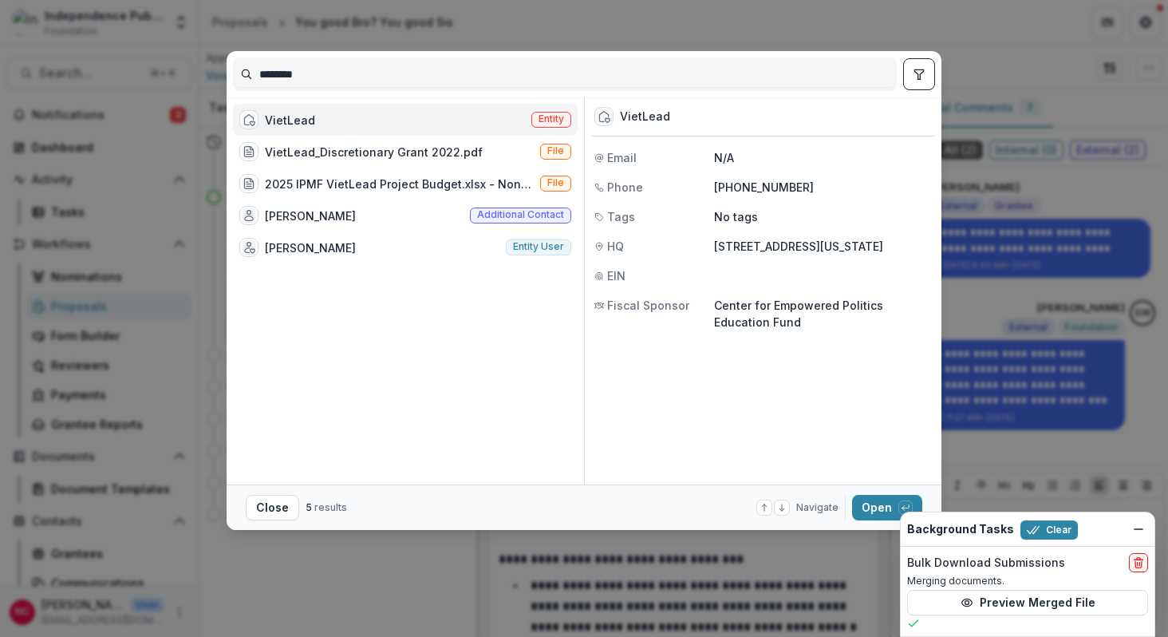
click at [277, 113] on div "VietLead" at bounding box center [290, 120] width 50 height 17
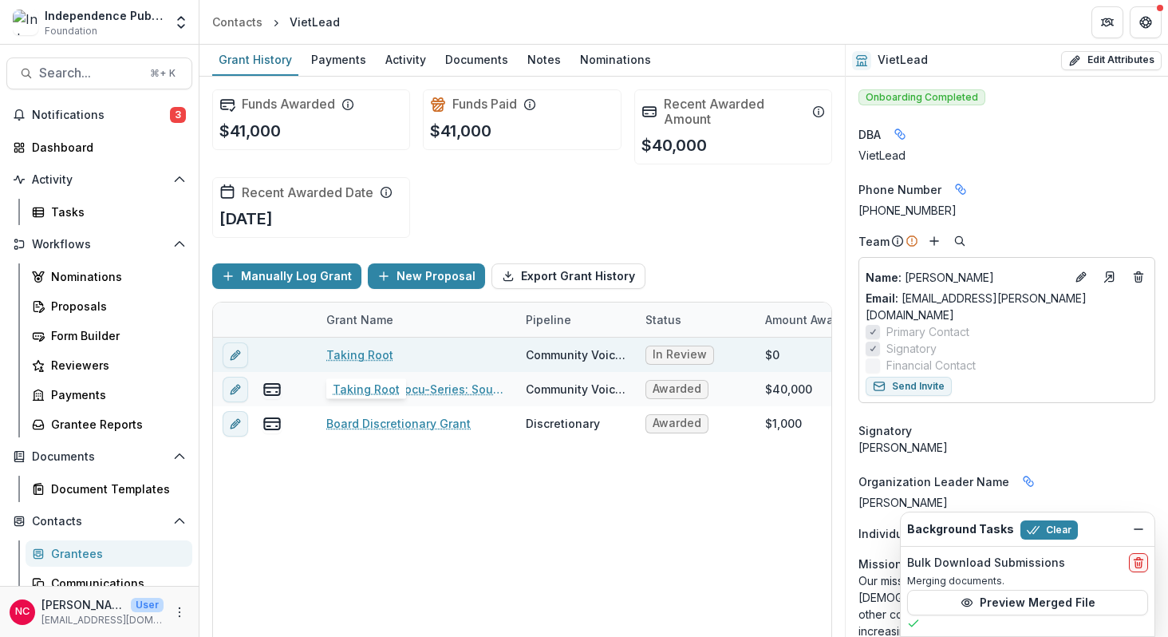
click at [372, 357] on link "Taking Root" at bounding box center [359, 354] width 67 height 17
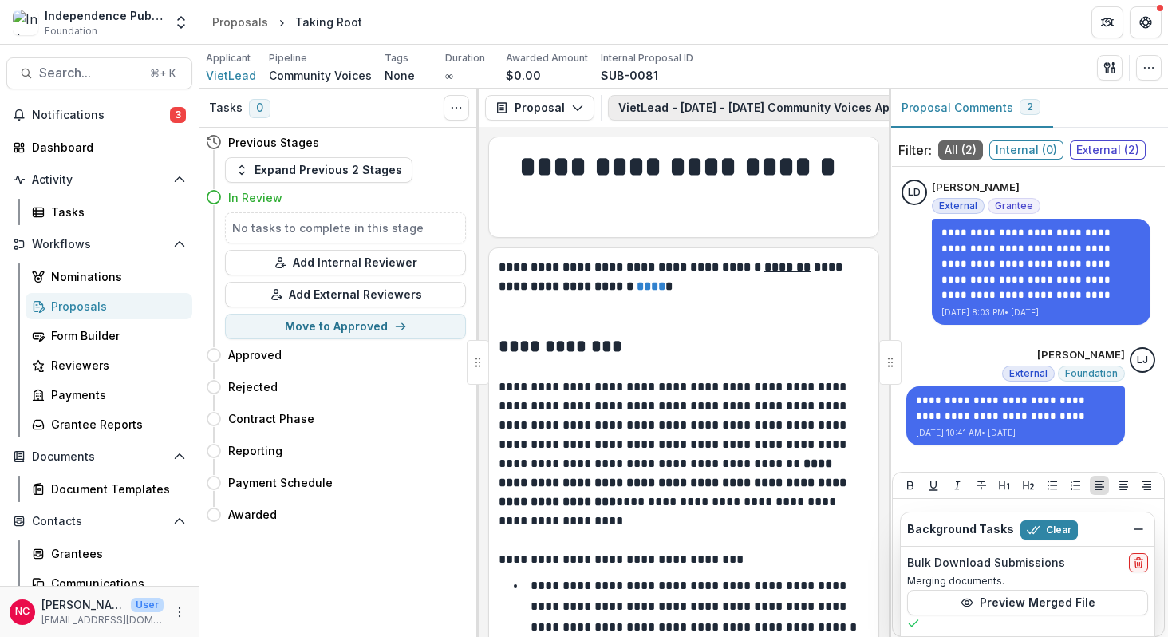
scroll to position [0, 214]
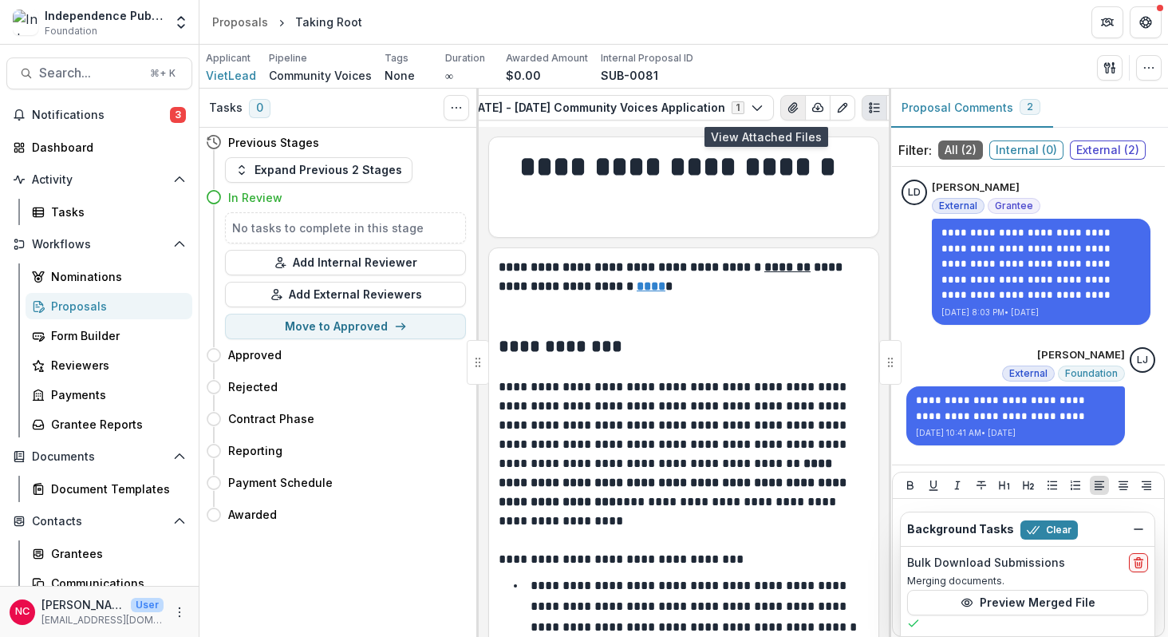
click at [787, 105] on icon "View Attached Files" at bounding box center [793, 107] width 13 height 13
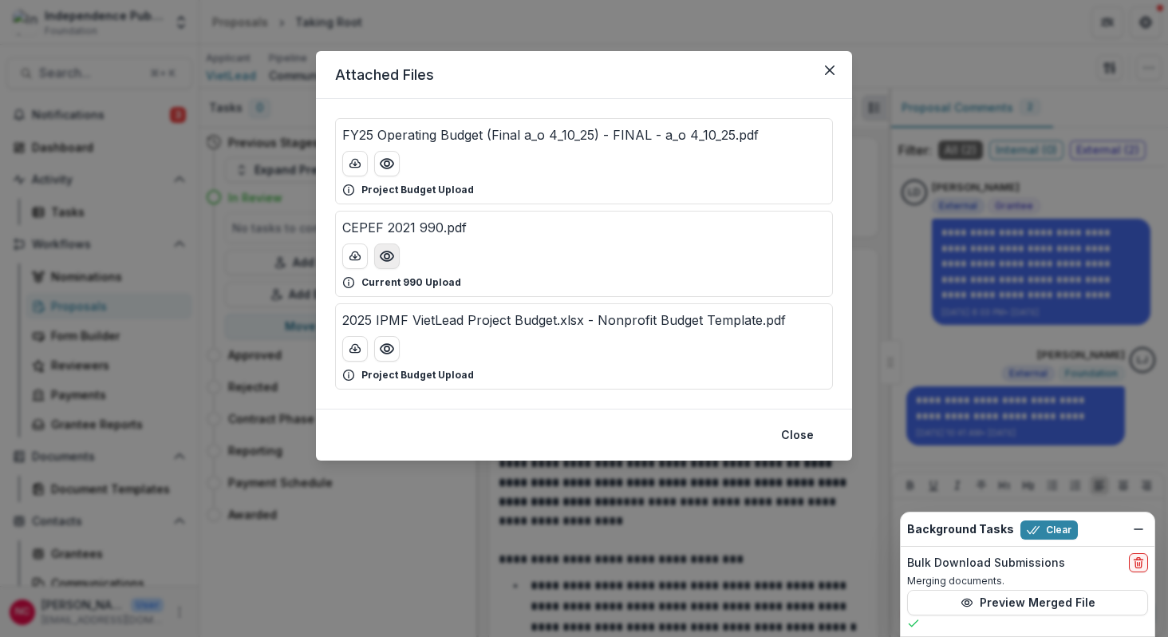
click at [386, 254] on circle "Preview CEPEF 2021 990.pdf" at bounding box center [387, 256] width 5 height 5
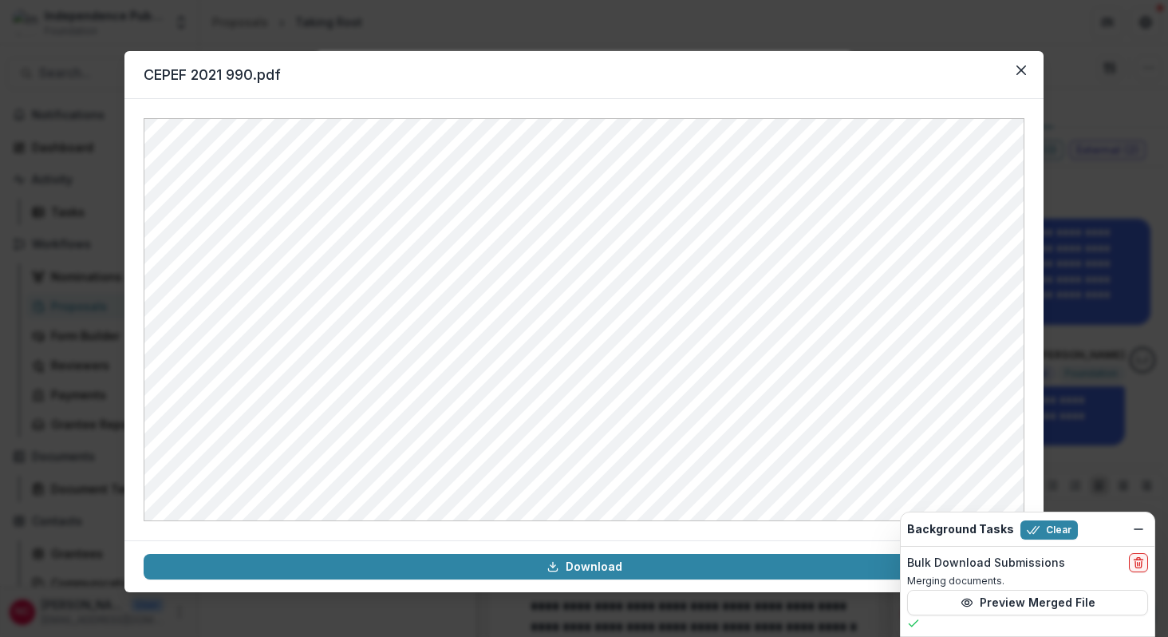
click at [97, 101] on div "CEPEF 2021 990.pdf Download" at bounding box center [584, 318] width 1168 height 637
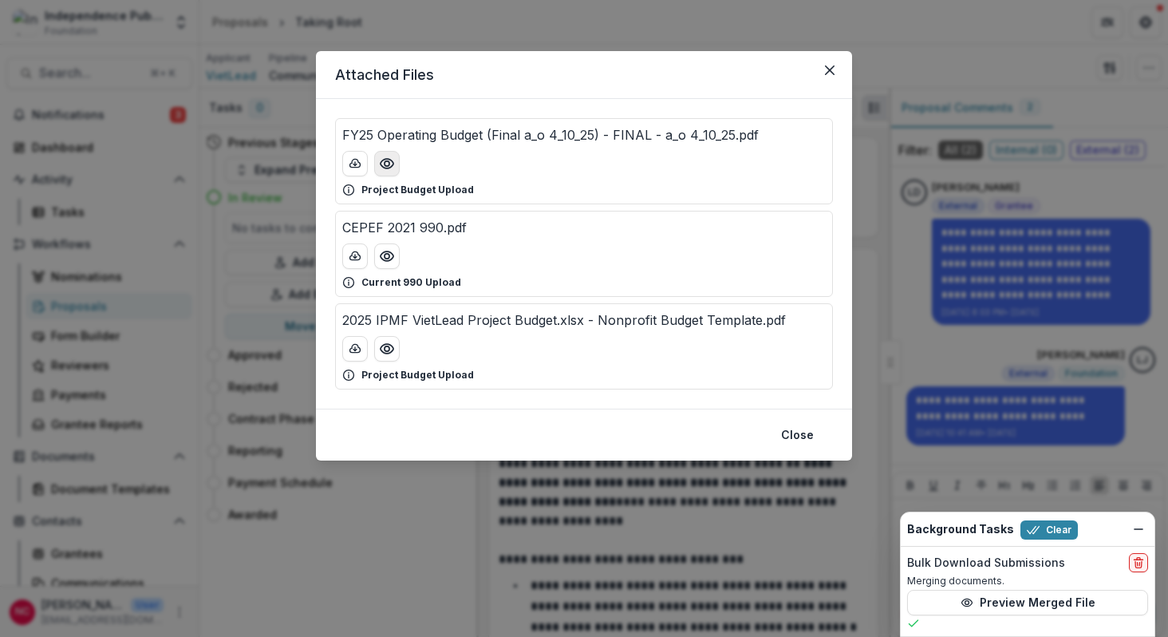
click at [385, 159] on icon "Preview FY25 Operating Budget (Final a_o 4_10_25) - FINAL - a_o 4_10_25.pdf" at bounding box center [387, 164] width 13 height 10
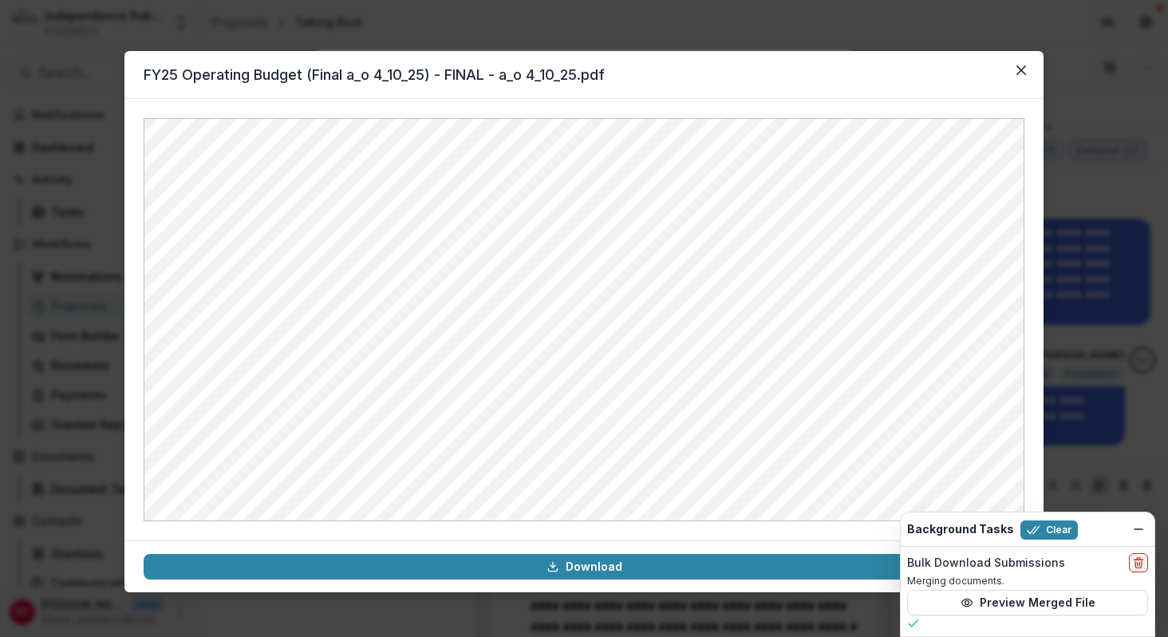
click at [101, 155] on div "FY25 Operating Budget (Final a_o 4_10_25) - FINAL - a_o 4_10_25.pdf Download" at bounding box center [584, 318] width 1168 height 637
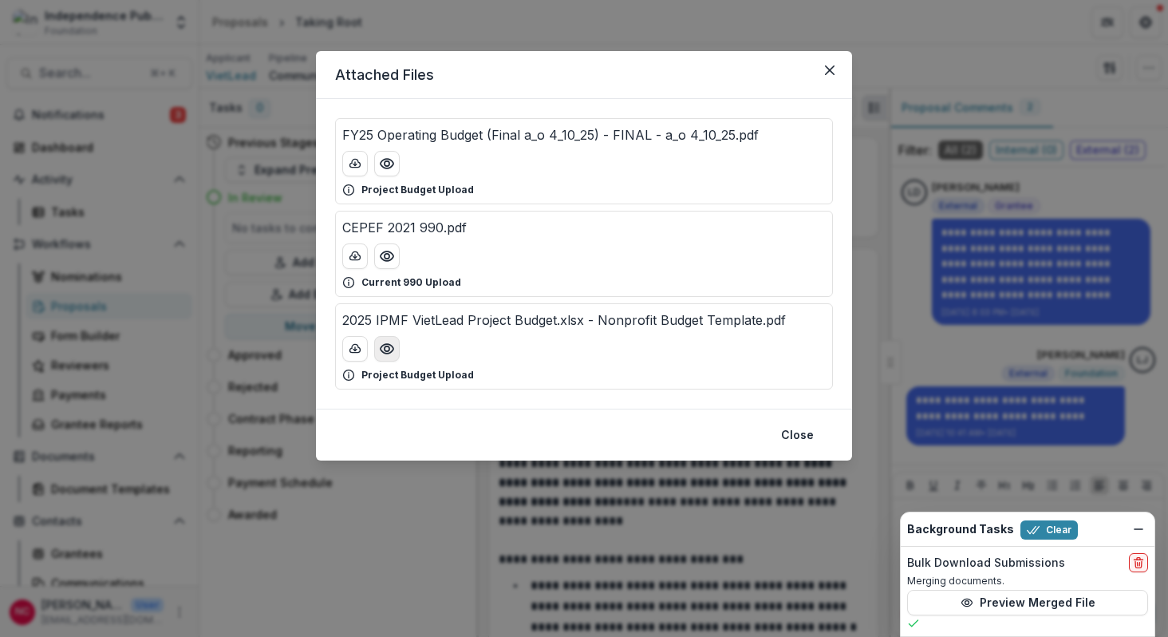
click at [391, 350] on icon "Preview 2025 IPMF VietLead Project Budget.xlsx - Nonprofit Budget Template.pdf" at bounding box center [387, 349] width 16 height 16
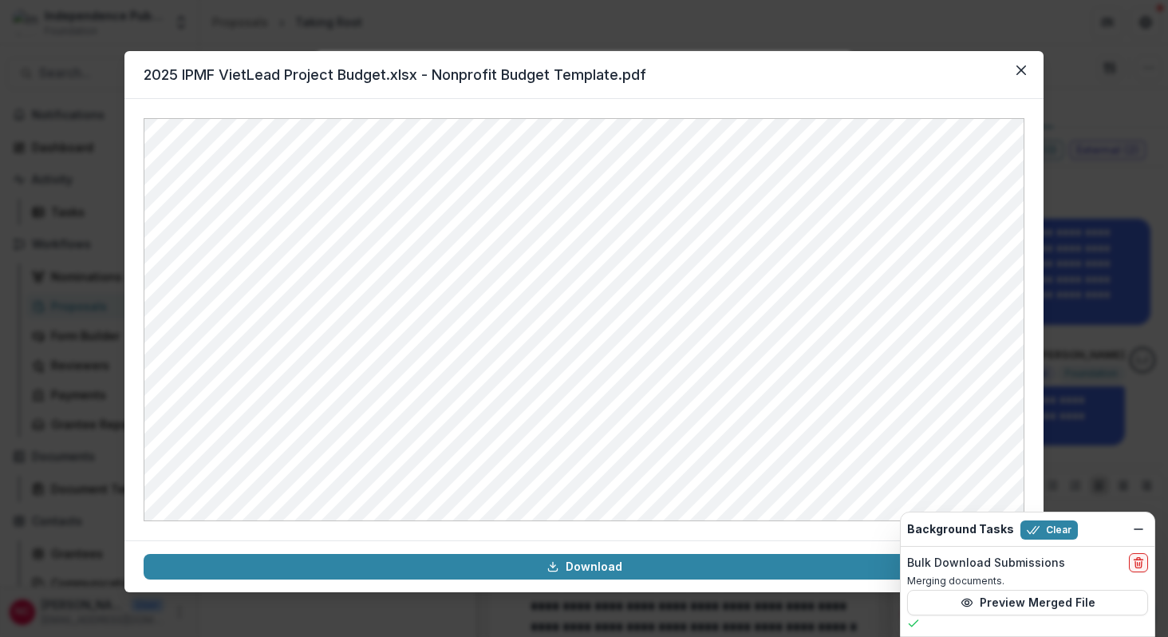
click at [80, 219] on div "2025 IPMF VietLead Project Budget.xlsx - Nonprofit Budget Template.pdf Download" at bounding box center [584, 318] width 1168 height 637
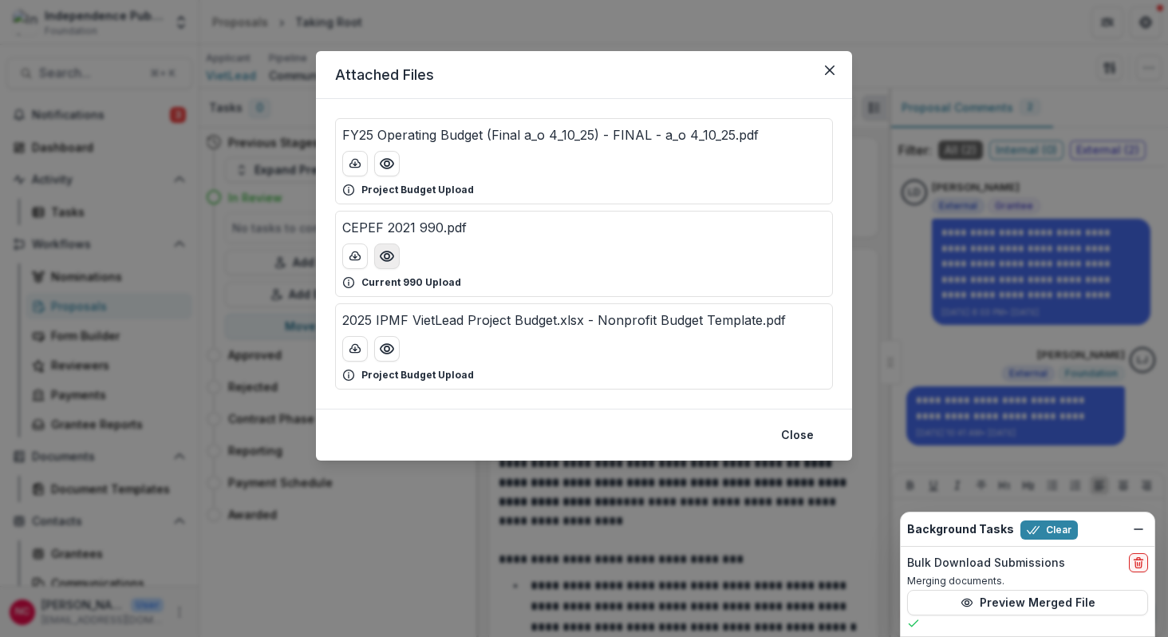
click at [388, 260] on icon "Preview CEPEF 2021 990.pdf" at bounding box center [387, 256] width 13 height 10
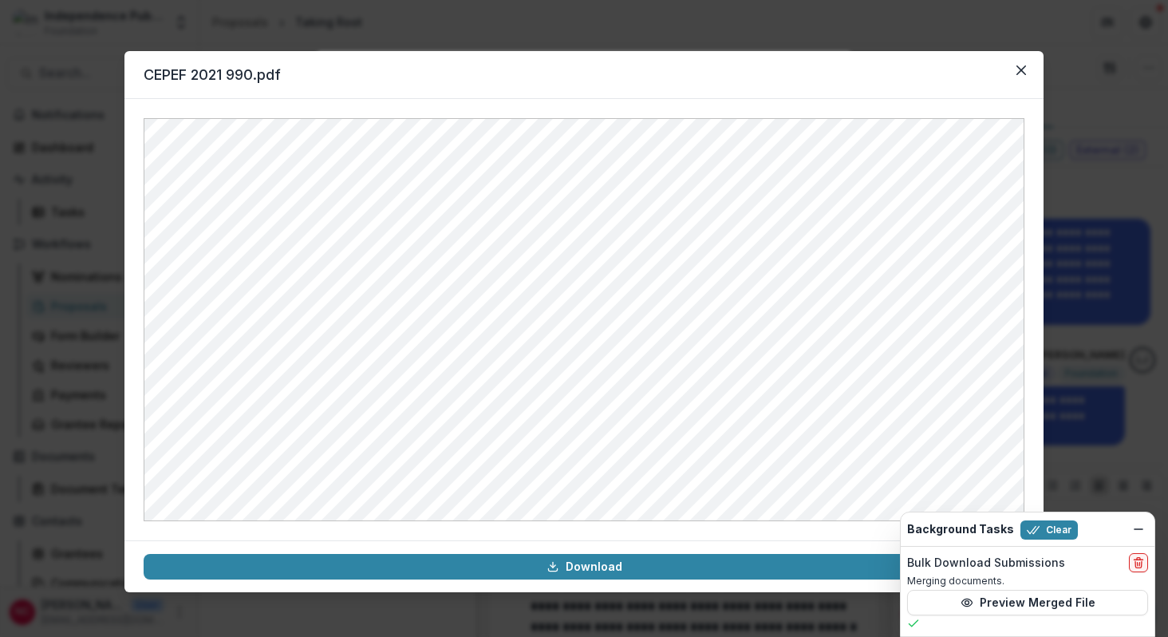
click at [93, 227] on div "CEPEF 2021 990.pdf Download" at bounding box center [584, 318] width 1168 height 637
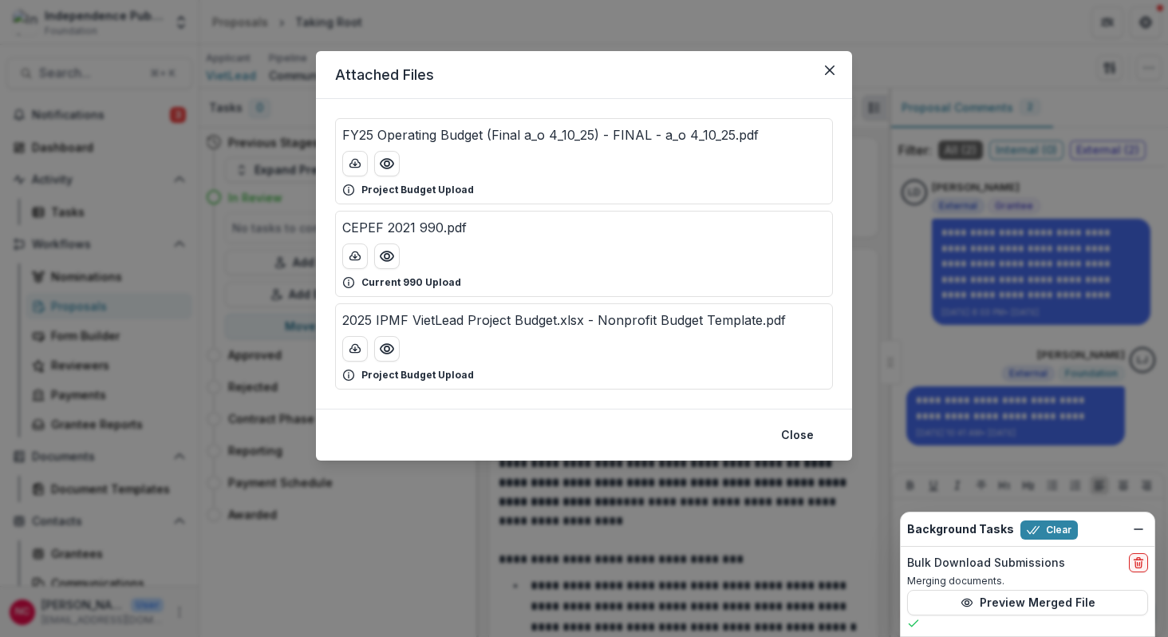
click at [154, 47] on div "Attached Files FY25 Operating Budget (Final a_o 4_10_25) - FINAL - a_o 4_10_25.…" at bounding box center [584, 318] width 1168 height 637
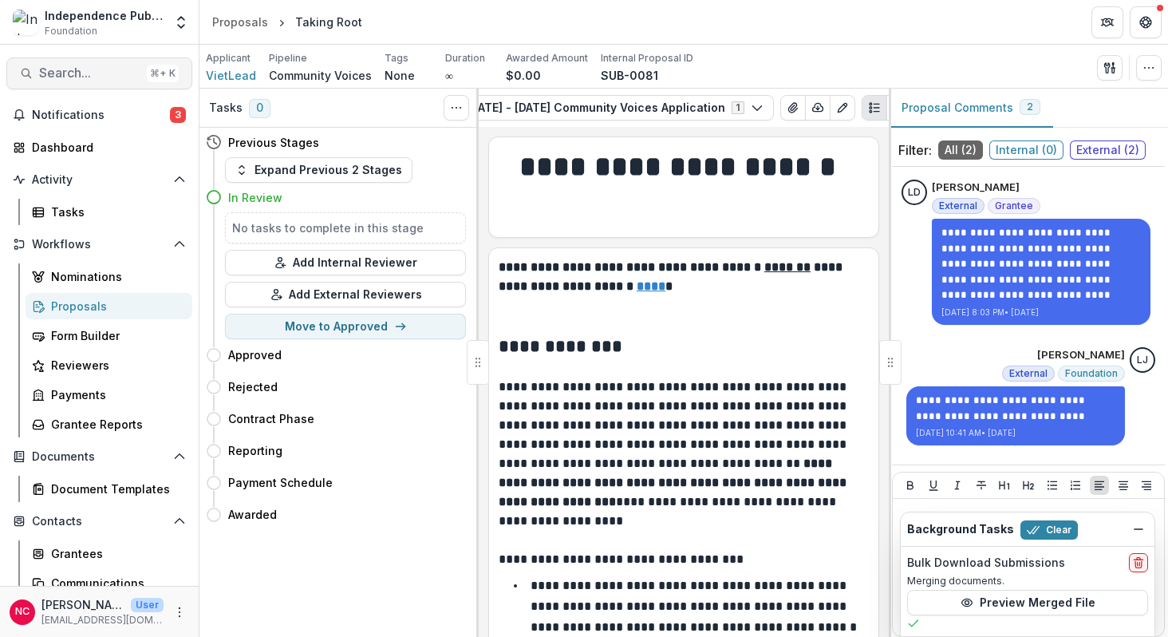
click at [86, 74] on span "Search..." at bounding box center [89, 72] width 101 height 15
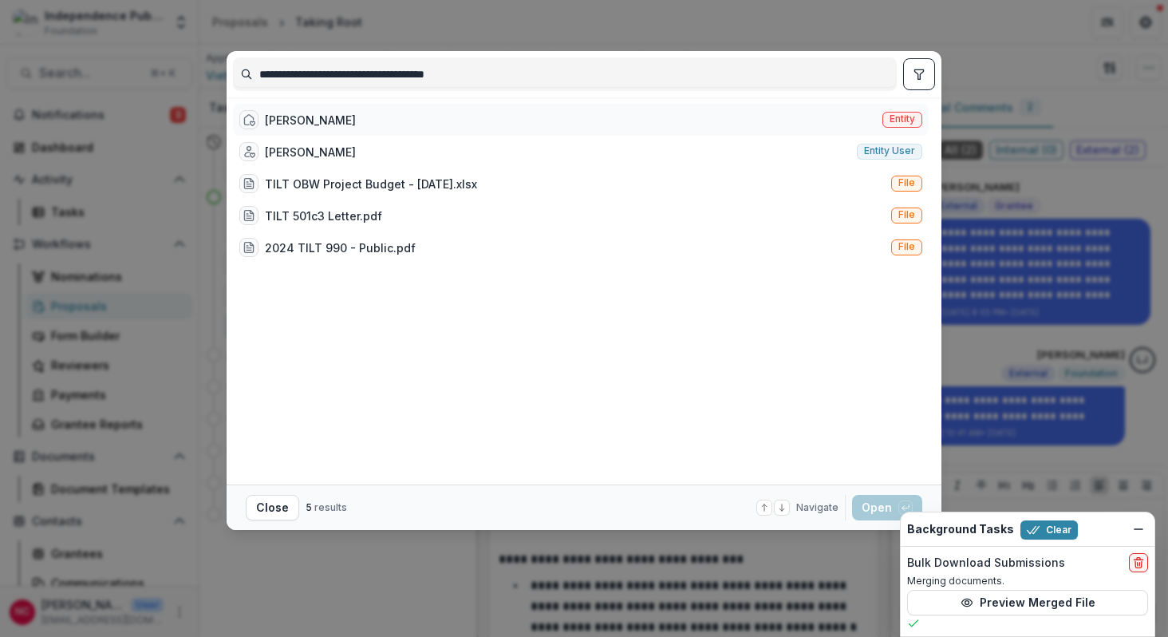
type input "**********"
click at [306, 113] on div "[PERSON_NAME]" at bounding box center [310, 120] width 91 height 17
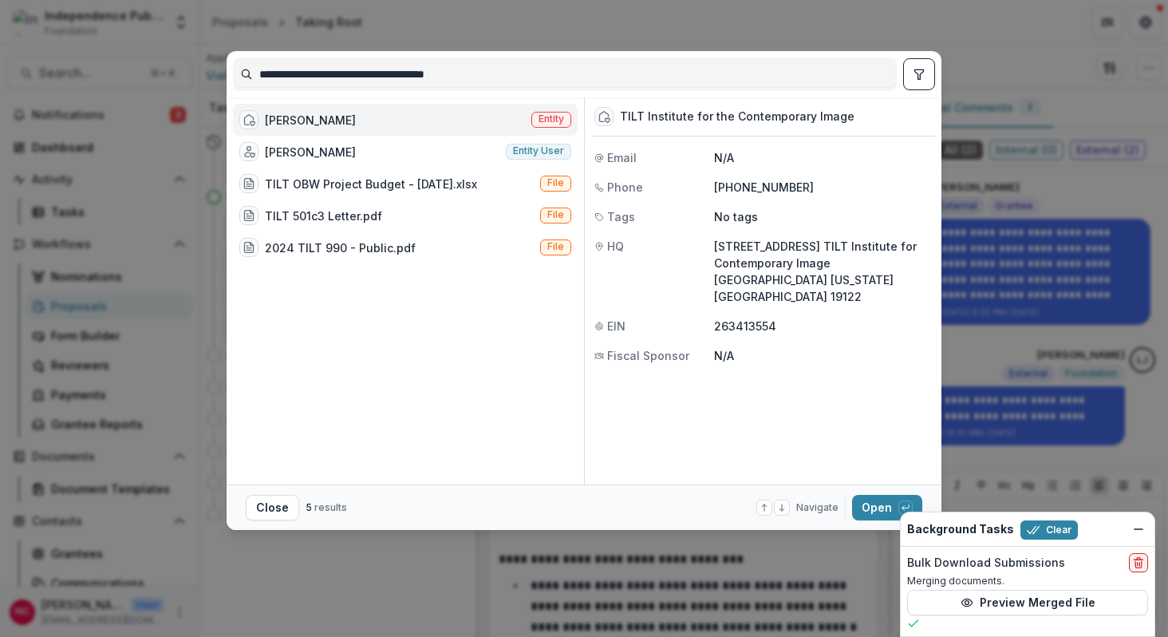
click at [306, 112] on div "[PERSON_NAME]" at bounding box center [310, 120] width 91 height 17
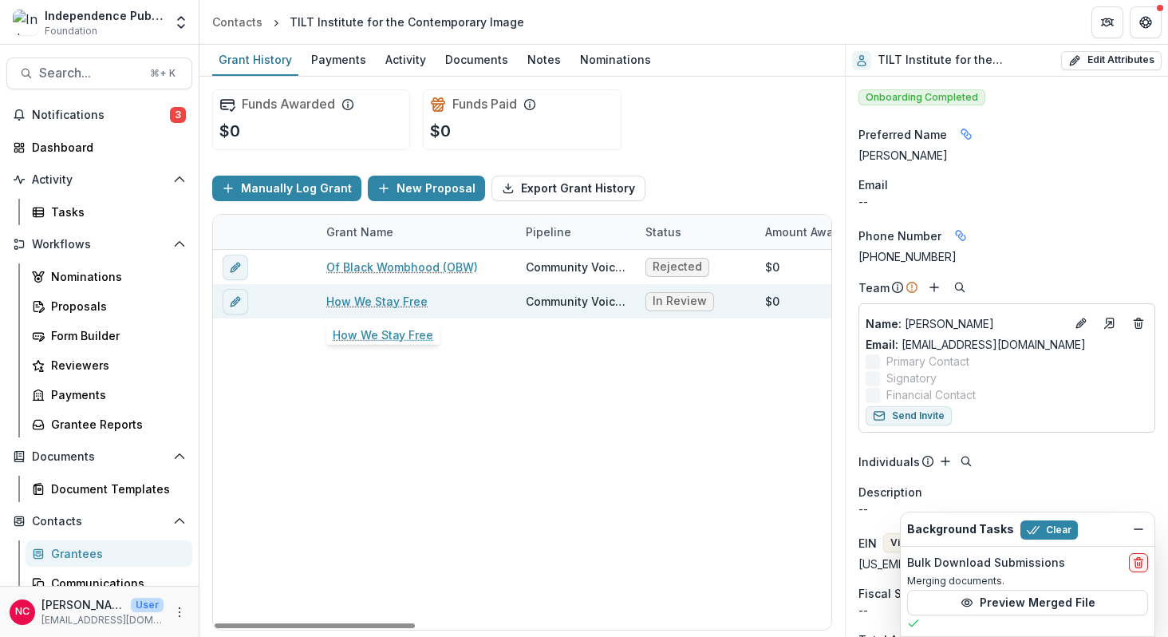
click at [345, 299] on link "How We Stay Free" at bounding box center [376, 301] width 101 height 17
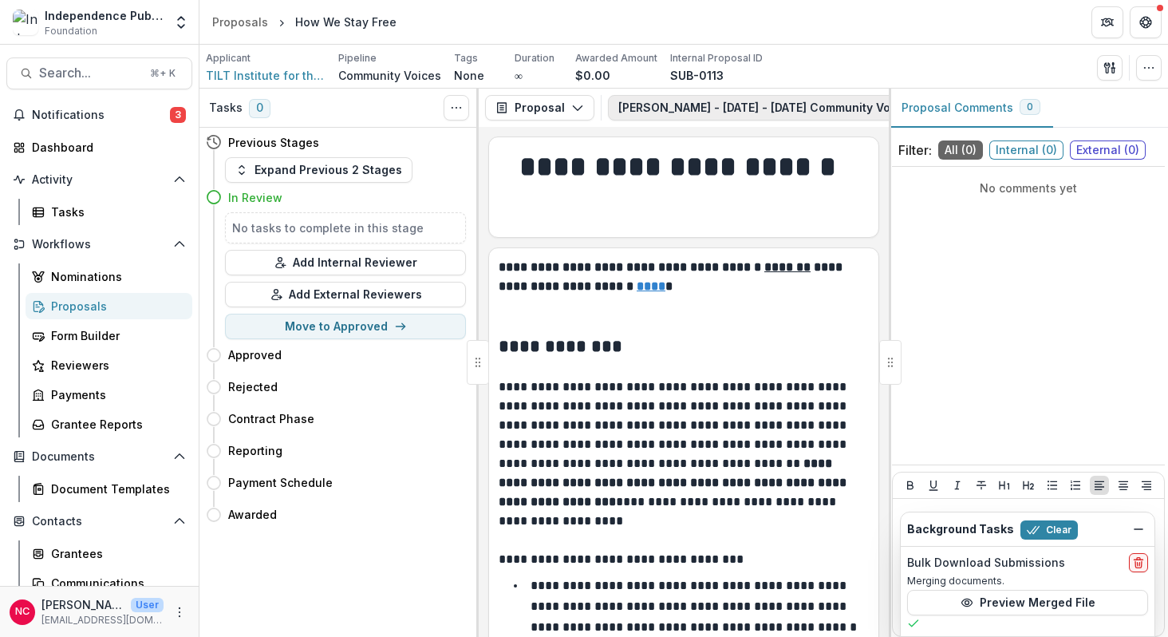
scroll to position [0, 227]
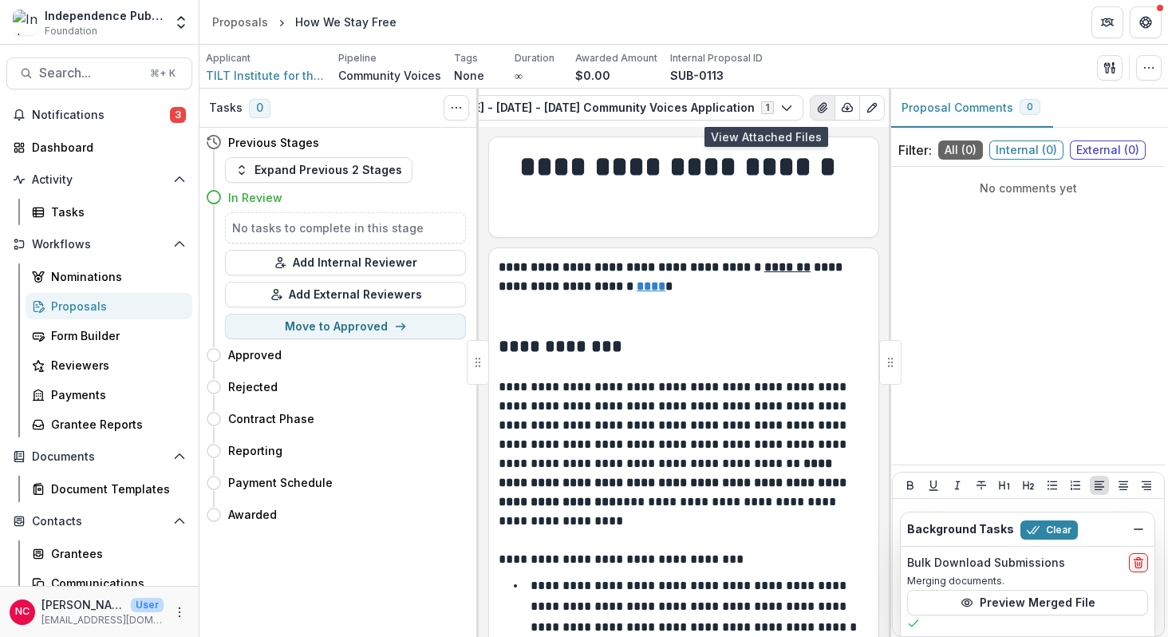
click at [816, 107] on icon "View Attached Files" at bounding box center [822, 107] width 13 height 13
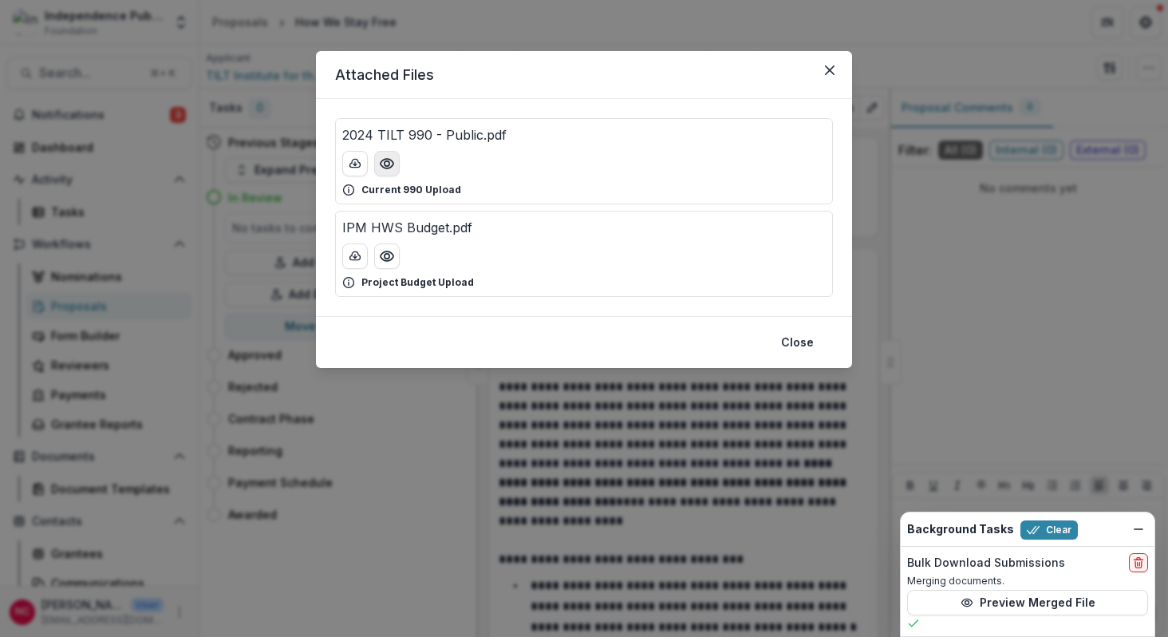
click at [391, 163] on icon "Preview 2024 TILT 990 - Public.pdf" at bounding box center [387, 164] width 16 height 16
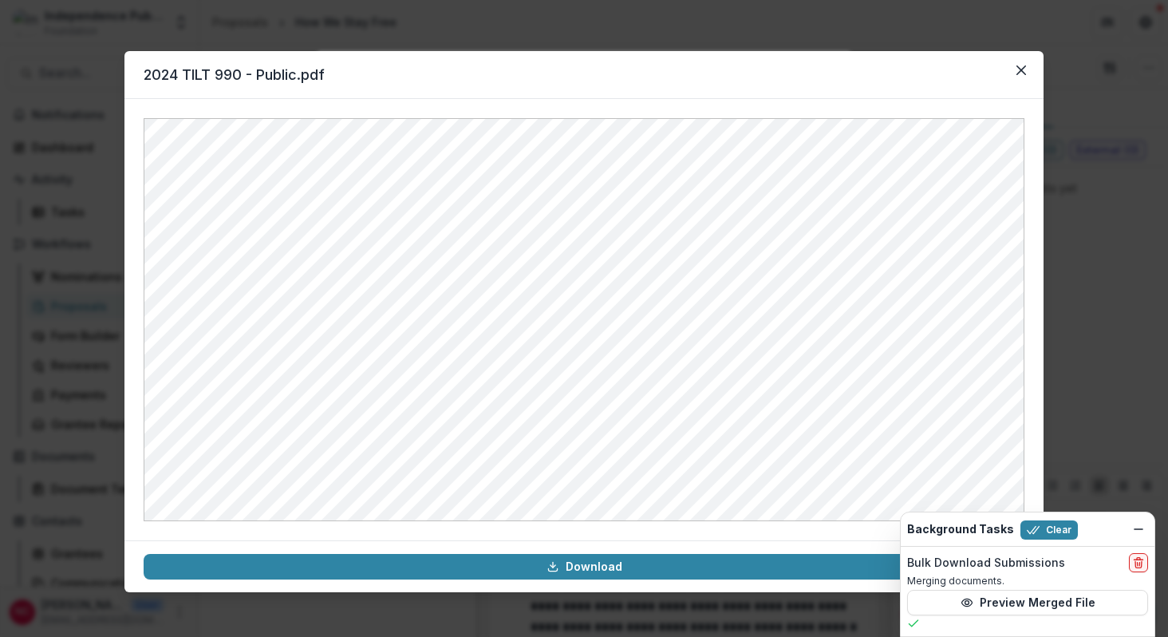
click at [81, 46] on div "2024 TILT 990 - Public.pdf Download" at bounding box center [584, 318] width 1168 height 637
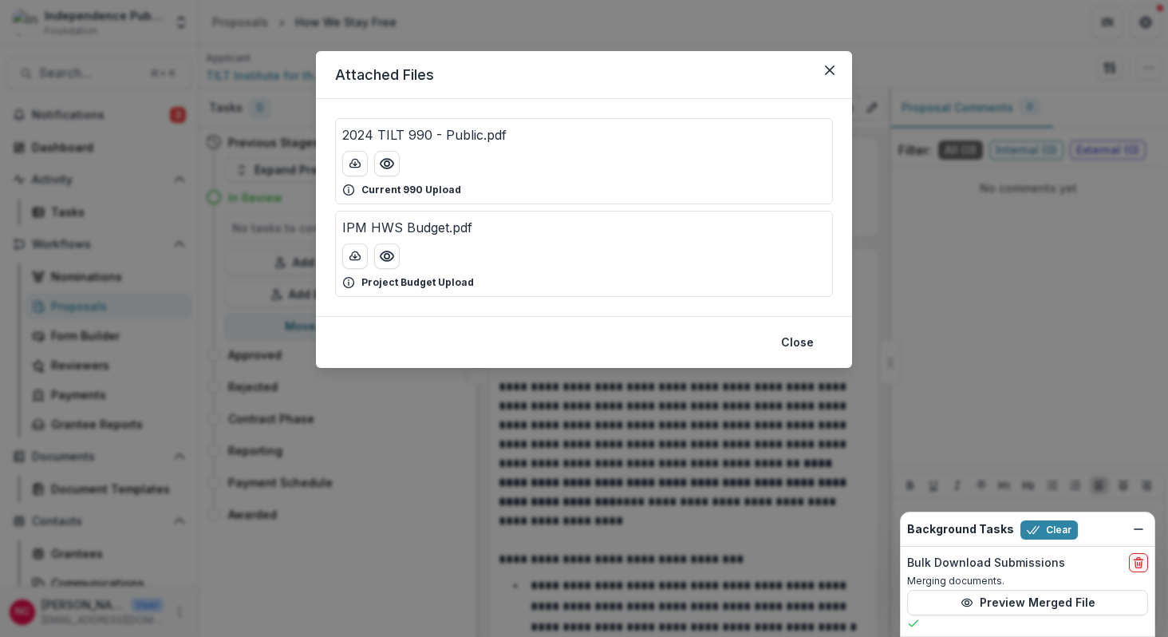
click at [91, 71] on div "Attached Files 2024 TILT 990 - Public.pdf Current 990 Upload IPM HWS Budget.pdf…" at bounding box center [584, 318] width 1168 height 637
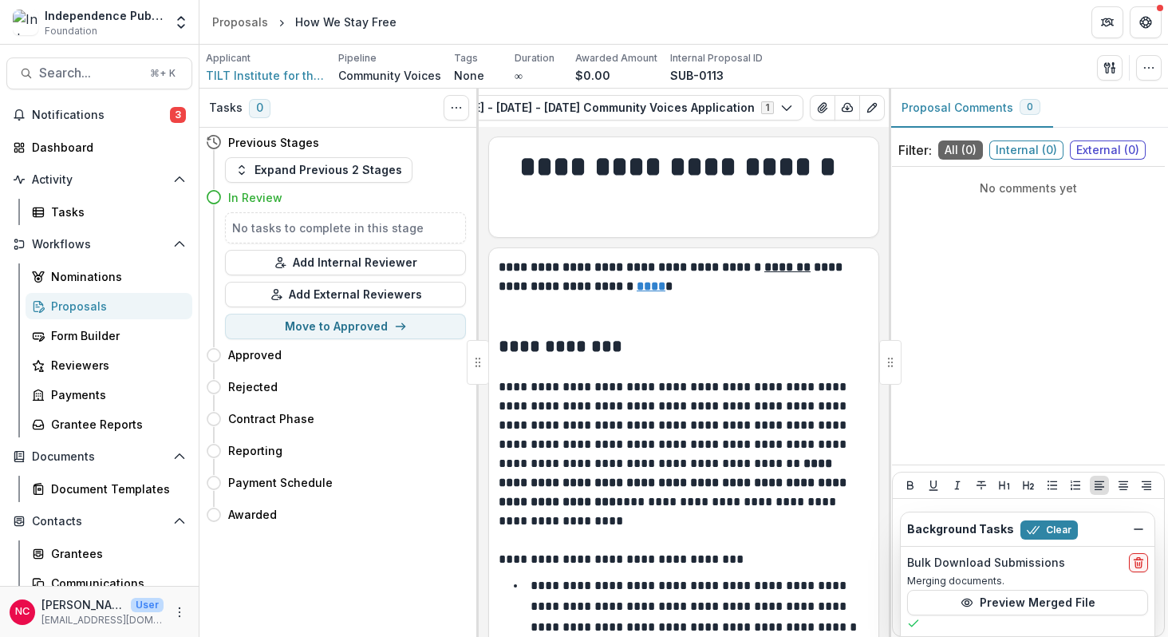
click at [91, 71] on span "Search..." at bounding box center [89, 72] width 101 height 15
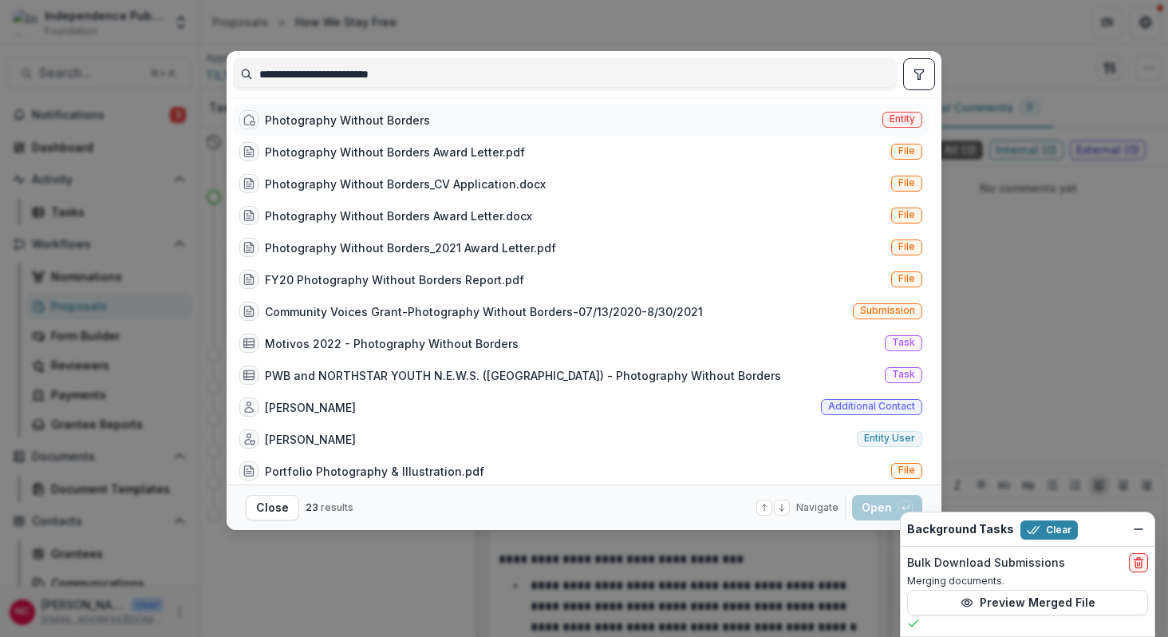
type input "**********"
click at [344, 120] on div "Photography Without Borders" at bounding box center [347, 120] width 165 height 17
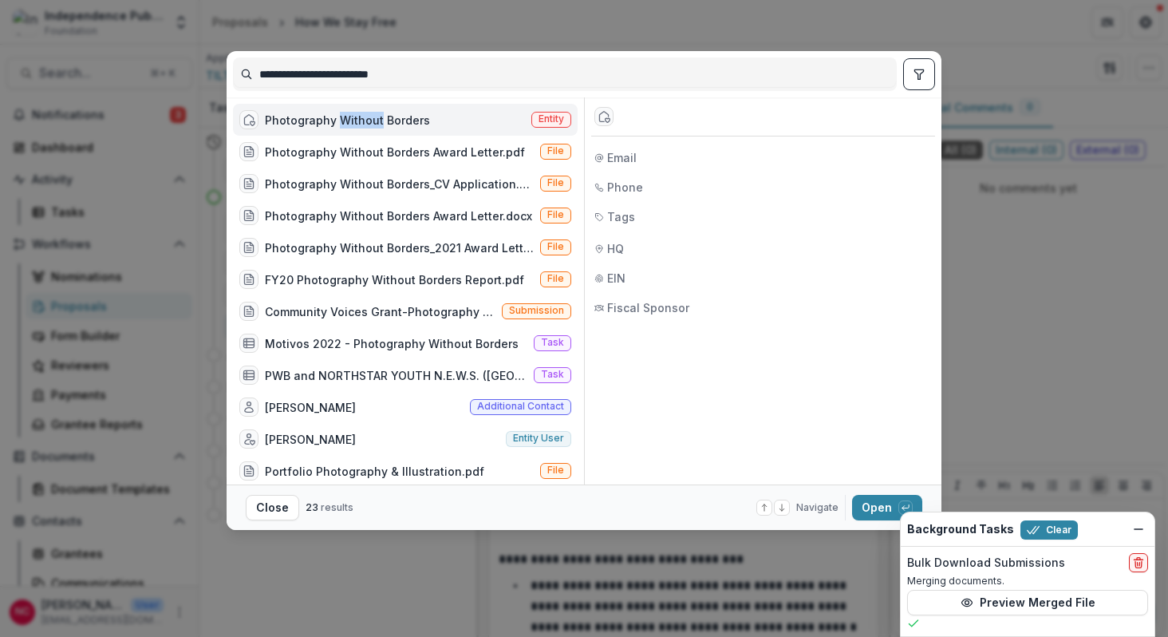
click at [344, 120] on div "Photography Without Borders" at bounding box center [347, 120] width 165 height 17
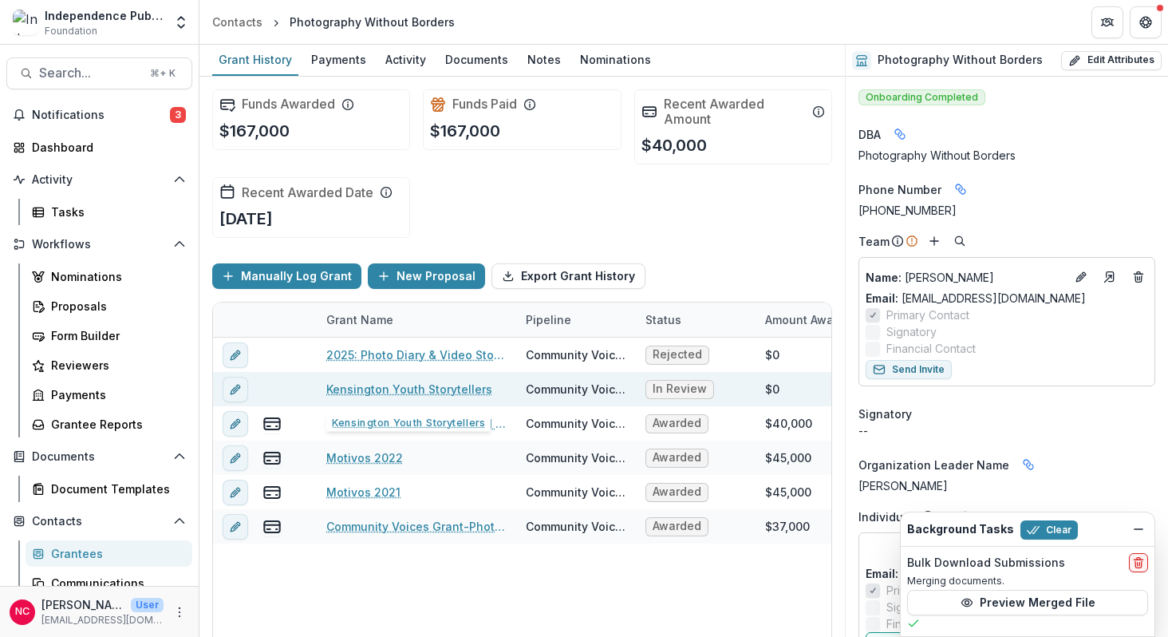
click at [465, 389] on link "Kensington Youth Storytellers" at bounding box center [409, 389] width 166 height 17
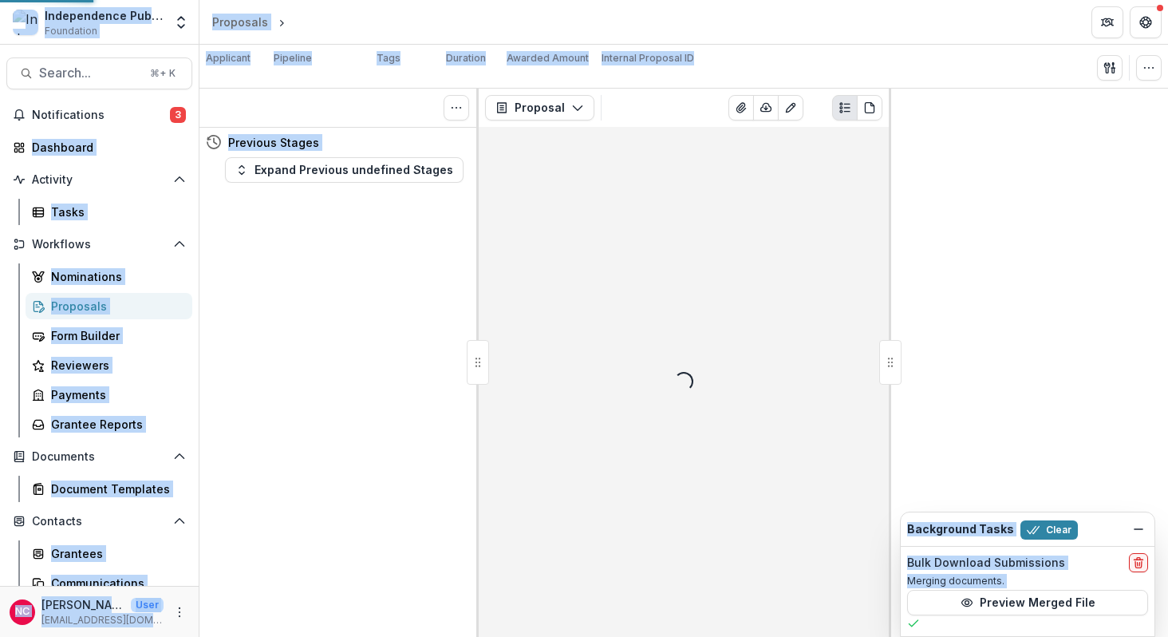
click at [465, 389] on div "Tasks 0 Show Cancelled Tasks Previous Stages Expand Previous undefined Stages" at bounding box center [338, 363] width 279 height 548
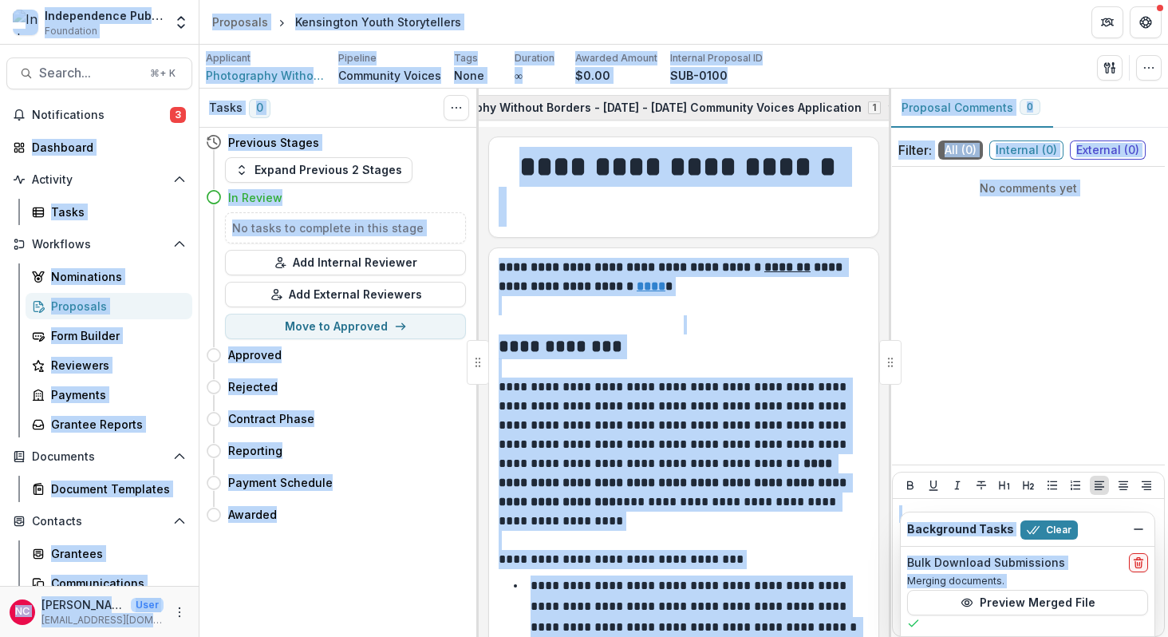
scroll to position [0, 325]
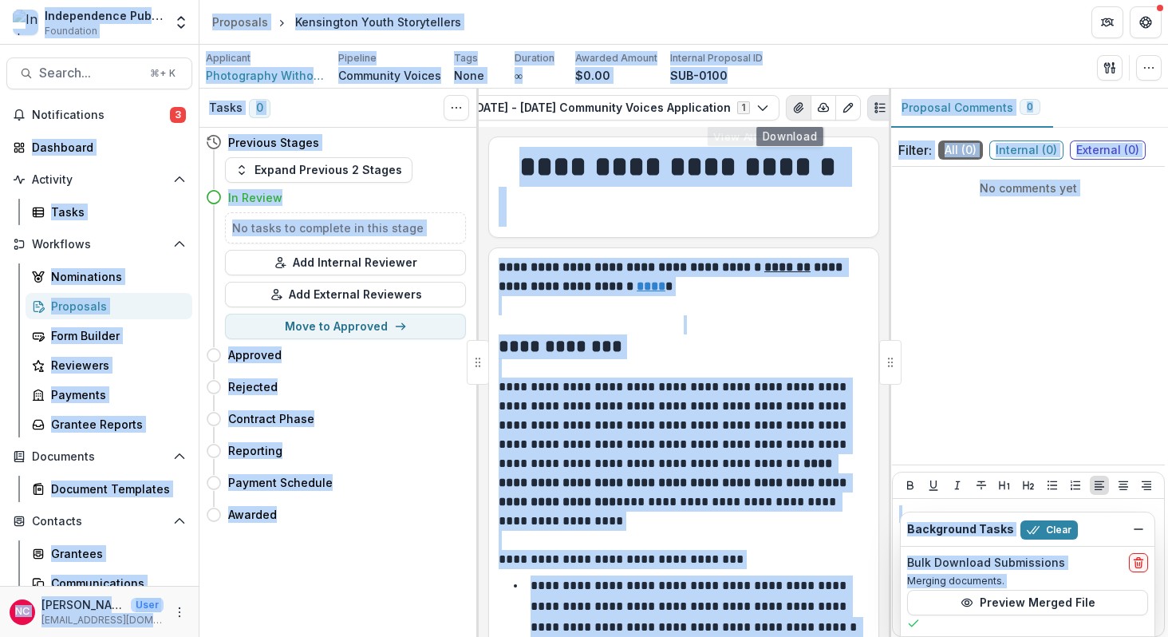
click at [792, 107] on icon "View Attached Files" at bounding box center [798, 107] width 13 height 13
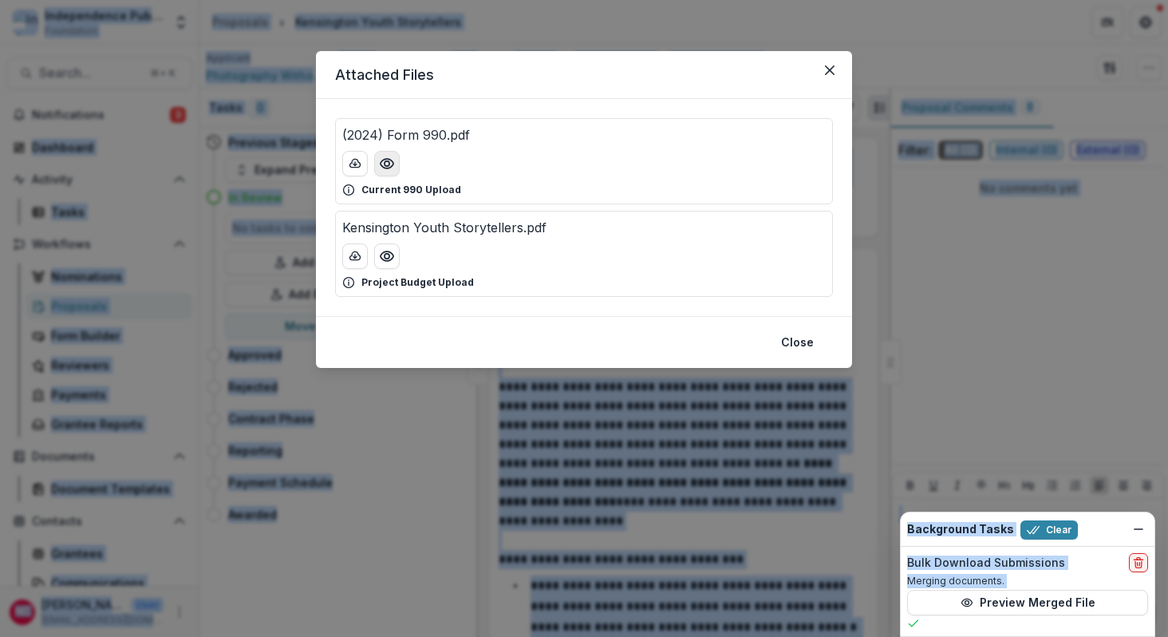
click at [385, 162] on circle "Preview (2024) Form 990.pdf" at bounding box center [387, 163] width 5 height 5
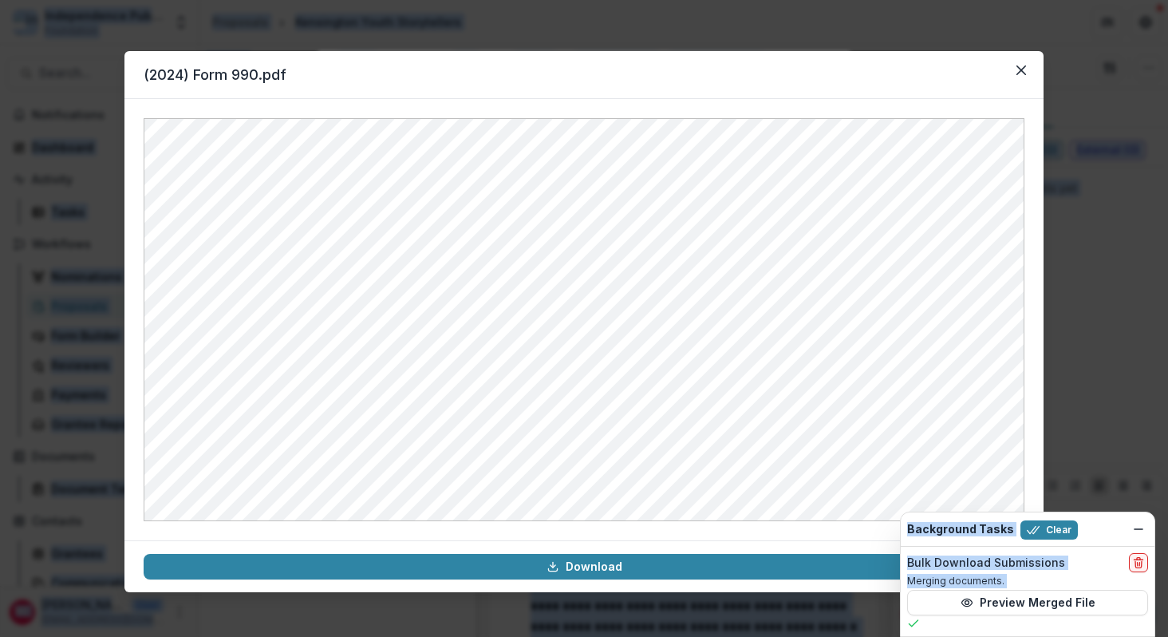
click at [97, 110] on div "(2024) Form 990.pdf Download" at bounding box center [584, 318] width 1168 height 637
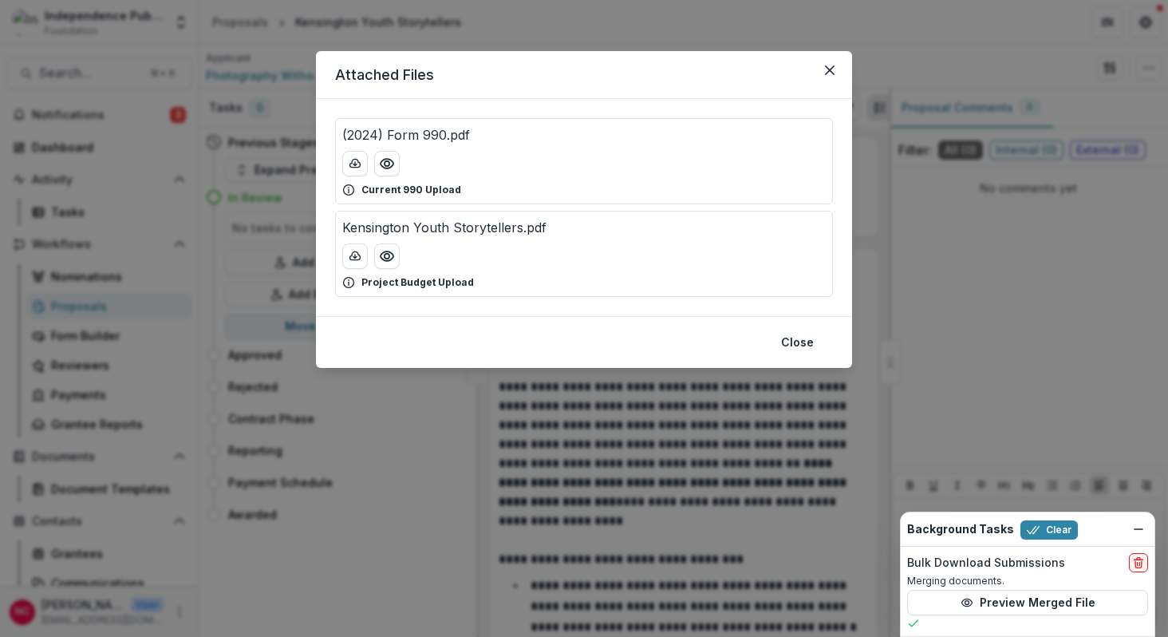
click at [203, 54] on div "Attached Files (2024) Form 990.pdf Current 990 Upload Kensington Youth Storytel…" at bounding box center [584, 318] width 1168 height 637
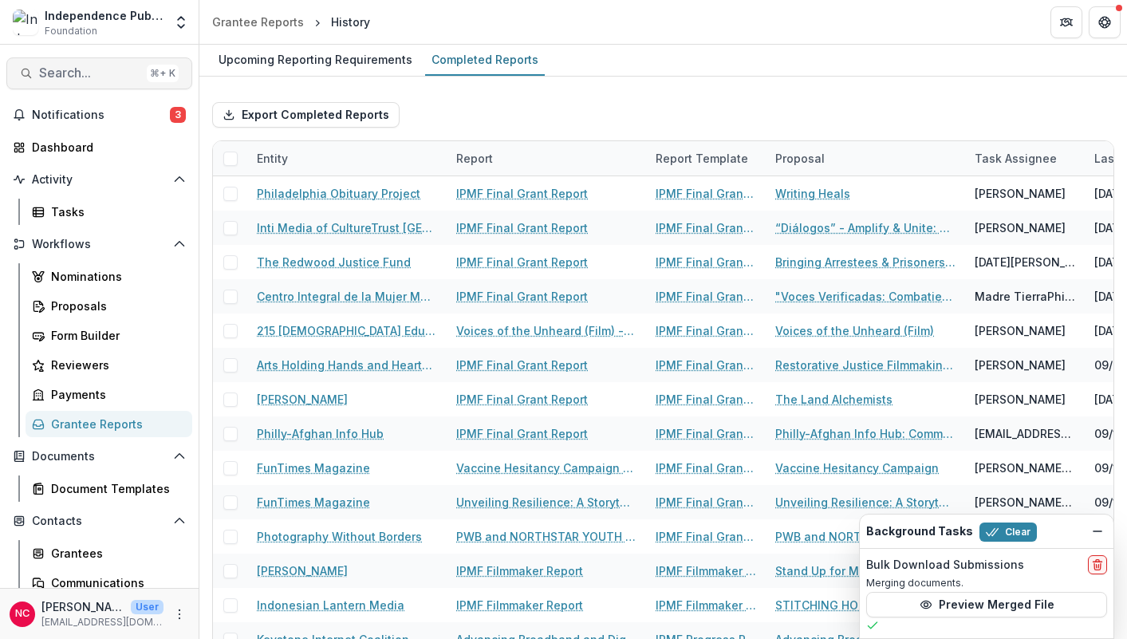
click at [92, 74] on span "Search..." at bounding box center [89, 72] width 101 height 15
type input "**********"
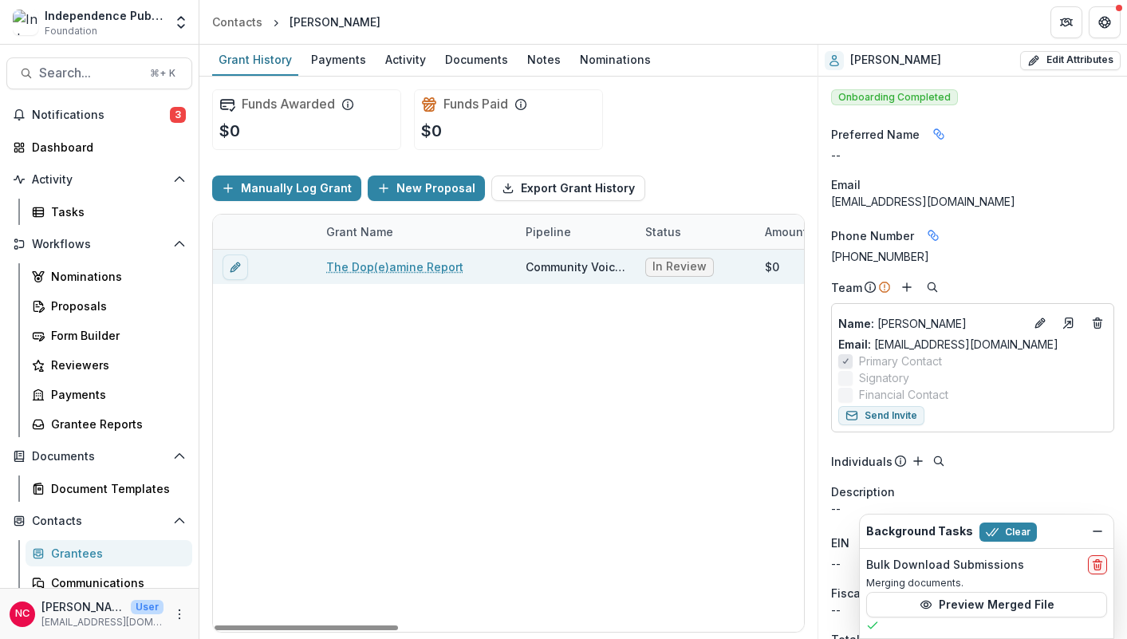
click at [430, 262] on link "The Dop(e)amine Report" at bounding box center [394, 266] width 137 height 17
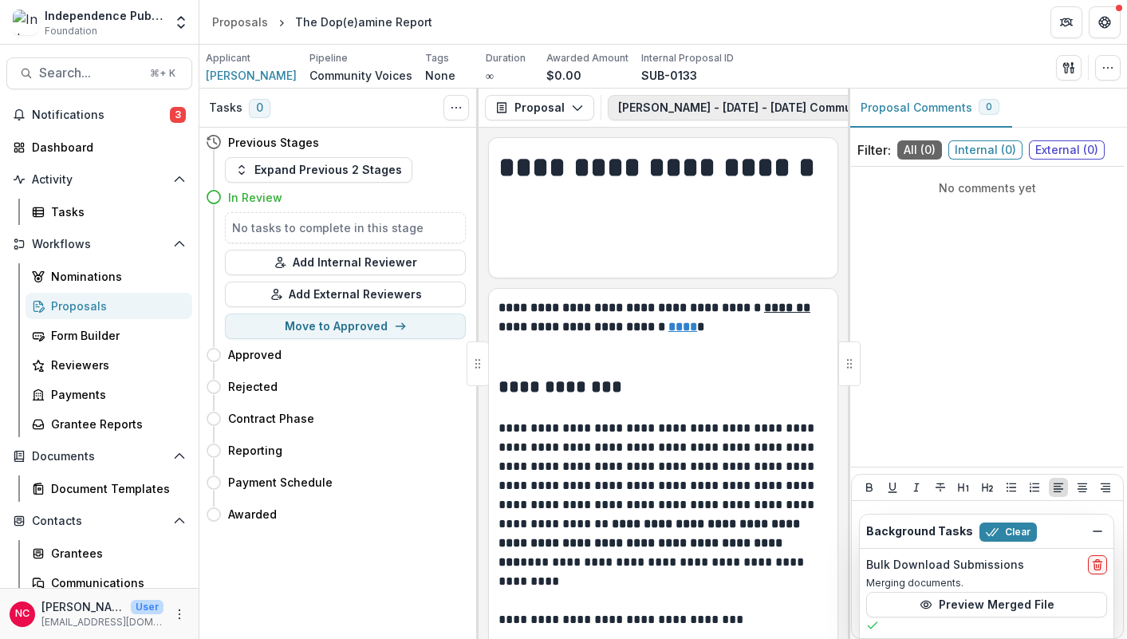
scroll to position [0, 297]
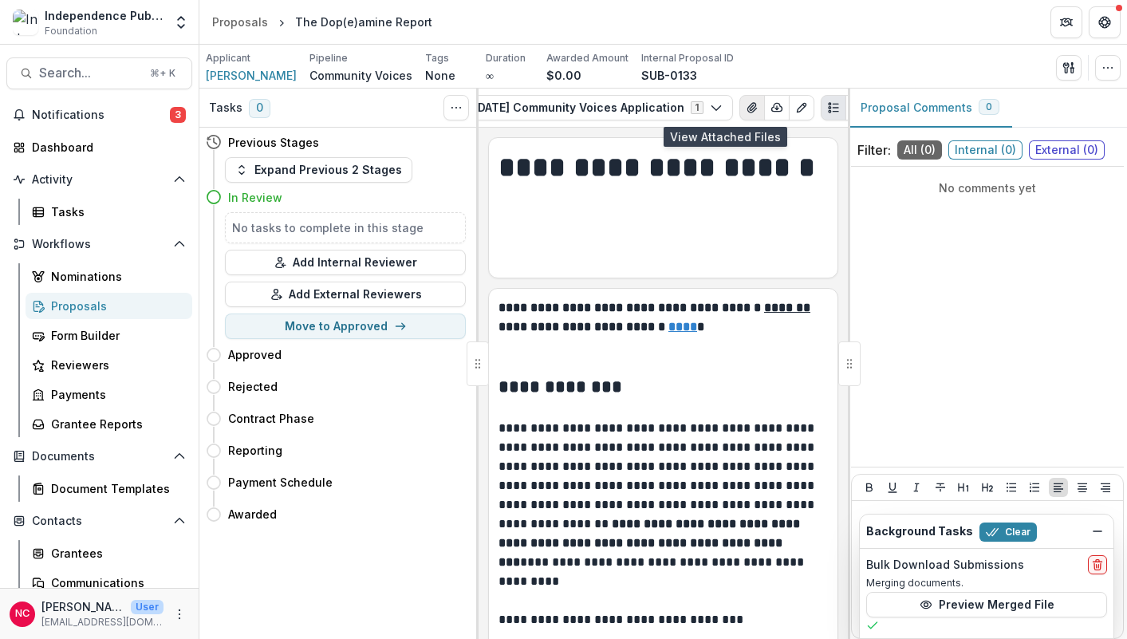
click at [747, 105] on icon "View Attached Files" at bounding box center [751, 108] width 9 height 10
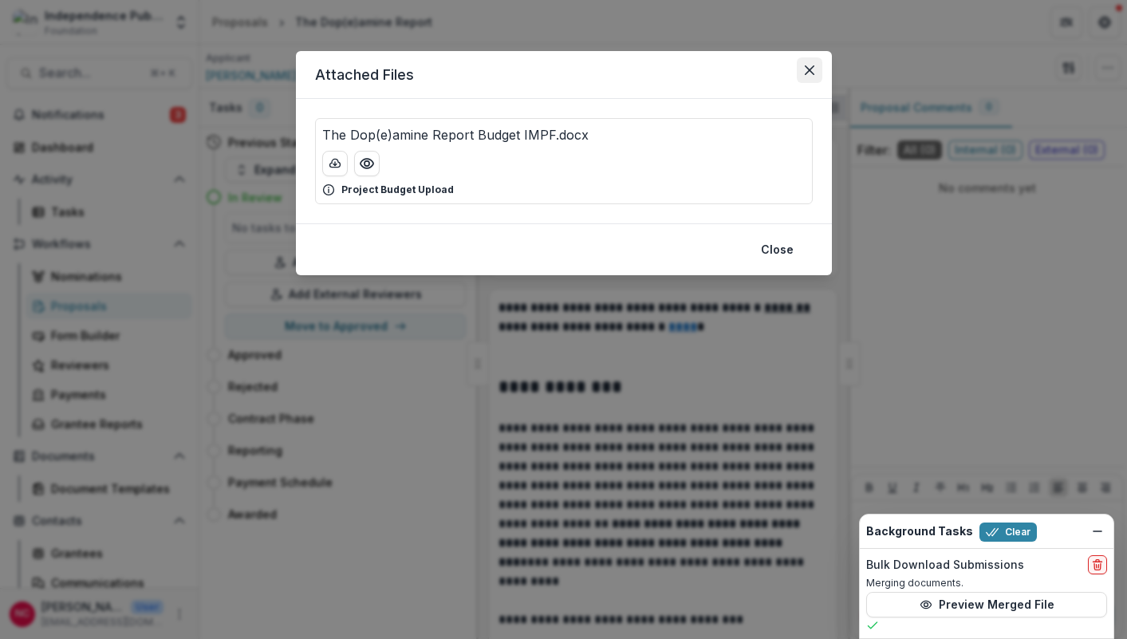
click at [805, 70] on icon "Close" at bounding box center [810, 70] width 10 height 10
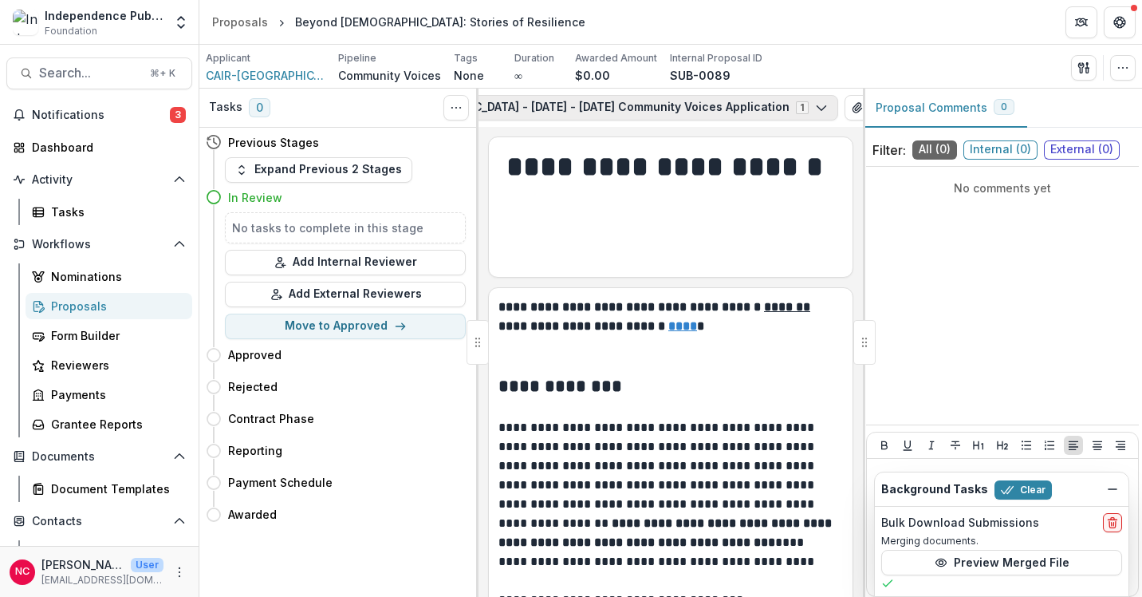
scroll to position [0, 289]
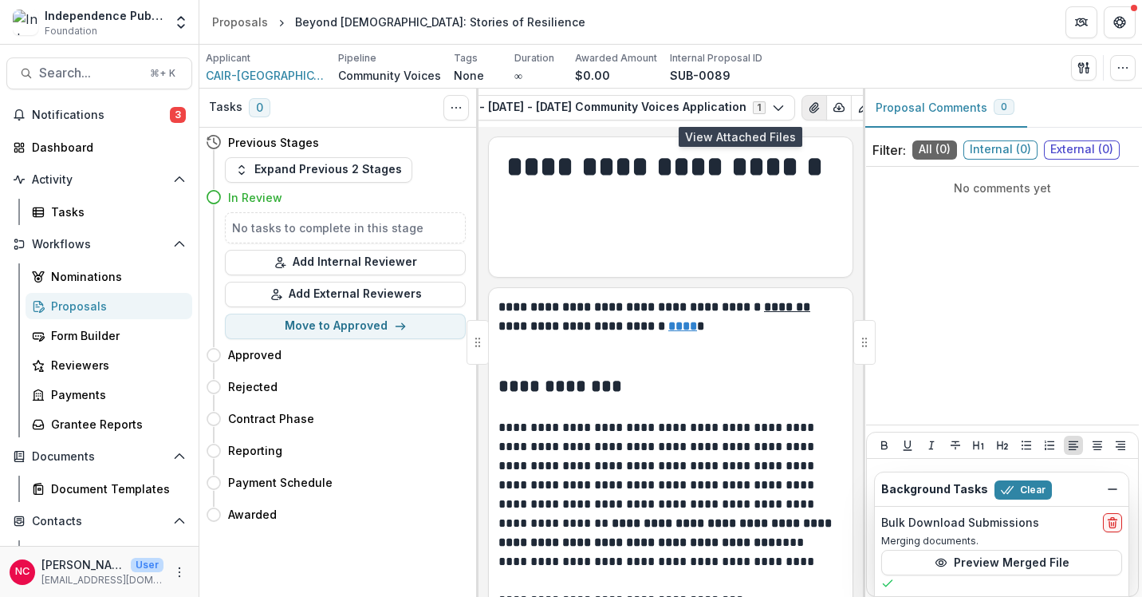
click at [808, 108] on icon "View Attached Files" at bounding box center [814, 107] width 13 height 13
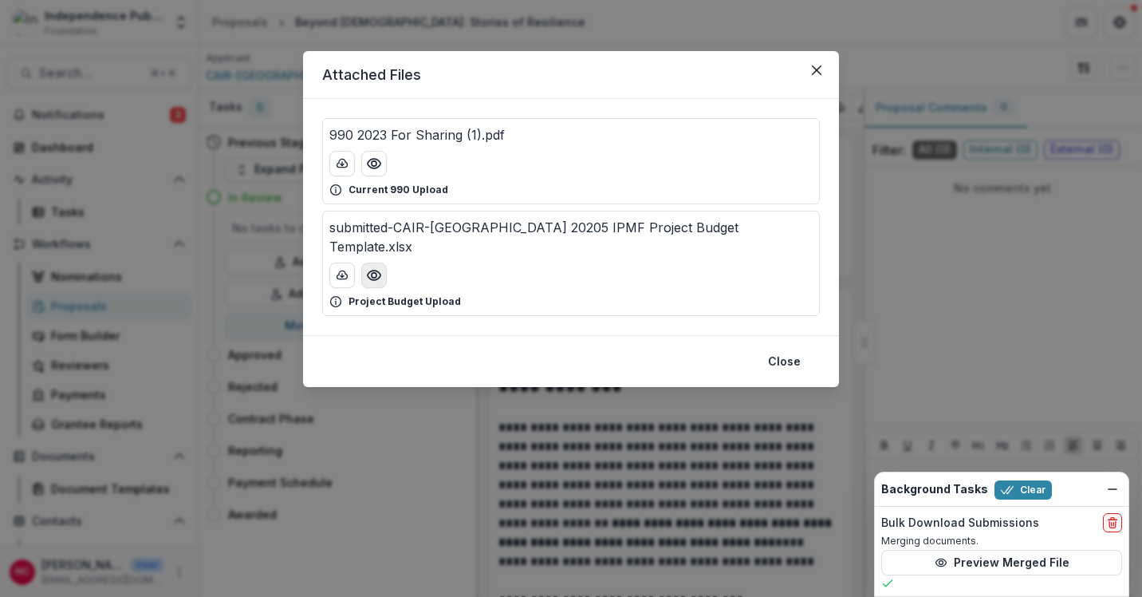
click at [369, 267] on icon "Preview submitted-CAIR-Philadelphia 20205 IPMF Project Budget Template.xlsx" at bounding box center [374, 275] width 16 height 16
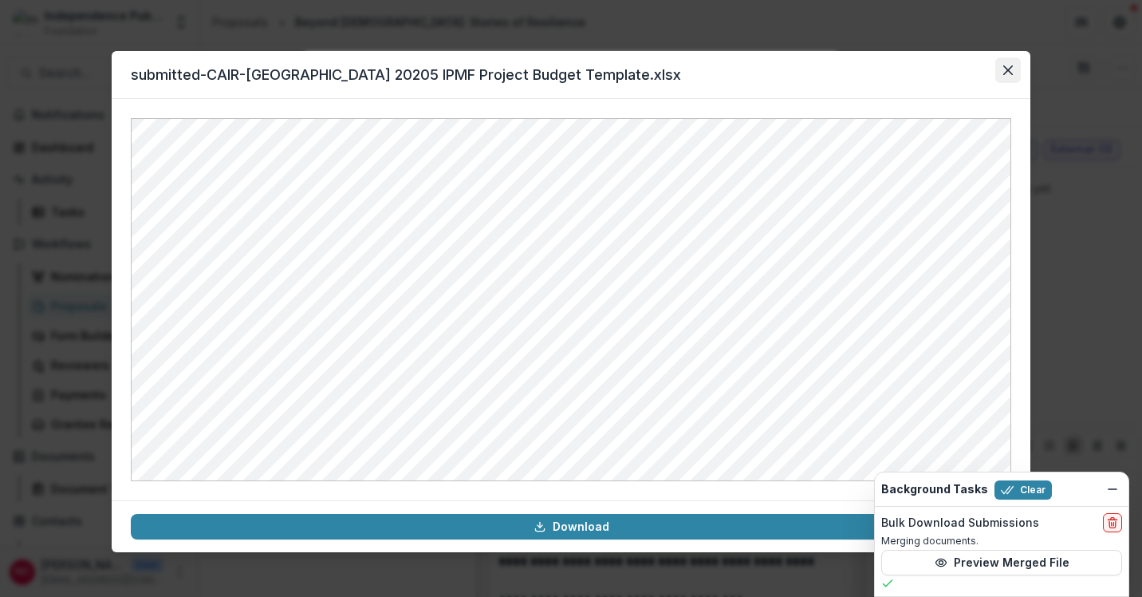
click at [978, 67] on icon "Close" at bounding box center [1009, 70] width 10 height 10
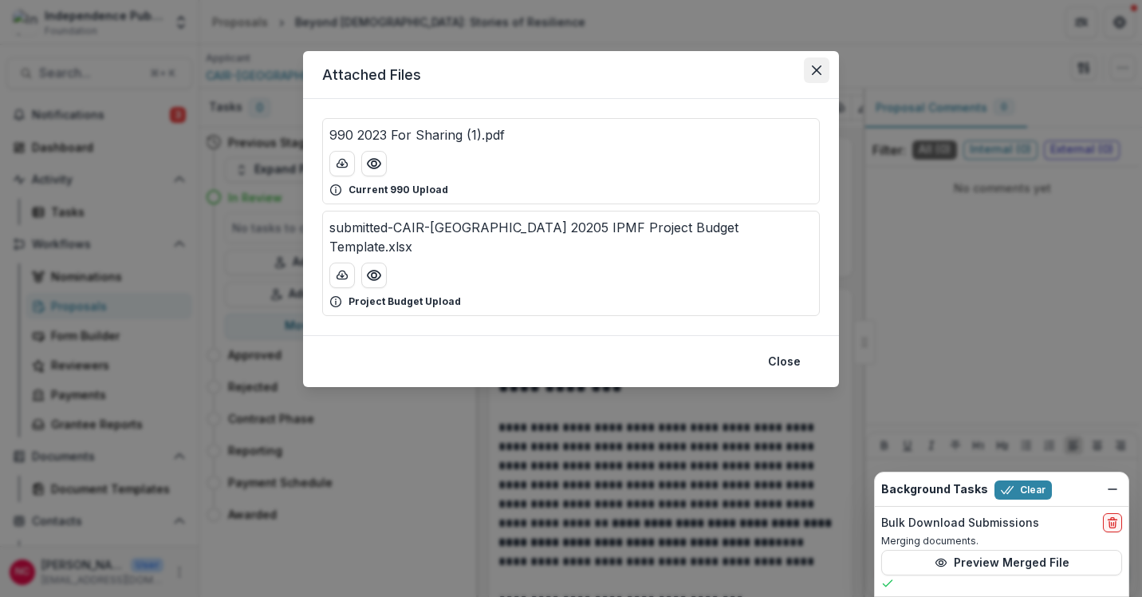
click at [815, 65] on icon "Close" at bounding box center [817, 70] width 10 height 10
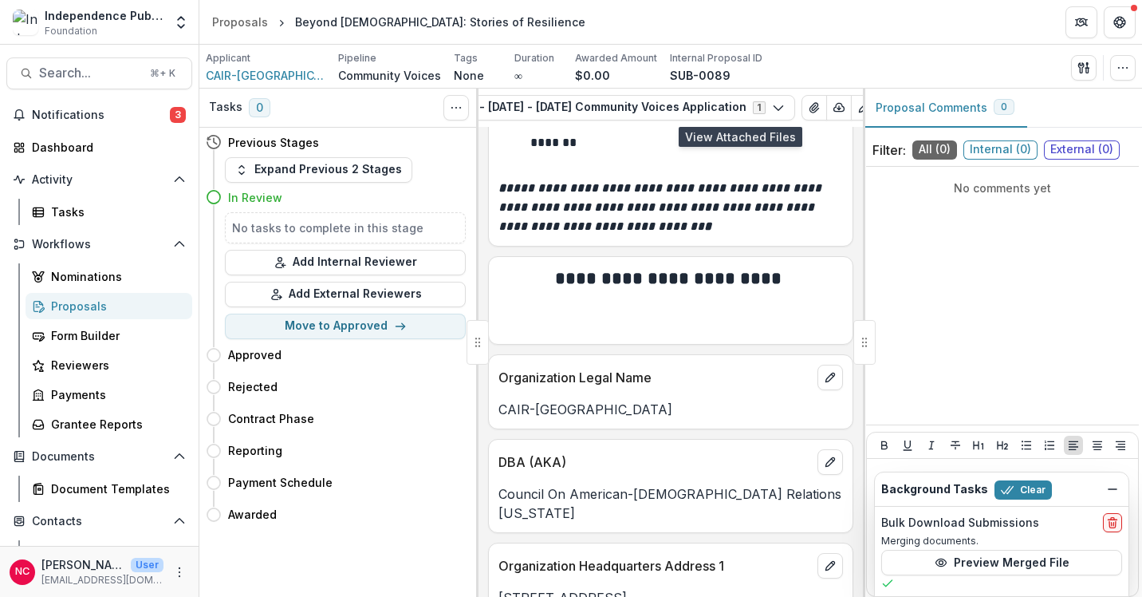
scroll to position [4003, 0]
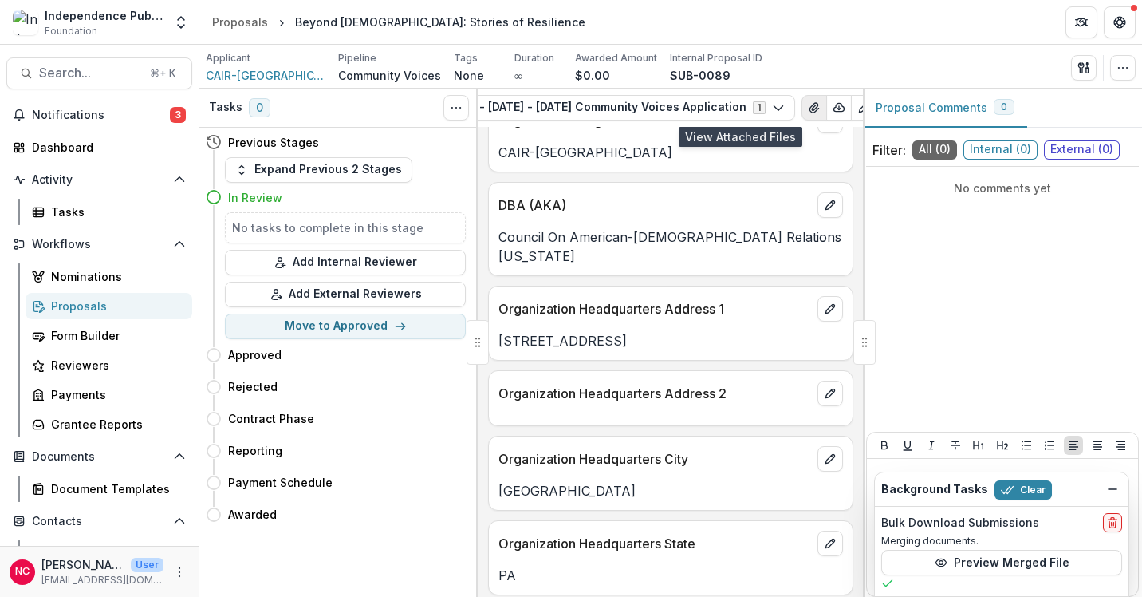
click at [810, 110] on icon "View Attached Files" at bounding box center [814, 108] width 9 height 10
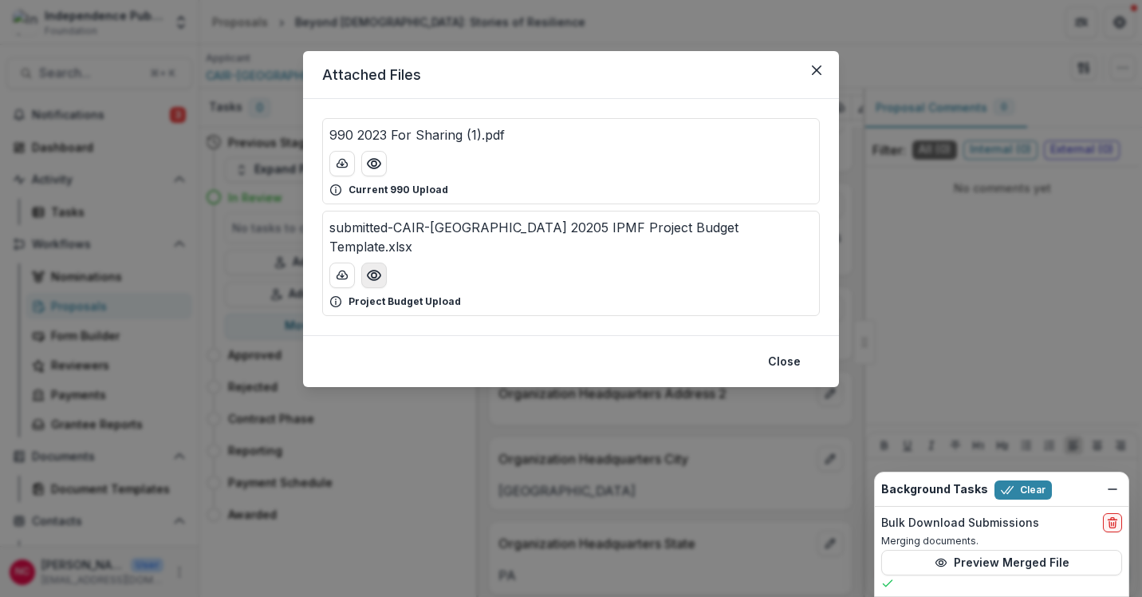
click at [375, 267] on icon "Preview submitted-CAIR-Philadelphia 20205 IPMF Project Budget Template.xlsx" at bounding box center [374, 275] width 16 height 16
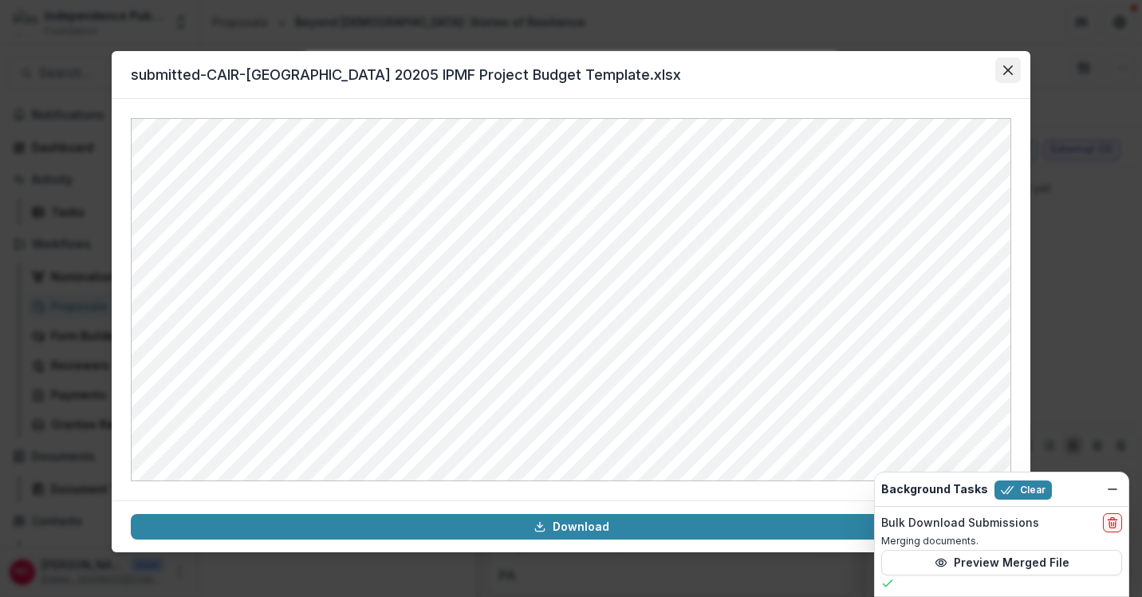
click at [978, 71] on icon "Close" at bounding box center [1009, 70] width 10 height 10
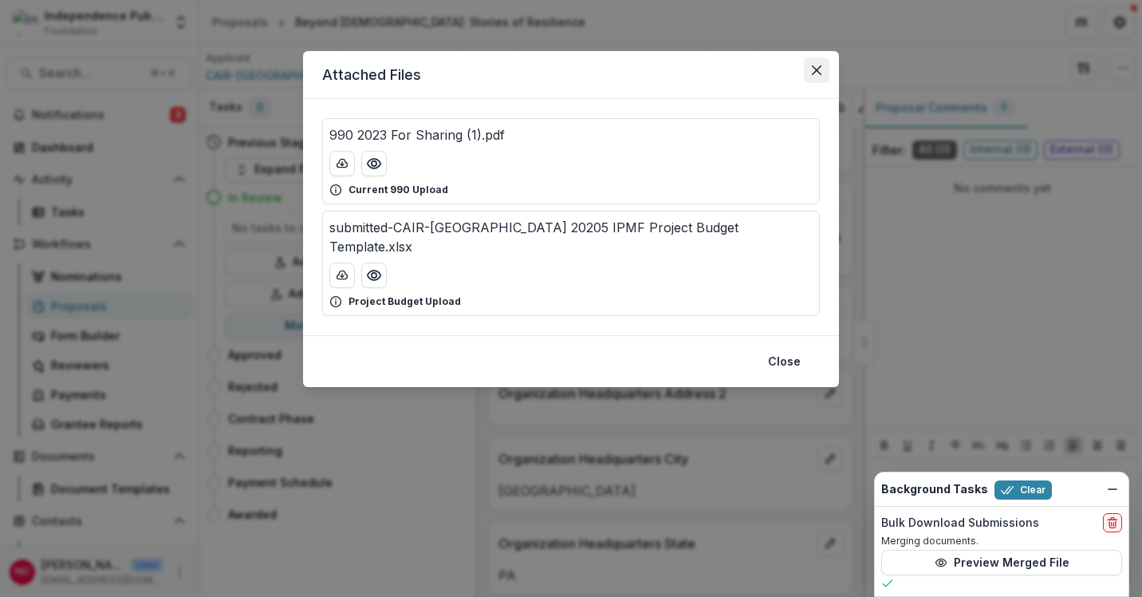
click at [818, 73] on icon "Close" at bounding box center [817, 70] width 10 height 10
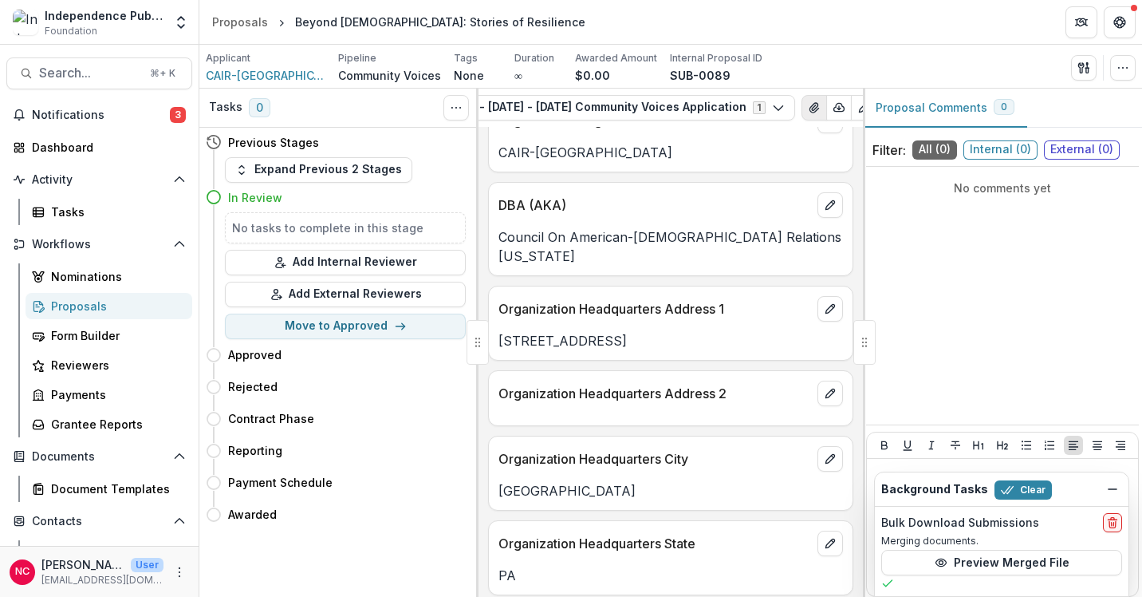
click at [810, 108] on icon "View Attached Files" at bounding box center [814, 108] width 9 height 10
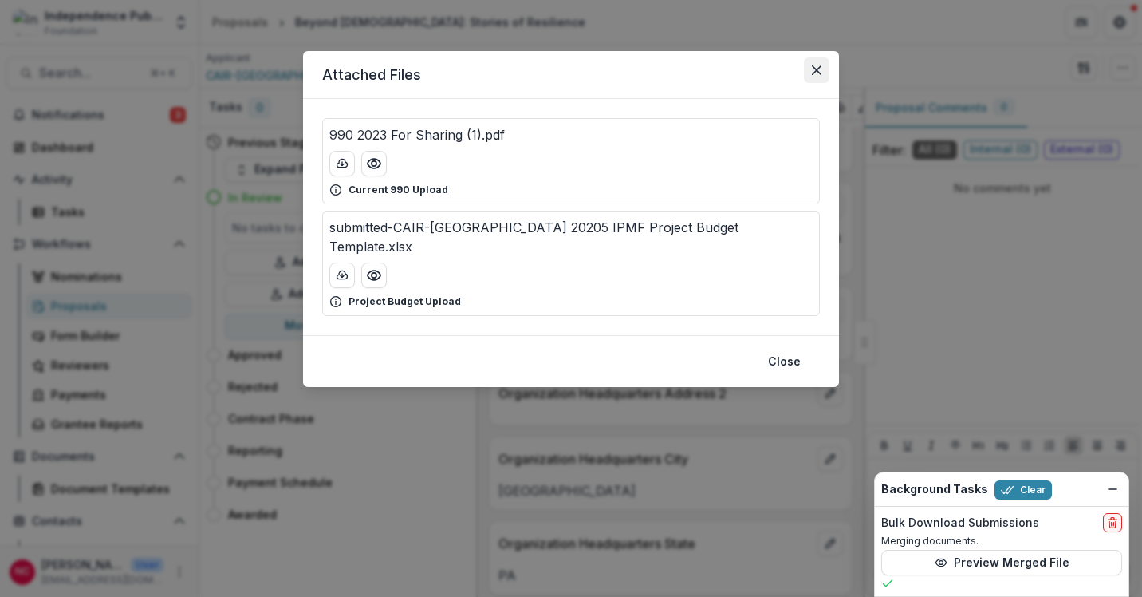
click at [817, 70] on icon "Close" at bounding box center [817, 70] width 10 height 10
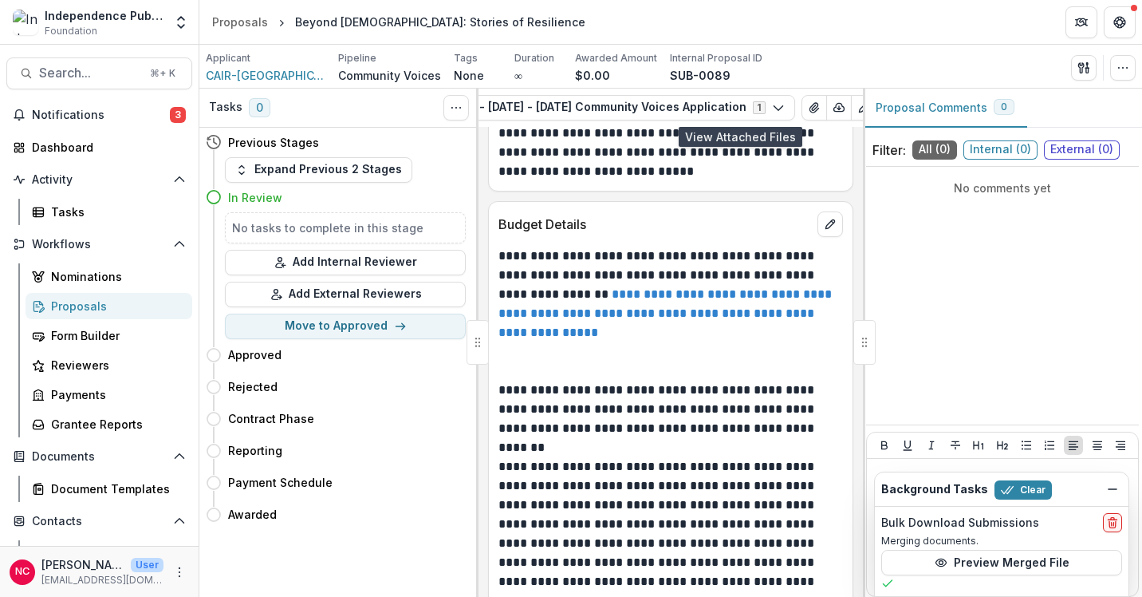
scroll to position [10991, 0]
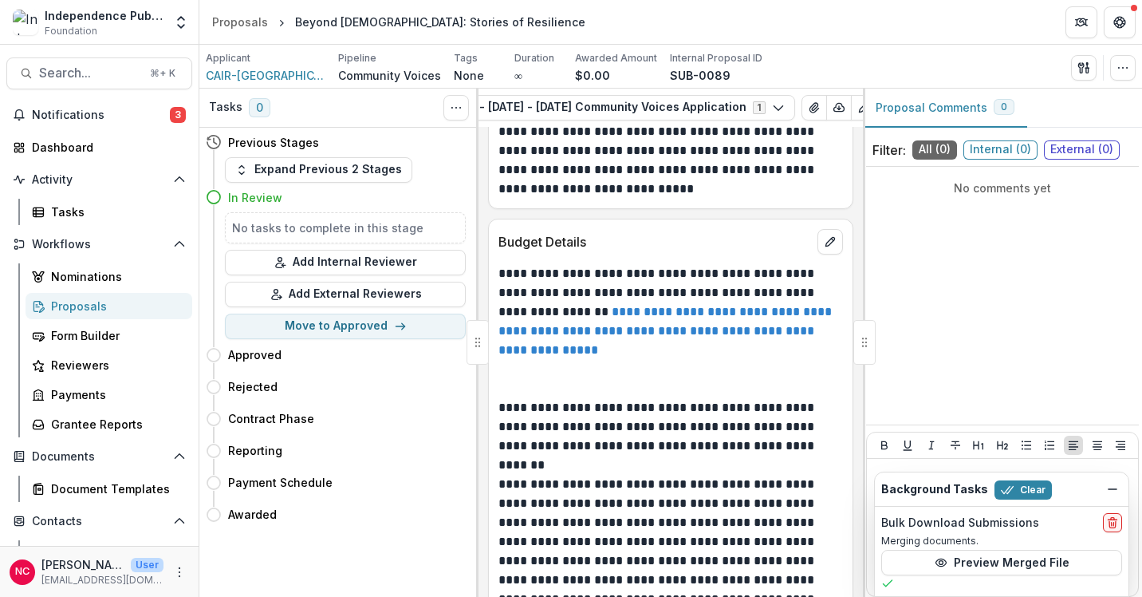
click at [543, 306] on link "**********" at bounding box center [667, 331] width 337 height 50
